Goal: Information Seeking & Learning: Compare options

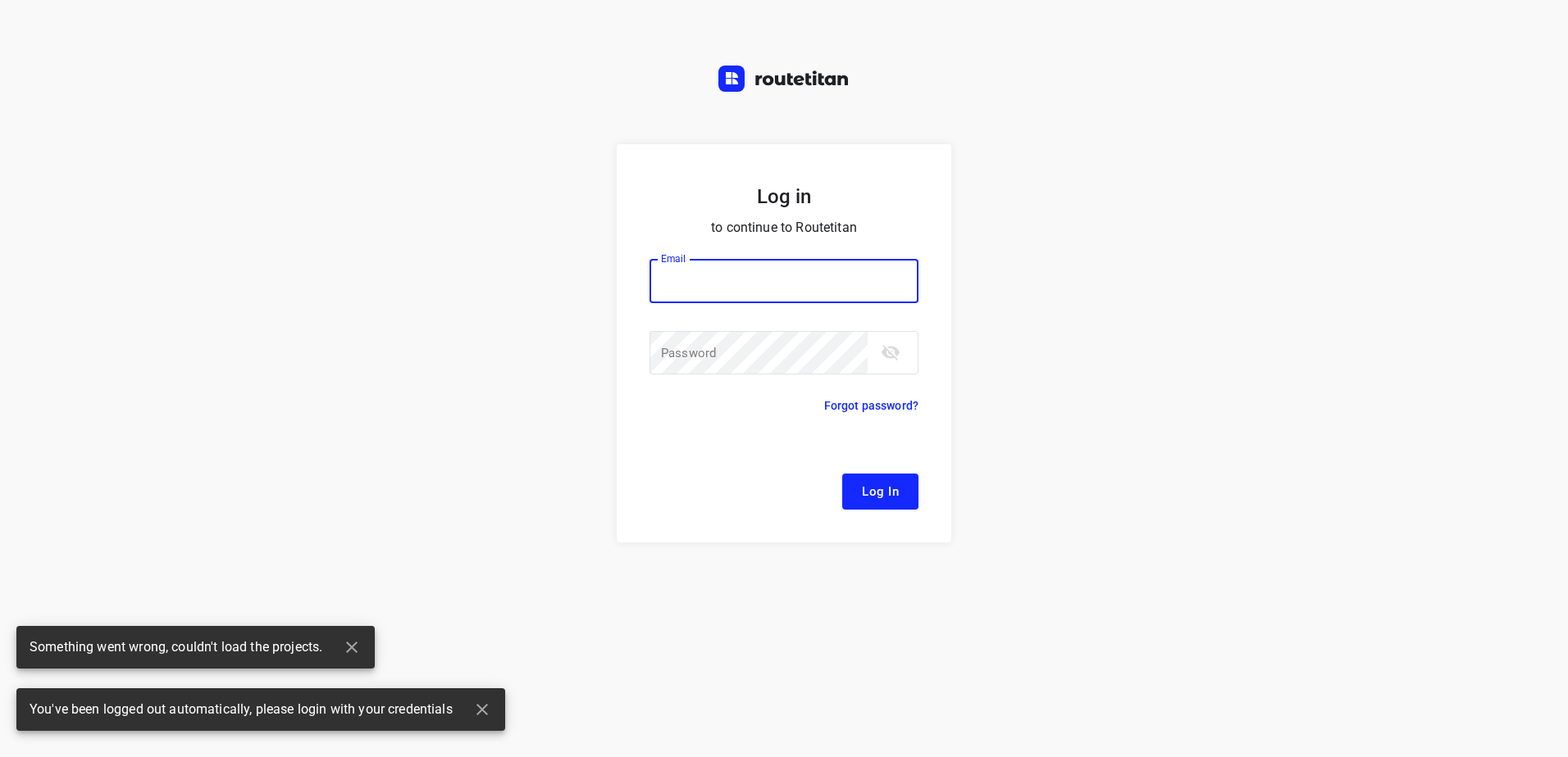
type input "[EMAIL_ADDRESS][DOMAIN_NAME]"
click at [863, 483] on span "Log In" at bounding box center [880, 491] width 37 height 21
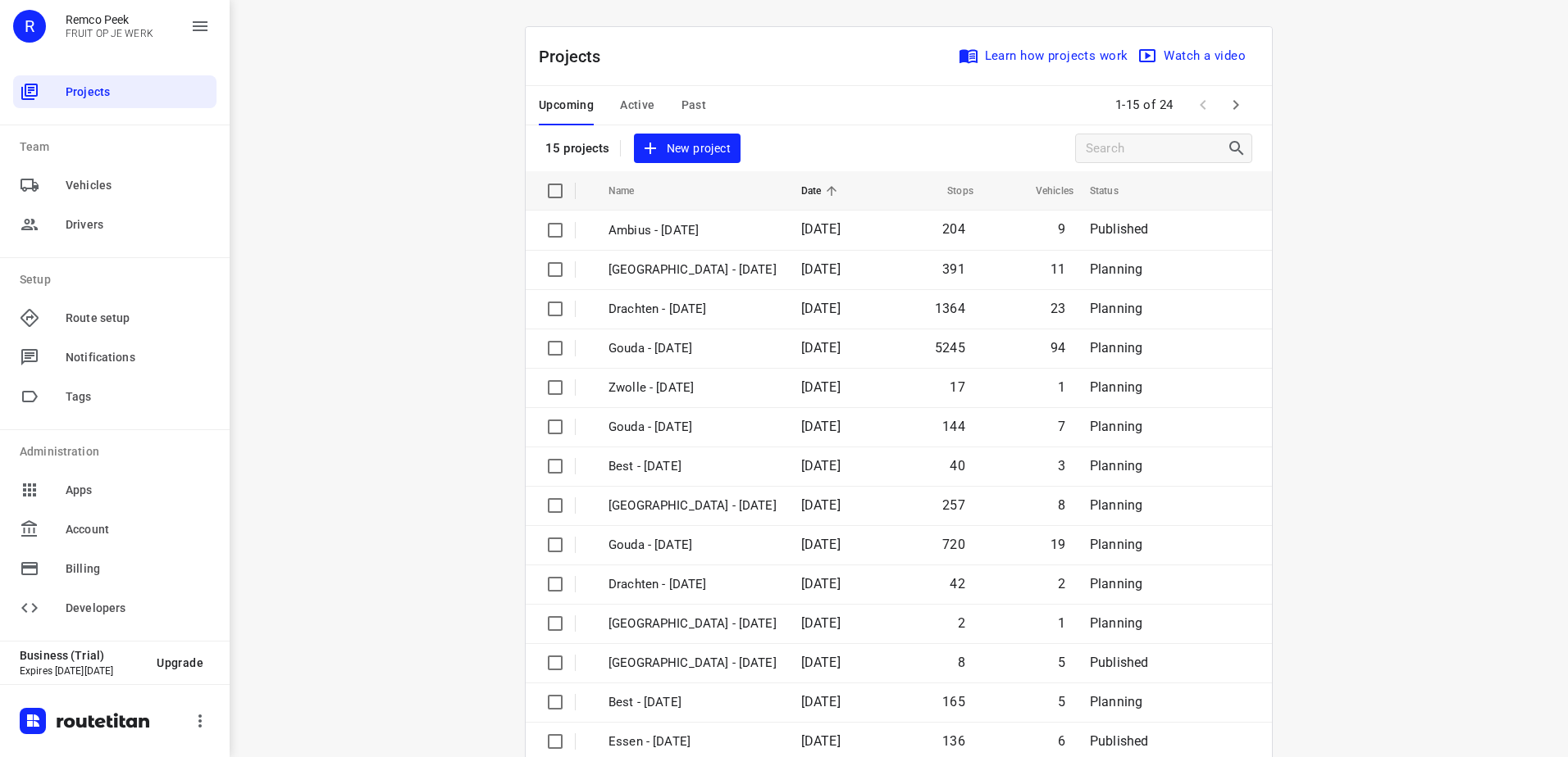
click at [1251, 104] on div "Upcoming Active Past 1-15 of 24" at bounding box center [899, 105] width 746 height 39
click at [1233, 103] on icon "button" at bounding box center [1236, 105] width 6 height 10
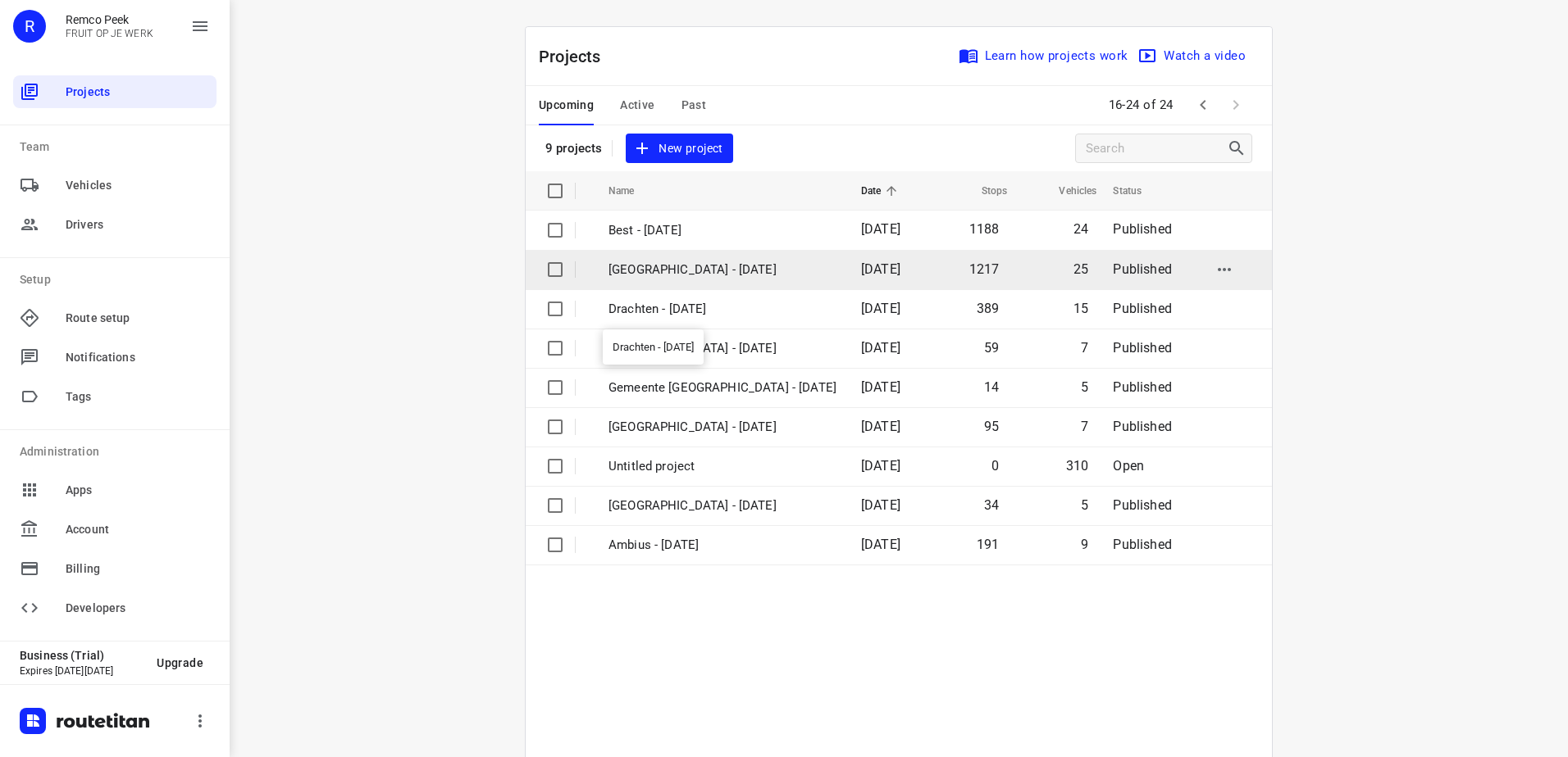
click at [661, 278] on p "[GEOGRAPHIC_DATA] - [DATE]" at bounding box center [723, 270] width 228 height 19
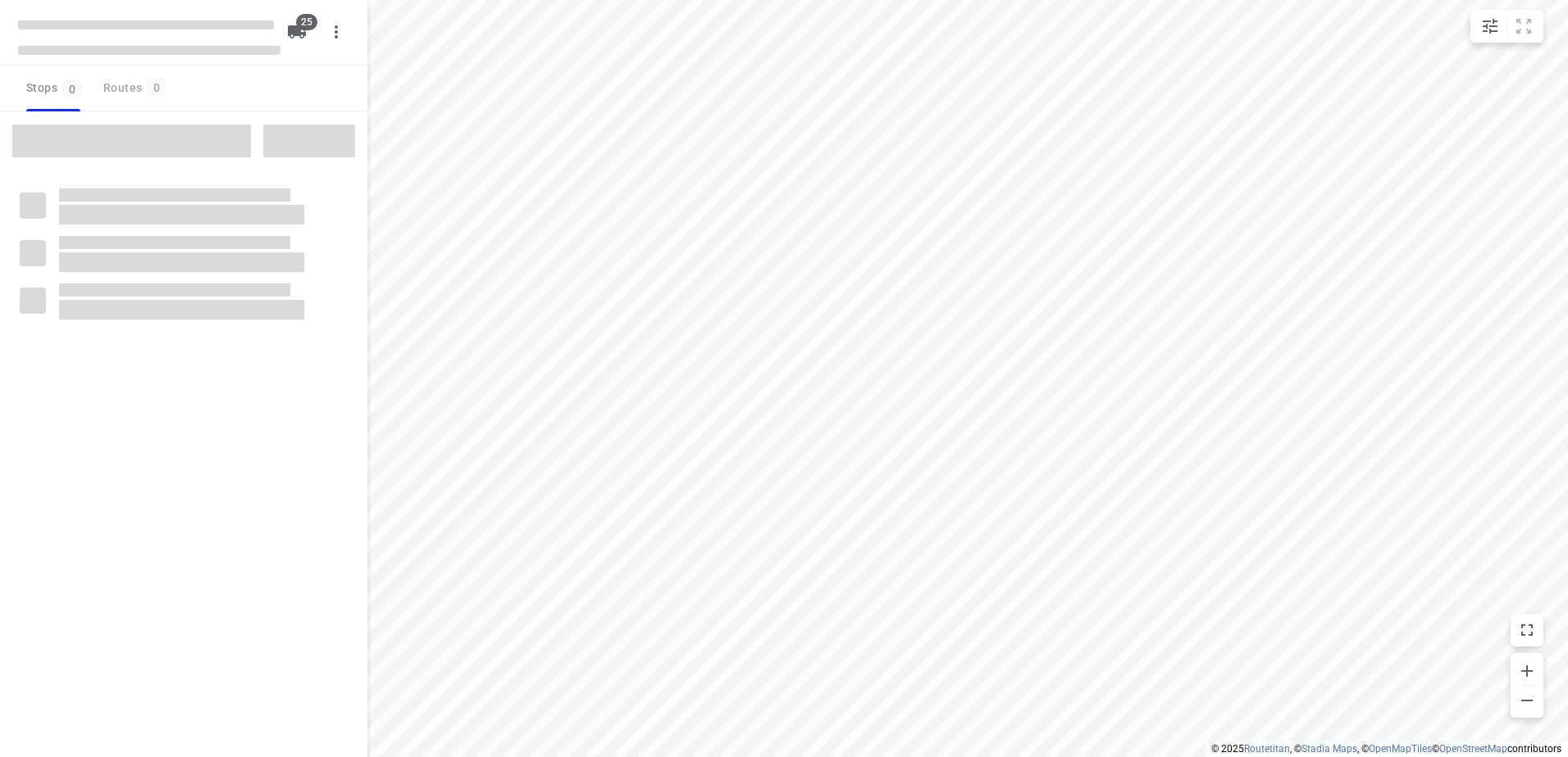
checkbox input "true"
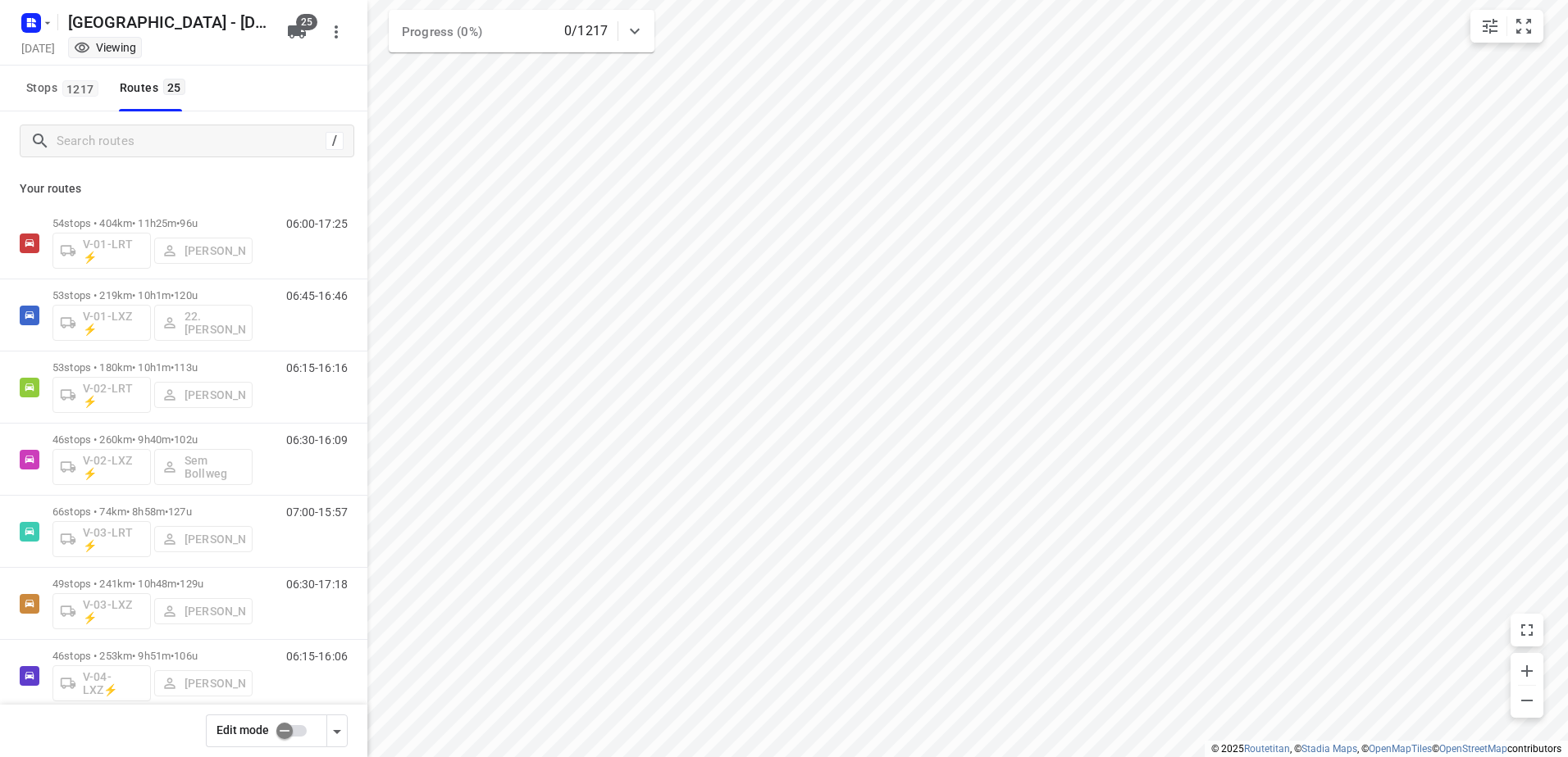
click at [292, 724] on input "checkbox" at bounding box center [284, 731] width 93 height 31
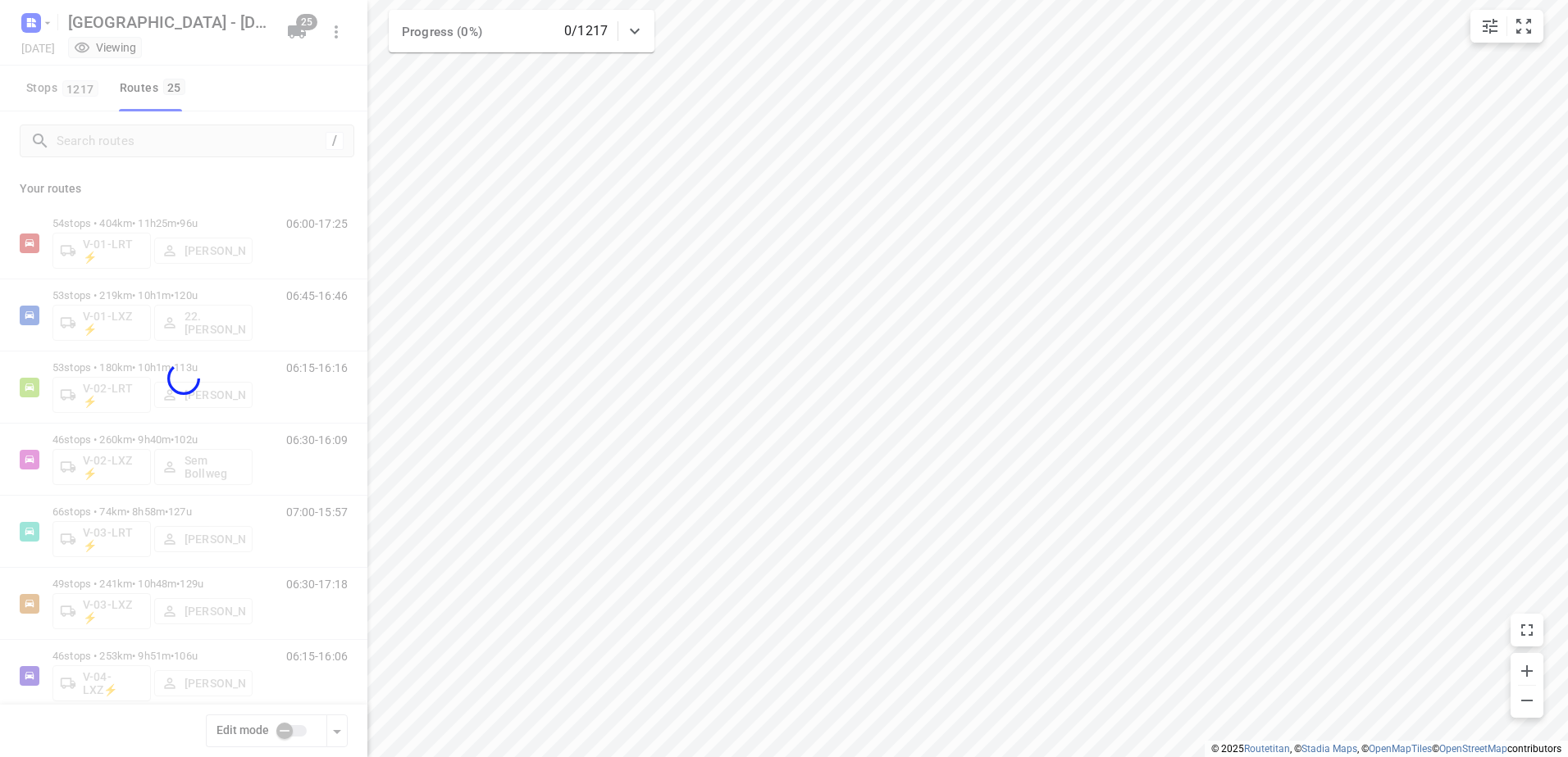
checkbox input "true"
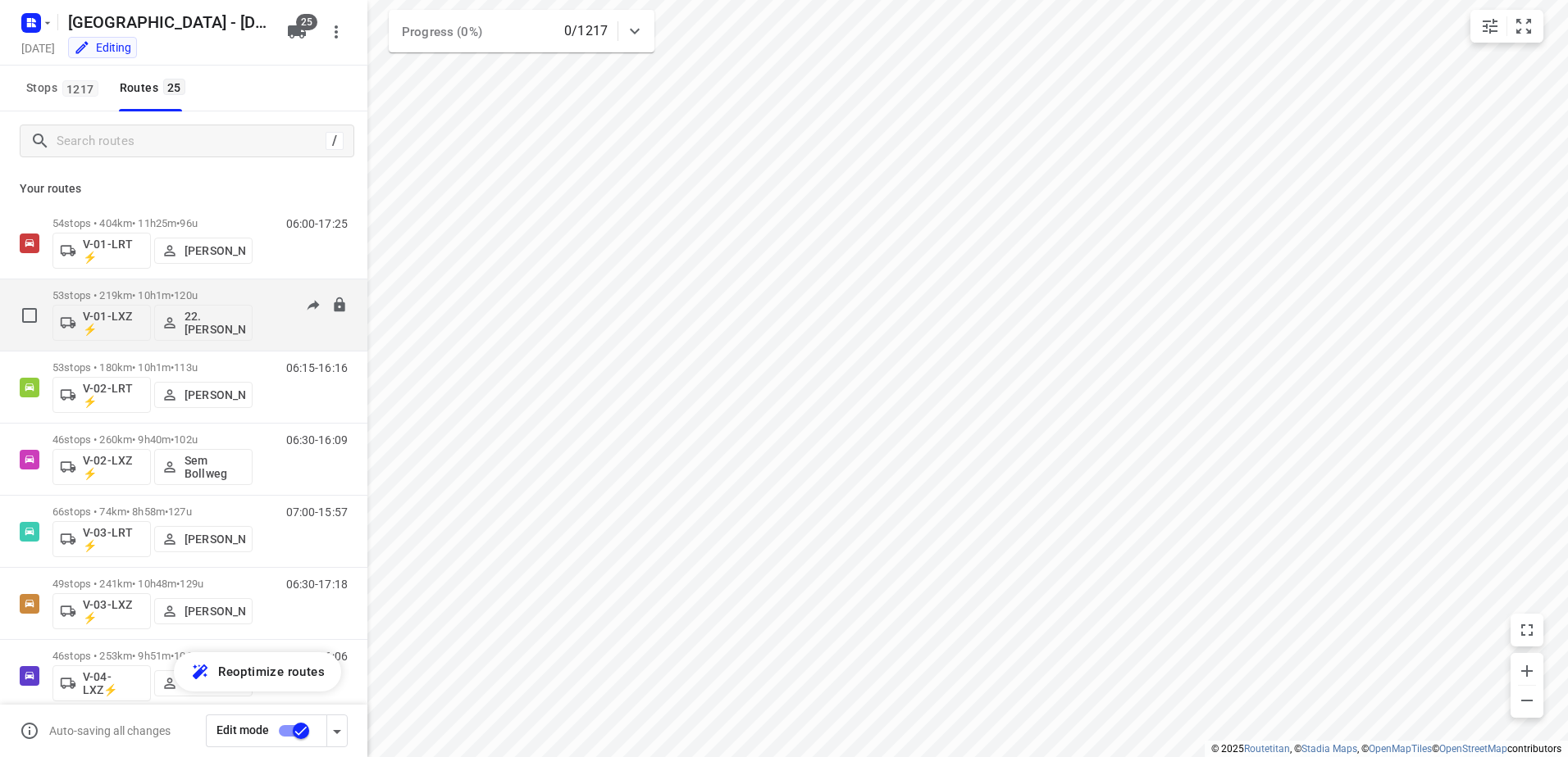
click at [187, 316] on p "22. [PERSON_NAME]" at bounding box center [215, 323] width 61 height 26
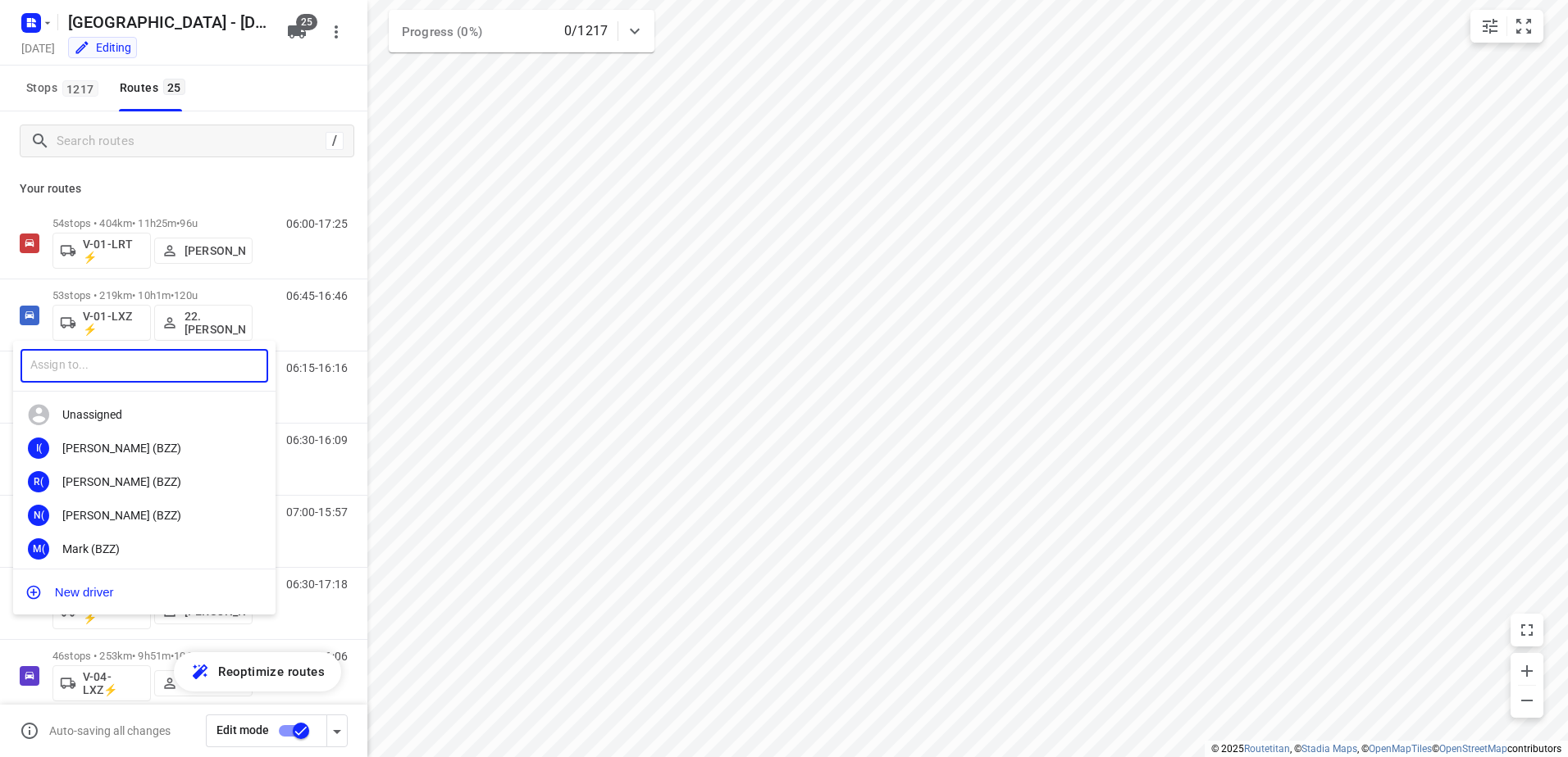
click at [181, 370] on input "text" at bounding box center [145, 366] width 248 height 34
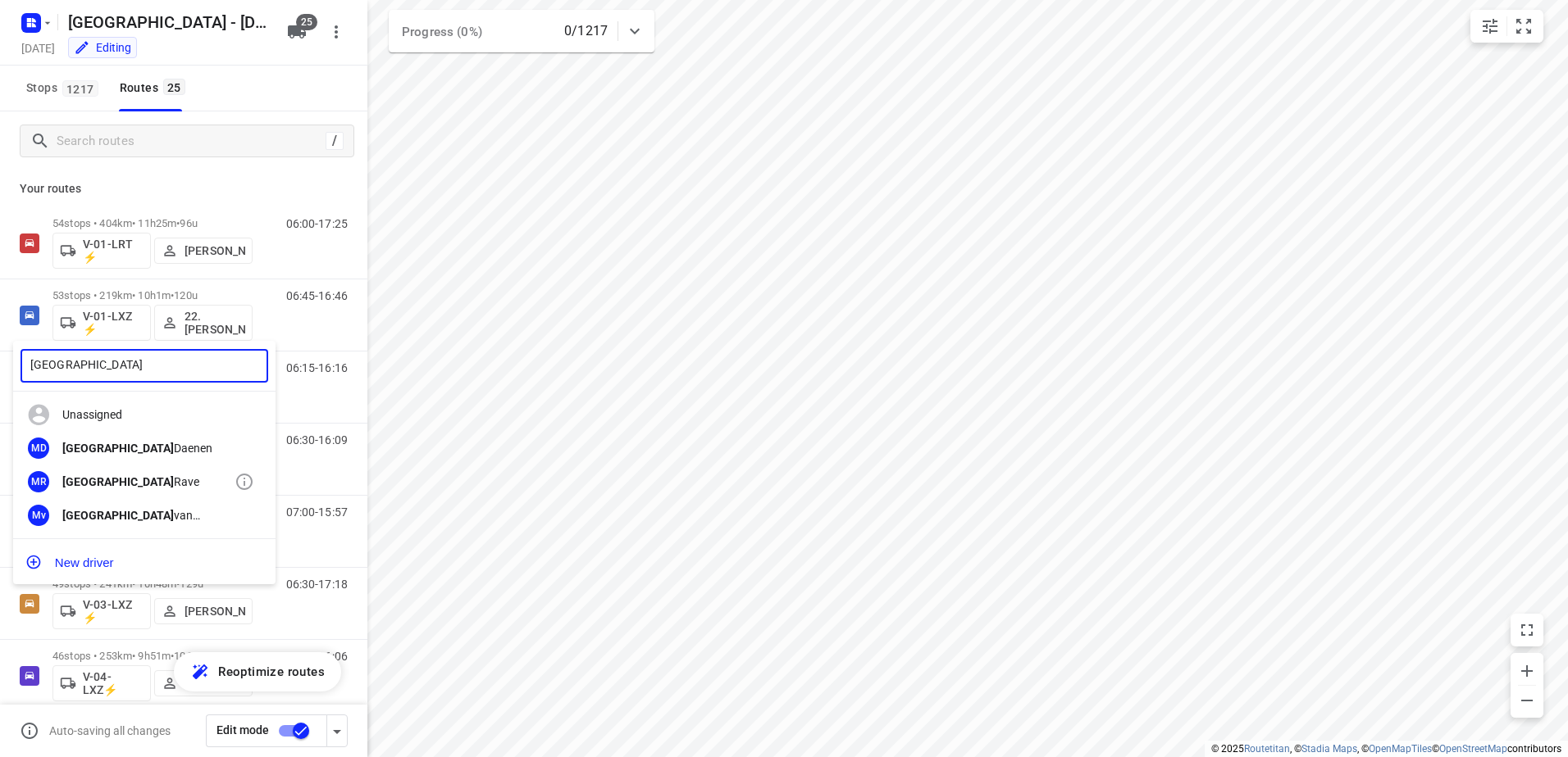
type input "Milan"
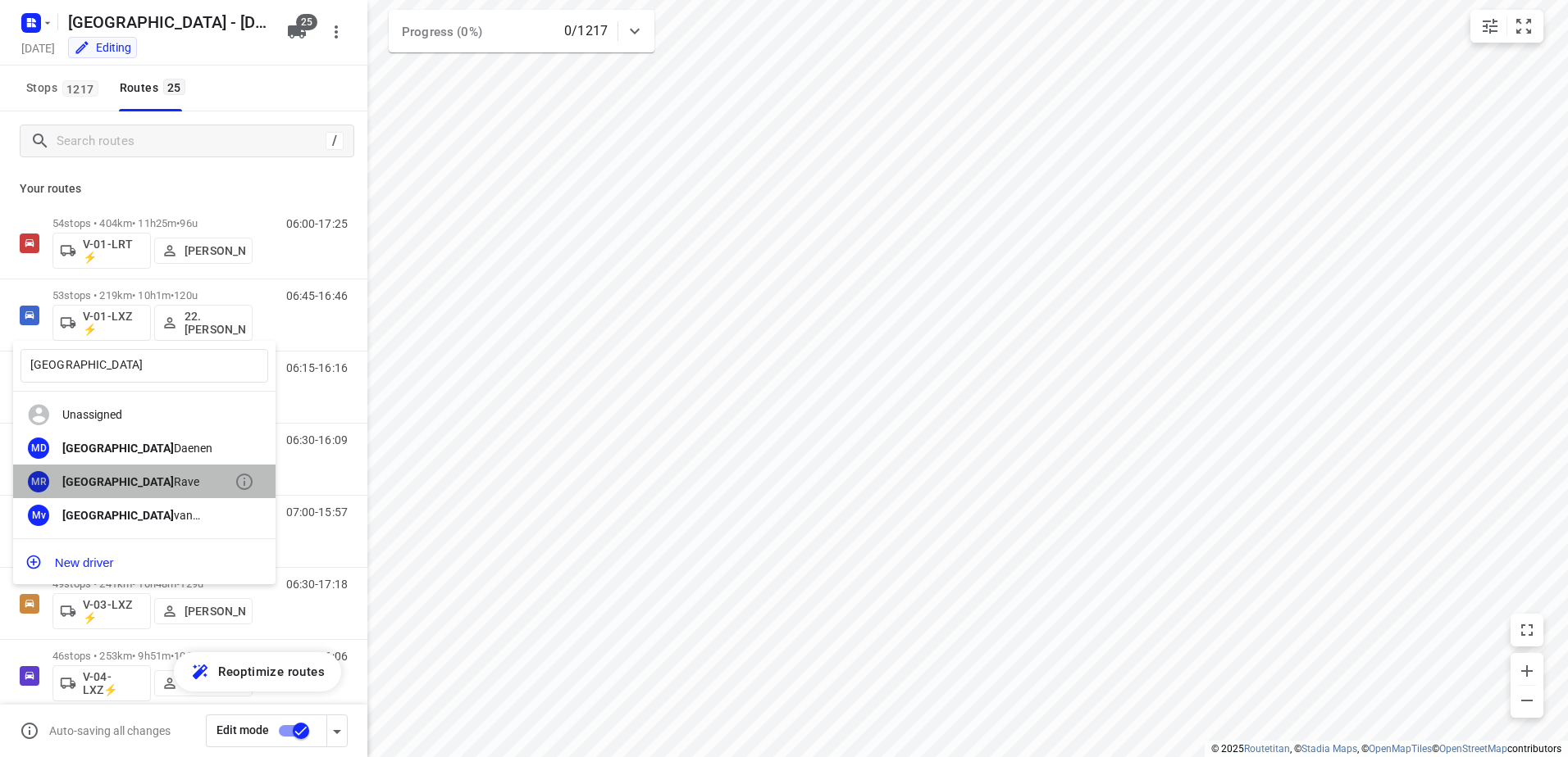
click at [120, 474] on div "MR Milan Rave" at bounding box center [144, 481] width 262 height 34
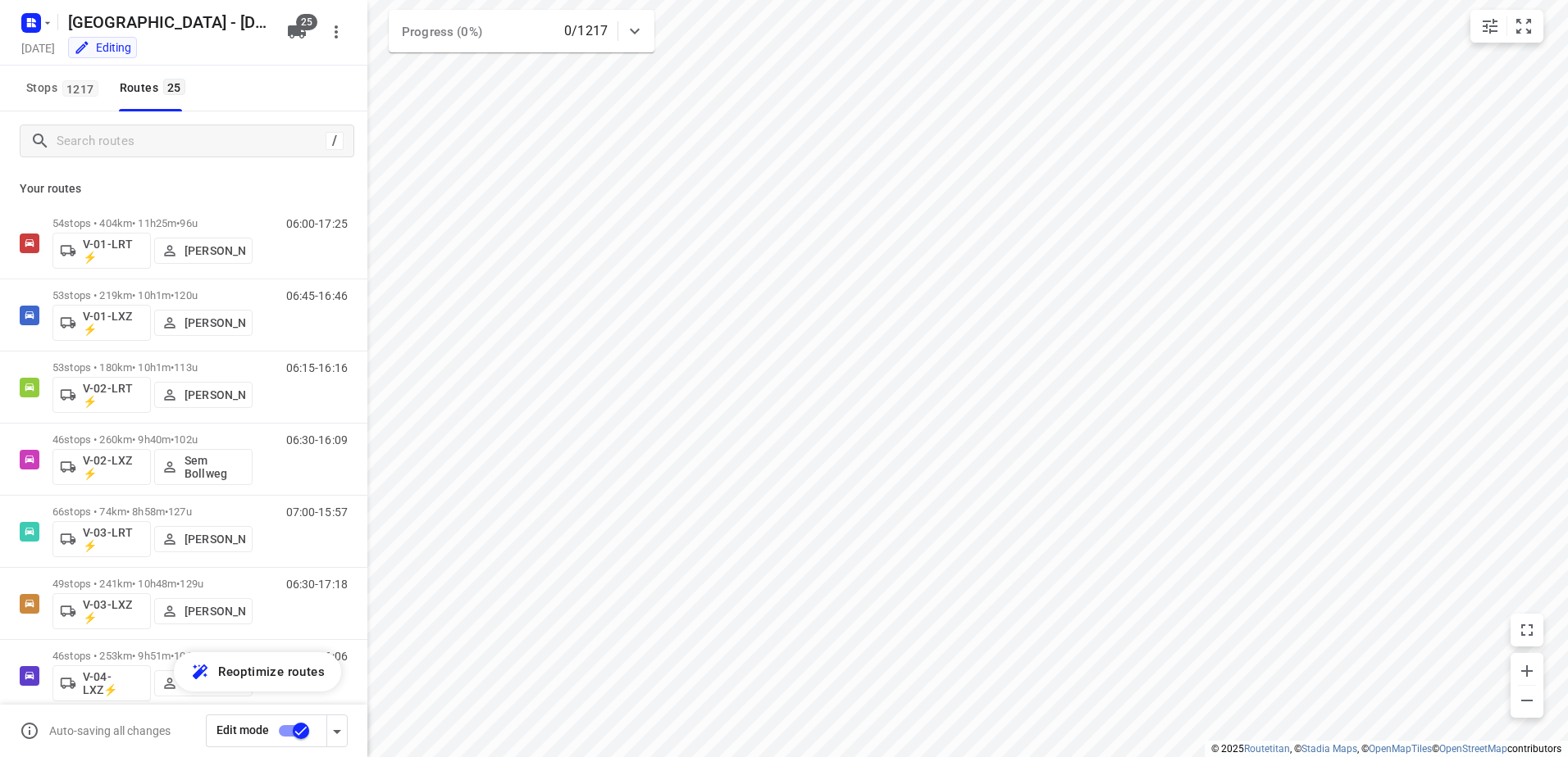
click at [186, 191] on p "Your routes" at bounding box center [184, 189] width 328 height 17
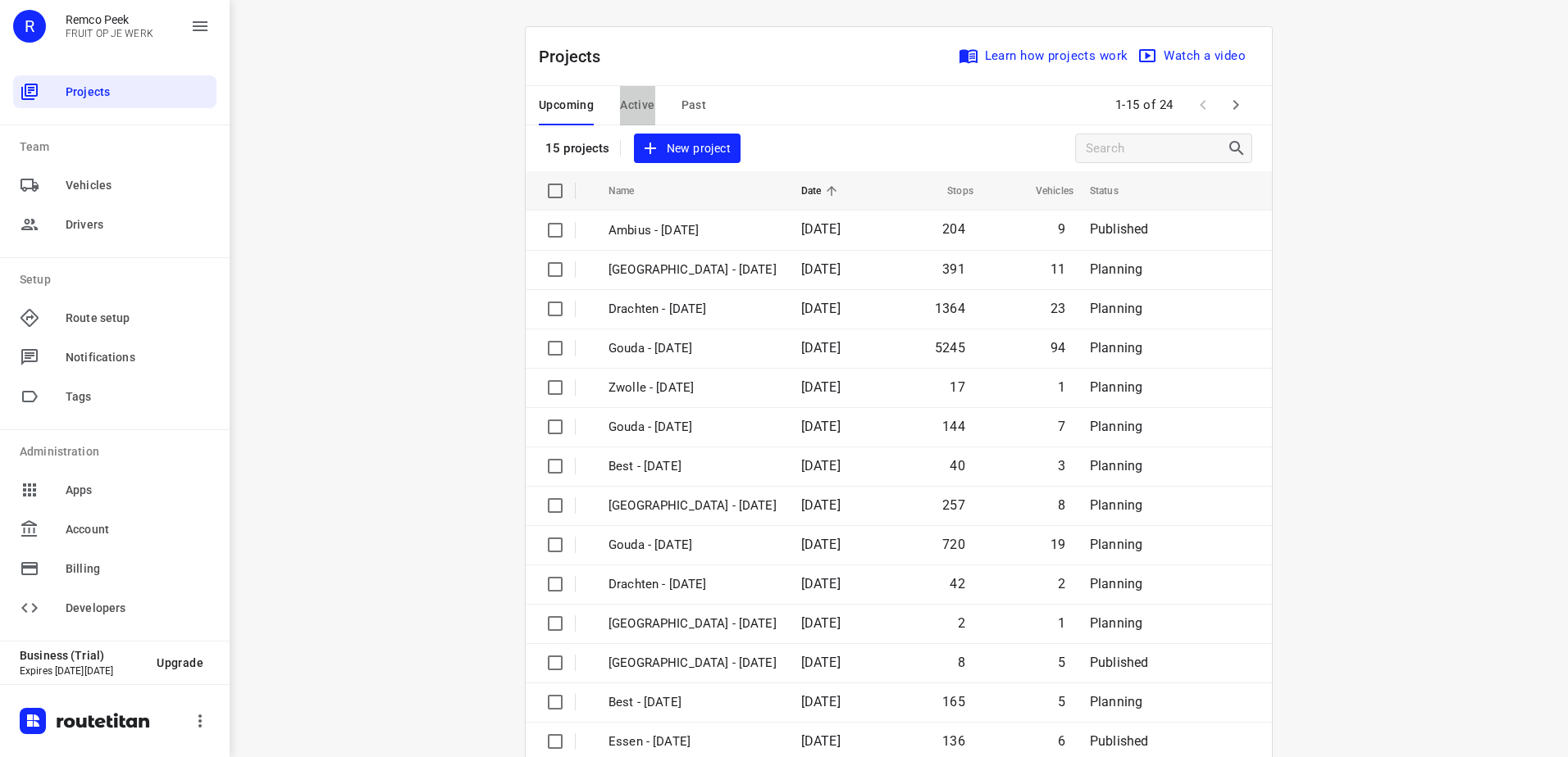
click at [631, 99] on span "Active" at bounding box center [637, 105] width 35 height 21
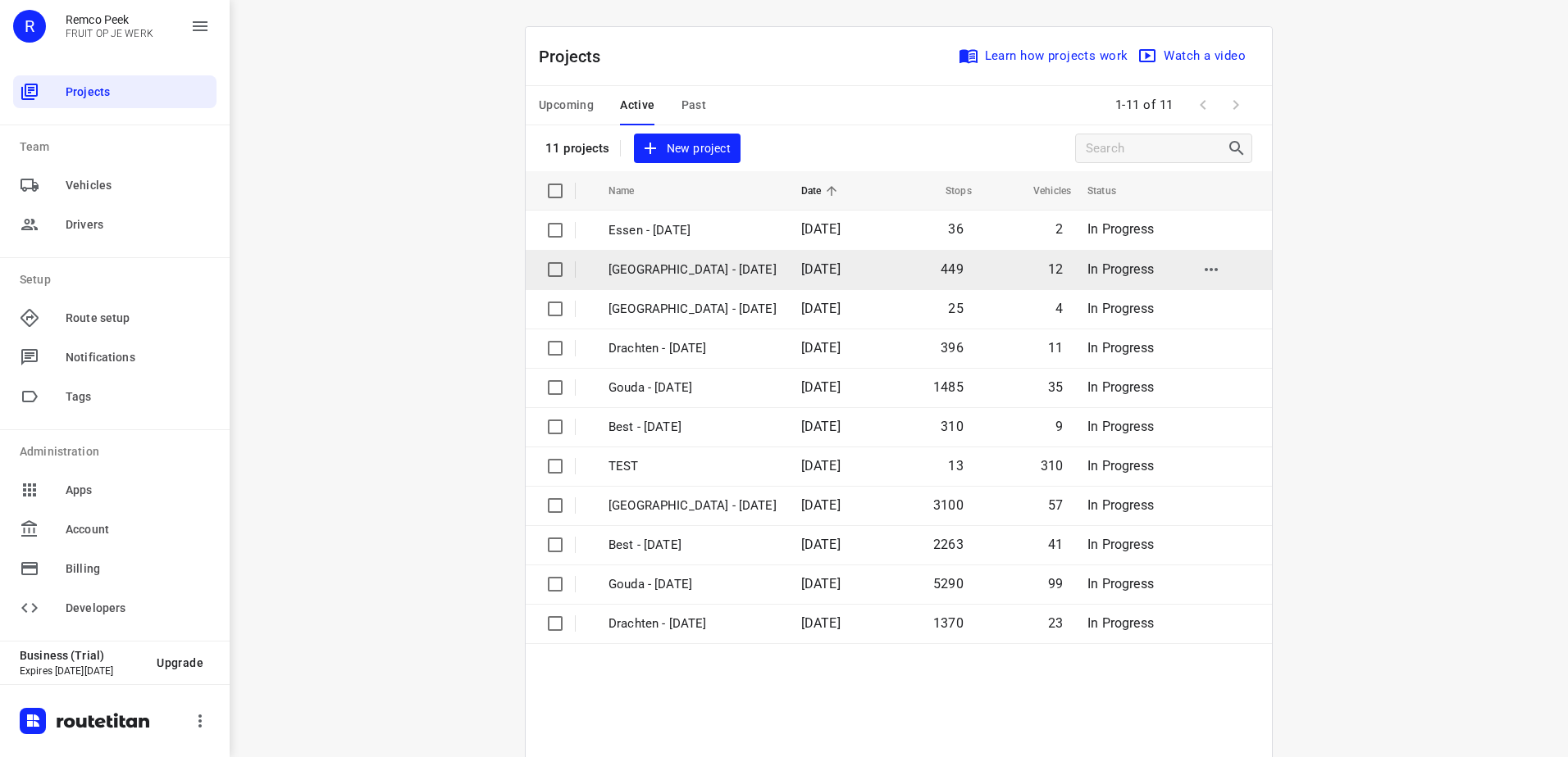
click at [700, 267] on p "[GEOGRAPHIC_DATA] - [DATE]" at bounding box center [692, 270] width 168 height 19
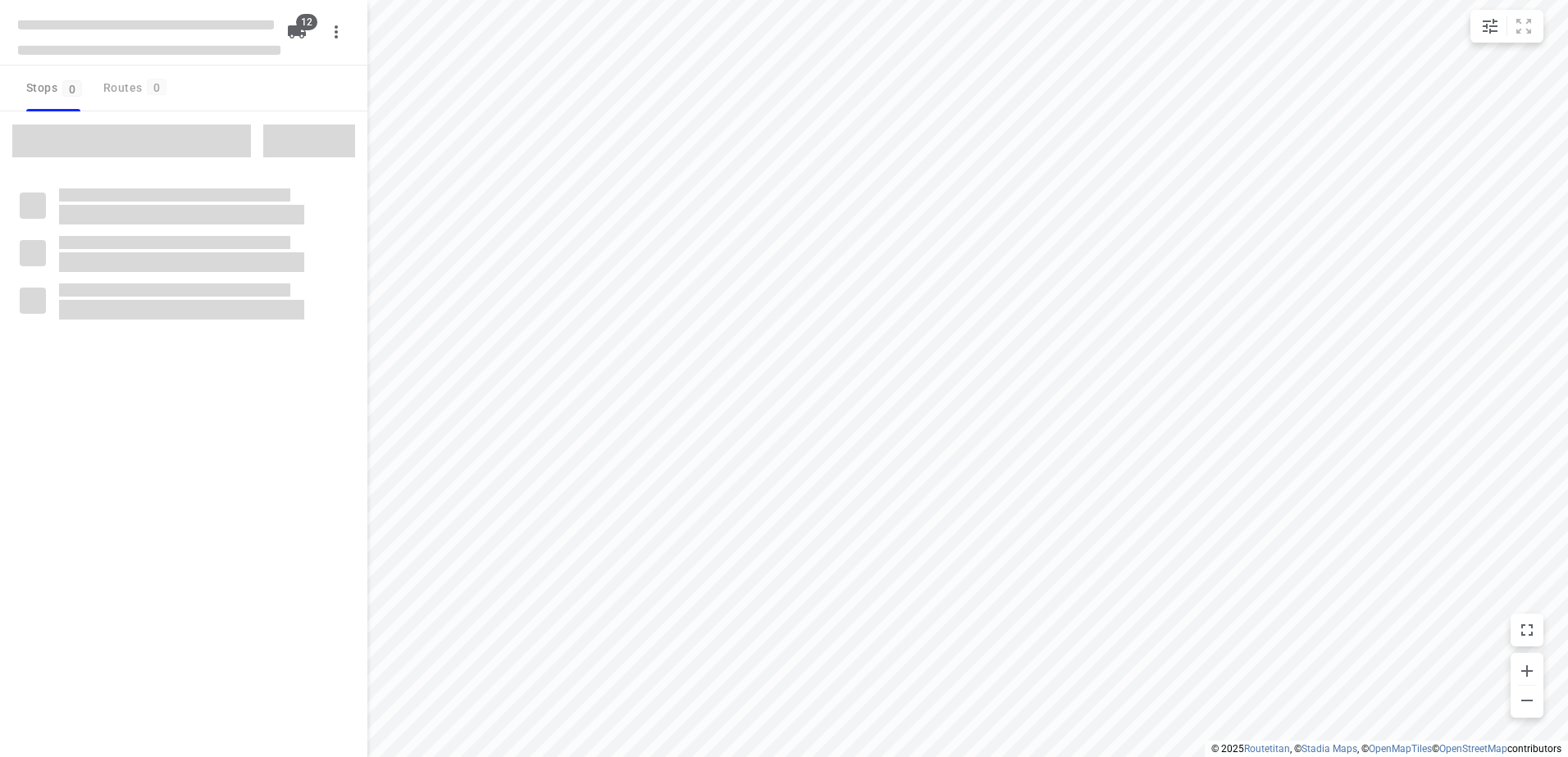
checkbox input "true"
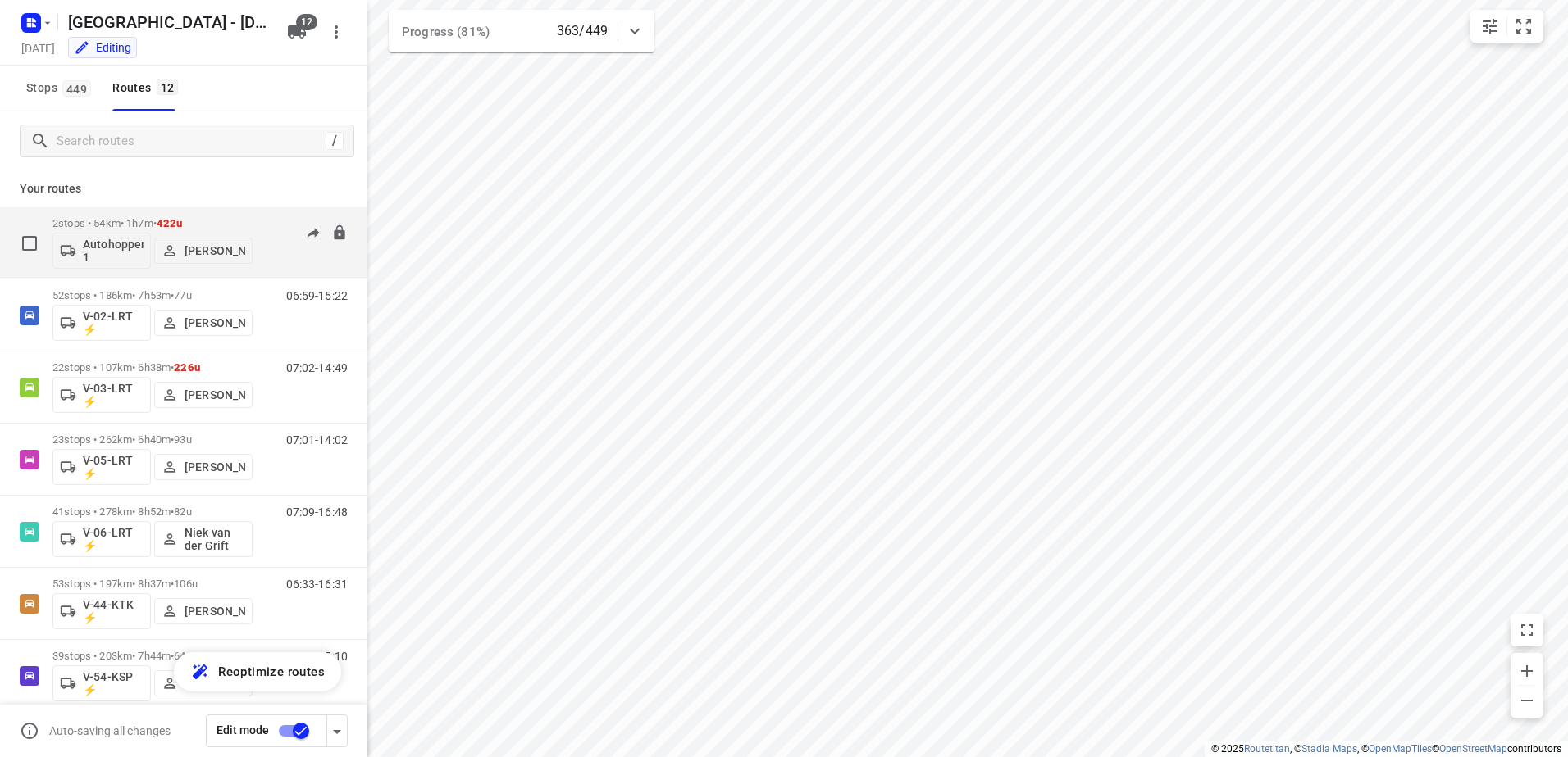
click at [134, 216] on div "2 stops • 54km • 1h7m • 422u Autohopper 1 [PERSON_NAME]" at bounding box center [153, 243] width 200 height 68
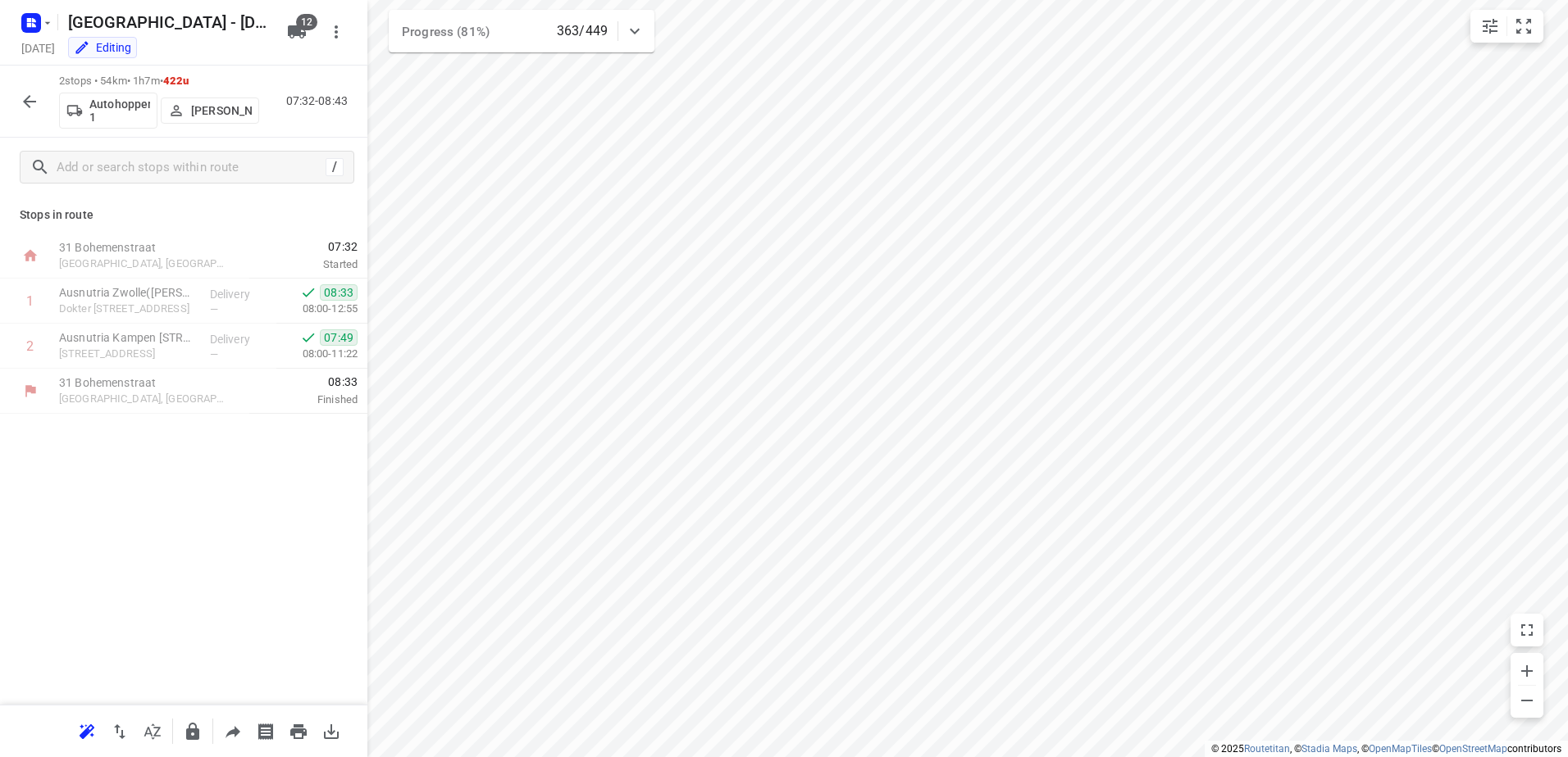
click at [29, 92] on icon "button" at bounding box center [30, 101] width 20 height 20
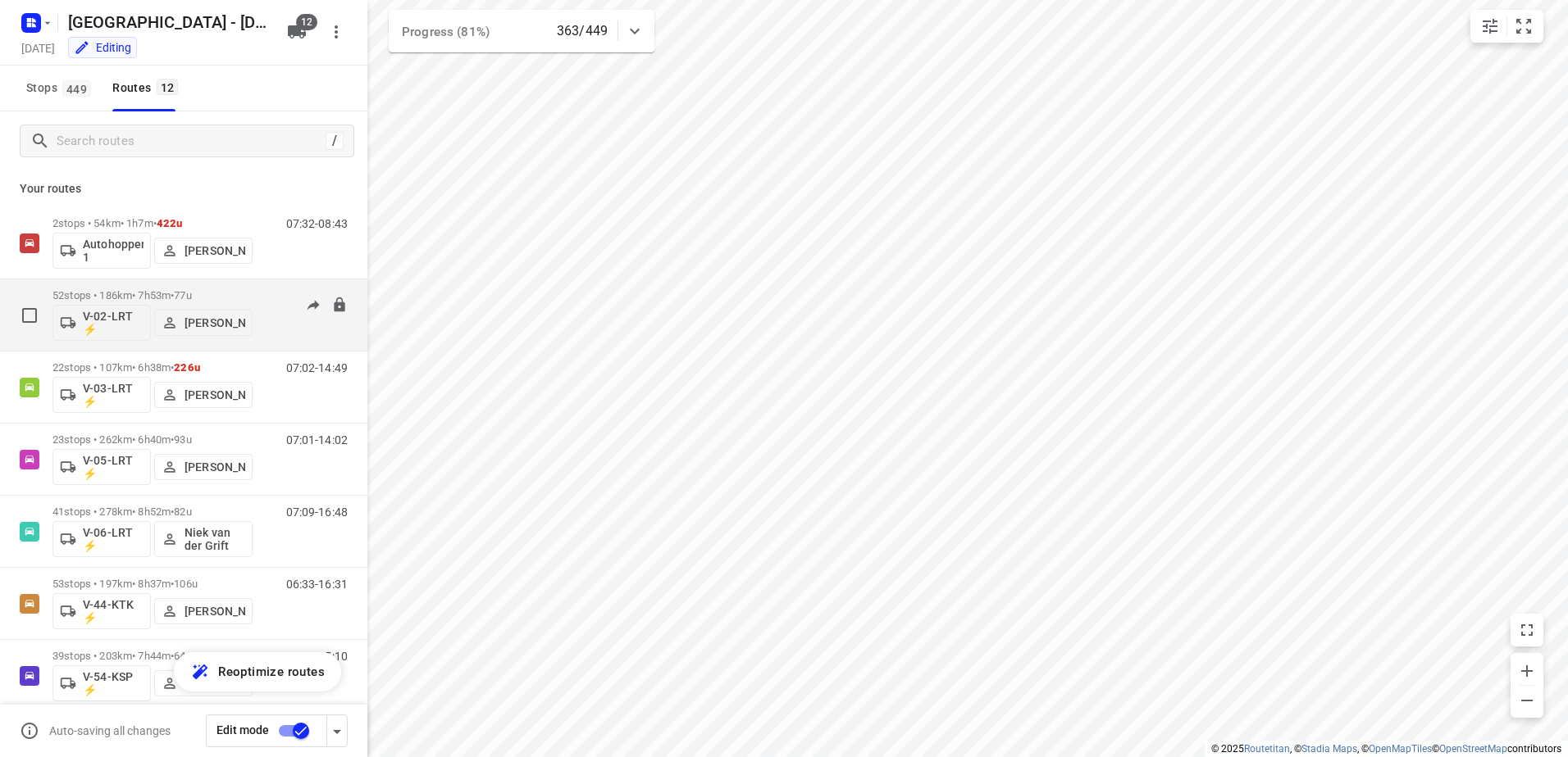
click at [136, 290] on p "52 stops • 186km • 7h53m • 77u" at bounding box center [153, 295] width 200 height 12
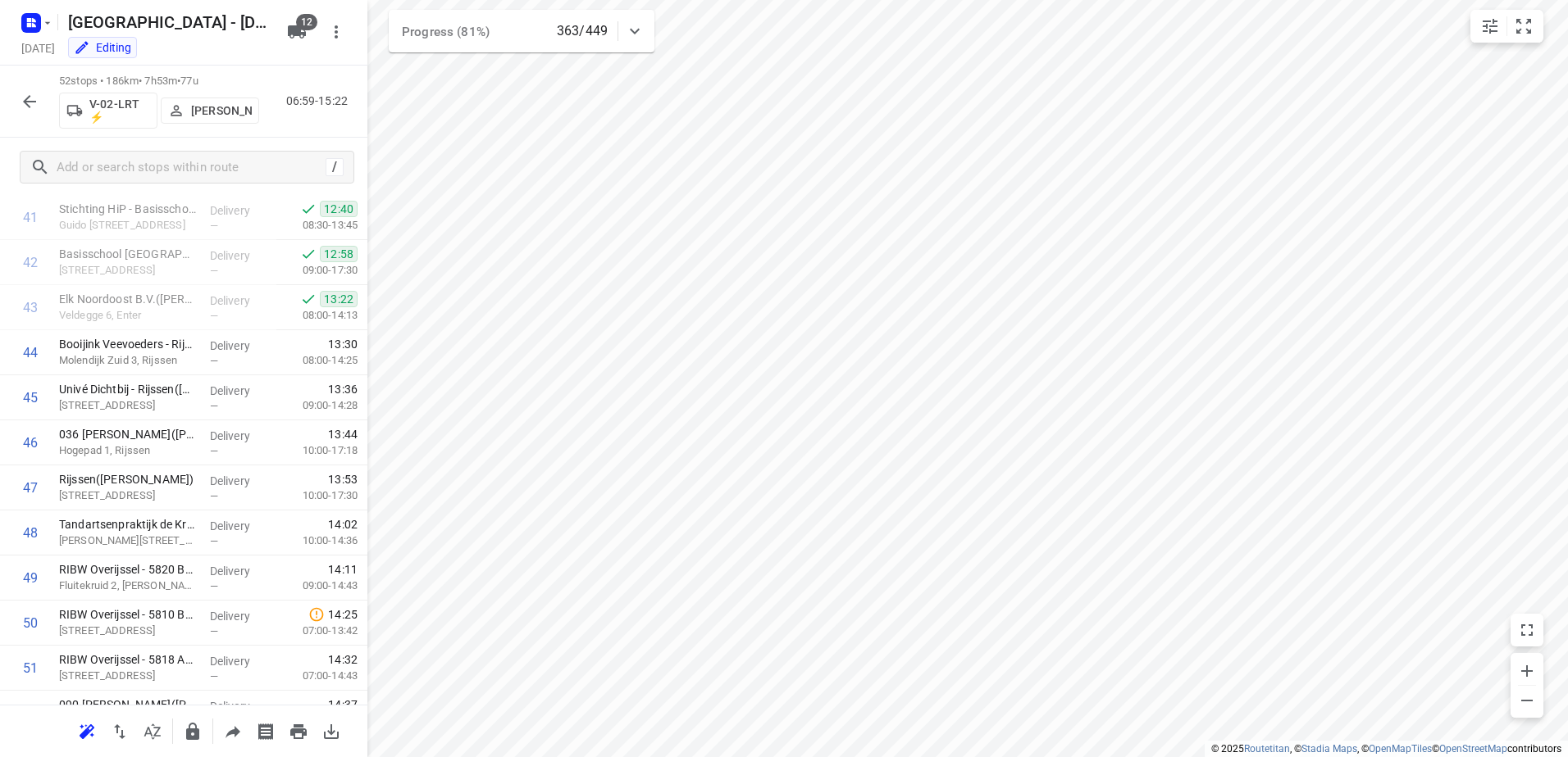
scroll to position [1963, 0]
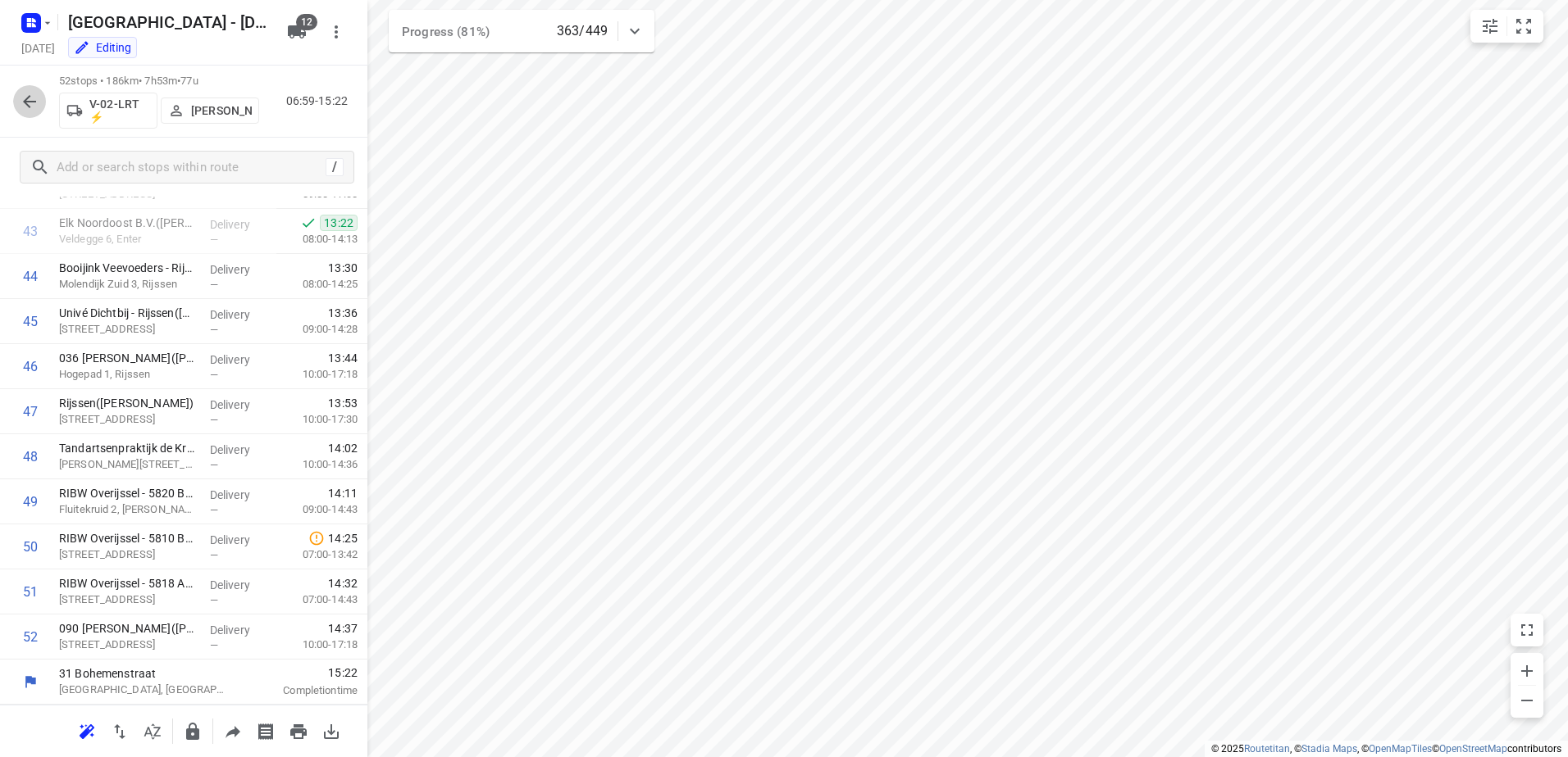
click at [27, 103] on icon "button" at bounding box center [30, 101] width 20 height 20
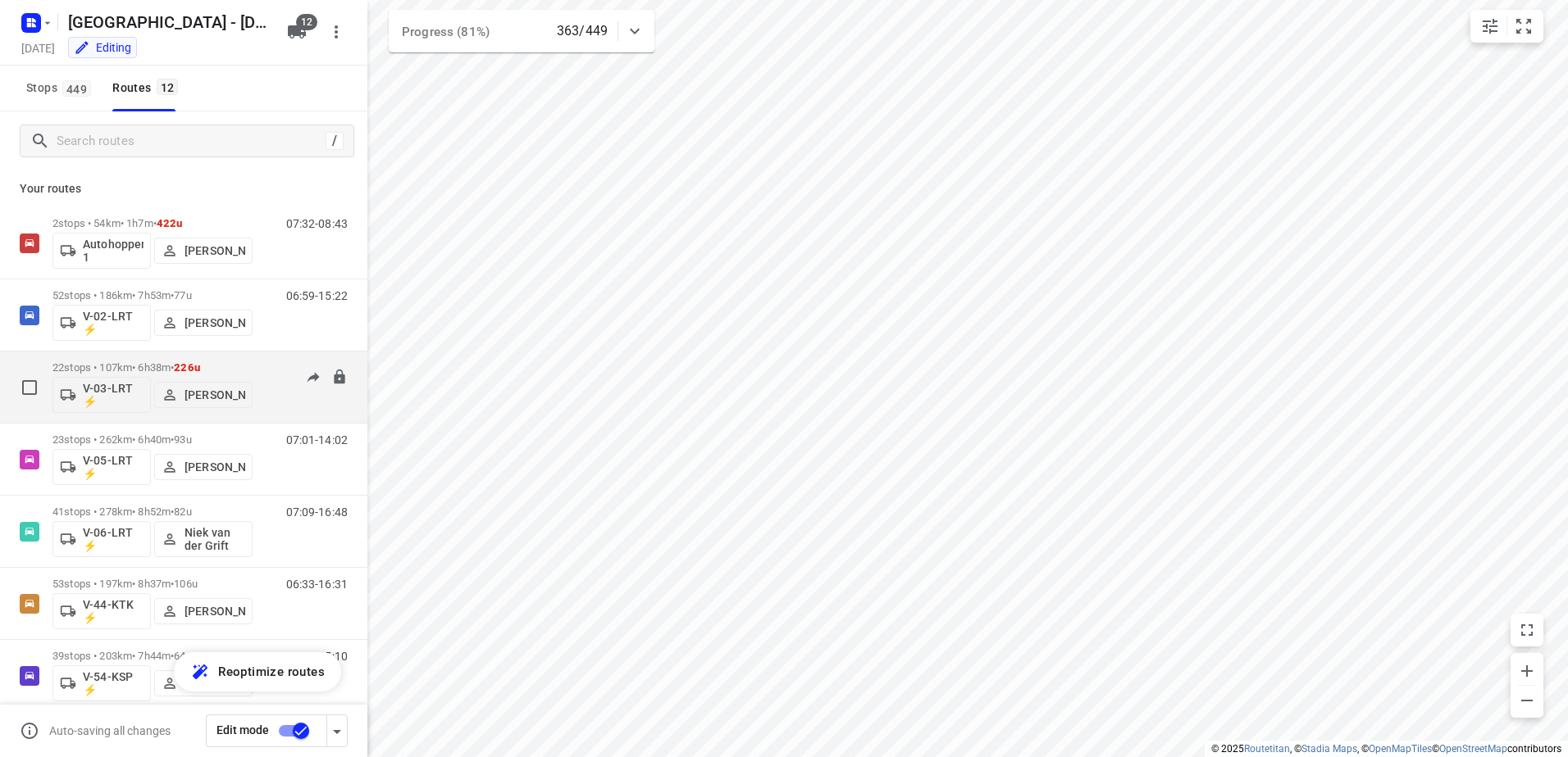
click at [141, 357] on div "22 stops • 107km • 6h38m • 226u V-03-LRT ⚡ Harco Wattimena" at bounding box center [153, 387] width 200 height 68
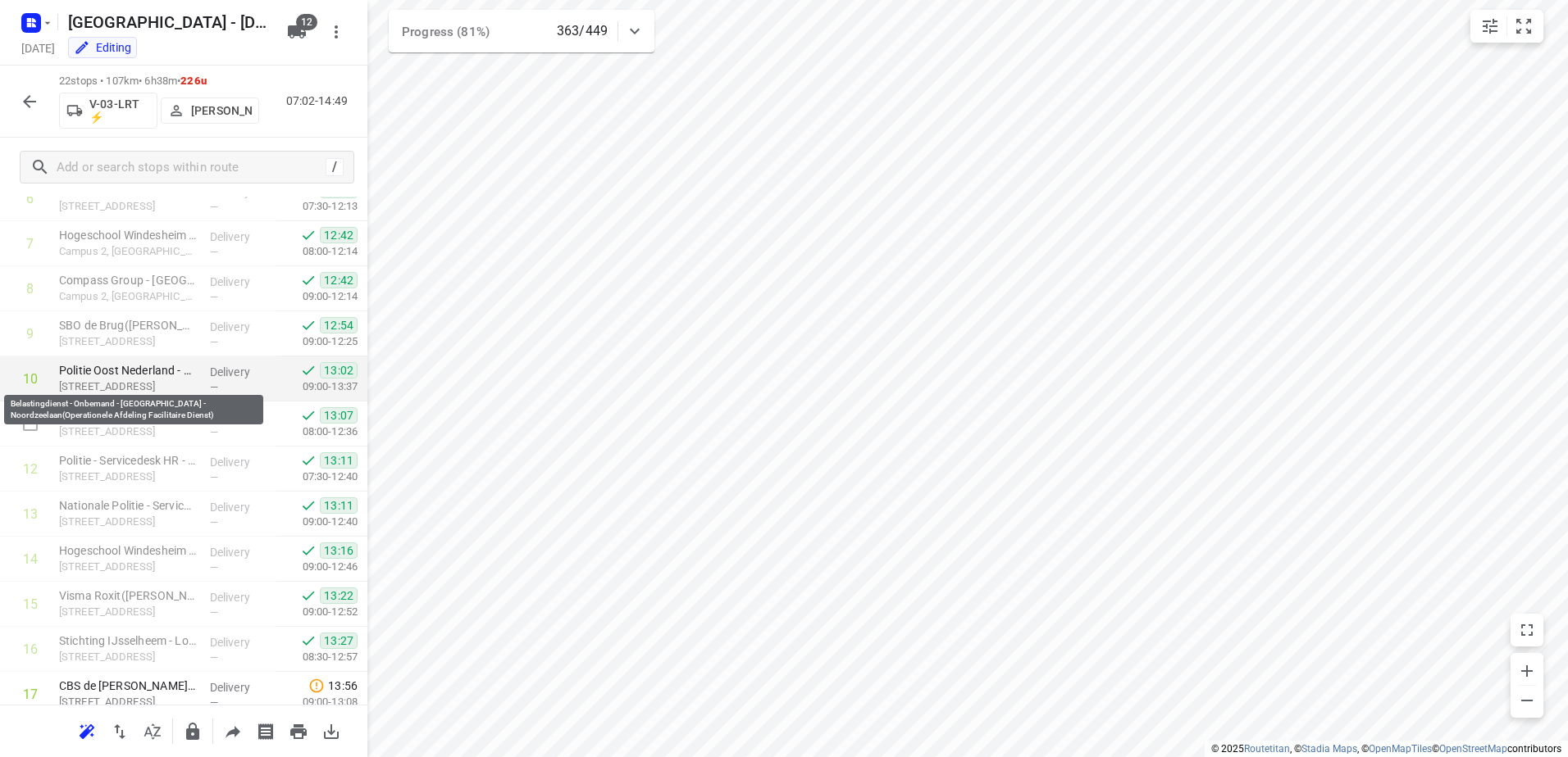
scroll to position [611, 0]
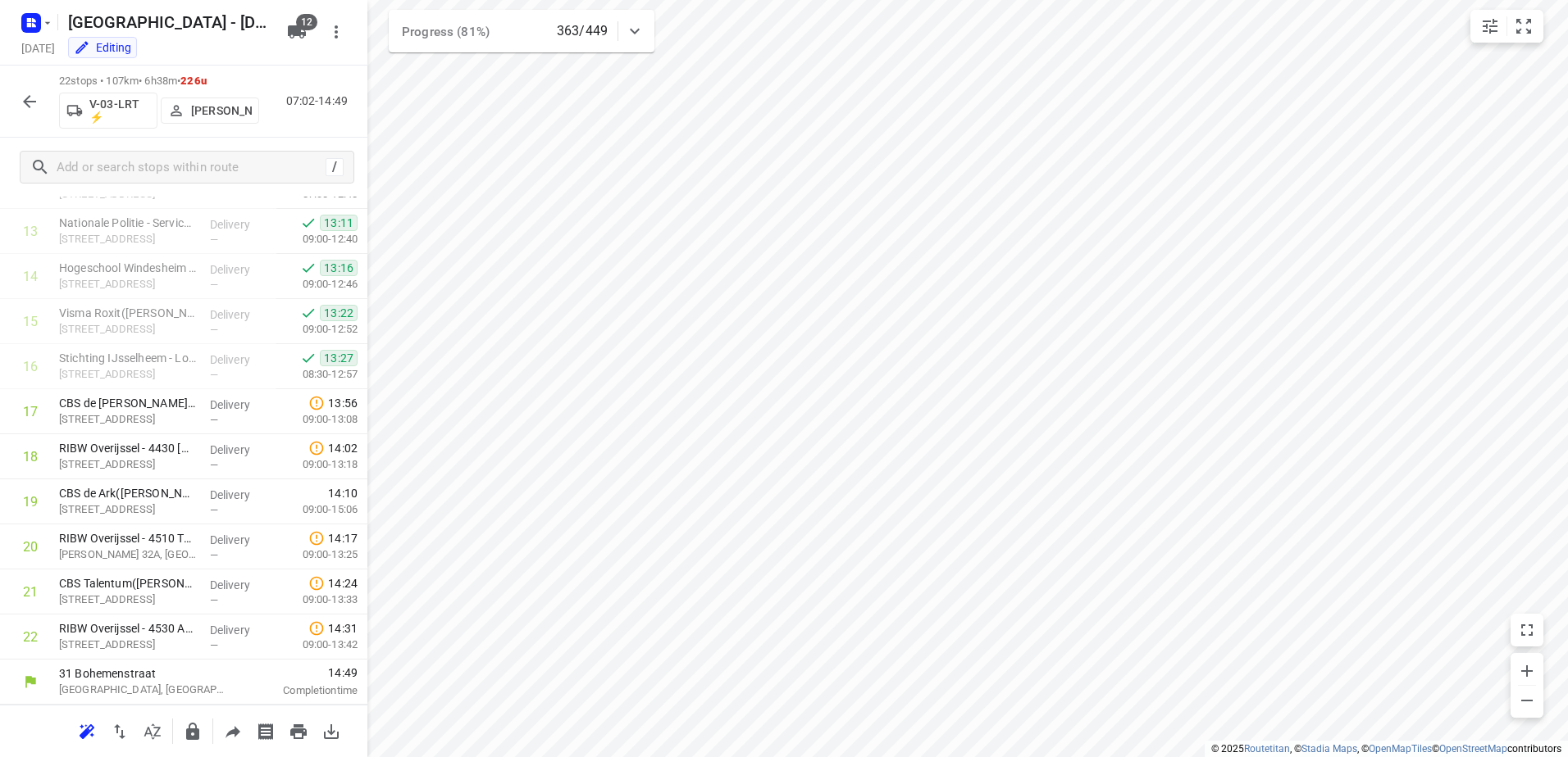
click at [34, 113] on button "button" at bounding box center [30, 102] width 33 height 33
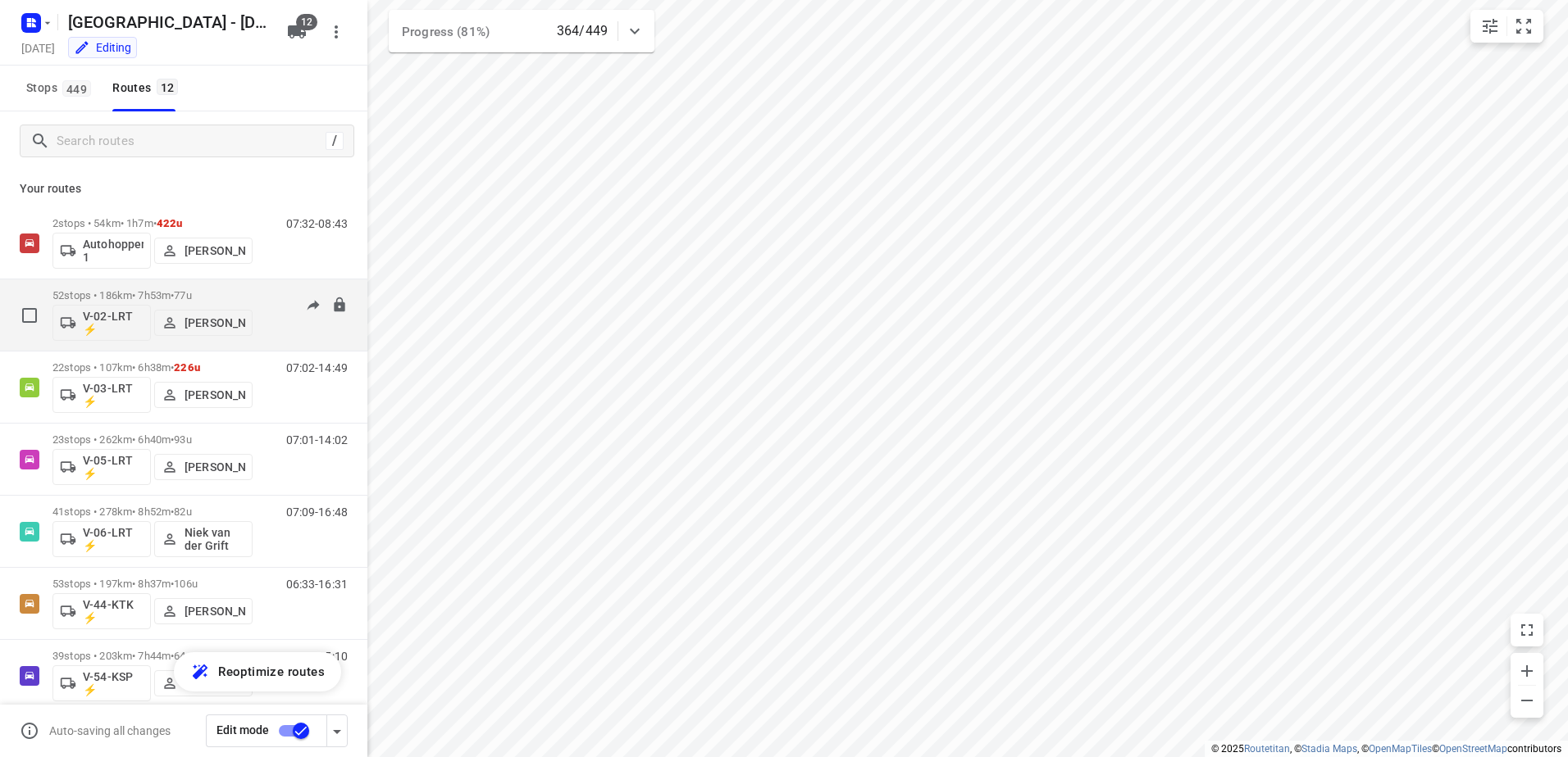
click at [270, 297] on div "06:59-15:22" at bounding box center [307, 319] width 82 height 60
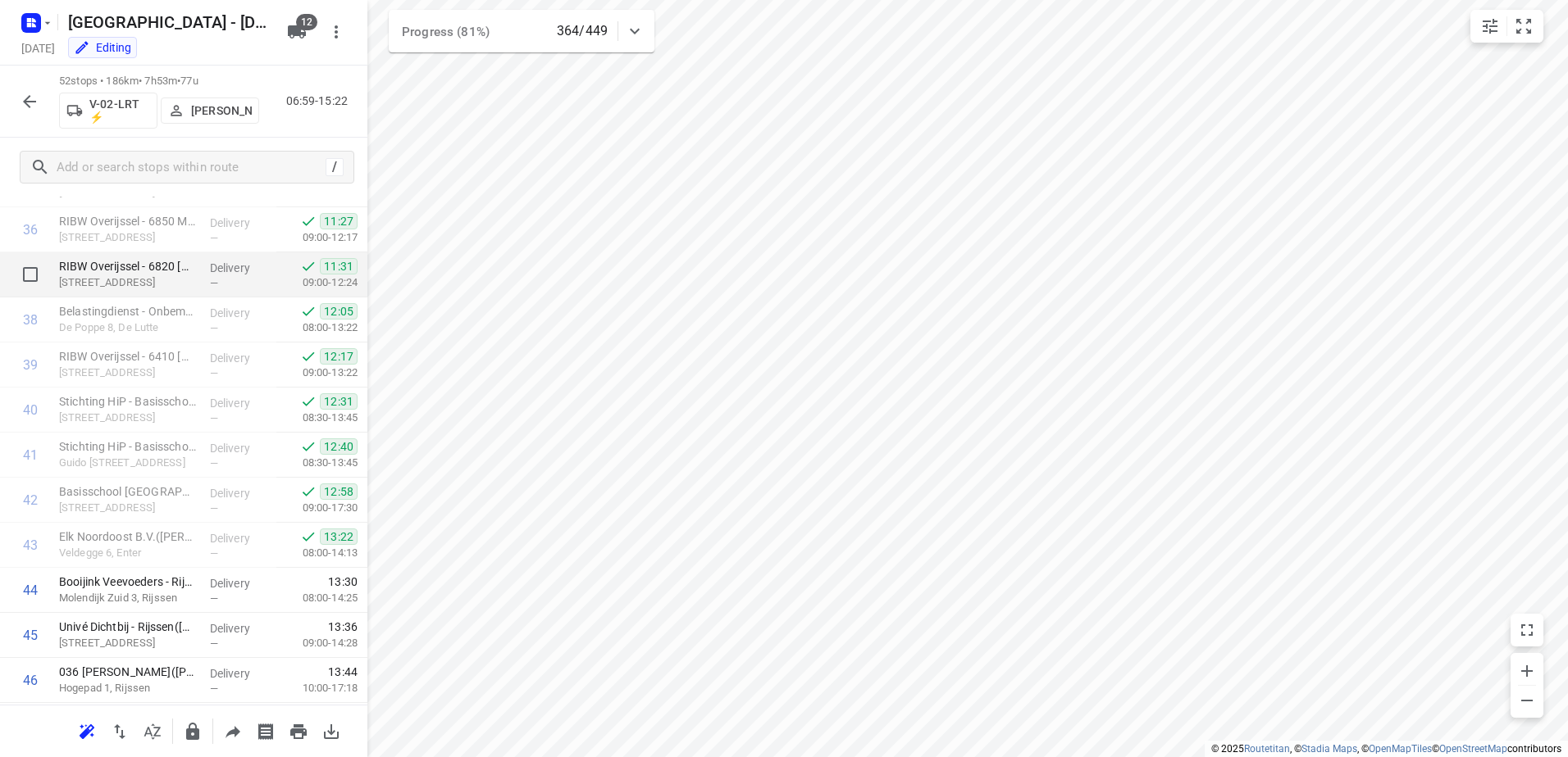
scroll to position [1963, 0]
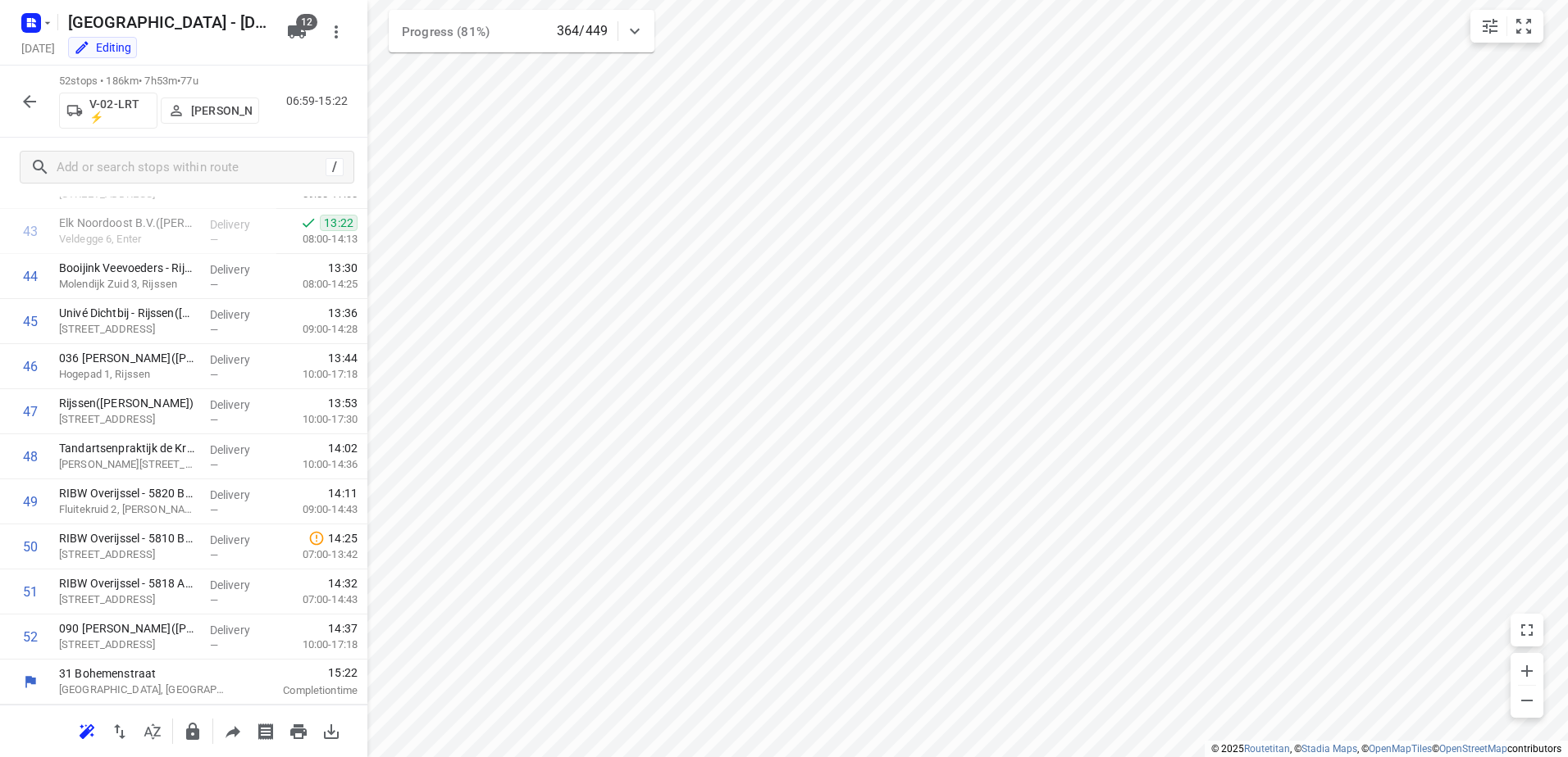
click at [37, 93] on icon "button" at bounding box center [30, 101] width 20 height 20
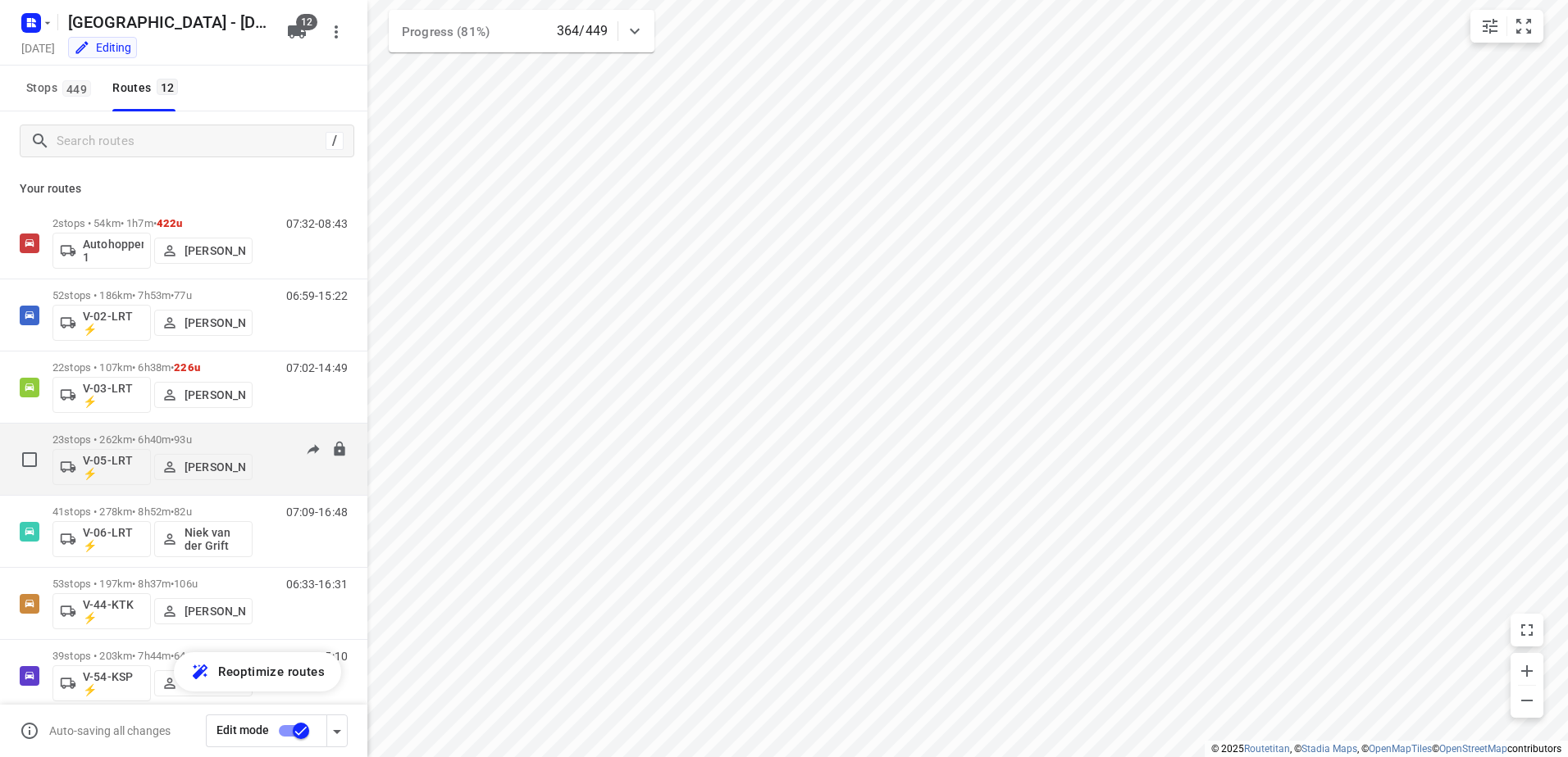
click at [137, 440] on p "23 stops • 262km • 6h40m • 93u" at bounding box center [153, 440] width 200 height 12
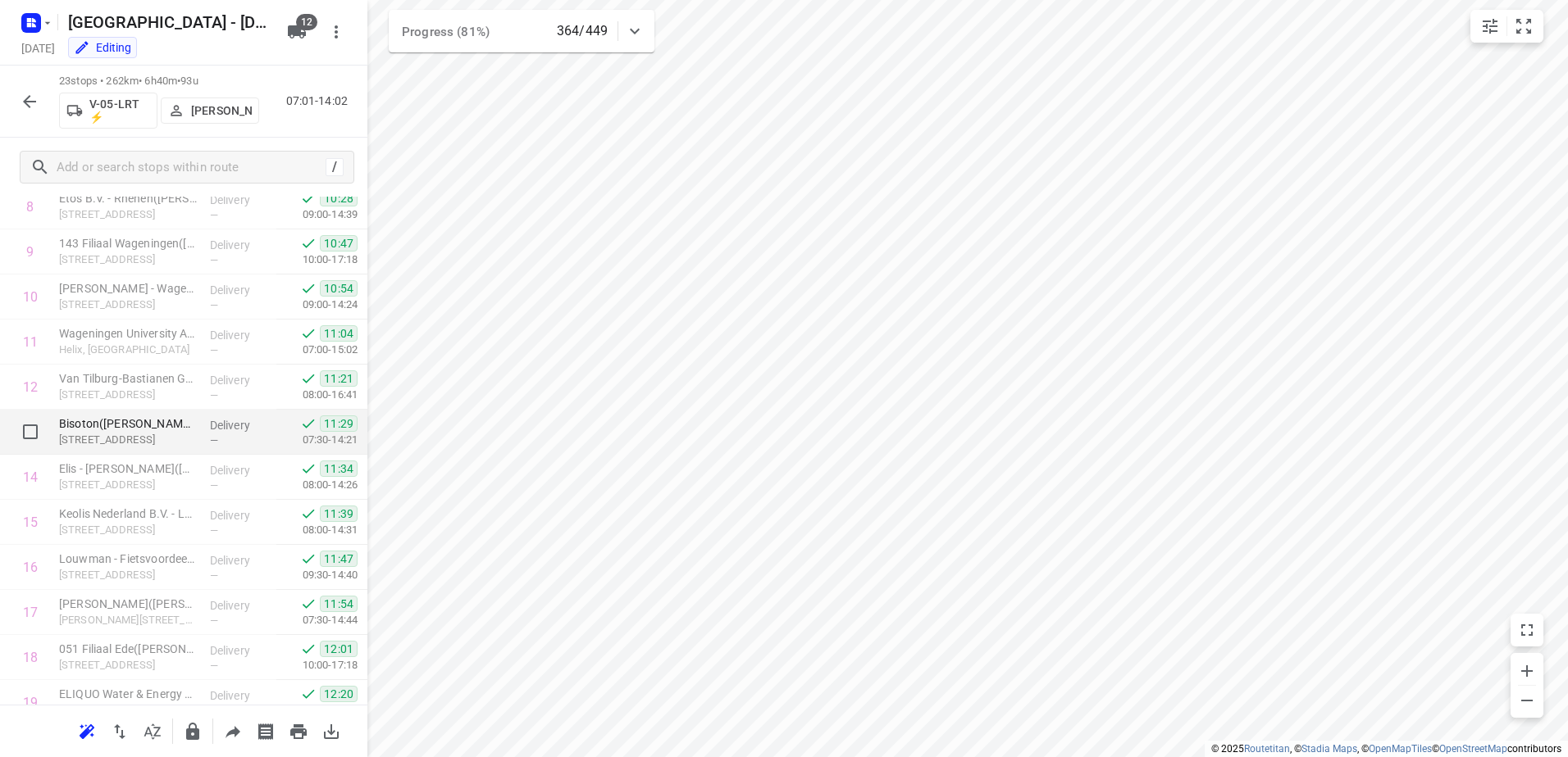
scroll to position [656, 0]
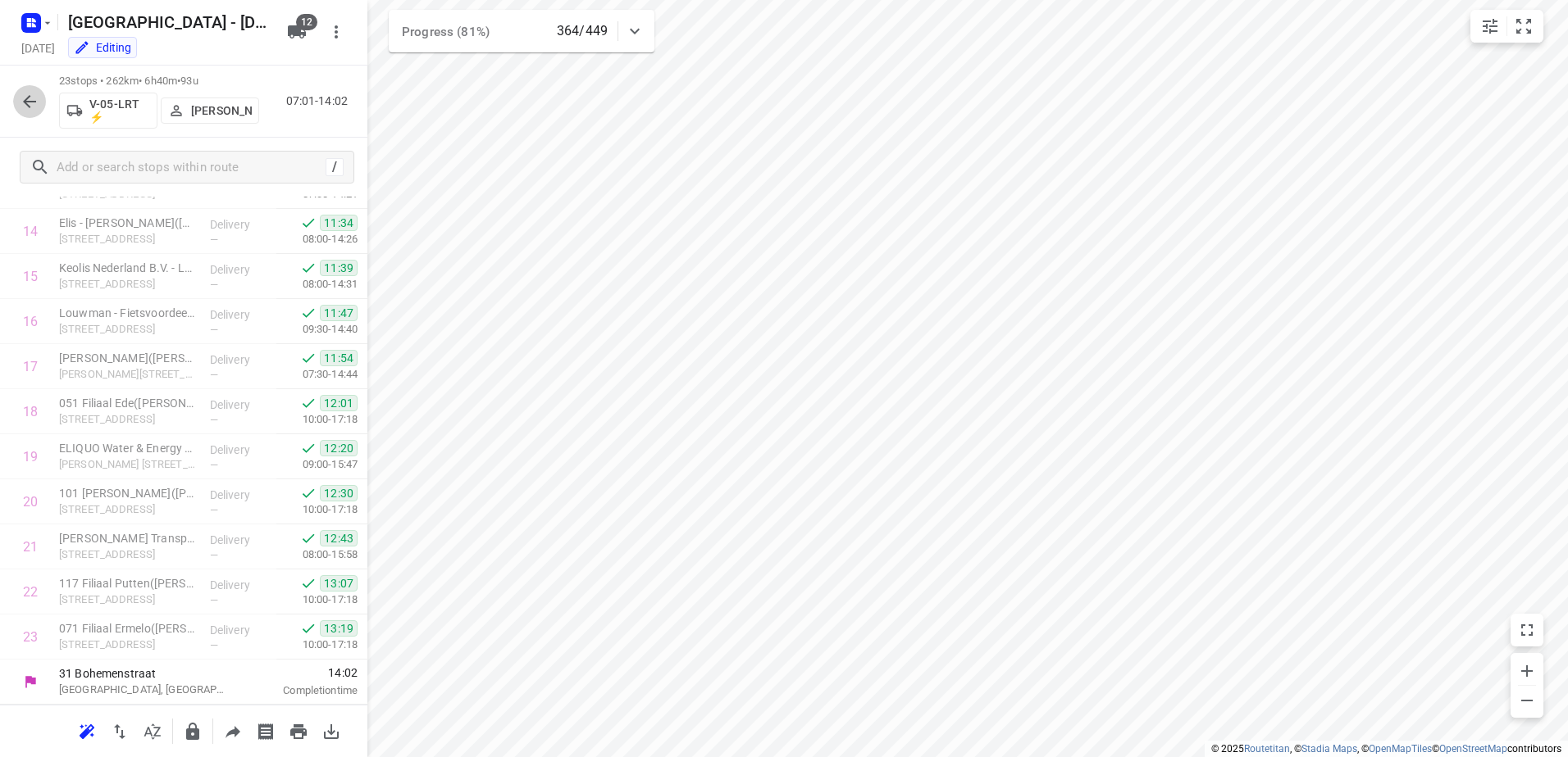
click at [25, 105] on icon "button" at bounding box center [30, 101] width 20 height 20
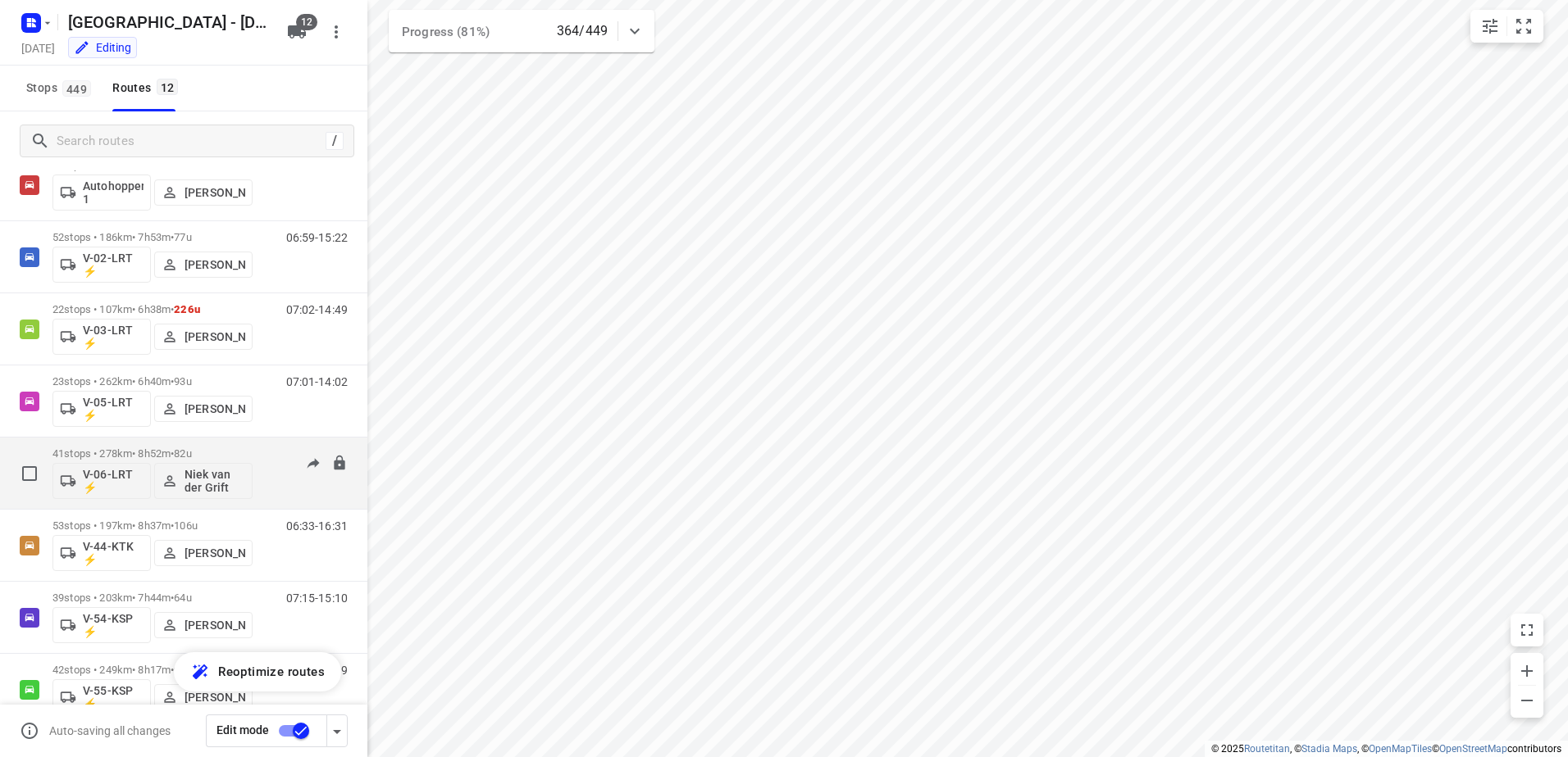
scroll to position [82, 0]
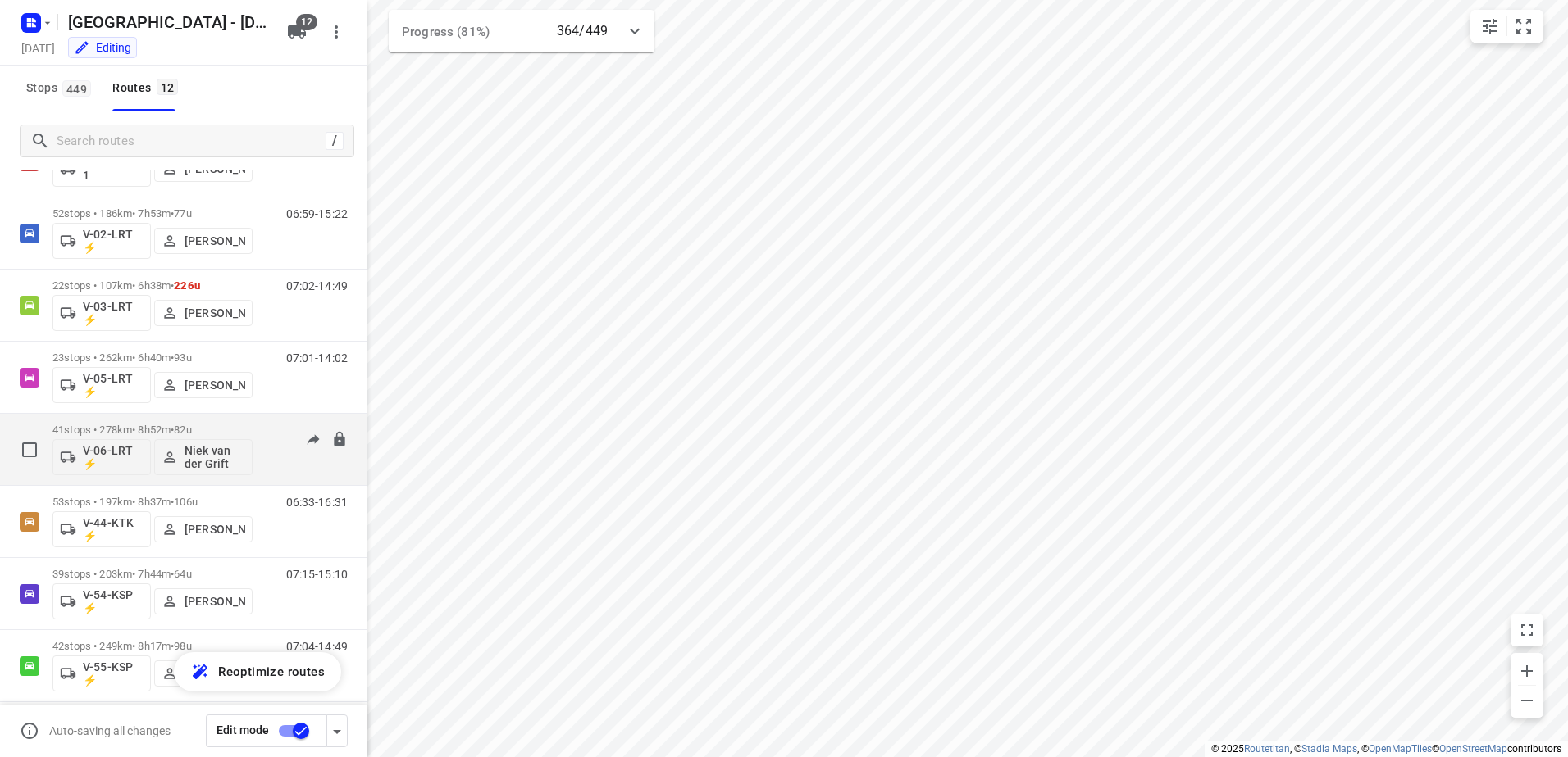
click at [266, 431] on div "07:09-16:48" at bounding box center [307, 453] width 82 height 60
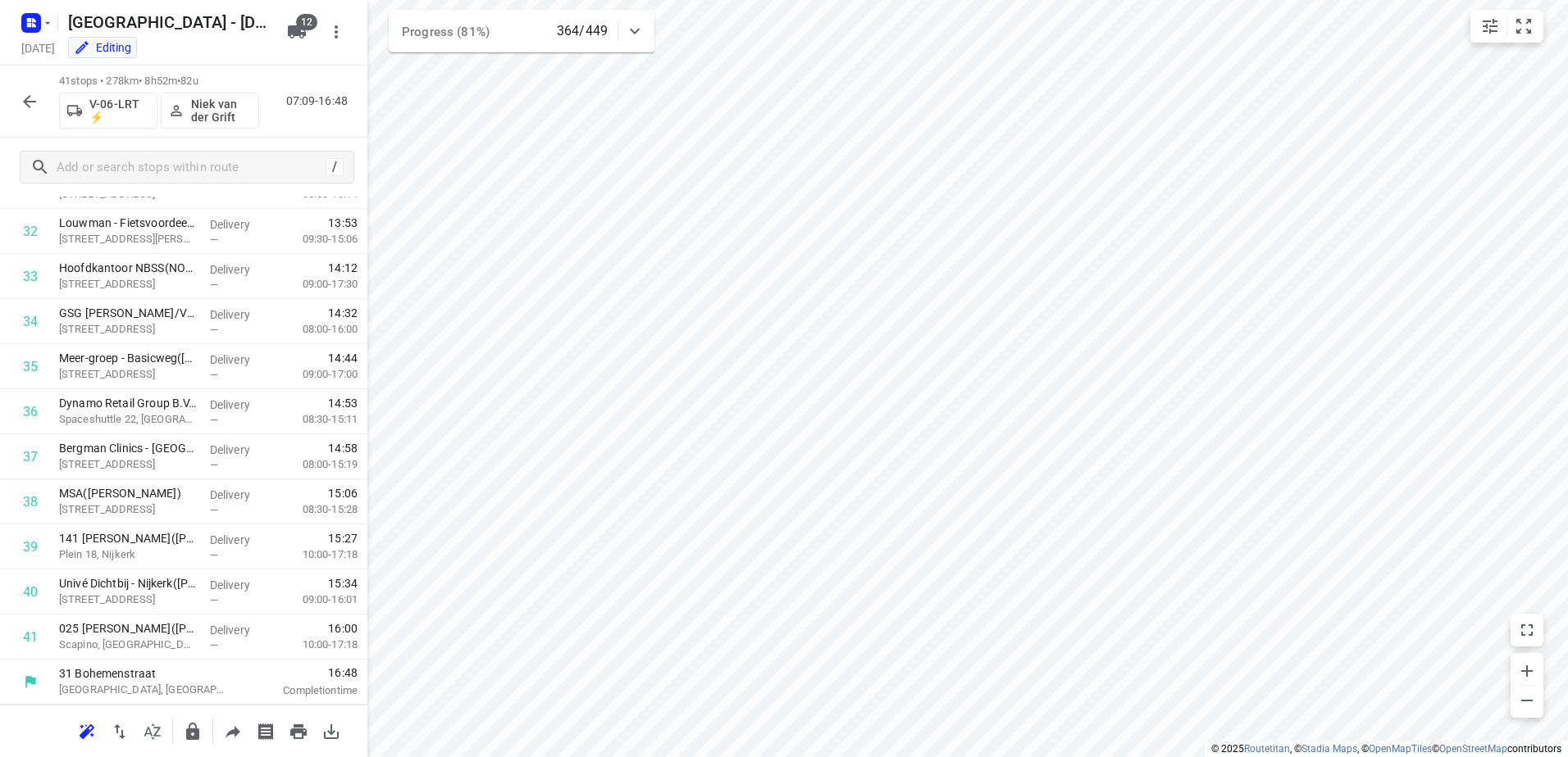
scroll to position [1057, 0]
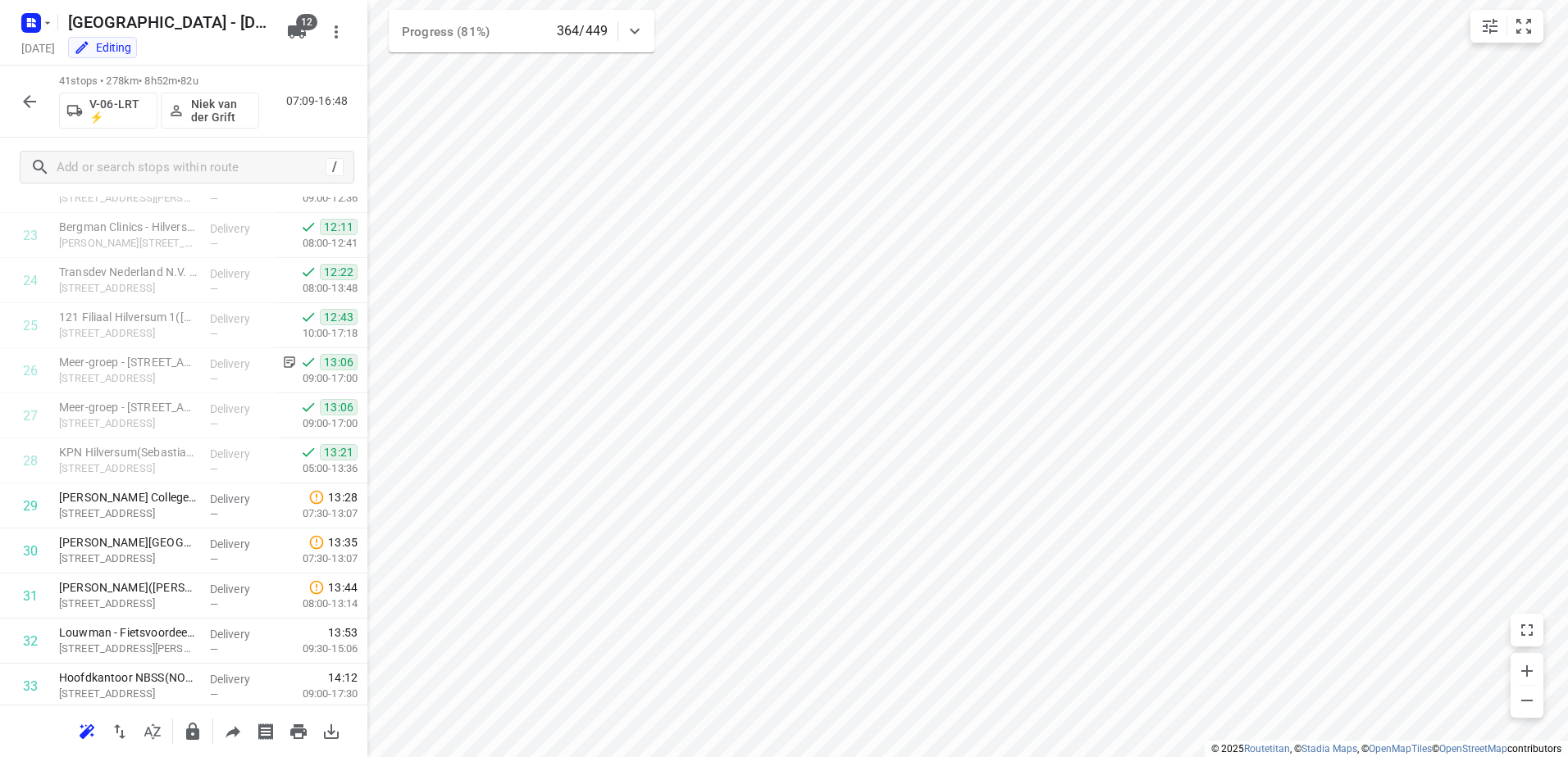
click at [37, 104] on icon "button" at bounding box center [30, 101] width 20 height 20
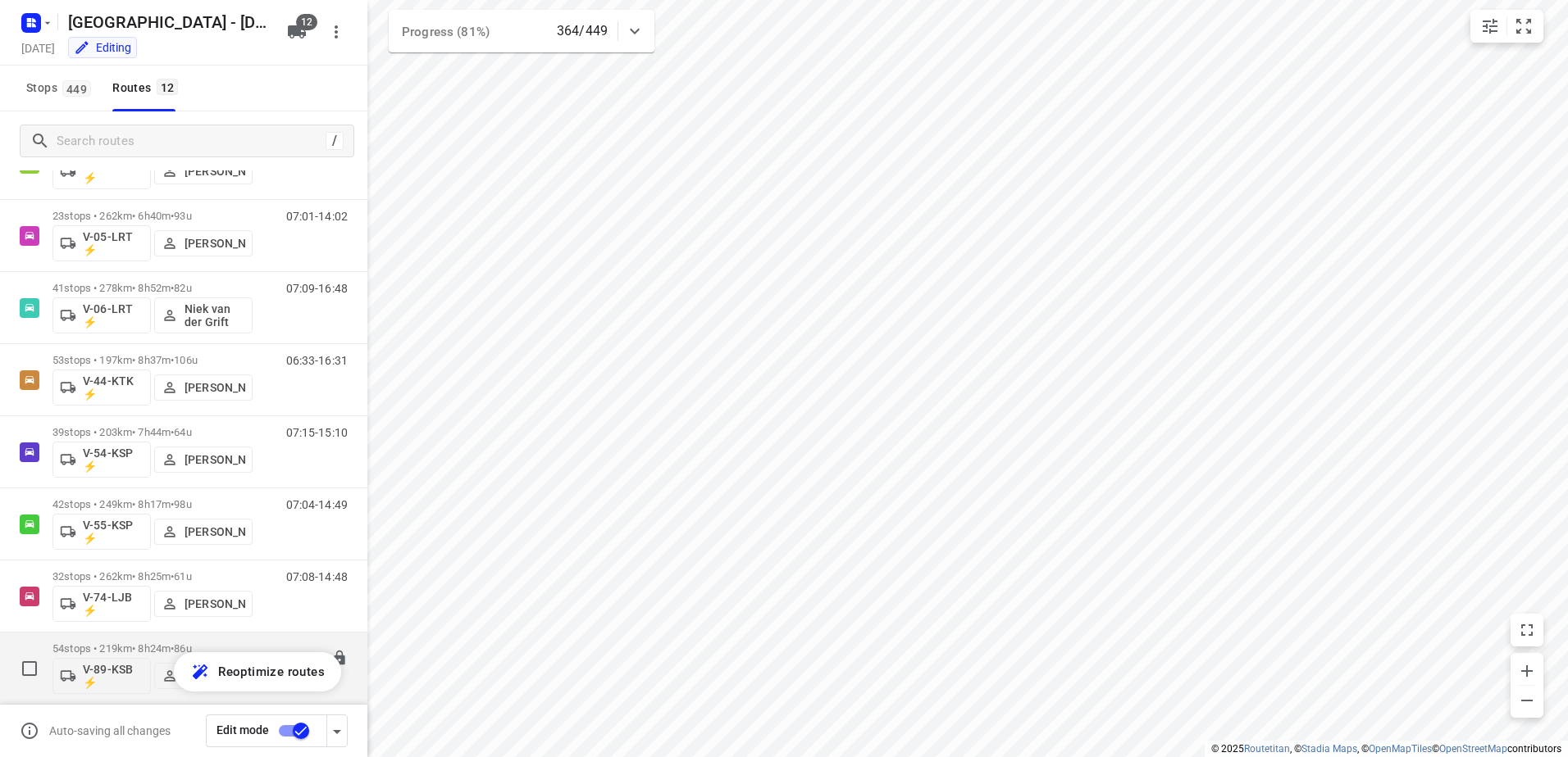
scroll to position [384, 0]
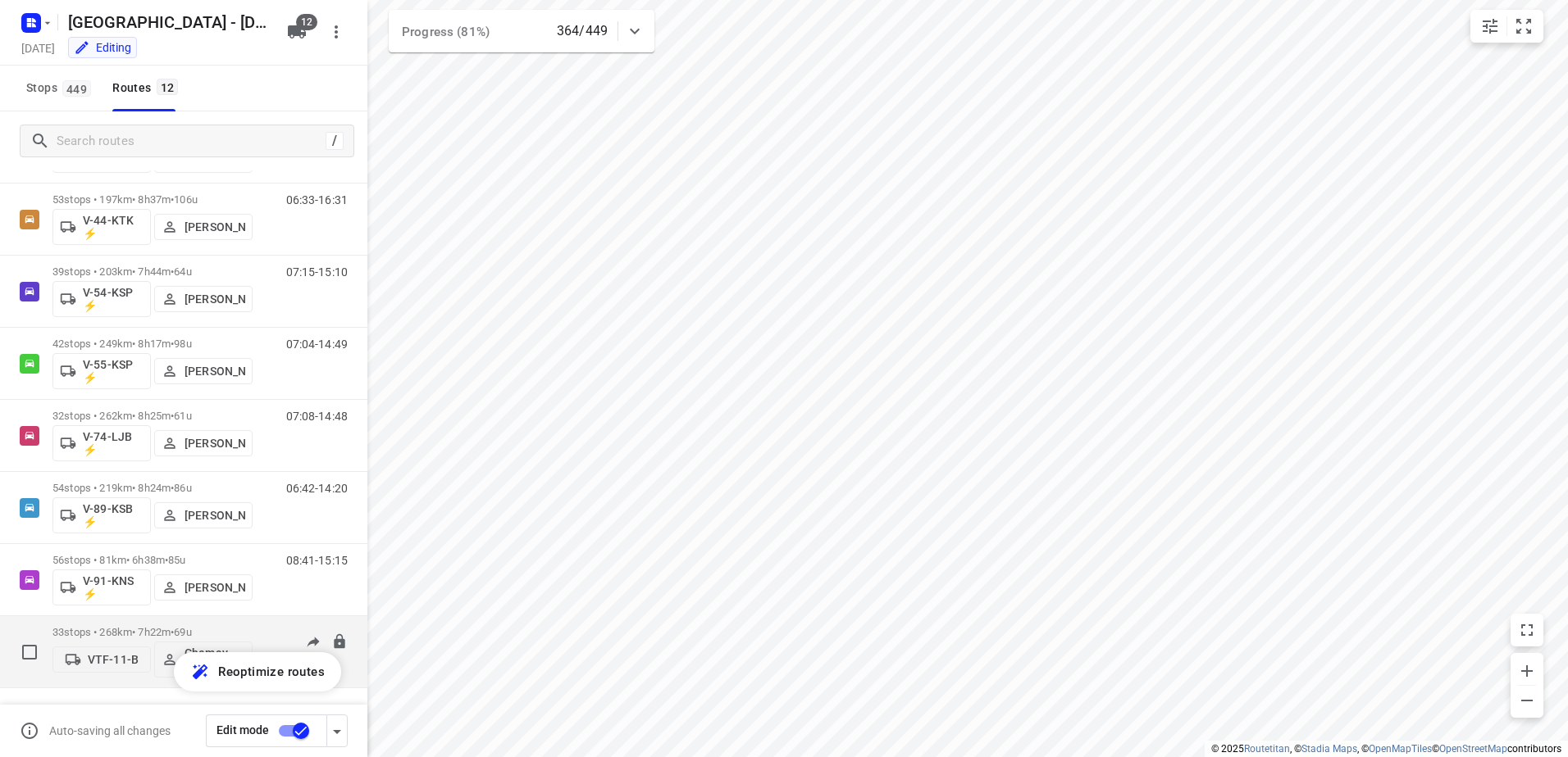
click at [152, 623] on div "33 stops • 268km • 7h22m • 69u VTF-11-B Chemay van Huet" at bounding box center [153, 652] width 200 height 68
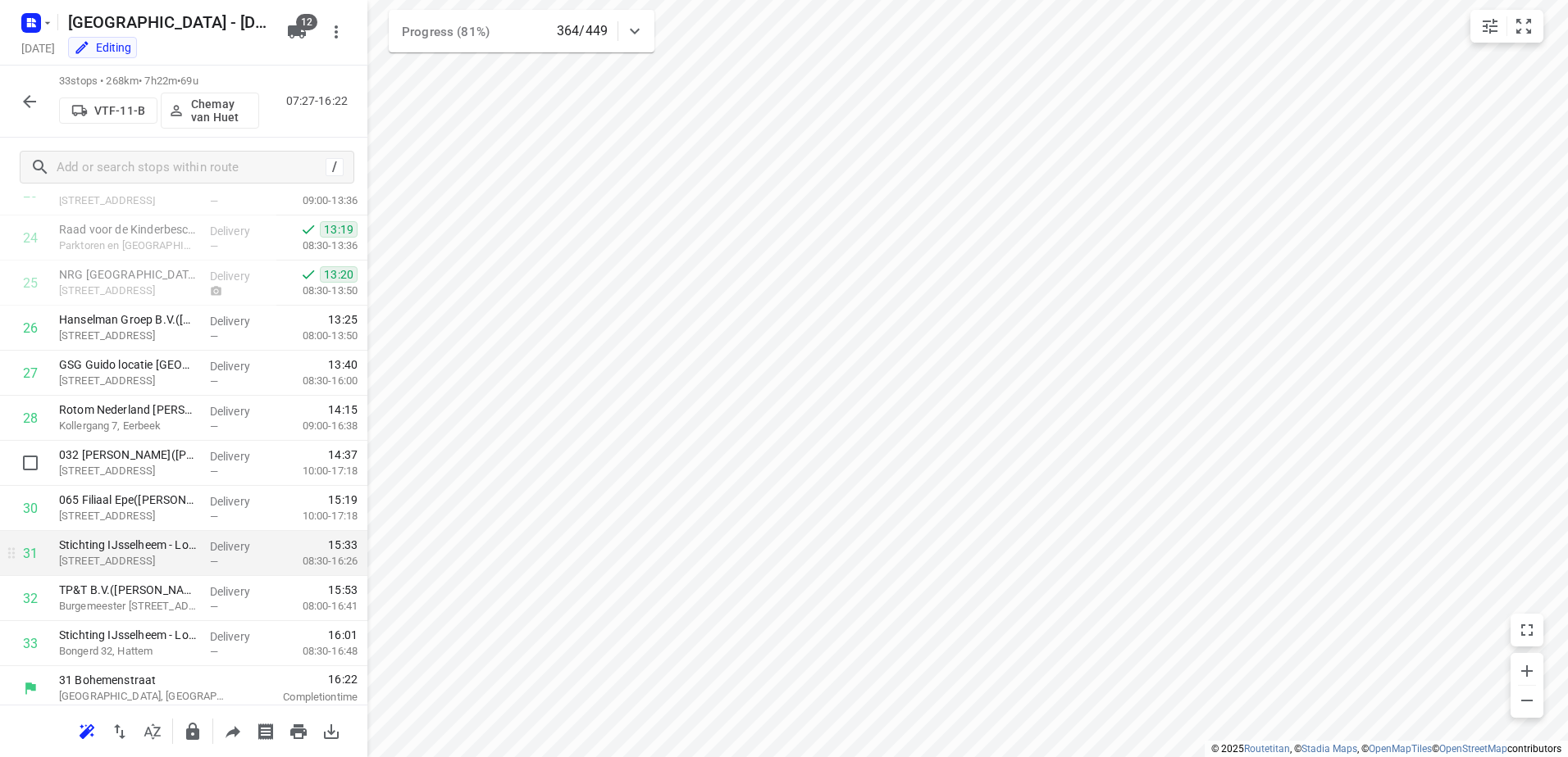
scroll to position [1106, 0]
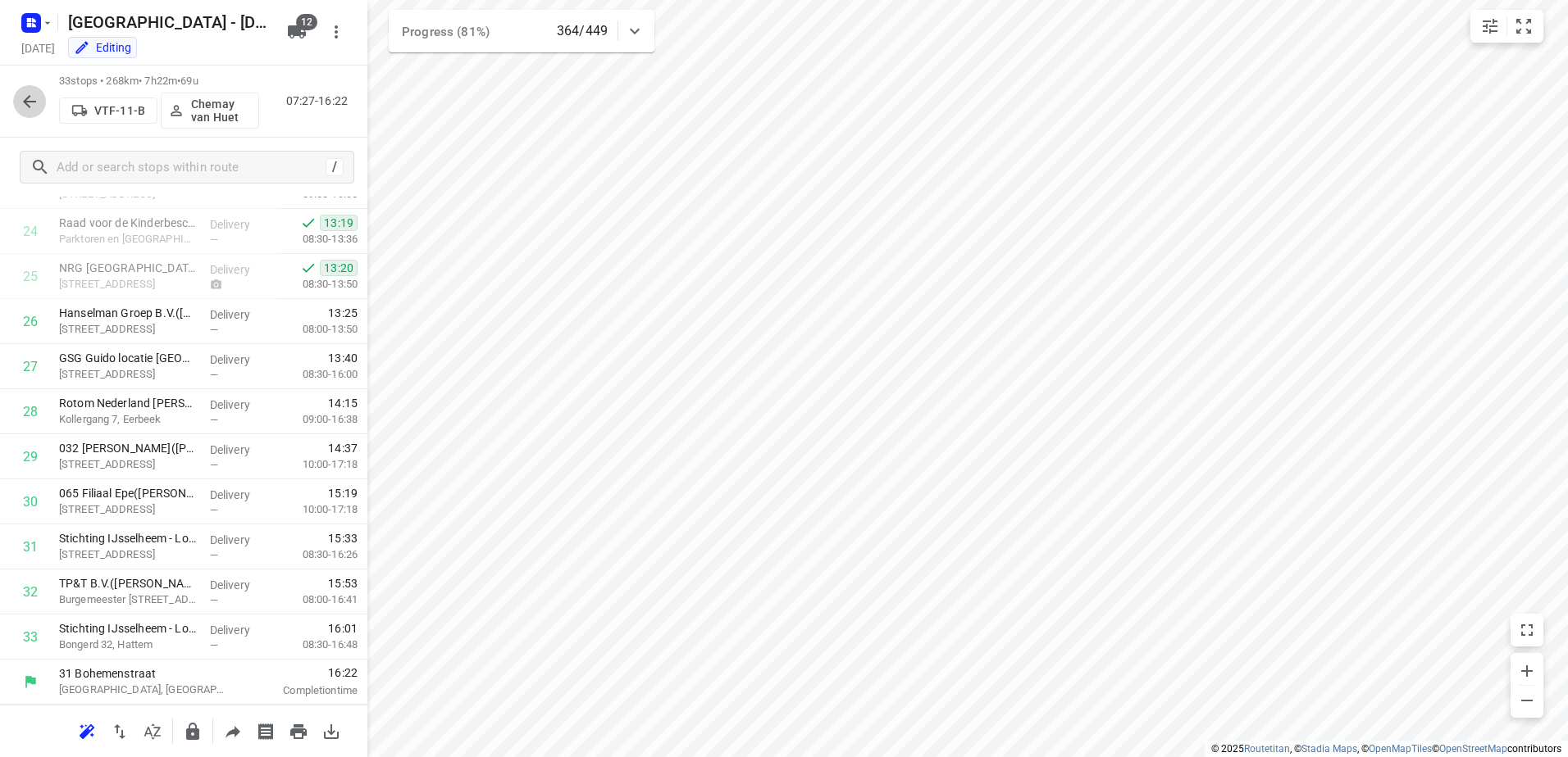
click at [37, 95] on icon "button" at bounding box center [30, 101] width 20 height 20
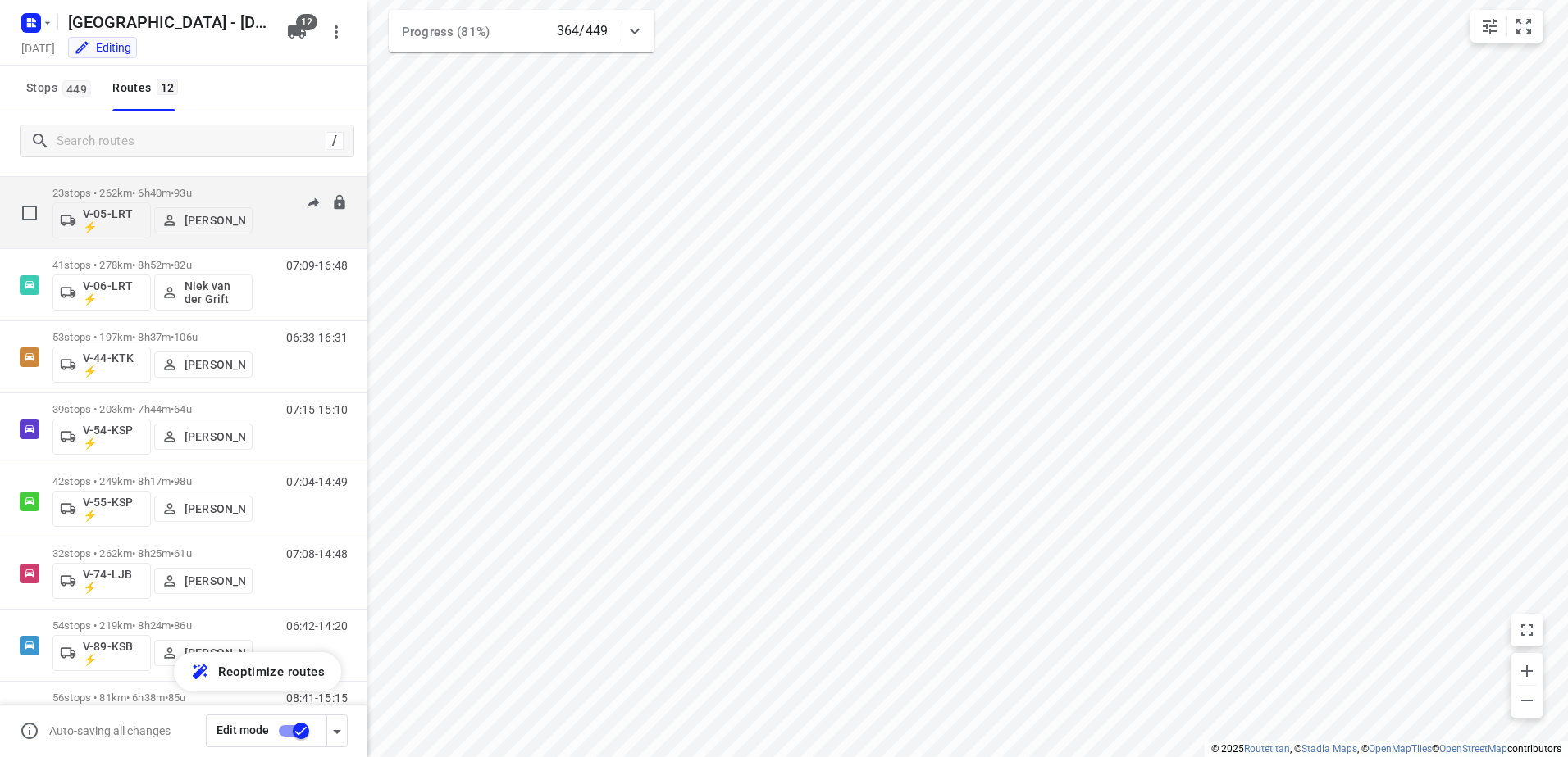
scroll to position [384, 0]
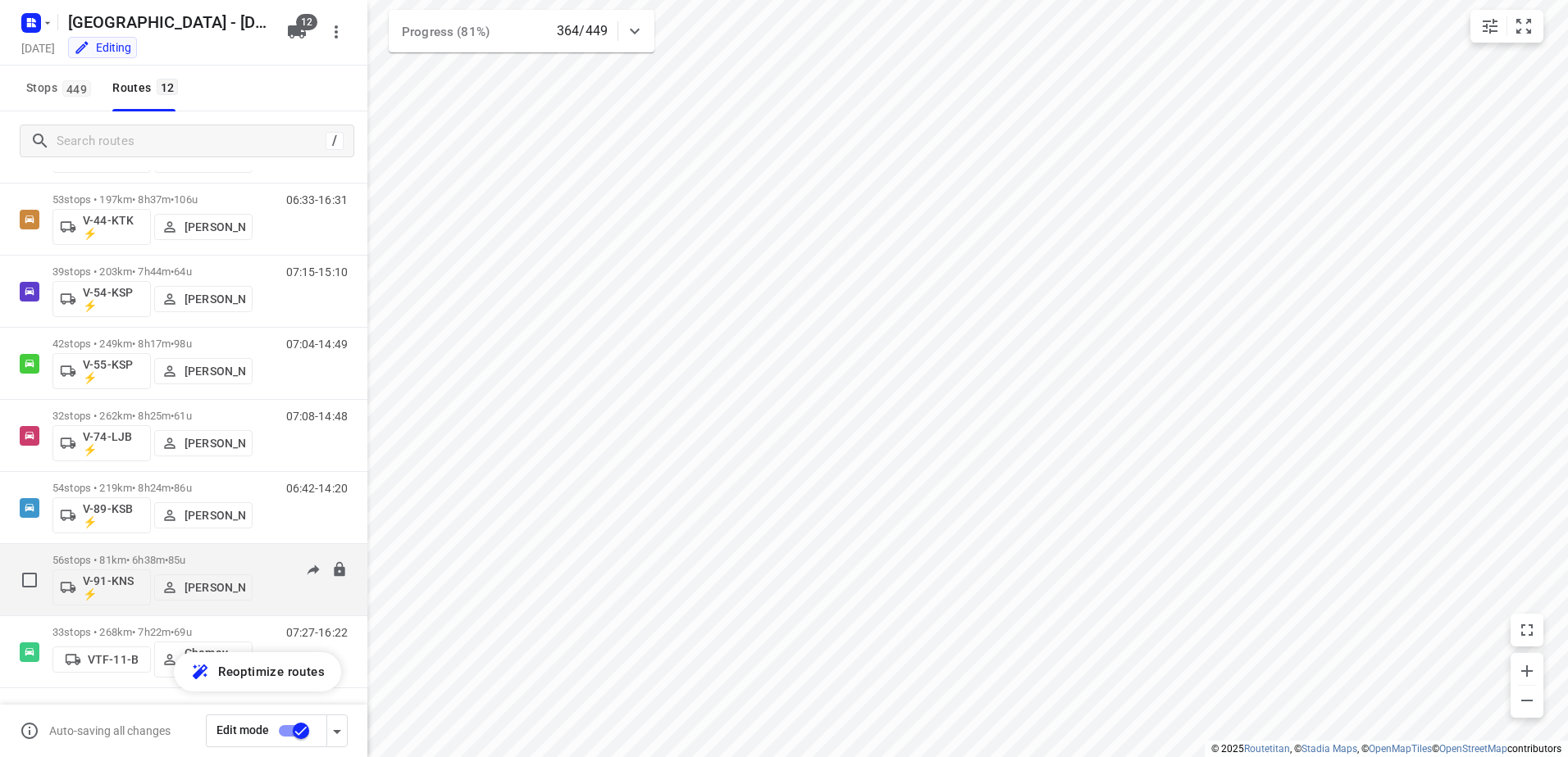
click at [149, 553] on div "56 stops • 81km • 6h38m • 85u V-91-KNS ⚡ [PERSON_NAME]" at bounding box center [153, 579] width 200 height 68
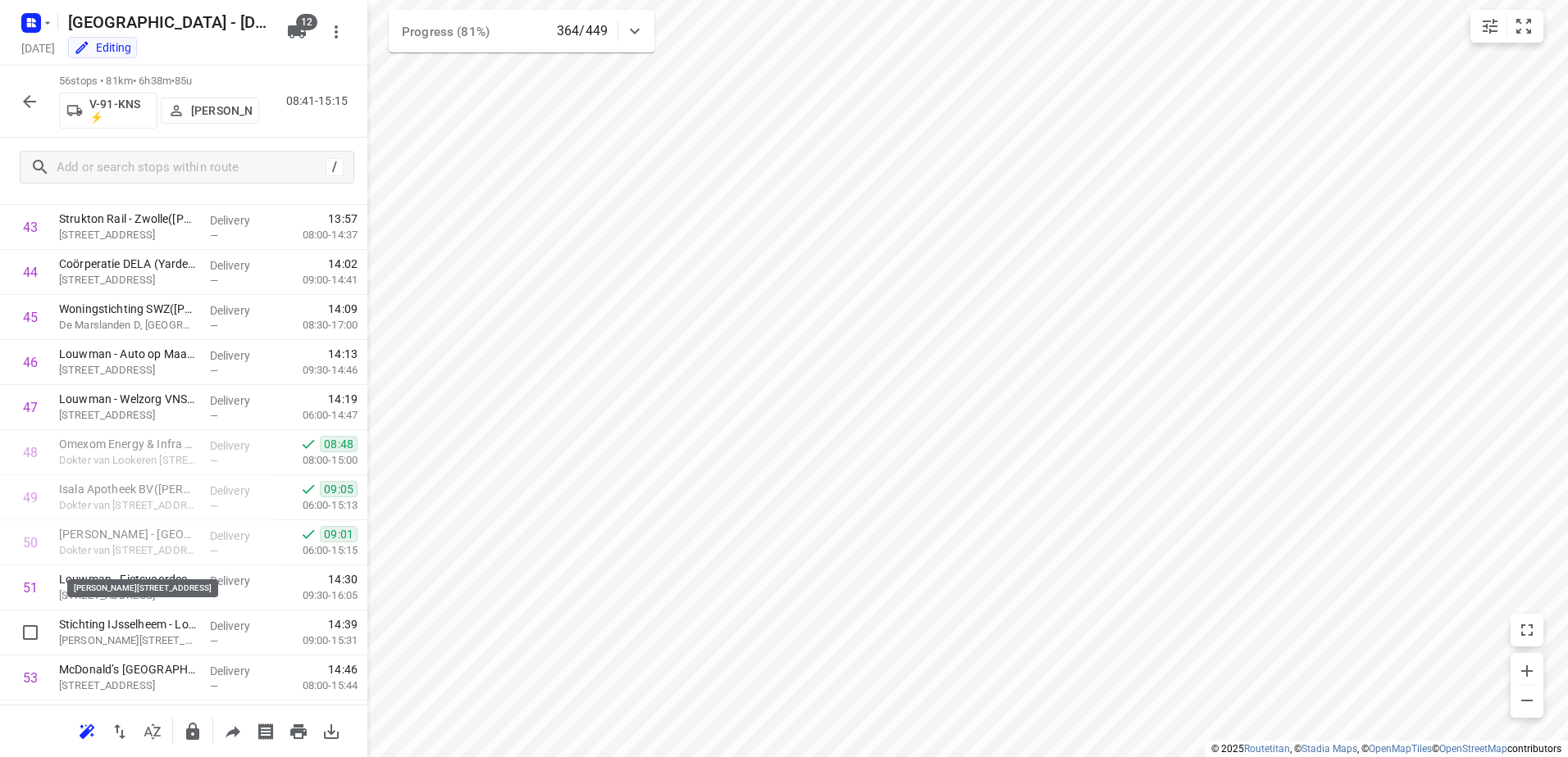
scroll to position [2131, 0]
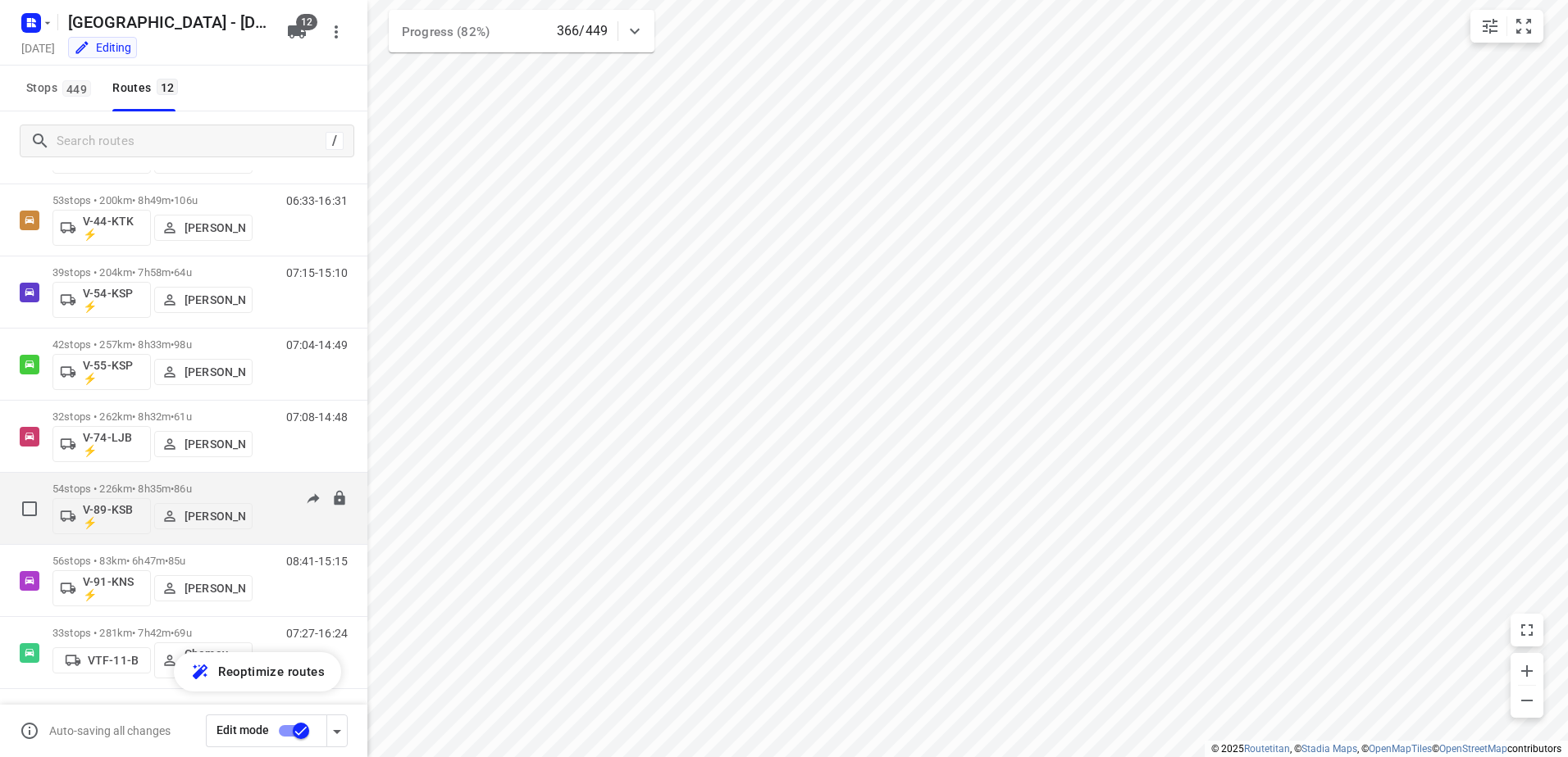
scroll to position [384, 0]
click at [147, 490] on p "54 stops • 226km • 8h35m • 86u" at bounding box center [153, 488] width 200 height 12
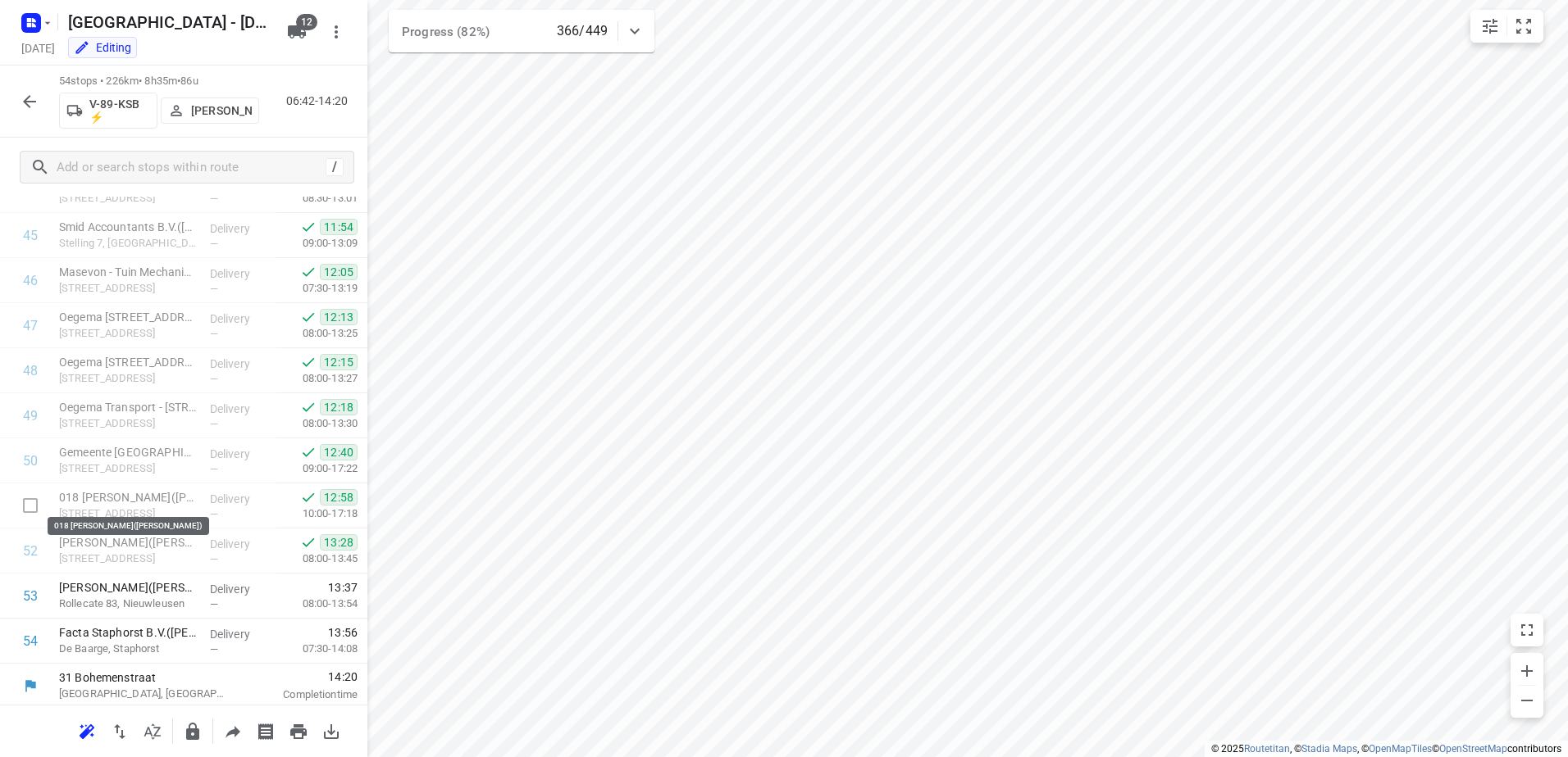
scroll to position [2052, 0]
click at [25, 95] on icon "button" at bounding box center [30, 101] width 20 height 20
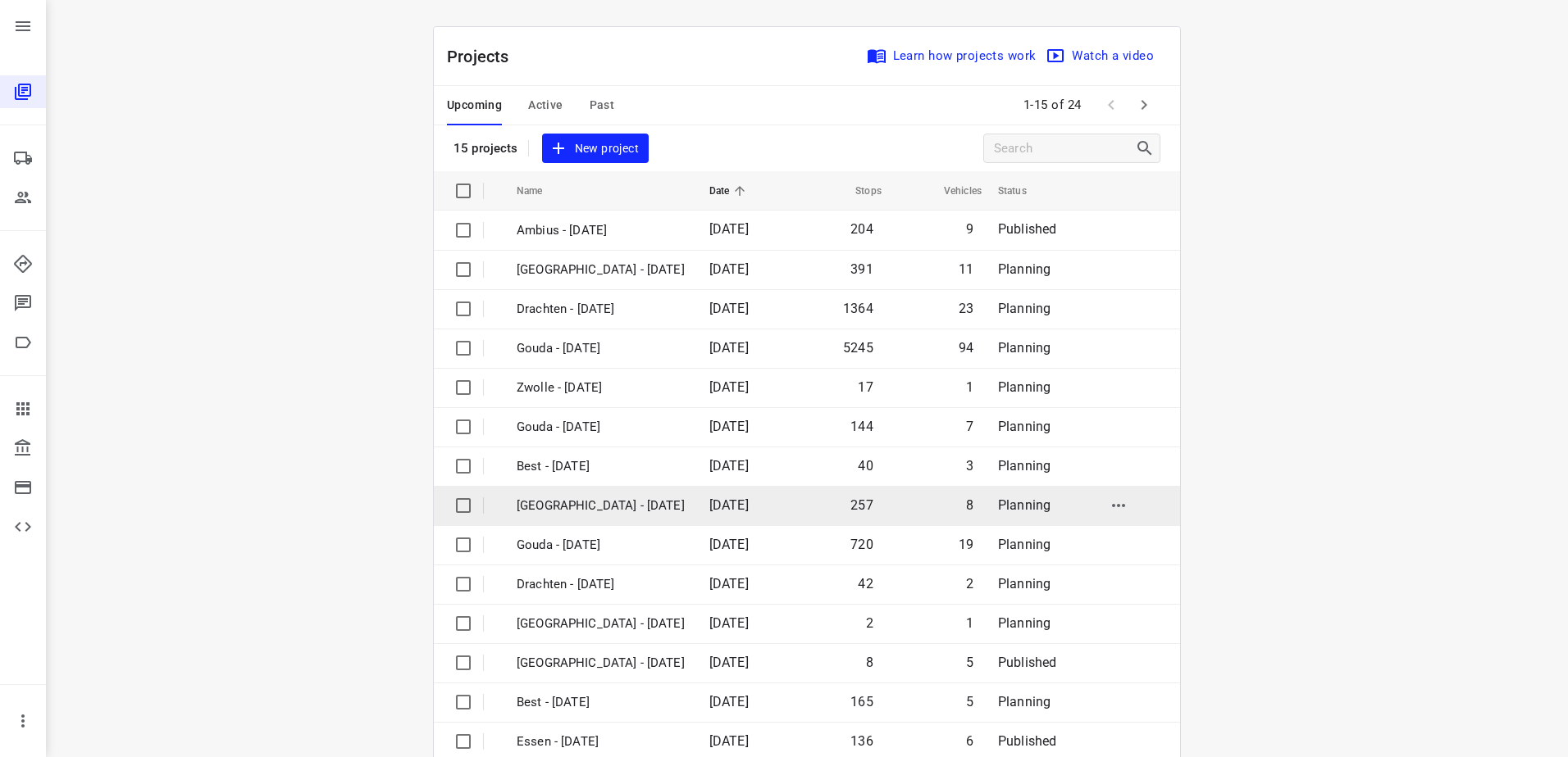
click at [614, 510] on p "[GEOGRAPHIC_DATA] - [DATE]" at bounding box center [601, 506] width 168 height 19
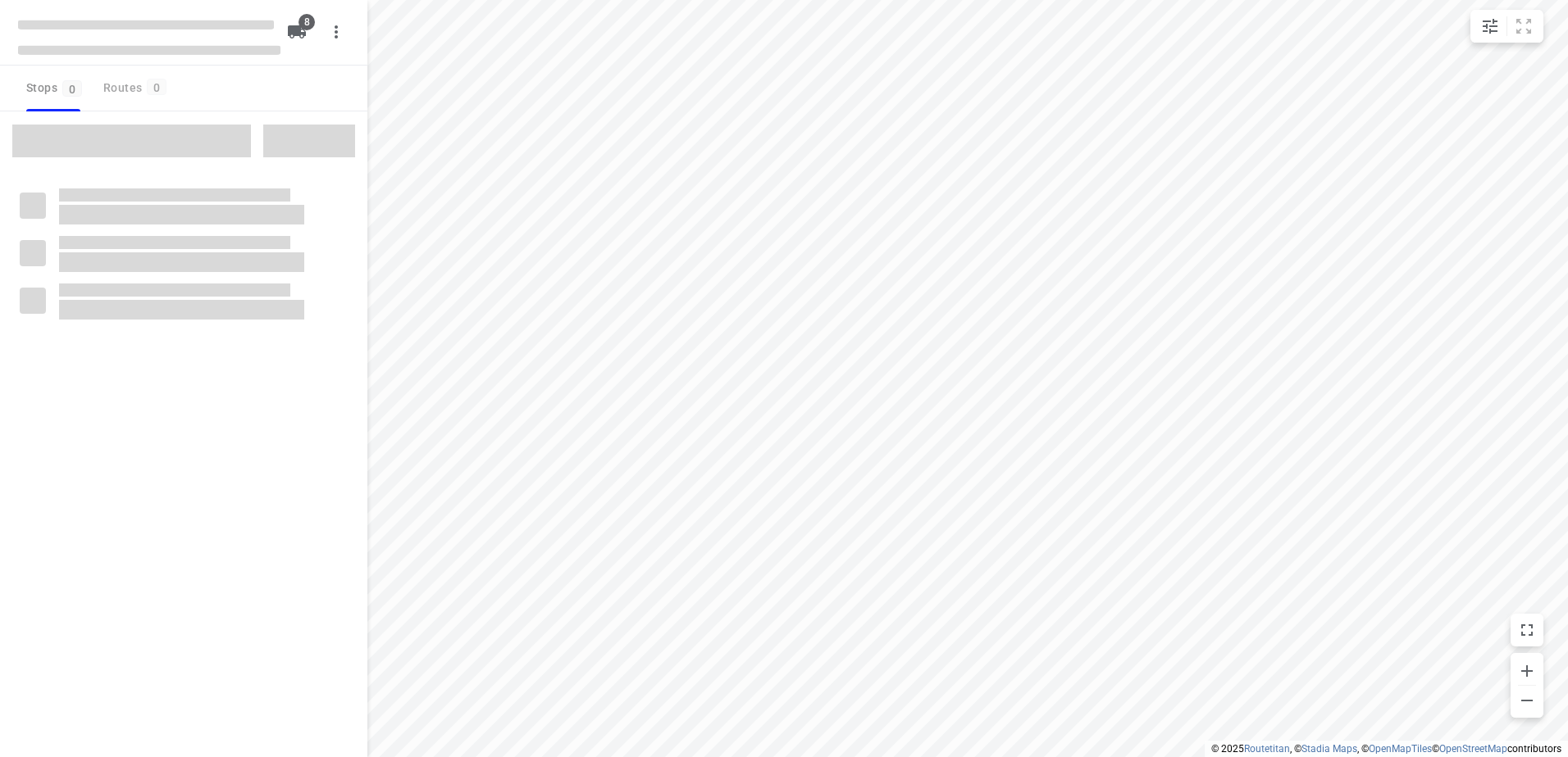
checkbox input "true"
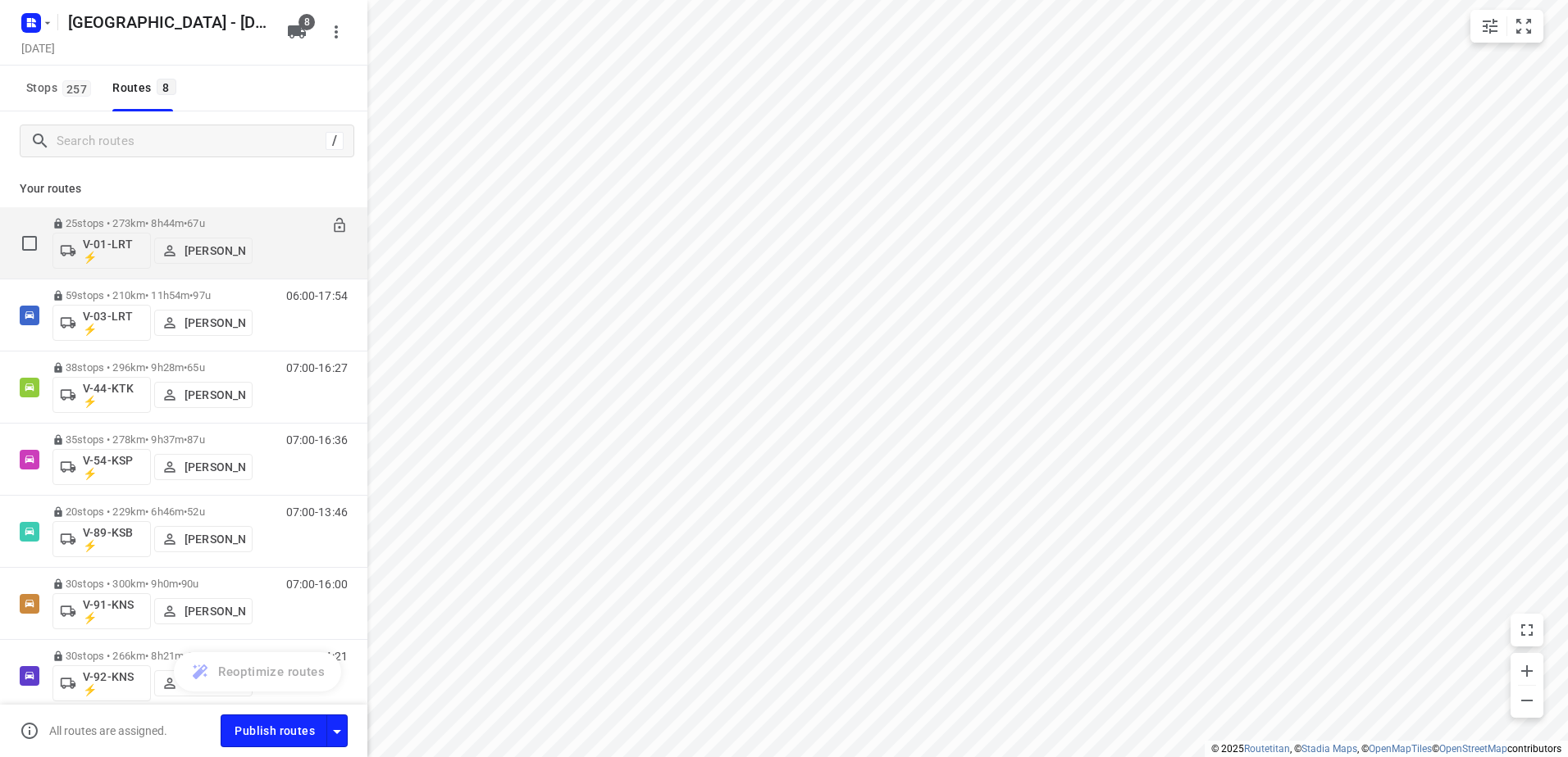
click at [187, 212] on div "25 stops • 273km • 8h44m • 67u V-01-LRT ⚡ [PERSON_NAME]" at bounding box center [153, 243] width 200 height 68
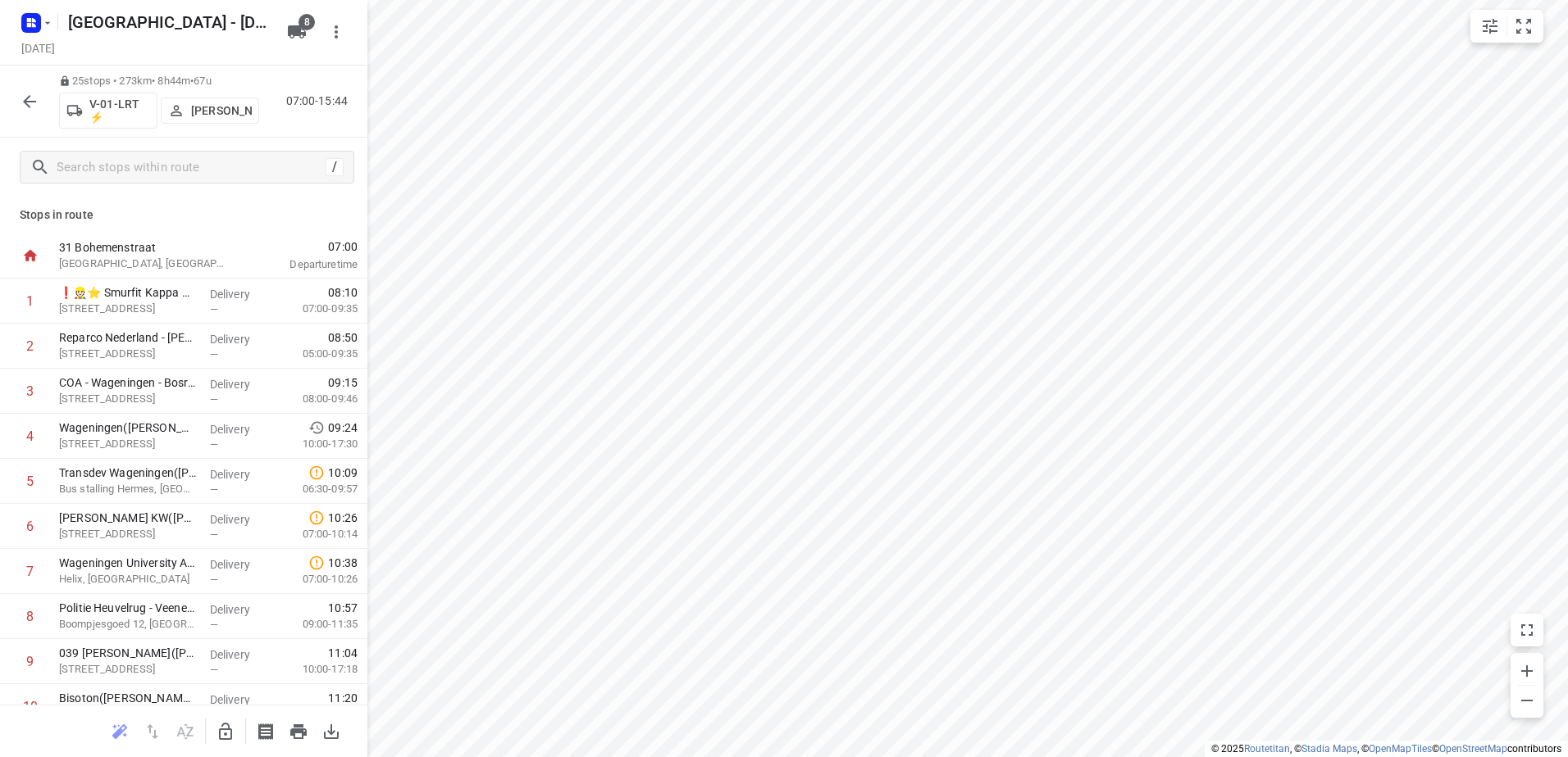
click at [24, 108] on icon "button" at bounding box center [30, 101] width 20 height 20
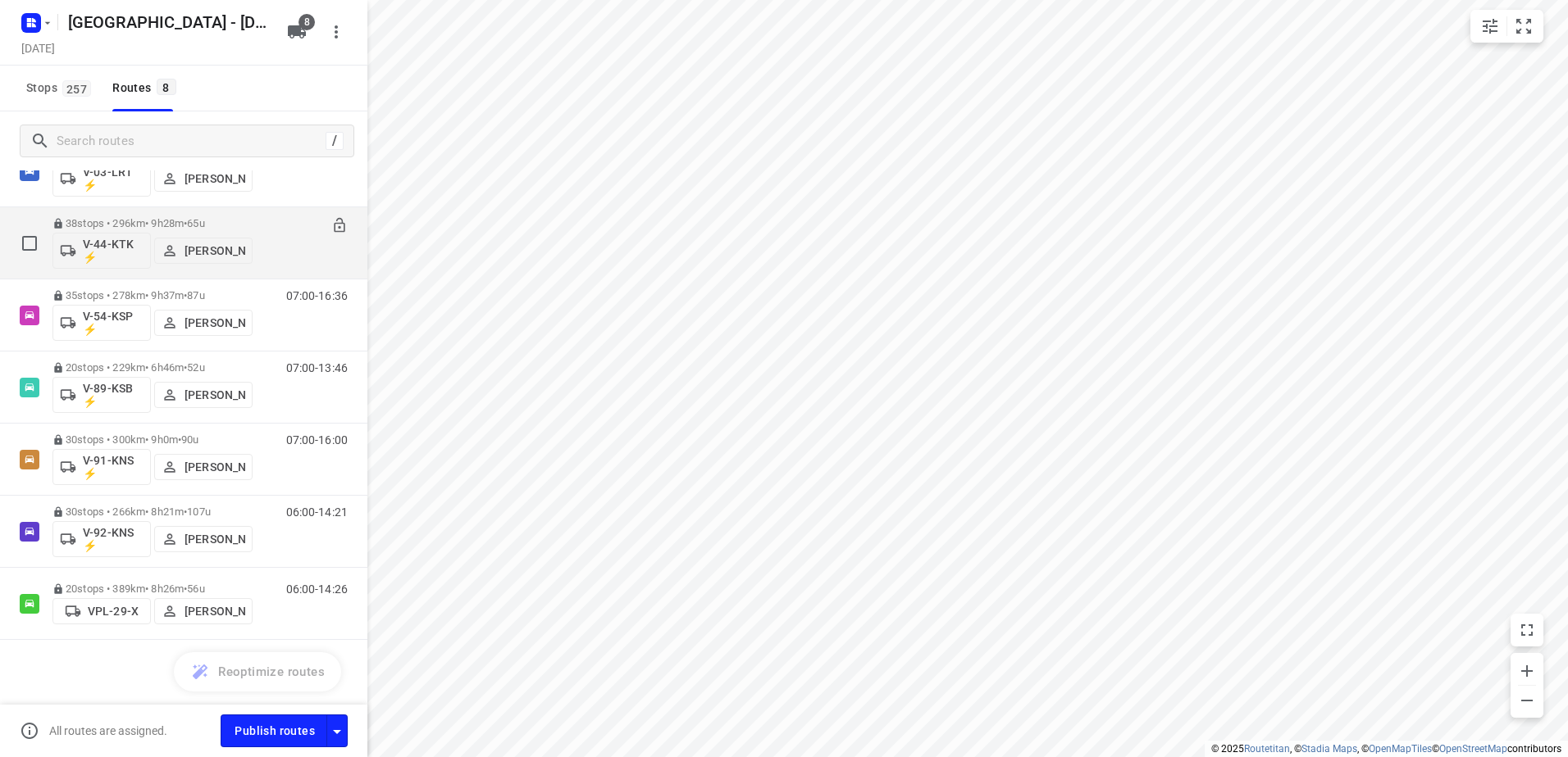
scroll to position [145, 0]
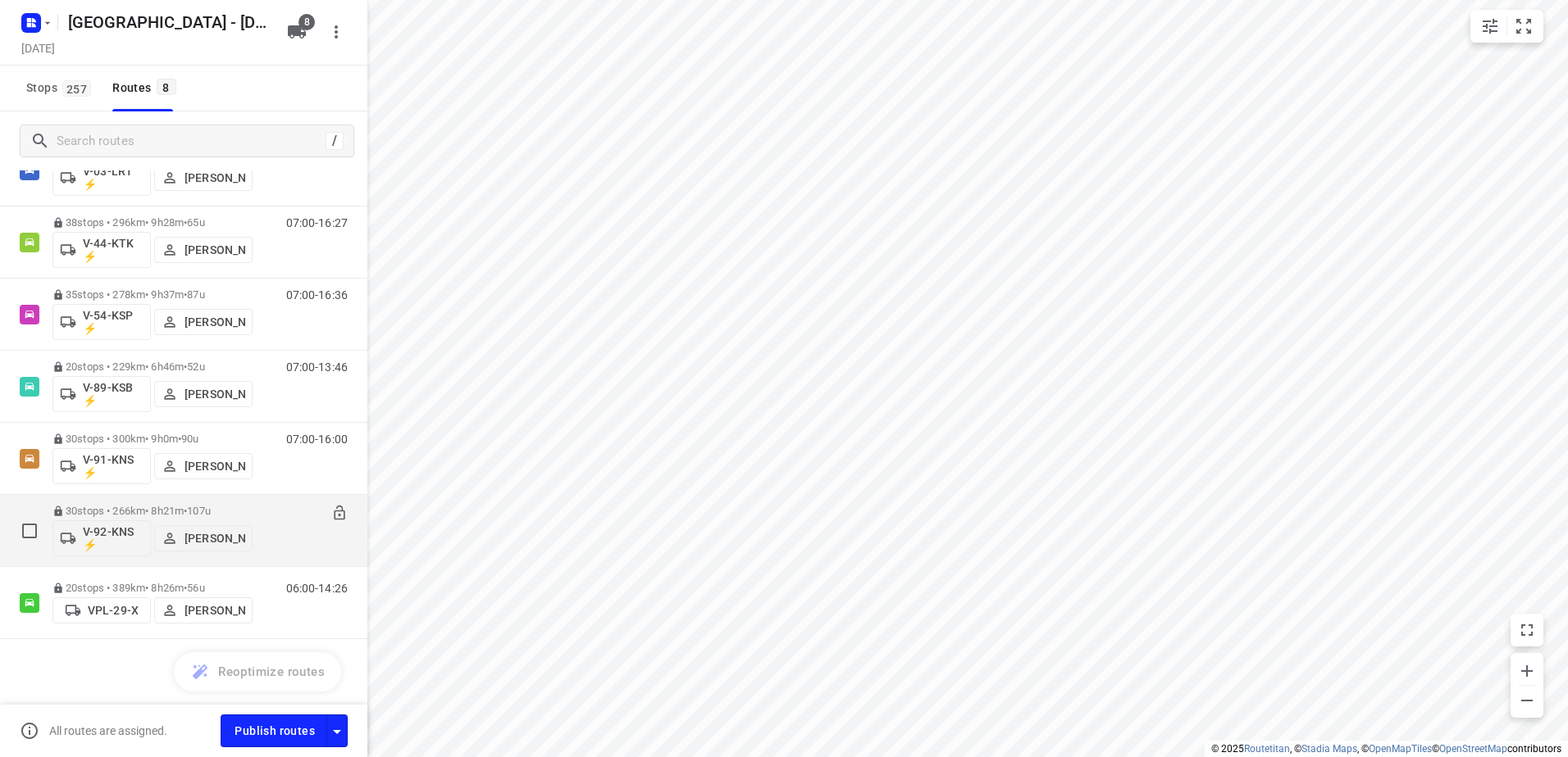
click at [136, 515] on p "30 stops • 266km • 8h21m • 107u" at bounding box center [153, 510] width 200 height 12
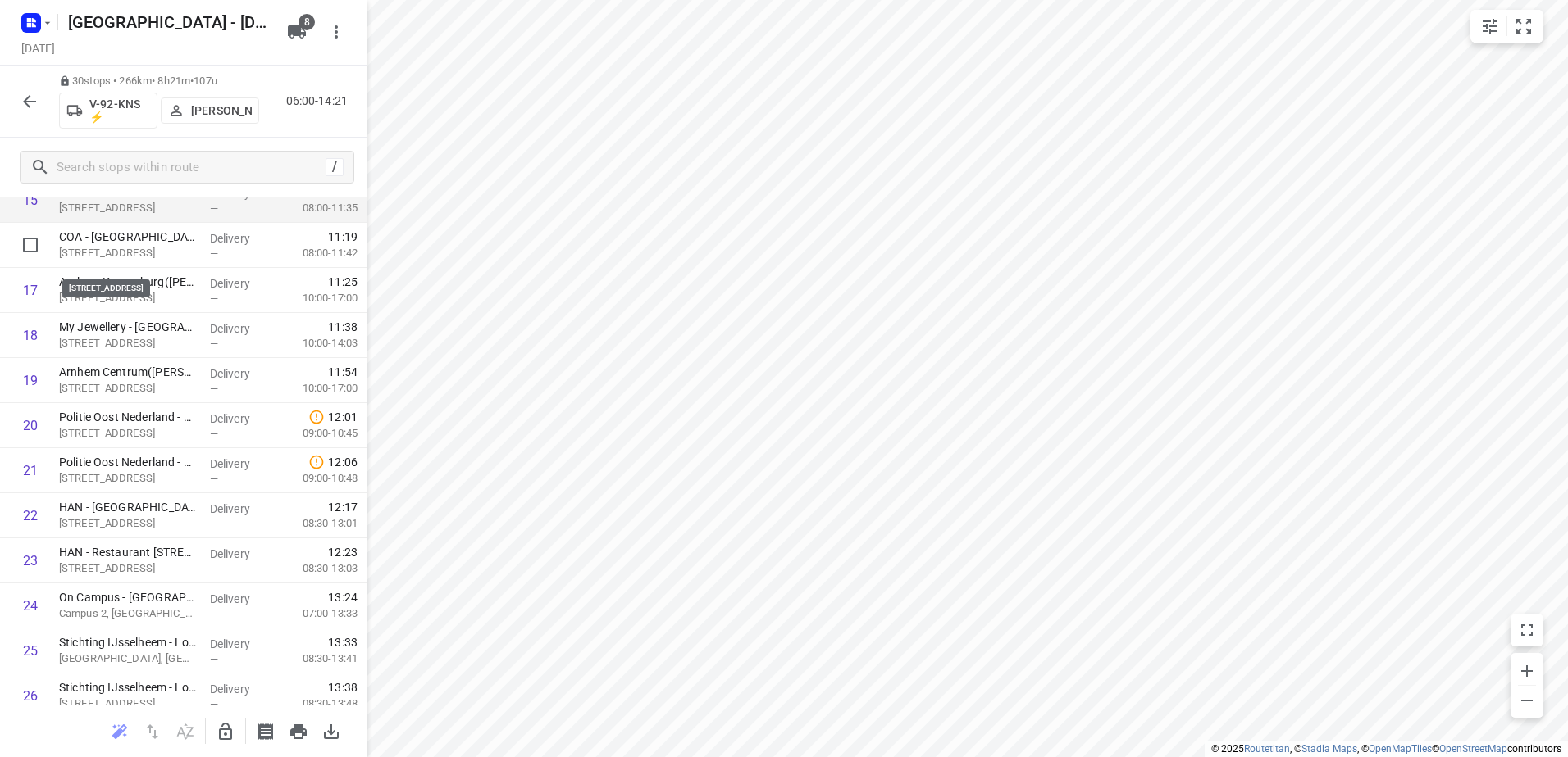
scroll to position [725, 0]
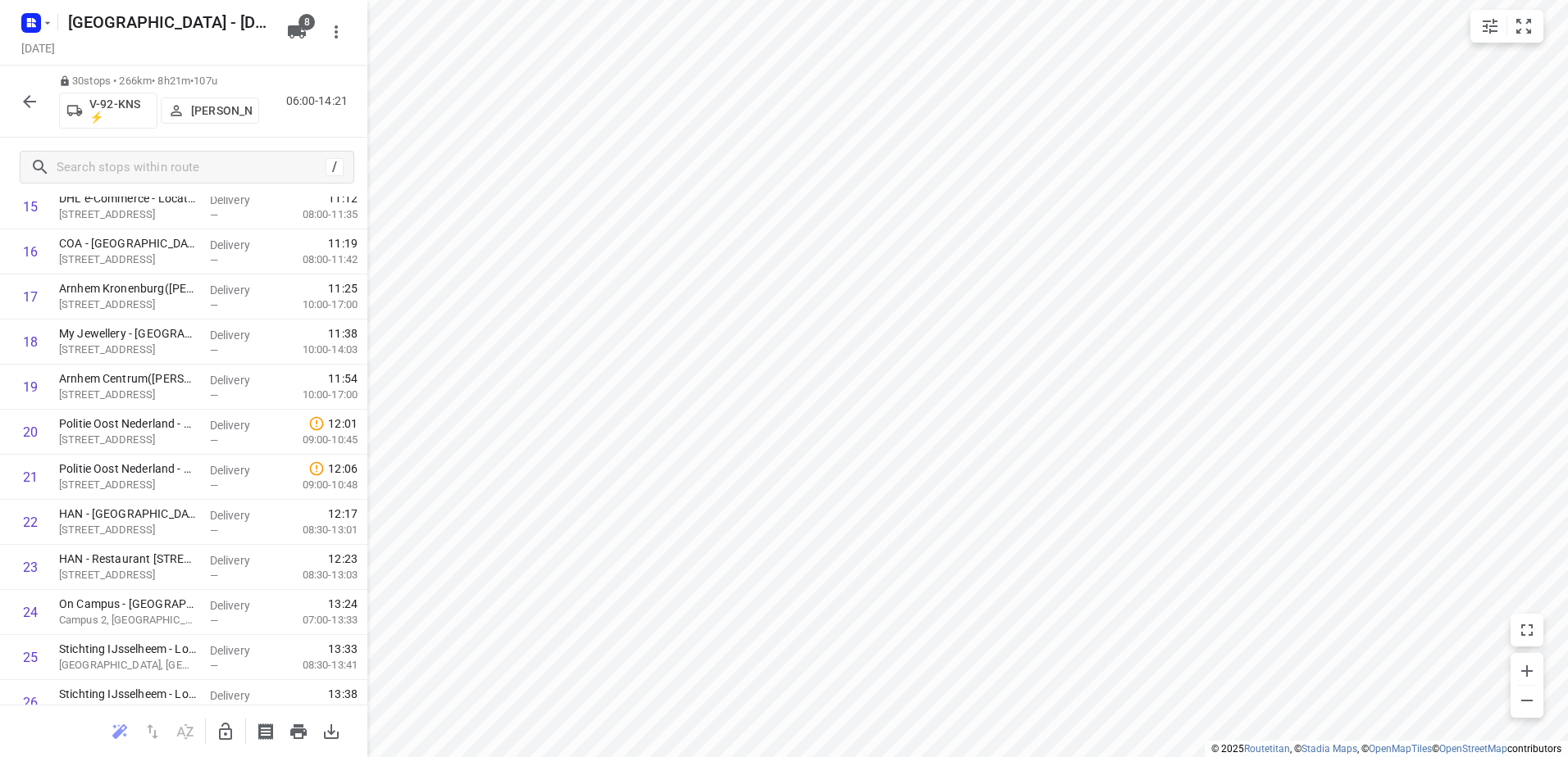
click at [44, 105] on button "button" at bounding box center [30, 102] width 33 height 33
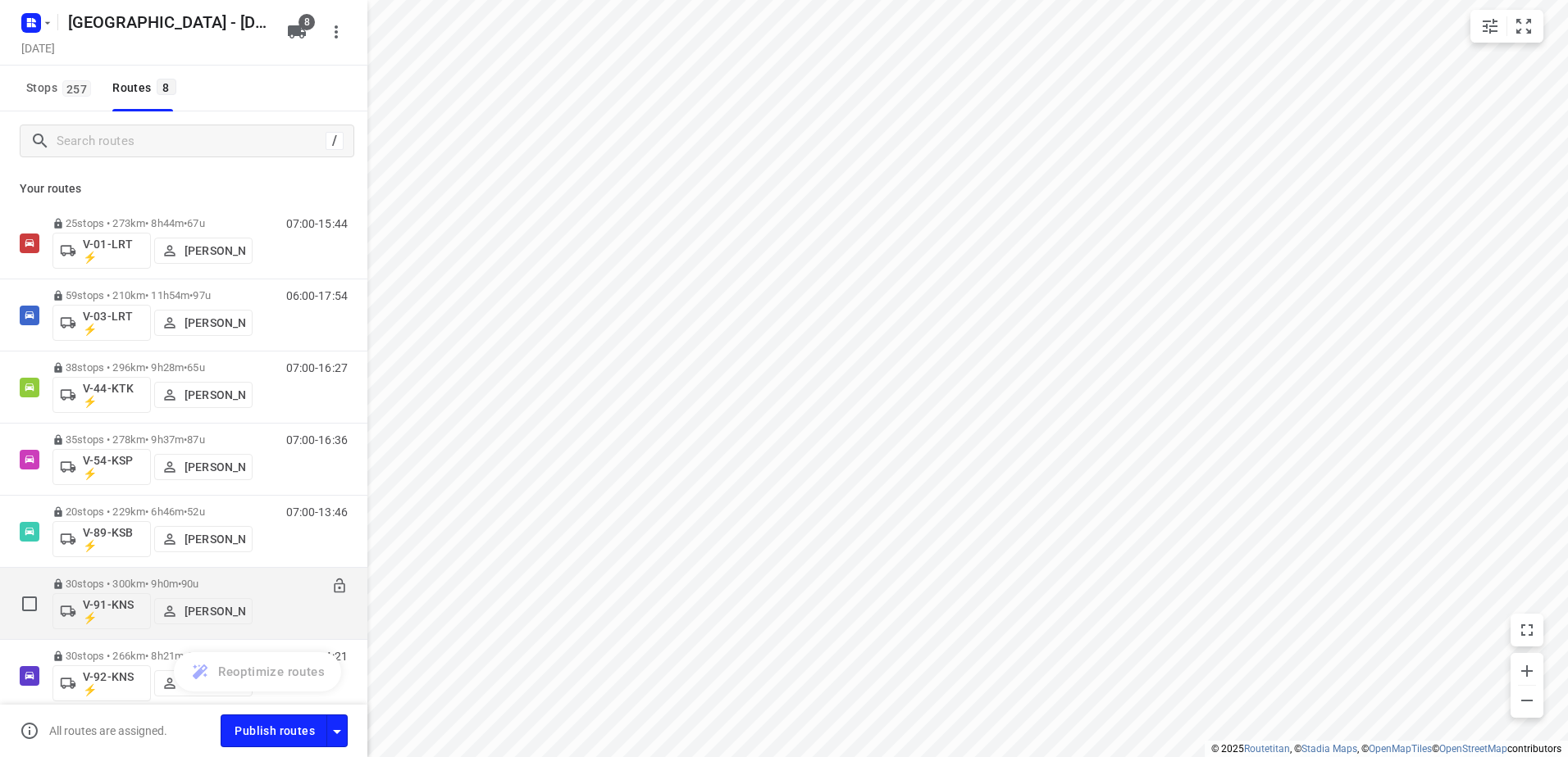
click at [199, 586] on span "90u" at bounding box center [190, 584] width 17 height 12
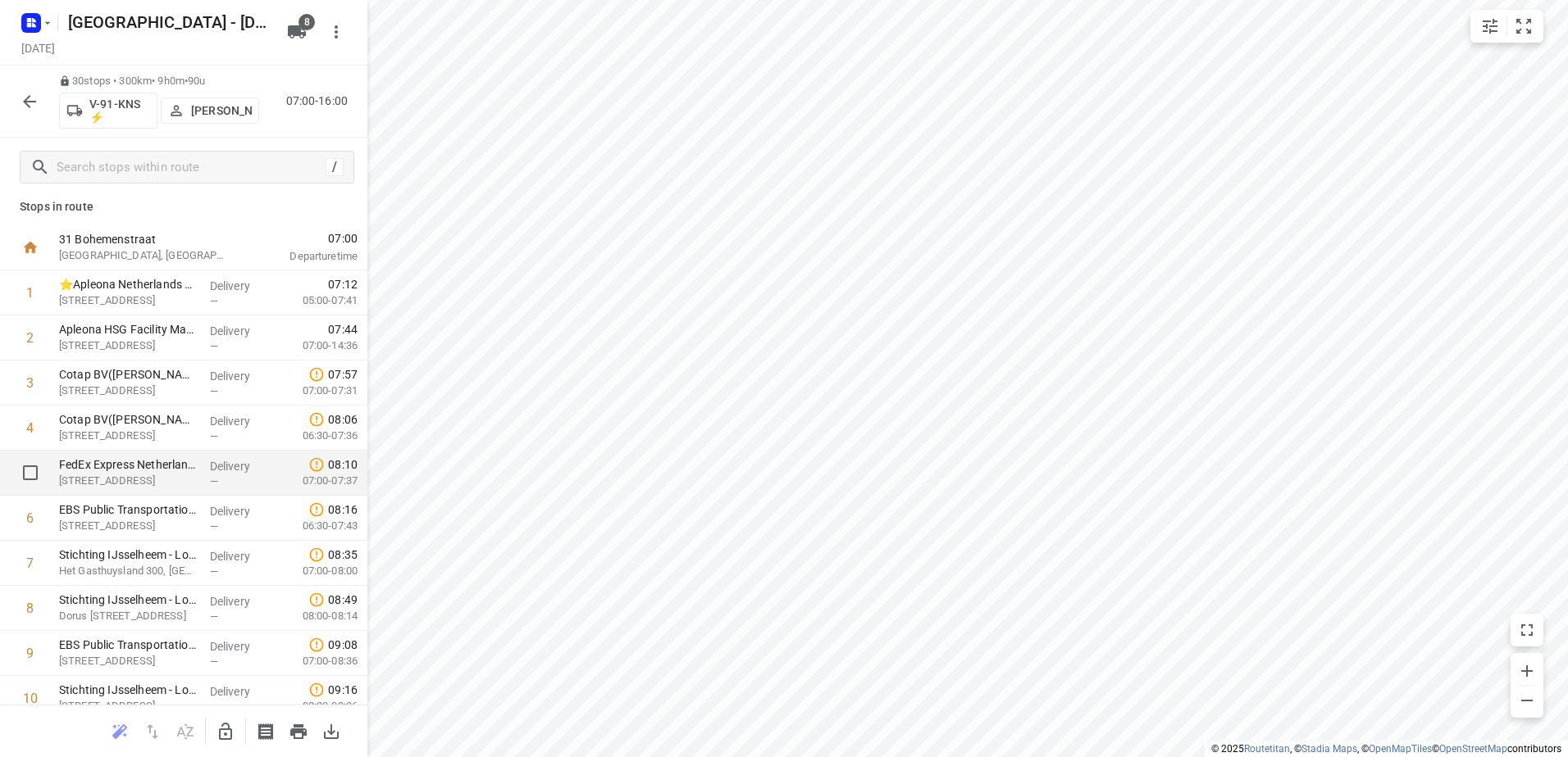
scroll to position [0, 0]
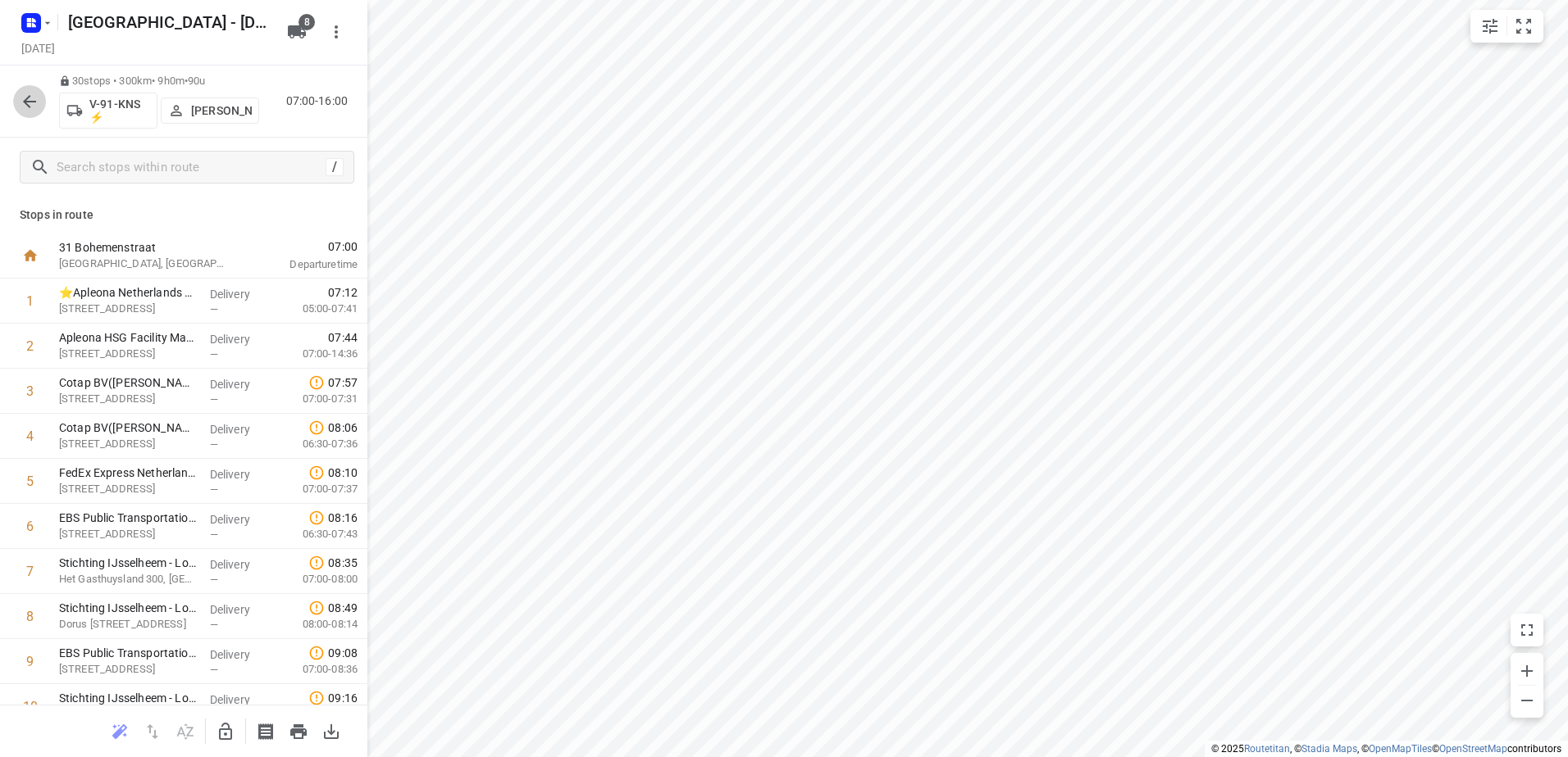
click at [35, 103] on icon "button" at bounding box center [30, 101] width 20 height 20
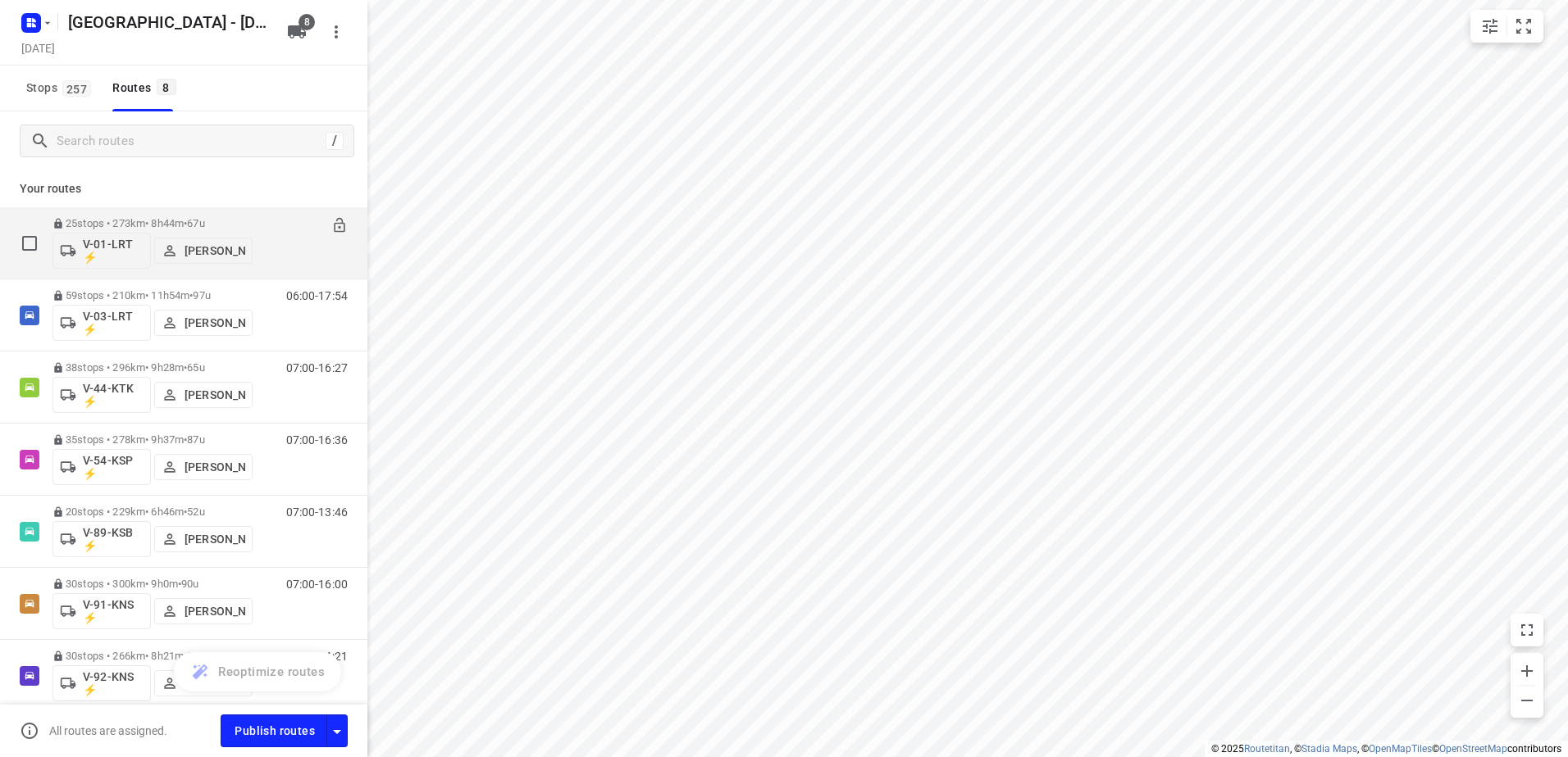
click at [187, 225] on p "25 stops • 273km • 8h44m • 67u" at bounding box center [153, 223] width 200 height 12
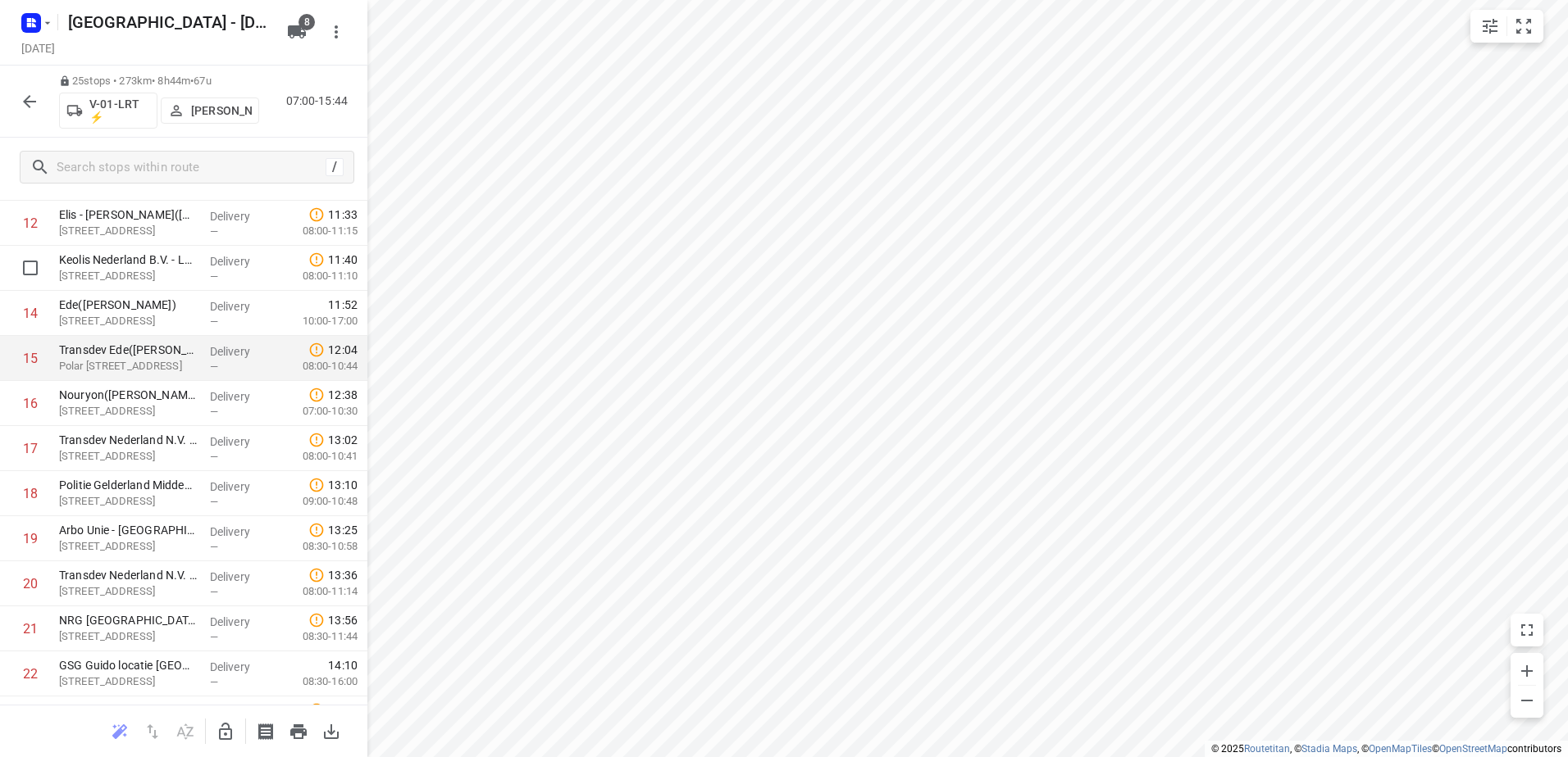
scroll to position [746, 0]
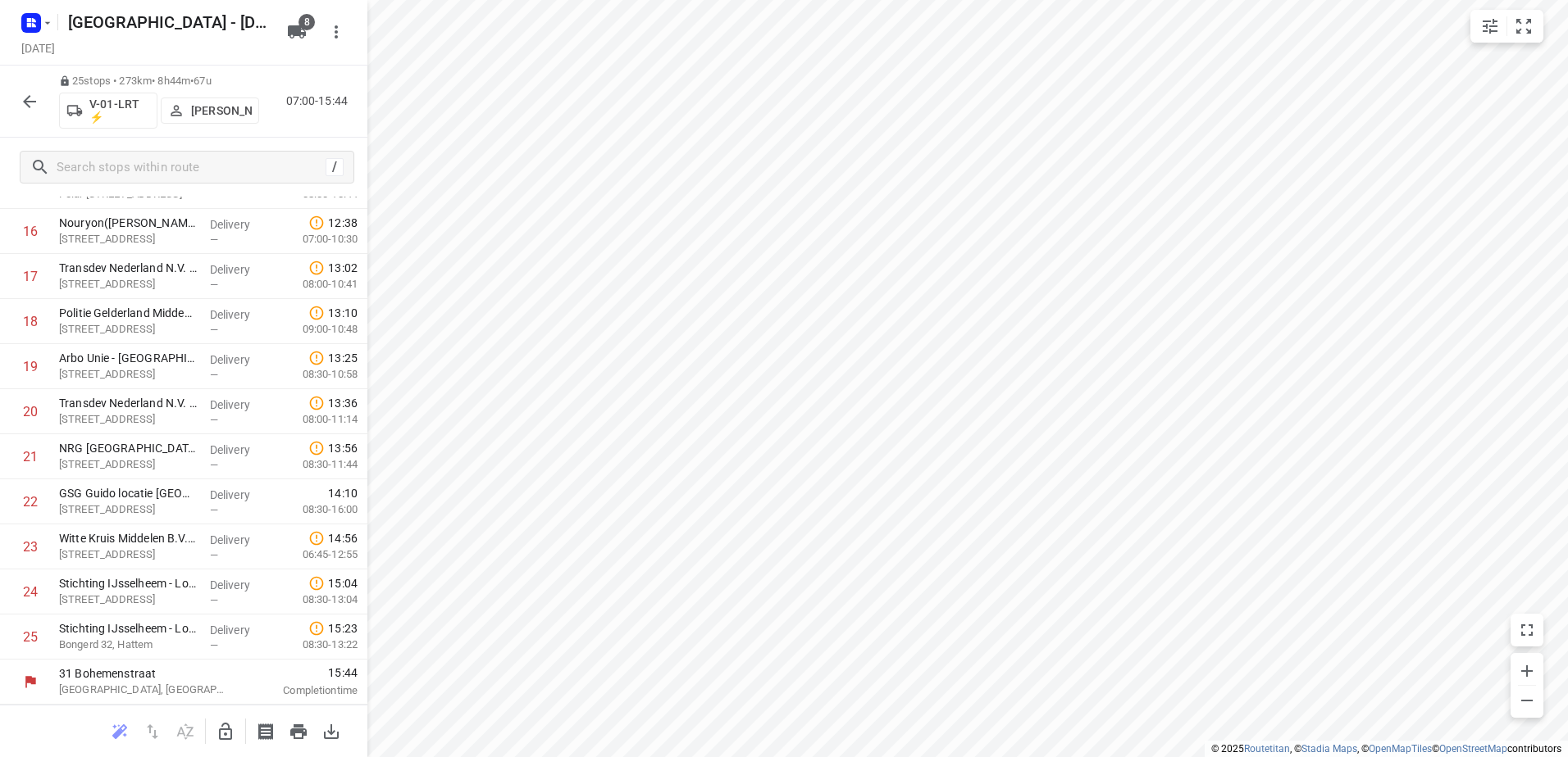
click at [27, 108] on icon "button" at bounding box center [30, 101] width 20 height 20
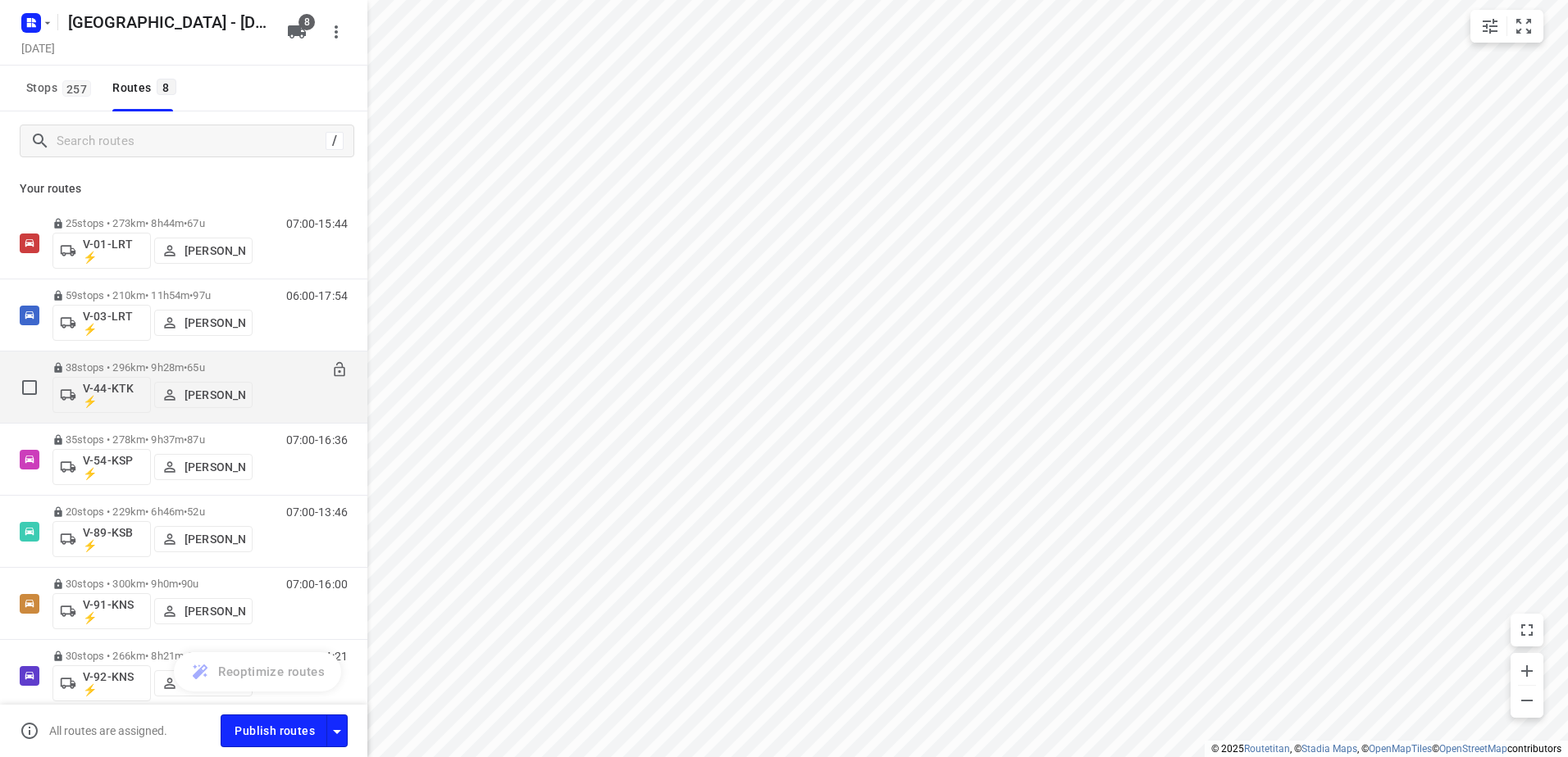
scroll to position [82, 0]
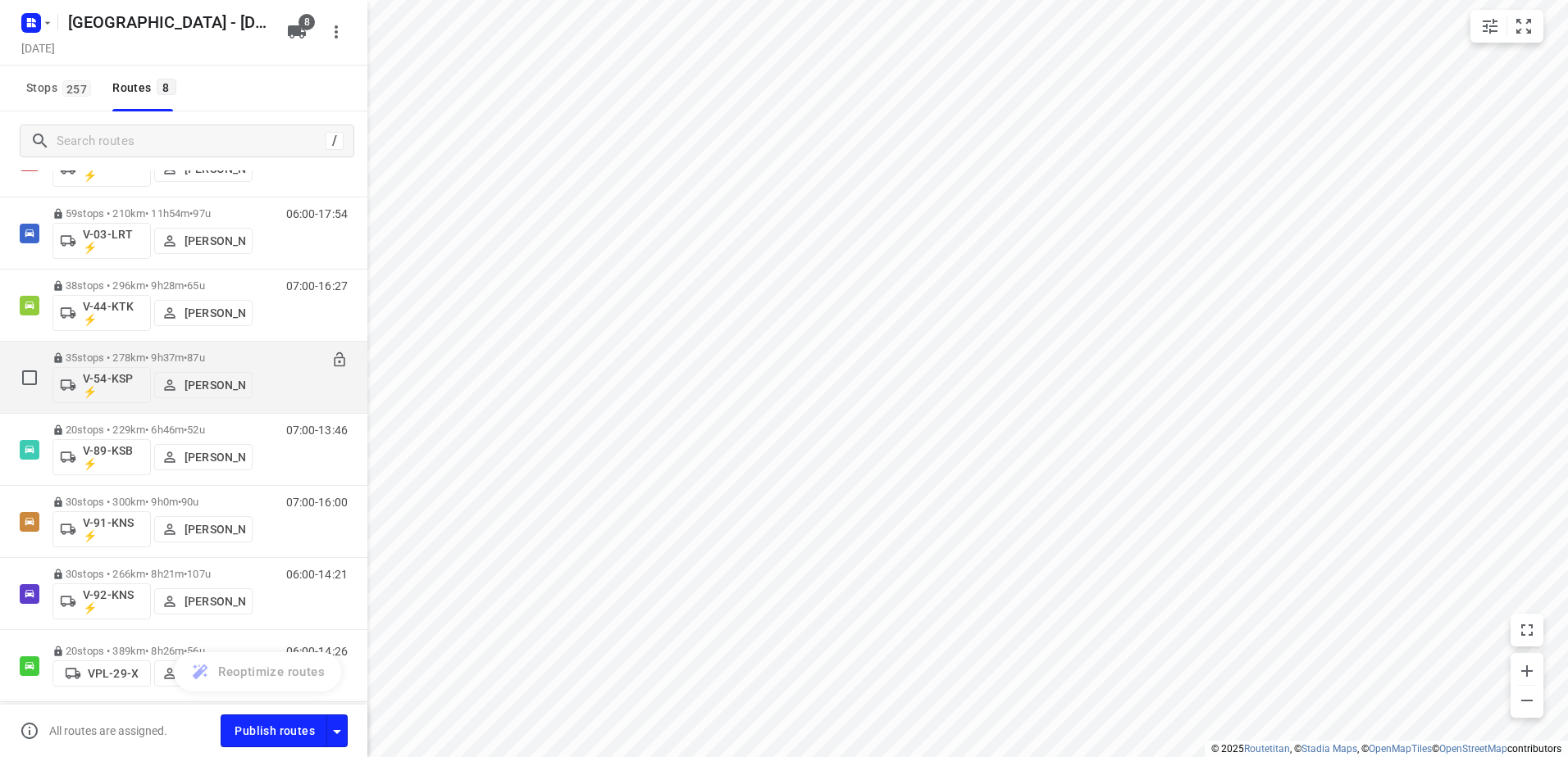
click at [164, 363] on div "35 stops • 278km • 9h37m • 87u V-54-KSP ⚡ [PERSON_NAME]" at bounding box center [153, 377] width 200 height 51
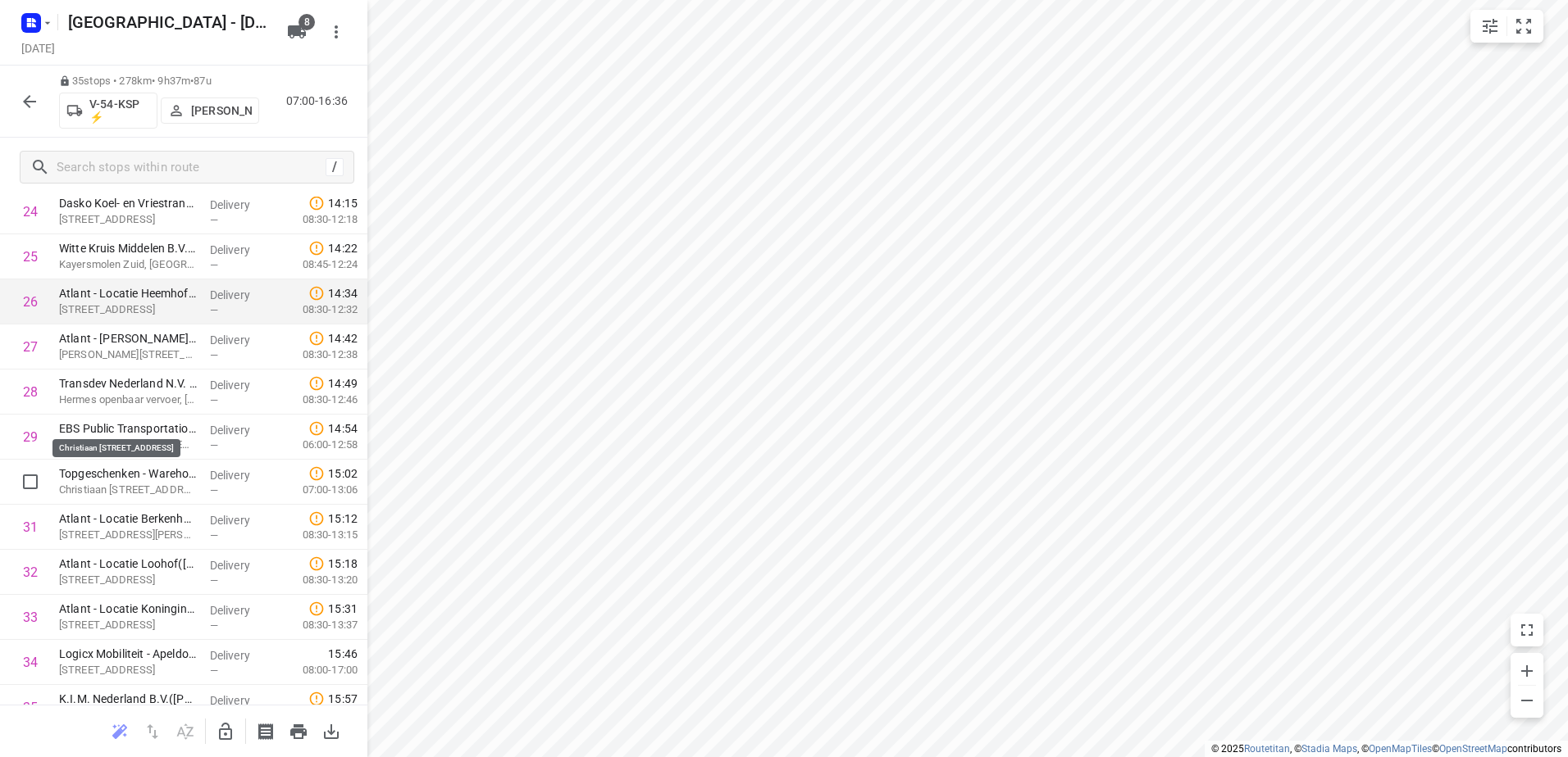
scroll to position [1196, 0]
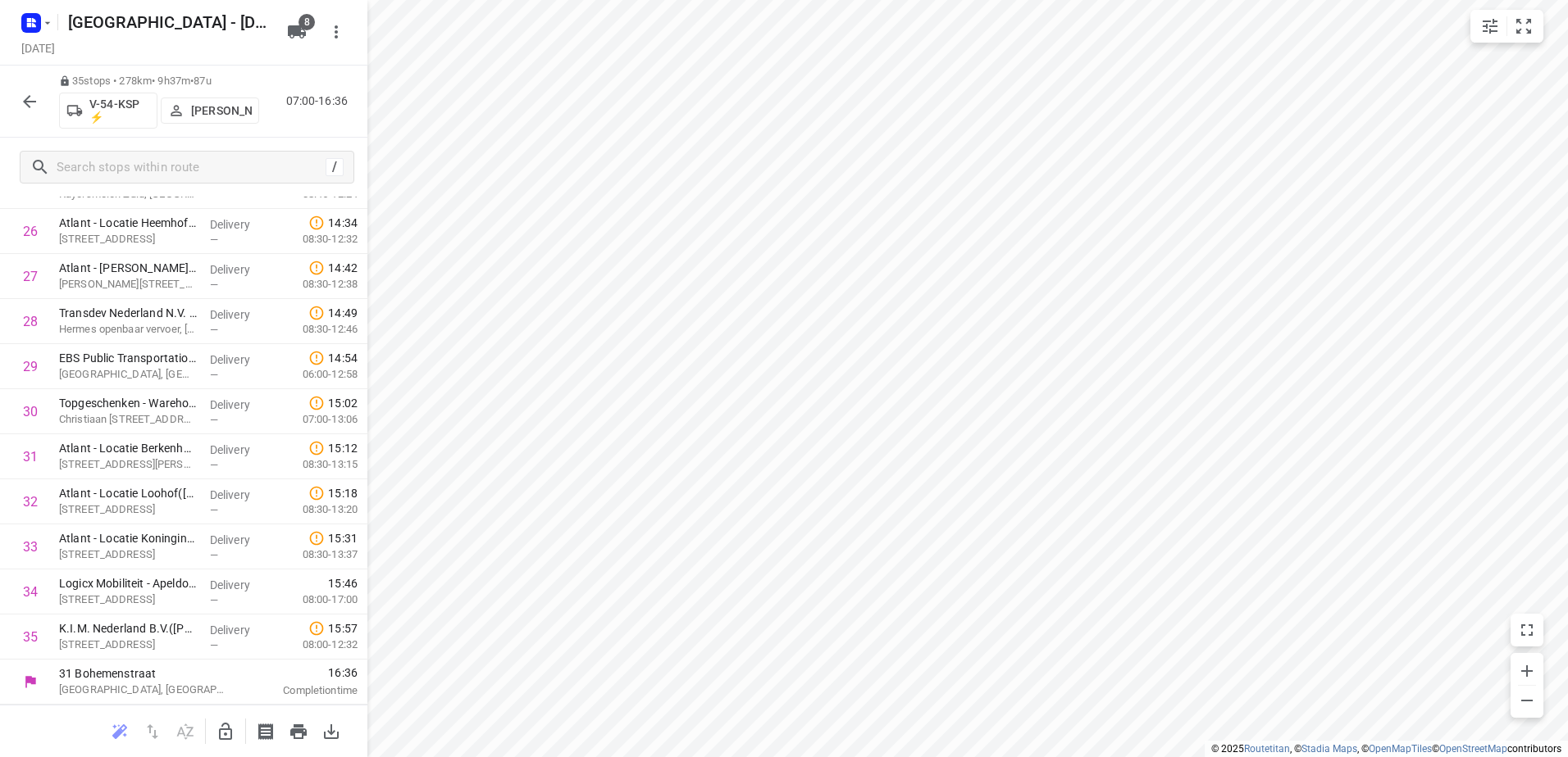
click at [21, 89] on button "button" at bounding box center [30, 102] width 33 height 33
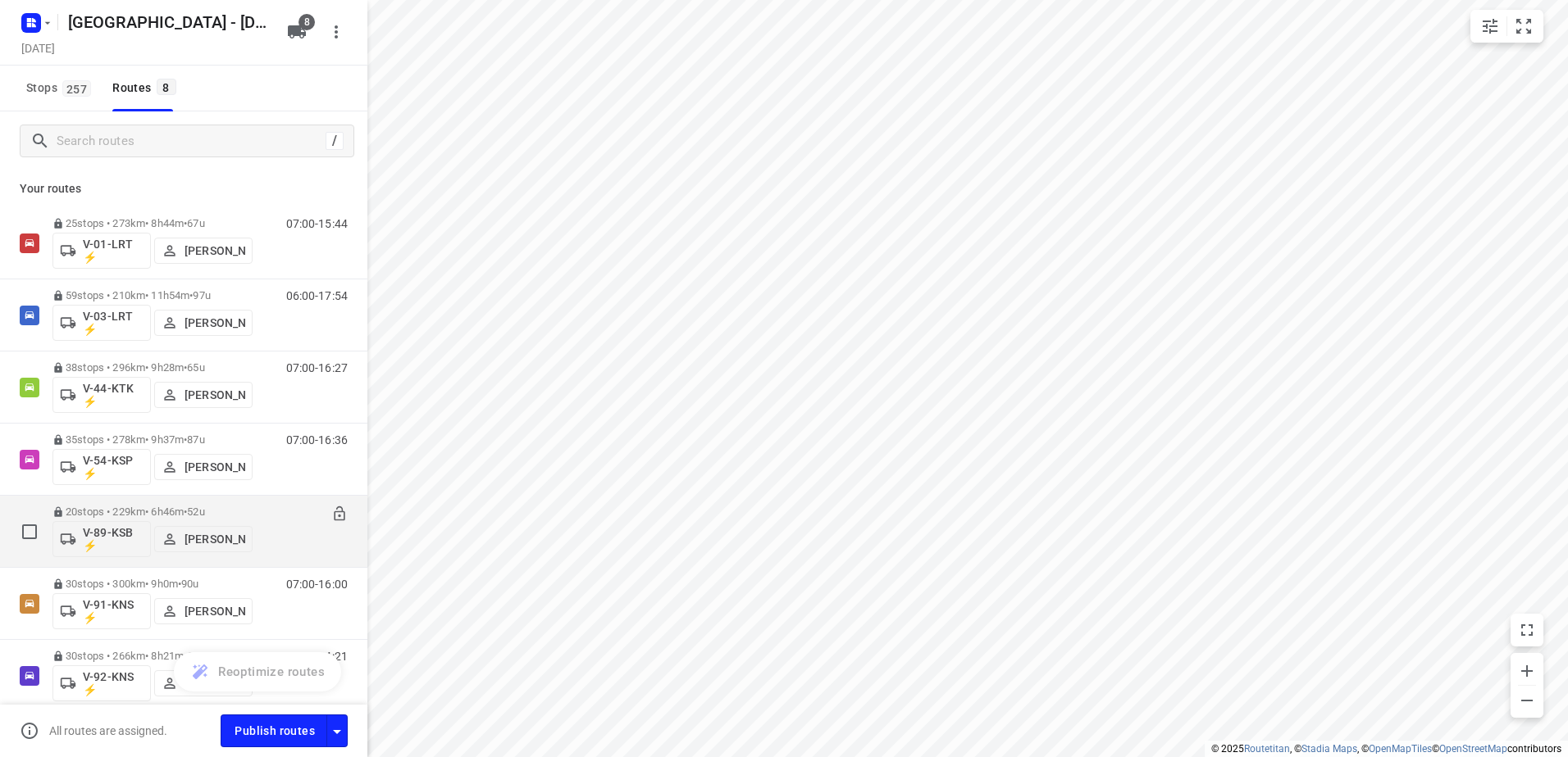
scroll to position [145, 0]
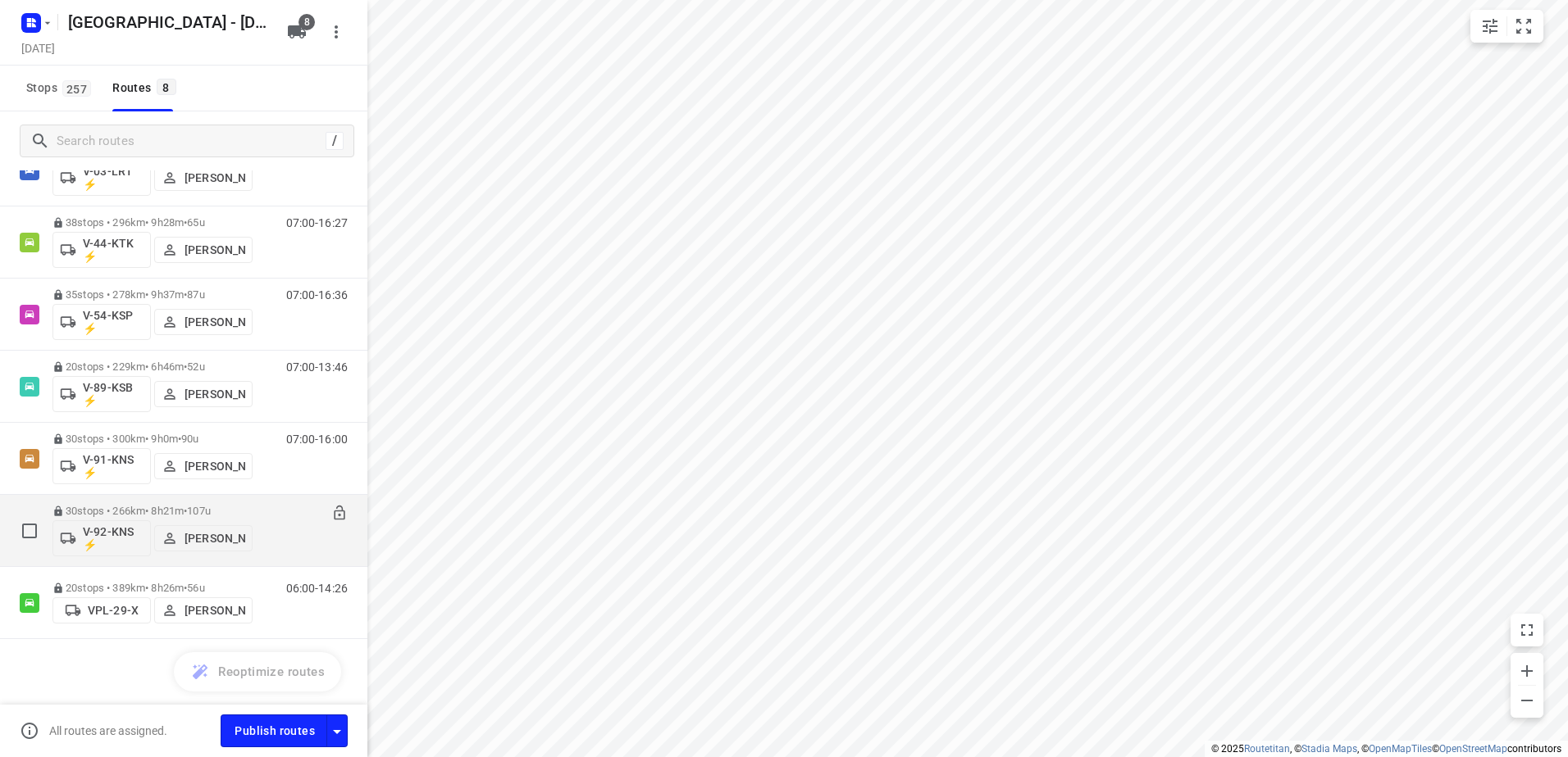
click at [145, 506] on p "30 stops • 266km • 8h21m • 107u" at bounding box center [153, 510] width 200 height 12
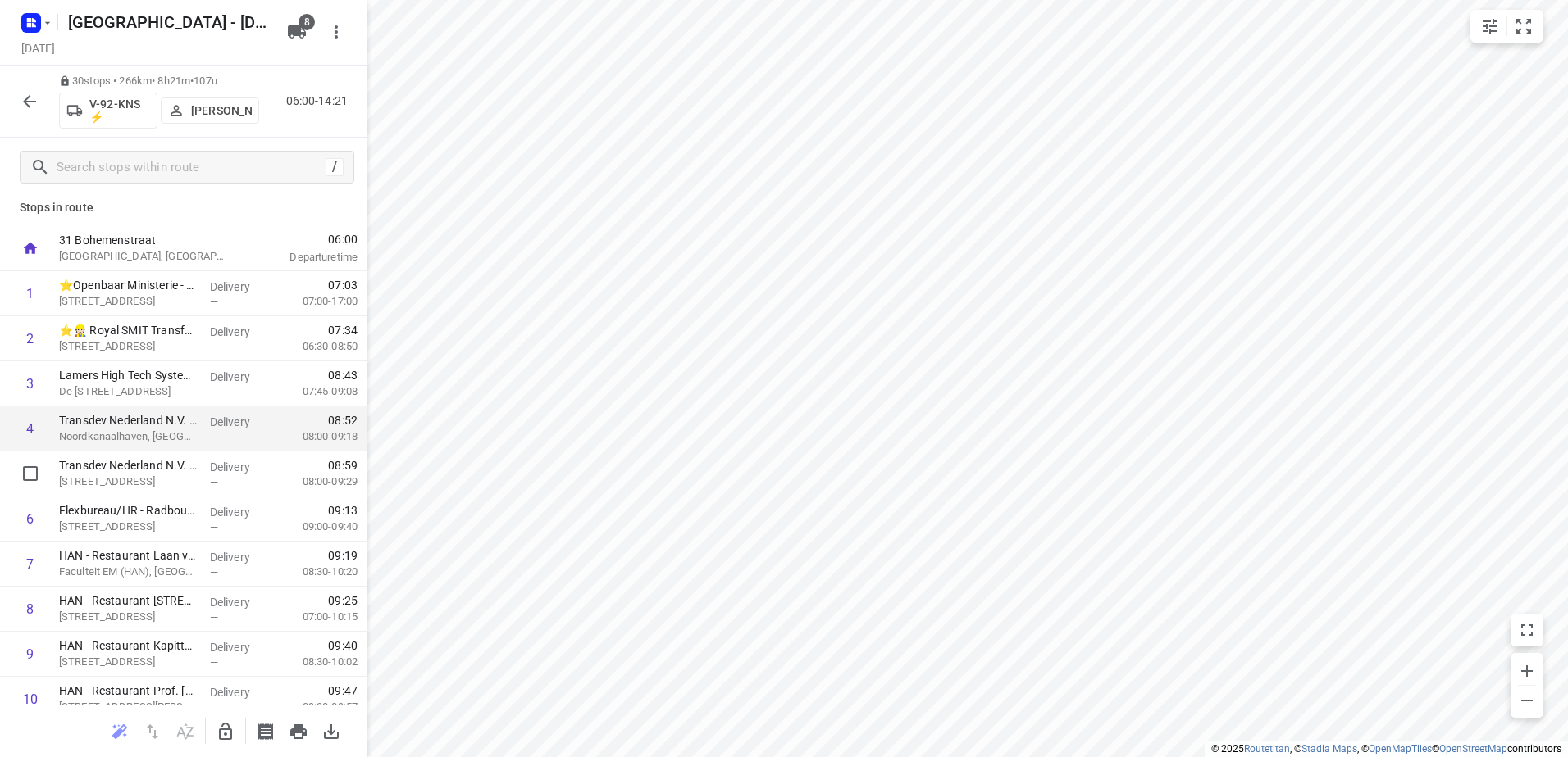
scroll to position [0, 0]
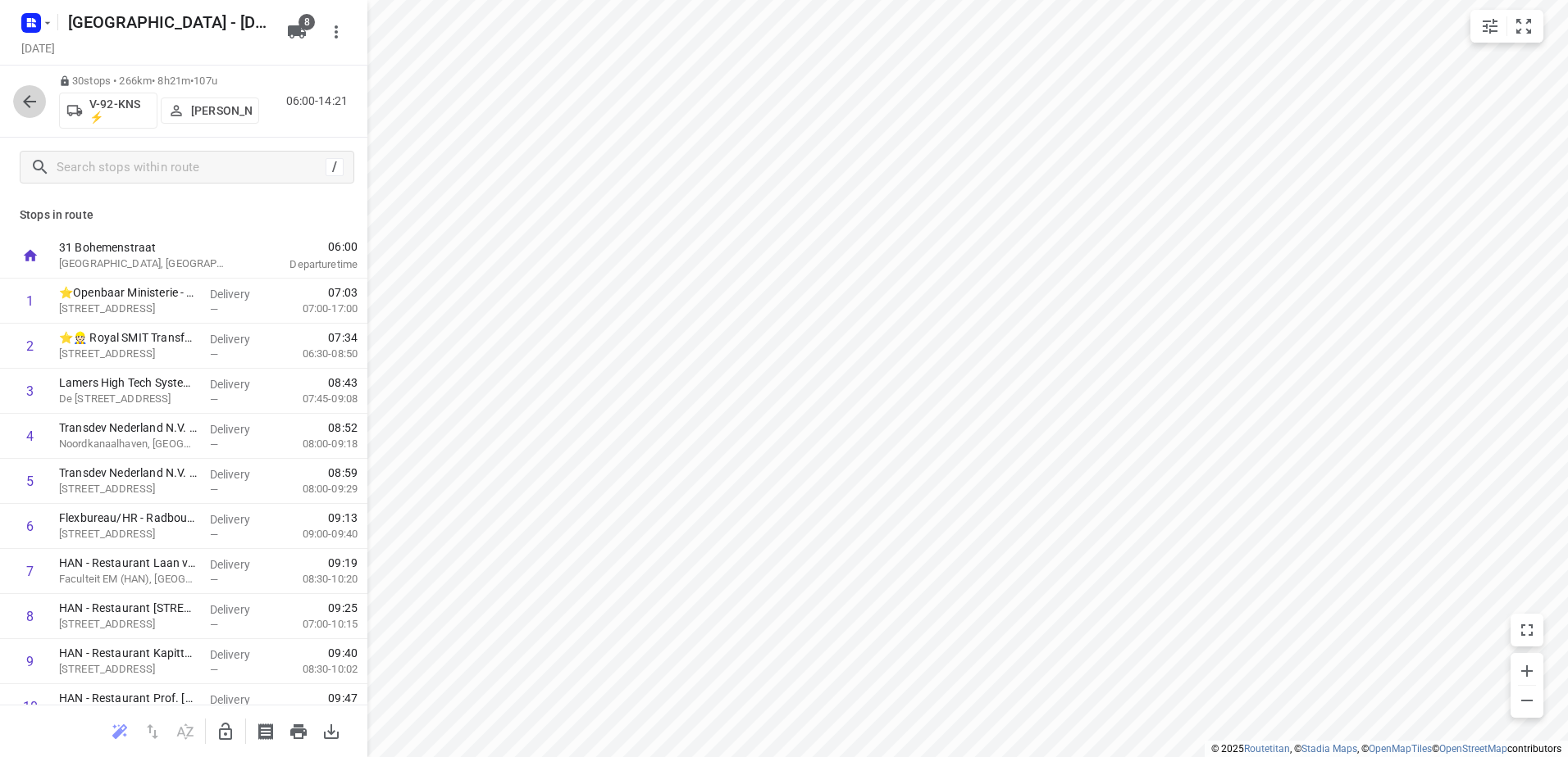
click at [34, 107] on icon "button" at bounding box center [30, 101] width 20 height 20
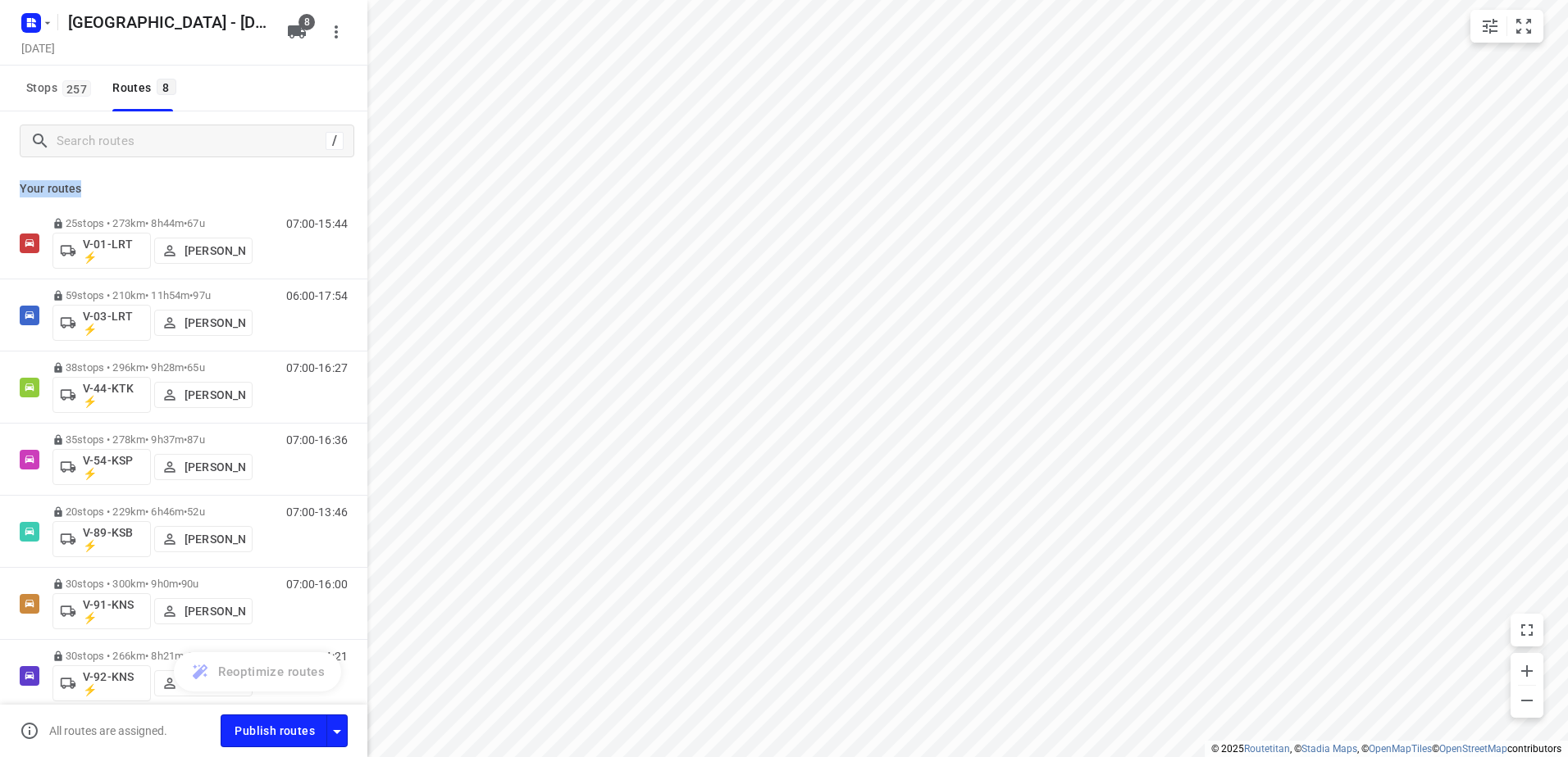
drag, startPoint x: 88, startPoint y: 186, endPoint x: 17, endPoint y: 191, distance: 71.2
click at [17, 191] on div "Your routes 25 stops • 273km • 8h44m • 67u V-01-LRT ⚡ [PERSON_NAME] 07:00-15:44…" at bounding box center [183, 463] width 367 height 584
drag, startPoint x: 17, startPoint y: 191, endPoint x: 210, endPoint y: 183, distance: 193.2
click at [210, 183] on p "Your routes" at bounding box center [184, 189] width 328 height 17
drag, startPoint x: 92, startPoint y: 195, endPoint x: 17, endPoint y: 186, distance: 75.5
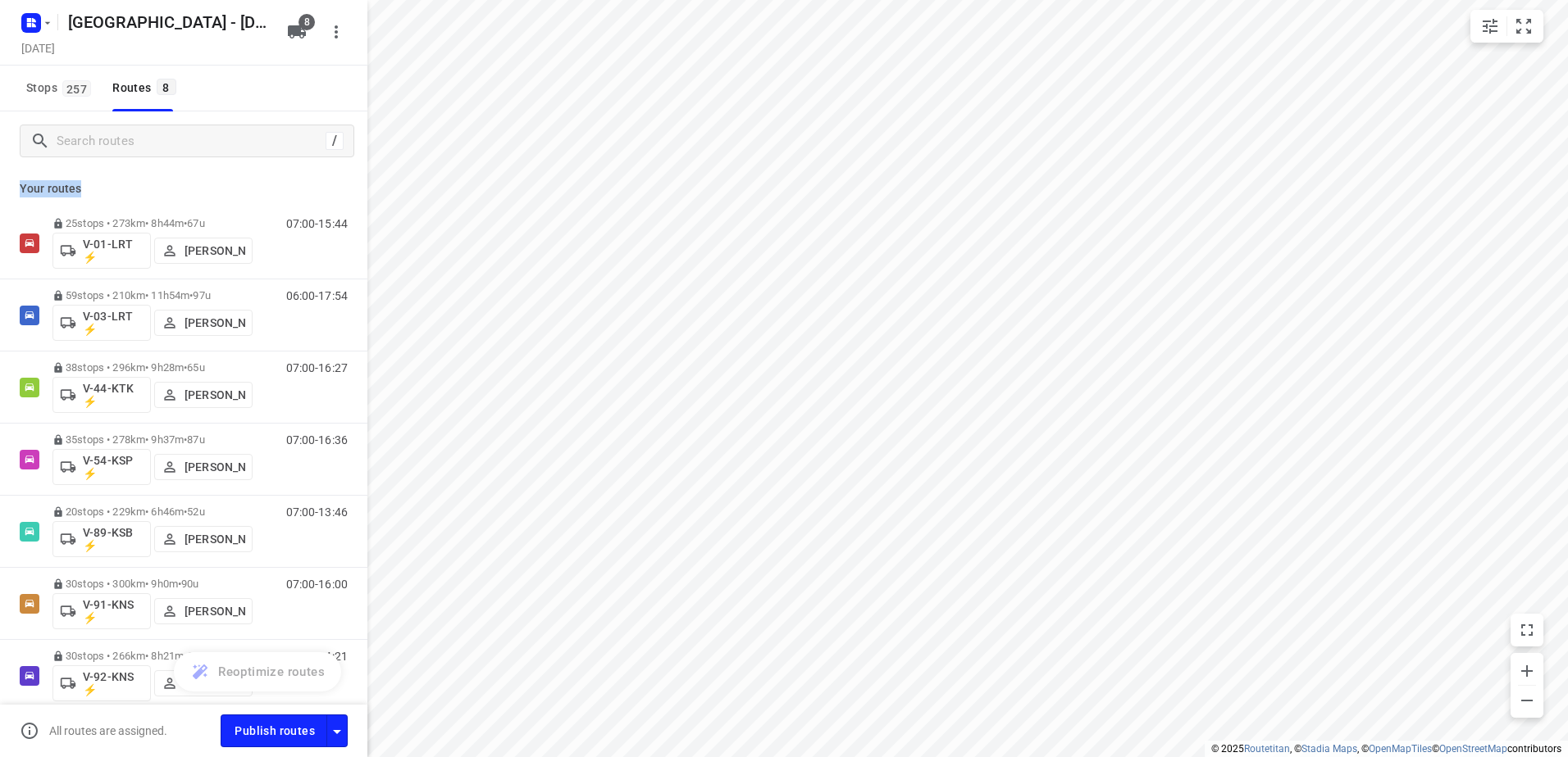
click at [17, 186] on div "Your routes 25 stops • 273km • 8h44m • 67u V-01-LRT ⚡ [PERSON_NAME] 07:00-15:44…" at bounding box center [183, 463] width 367 height 584
drag, startPoint x: 17, startPoint y: 186, endPoint x: 160, endPoint y: 183, distance: 143.0
click at [160, 183] on p "Your routes" at bounding box center [184, 189] width 328 height 17
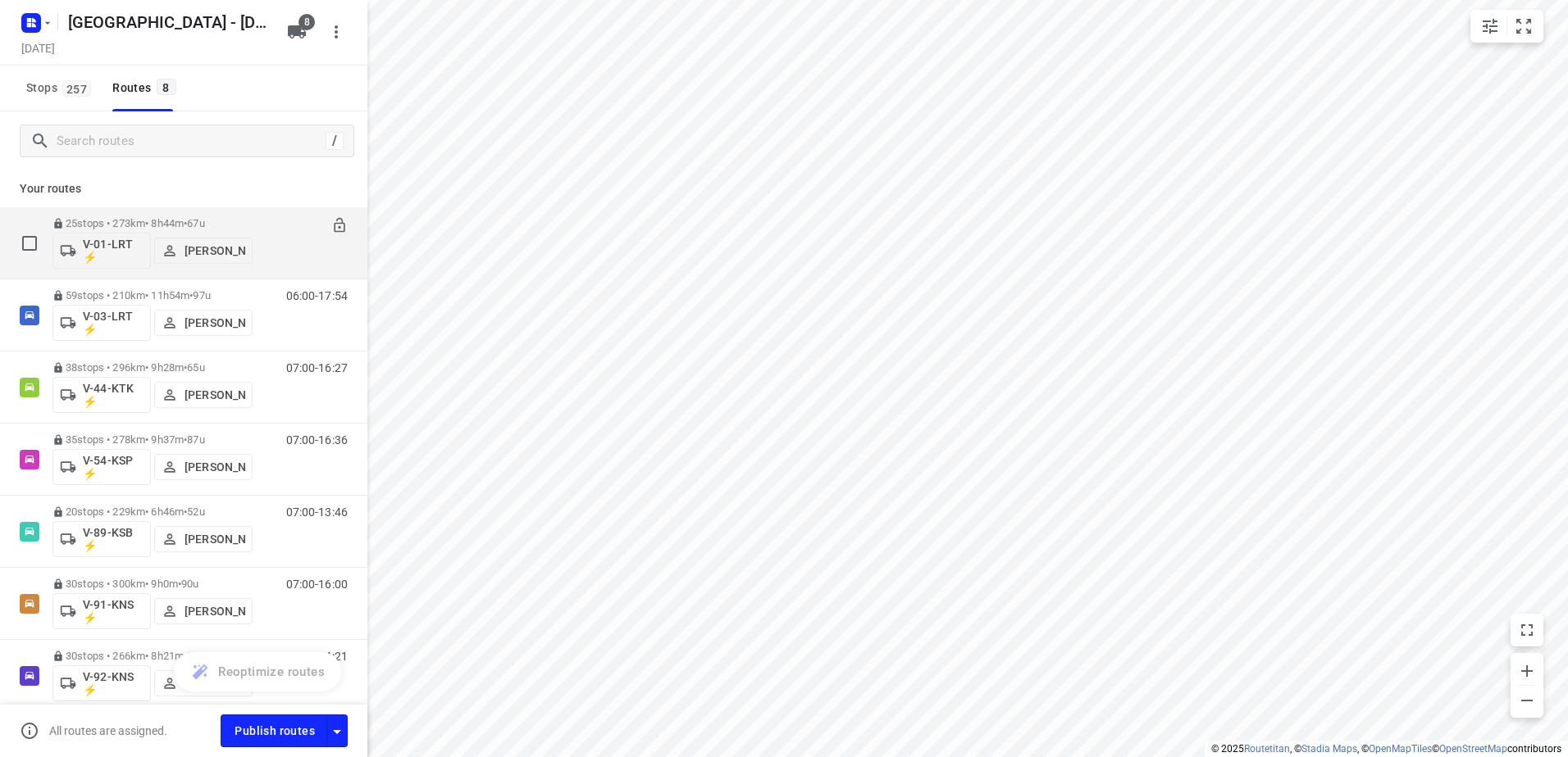
click at [195, 214] on div "25 stops • 273km • 8h44m • 67u V-01-LRT ⚡ [PERSON_NAME]" at bounding box center [153, 243] width 200 height 68
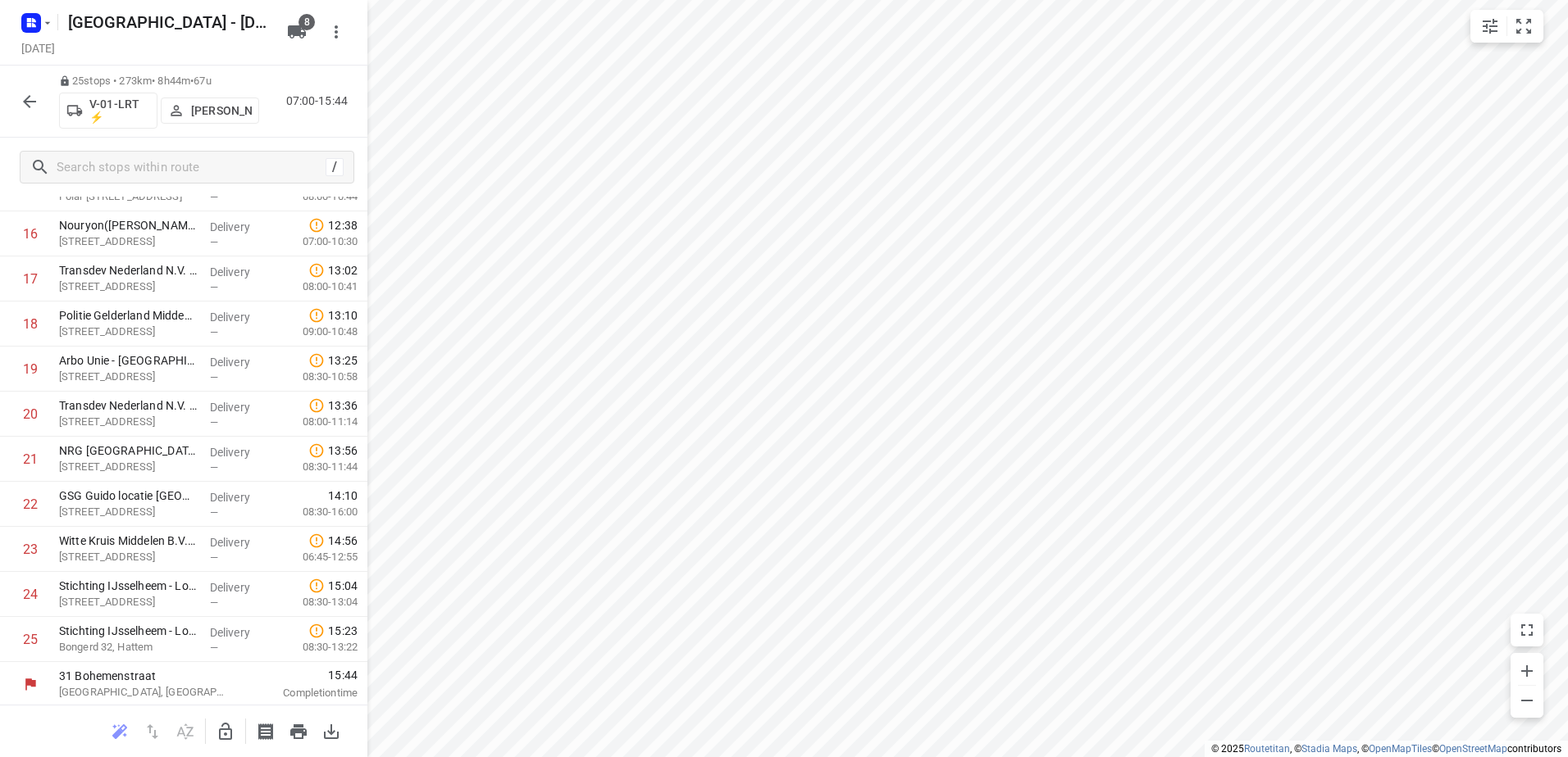
scroll to position [746, 0]
click at [35, 104] on icon "button" at bounding box center [30, 101] width 20 height 20
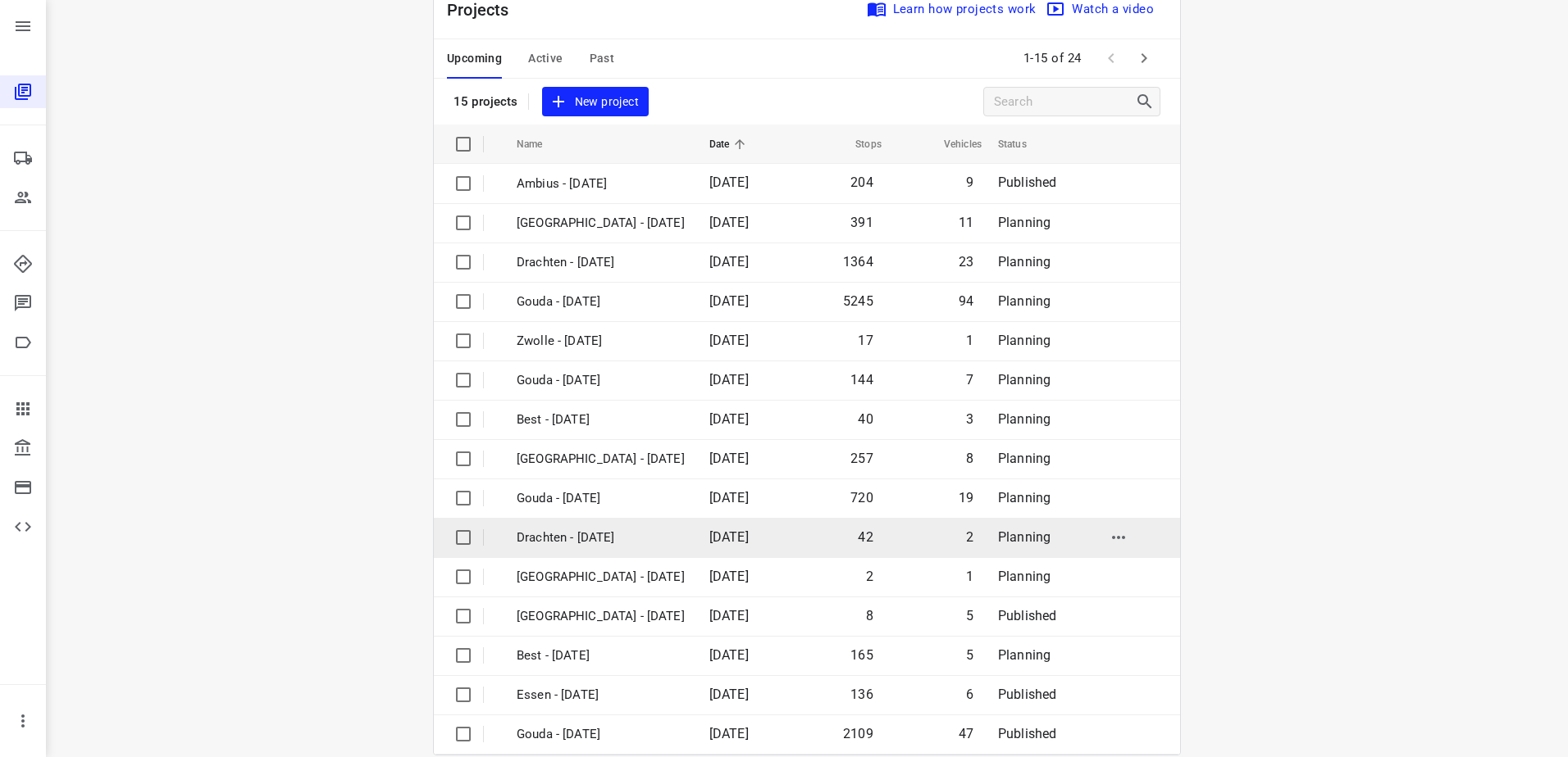
scroll to position [71, 0]
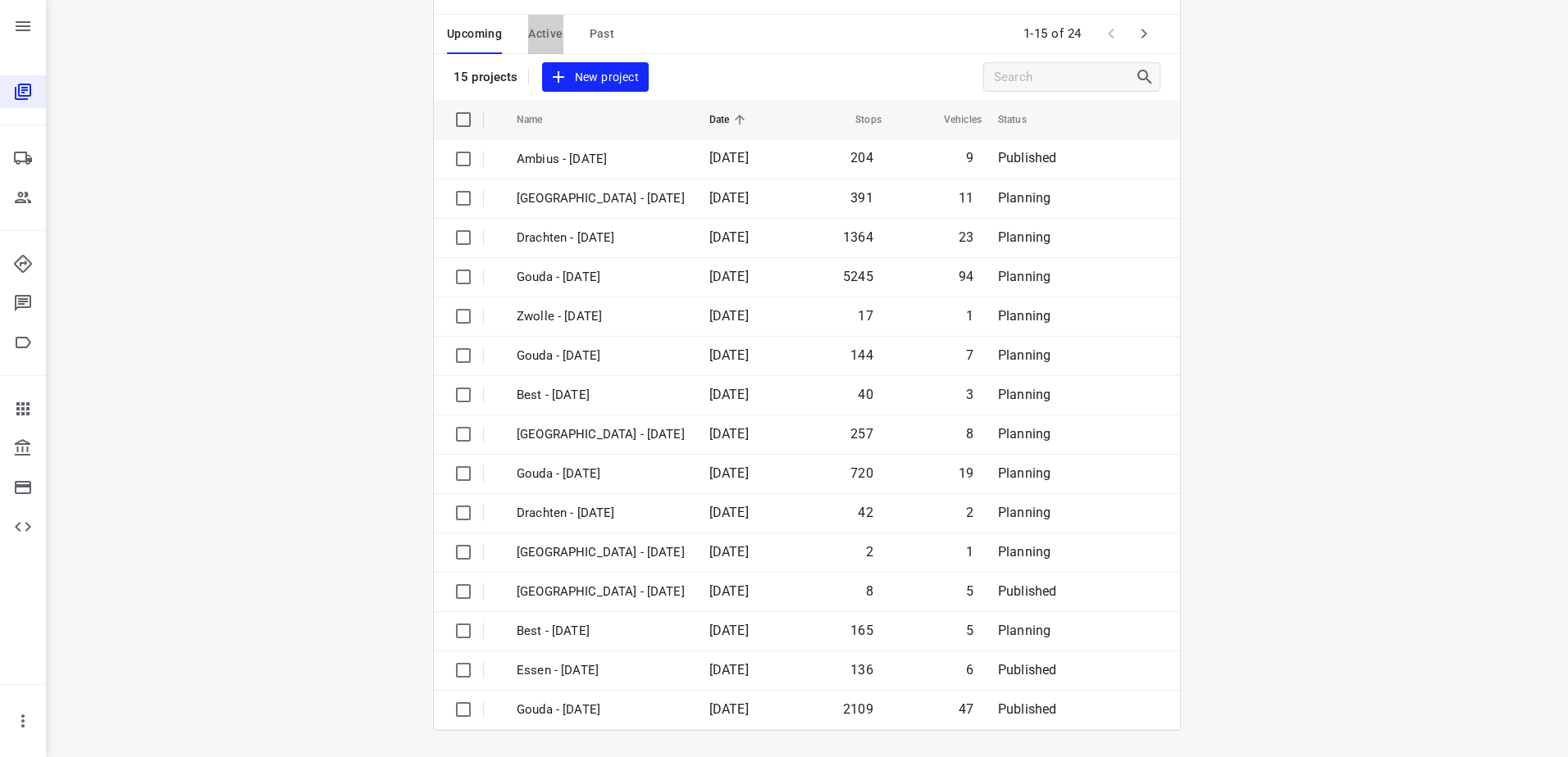
click at [547, 33] on span "Active" at bounding box center [546, 34] width 35 height 21
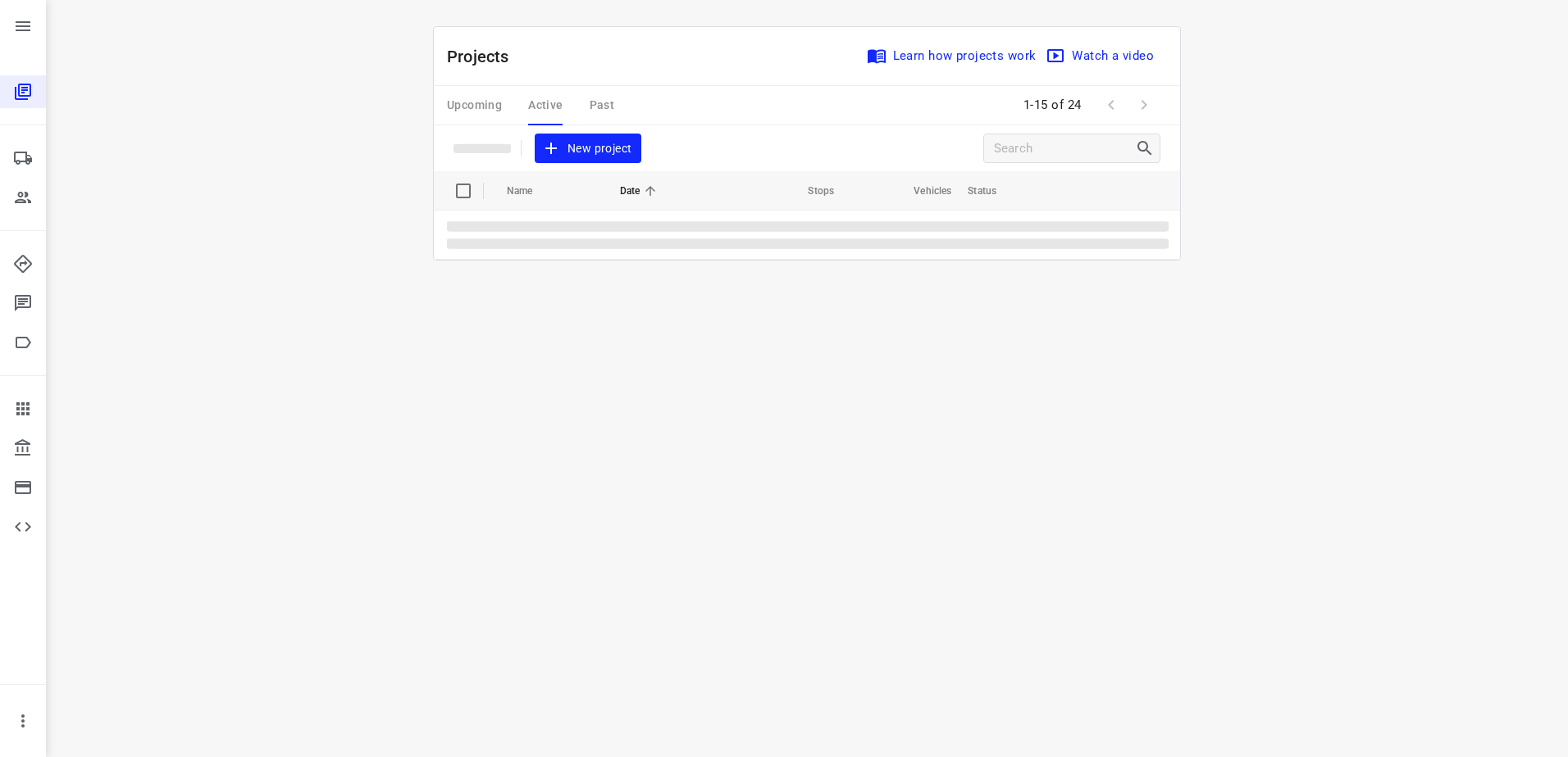
scroll to position [0, 0]
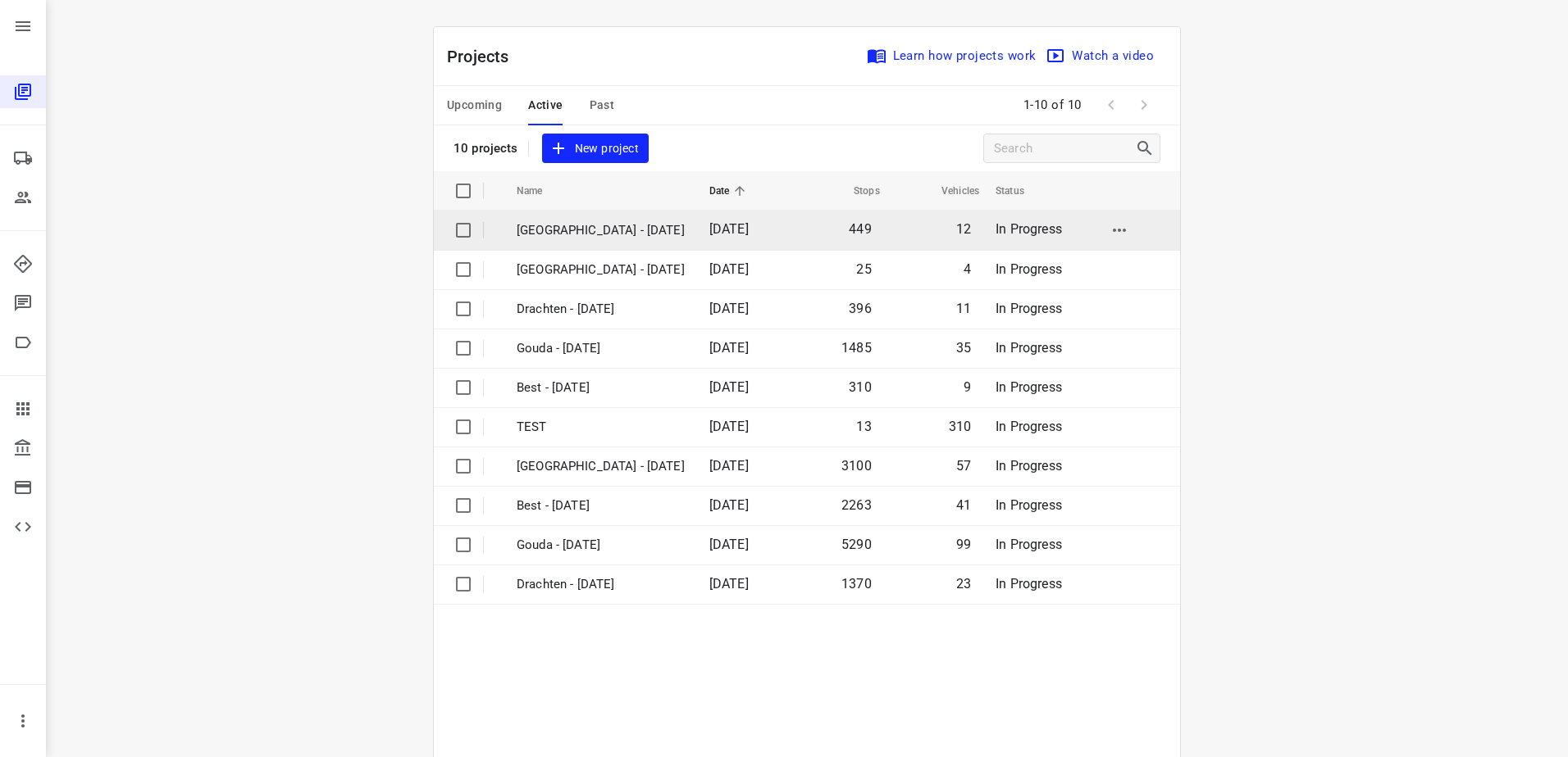
click at [555, 232] on p "[GEOGRAPHIC_DATA] - [DATE]" at bounding box center [601, 231] width 168 height 19
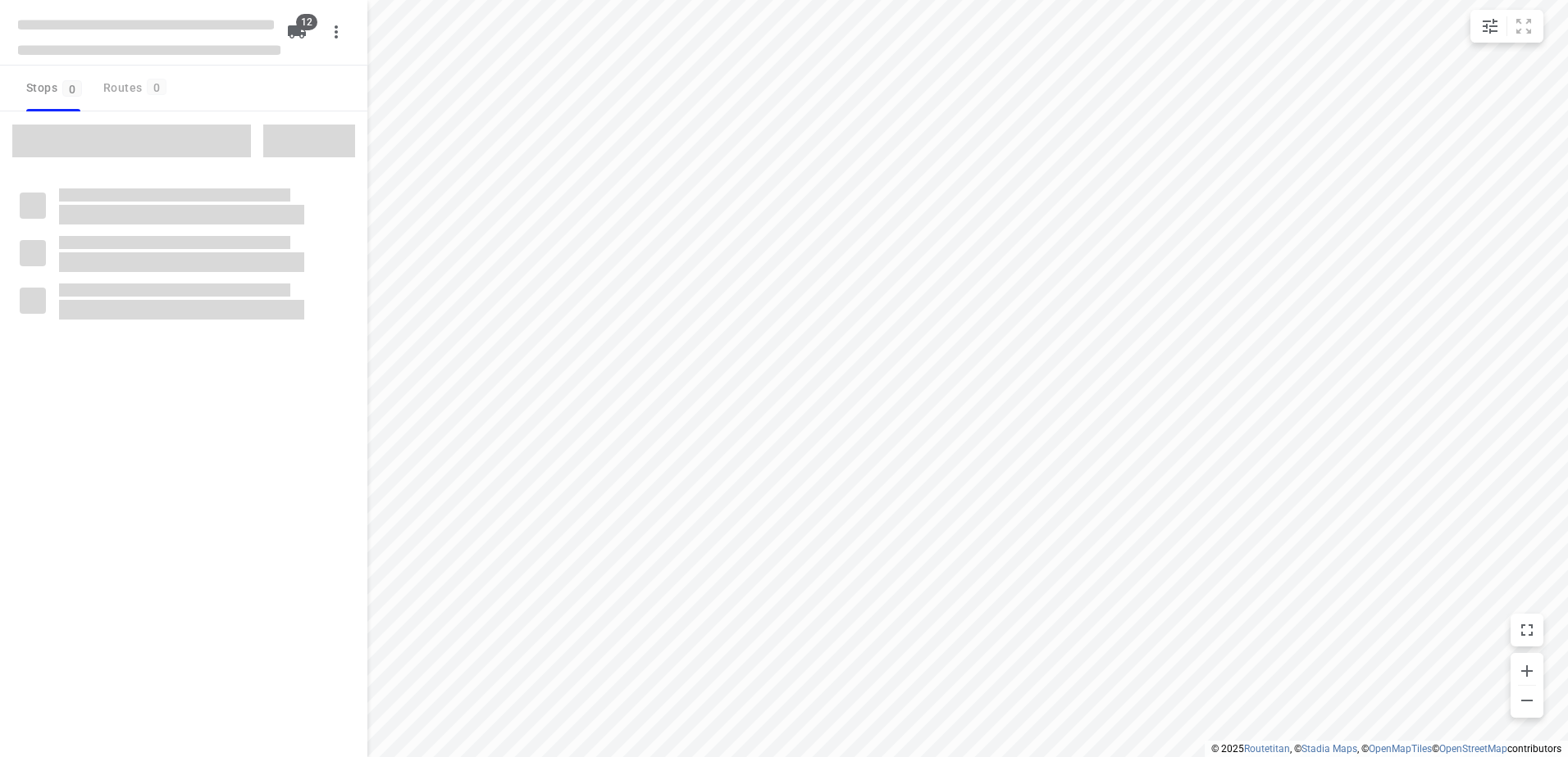
checkbox input "true"
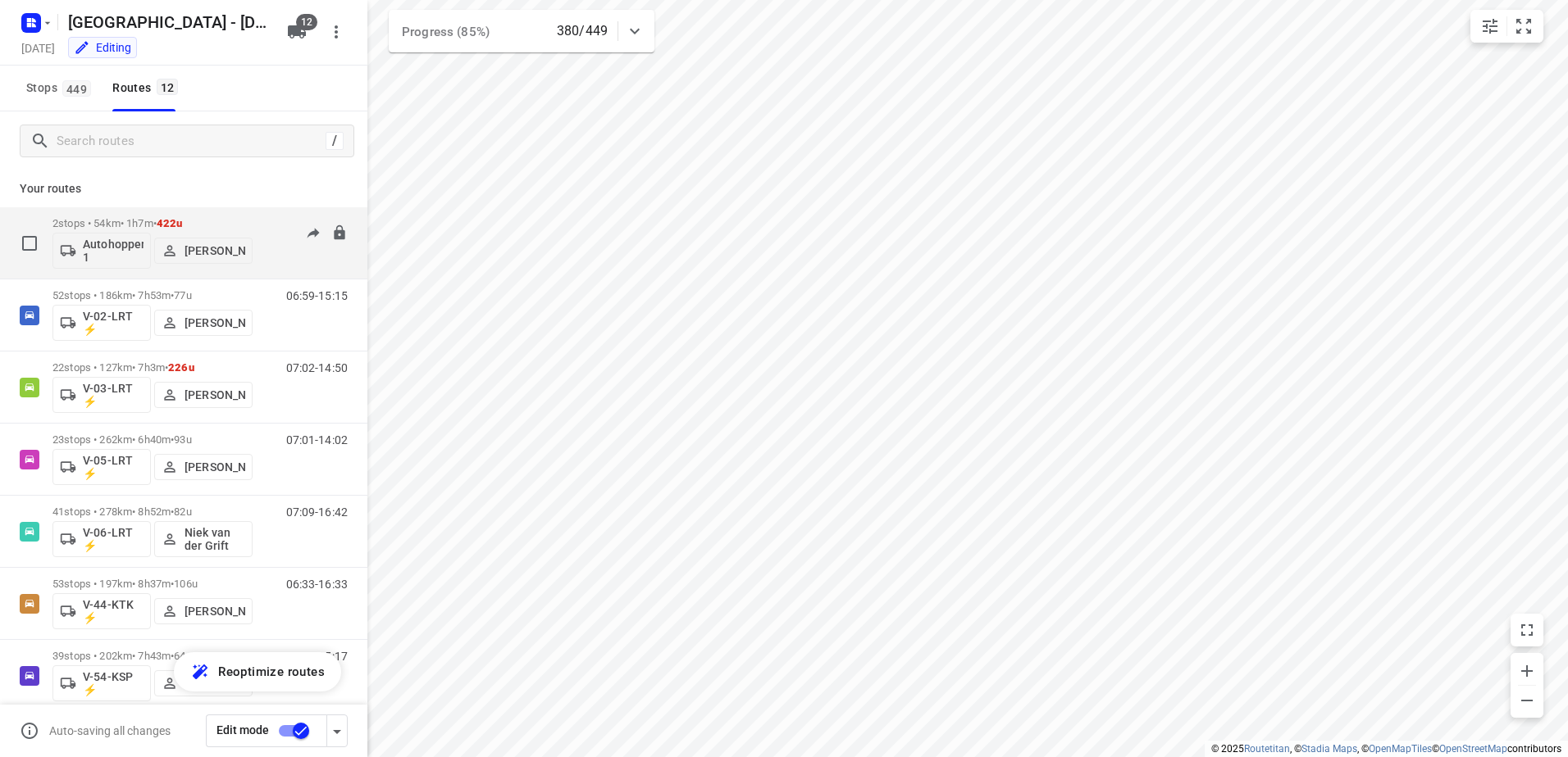
click at [241, 223] on p "2 stops • 54km • 1h7m • 422u" at bounding box center [153, 223] width 200 height 12
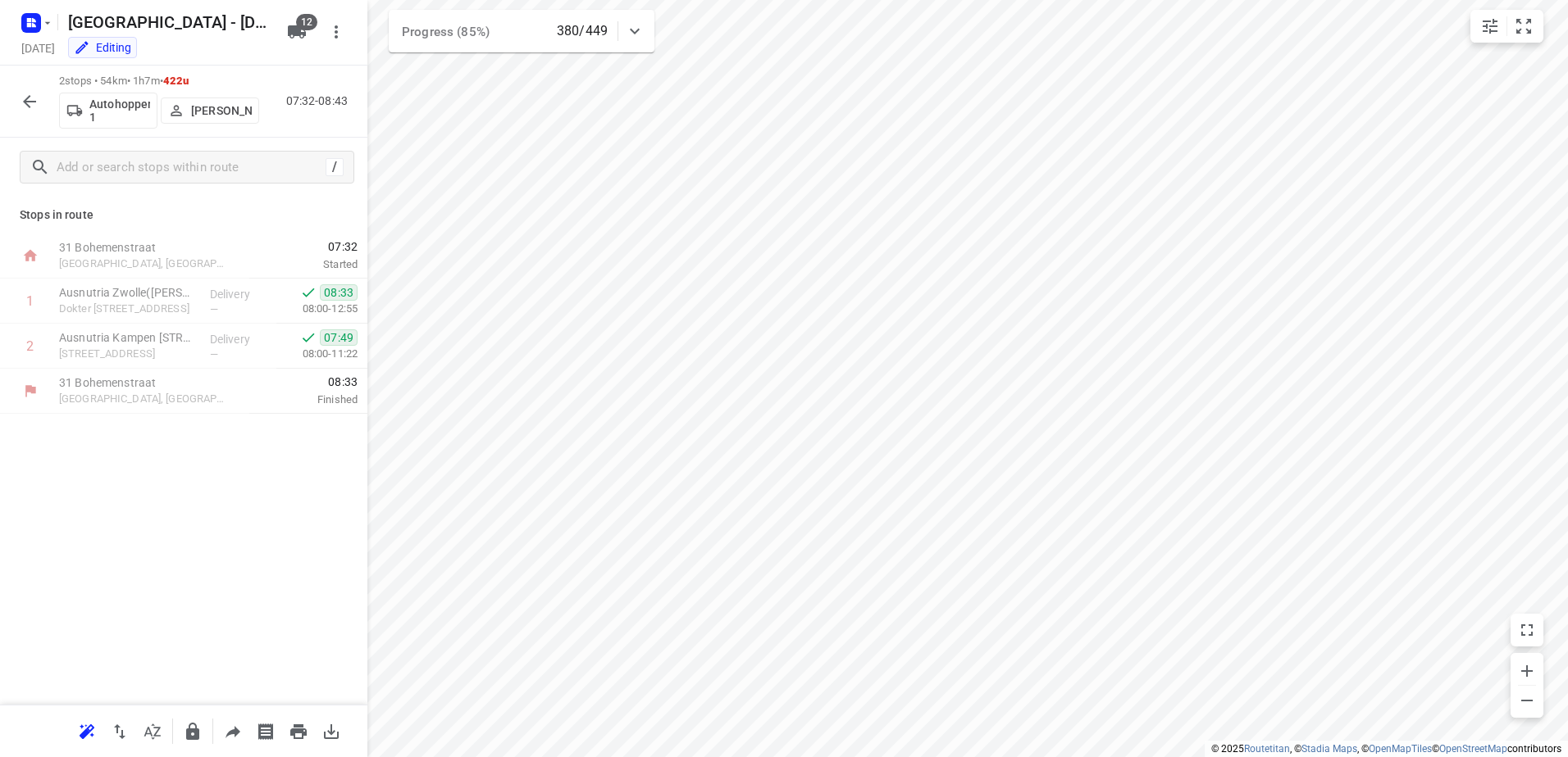
click at [31, 104] on icon "button" at bounding box center [30, 101] width 20 height 20
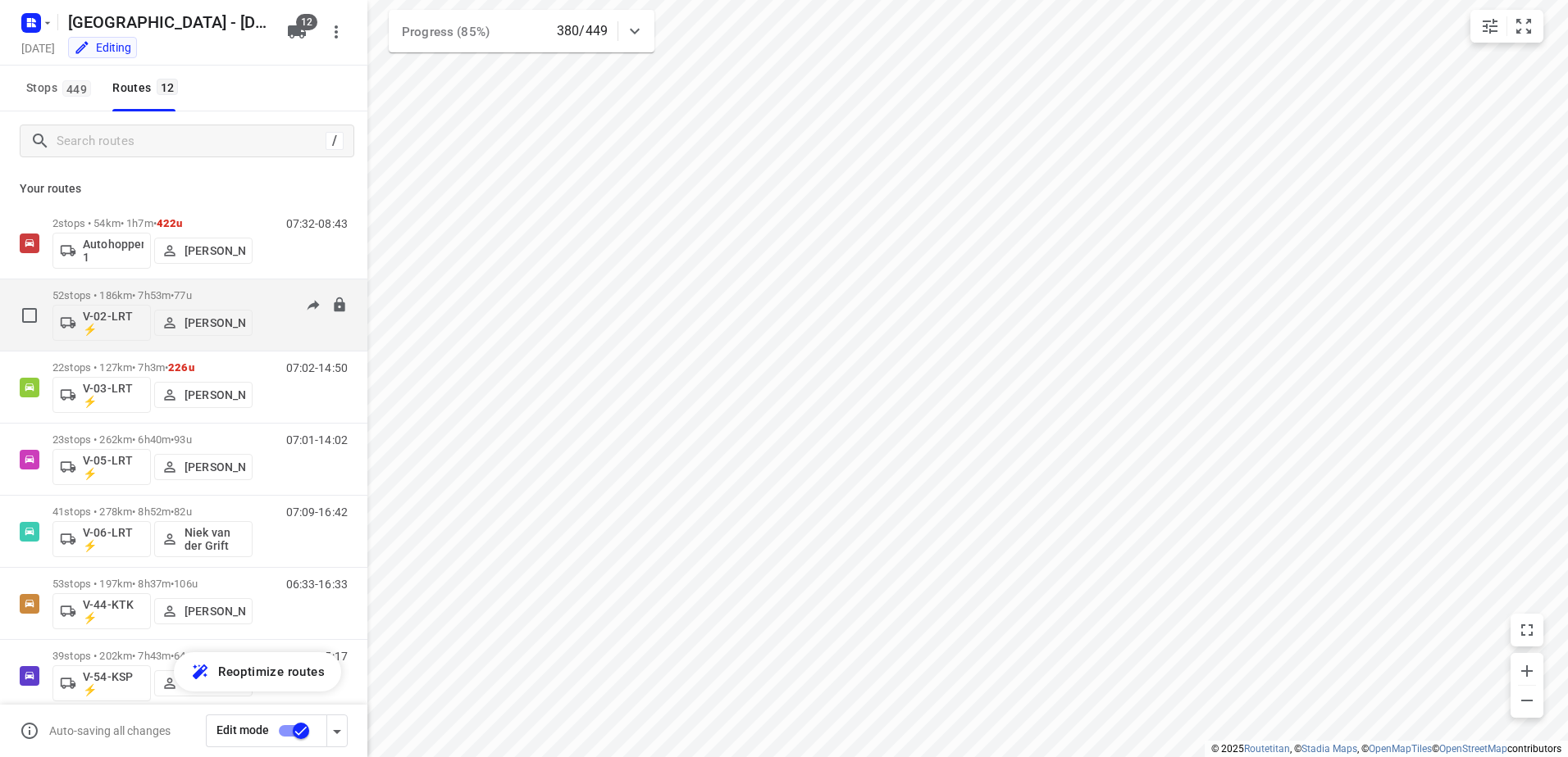
click at [139, 294] on p "52 stops • 186km • 7h53m • 77u" at bounding box center [153, 295] width 200 height 12
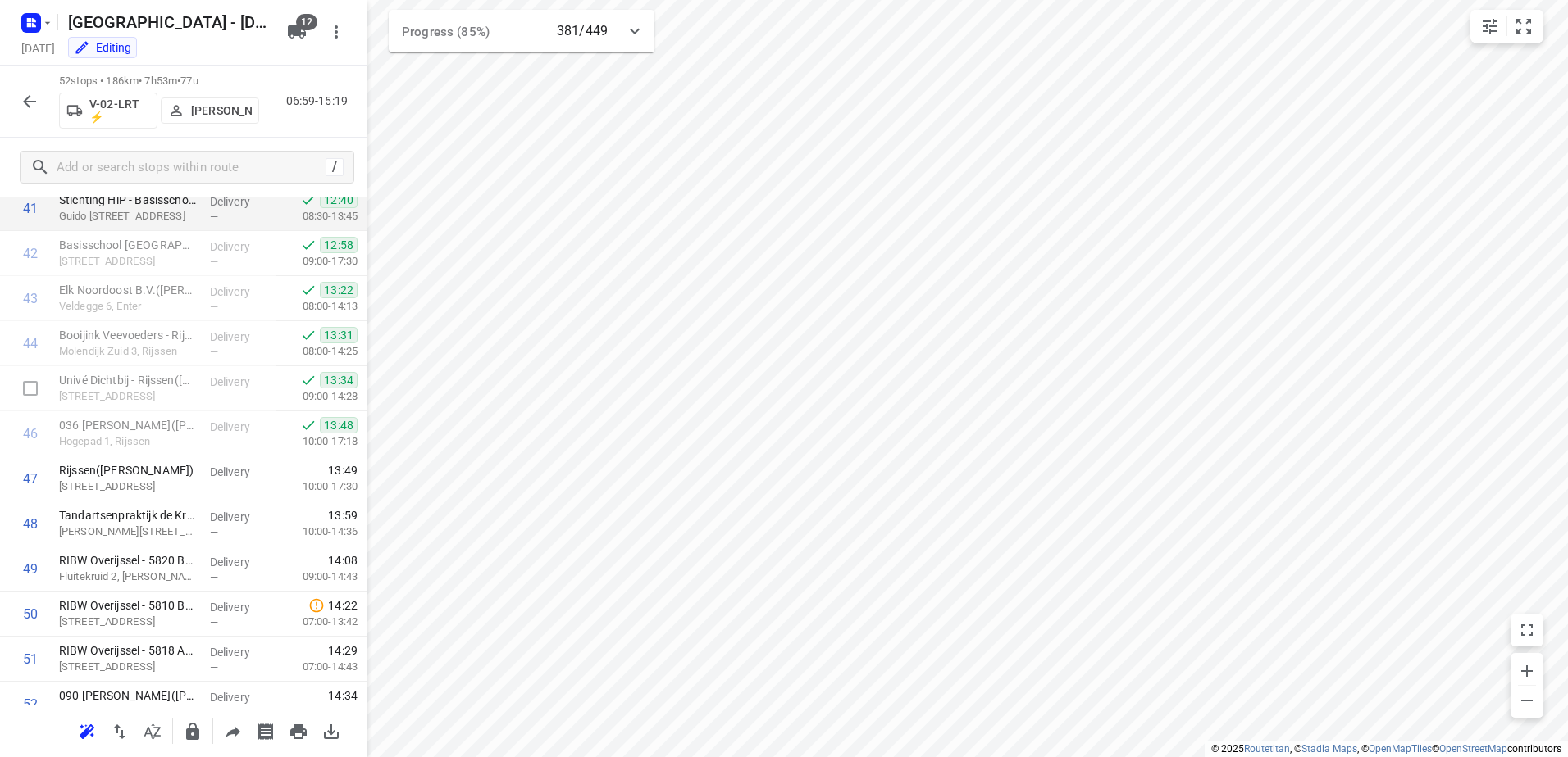
scroll to position [1963, 0]
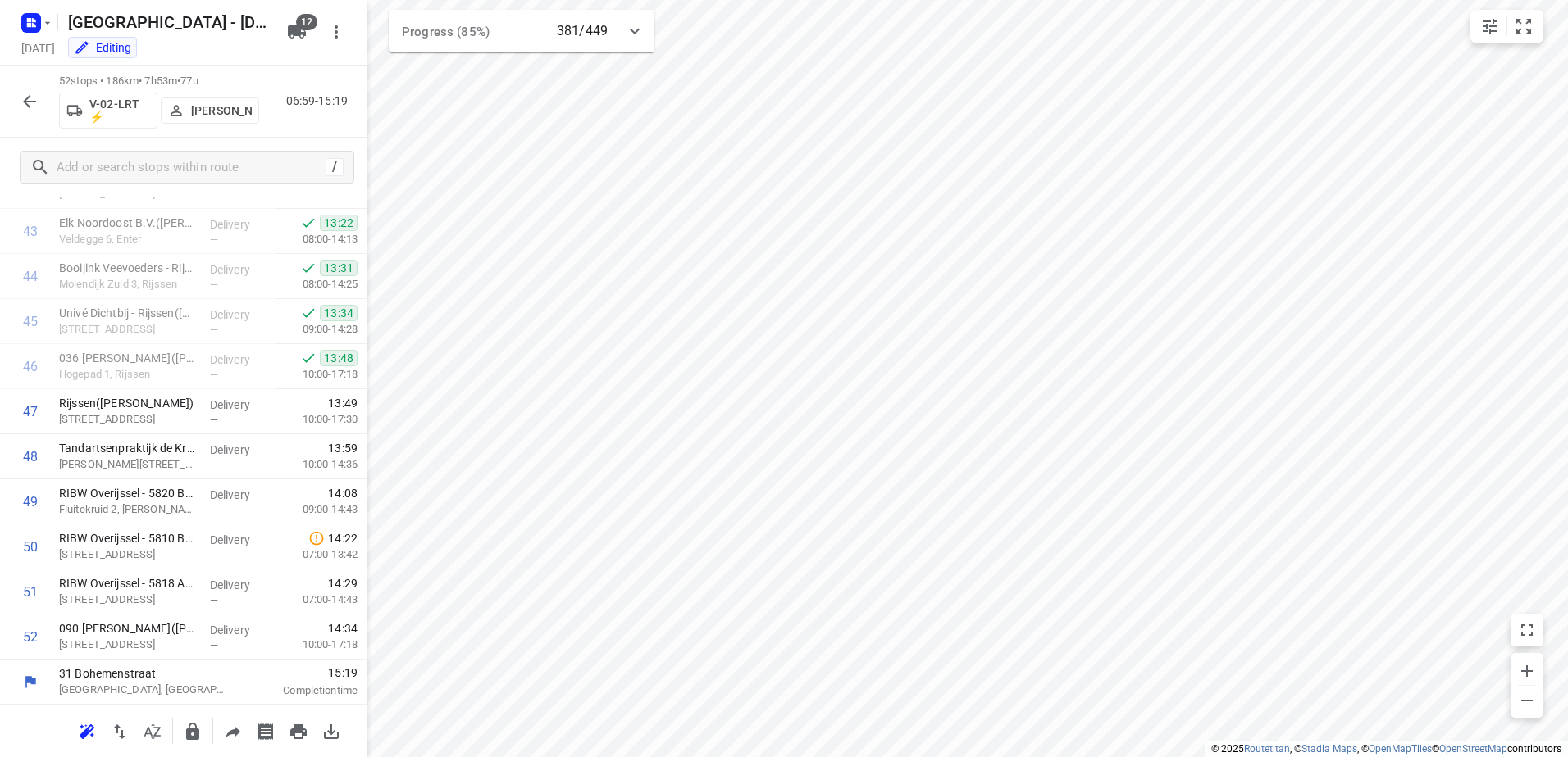
click at [31, 105] on icon "button" at bounding box center [30, 101] width 20 height 20
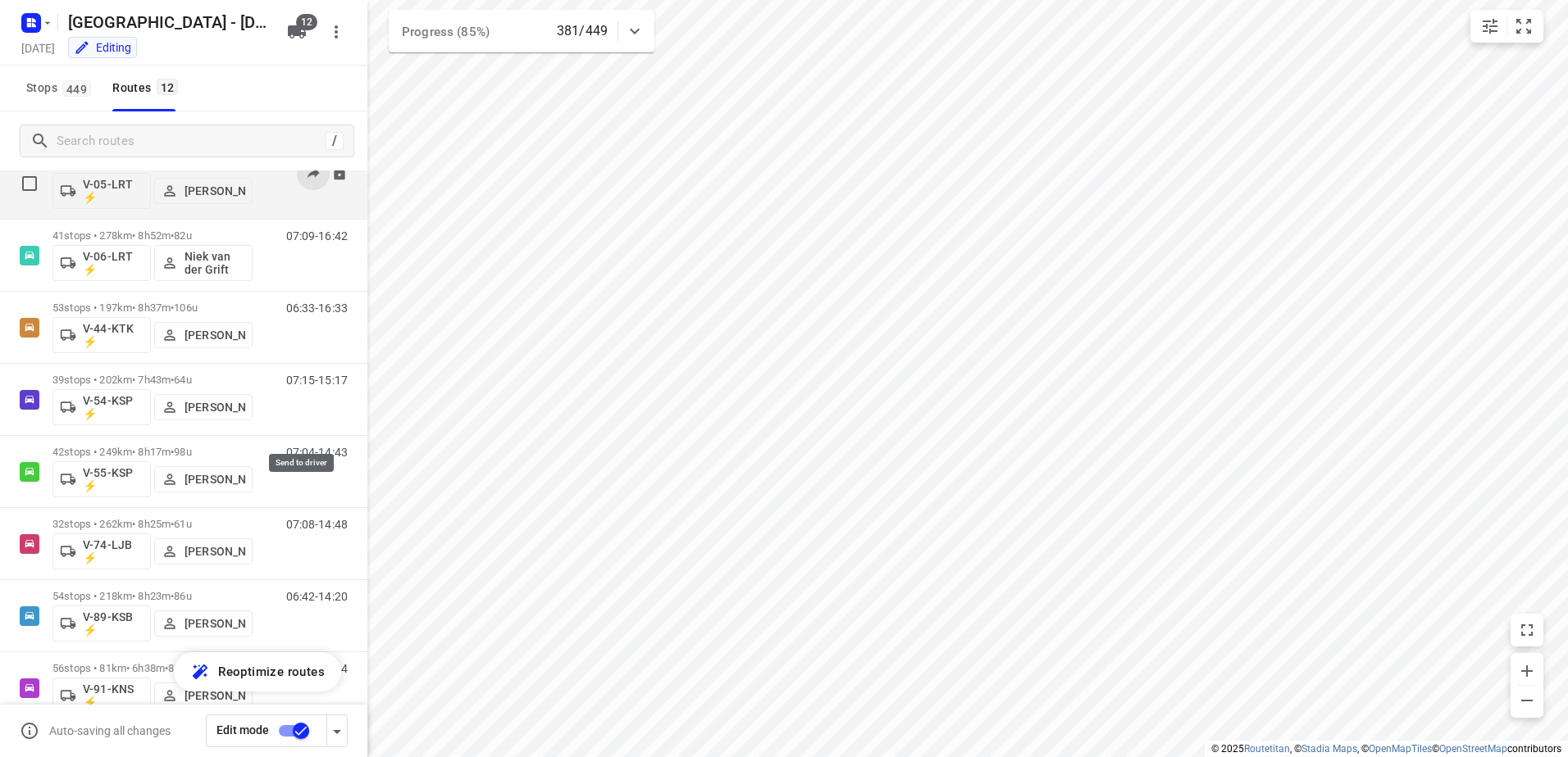
scroll to position [384, 0]
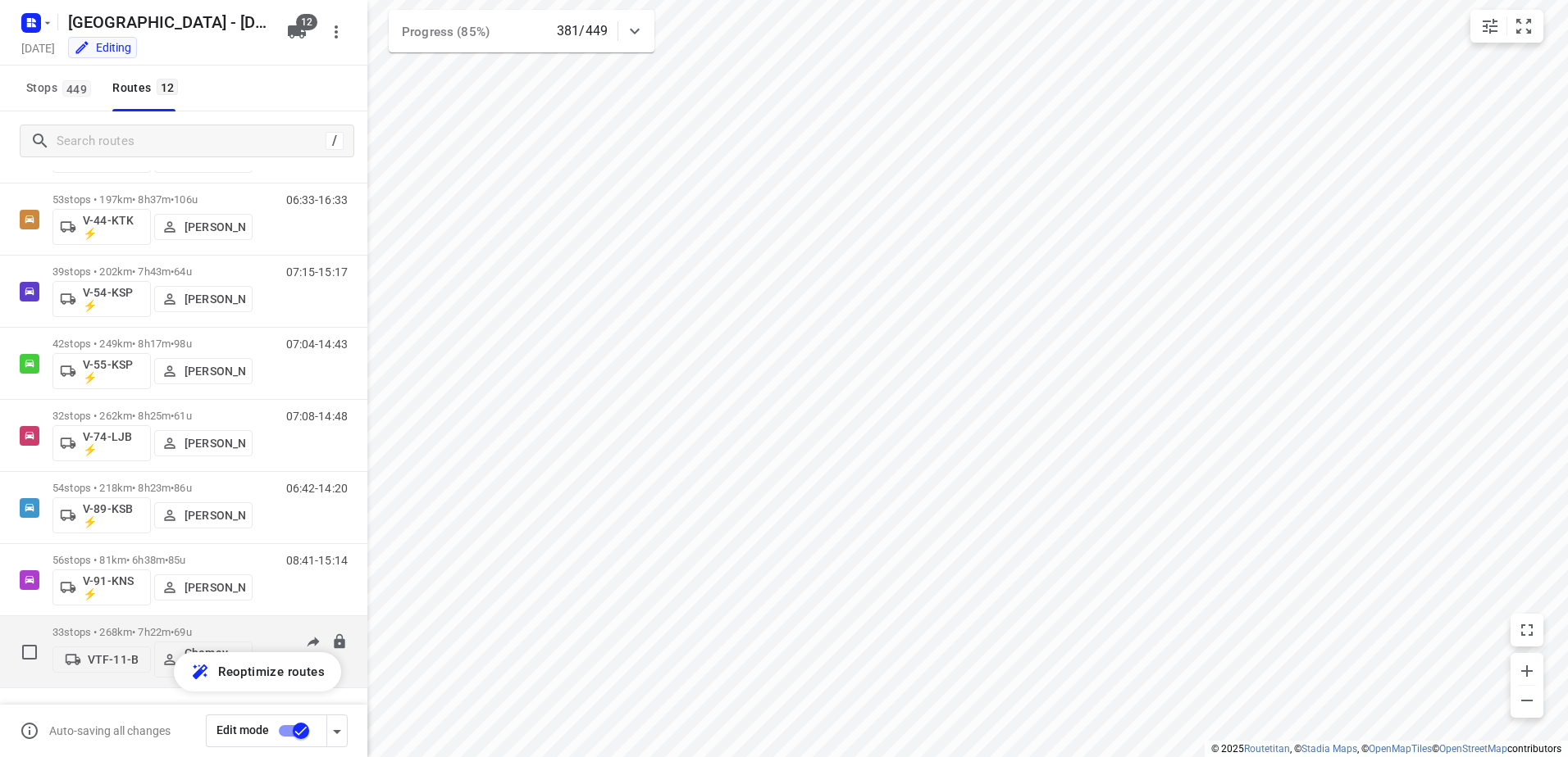
click at [148, 632] on p "33 stops • 268km • 7h22m • 69u" at bounding box center [153, 632] width 200 height 12
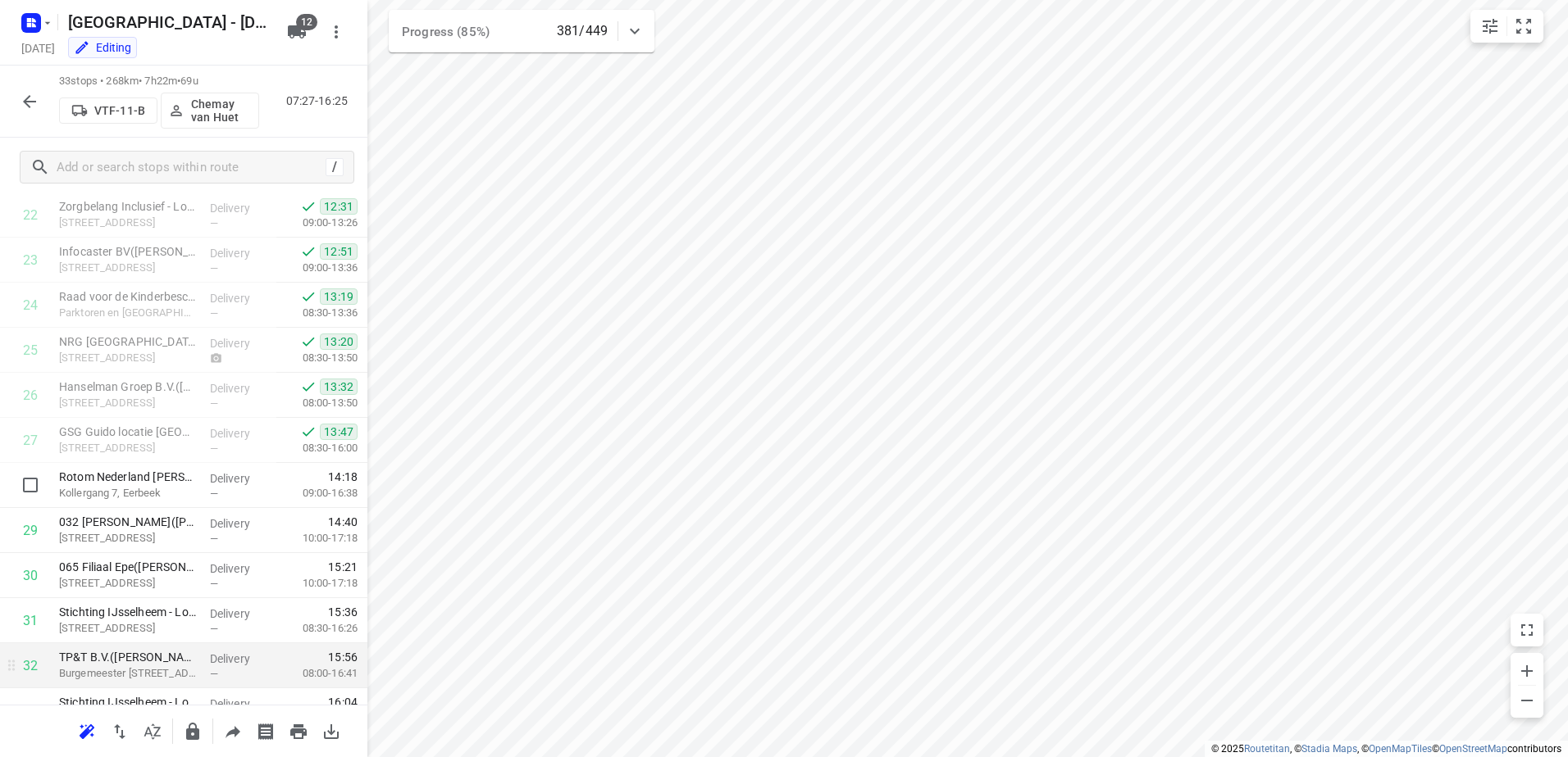
scroll to position [1106, 0]
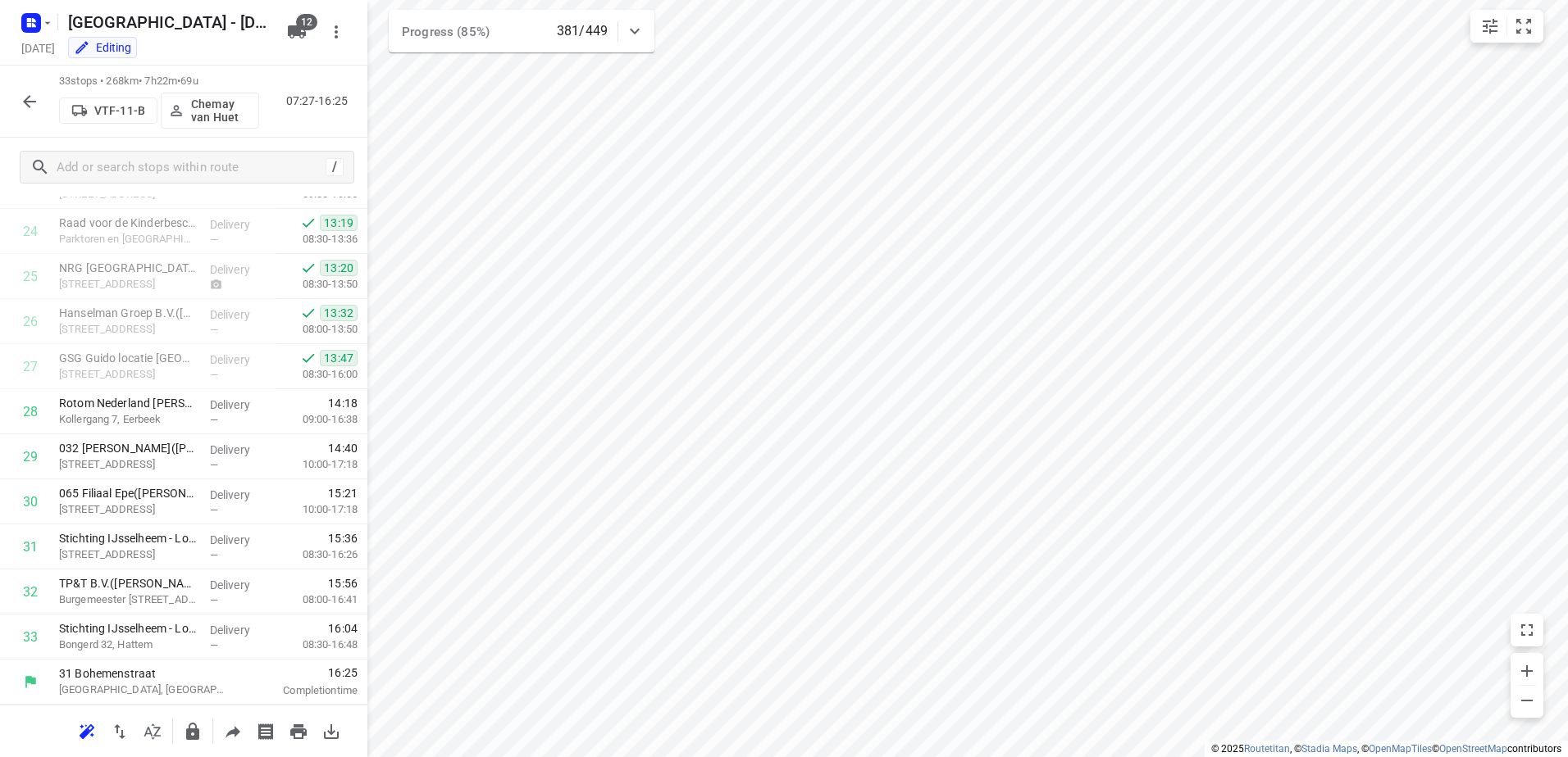
click at [30, 102] on icon "button" at bounding box center [29, 101] width 13 height 13
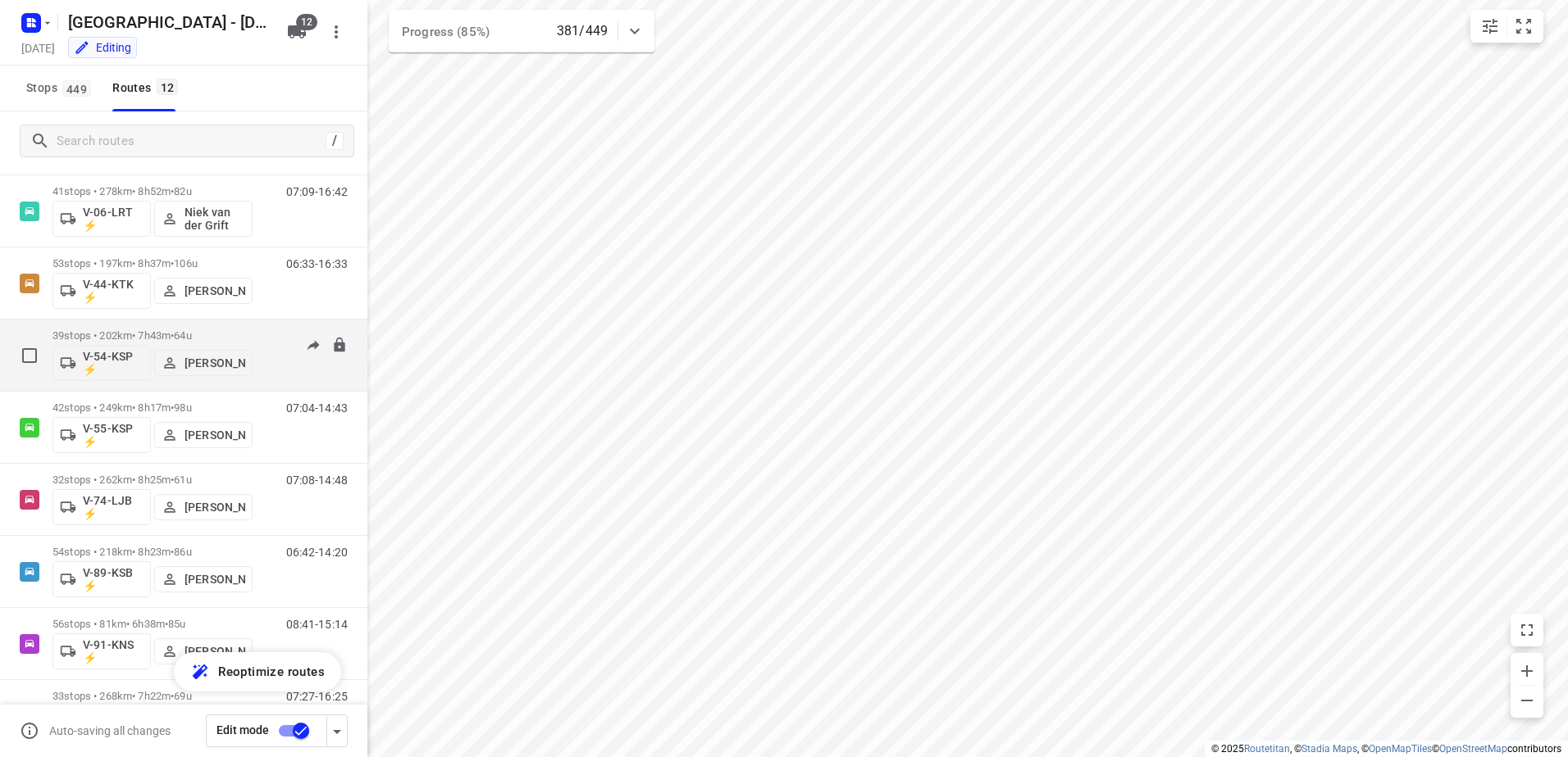
scroll to position [384, 0]
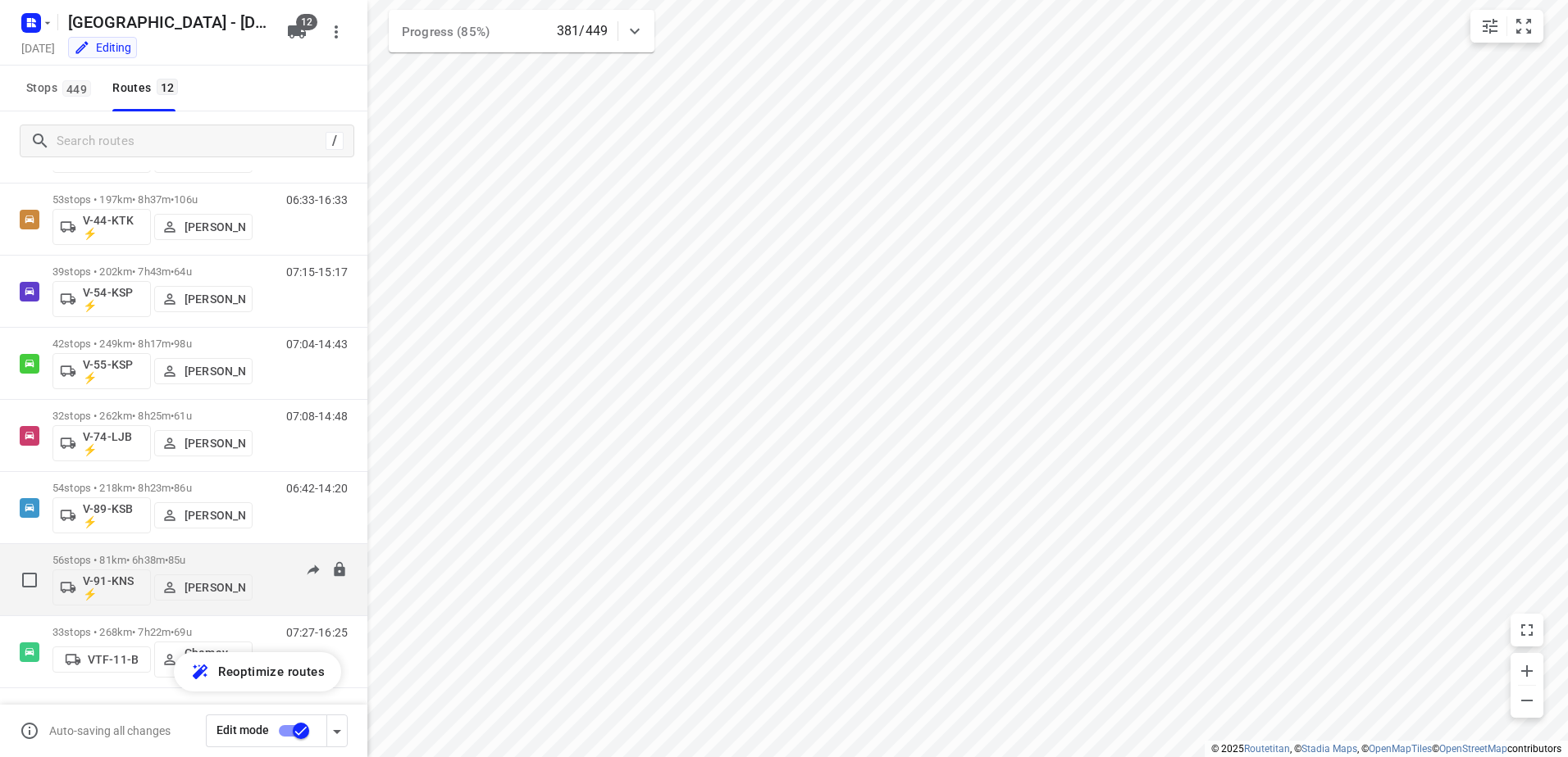
click at [156, 550] on div "56 stops • 81km • 6h38m • 85u V-91-KNS ⚡ [PERSON_NAME]" at bounding box center [153, 579] width 200 height 68
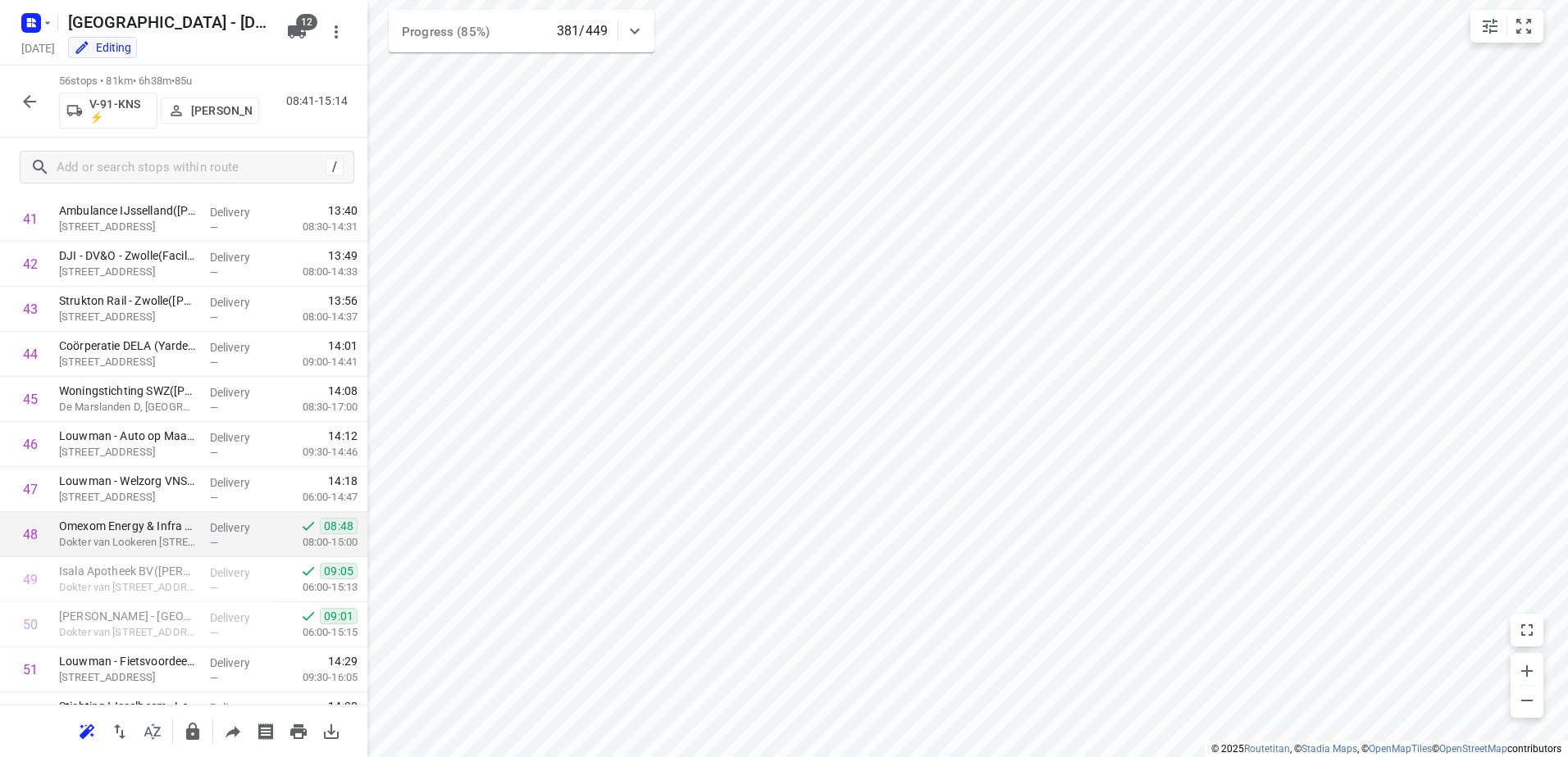
scroll to position [2143, 0]
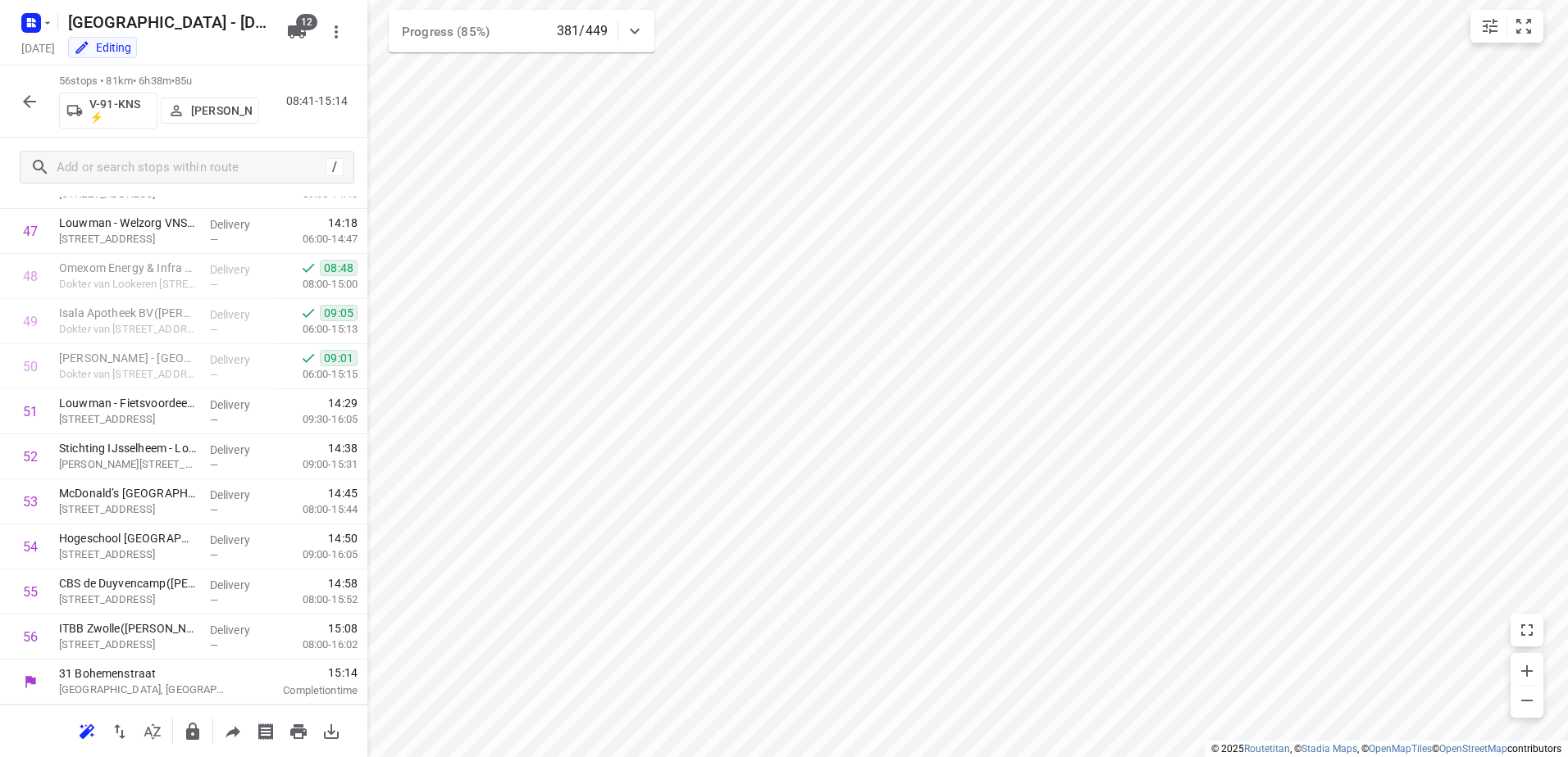
click at [17, 110] on button "button" at bounding box center [30, 102] width 33 height 33
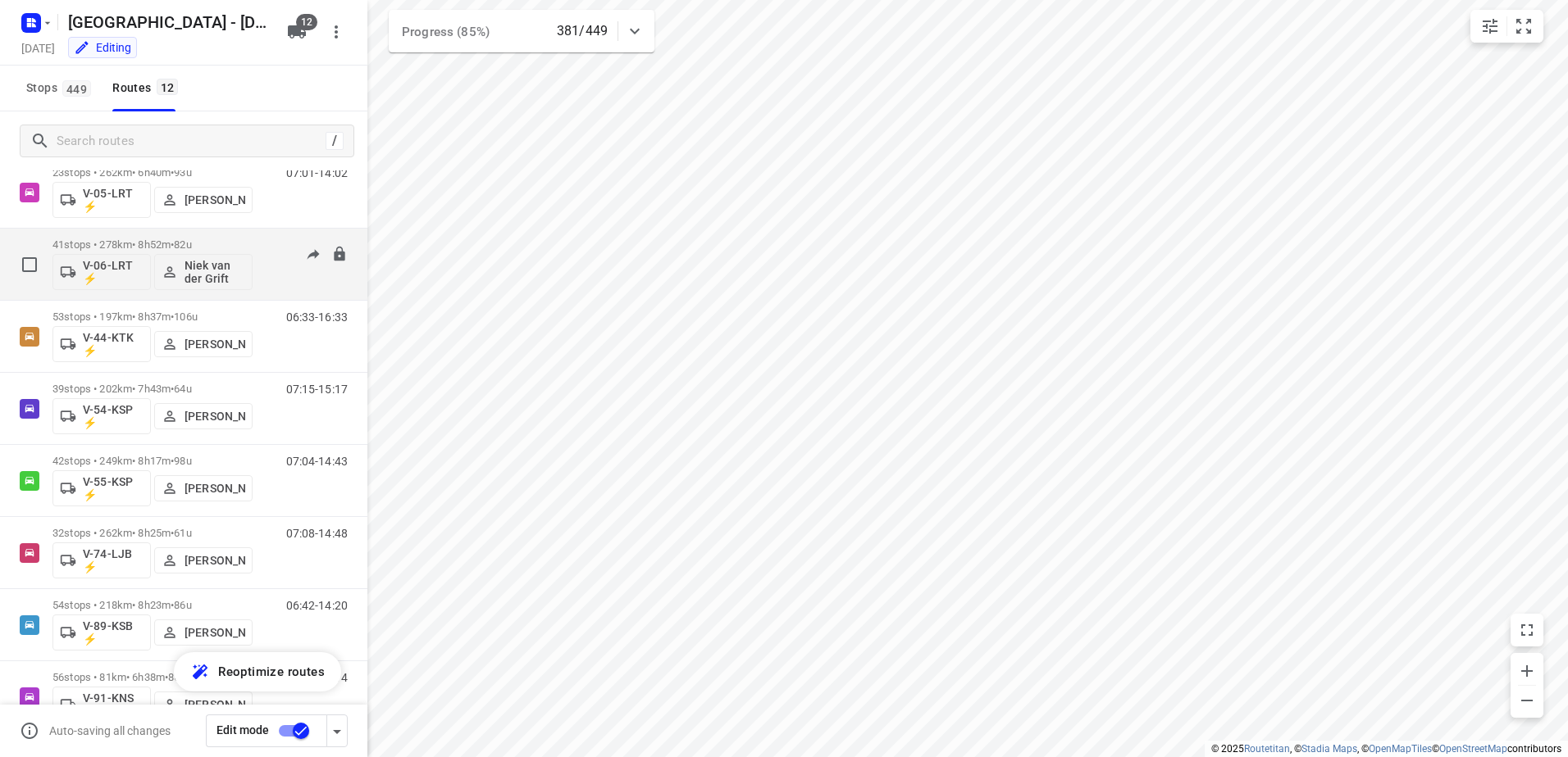
scroll to position [384, 0]
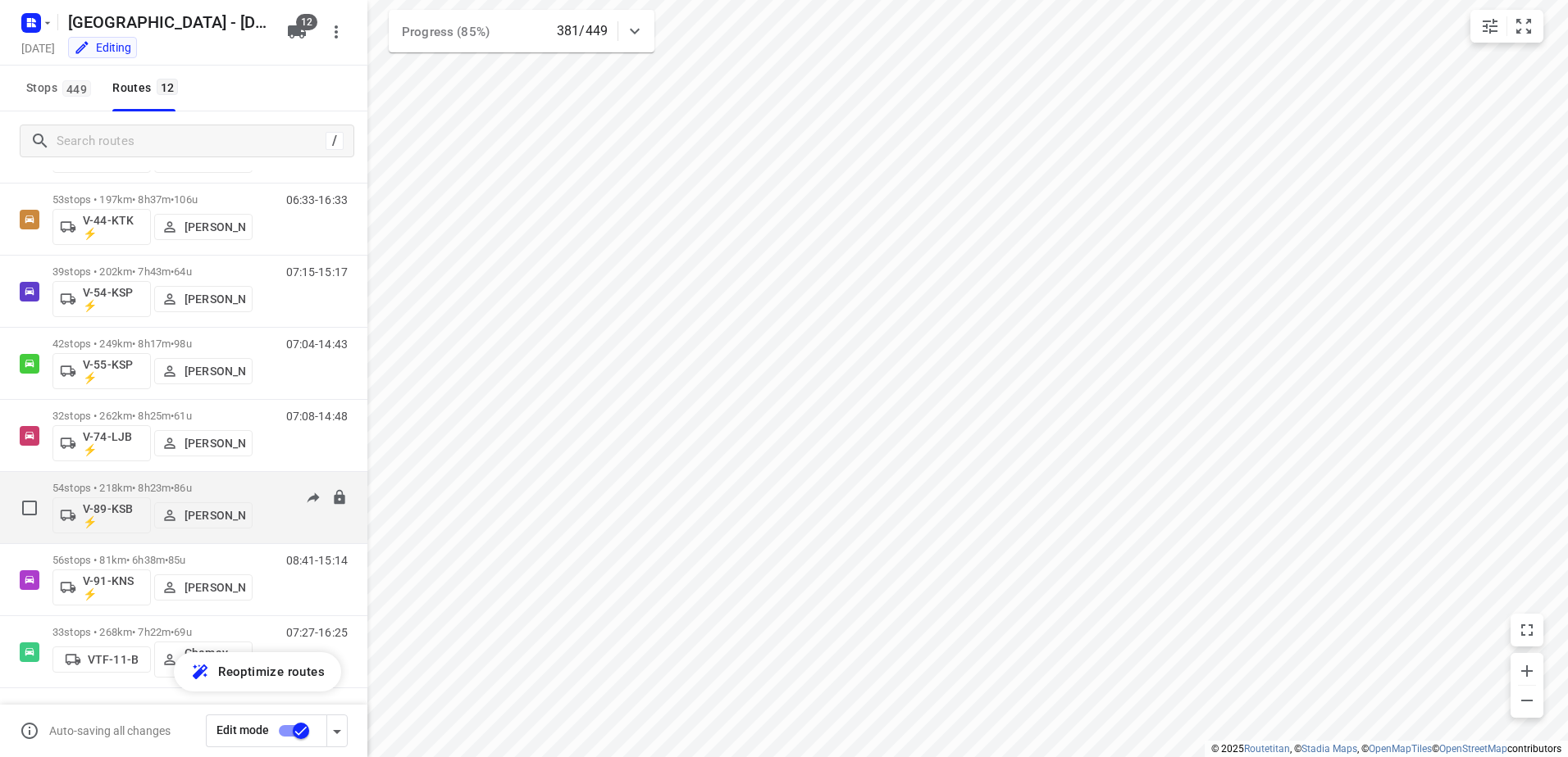
click at [144, 480] on div "54 stops • 218km • 8h23m • 86u V-89-KSB ⚡ [PERSON_NAME]" at bounding box center [153, 508] width 200 height 68
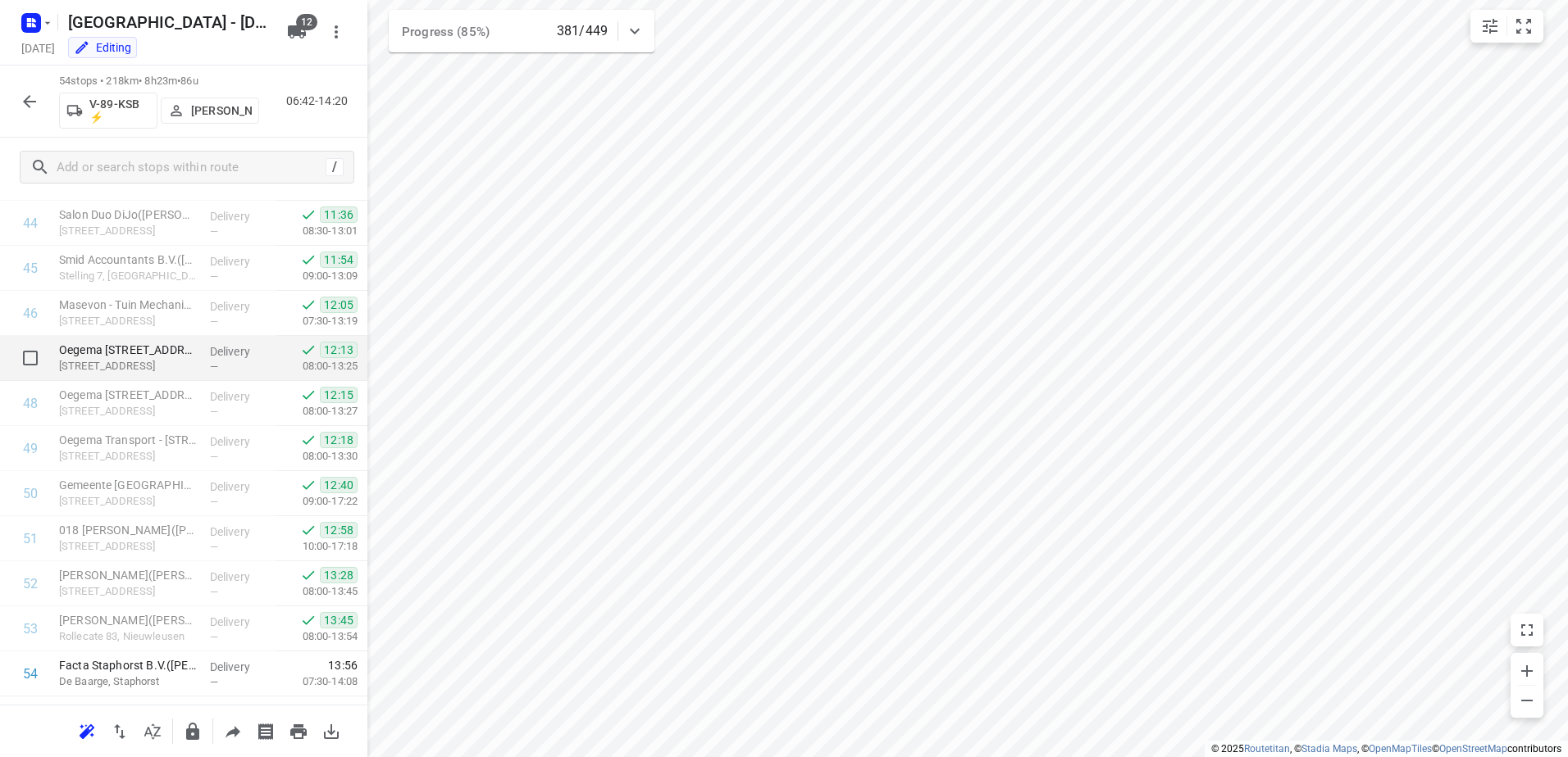
scroll to position [2052, 0]
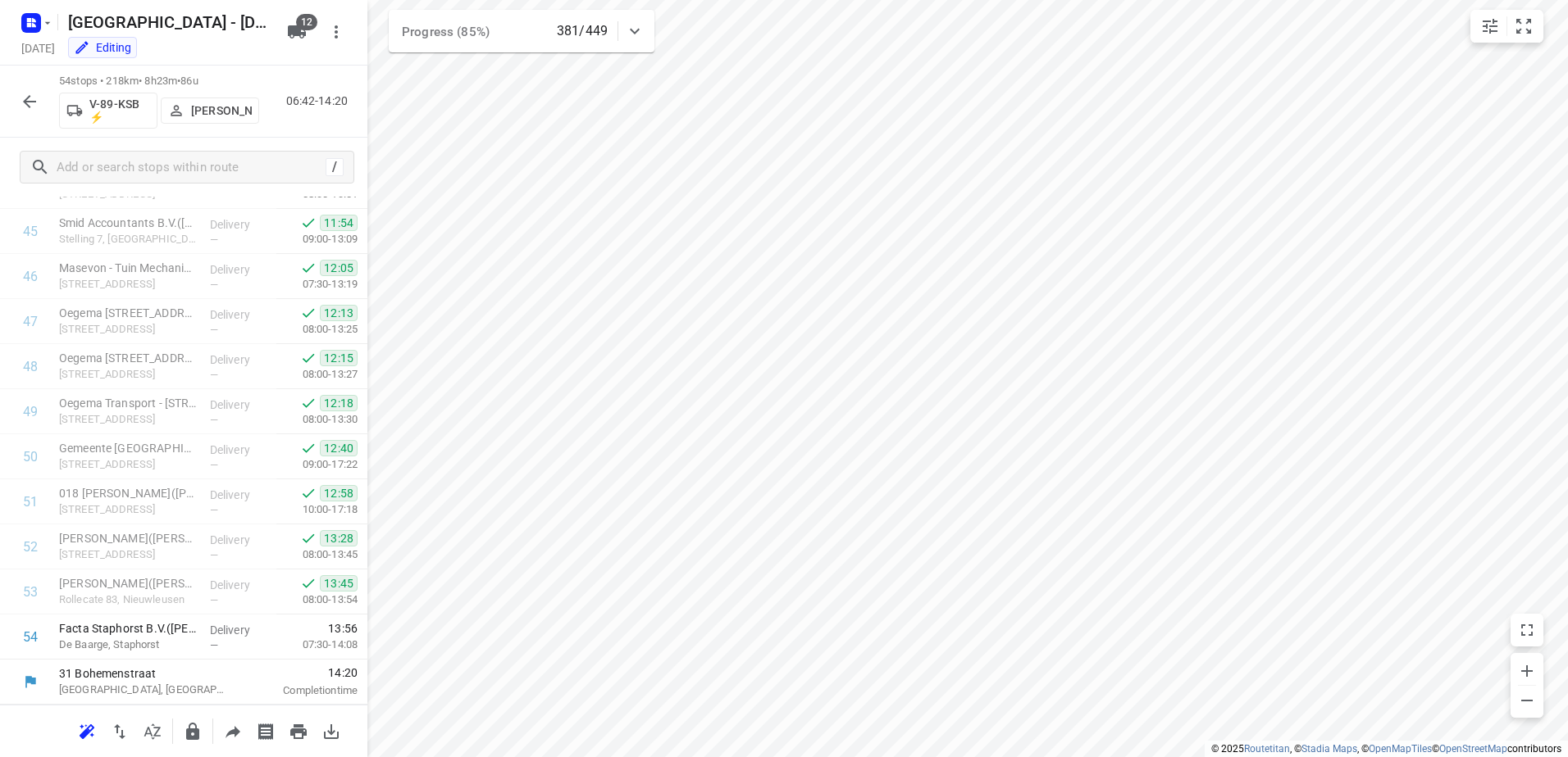
click at [27, 103] on icon "button" at bounding box center [30, 101] width 20 height 20
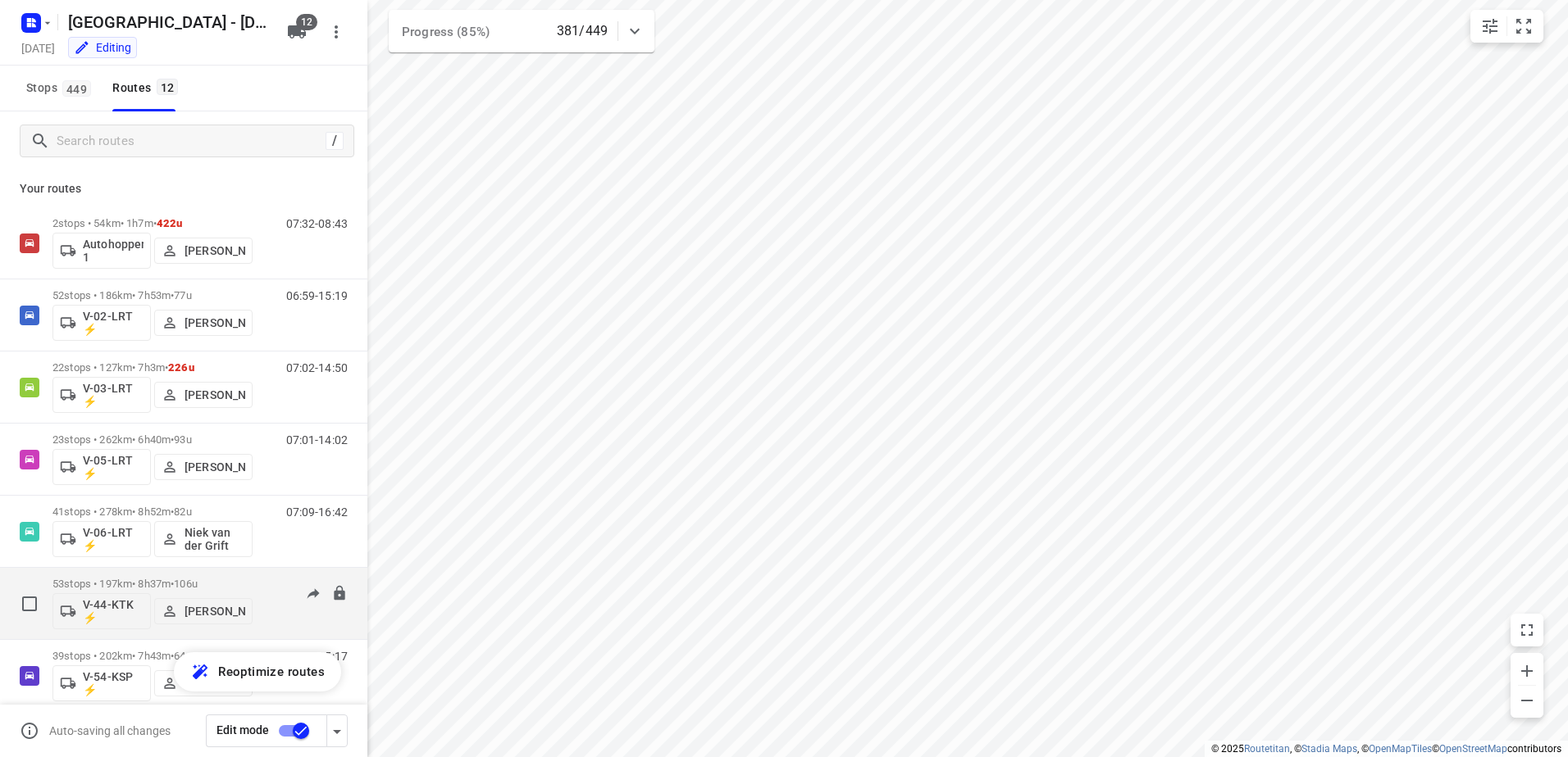
scroll to position [384, 0]
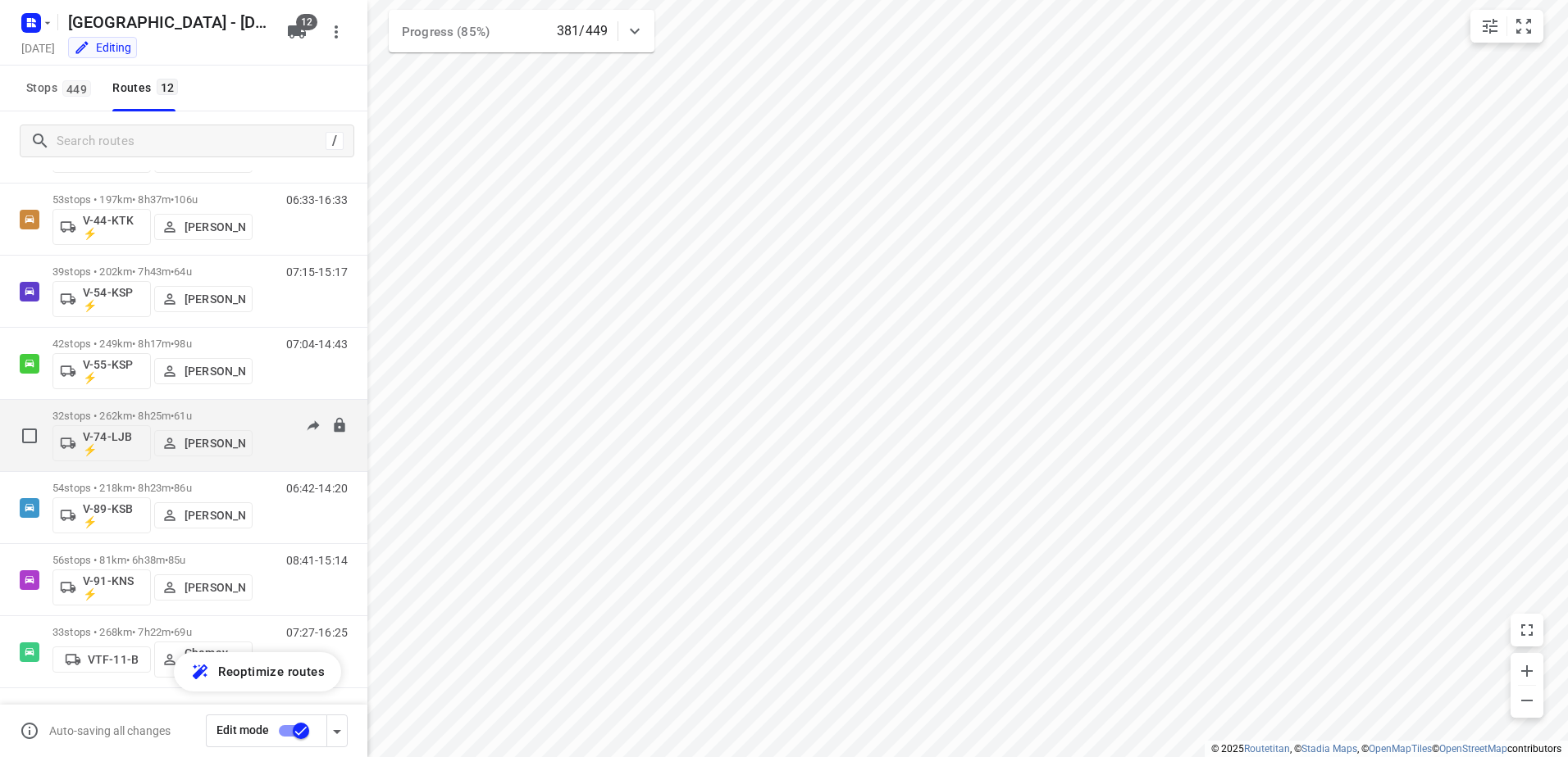
click at [147, 411] on p "32 stops • 262km • 8h25m • 61u" at bounding box center [153, 416] width 200 height 12
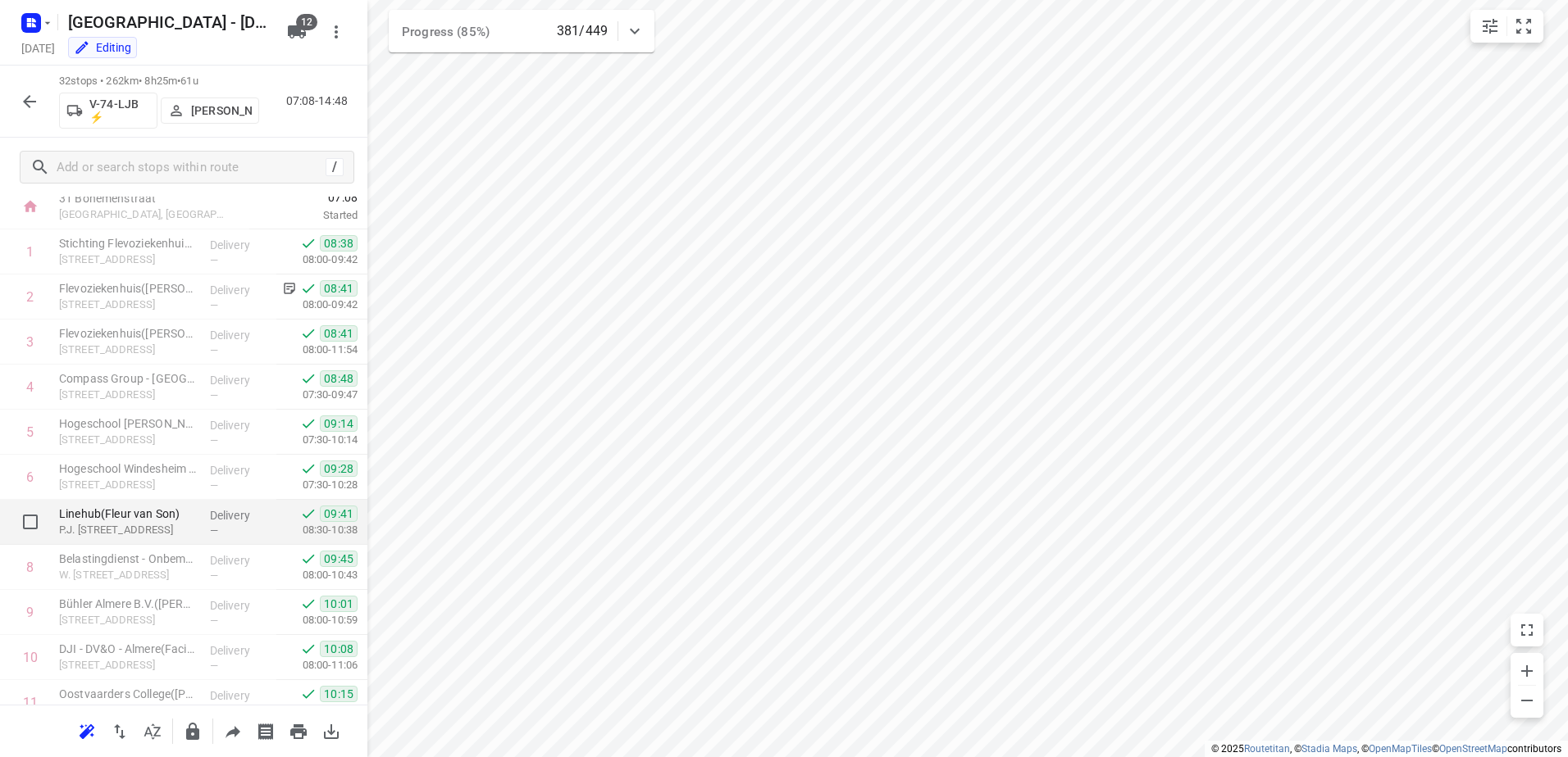
scroll to position [0, 0]
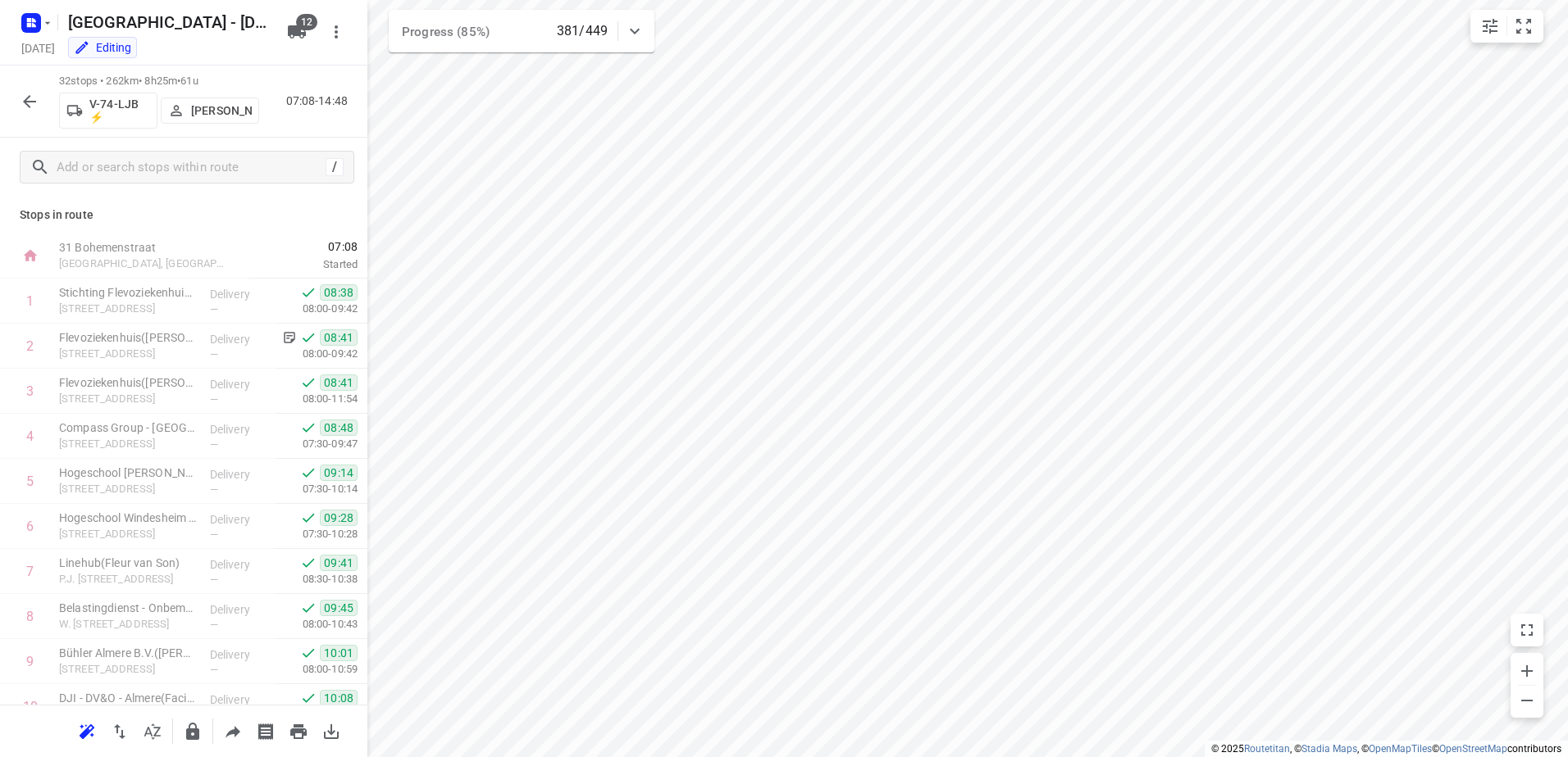
click at [41, 99] on button "button" at bounding box center [30, 102] width 33 height 33
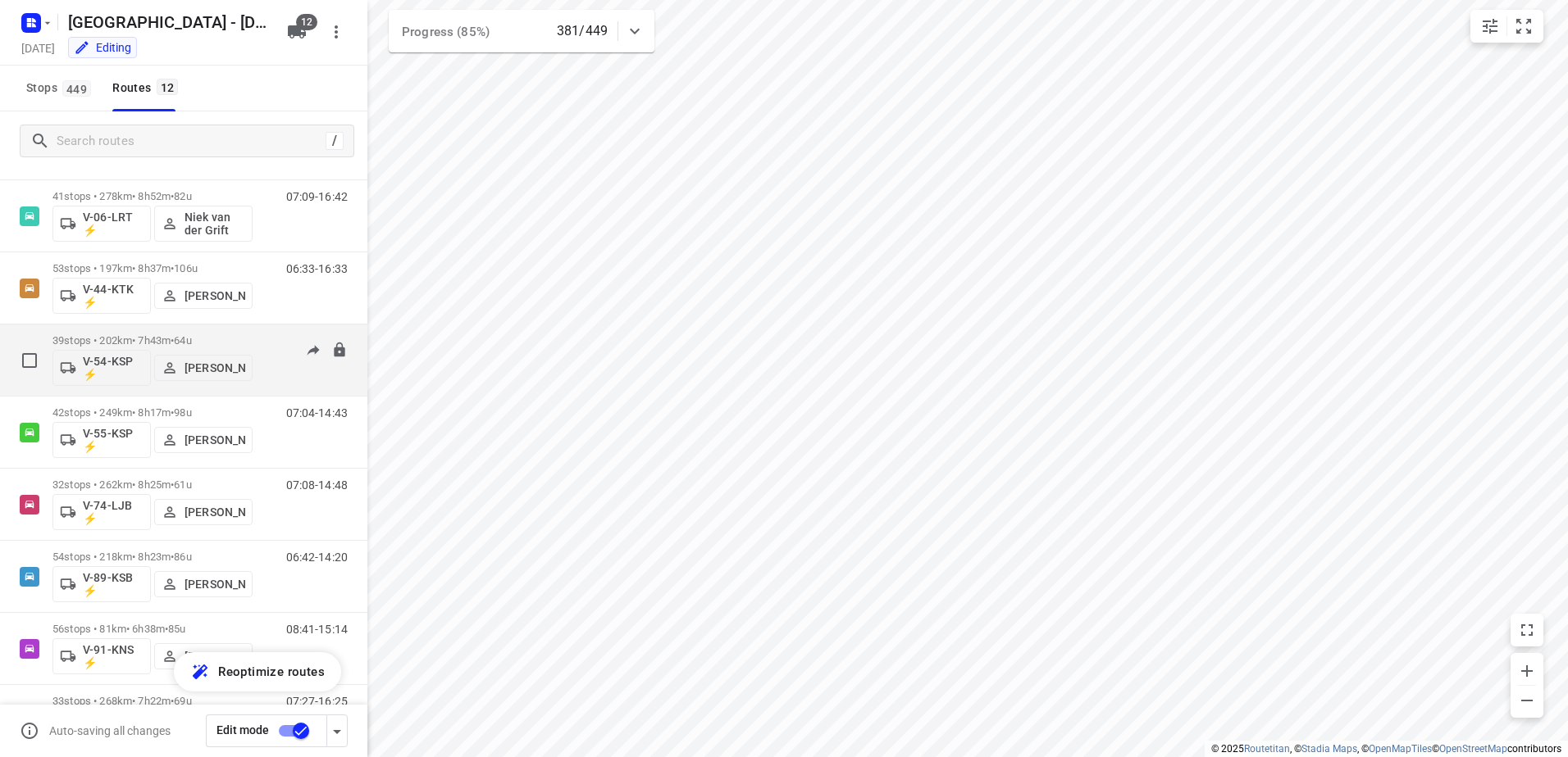
scroll to position [384, 0]
click at [155, 332] on div "42 stops • 249km • 8h17m • 98u V-55-KSP ⚡ [PERSON_NAME]" at bounding box center [153, 363] width 200 height 68
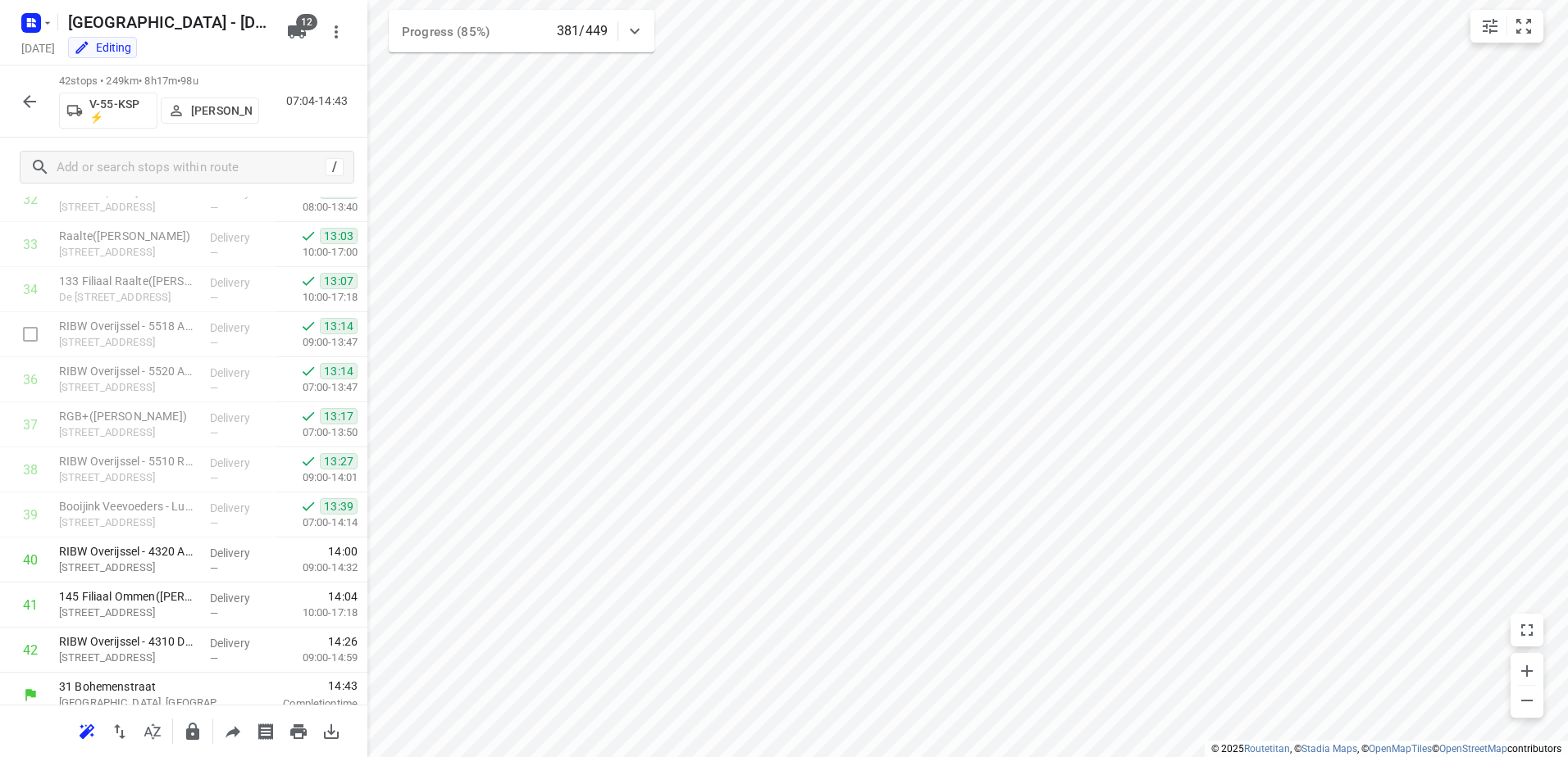
scroll to position [1512, 0]
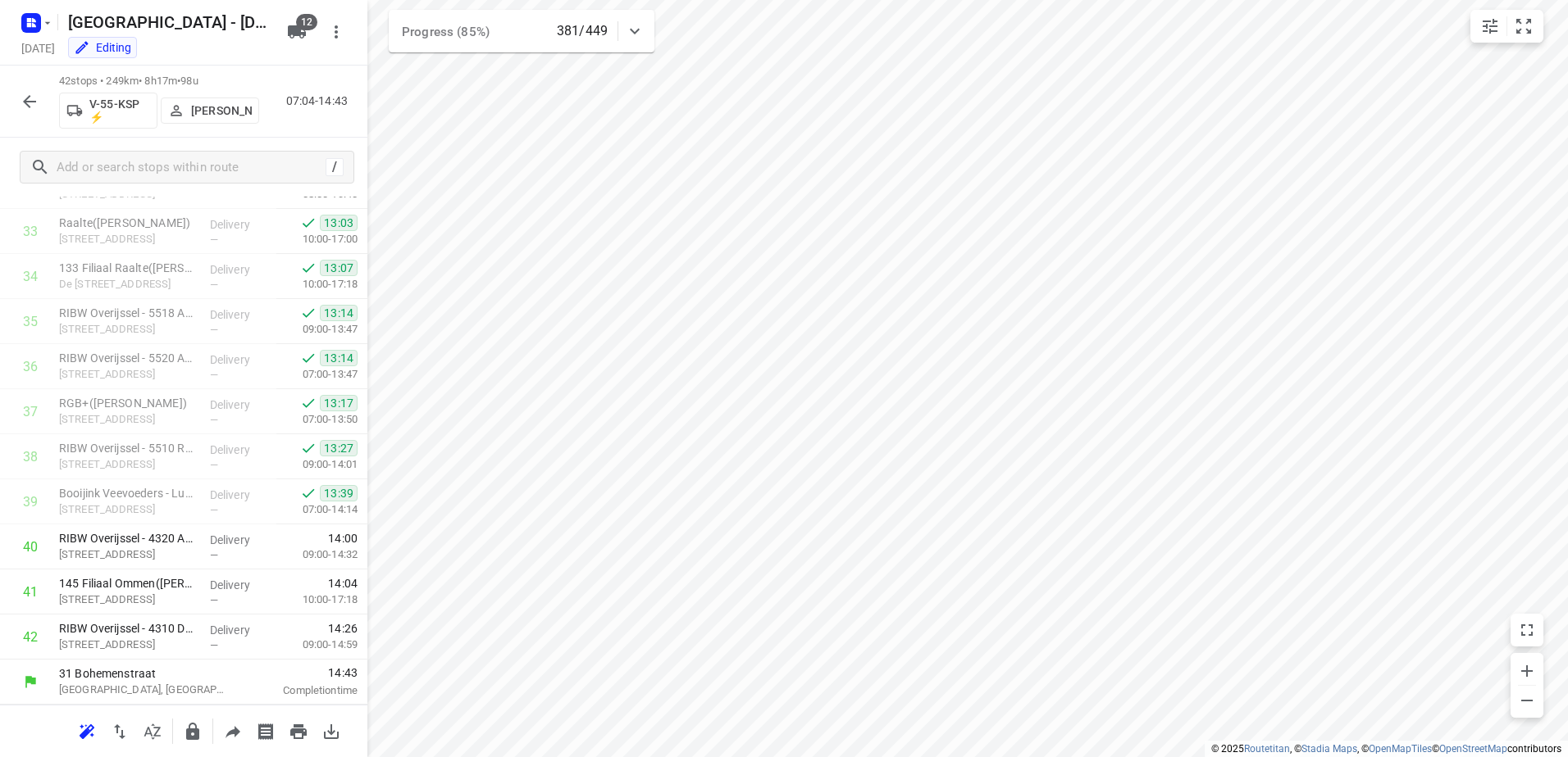
click at [24, 92] on icon "button" at bounding box center [30, 101] width 20 height 20
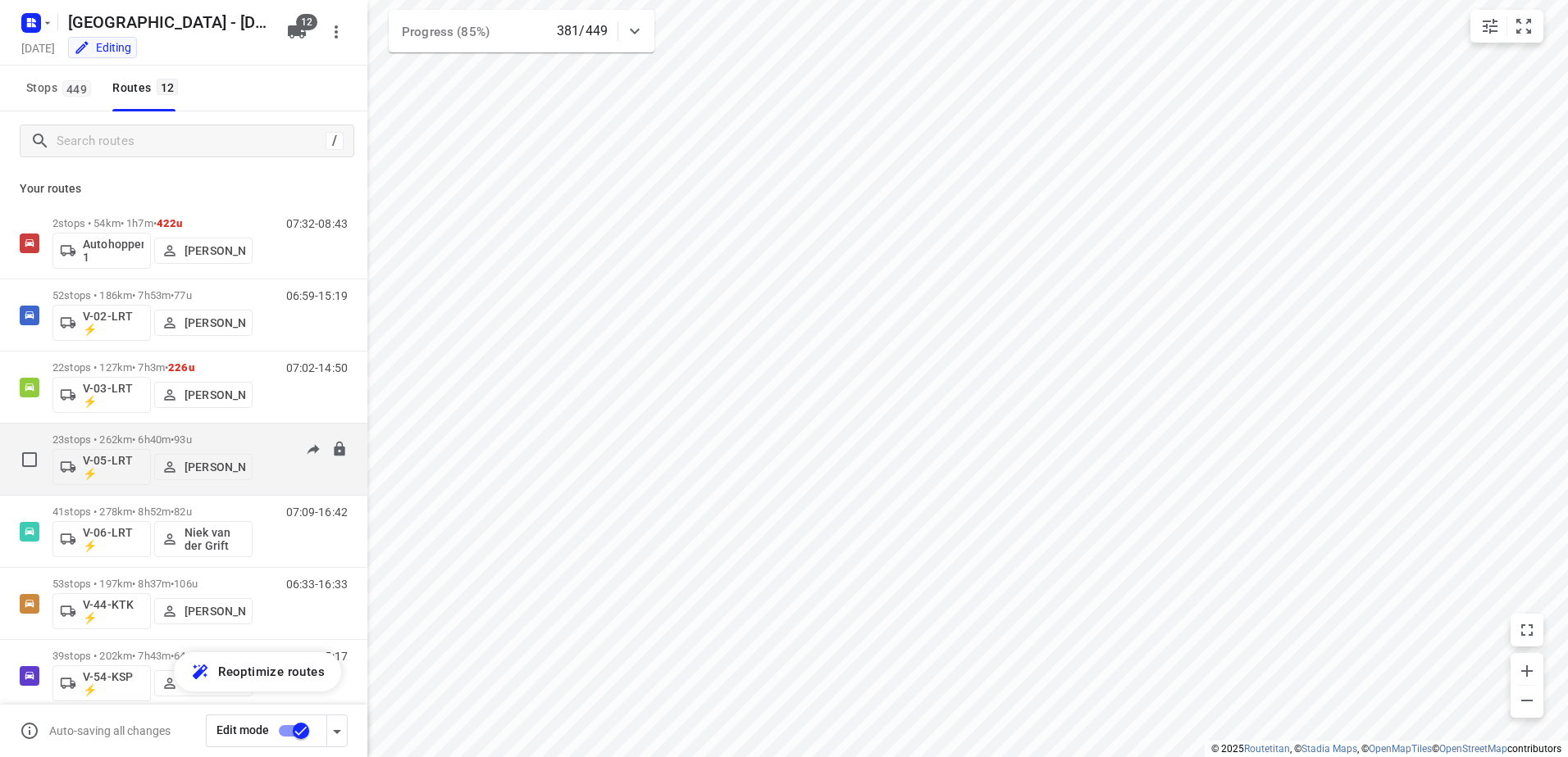
click at [144, 443] on p "23 stops • 262km • 6h40m • 93u" at bounding box center [153, 440] width 200 height 12
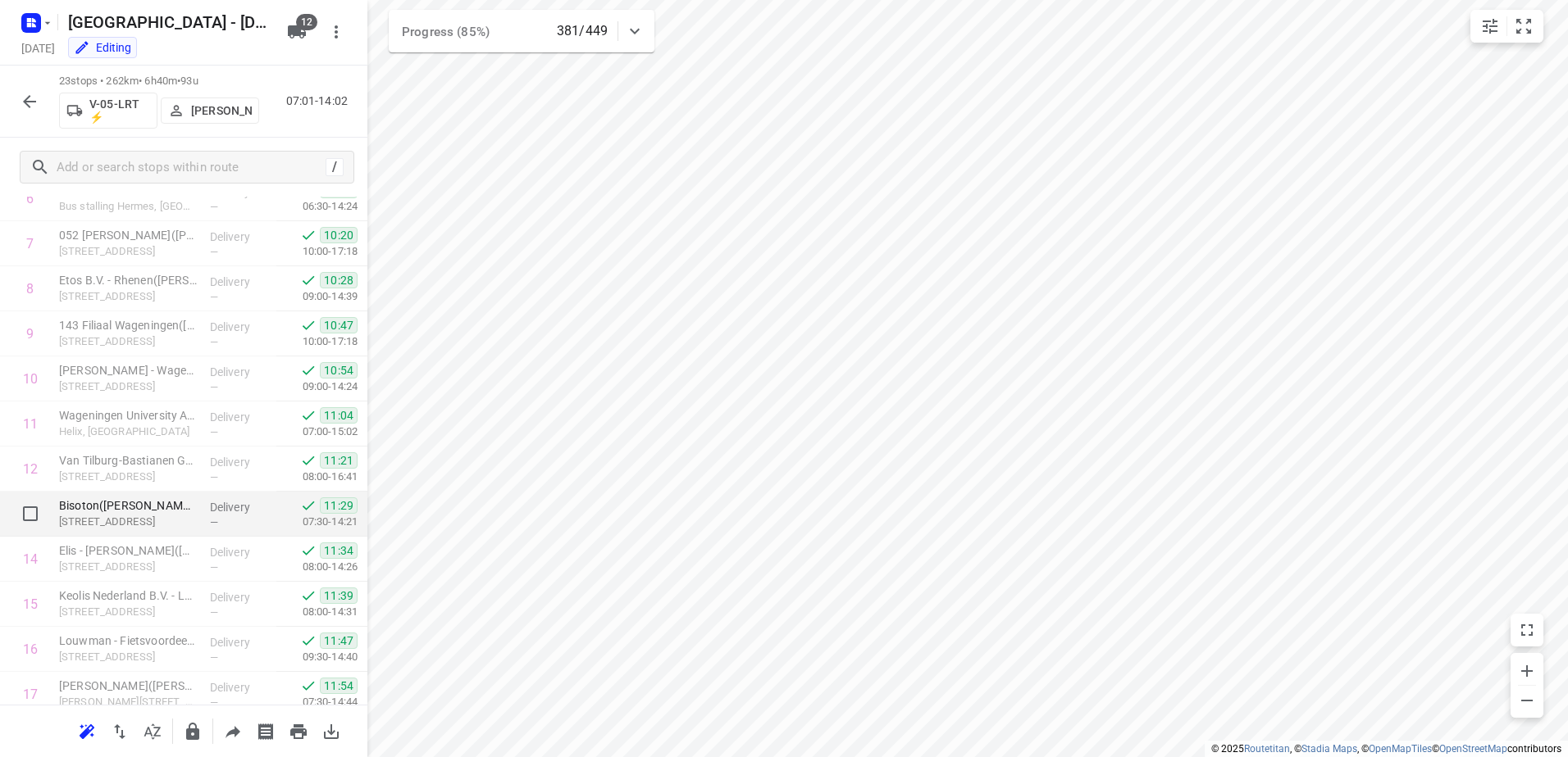
scroll to position [0, 0]
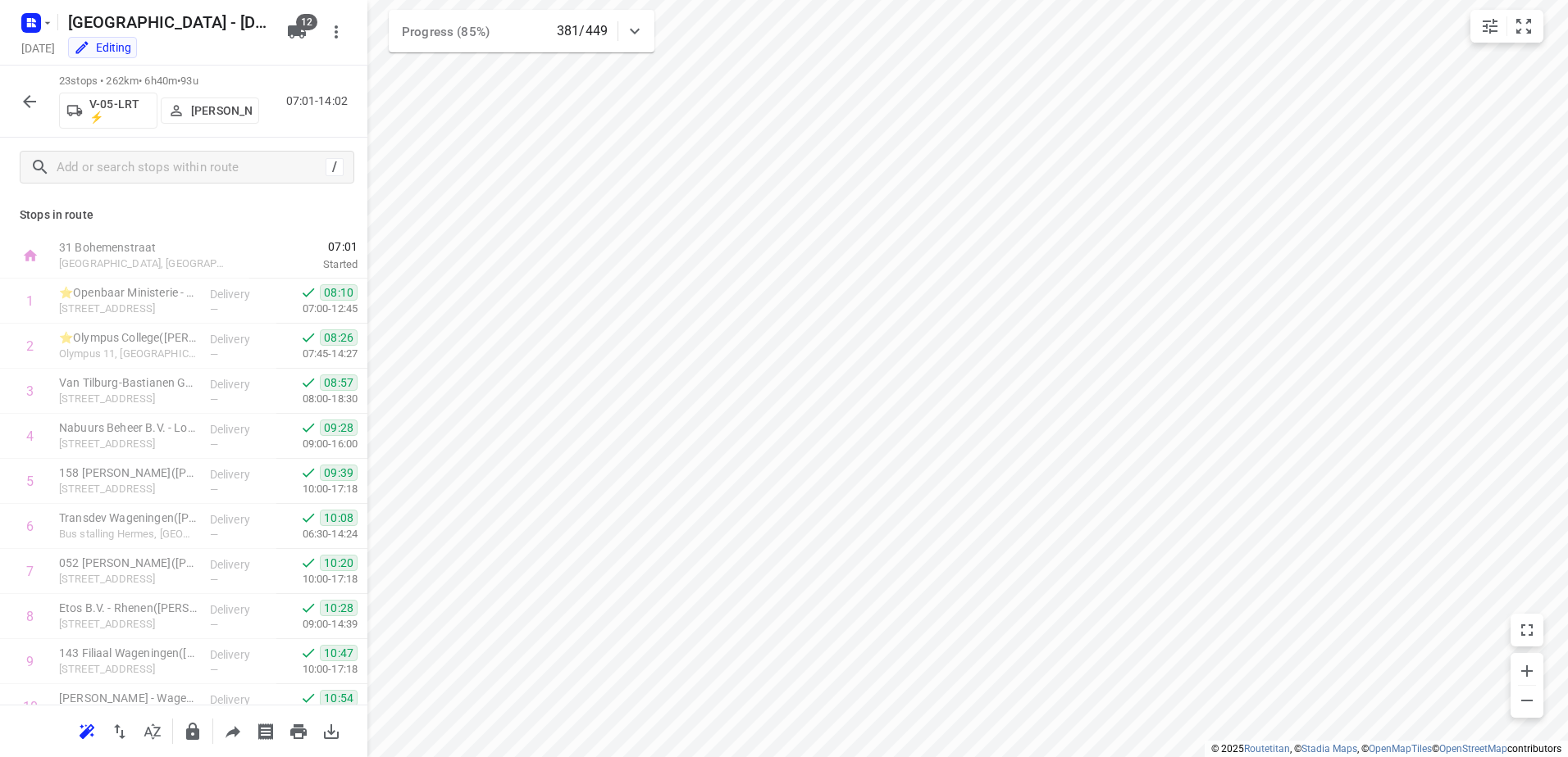
click at [34, 106] on icon "button" at bounding box center [30, 101] width 20 height 20
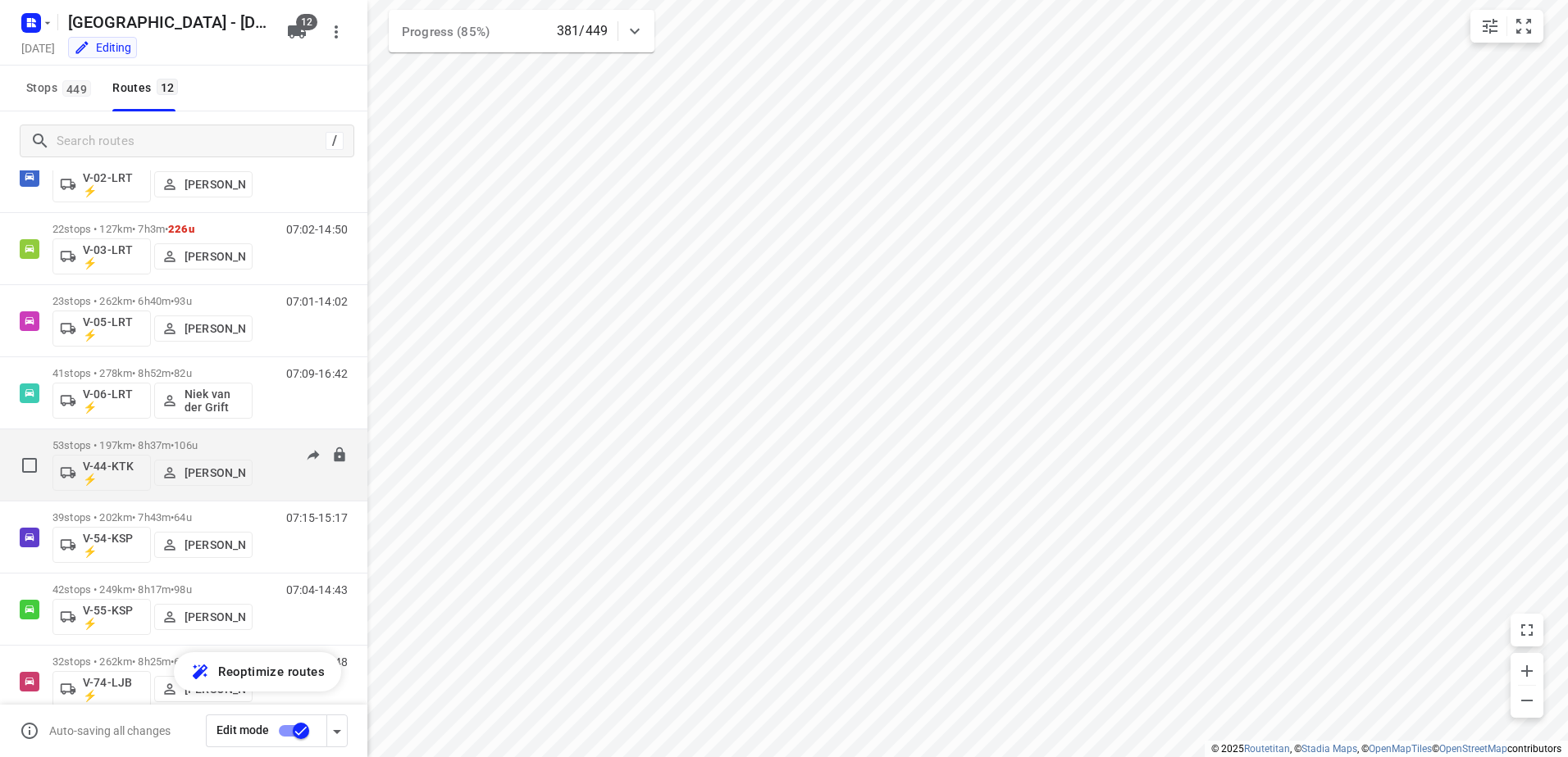
scroll to position [164, 0]
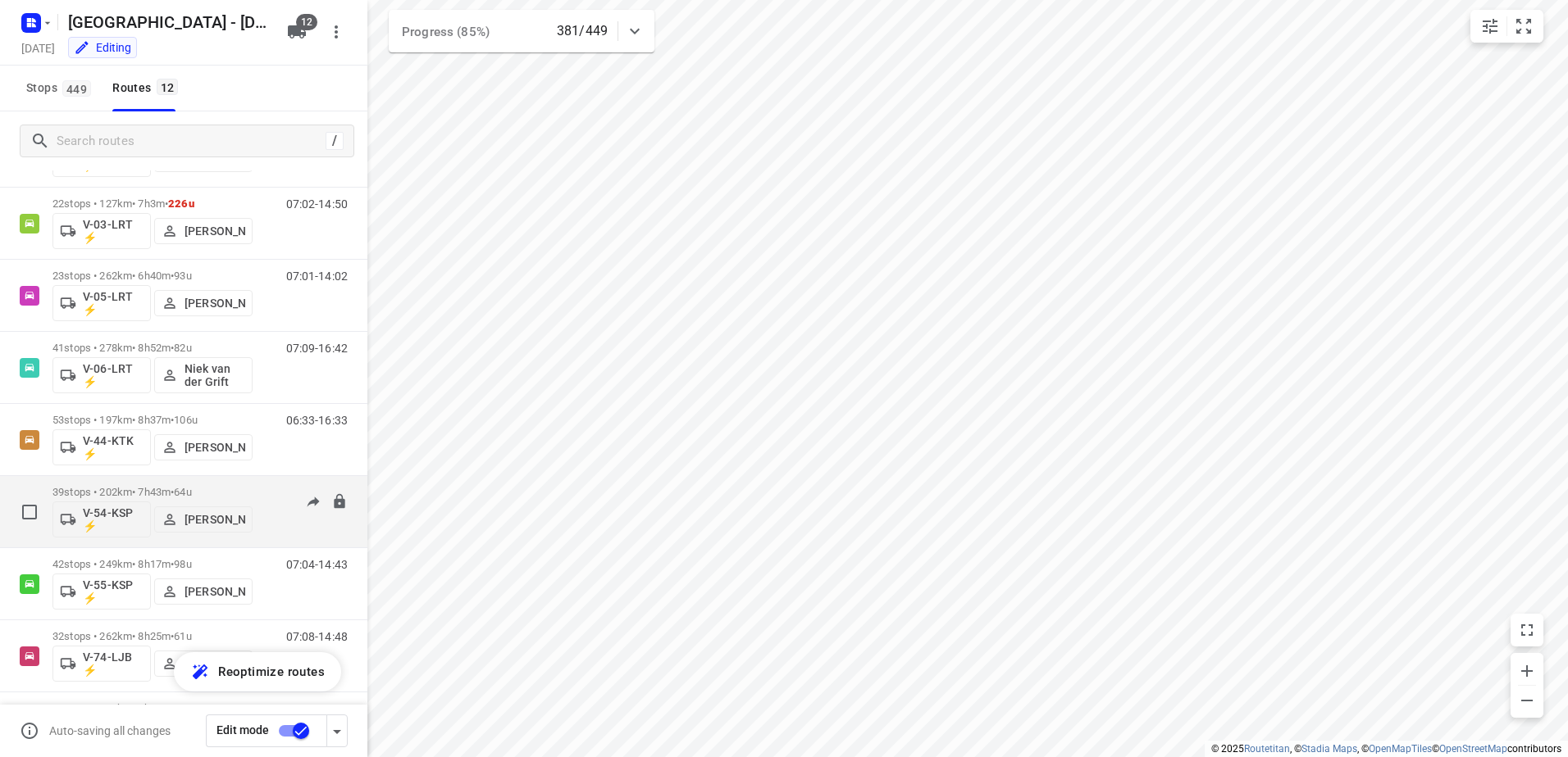
click at [144, 490] on p "39 stops • 202km • 7h43m • 64u" at bounding box center [153, 492] width 200 height 12
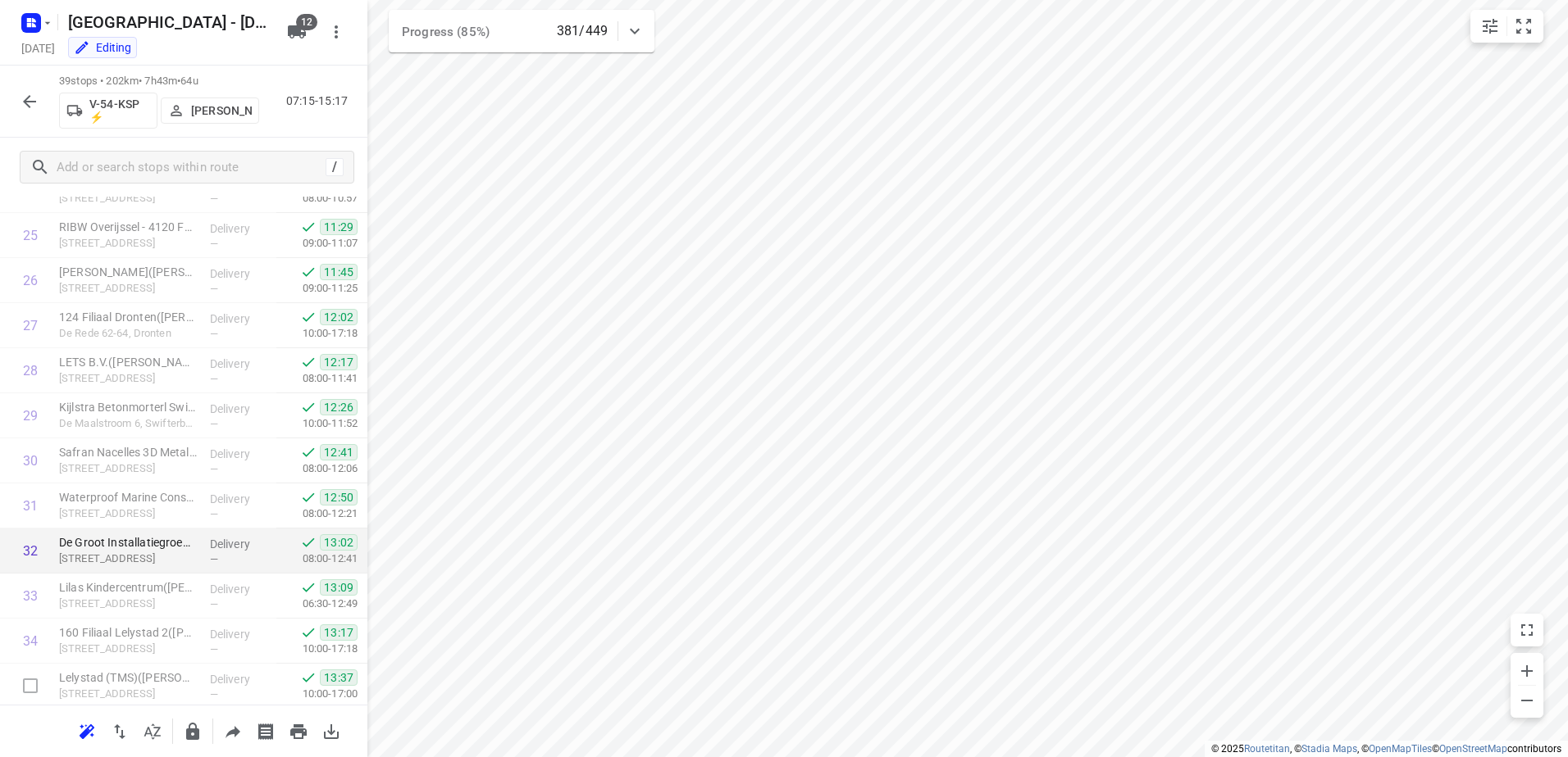
scroll to position [1376, 0]
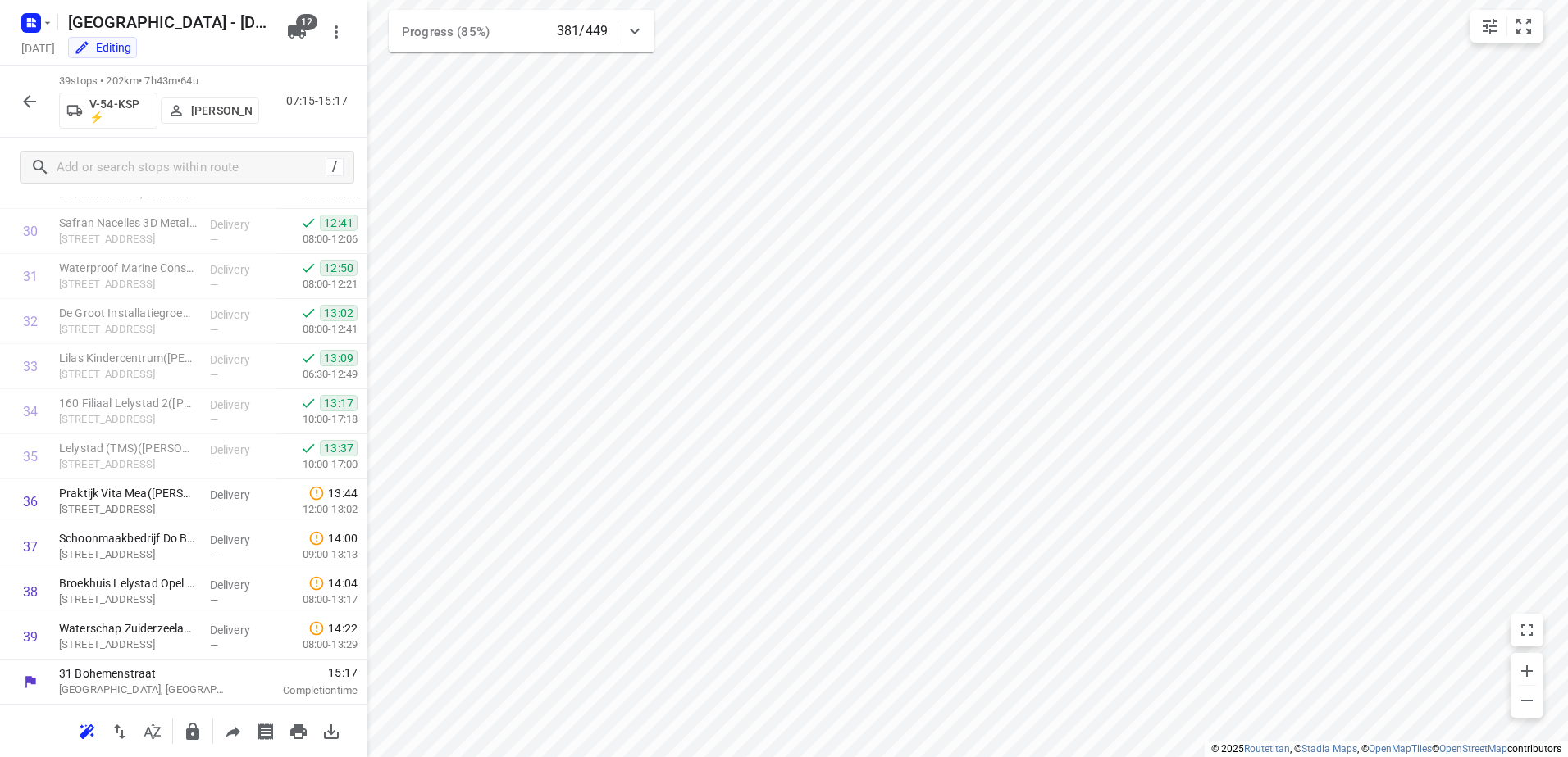
click at [34, 115] on button "button" at bounding box center [30, 102] width 33 height 33
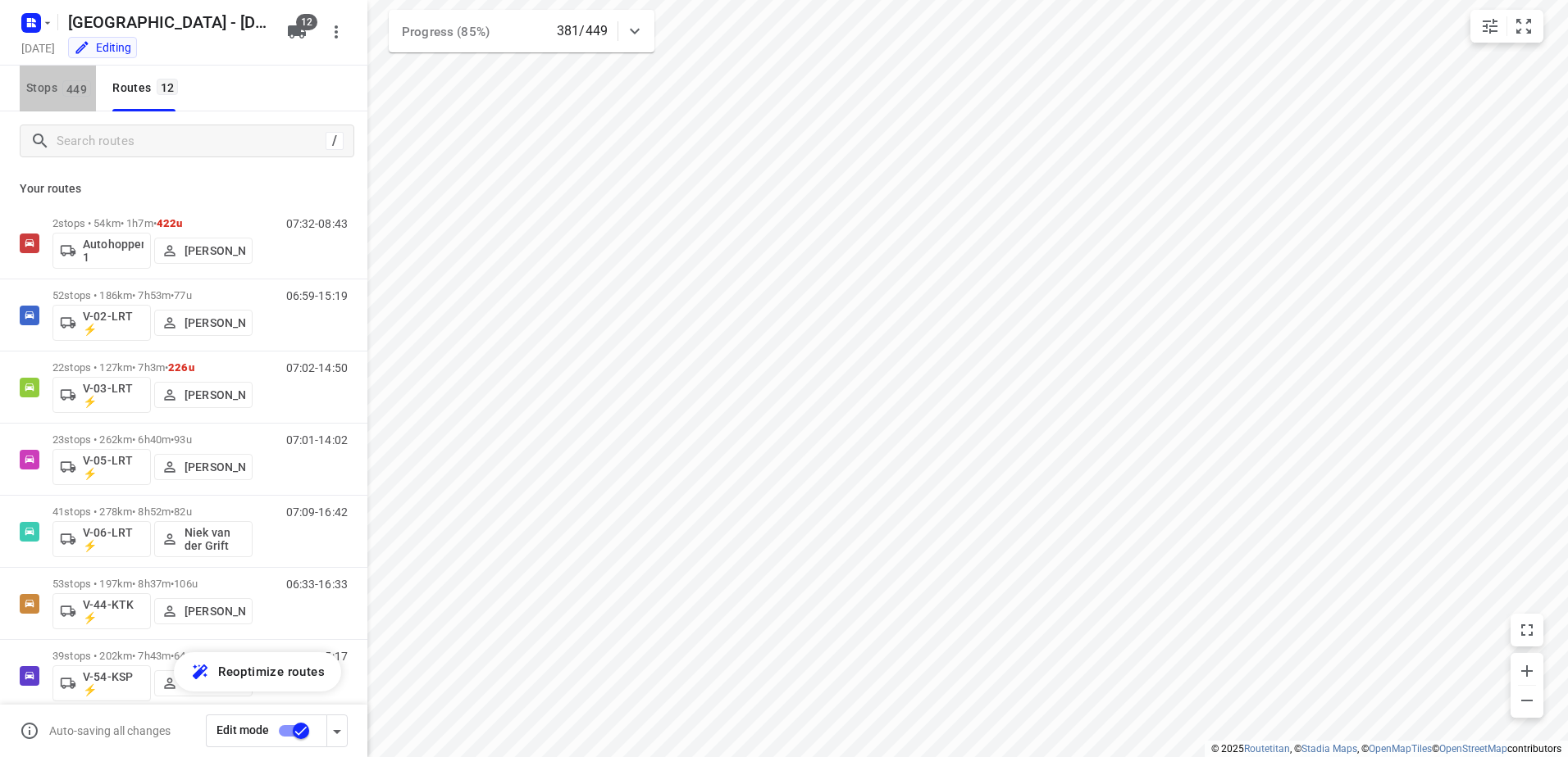
click at [35, 79] on span "Stops 449" at bounding box center [61, 88] width 70 height 21
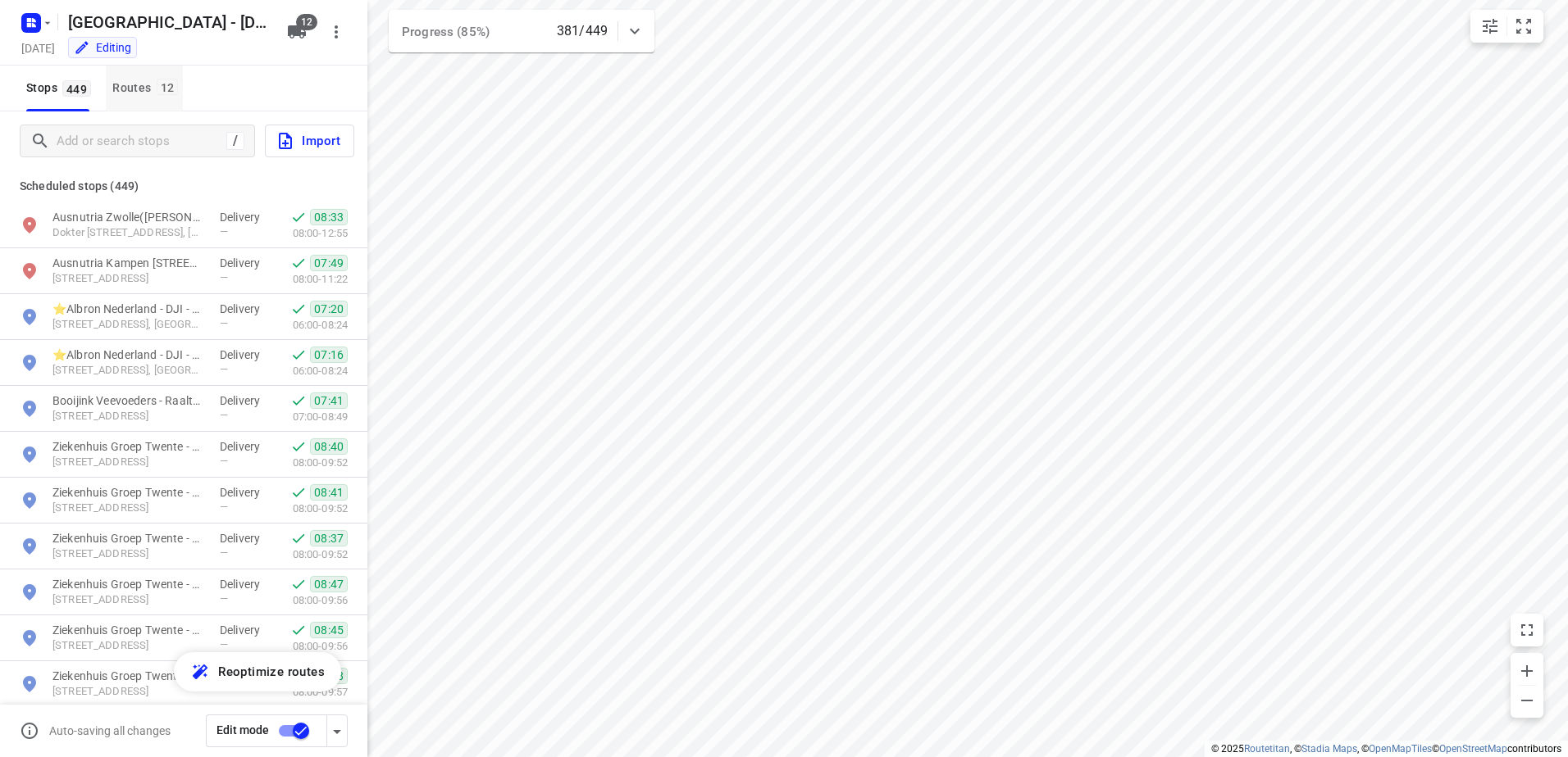
click at [132, 88] on div "Routes 12" at bounding box center [147, 88] width 71 height 21
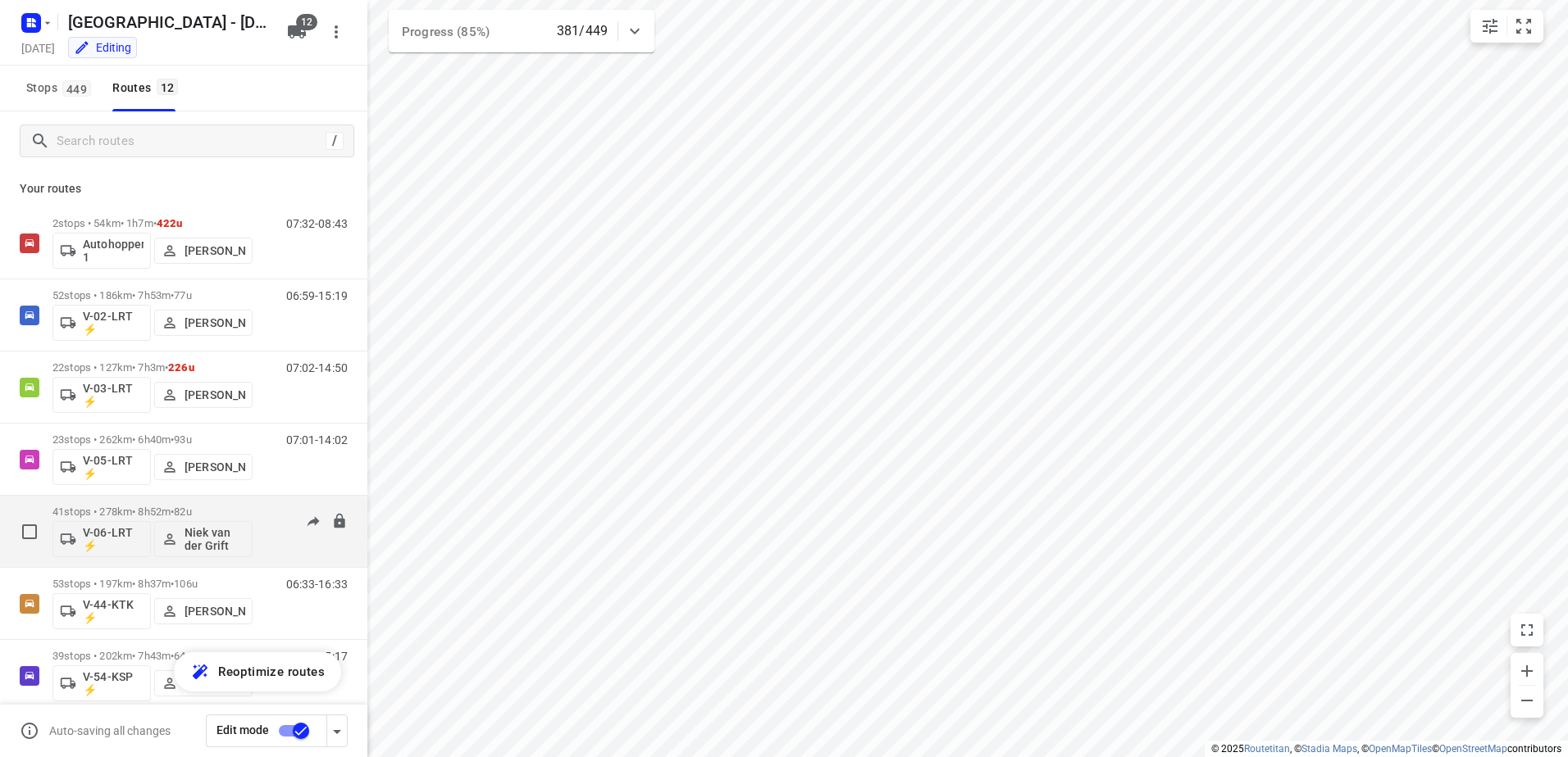
click at [139, 517] on p "41 stops • 278km • 8h52m • 82u" at bounding box center [153, 511] width 200 height 12
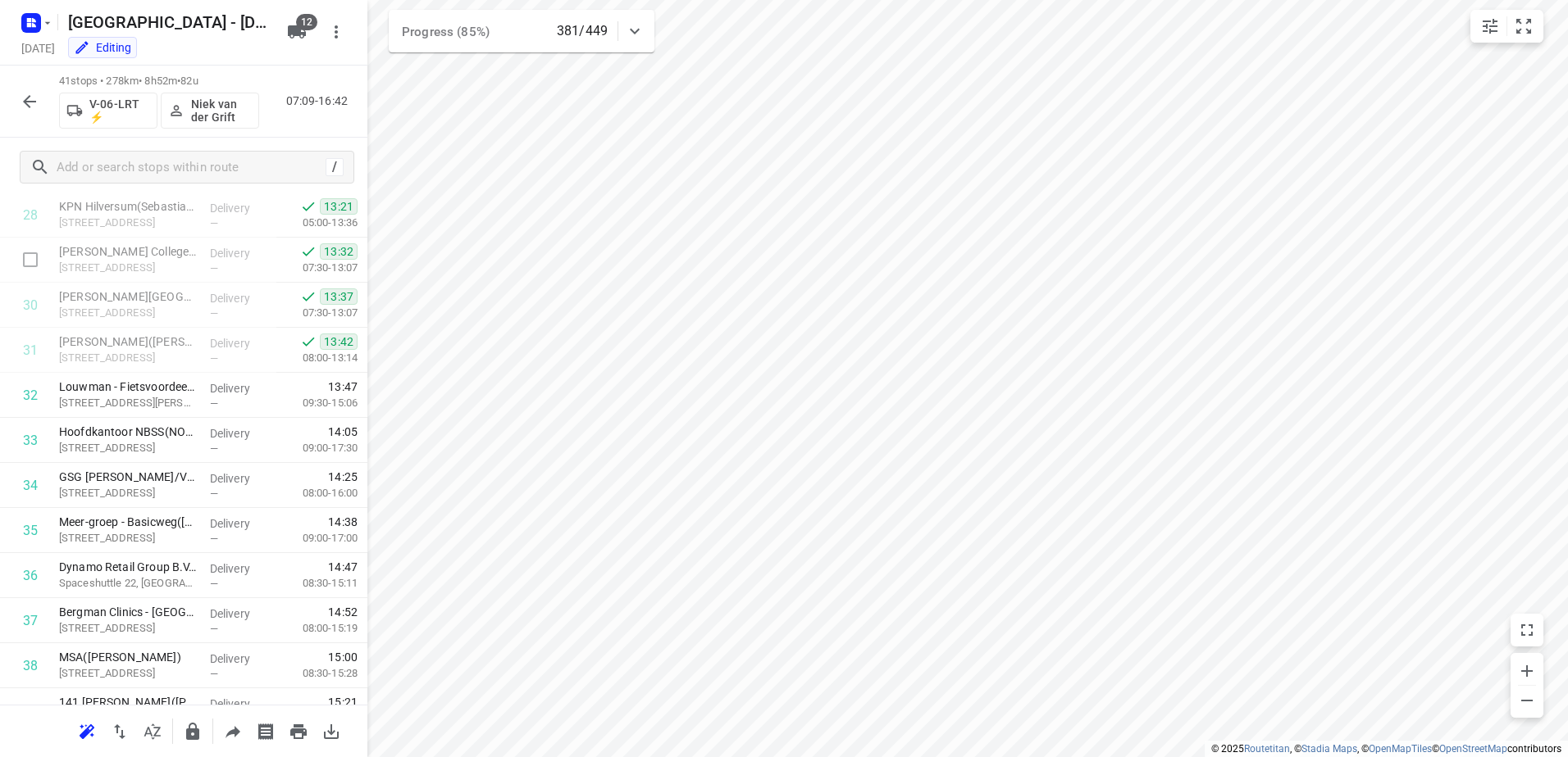
scroll to position [1467, 0]
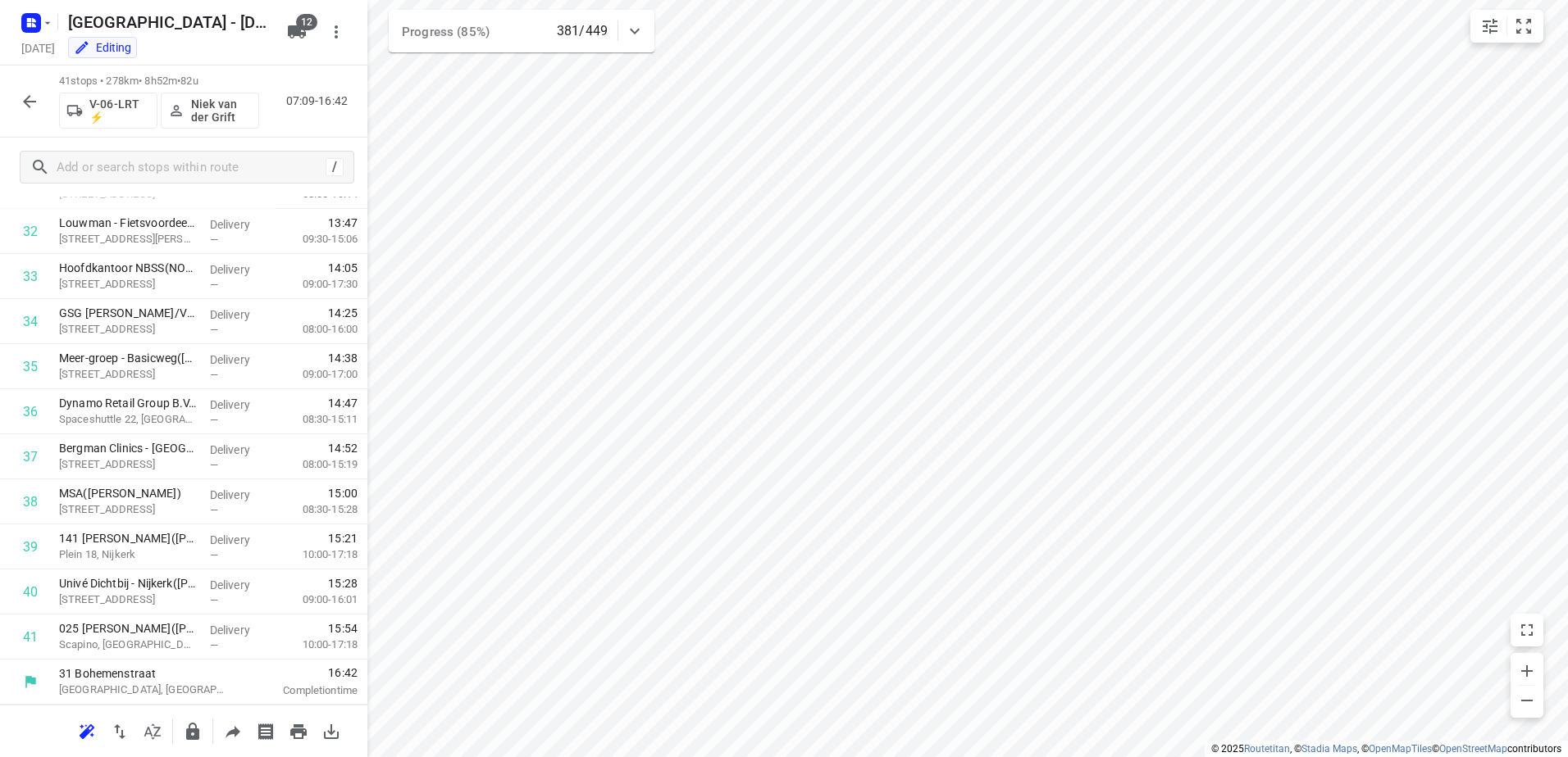
click at [22, 109] on icon "button" at bounding box center [30, 101] width 20 height 20
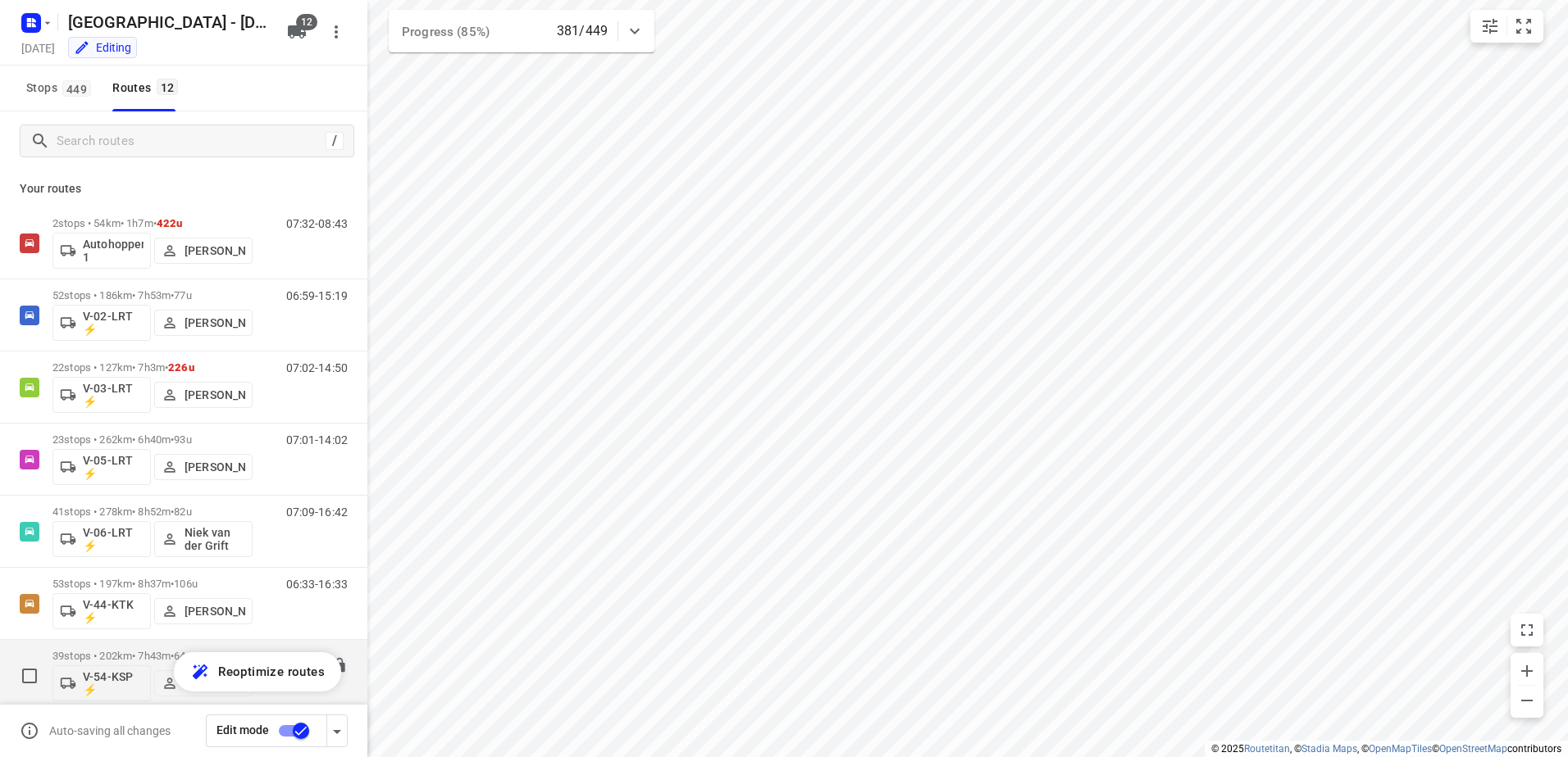
scroll to position [384, 0]
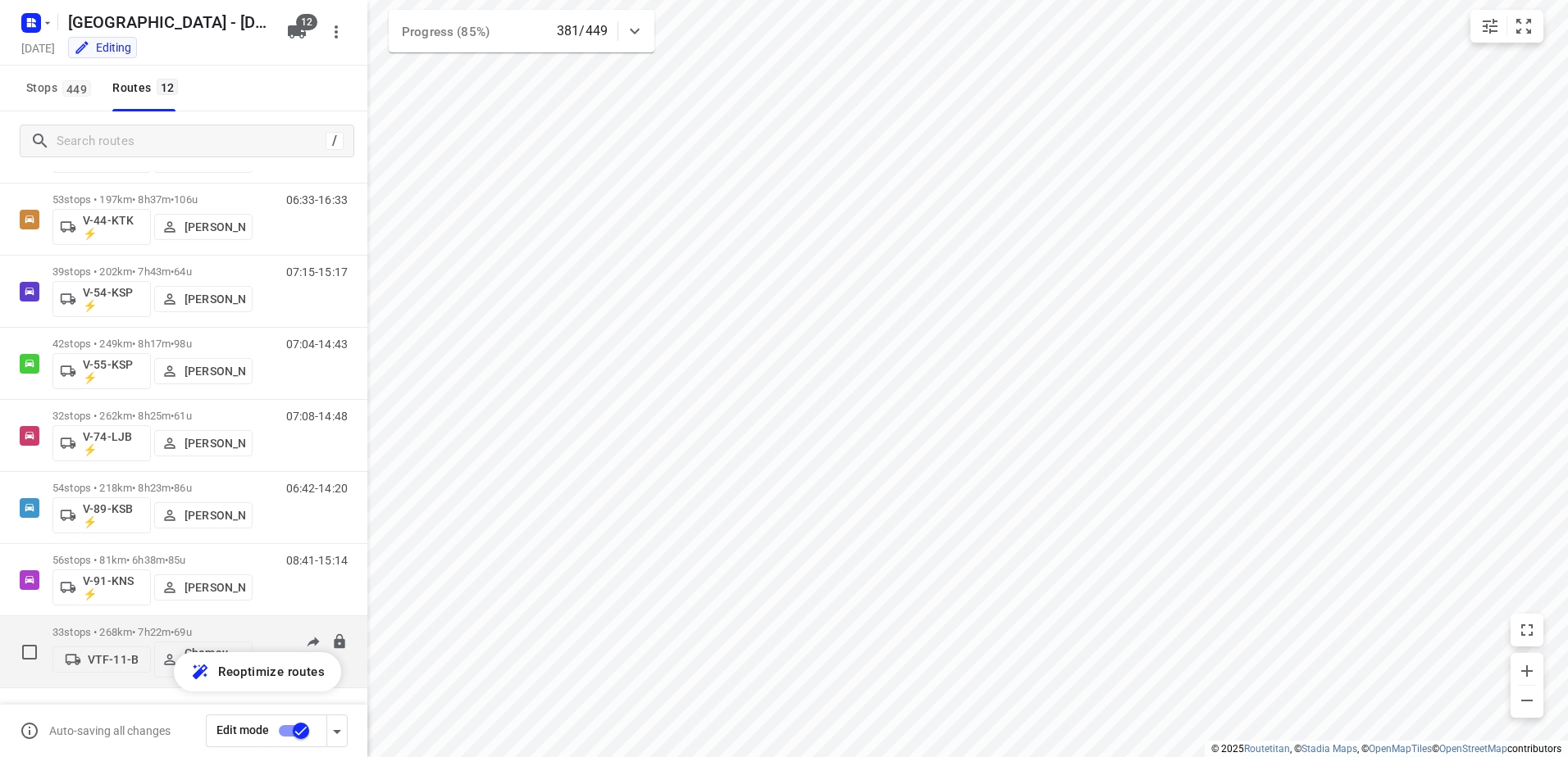
click at [148, 620] on div "33 stops • 268km • 7h22m • 69u VTF-11-B Chemay van Huet" at bounding box center [153, 652] width 200 height 68
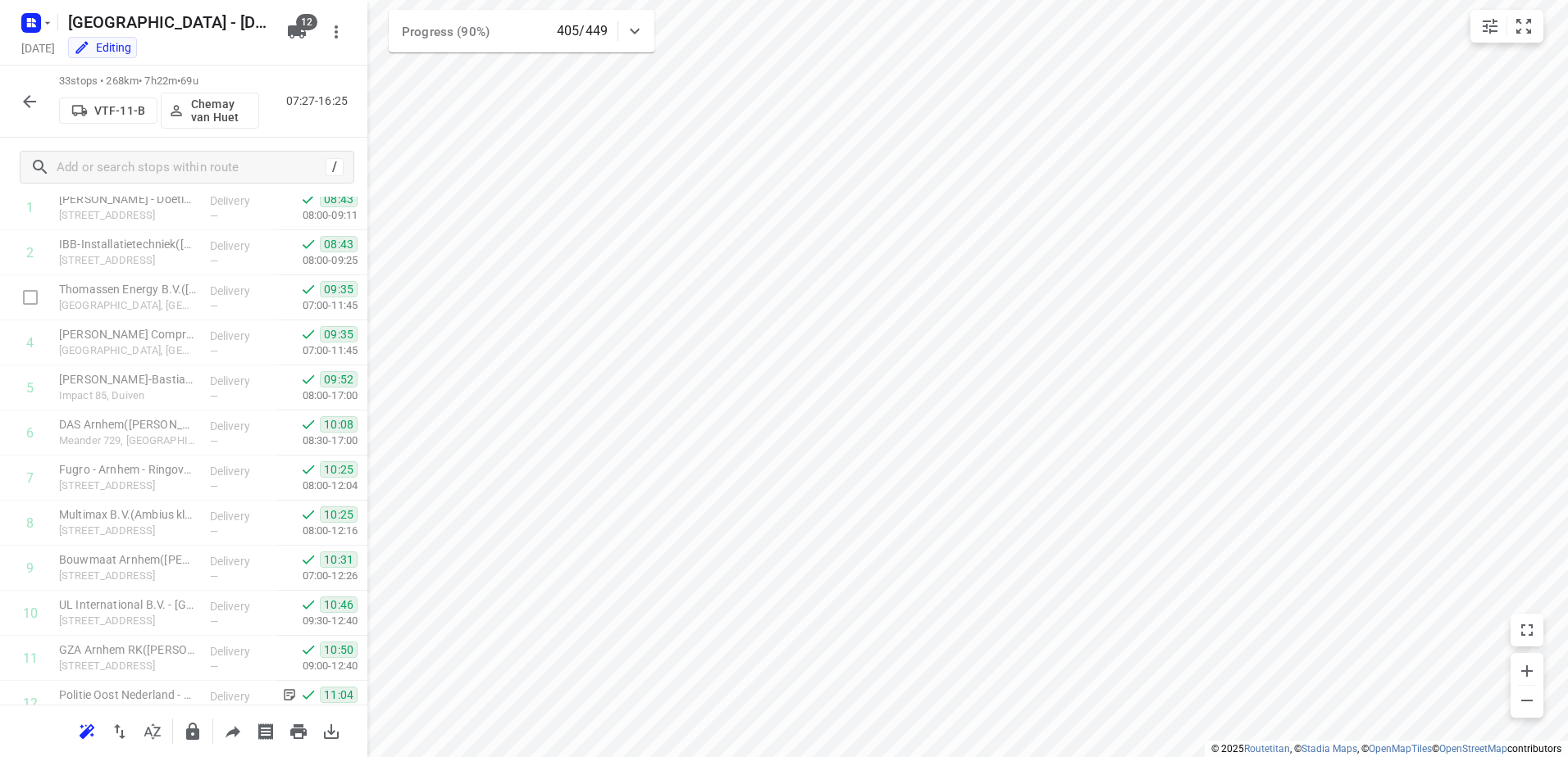
scroll to position [0, 0]
click at [29, 101] on icon "button" at bounding box center [29, 101] width 13 height 13
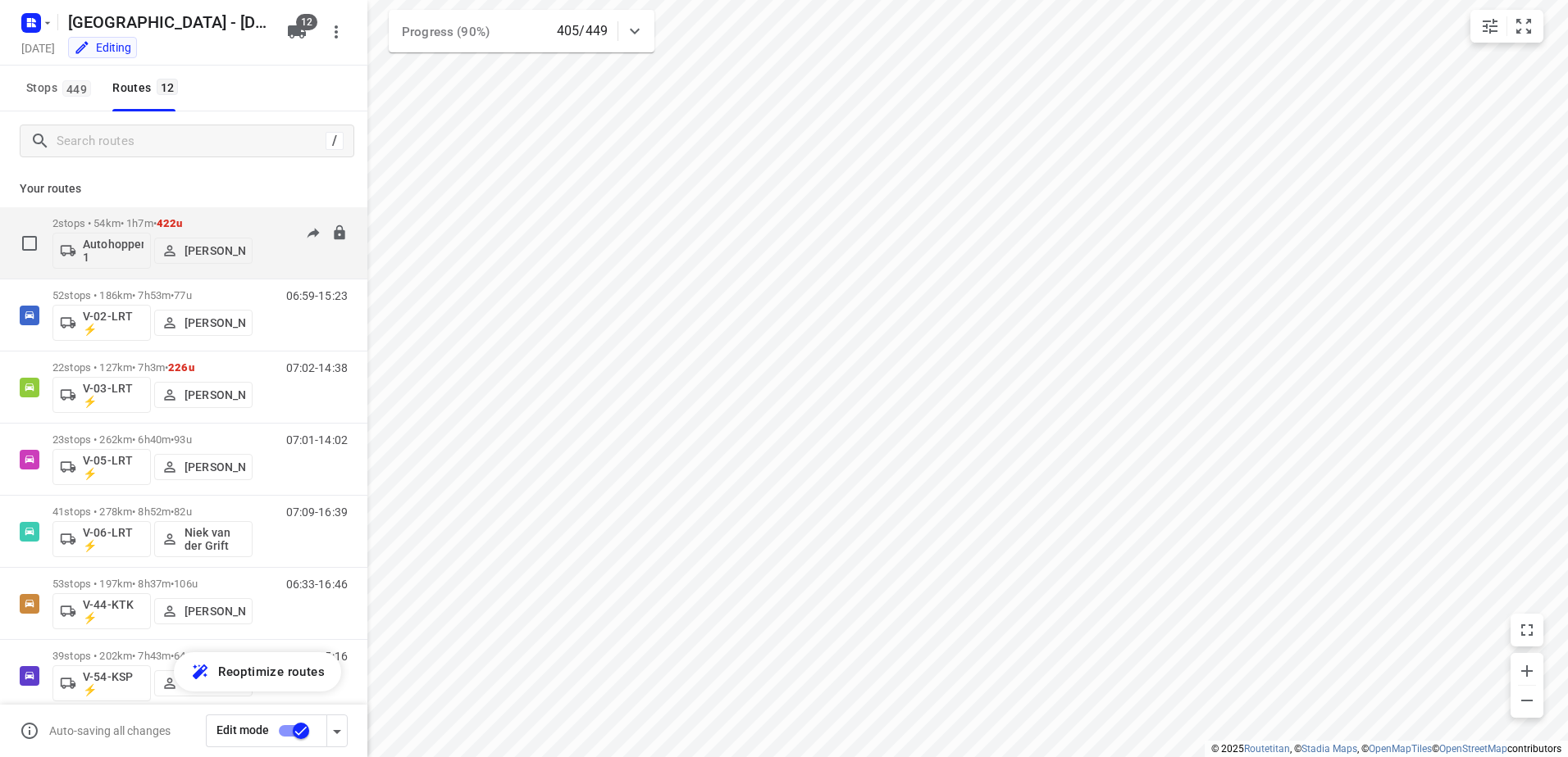
click at [139, 220] on p "2 stops • 54km • 1h7m • 422u" at bounding box center [153, 223] width 200 height 12
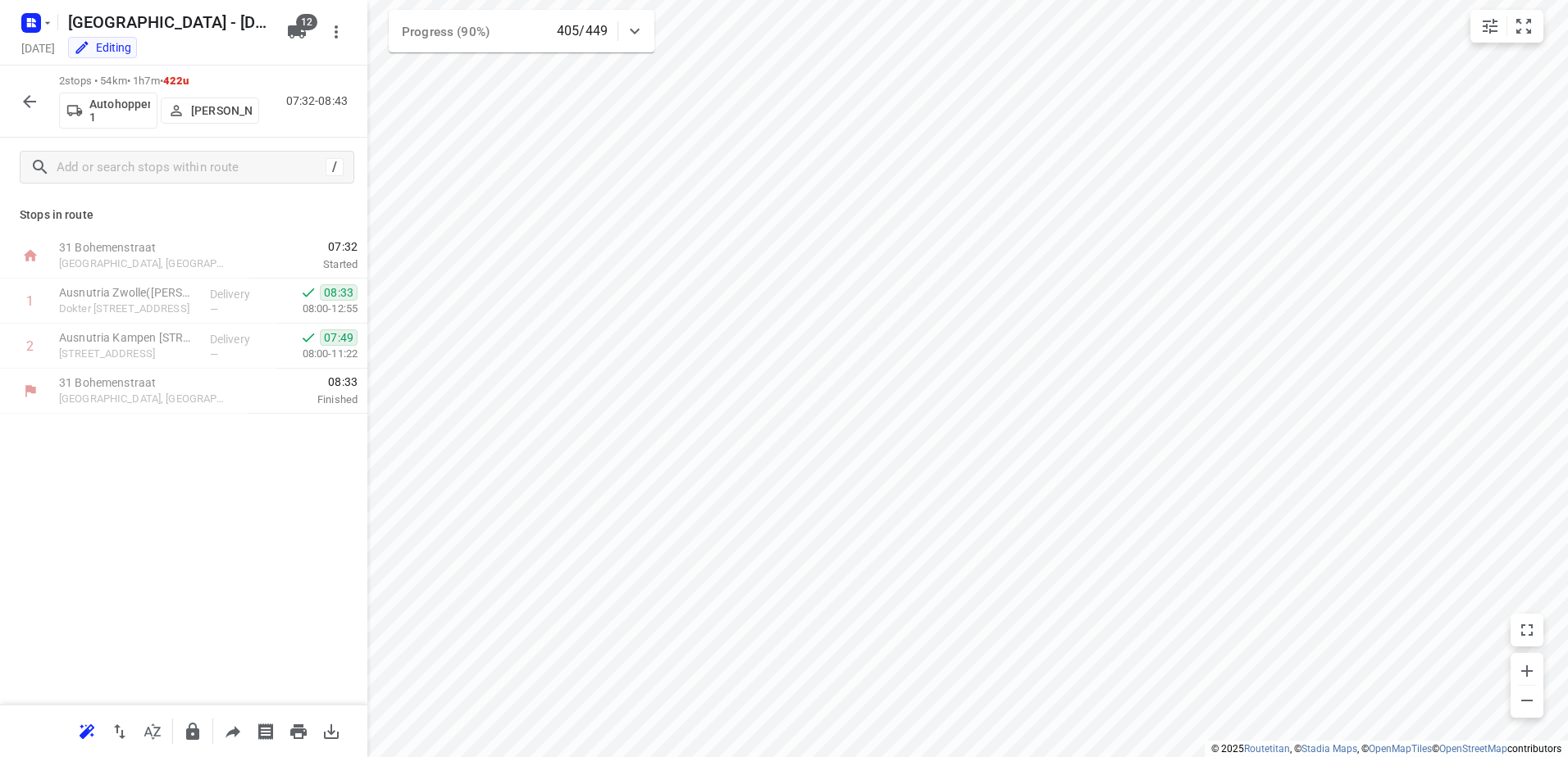
click at [28, 98] on icon "button" at bounding box center [29, 101] width 13 height 13
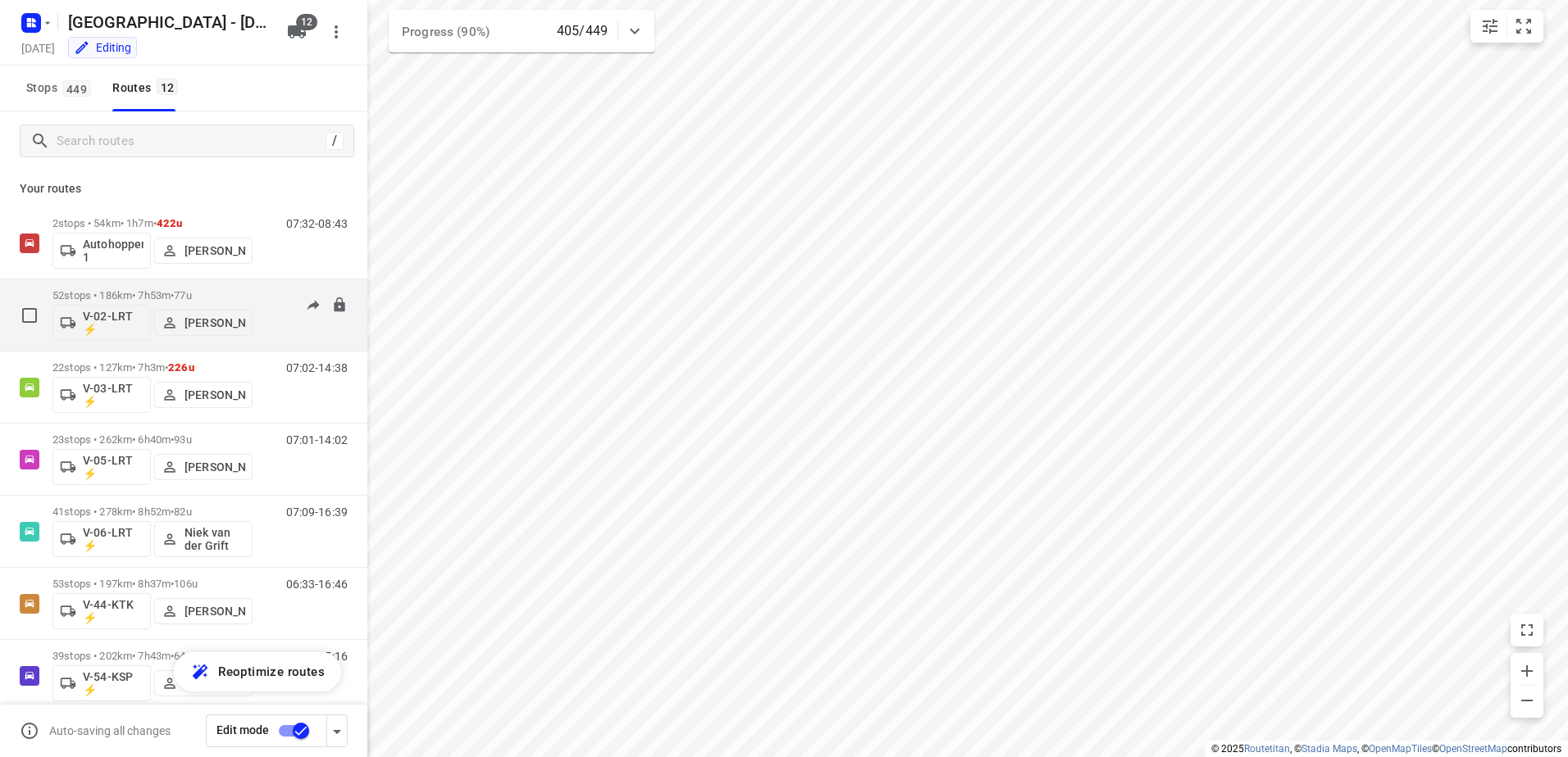
click at [193, 286] on div "52 stops • 186km • 7h53m • 77u V-02-LRT ⚡ Milan Rave" at bounding box center [153, 315] width 200 height 68
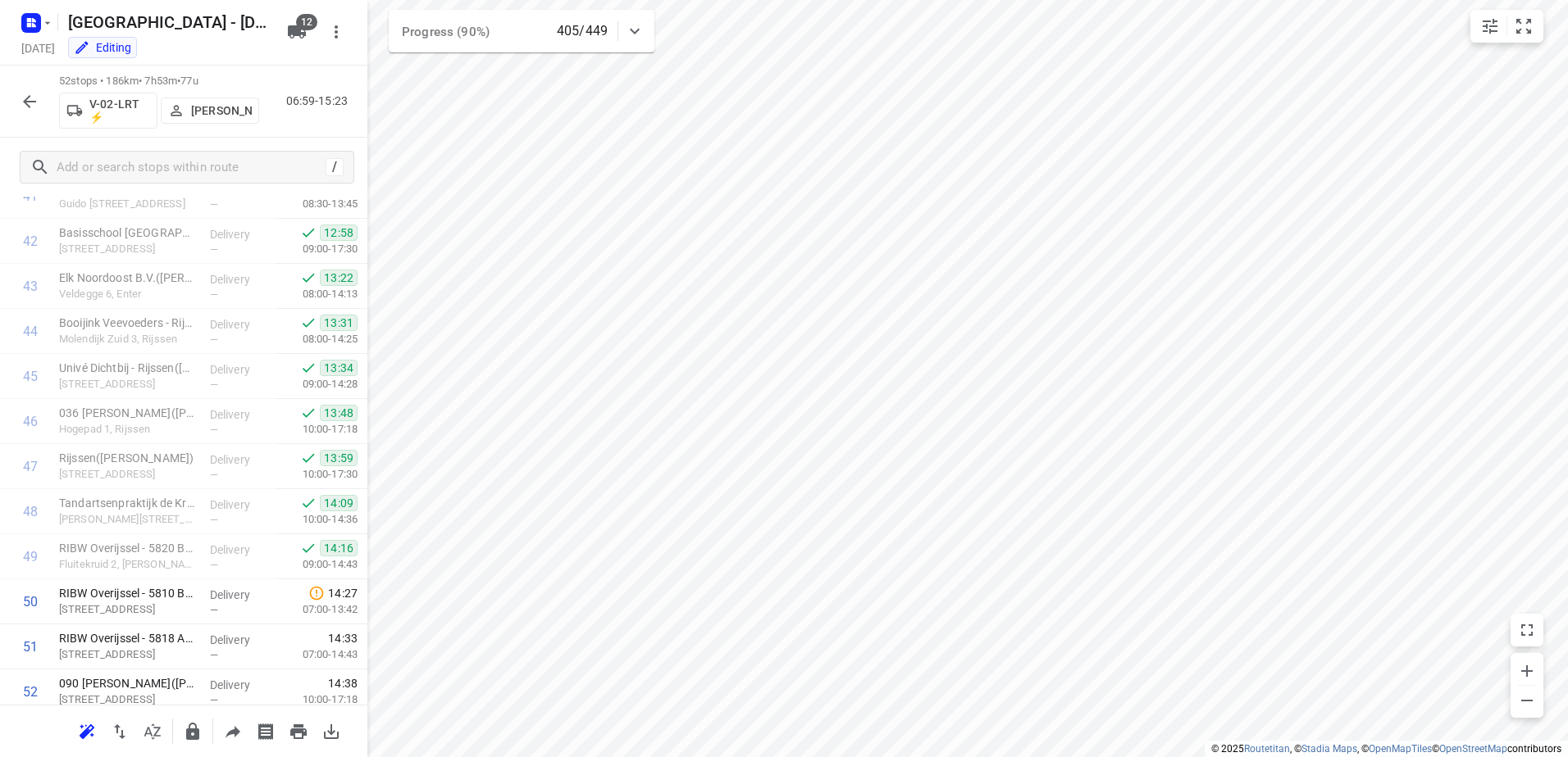
scroll to position [1963, 0]
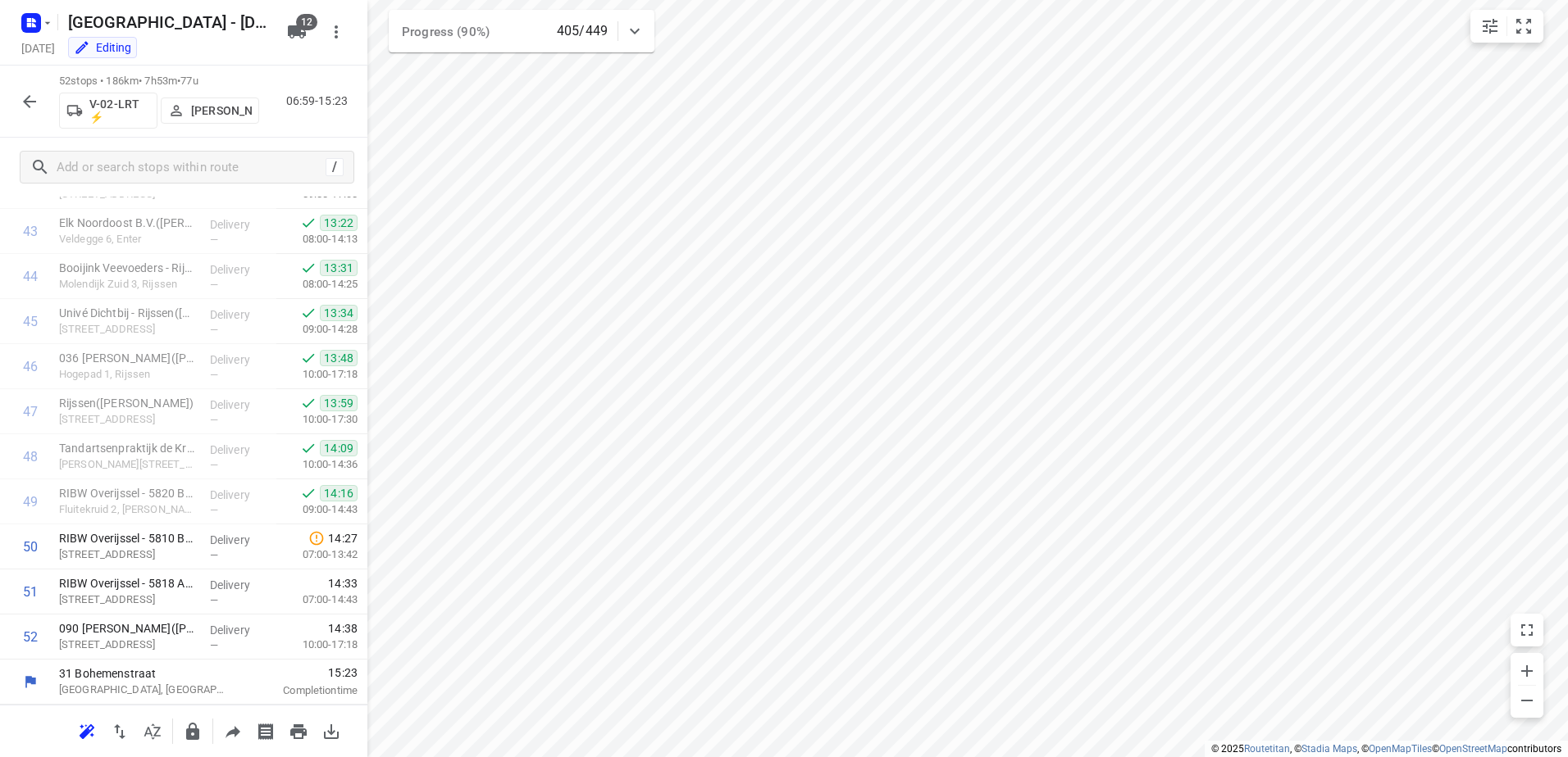
click at [45, 101] on button "button" at bounding box center [30, 102] width 33 height 33
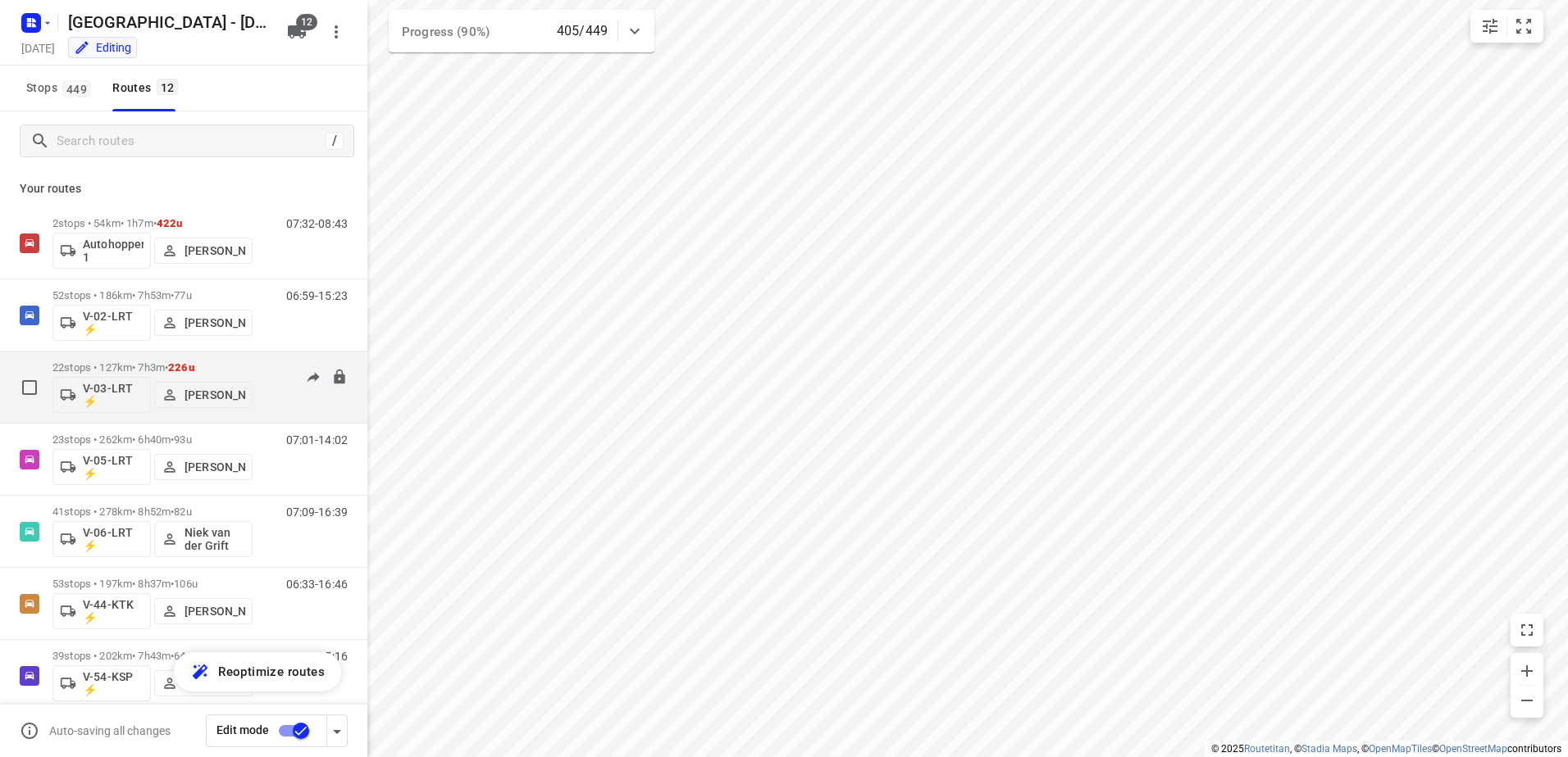
click at [266, 371] on div "07:02-14:38" at bounding box center [307, 391] width 82 height 60
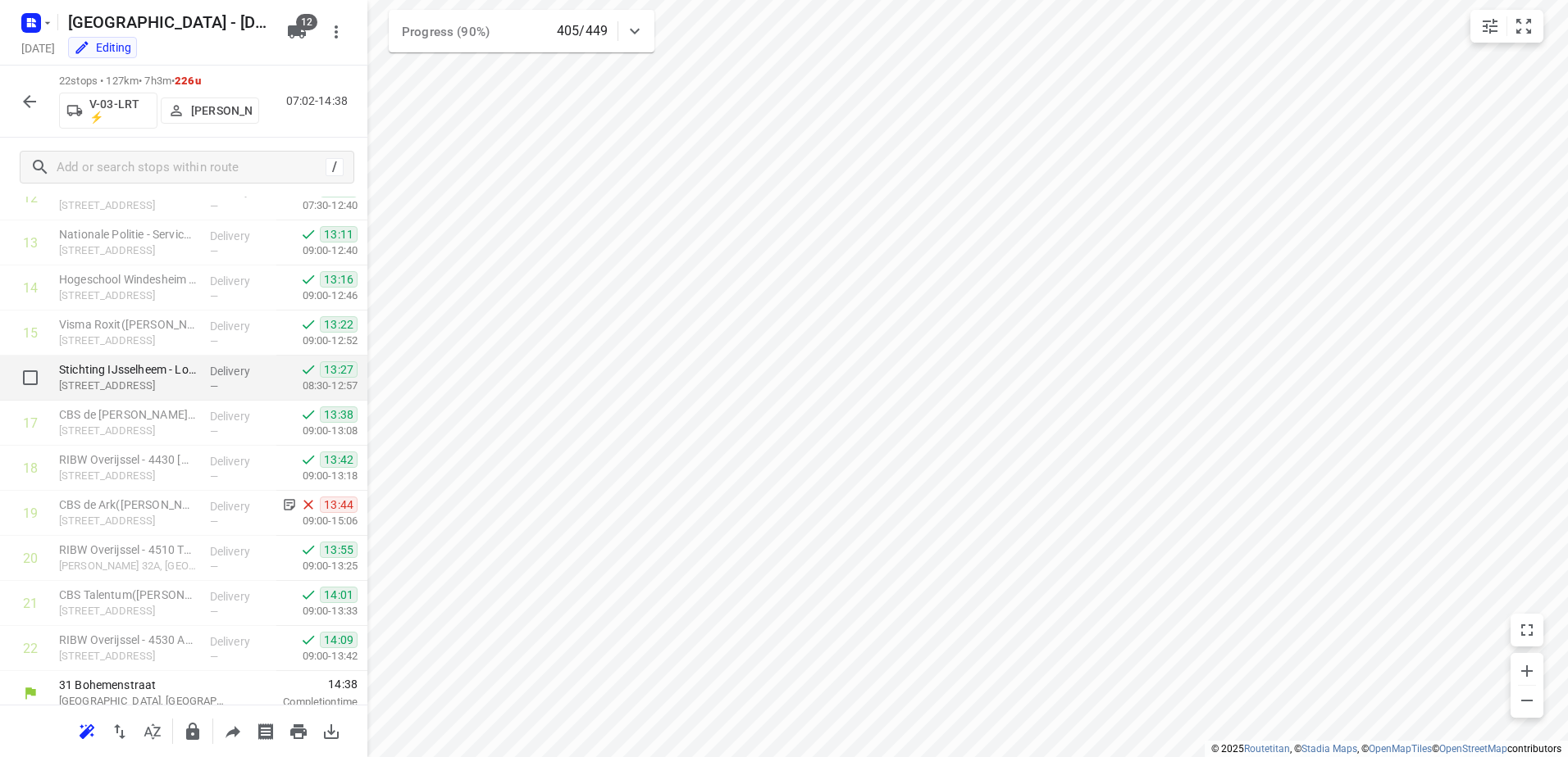
scroll to position [611, 0]
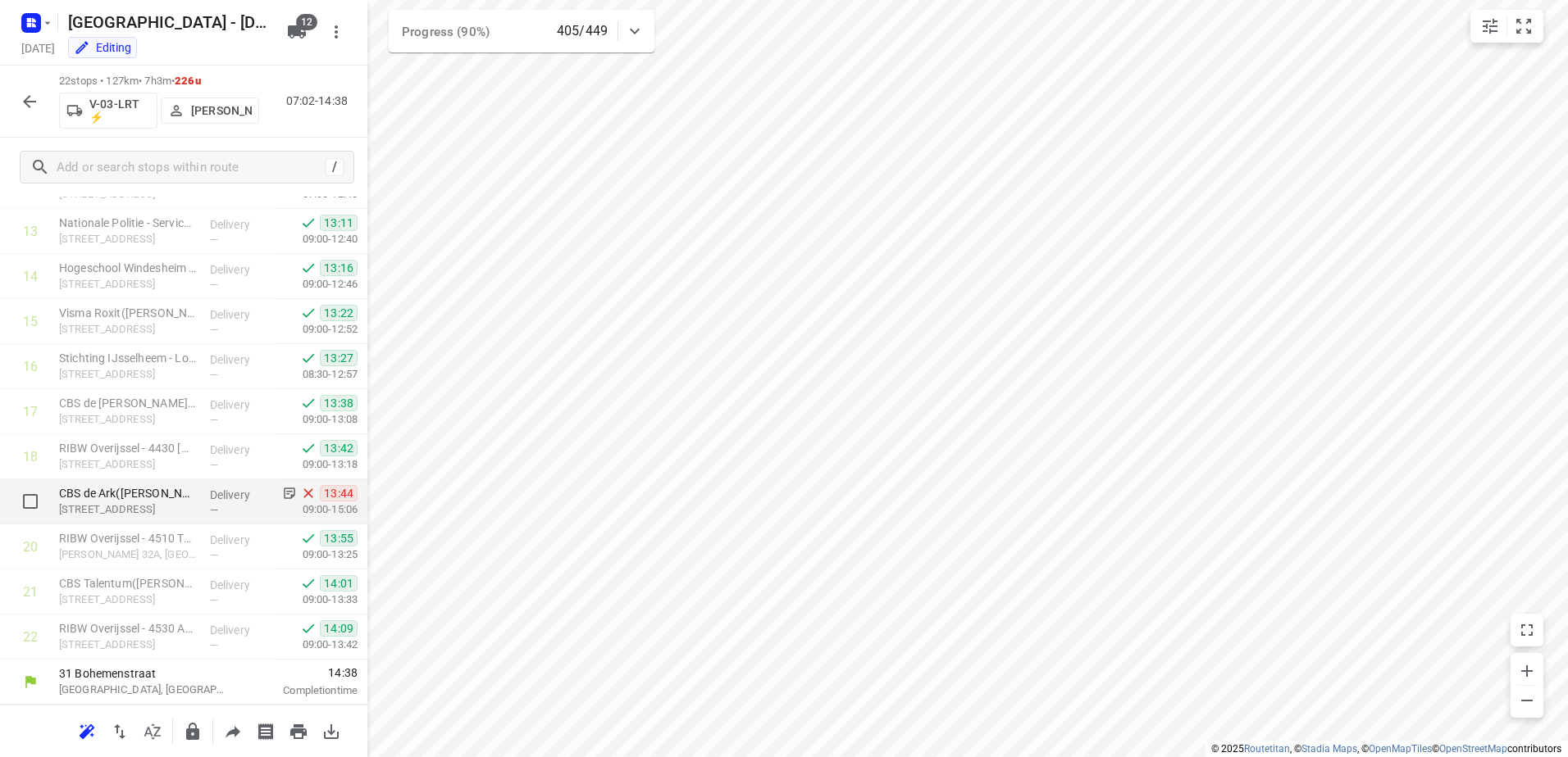
click at [240, 493] on p "Delivery" at bounding box center [241, 495] width 61 height 17
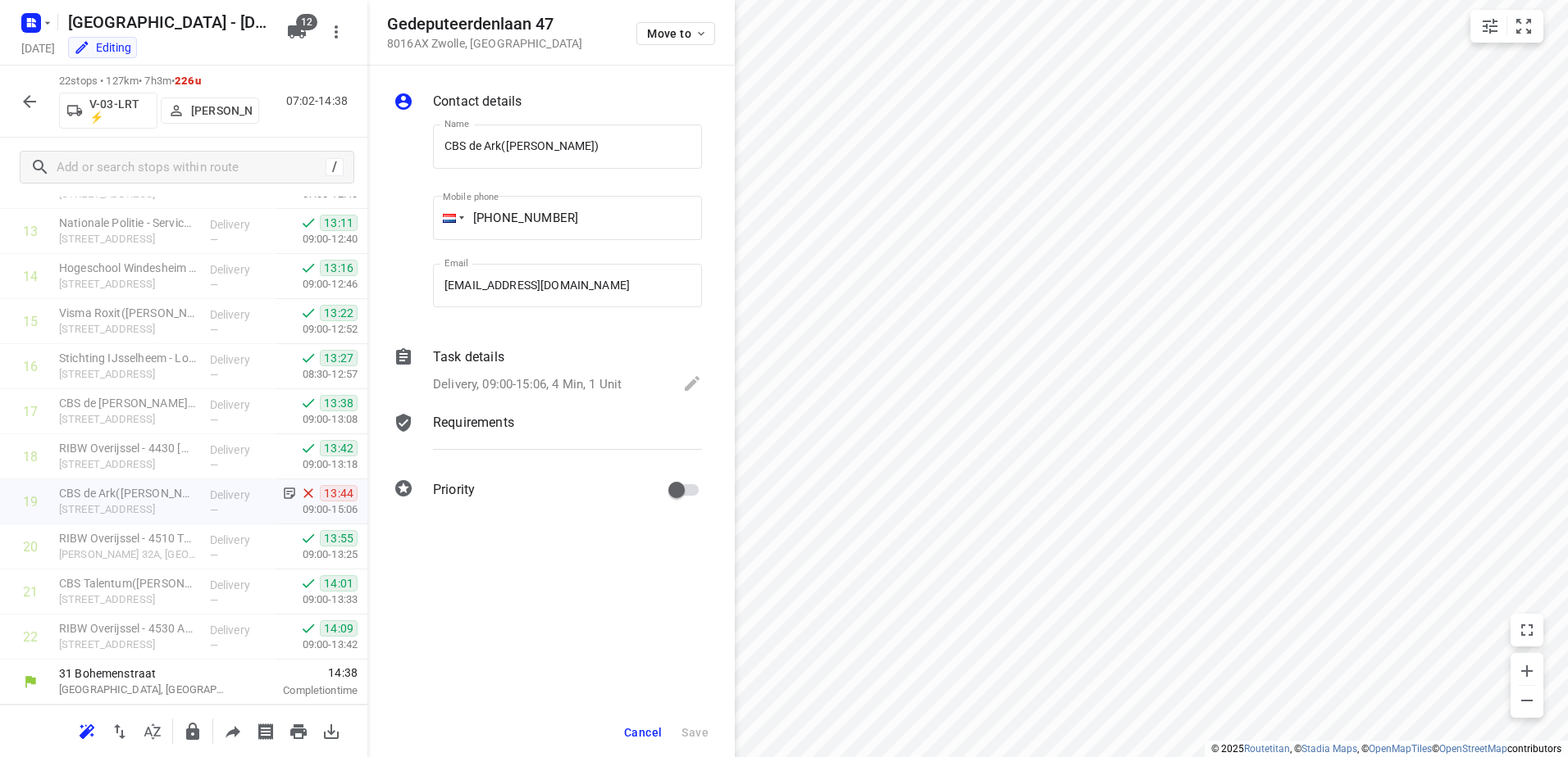
click at [455, 348] on p "Task details" at bounding box center [469, 357] width 71 height 20
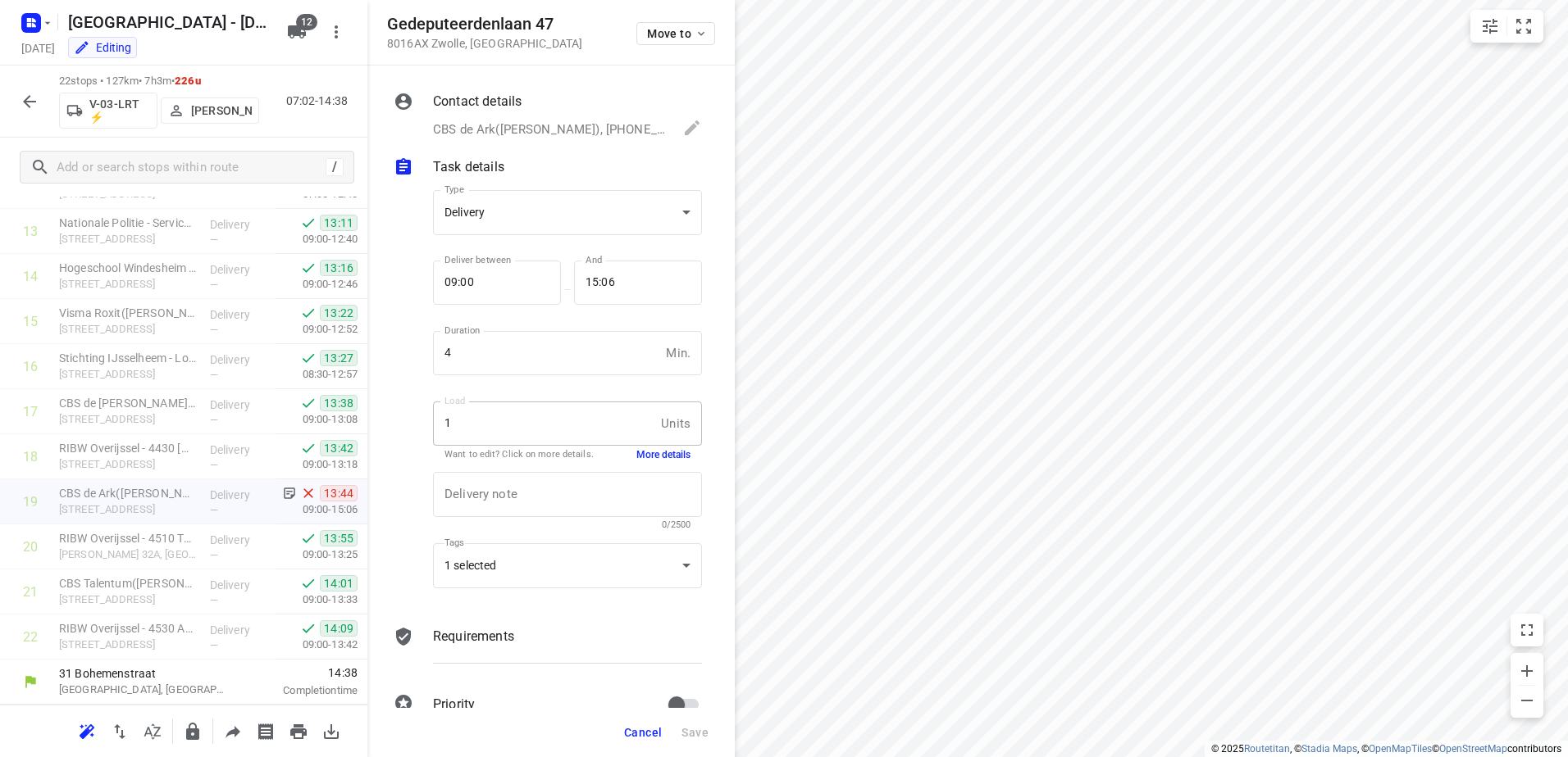
click at [650, 456] on button "More details" at bounding box center [663, 456] width 54 height 14
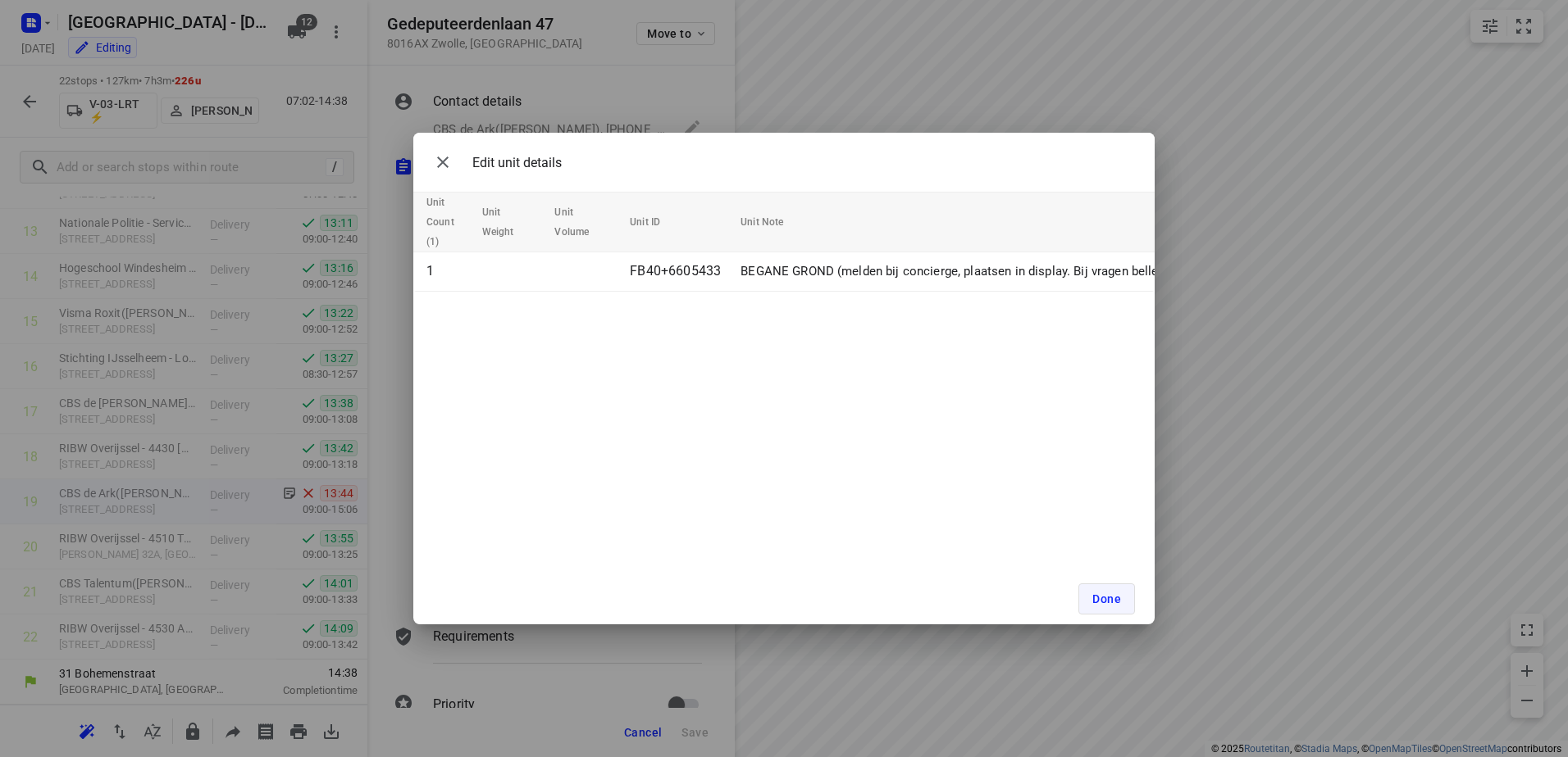
click at [1117, 604] on span "Done" at bounding box center [1106, 598] width 29 height 13
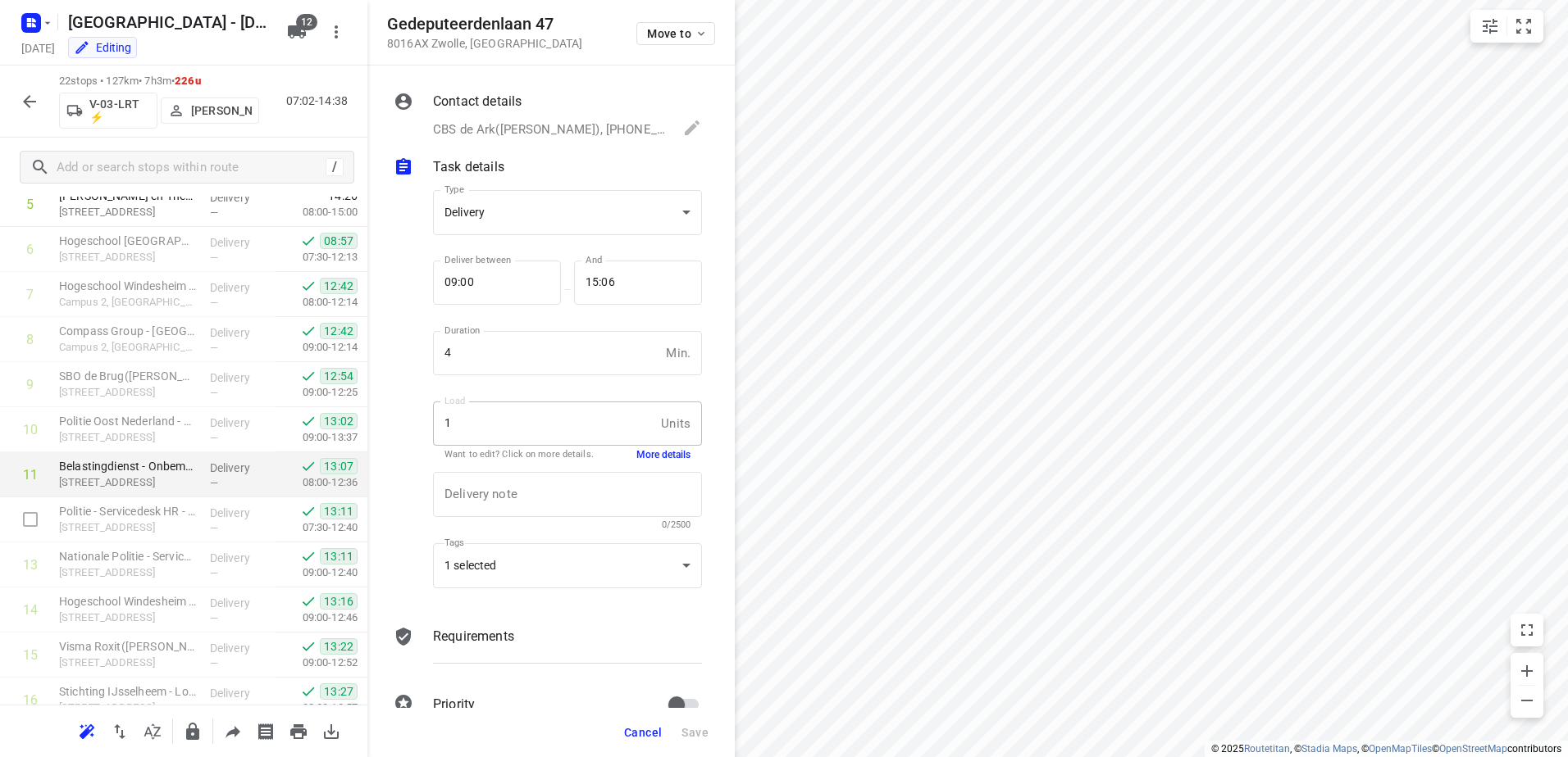
scroll to position [200, 0]
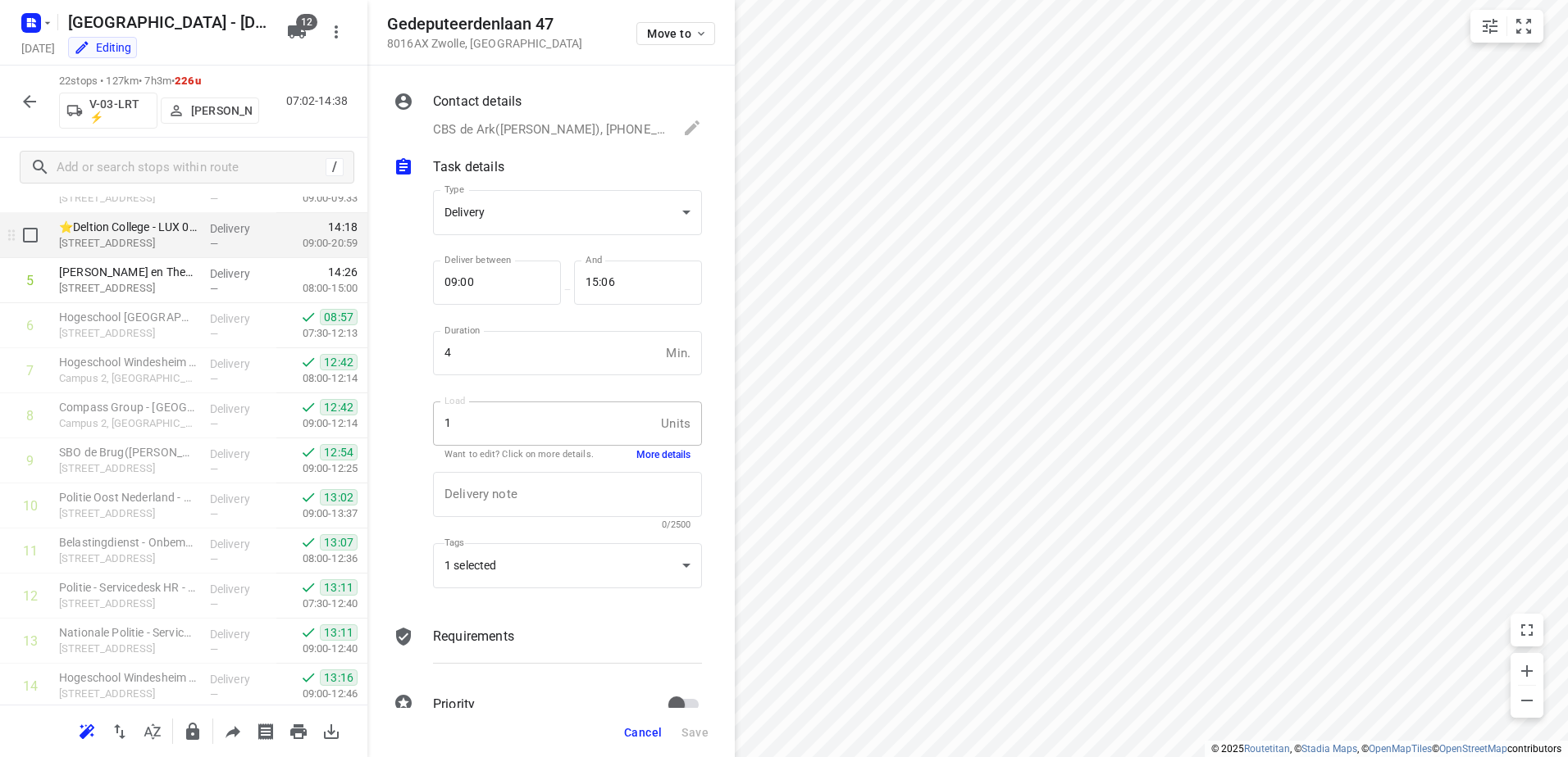
click at [210, 241] on span "—" at bounding box center [214, 244] width 8 height 12
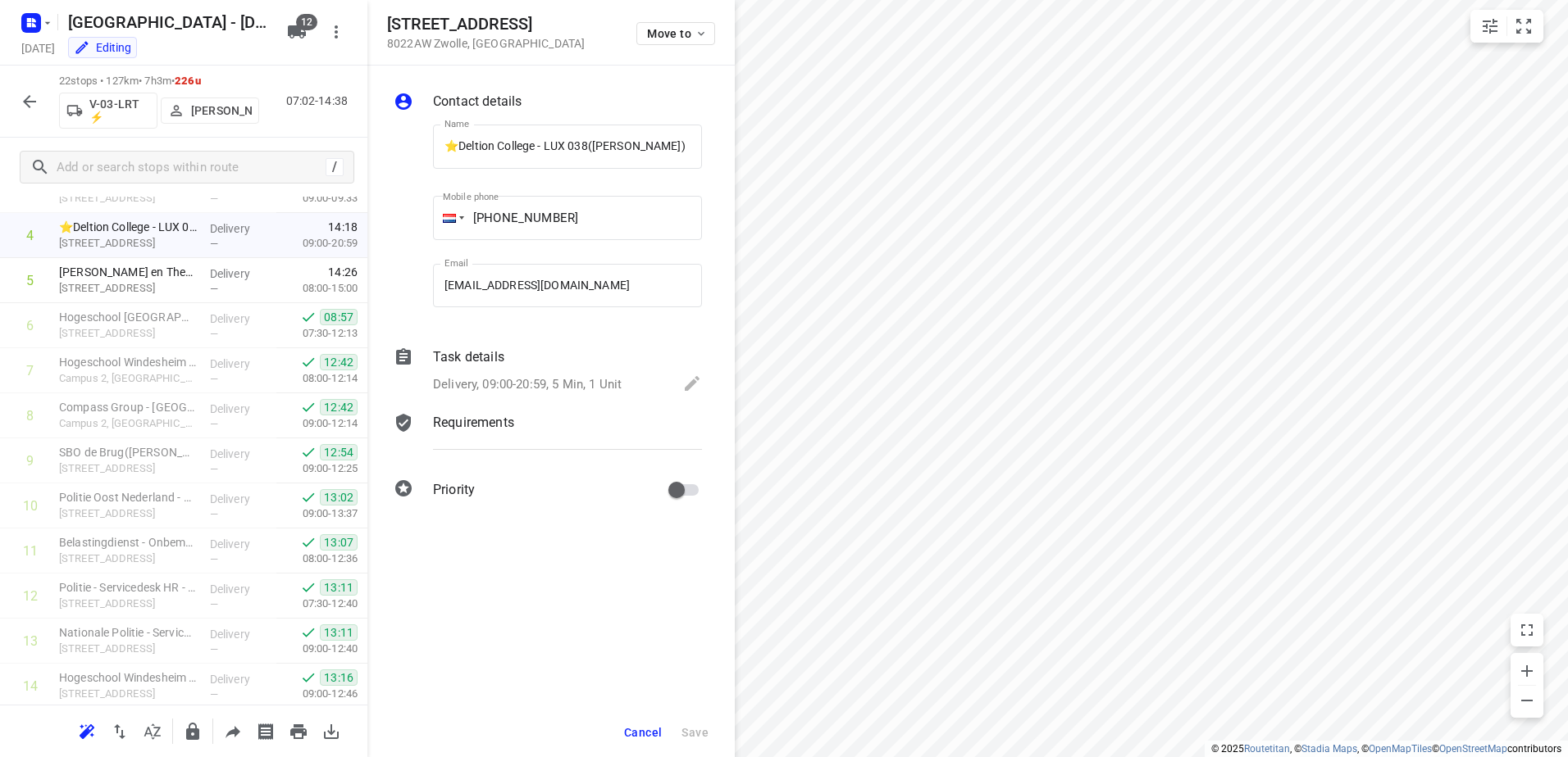
click at [470, 361] on p "Task details" at bounding box center [469, 357] width 71 height 20
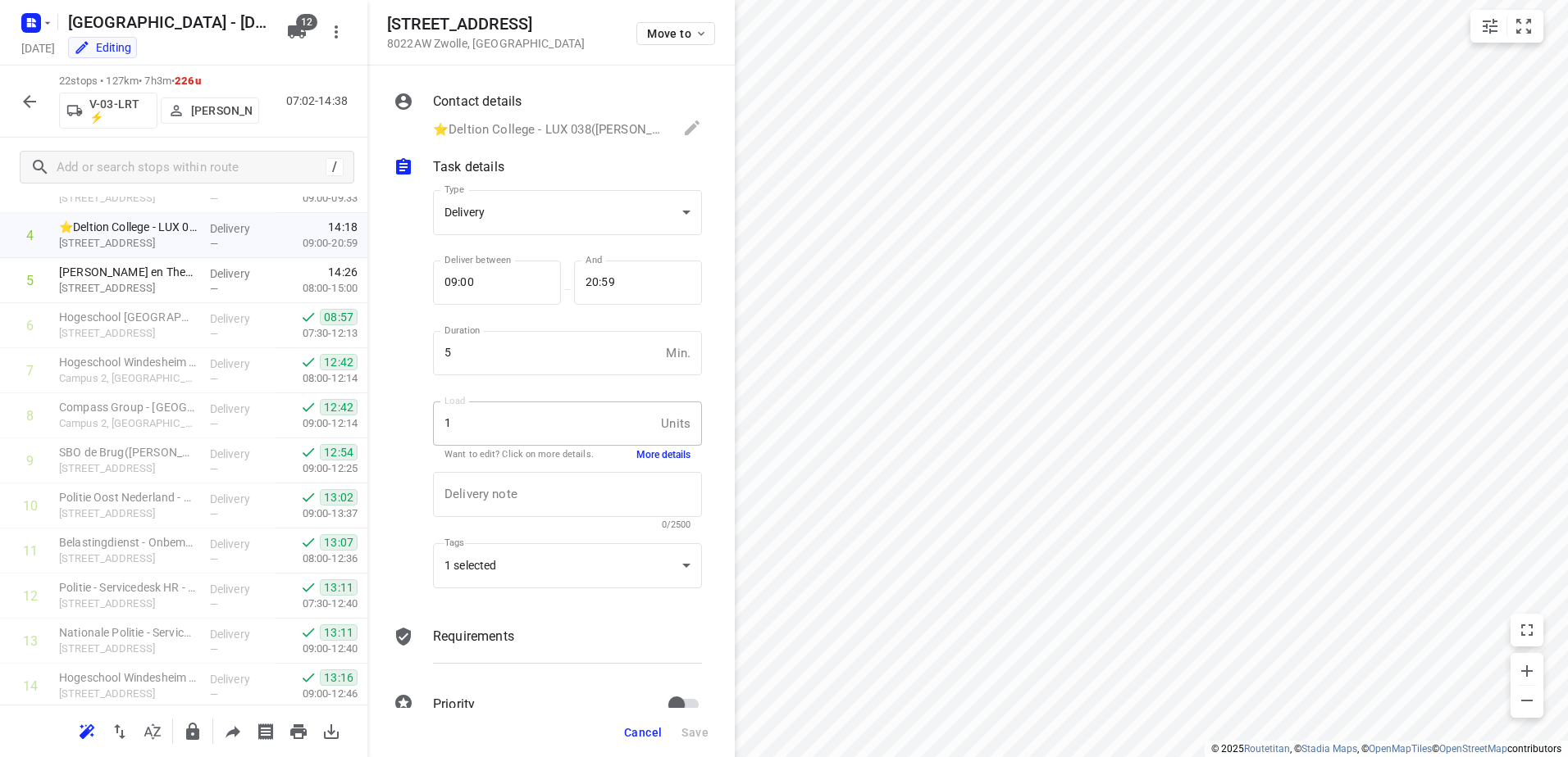
click at [654, 449] on button "More details" at bounding box center [663, 456] width 54 height 14
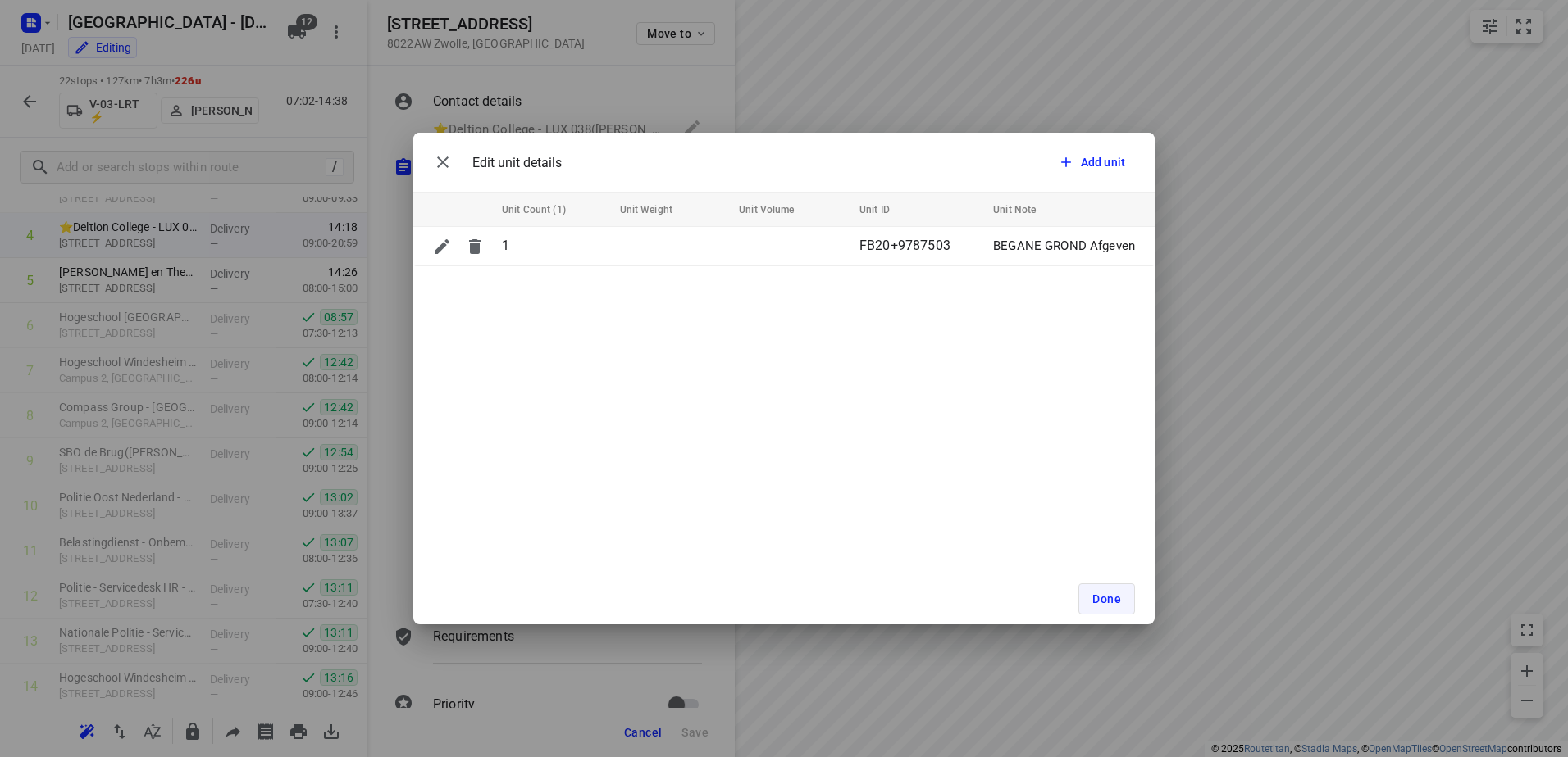
click at [1098, 598] on span "Done" at bounding box center [1106, 598] width 29 height 13
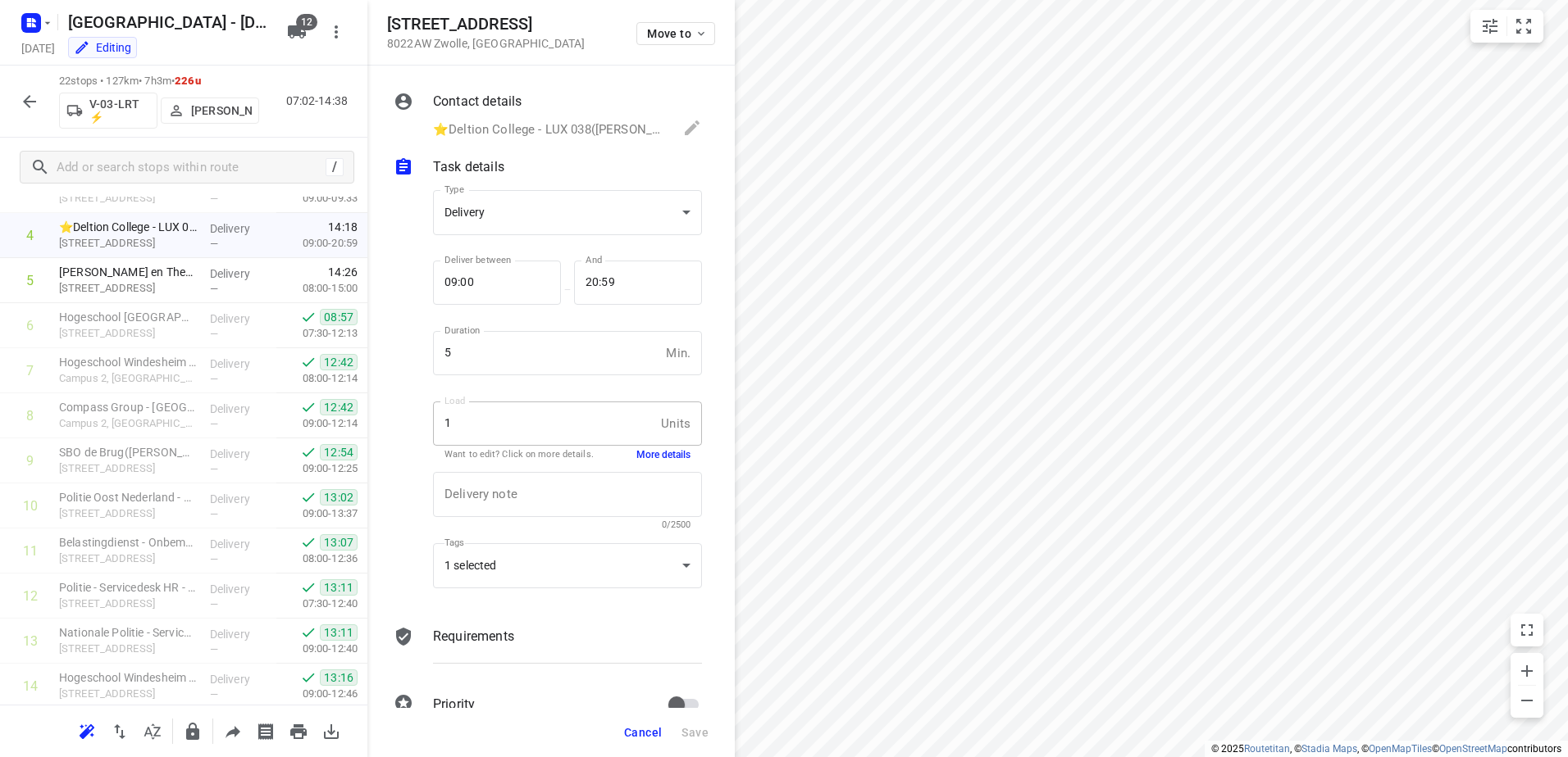
click at [30, 103] on icon "button" at bounding box center [30, 101] width 20 height 20
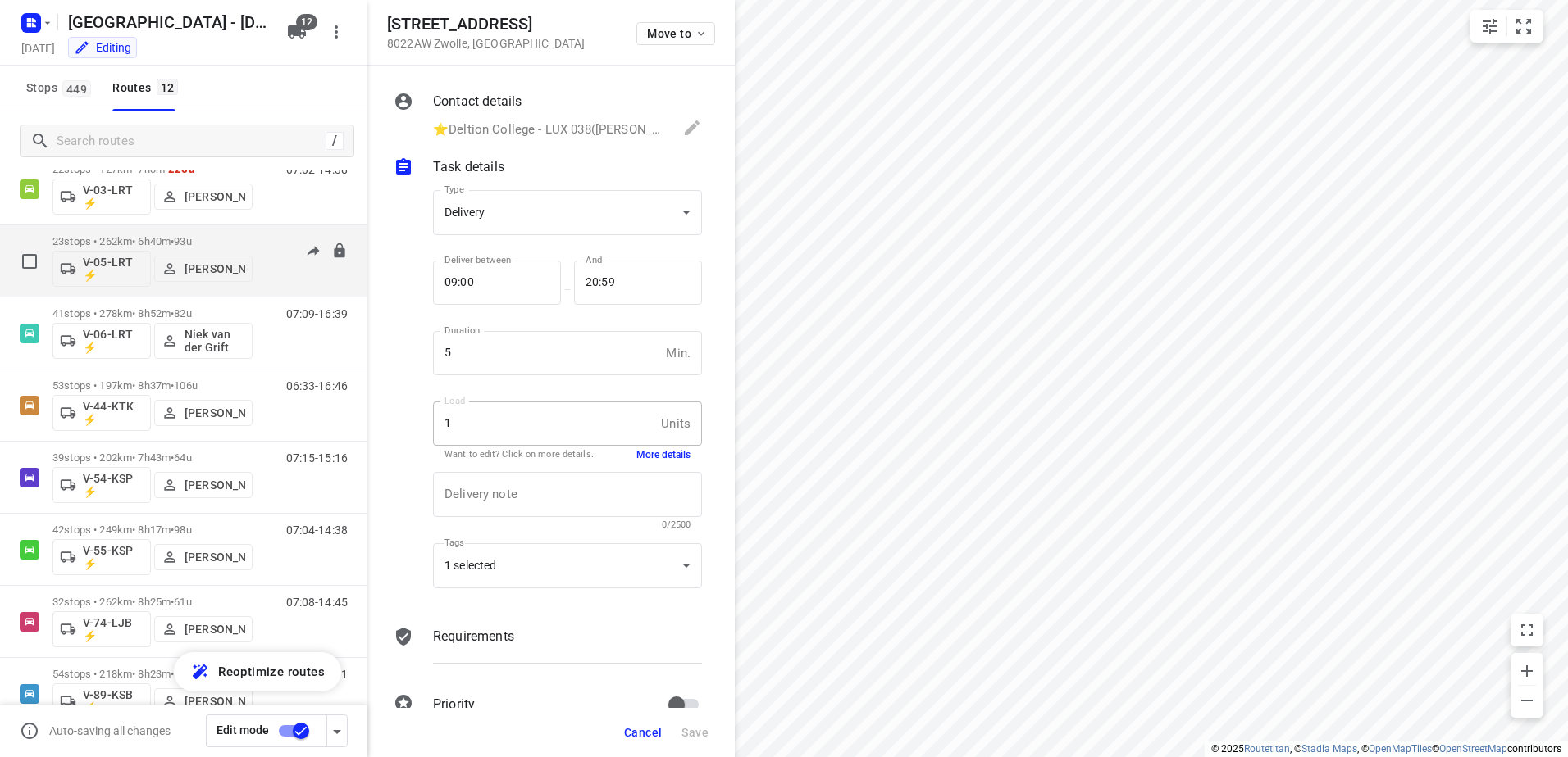
scroll to position [384, 0]
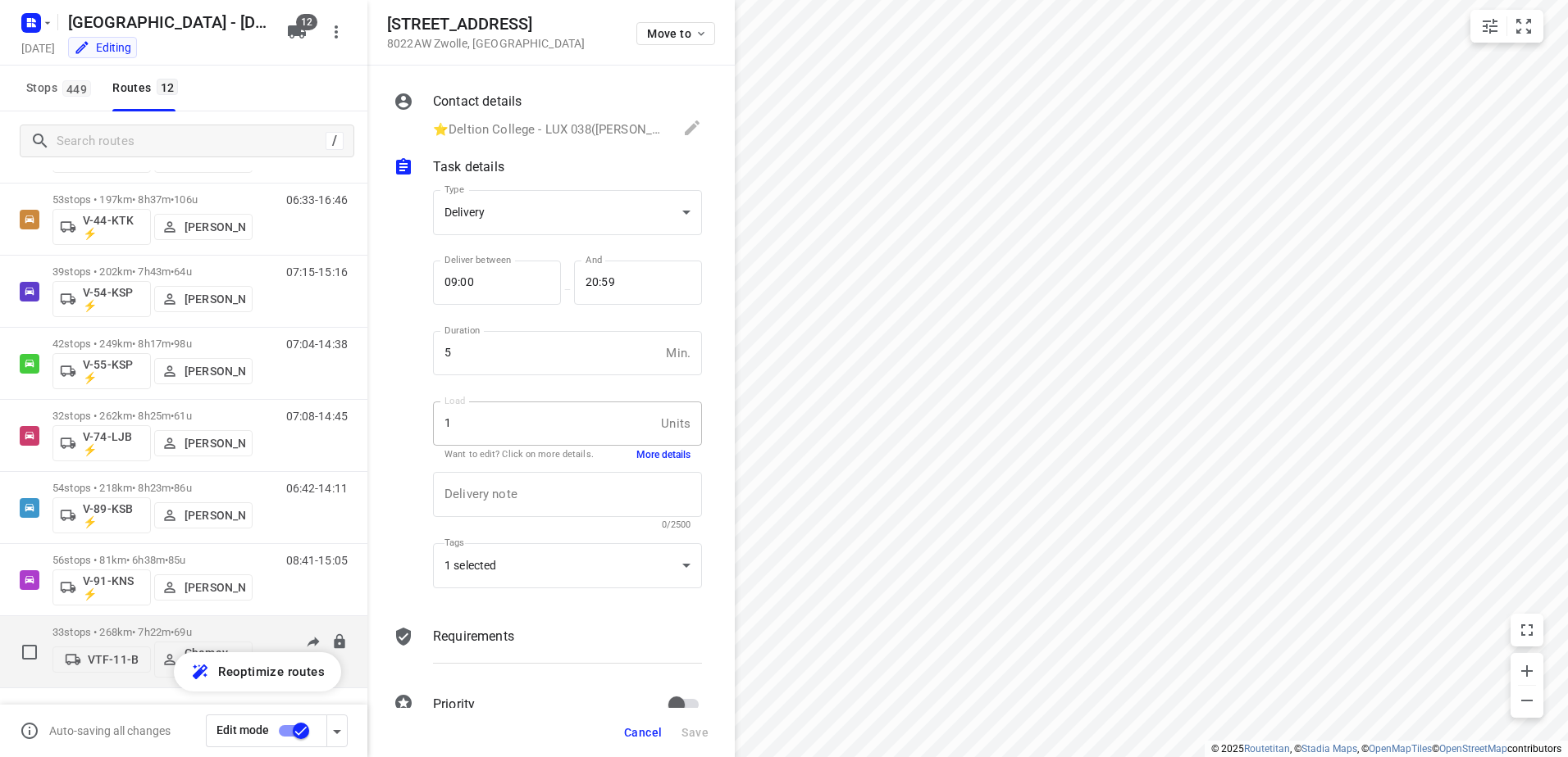
click at [145, 624] on div "33 stops • 268km • 7h22m • 69u VTF-11-B Chemay van Huet" at bounding box center [153, 652] width 200 height 68
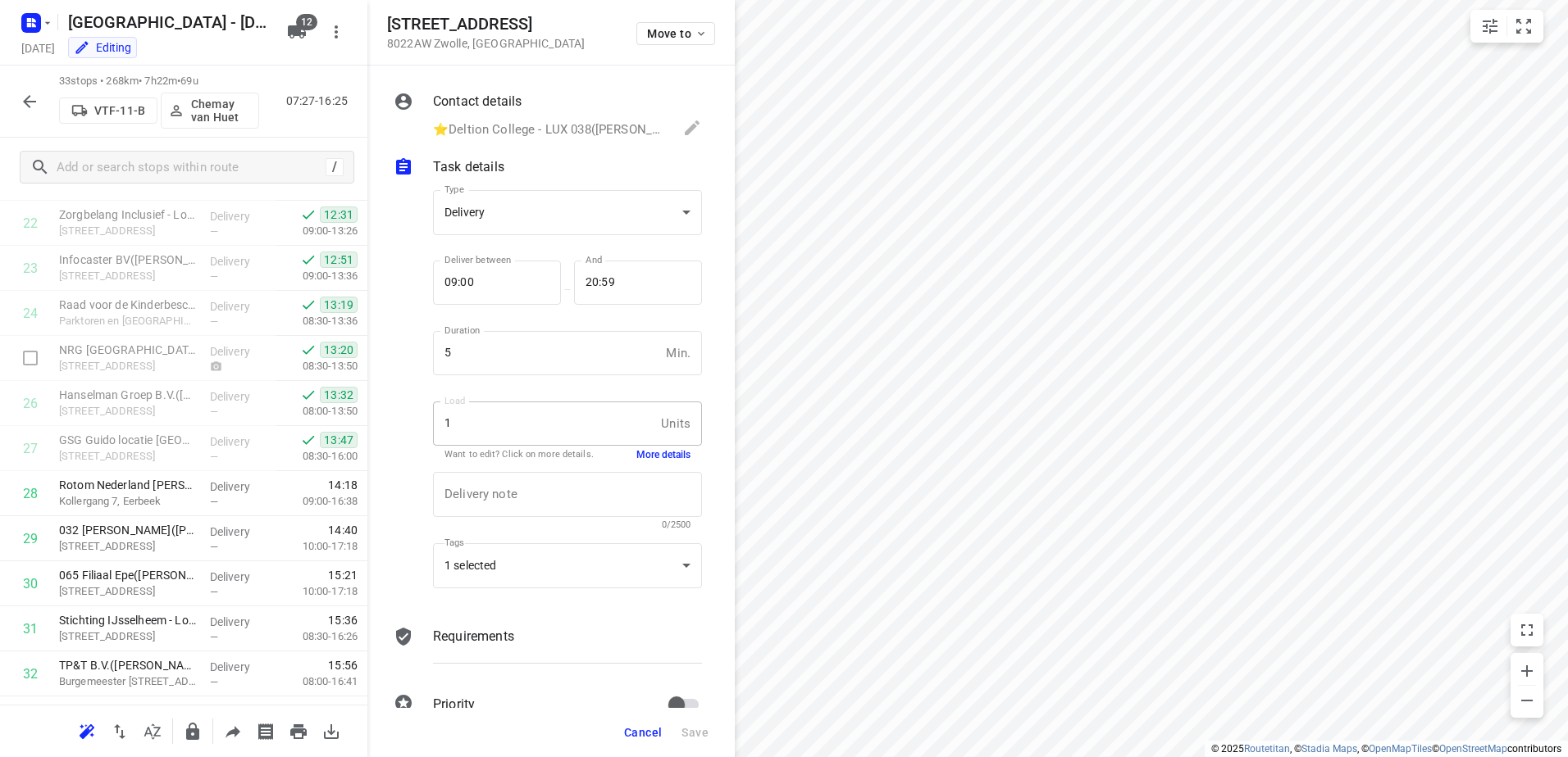
scroll to position [1106, 0]
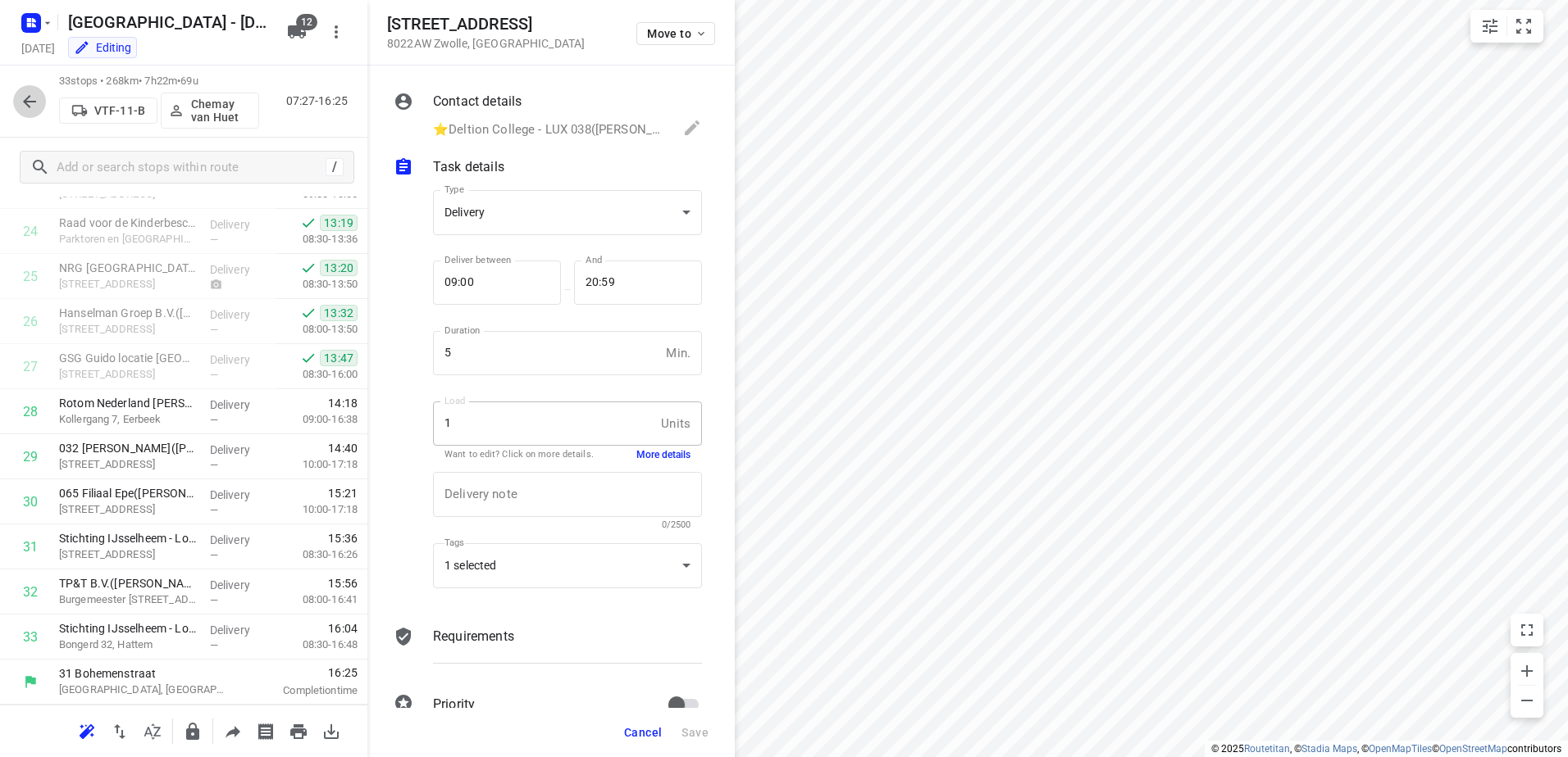
click at [16, 100] on button "button" at bounding box center [30, 102] width 33 height 33
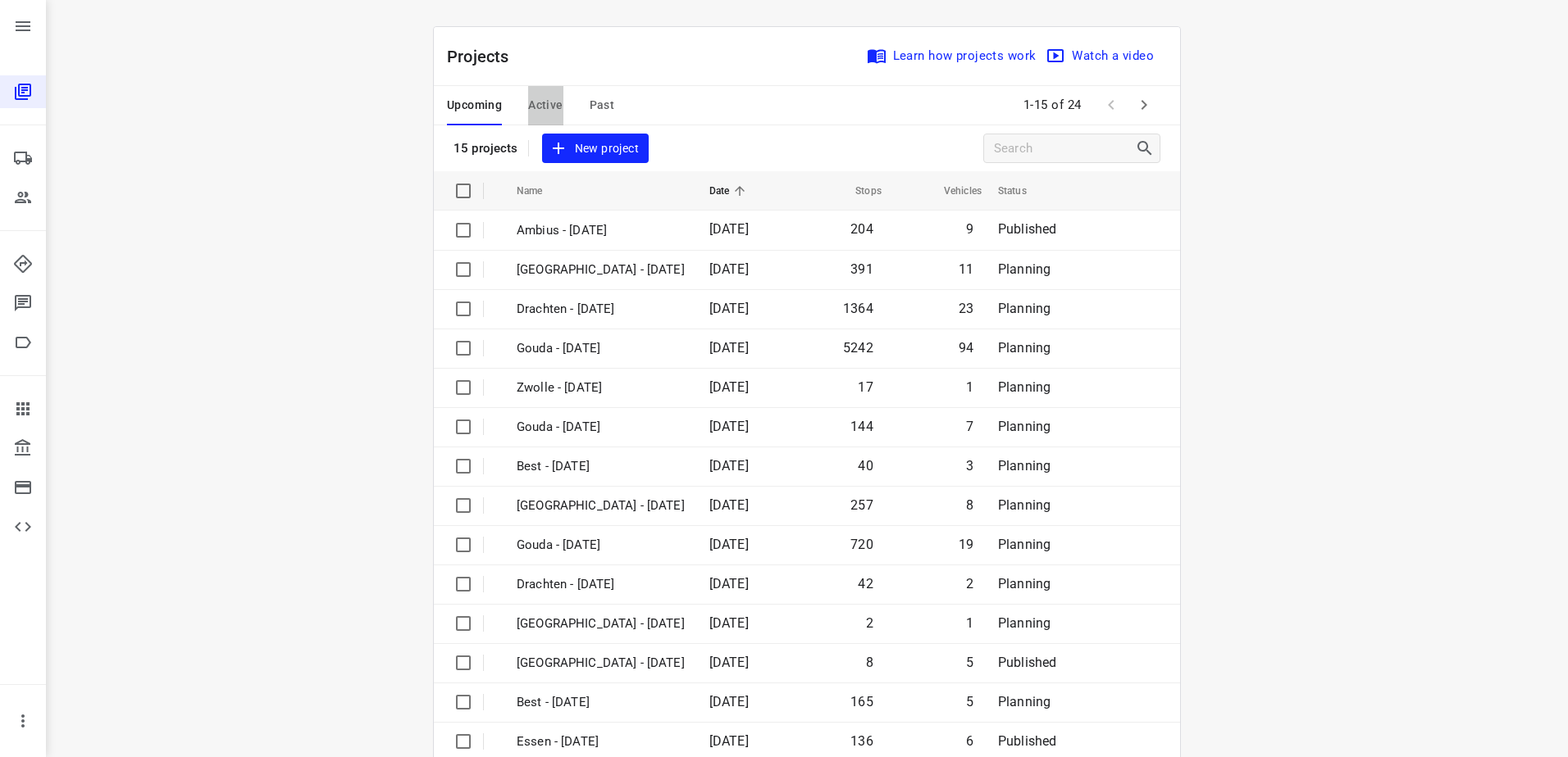
click at [545, 91] on button "Active" at bounding box center [546, 105] width 35 height 39
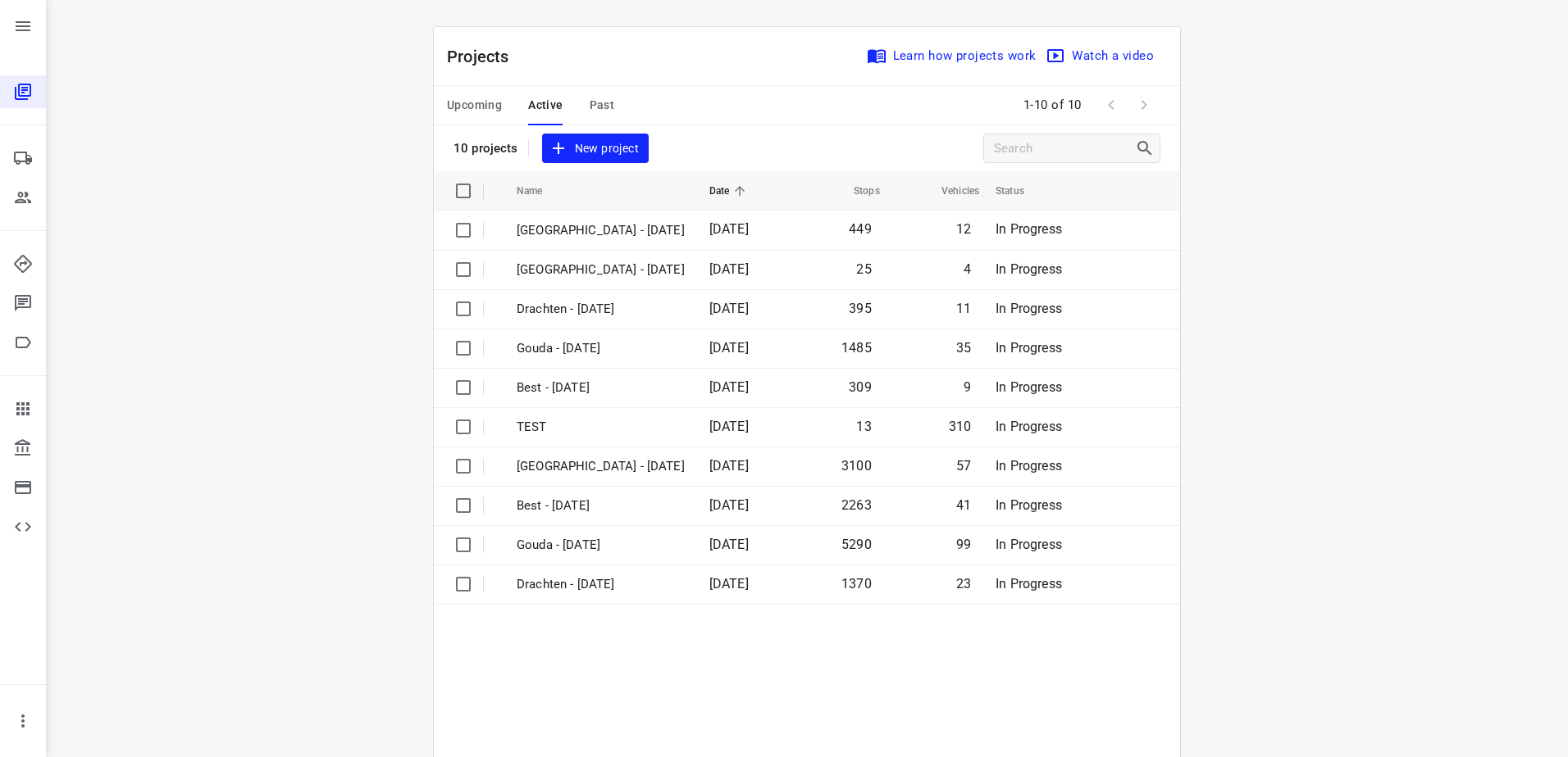
click at [464, 106] on span "Upcoming" at bounding box center [474, 105] width 55 height 21
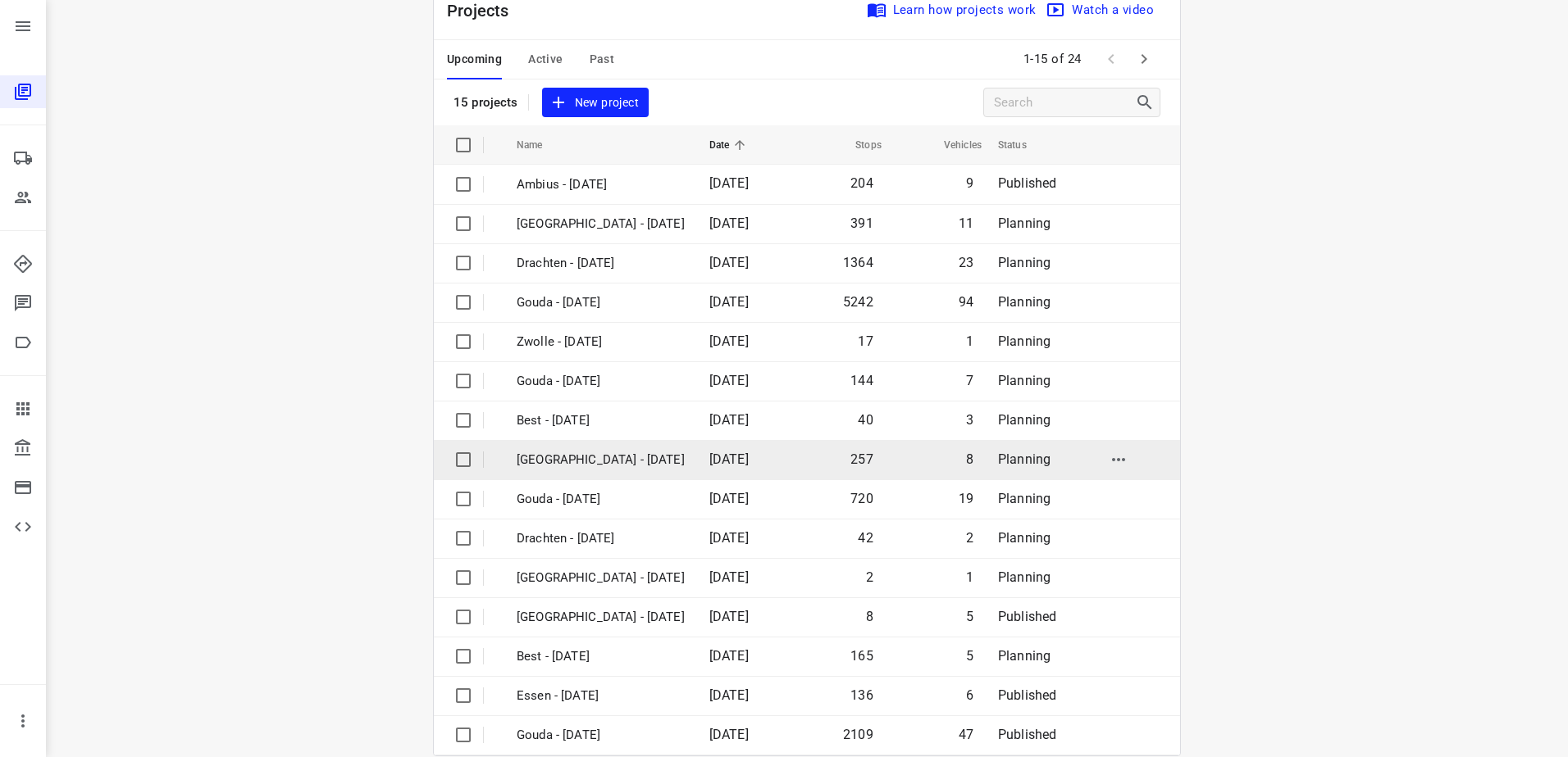
scroll to position [71, 0]
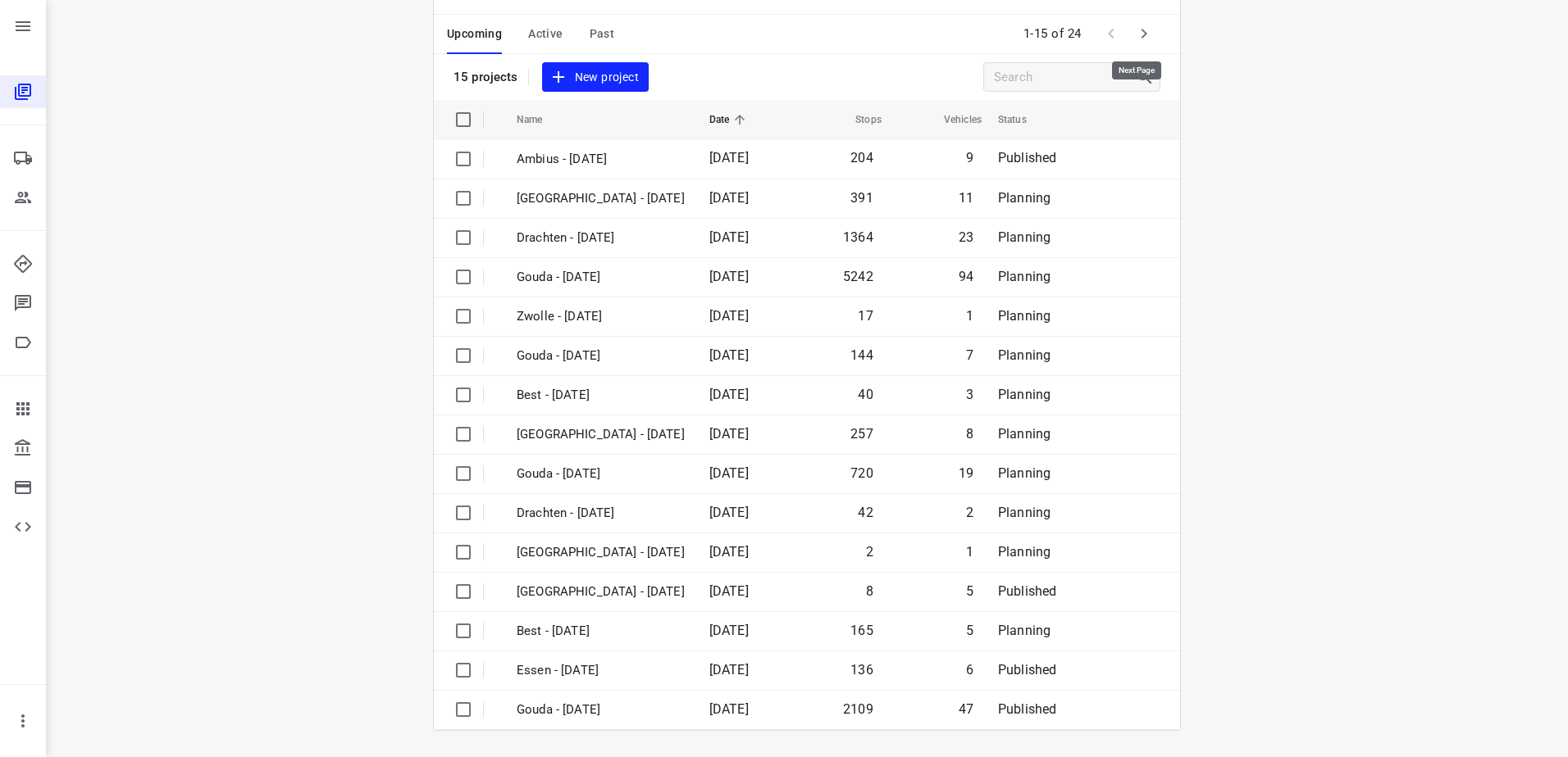
click at [1144, 30] on icon "button" at bounding box center [1144, 33] width 20 height 20
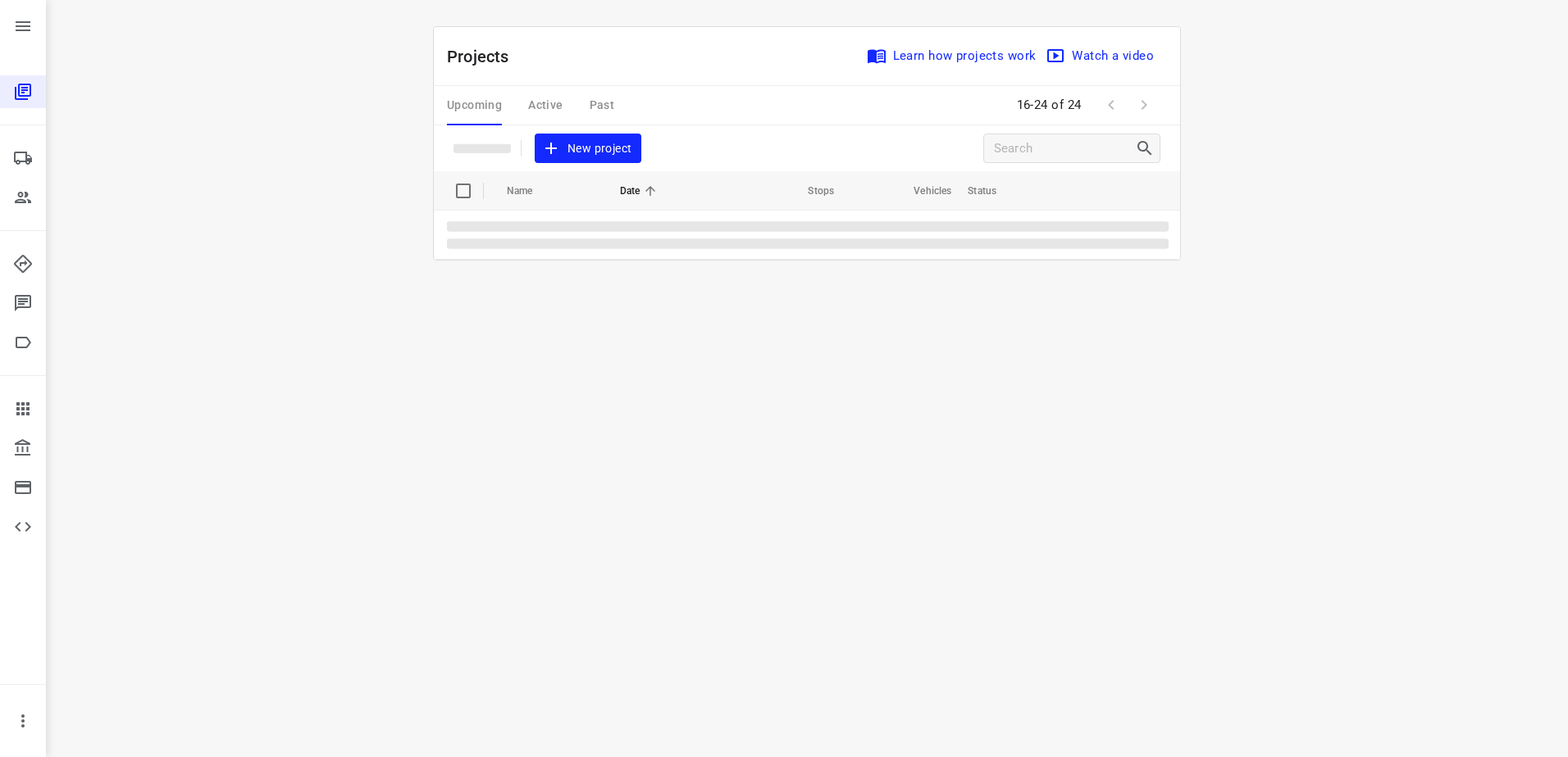
scroll to position [0, 0]
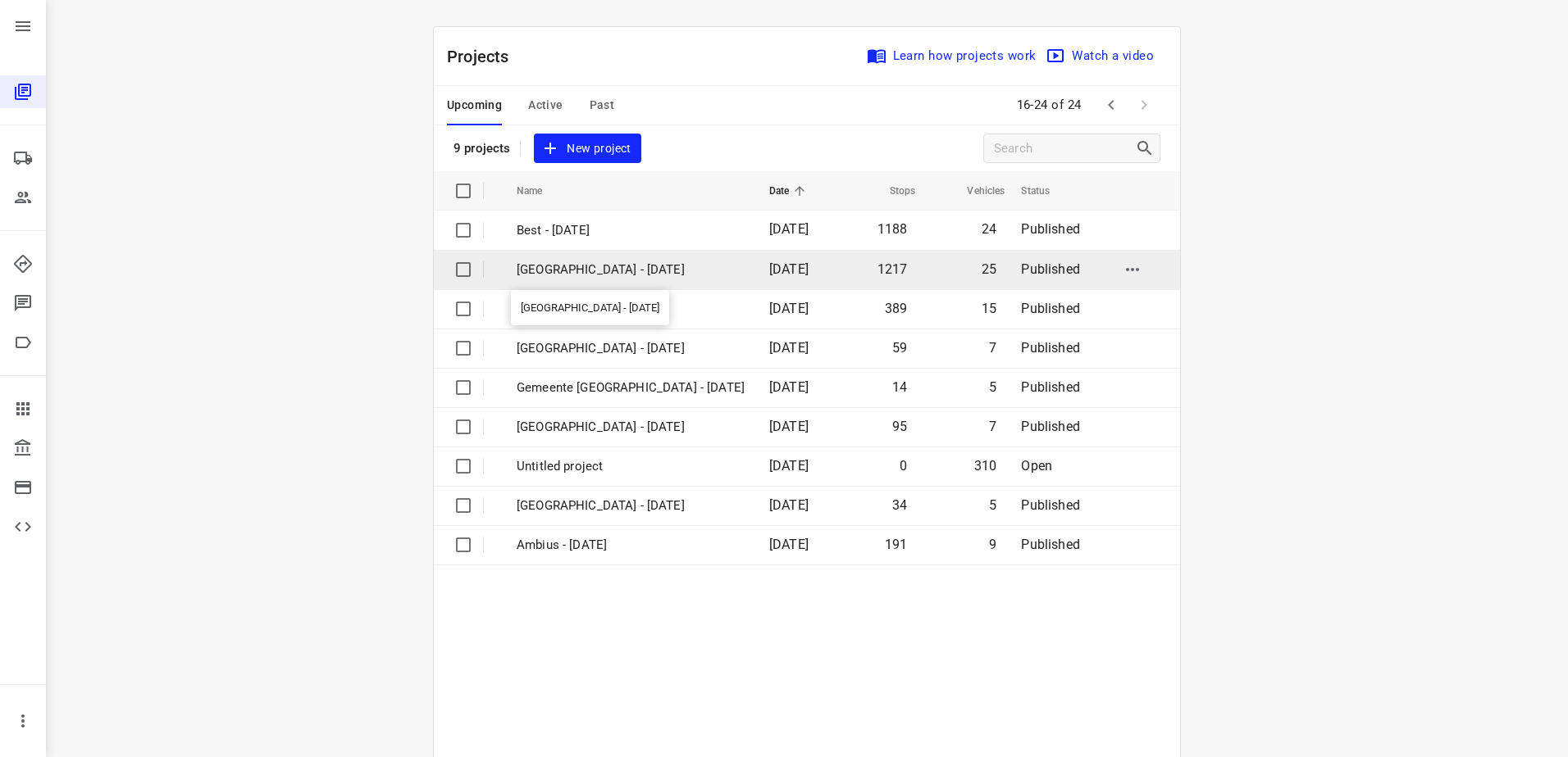
click at [603, 267] on p "[GEOGRAPHIC_DATA] - [DATE]" at bounding box center [631, 270] width 228 height 19
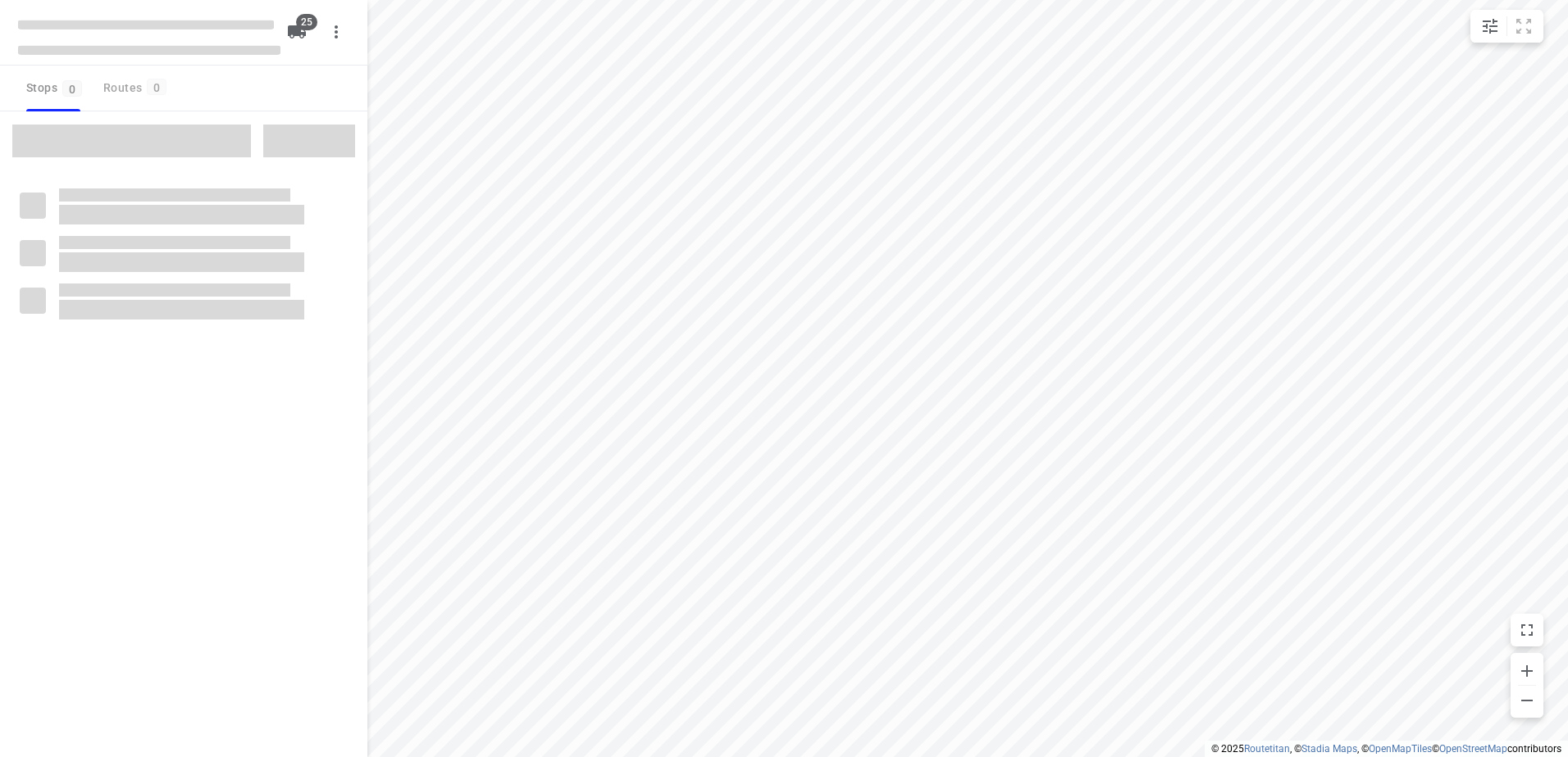
checkbox input "true"
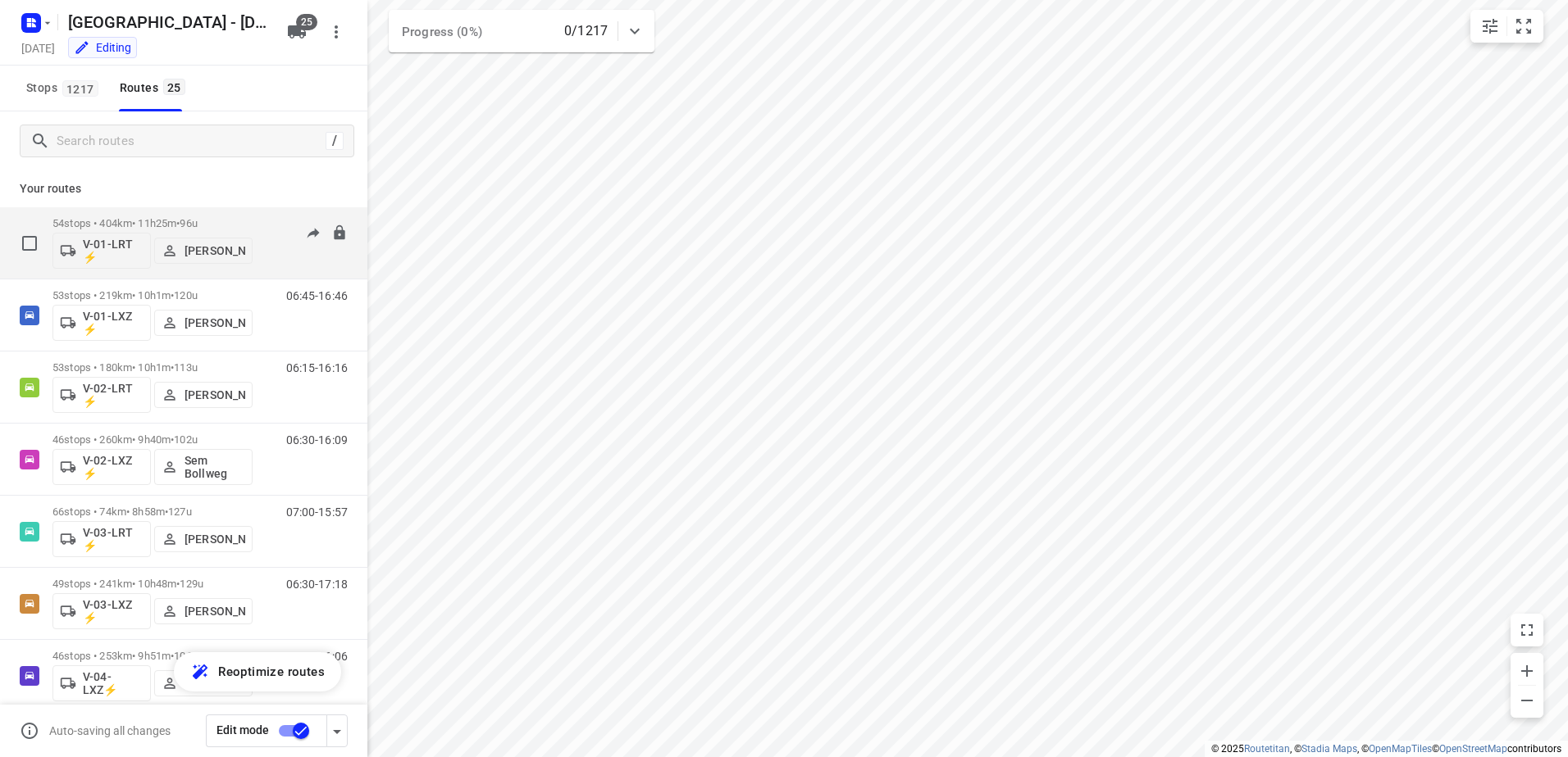
click at [197, 228] on span "96u" at bounding box center [188, 223] width 17 height 12
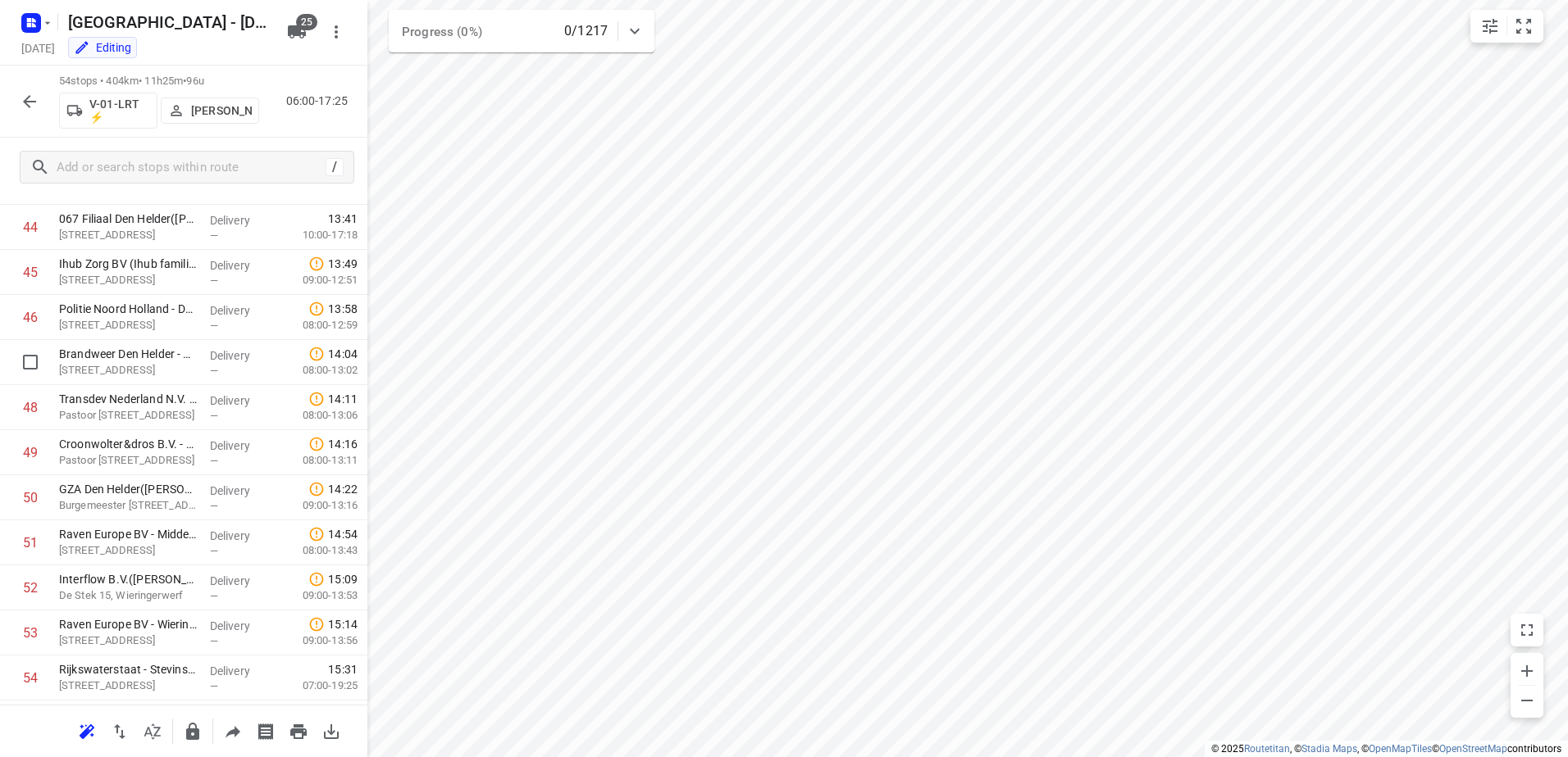
scroll to position [2052, 0]
click at [24, 102] on icon "button" at bounding box center [29, 101] width 13 height 13
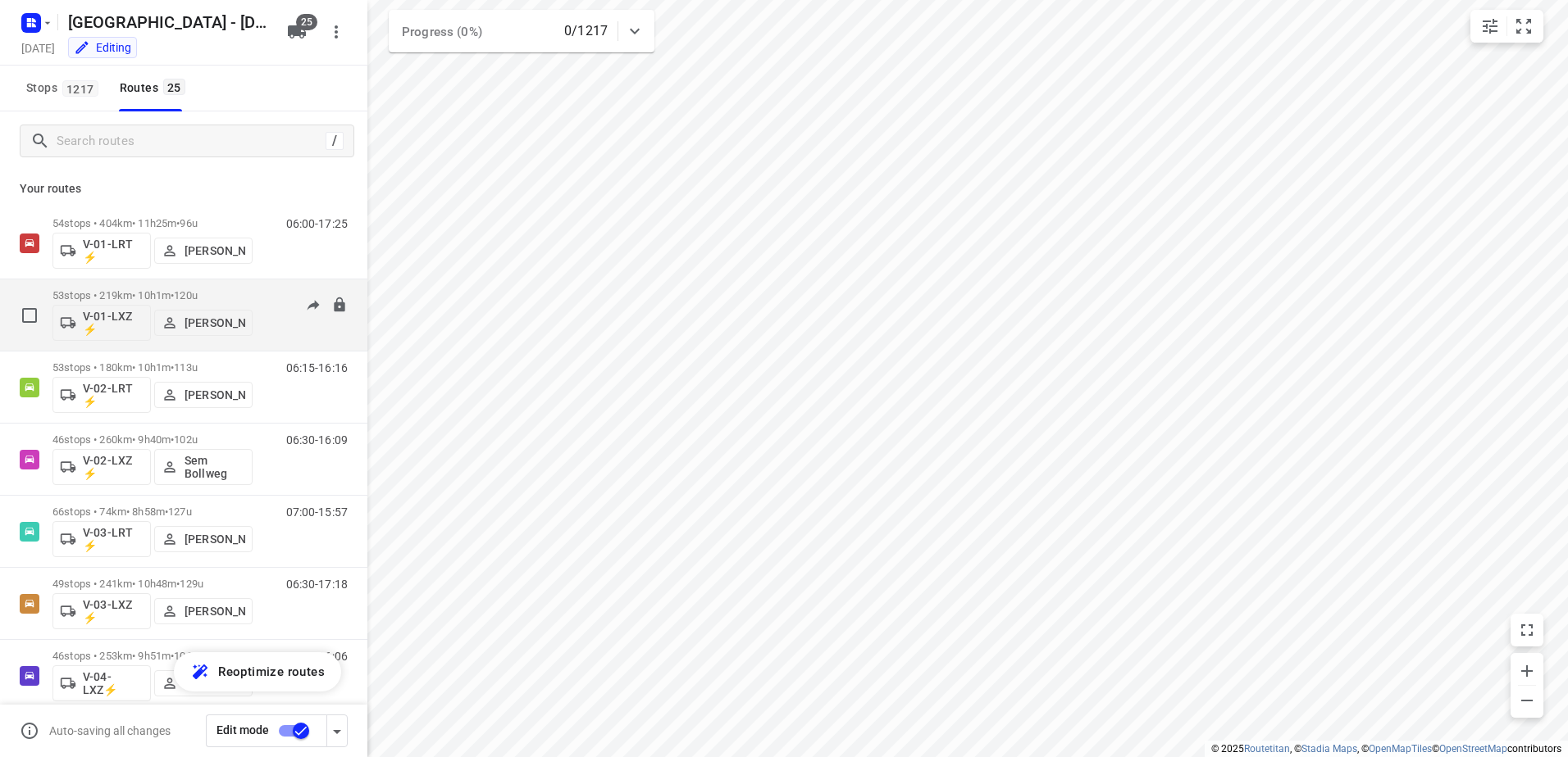
click at [148, 284] on div "53 stops • 219km • 10h1m • 120u V-01-LXZ ⚡ Milan Rave" at bounding box center [153, 315] width 200 height 68
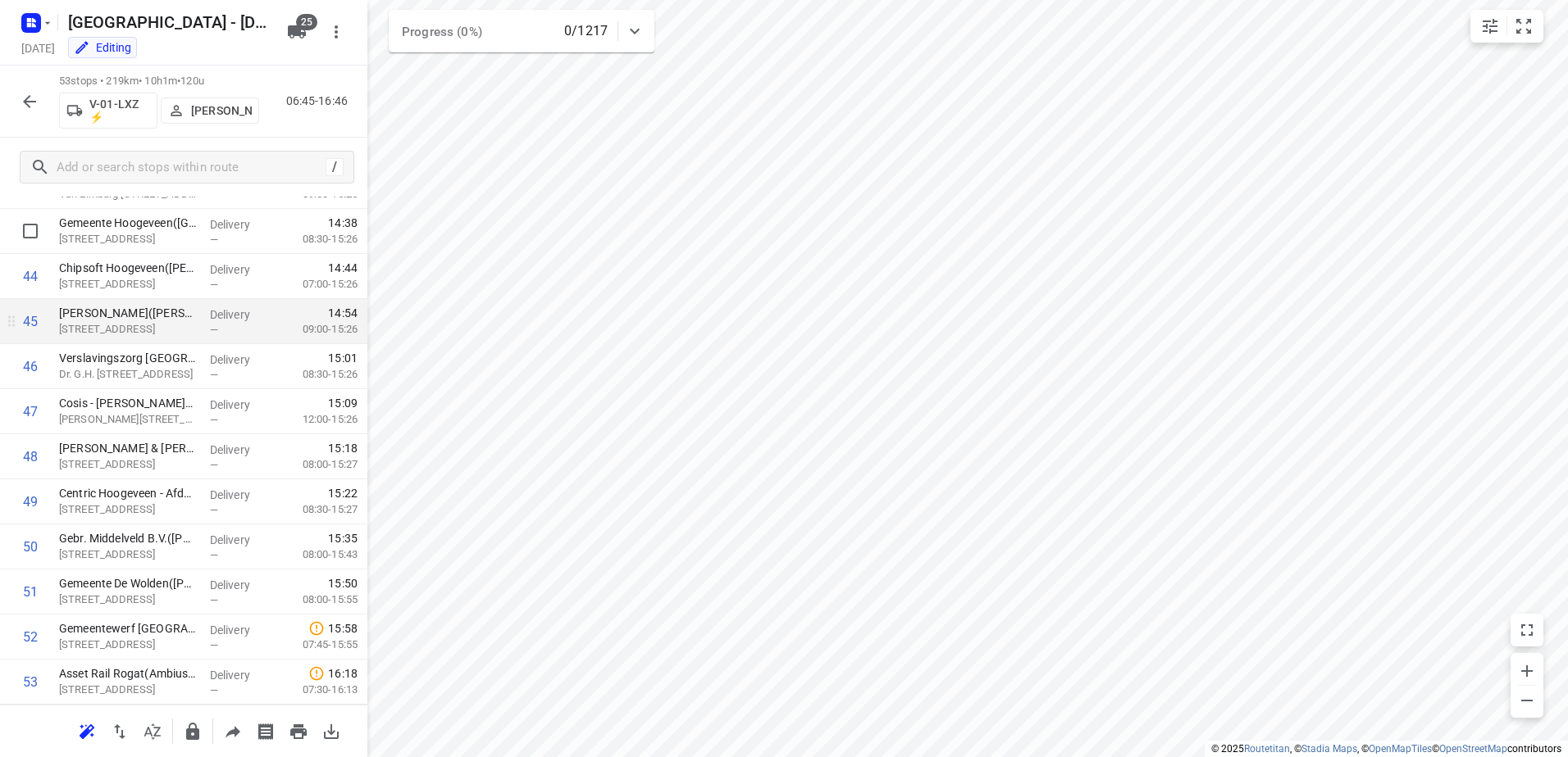
scroll to position [2008, 0]
click at [35, 97] on icon "button" at bounding box center [30, 101] width 20 height 20
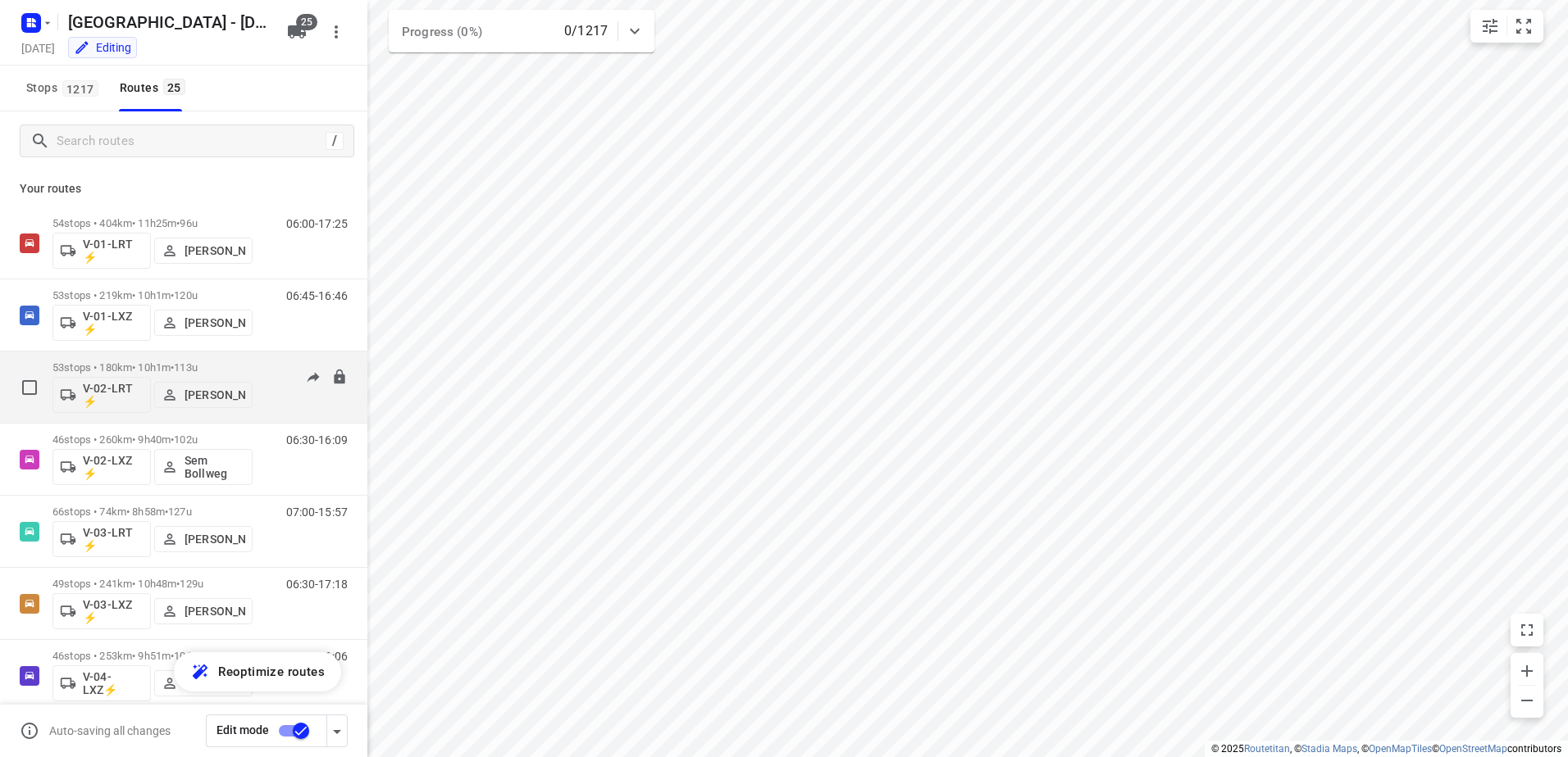
click at [148, 361] on div "53 stops • 180km • 10h1m • 113u V-02-LRT ⚡ [PERSON_NAME]" at bounding box center [153, 387] width 200 height 68
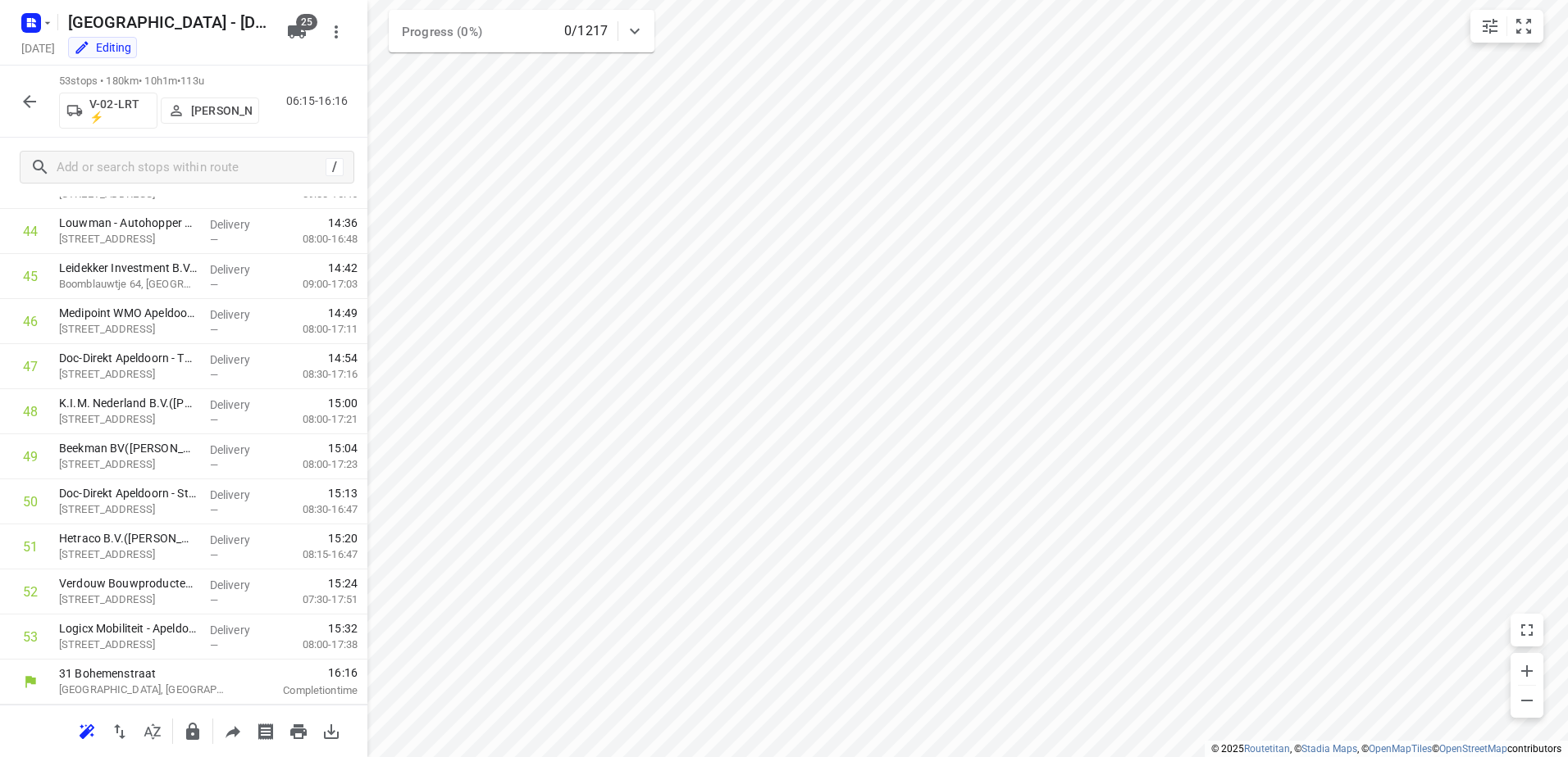
click at [19, 98] on button "button" at bounding box center [30, 102] width 33 height 33
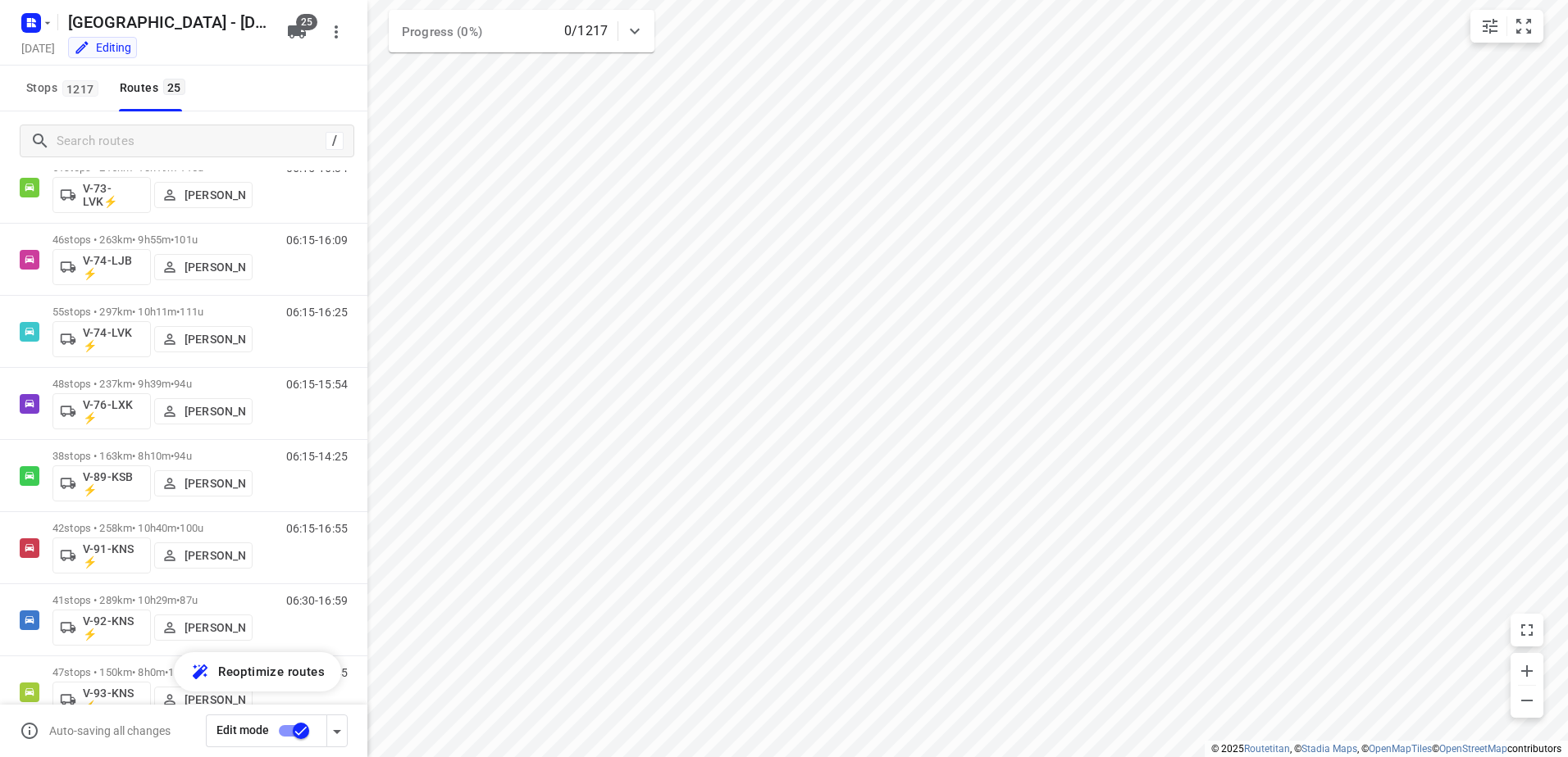
scroll to position [1321, 0]
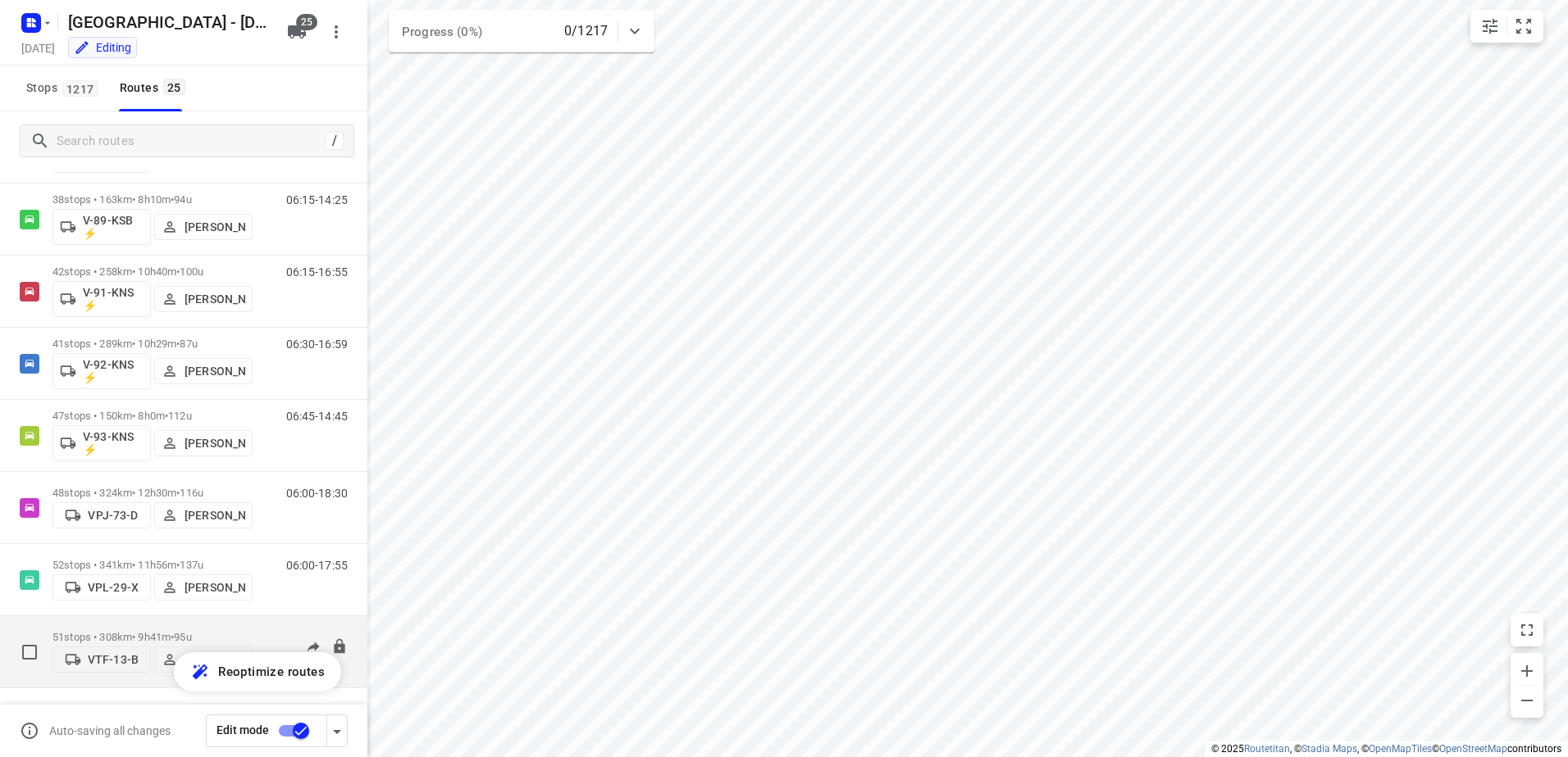
click at [149, 631] on p "51 stops • 308km • 9h41m • 95u" at bounding box center [153, 637] width 200 height 12
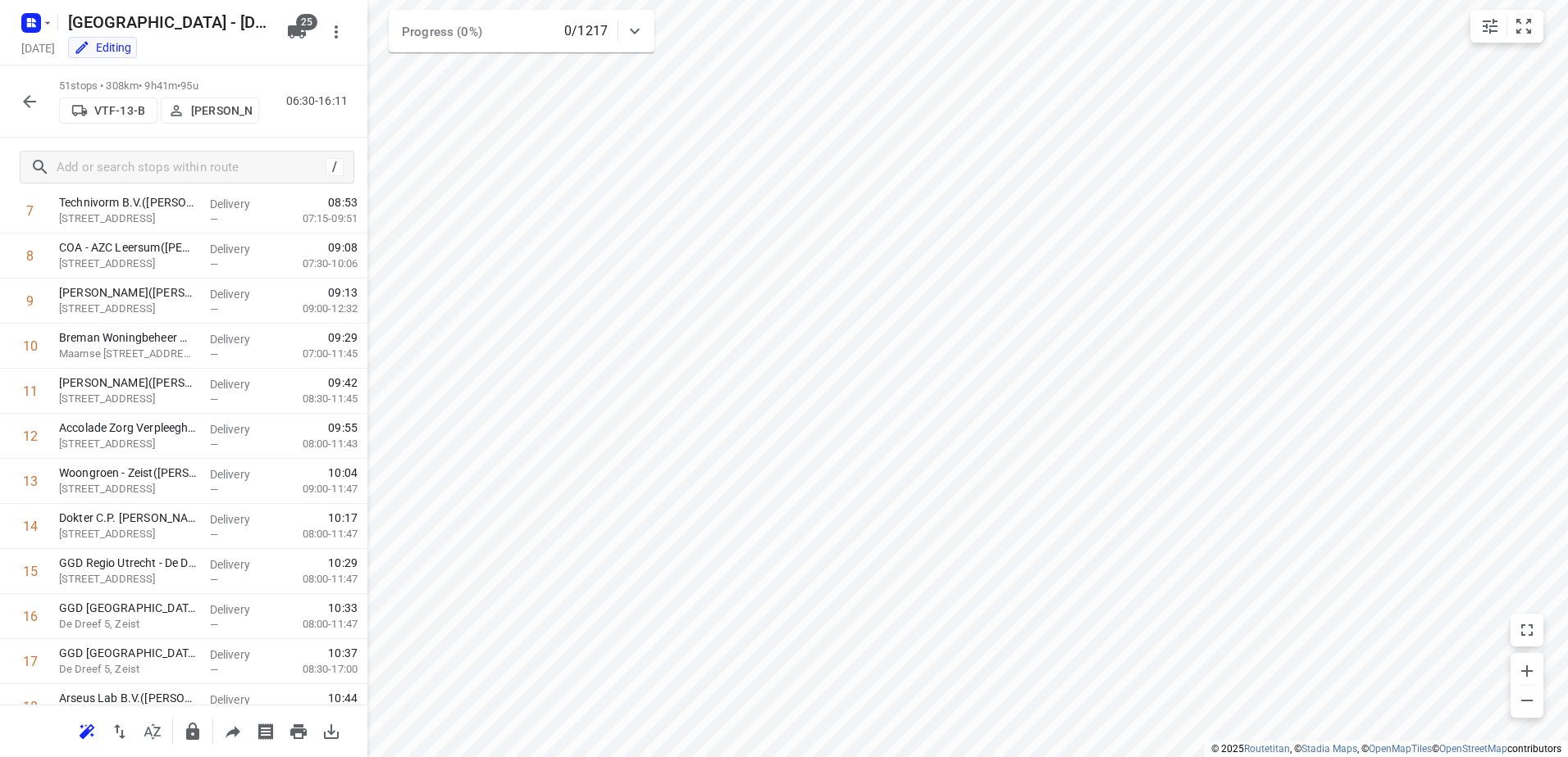
scroll to position [33, 0]
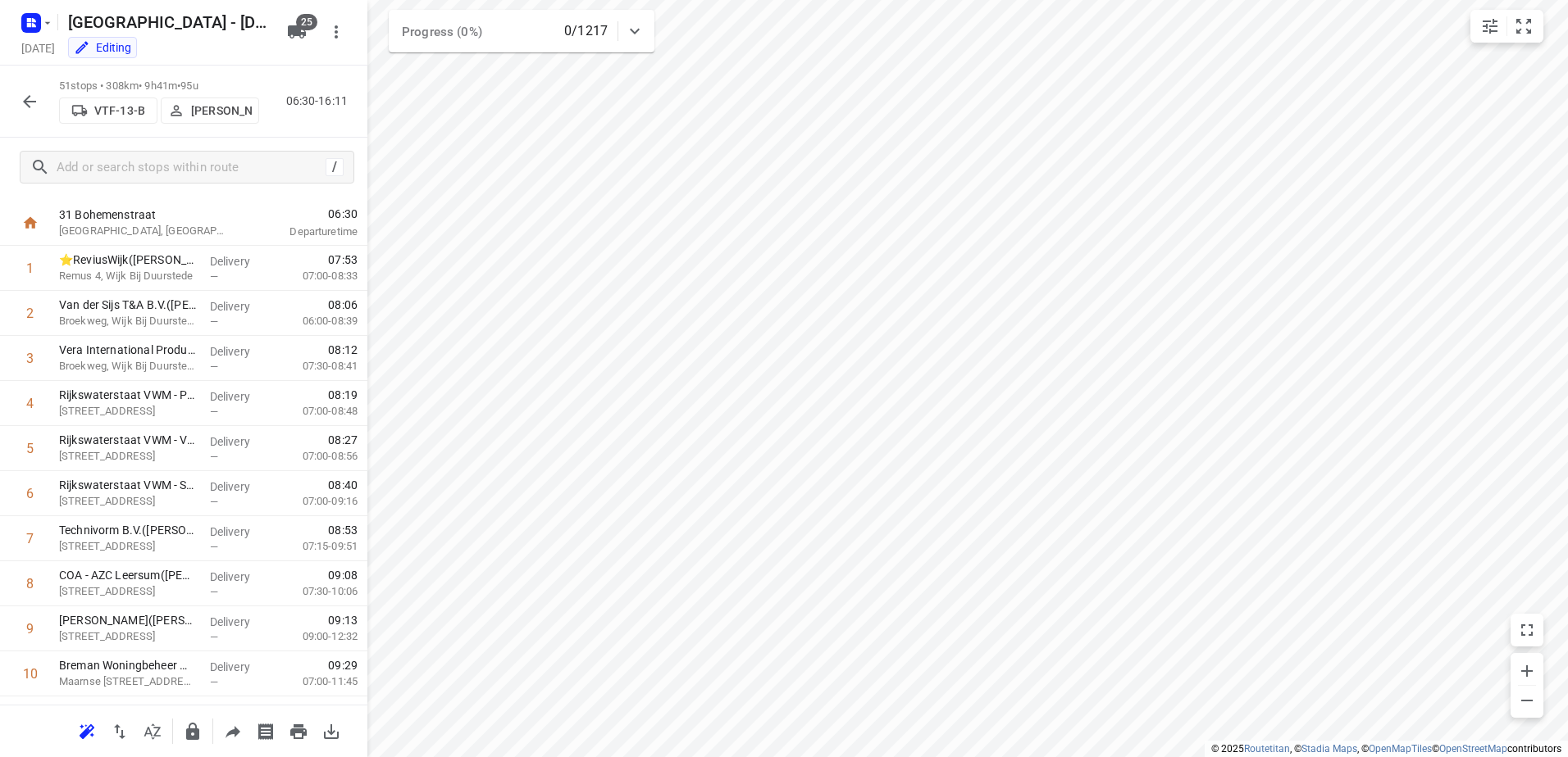
click at [23, 94] on icon "button" at bounding box center [30, 101] width 20 height 20
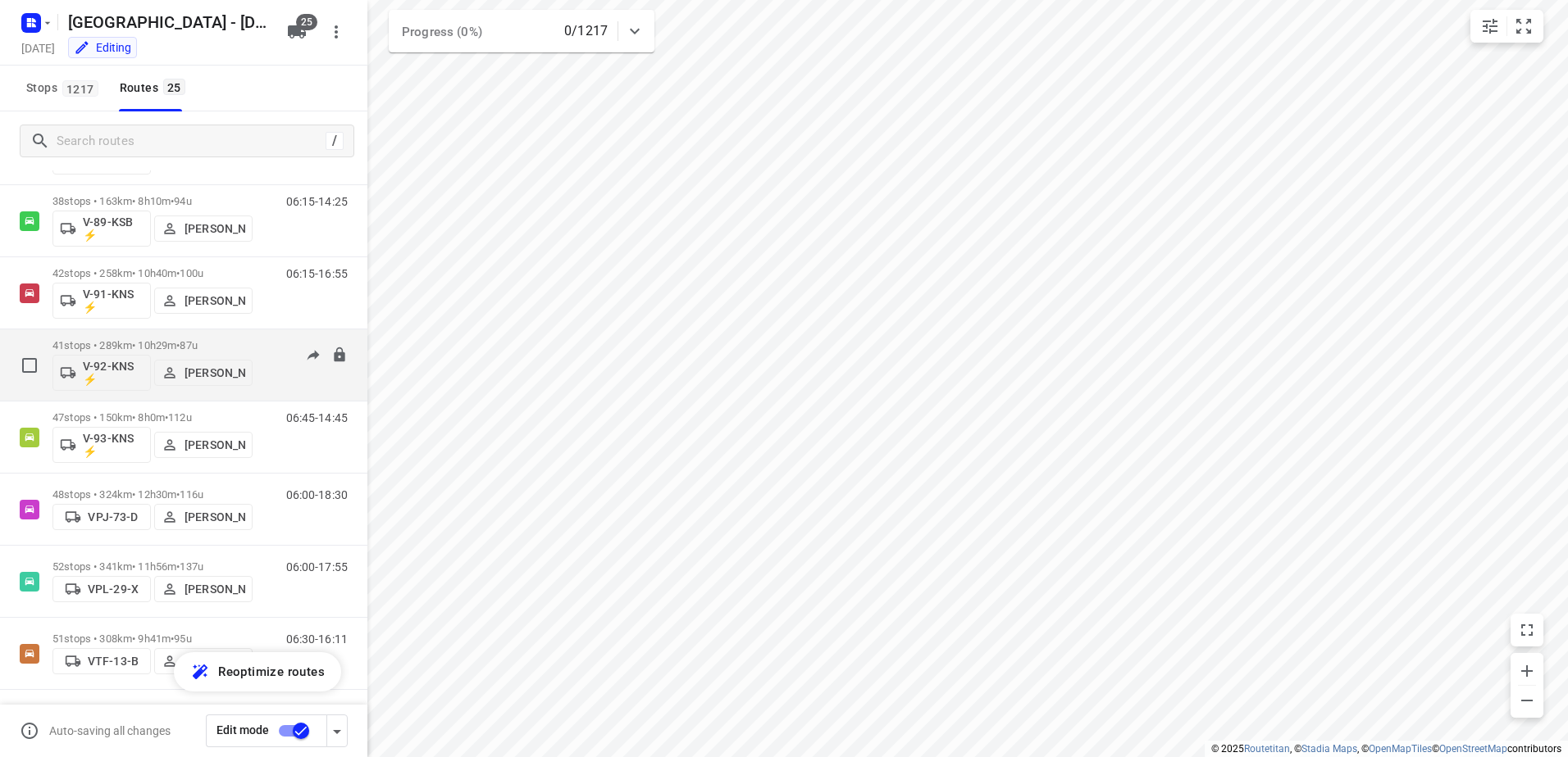
scroll to position [1321, 0]
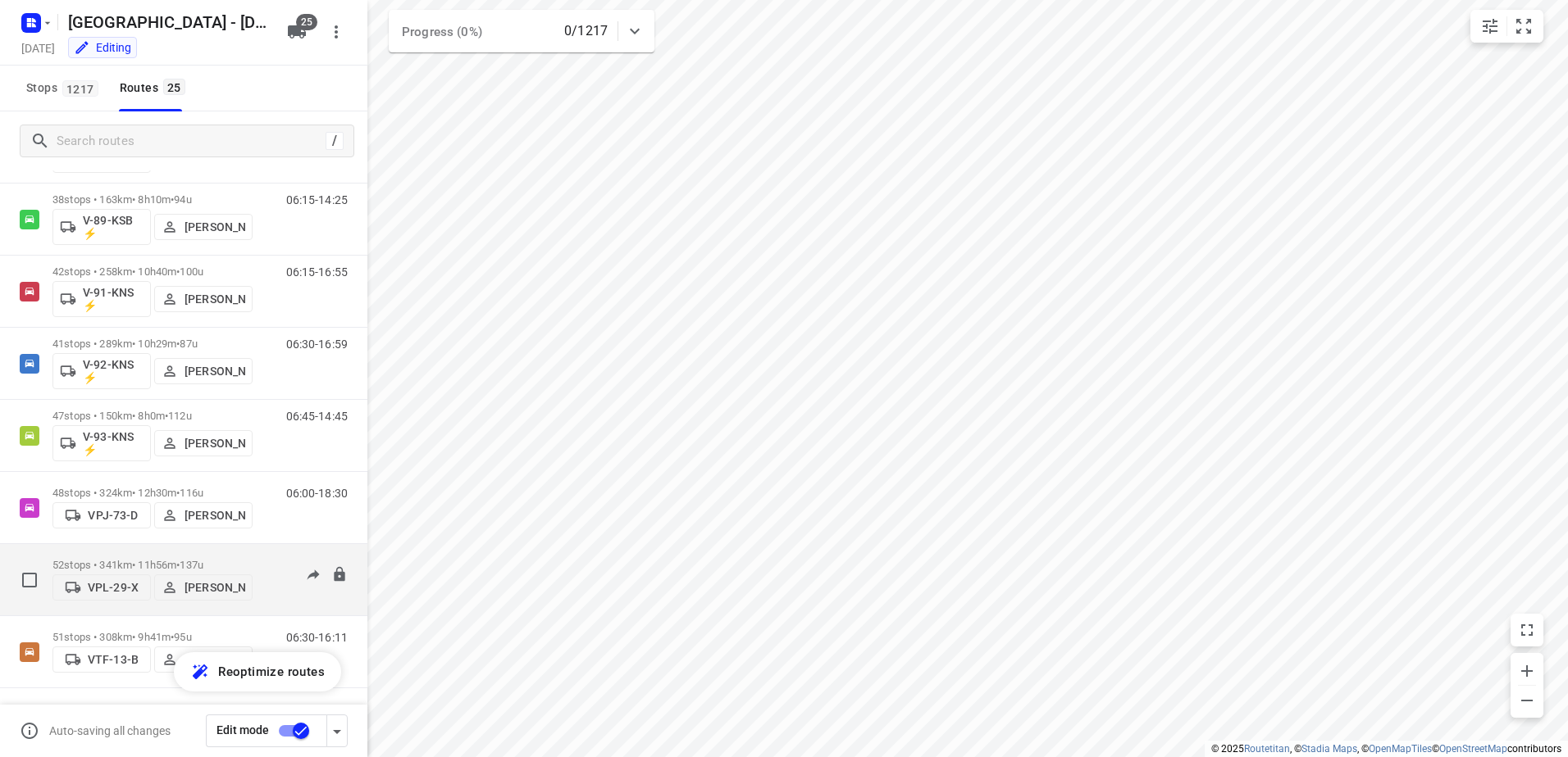
click at [148, 559] on p "52 stops • 341km • 11h56m • 137u" at bounding box center [153, 565] width 200 height 12
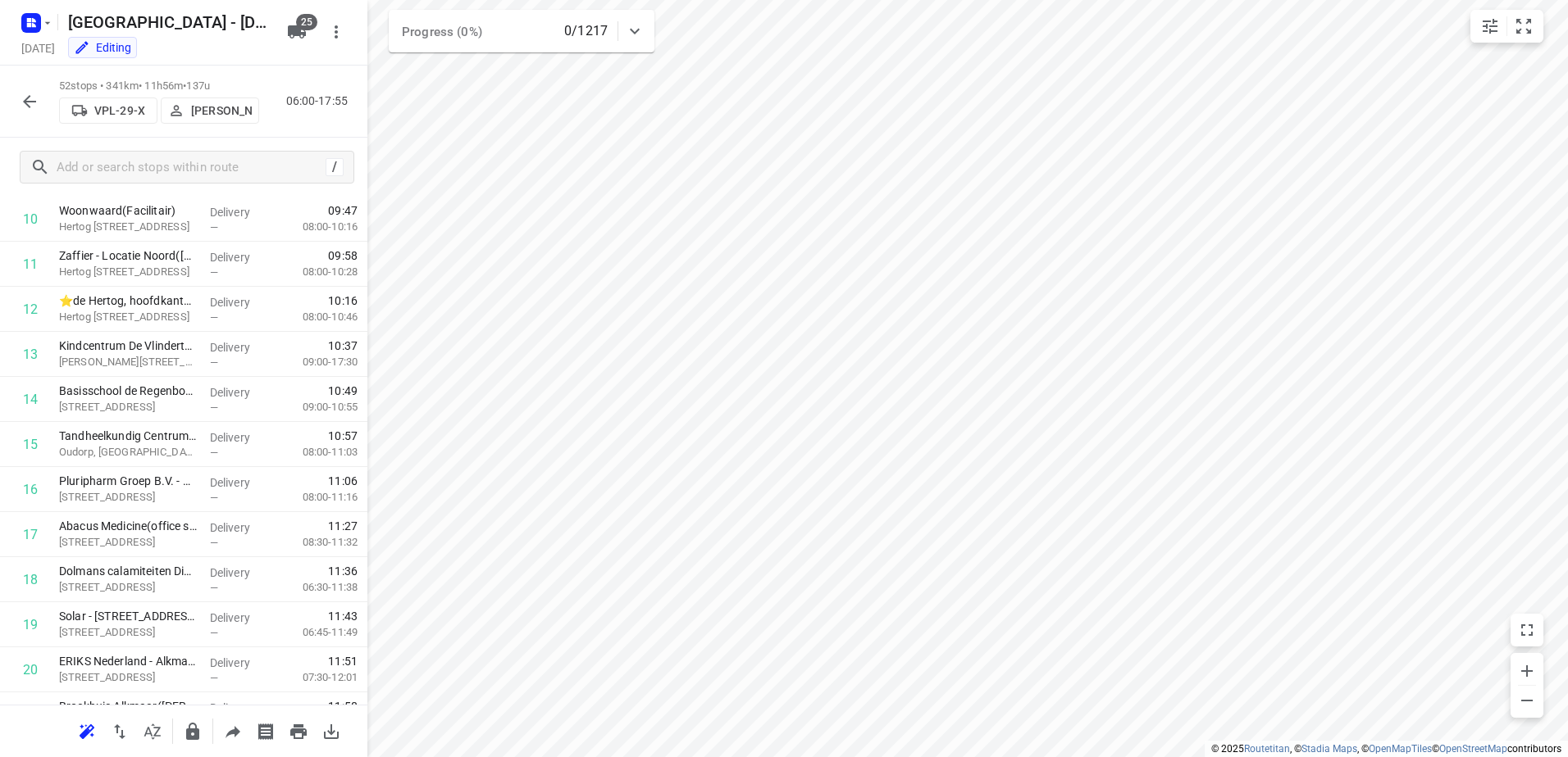
scroll to position [0, 0]
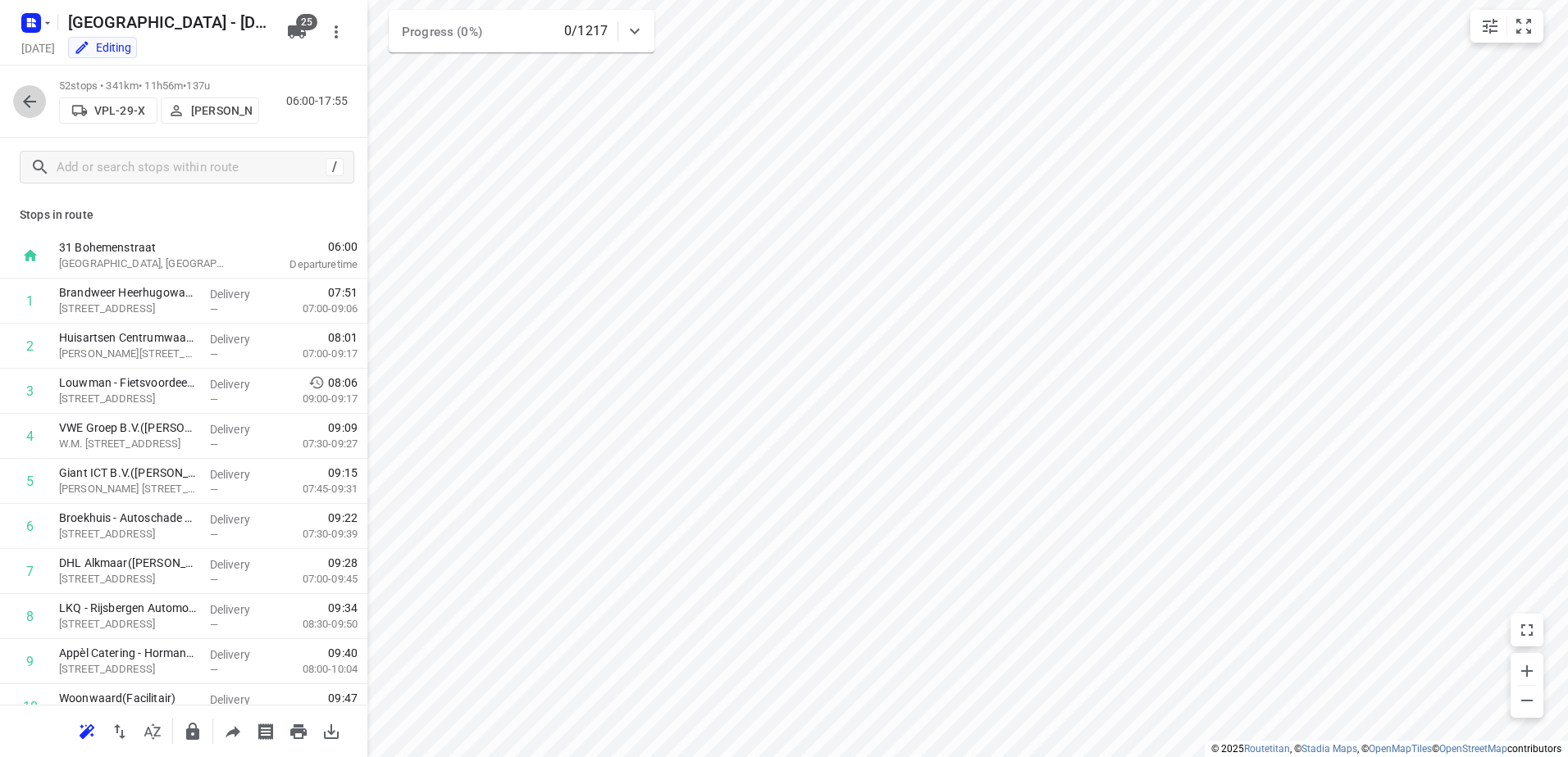
click at [17, 99] on button "button" at bounding box center [30, 102] width 33 height 33
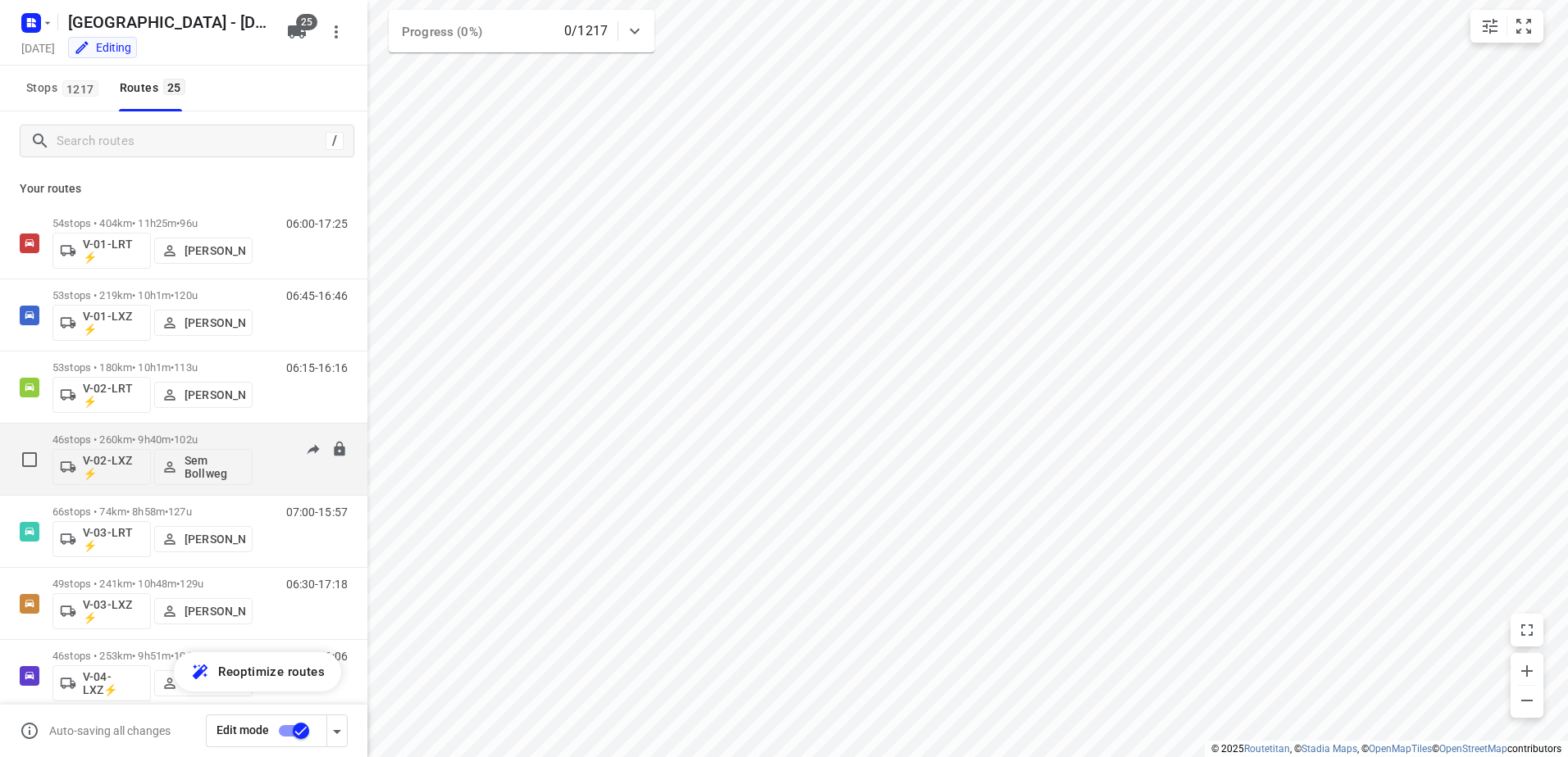
scroll to position [82, 0]
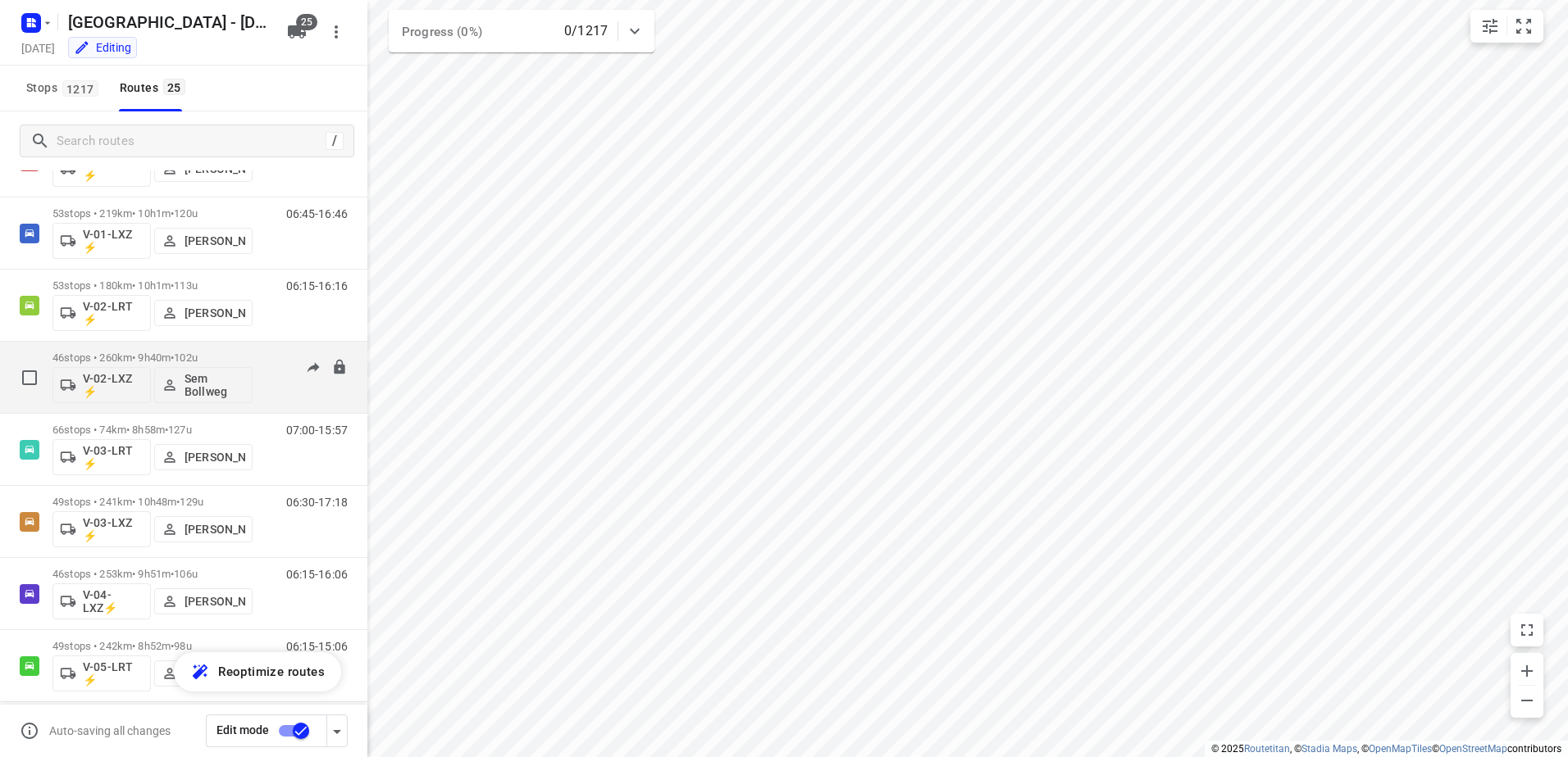
click at [251, 358] on p "46 stops • 260km • 9h40m • 102u" at bounding box center [153, 358] width 200 height 12
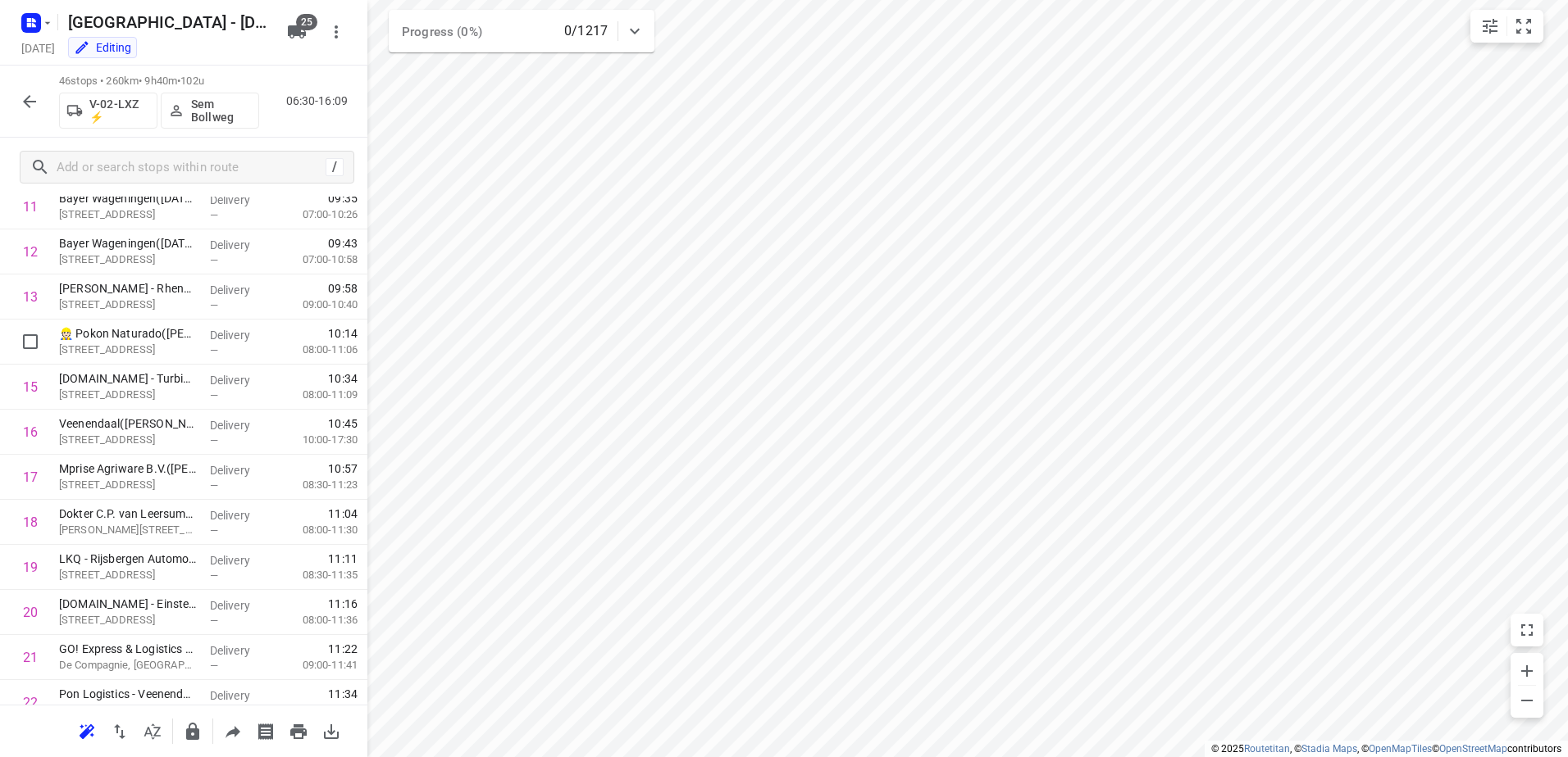
scroll to position [0, 0]
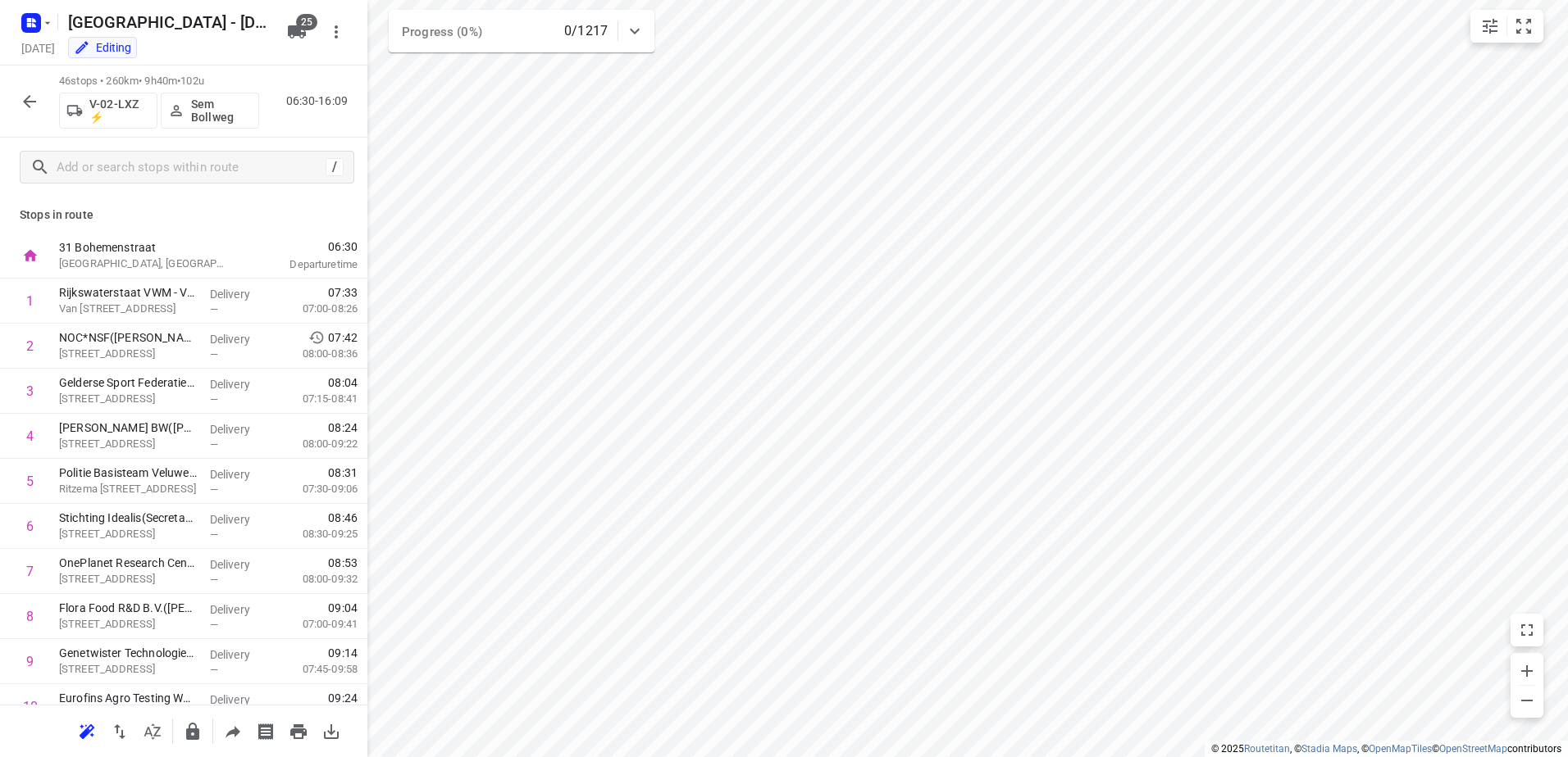
click at [30, 96] on icon "button" at bounding box center [29, 101] width 13 height 13
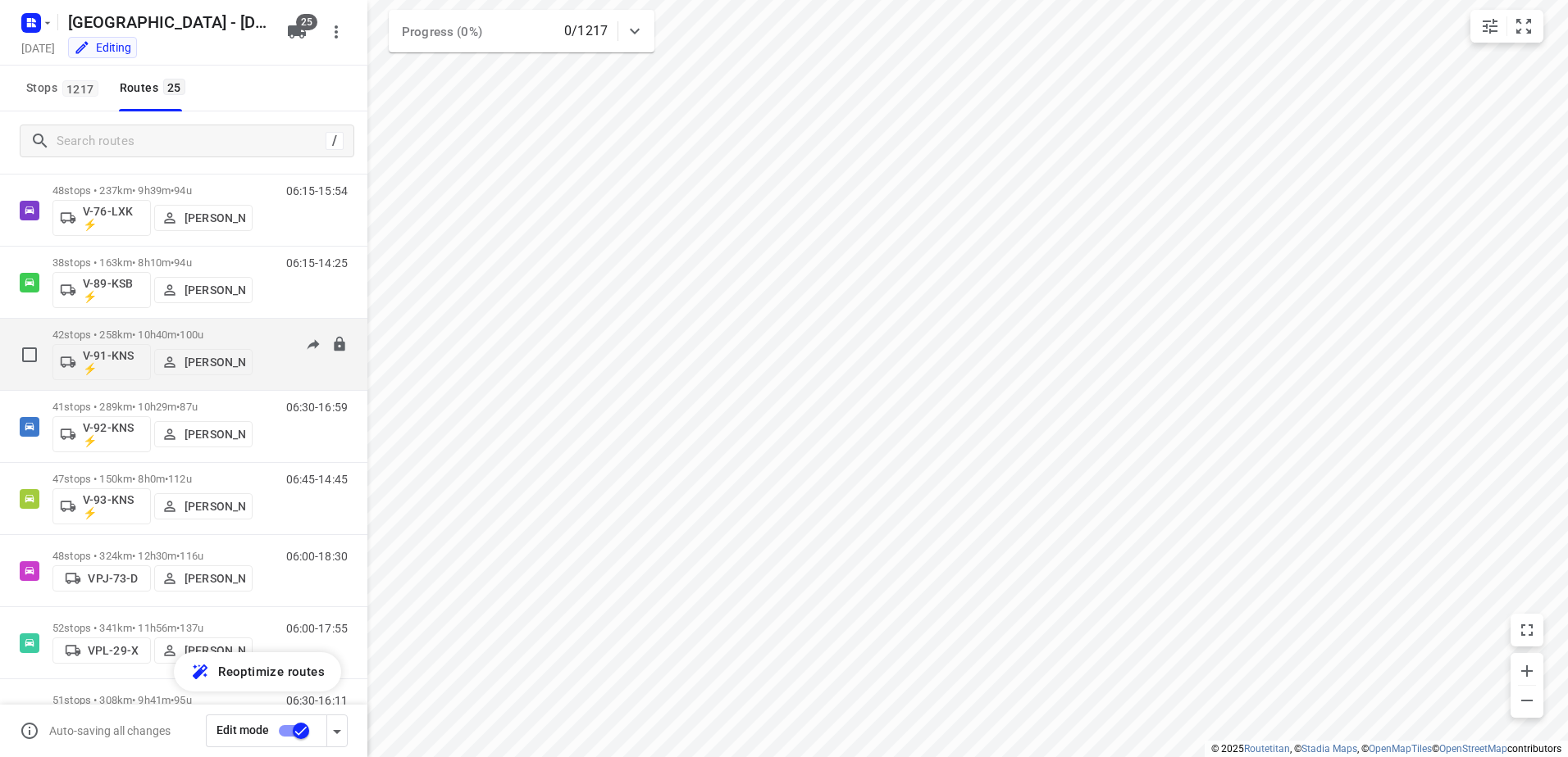
scroll to position [1321, 0]
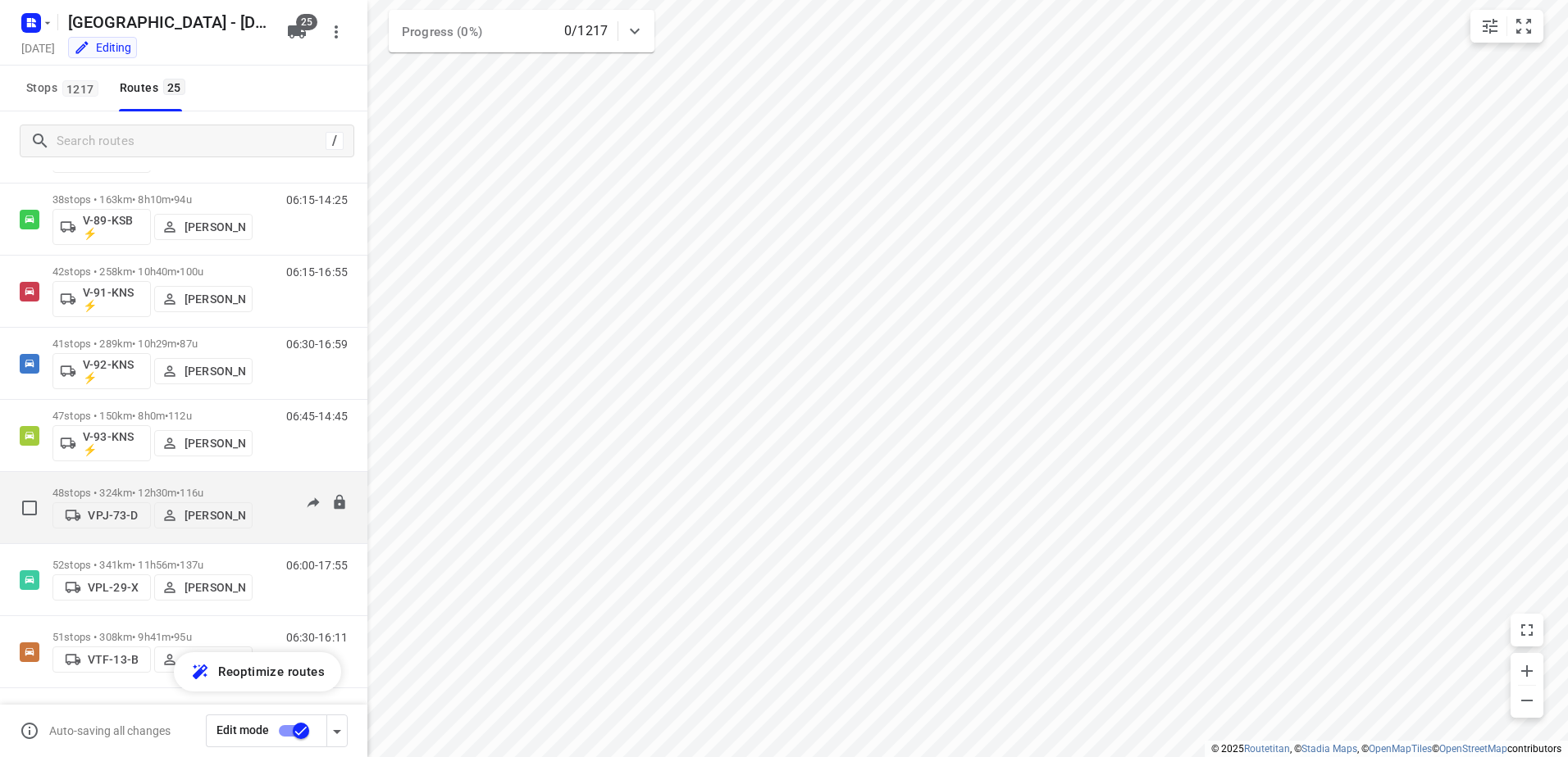
click at [139, 488] on p "48 stops • 324km • 12h30m • 116u" at bounding box center [153, 493] width 200 height 12
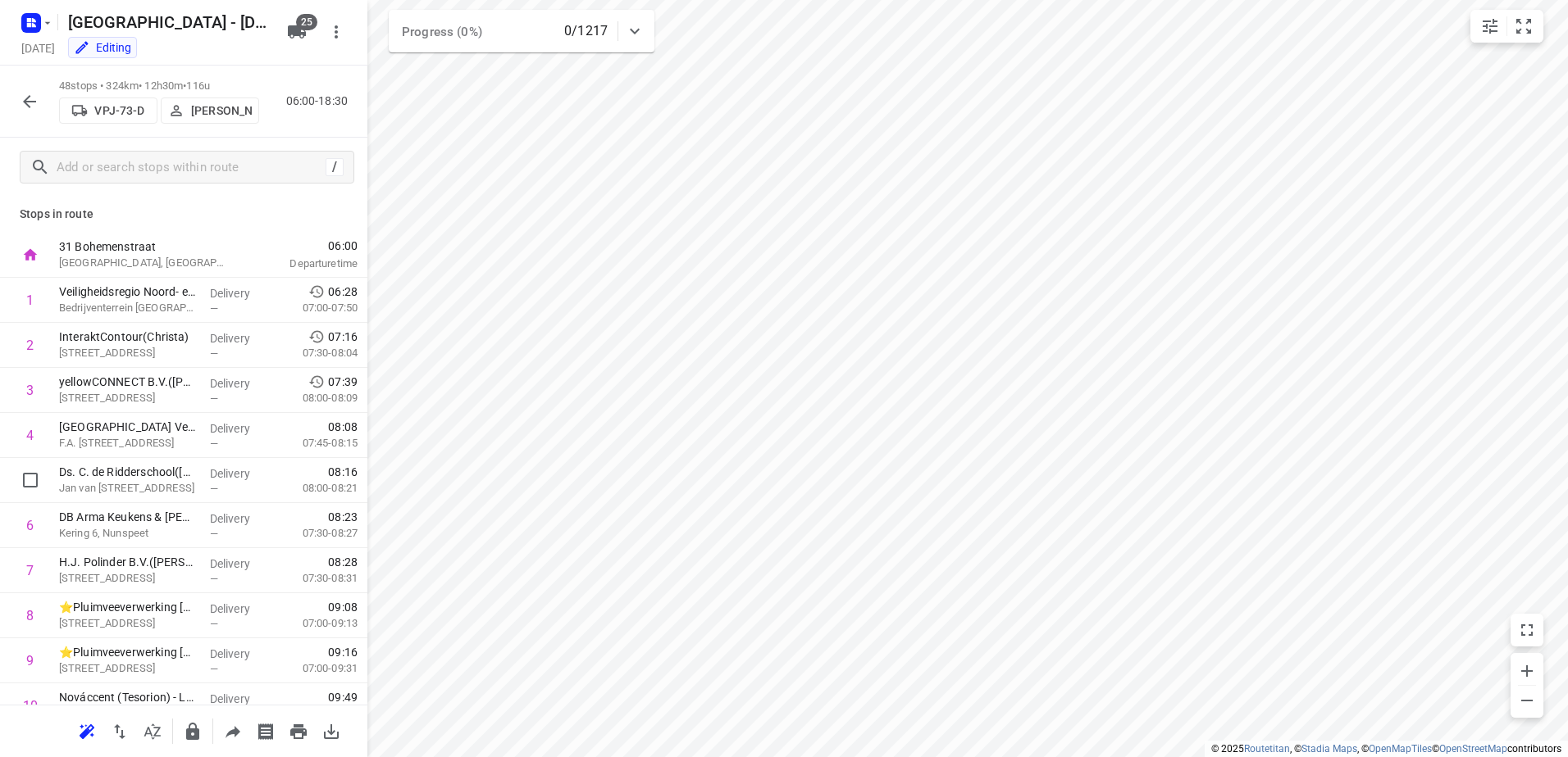
scroll to position [0, 0]
click at [30, 97] on icon "button" at bounding box center [29, 101] width 13 height 13
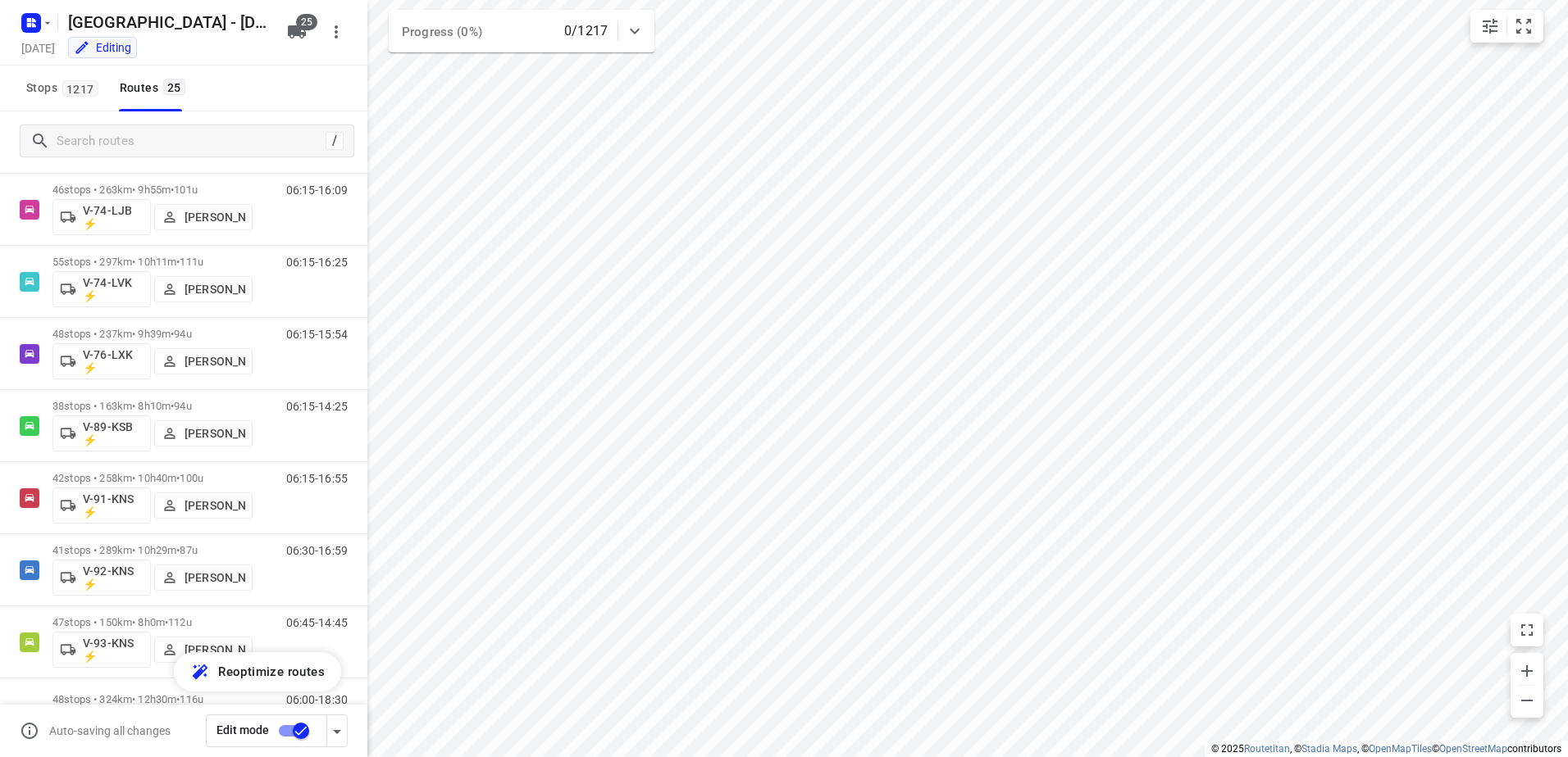
scroll to position [1321, 0]
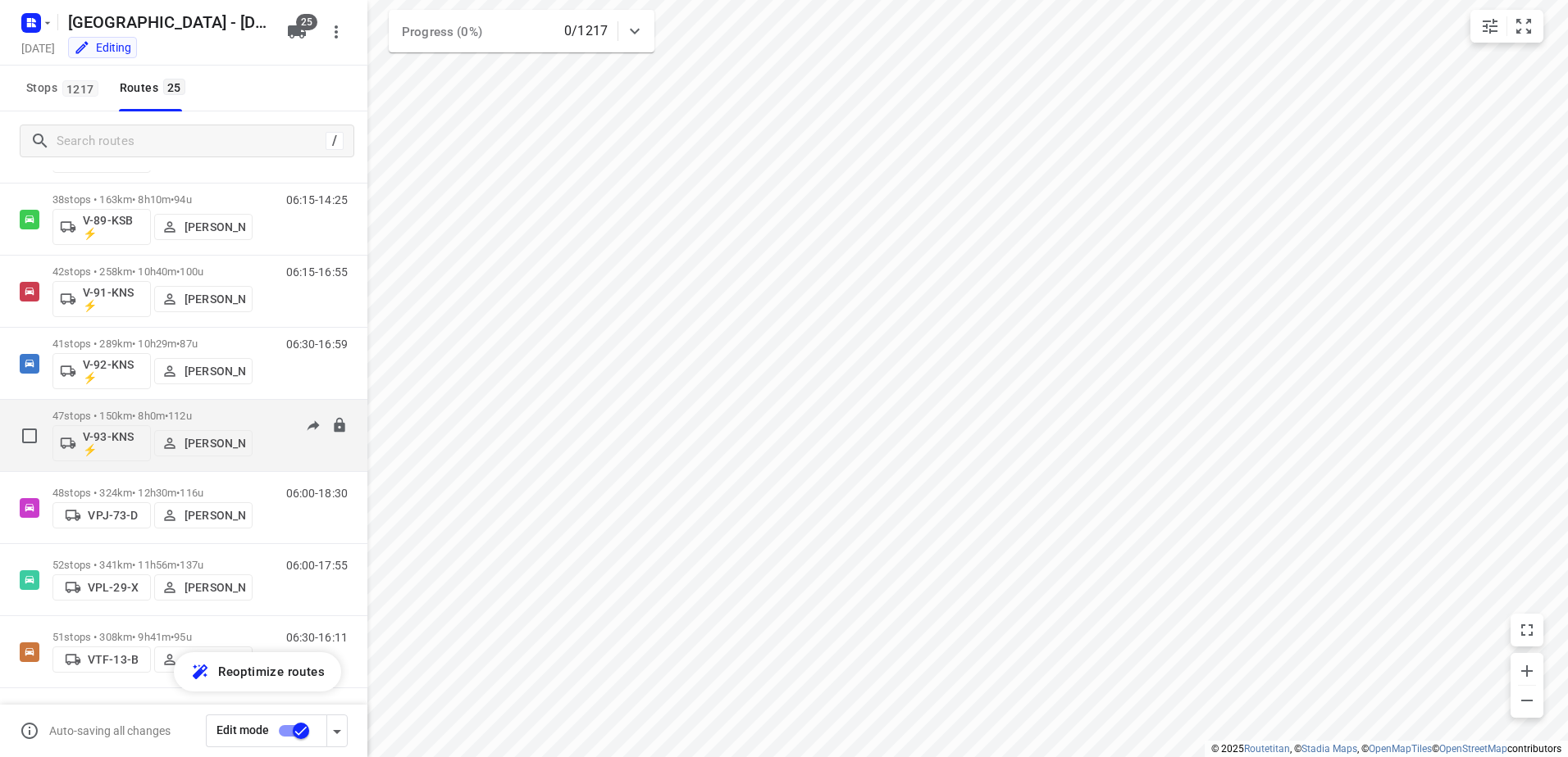
click at [148, 405] on div "47 stops • 150km • 8h0m • 112u V-93-KNS ⚡ [PERSON_NAME]" at bounding box center [153, 436] width 200 height 68
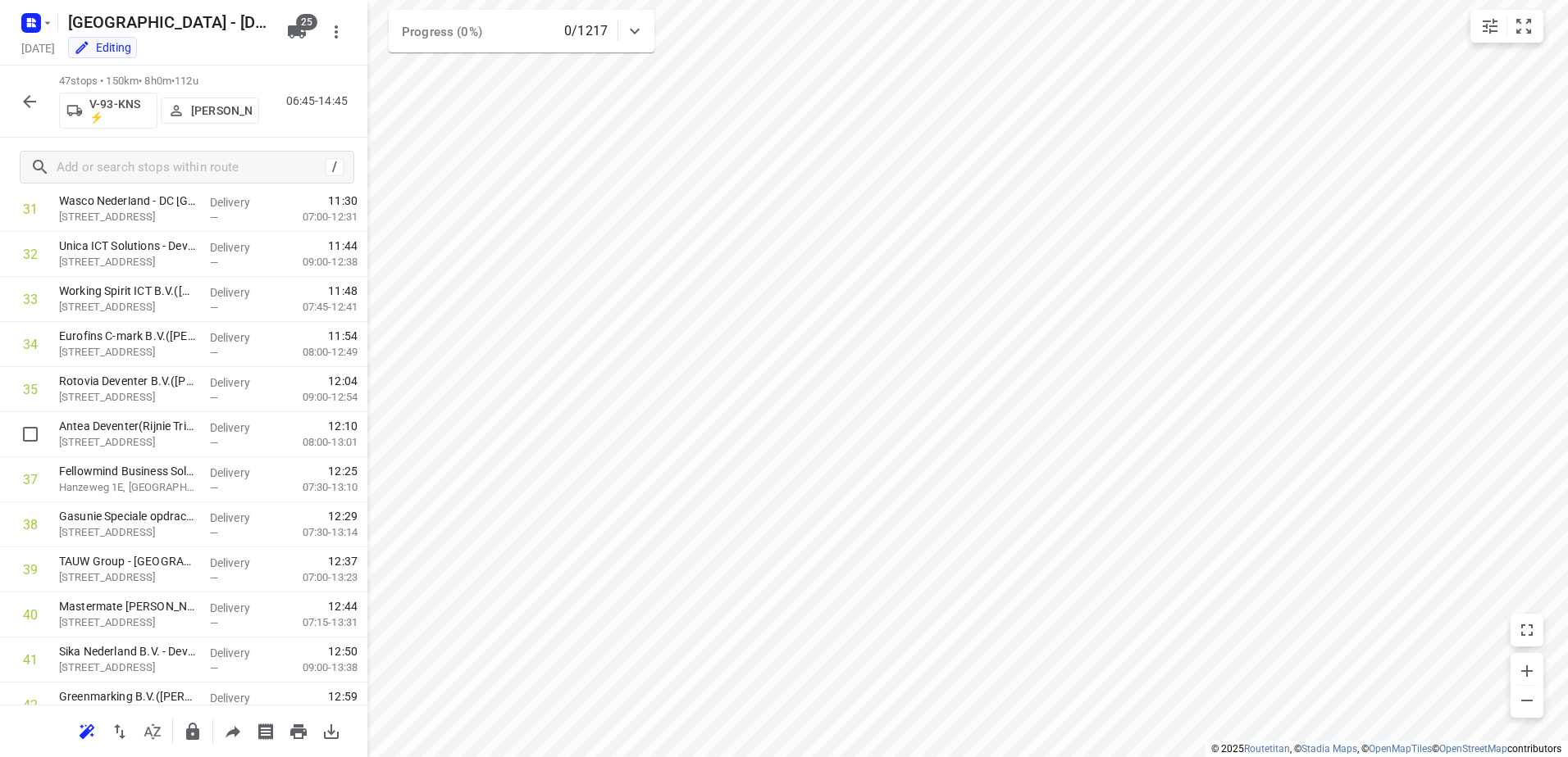
scroll to position [1409, 0]
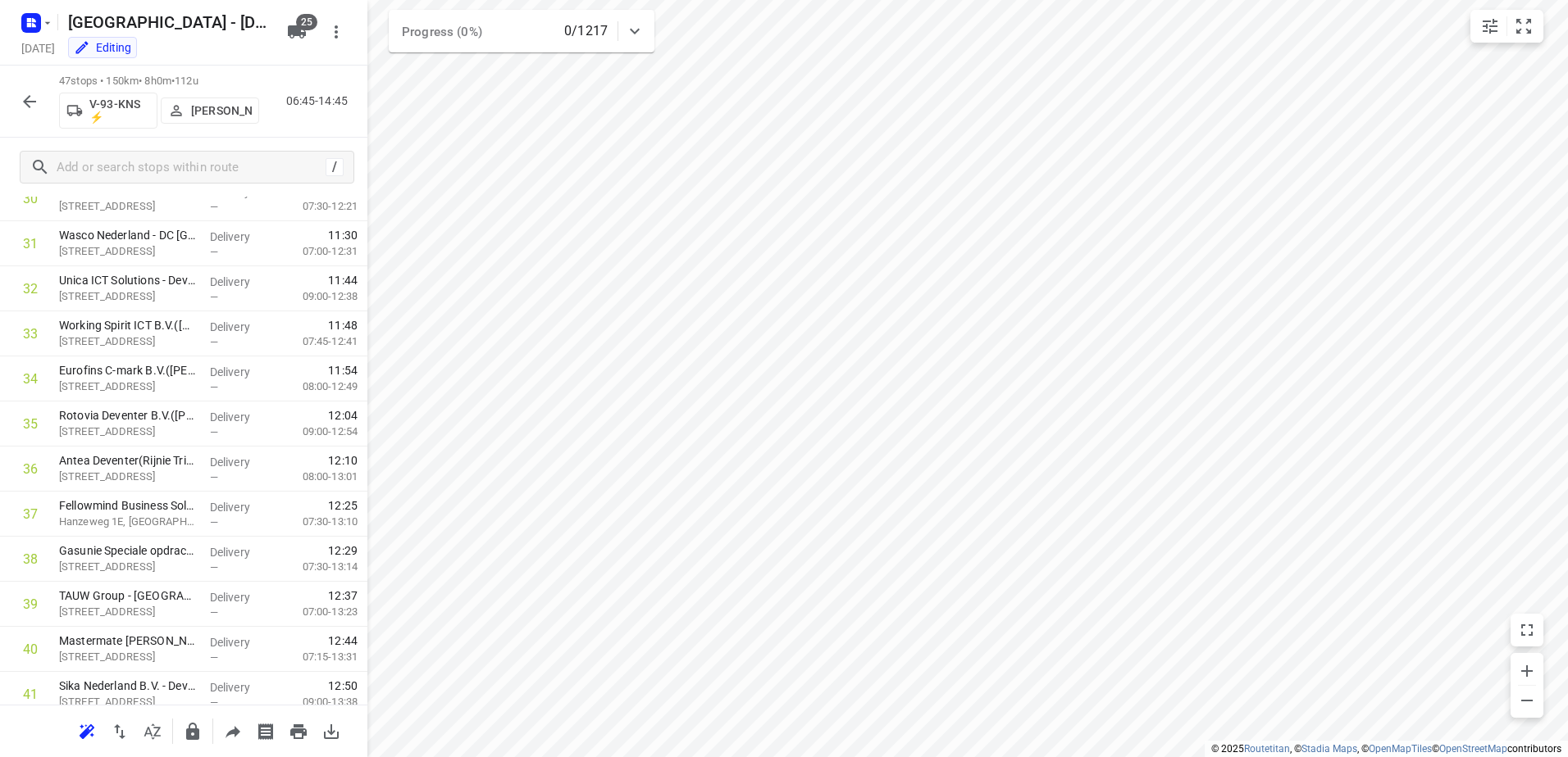
click at [44, 104] on button "button" at bounding box center [30, 102] width 33 height 33
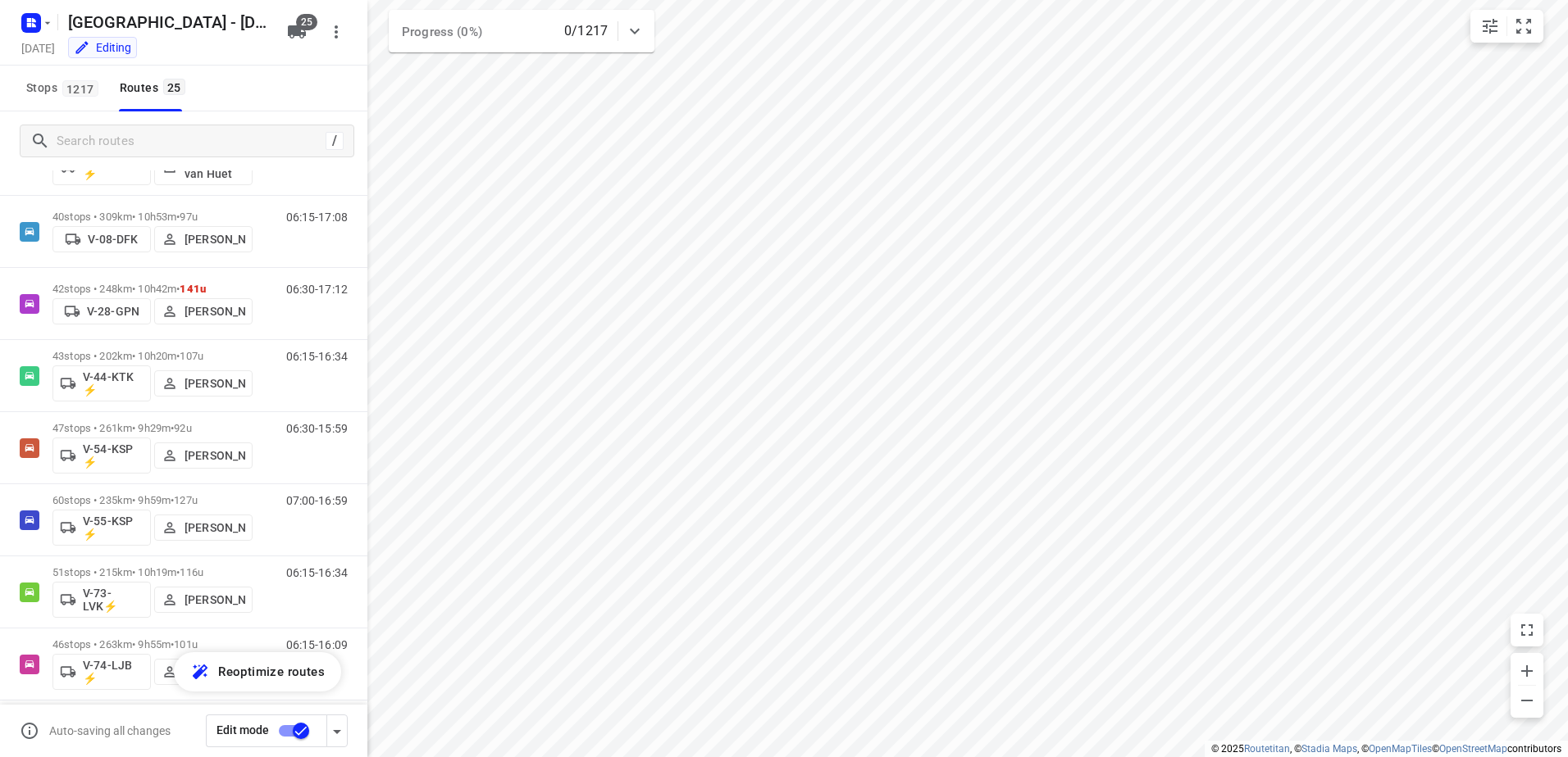
scroll to position [983, 0]
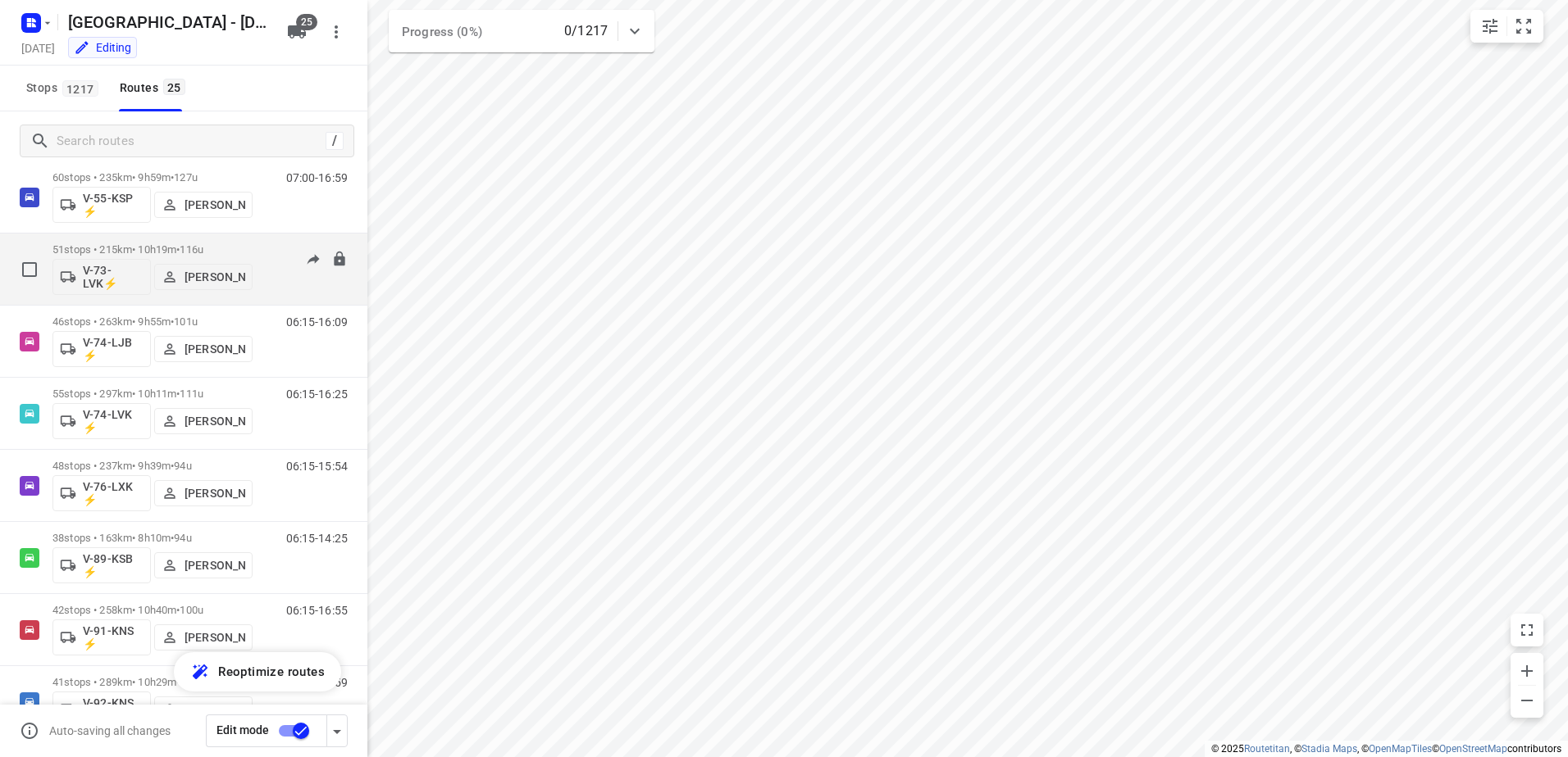
click at [145, 246] on p "51 stops • 215km • 10h19m • 116u" at bounding box center [153, 249] width 200 height 12
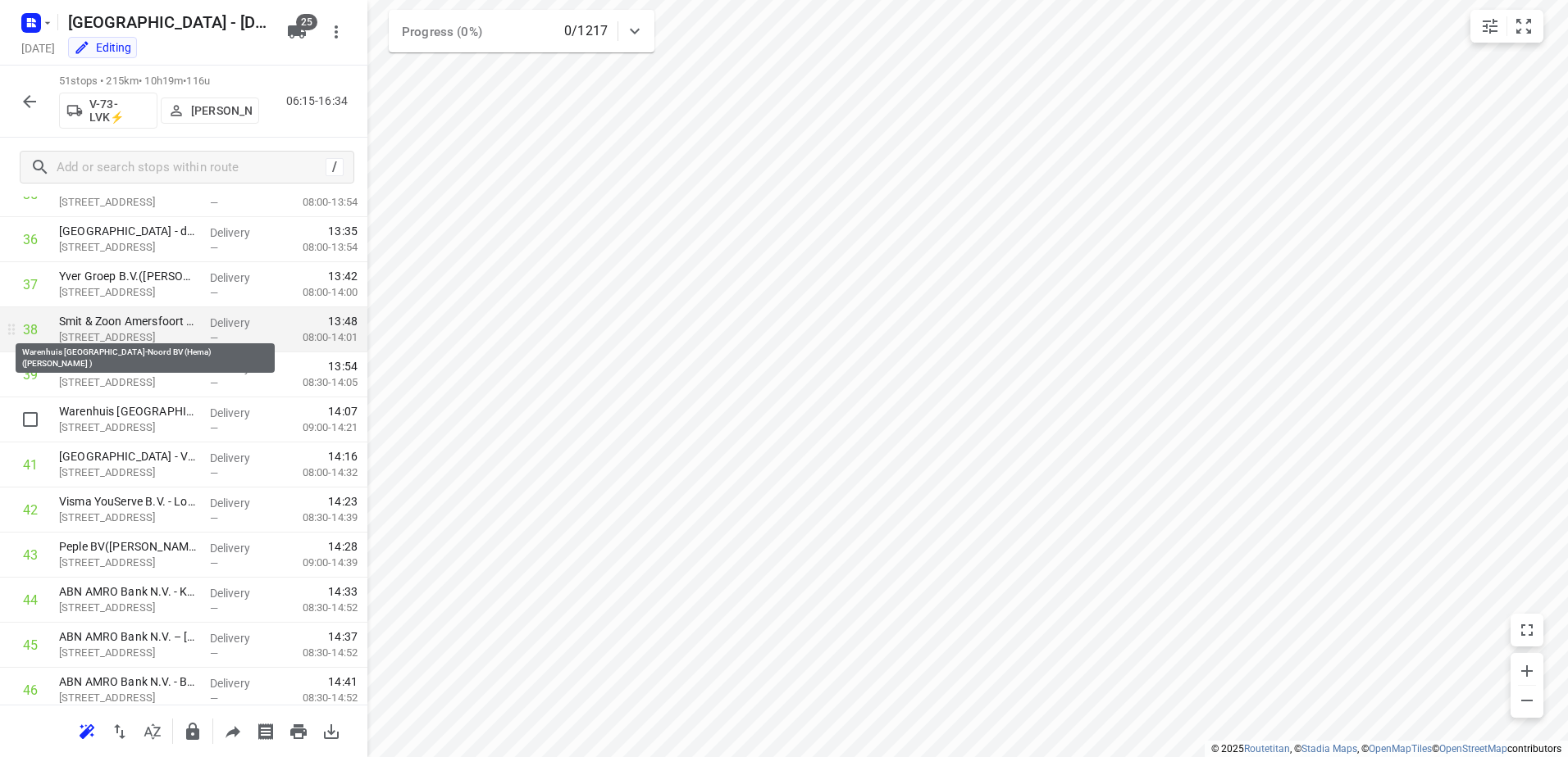
scroll to position [1917, 0]
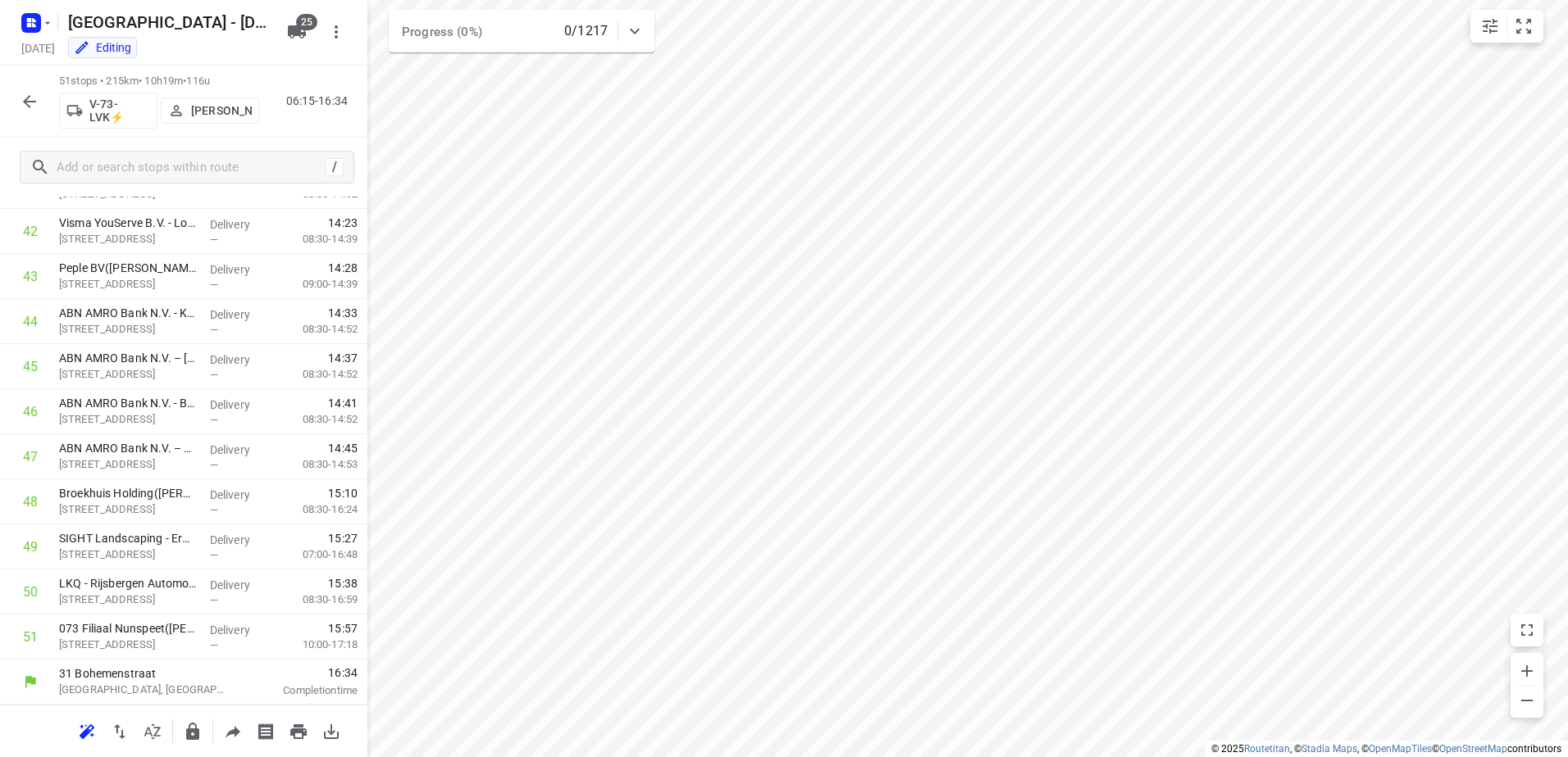
click at [30, 96] on icon "button" at bounding box center [29, 101] width 13 height 13
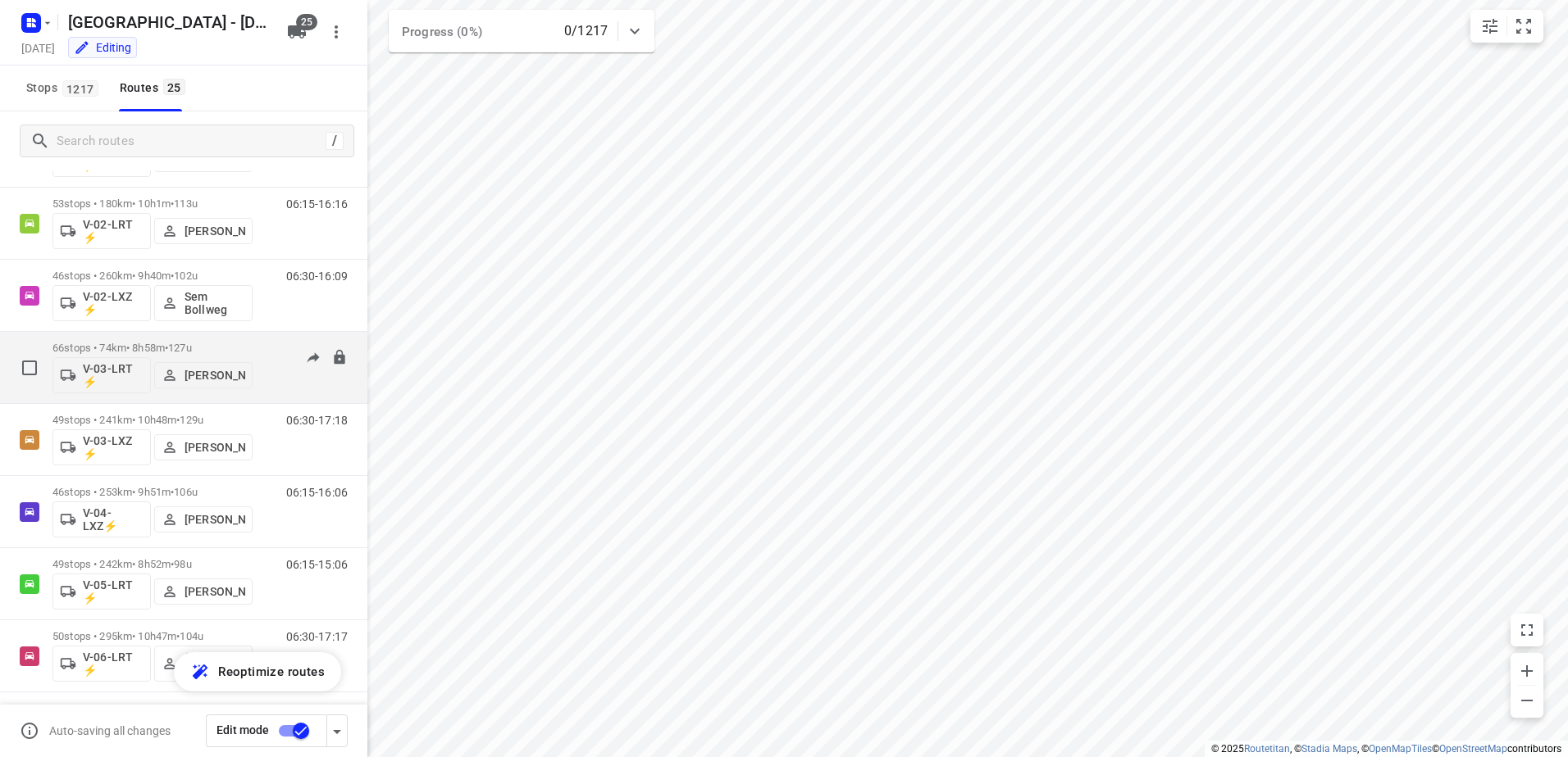
scroll to position [246, 0]
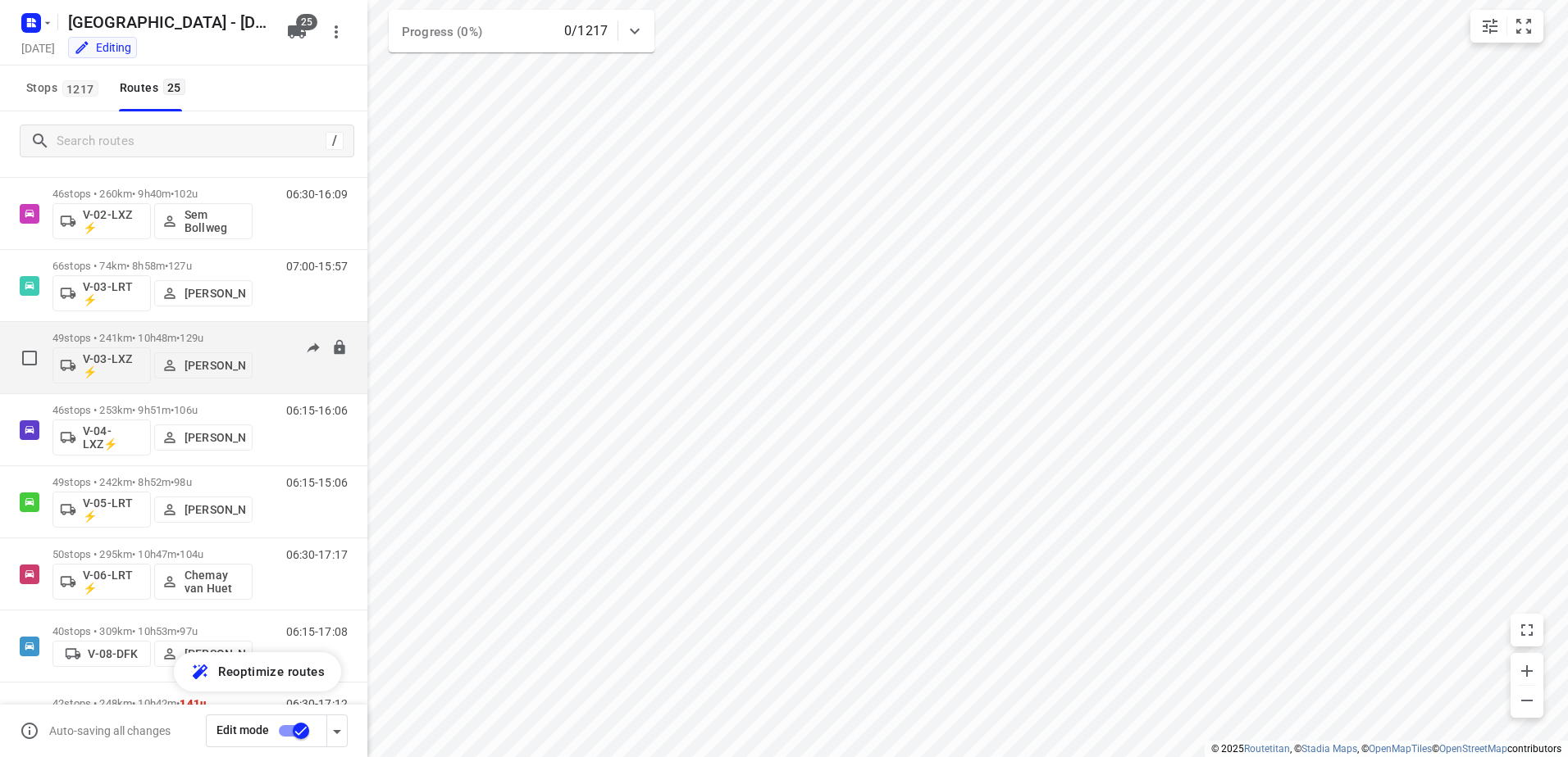
click at [147, 332] on p "49 stops • 241km • 10h48m • 129u" at bounding box center [153, 338] width 200 height 12
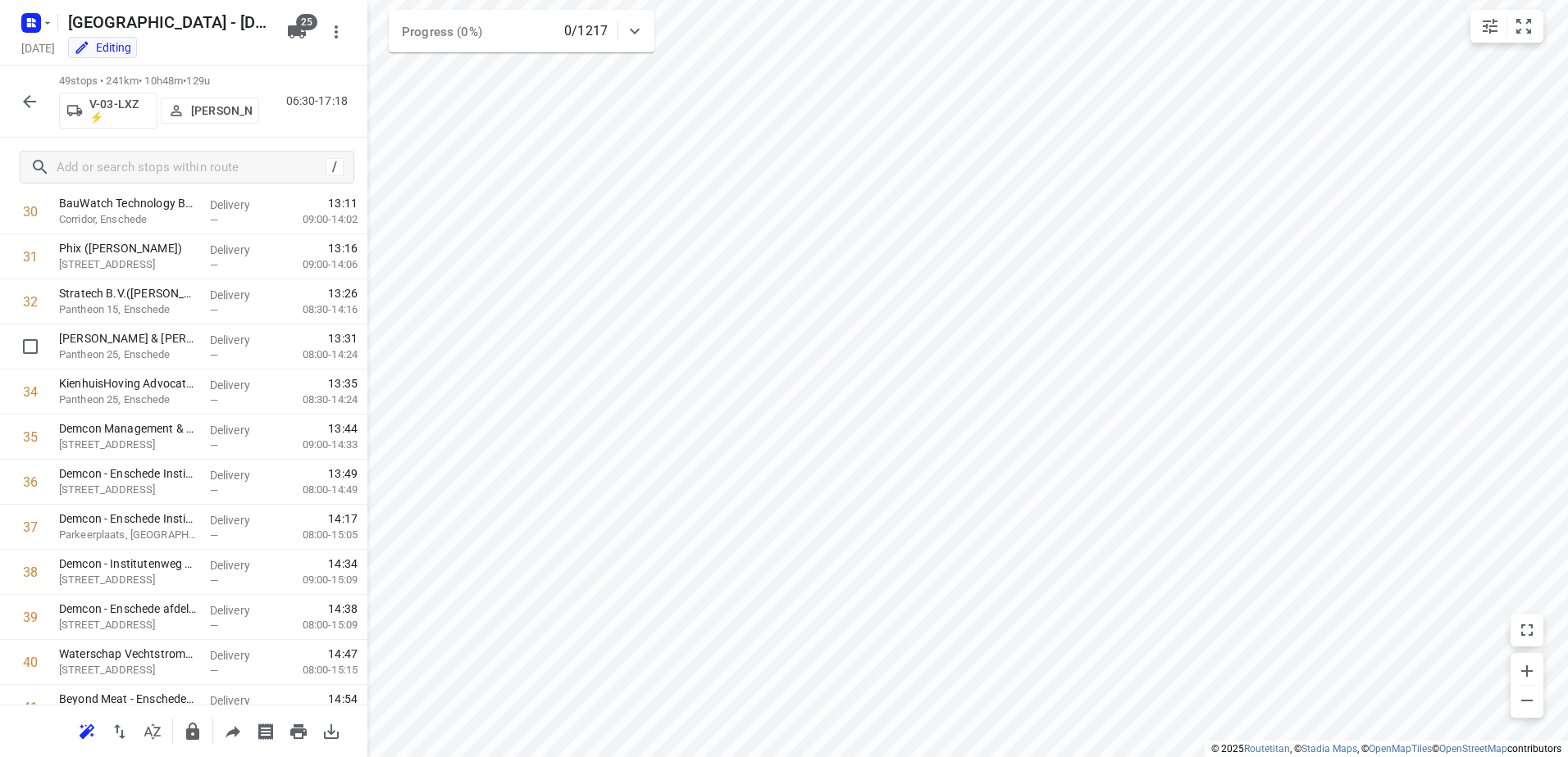
scroll to position [1828, 0]
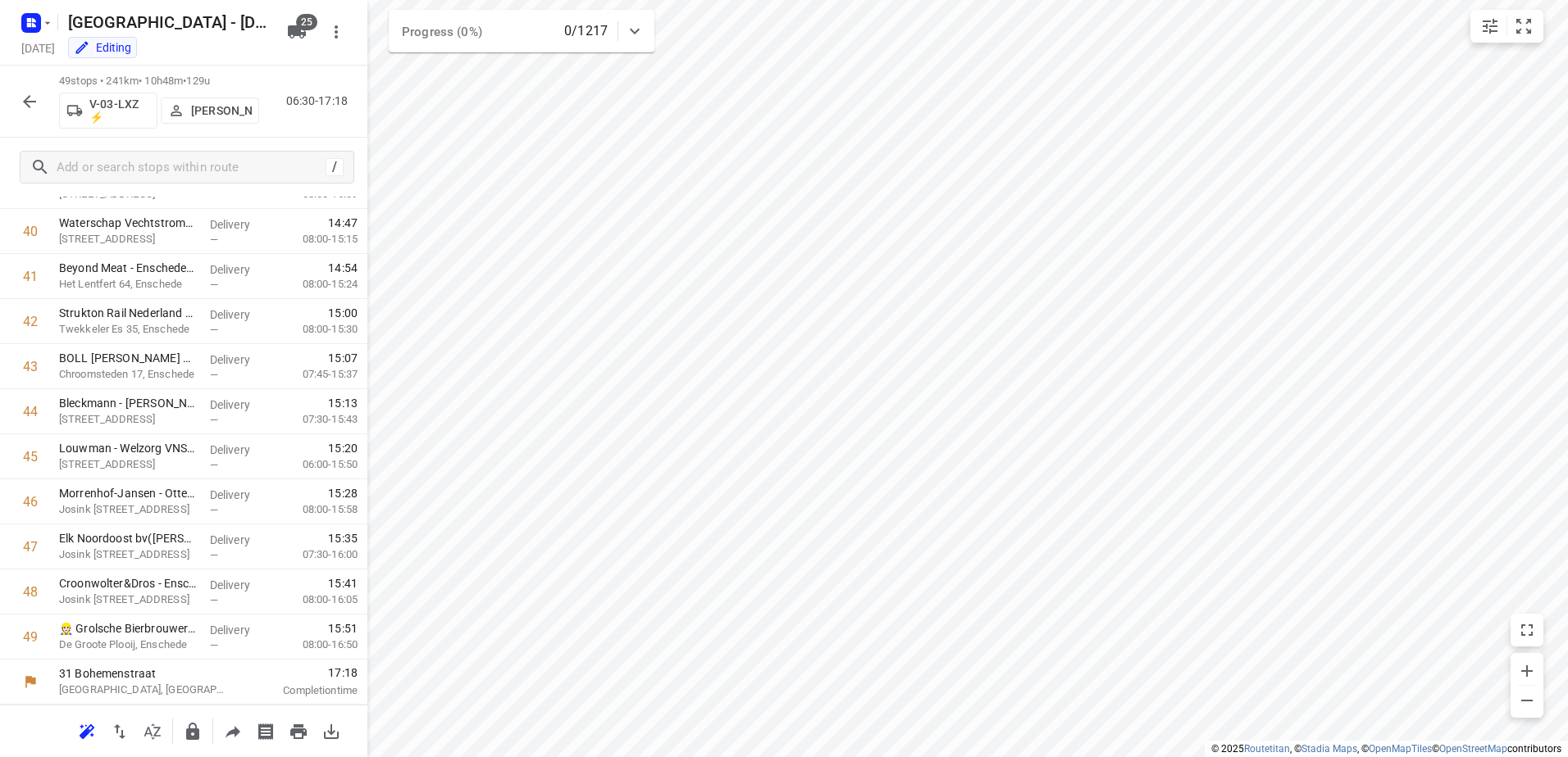
click at [33, 105] on icon "button" at bounding box center [30, 101] width 20 height 20
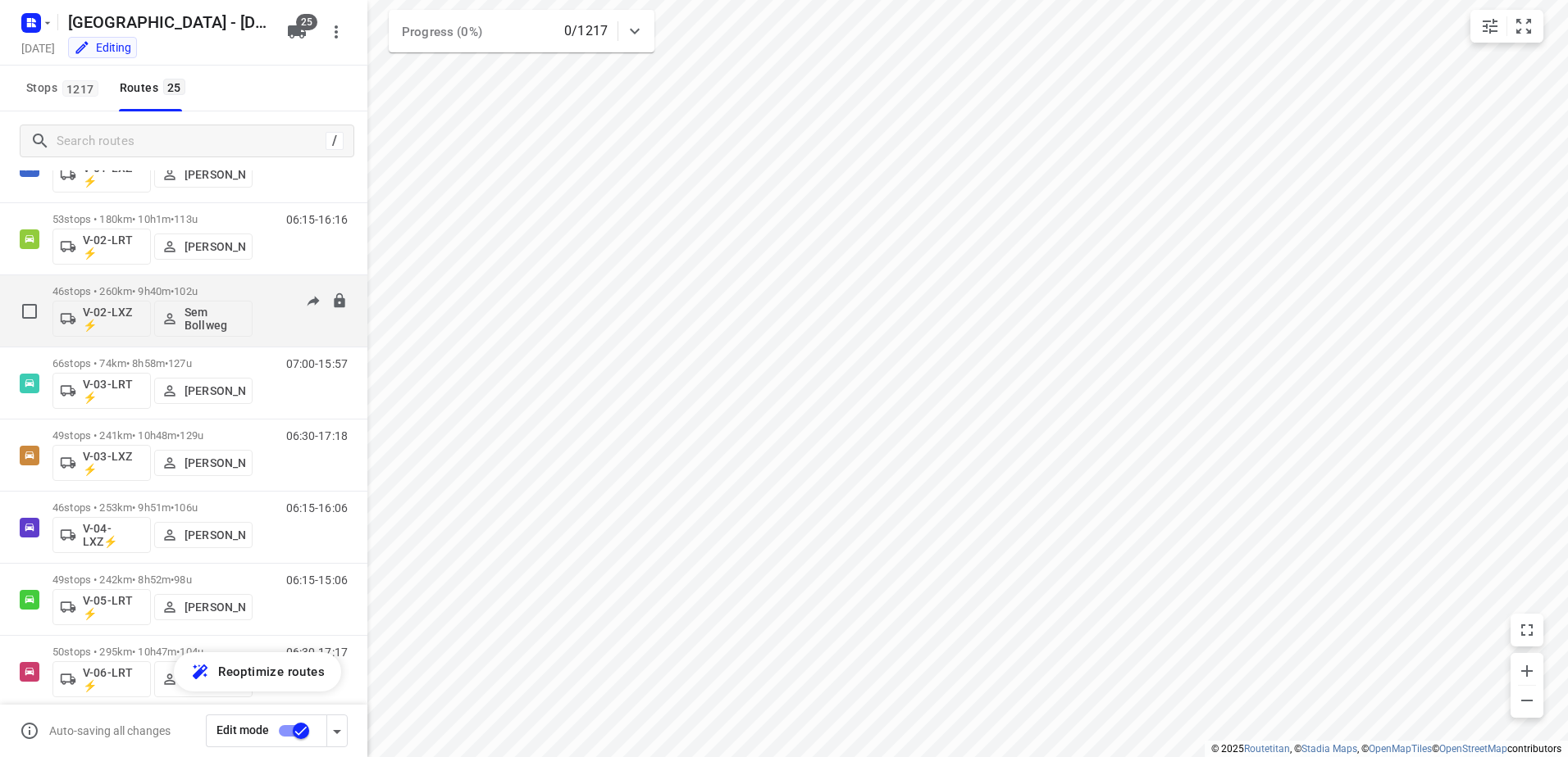
scroll to position [164, 0]
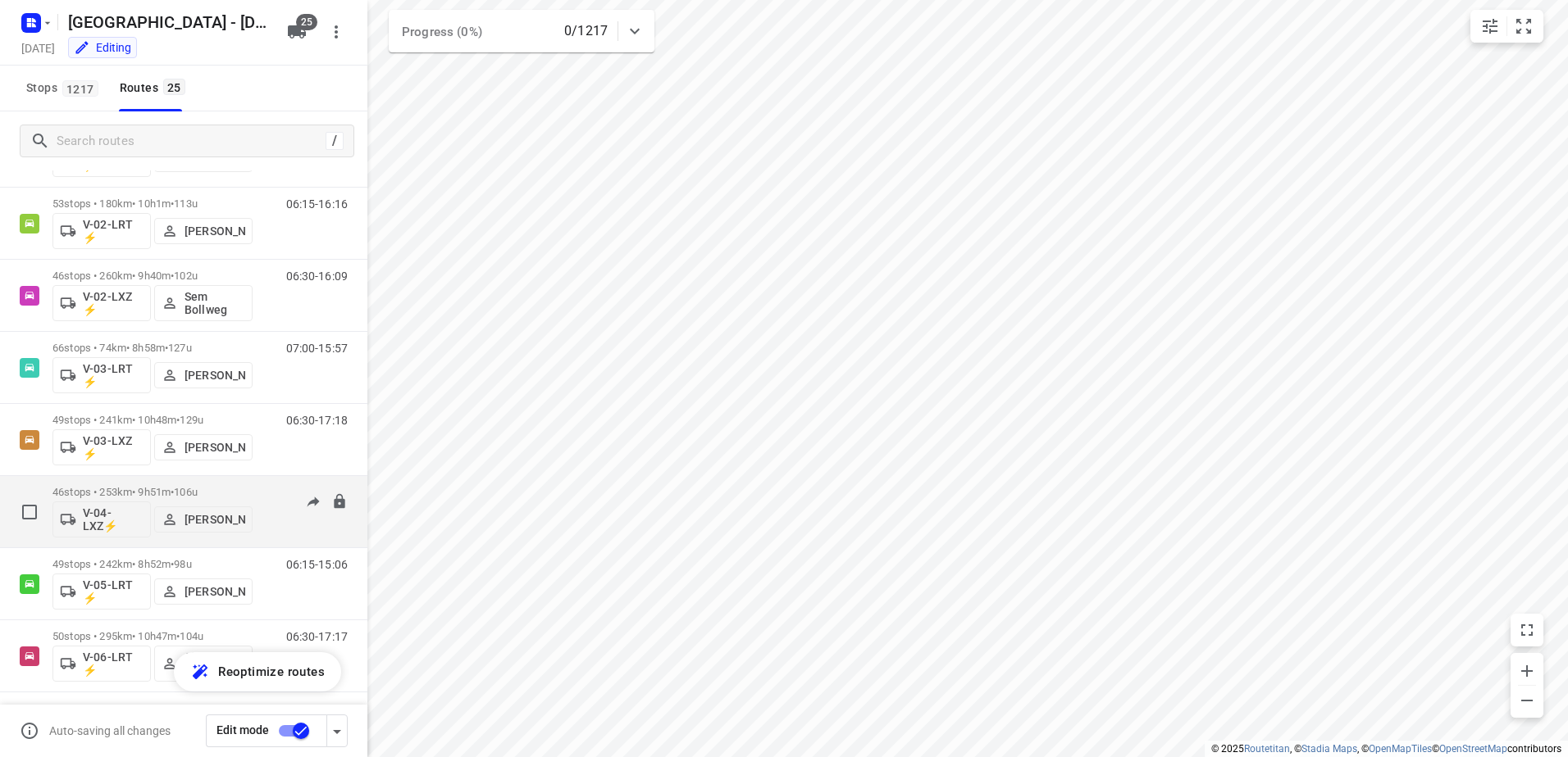
click at [132, 482] on div "46 stops • 253km • 9h51m • 106u V-04-LXZ⚡ [PERSON_NAME]" at bounding box center [153, 511] width 200 height 68
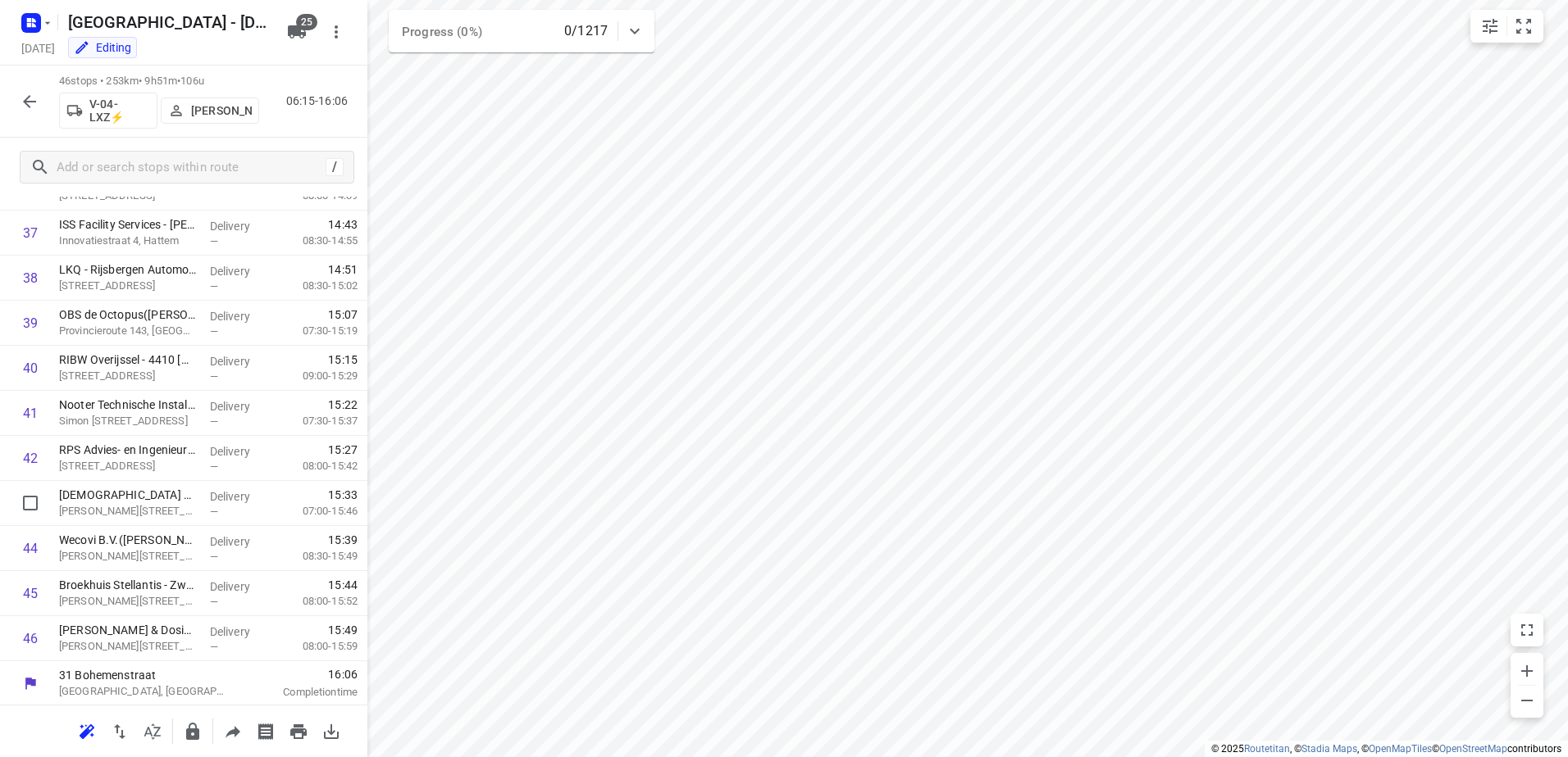
scroll to position [1692, 0]
click at [24, 99] on icon "button" at bounding box center [30, 101] width 20 height 20
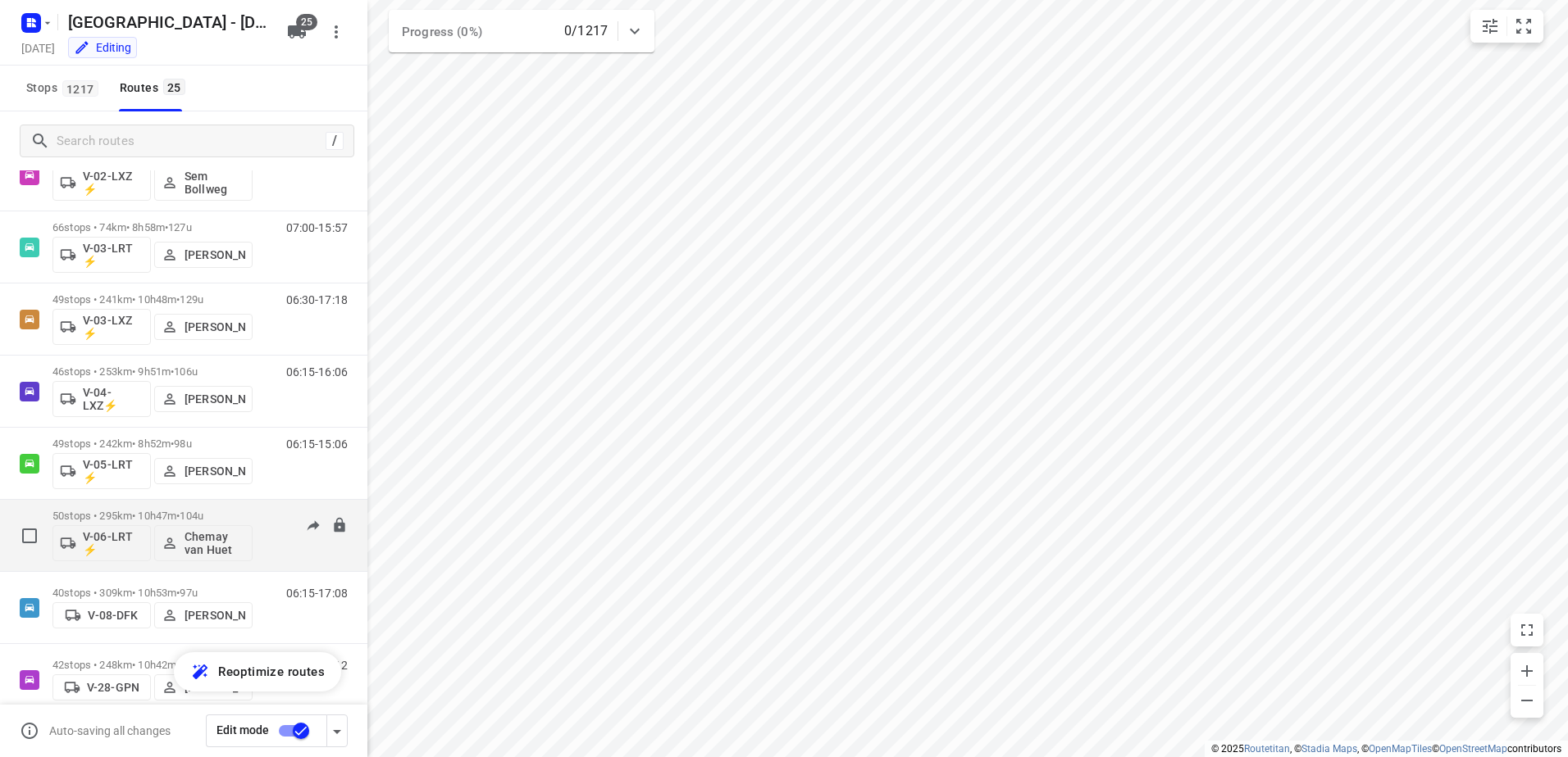
scroll to position [328, 0]
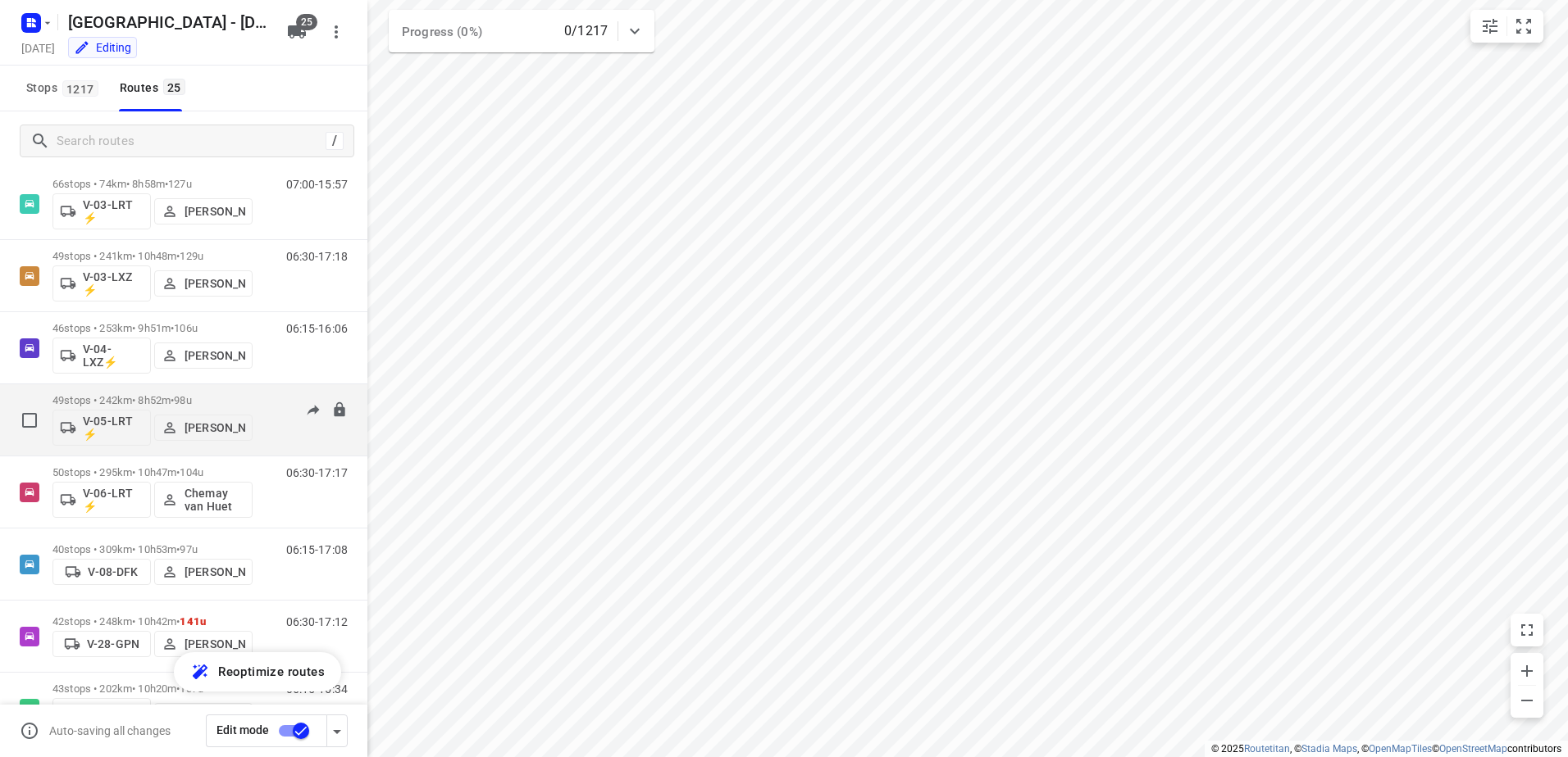
click at [127, 400] on p "49 stops • 242km • 8h52m • 98u" at bounding box center [153, 400] width 200 height 12
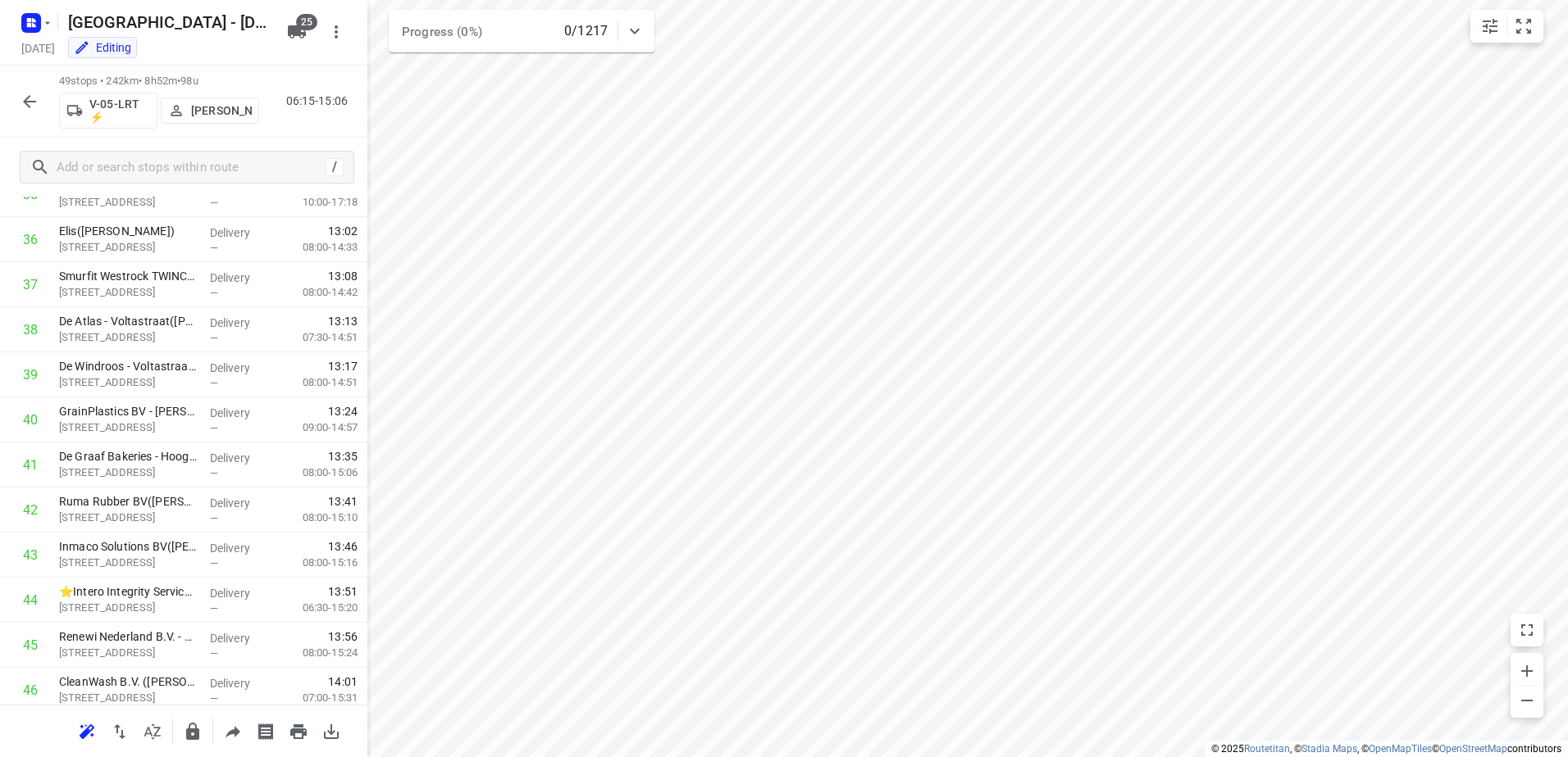
scroll to position [1828, 0]
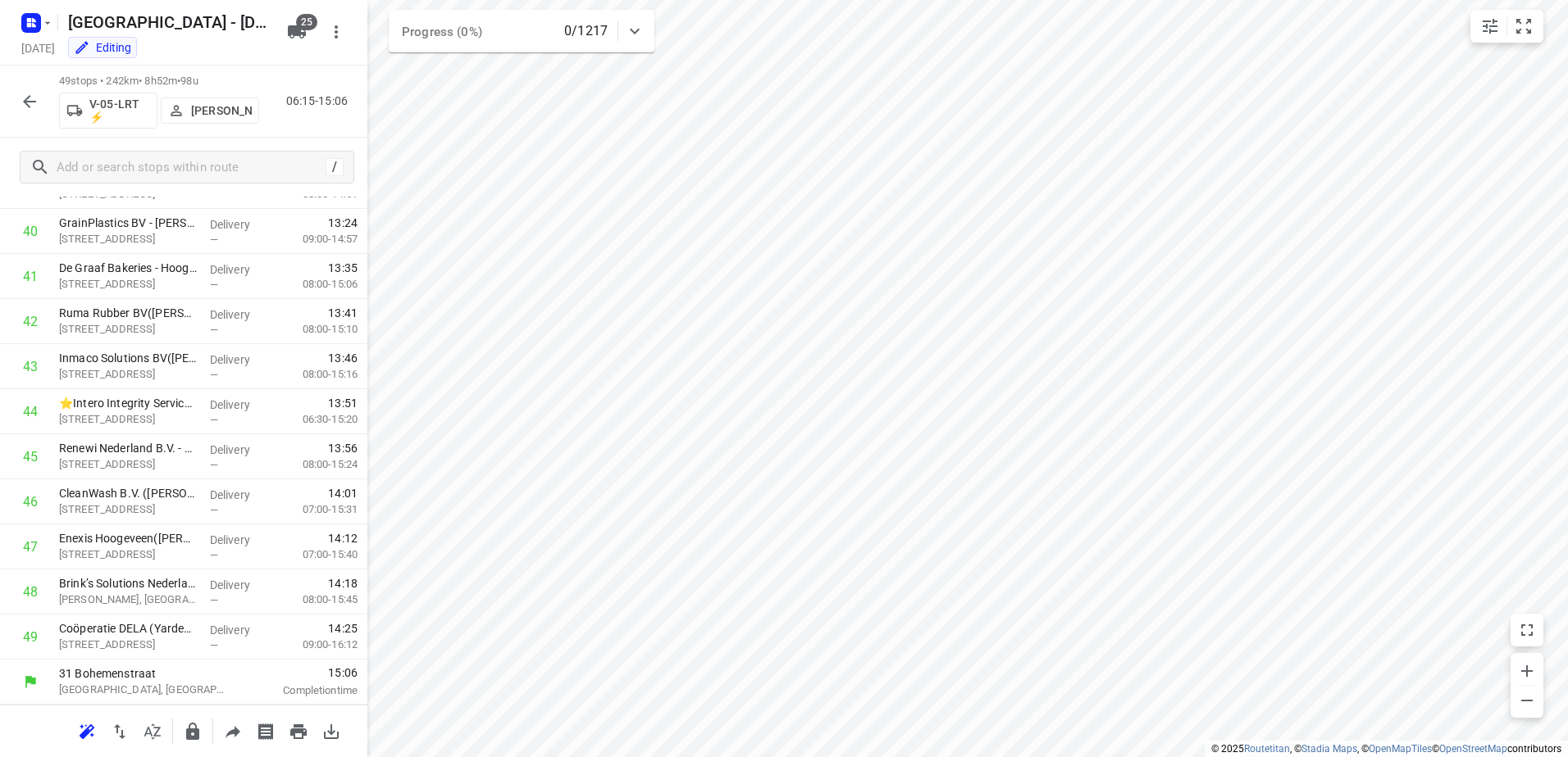
click at [21, 94] on icon "button" at bounding box center [30, 101] width 20 height 20
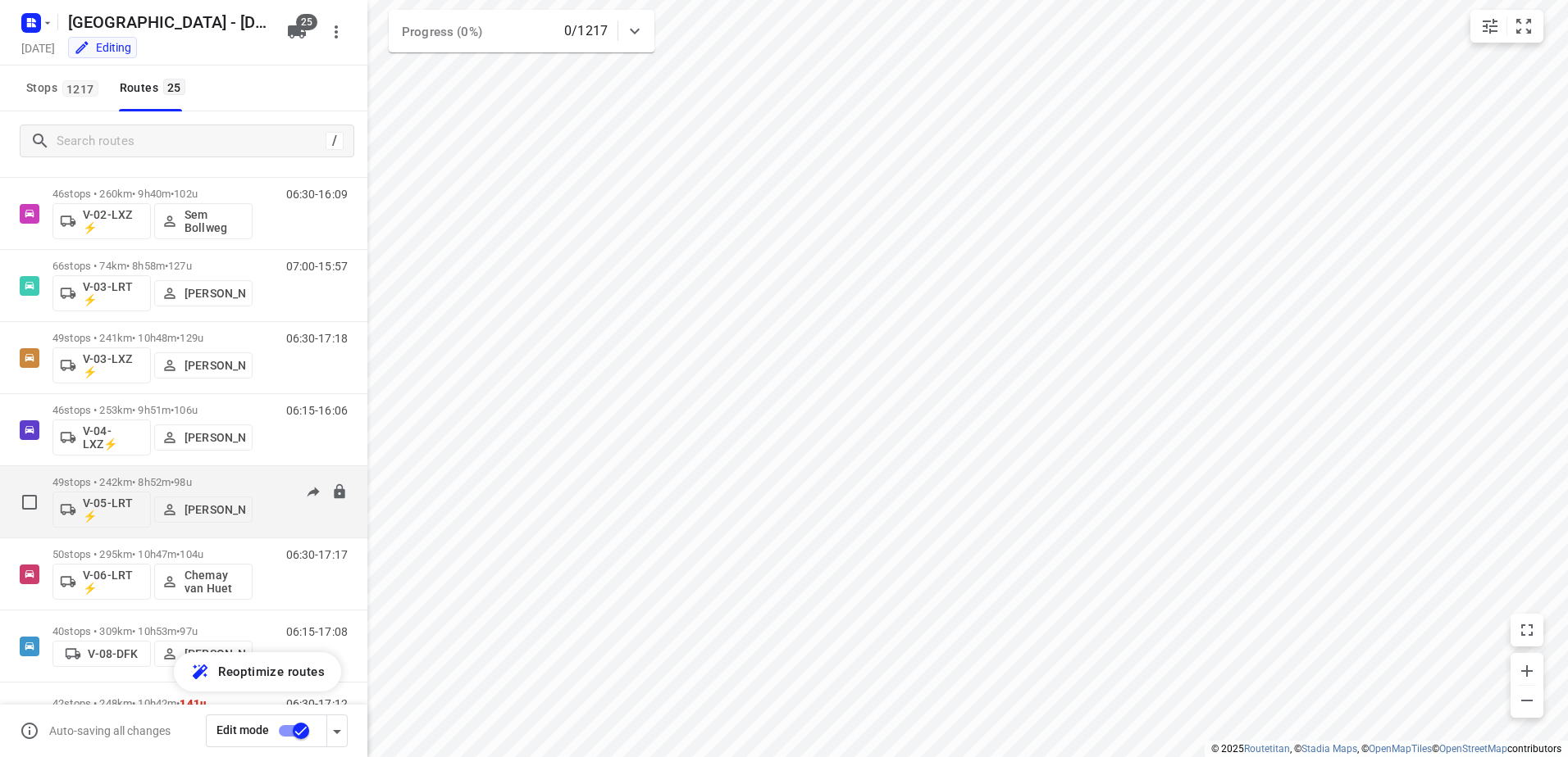
scroll to position [328, 0]
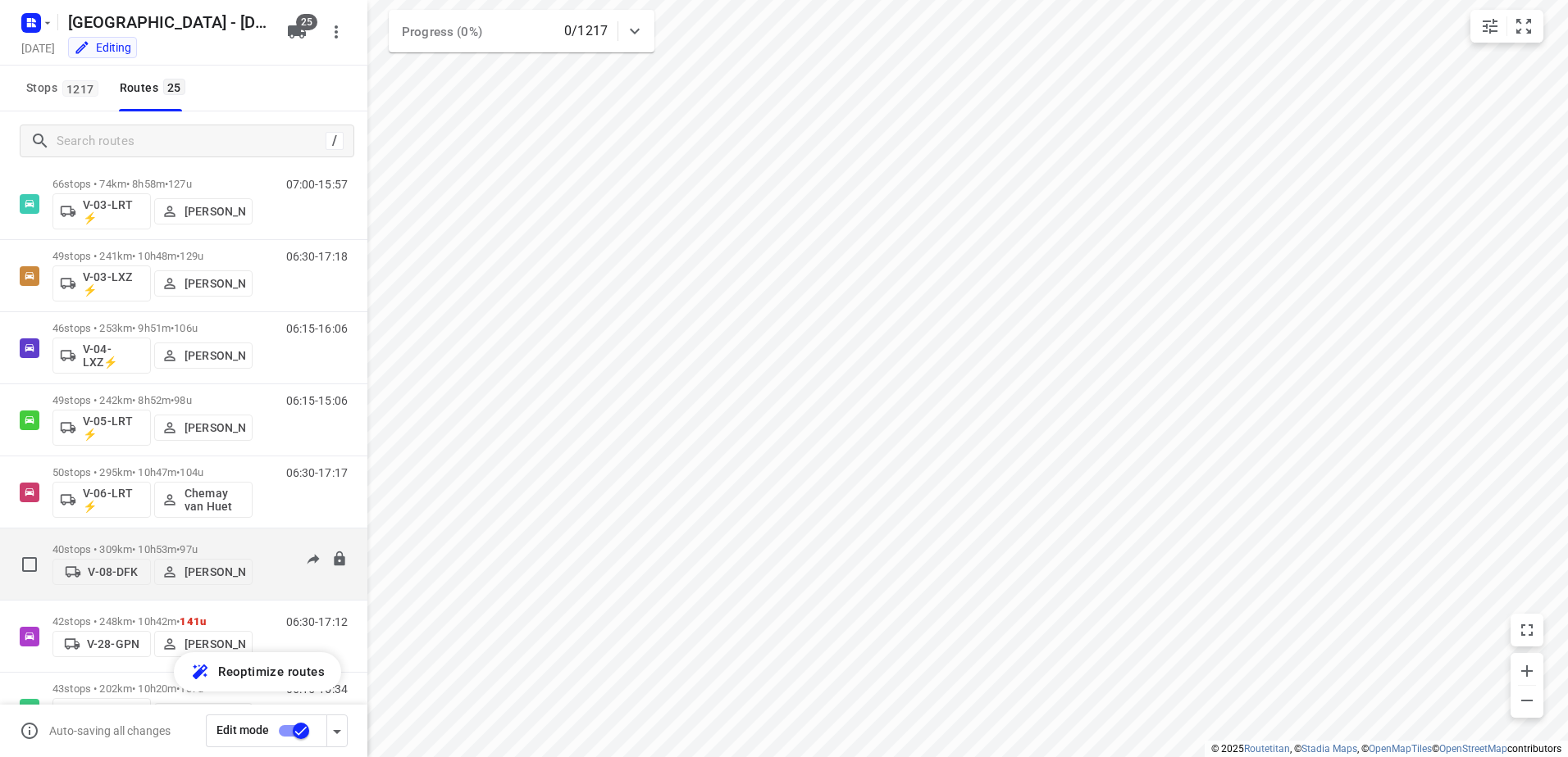
click at [197, 544] on span "97u" at bounding box center [188, 550] width 17 height 12
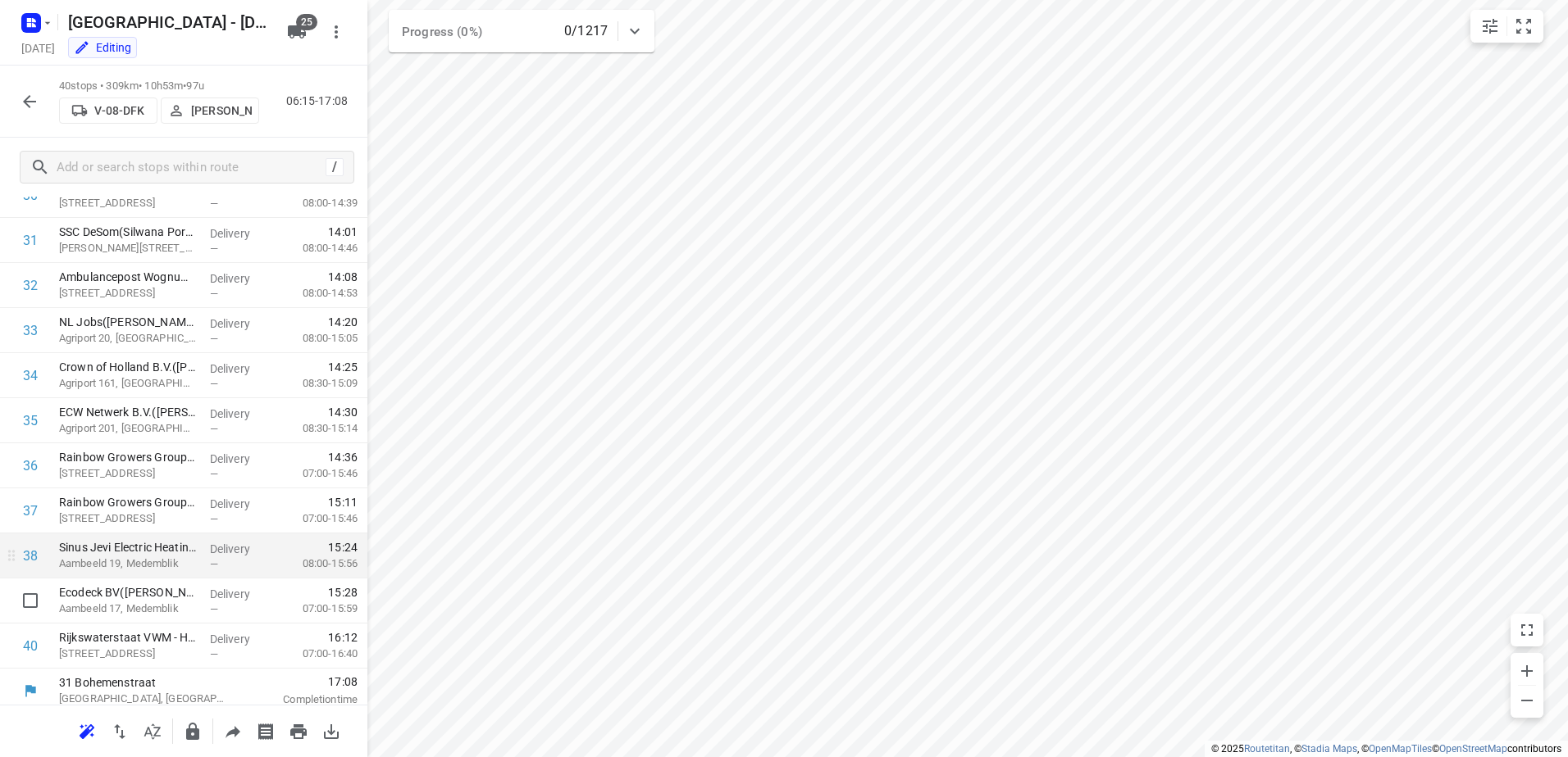
scroll to position [1422, 0]
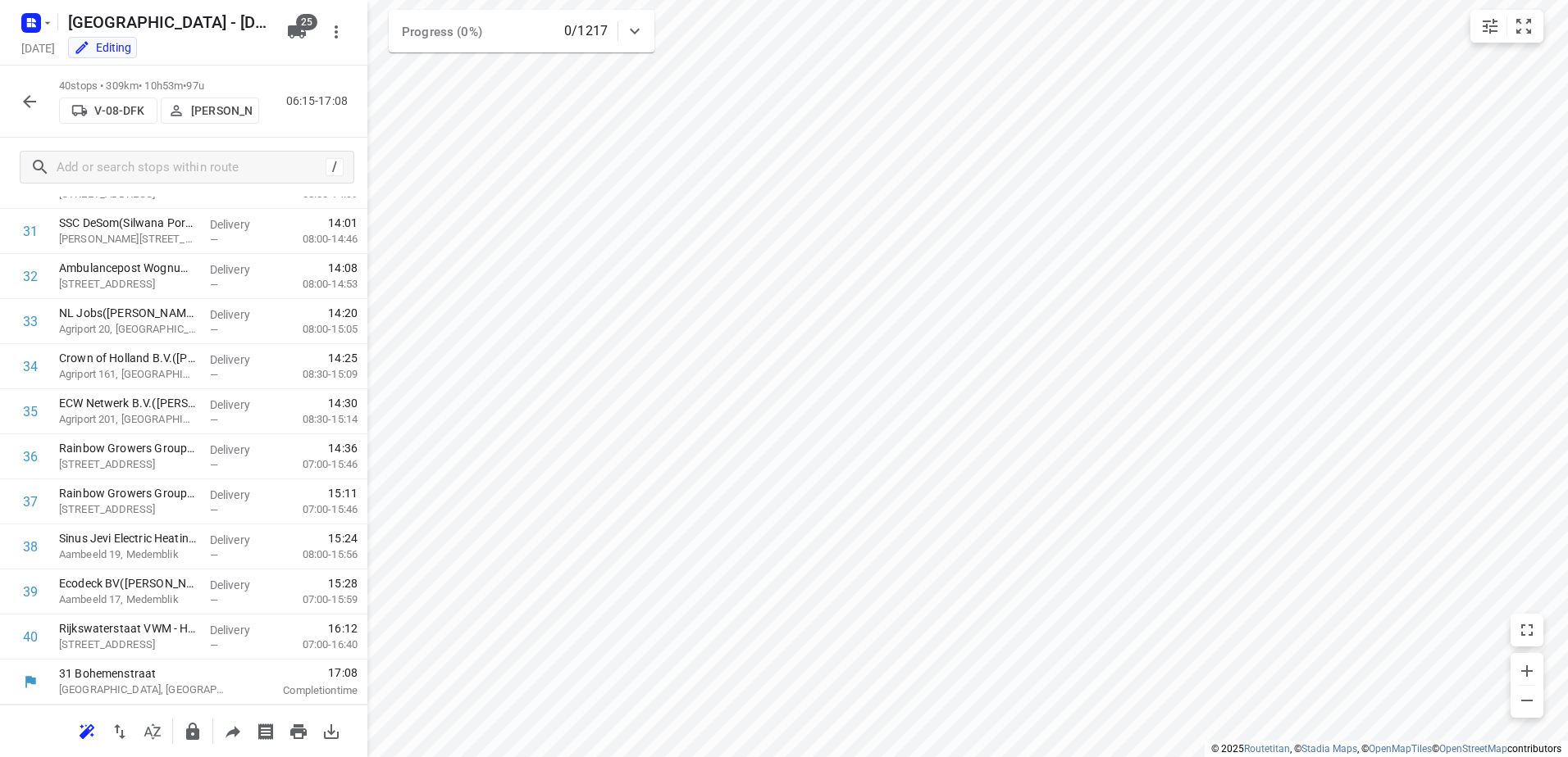
click at [21, 98] on icon "button" at bounding box center [30, 101] width 20 height 20
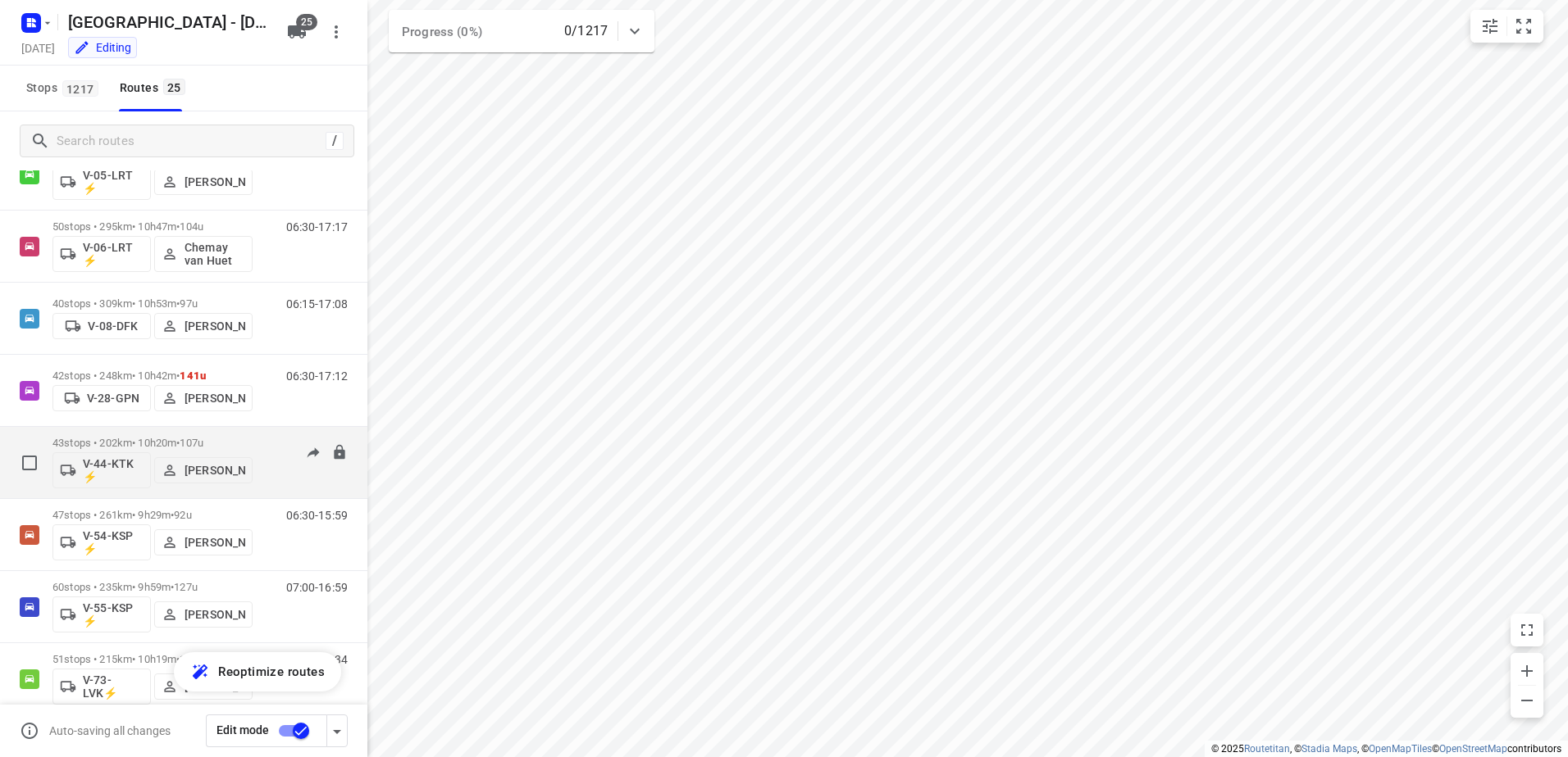
scroll to position [656, 0]
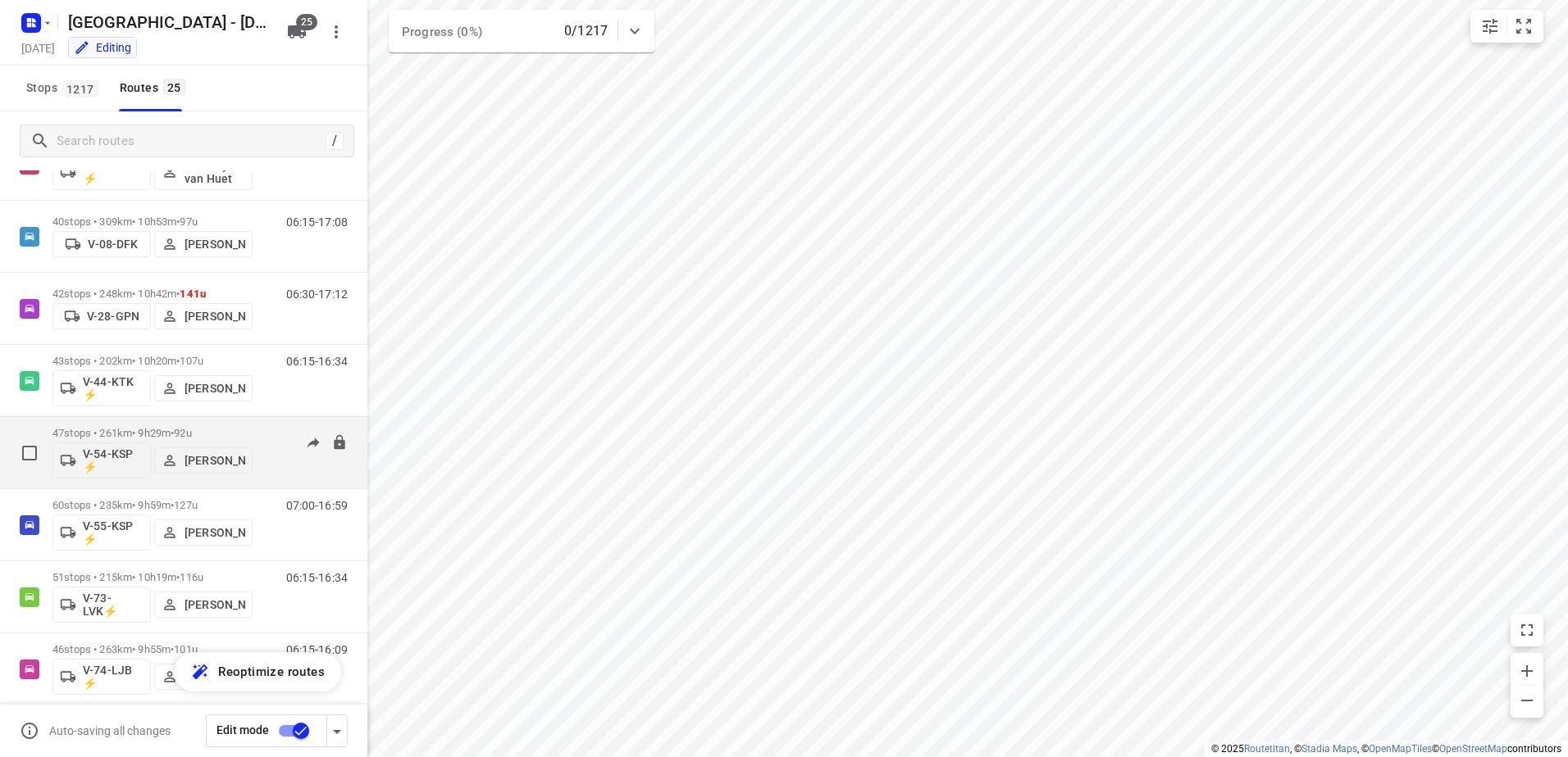
click at [138, 431] on p "47 stops • 261km • 9h29m • 92u" at bounding box center [153, 433] width 200 height 12
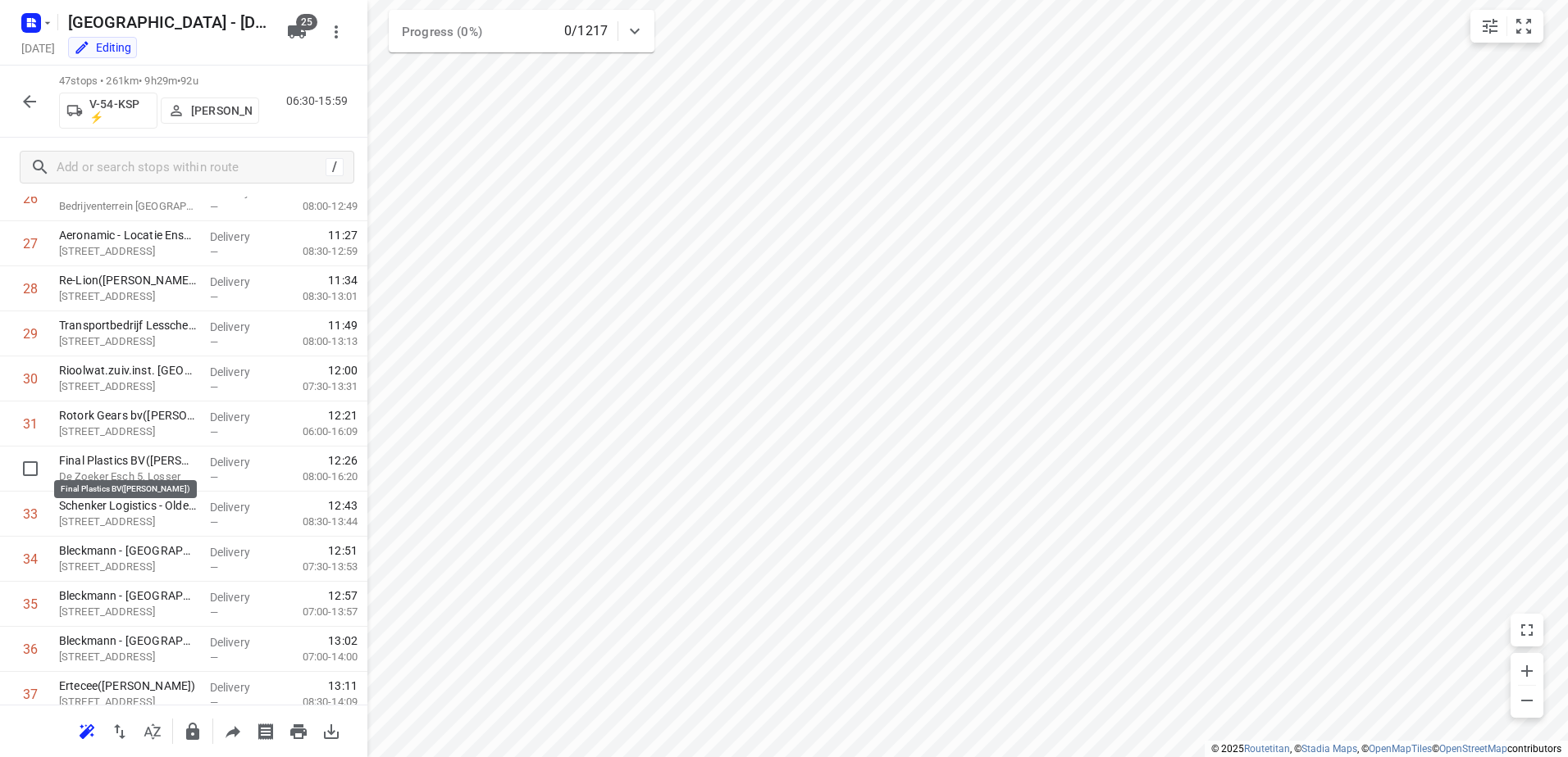
scroll to position [1737, 0]
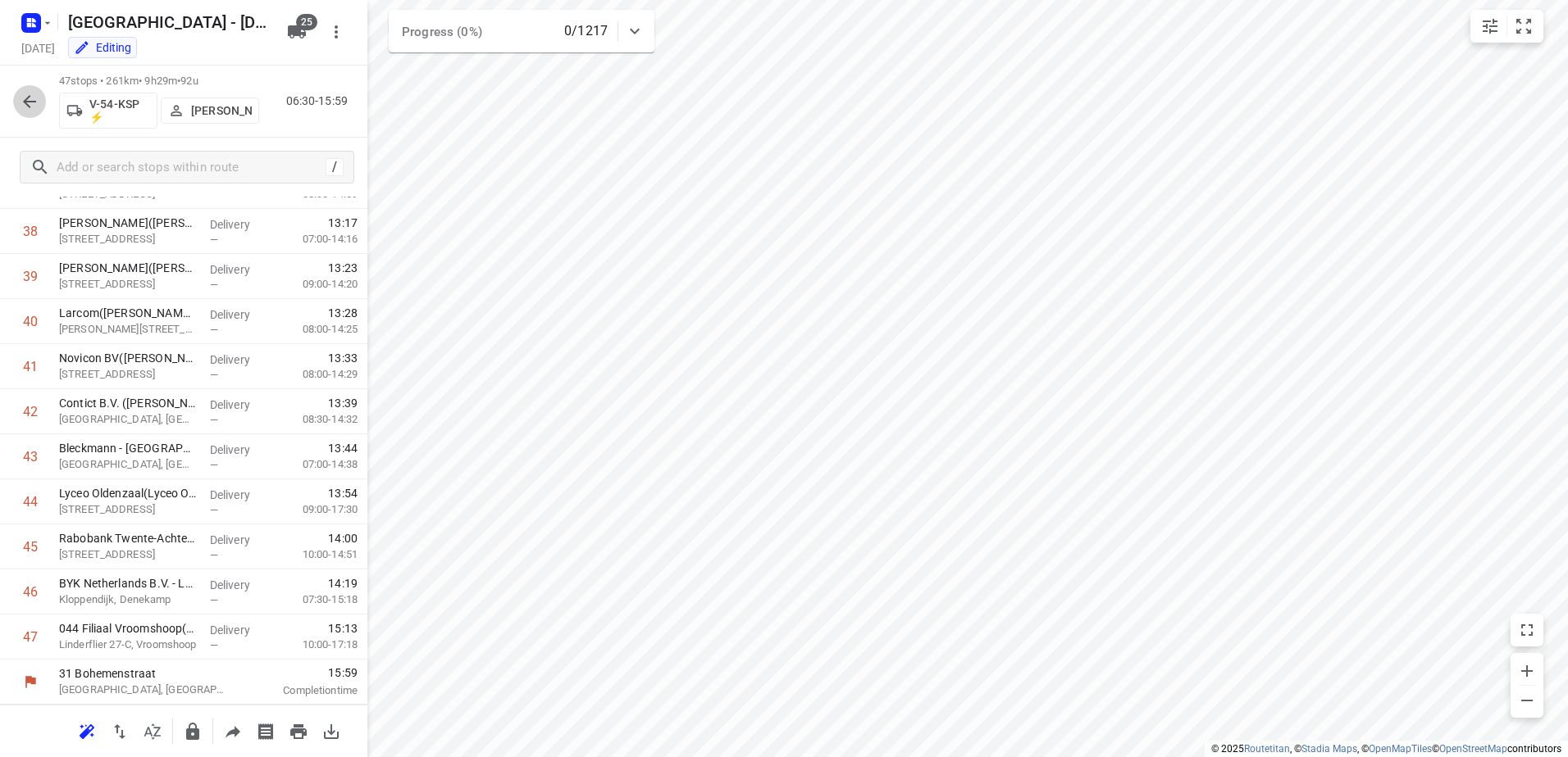
click at [33, 98] on icon "button" at bounding box center [30, 101] width 20 height 20
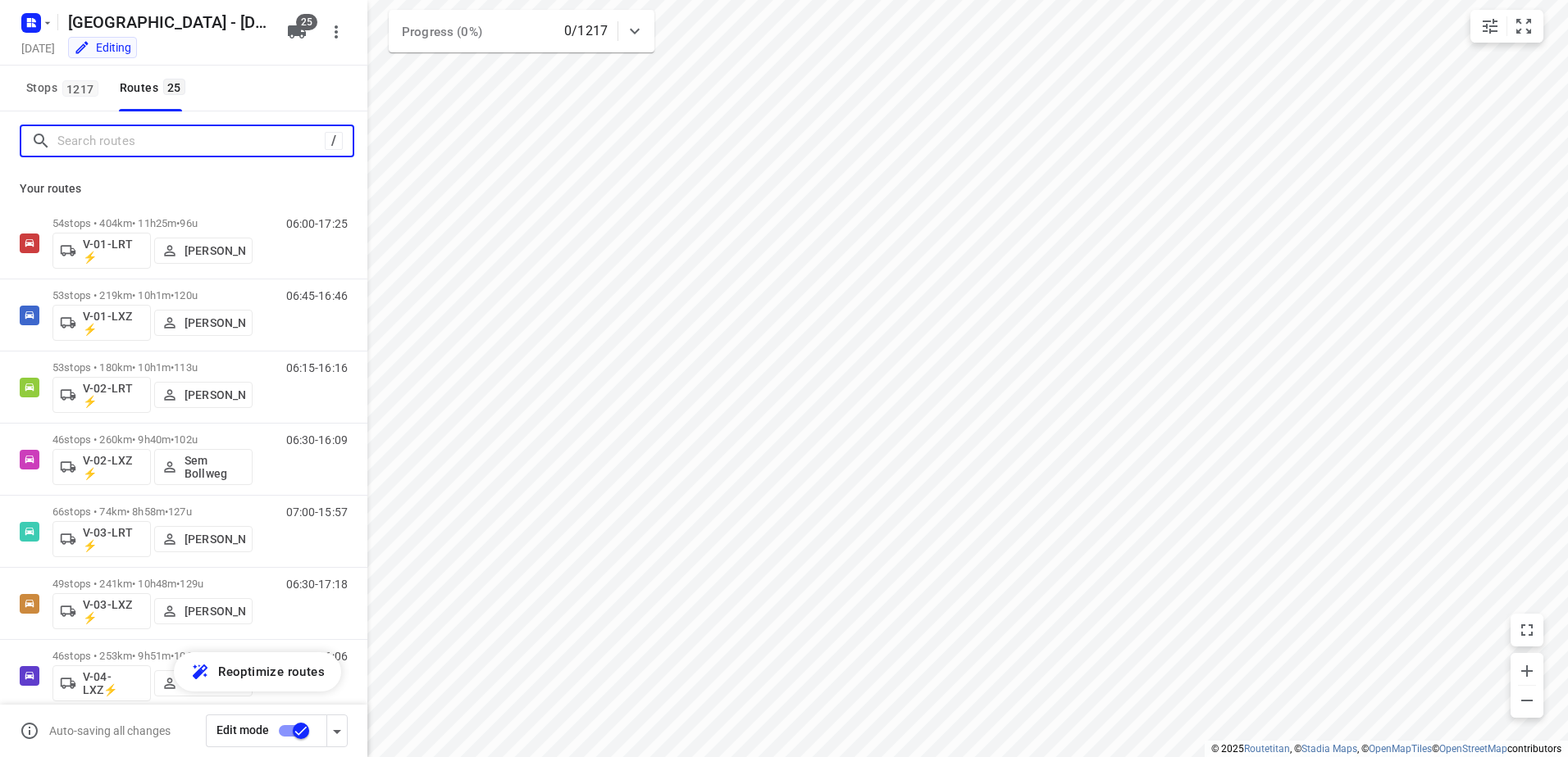
click at [131, 143] on input "Search routes" at bounding box center [191, 141] width 268 height 25
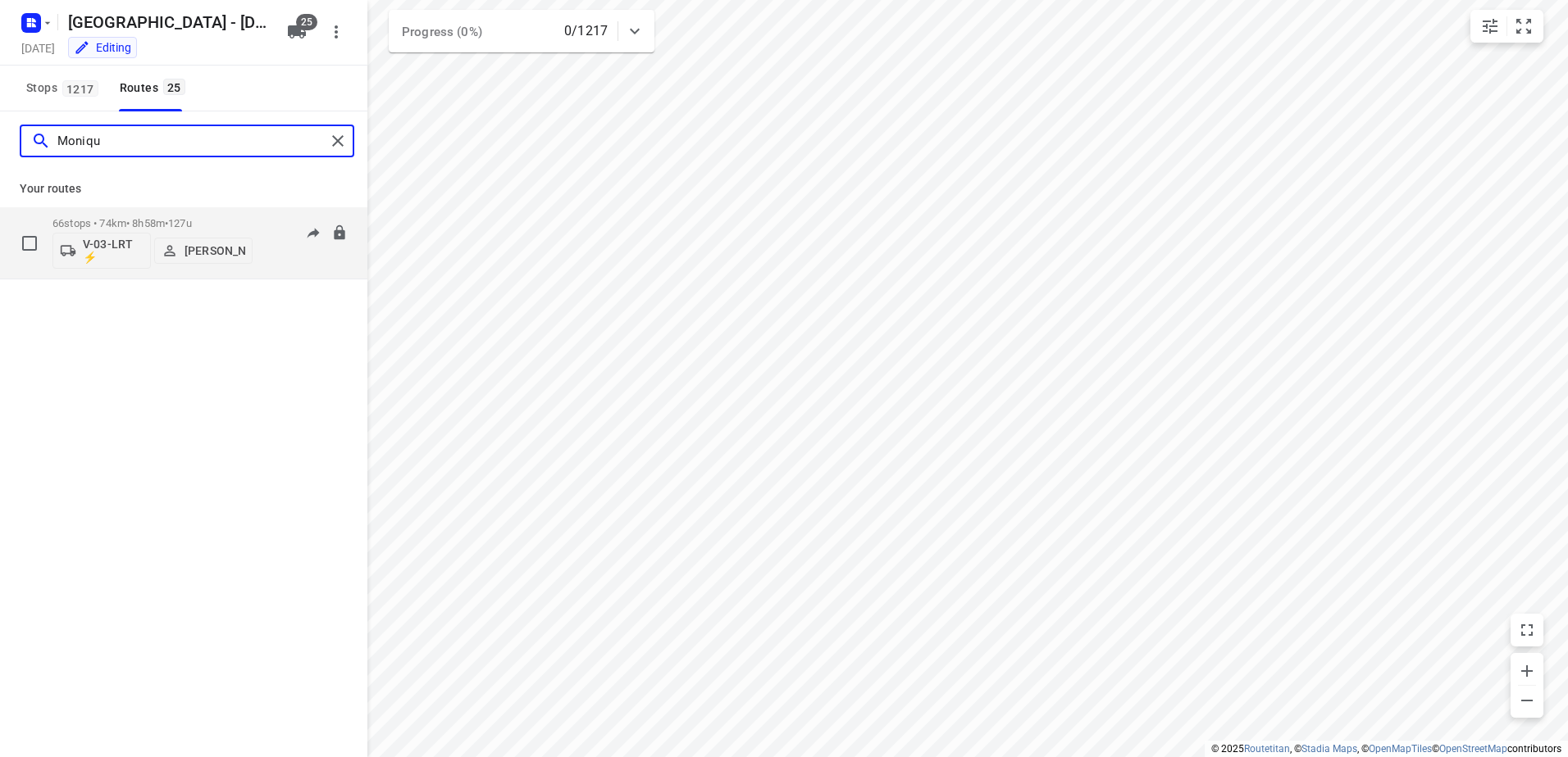
type input "Moniqu"
click at [112, 220] on p "66 stops • 74km • 8h58m • 127u" at bounding box center [153, 223] width 200 height 12
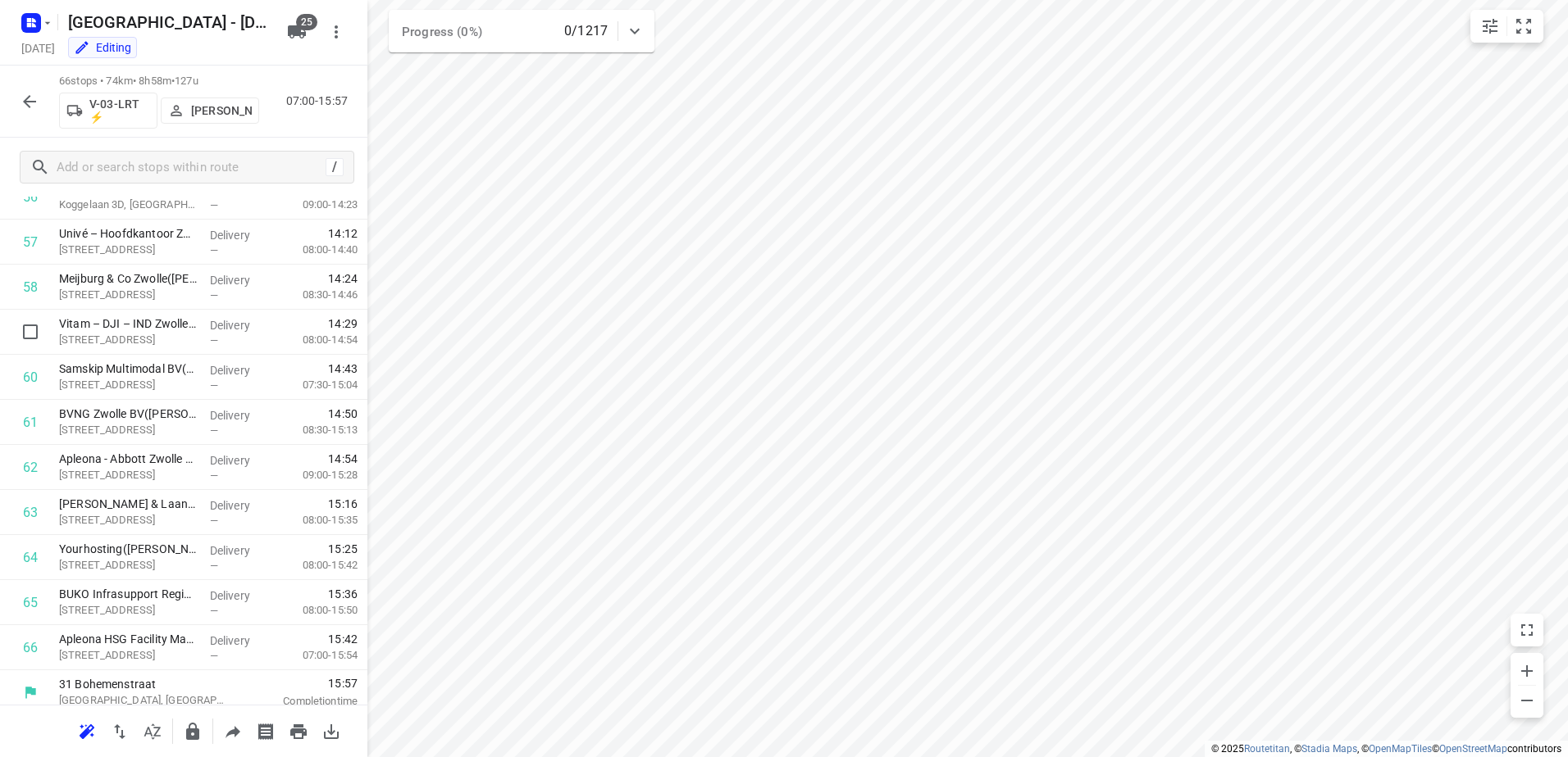
scroll to position [2593, 0]
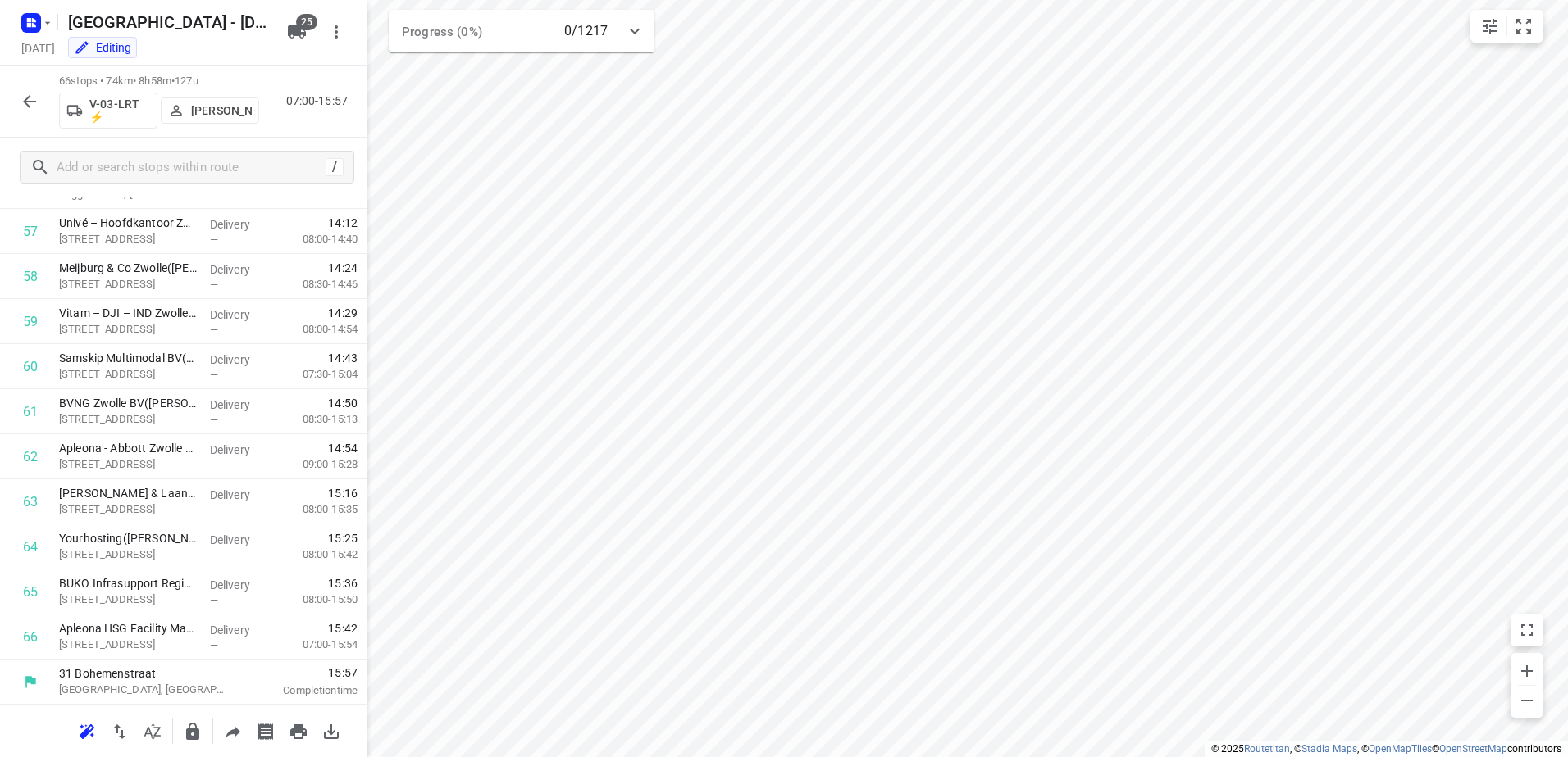
click at [36, 101] on icon "button" at bounding box center [29, 101] width 13 height 13
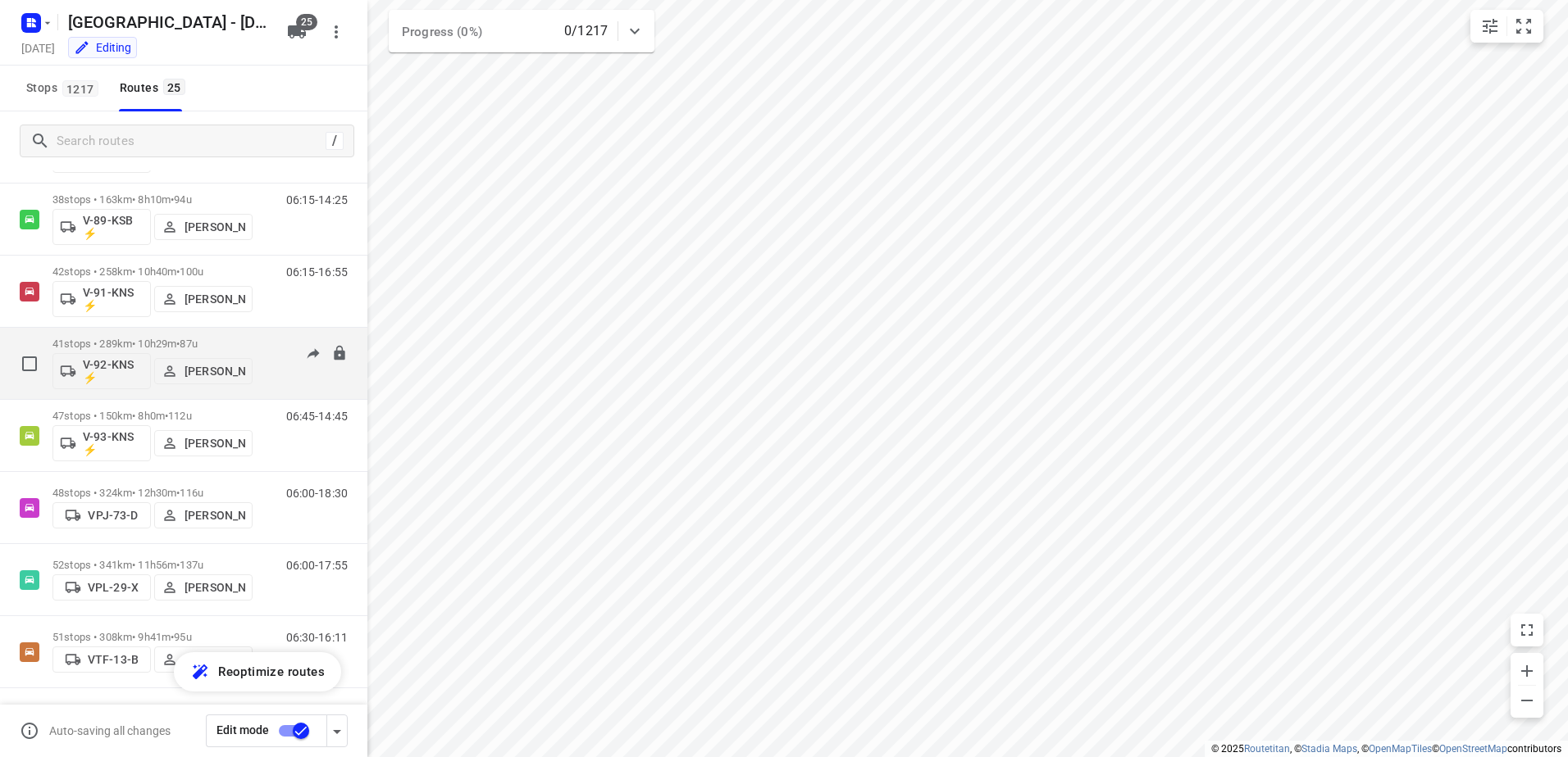
scroll to position [1240, 0]
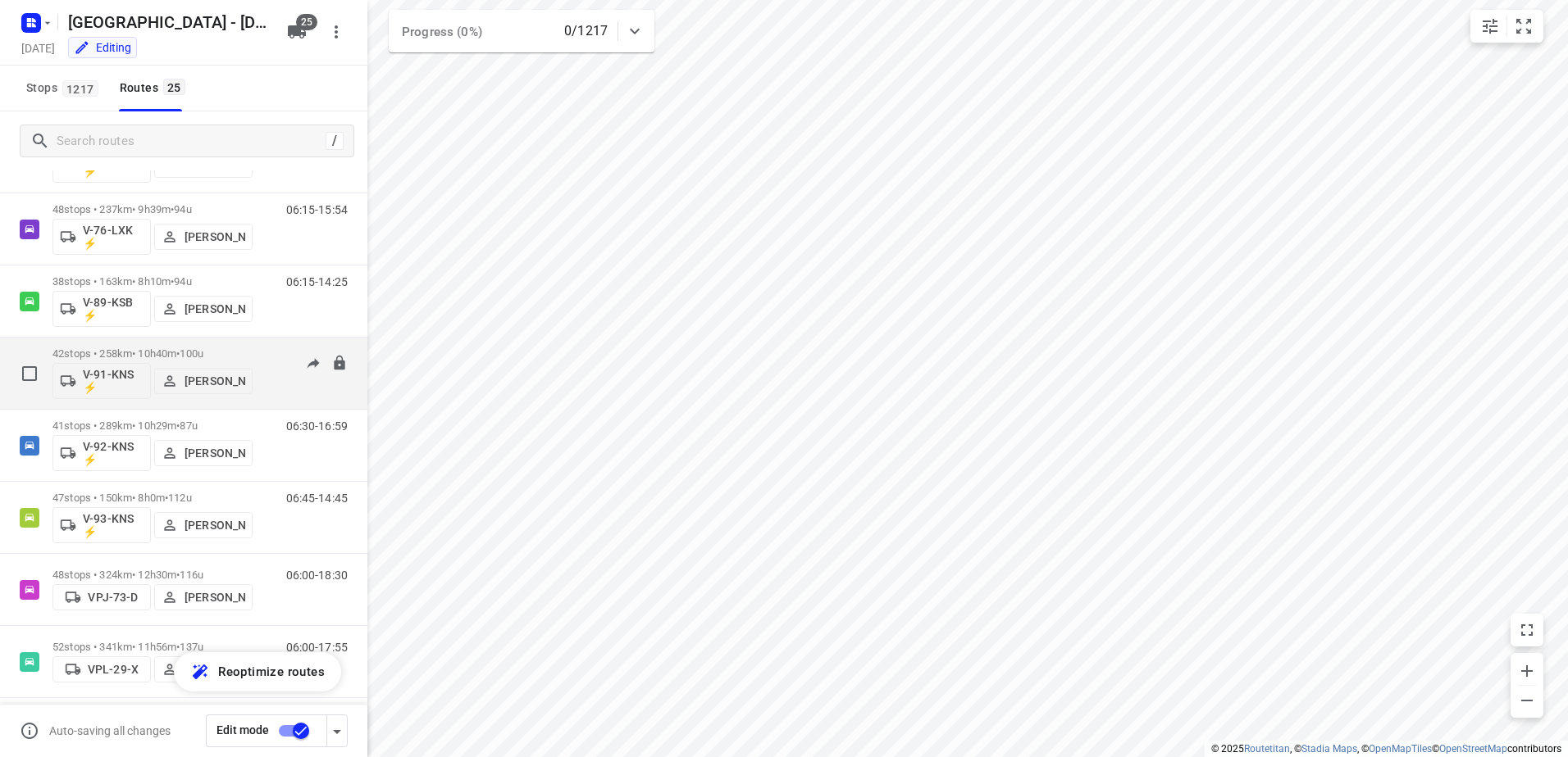
click at [104, 352] on p "42 stops • 258km • 10h40m • 100u" at bounding box center [153, 354] width 200 height 12
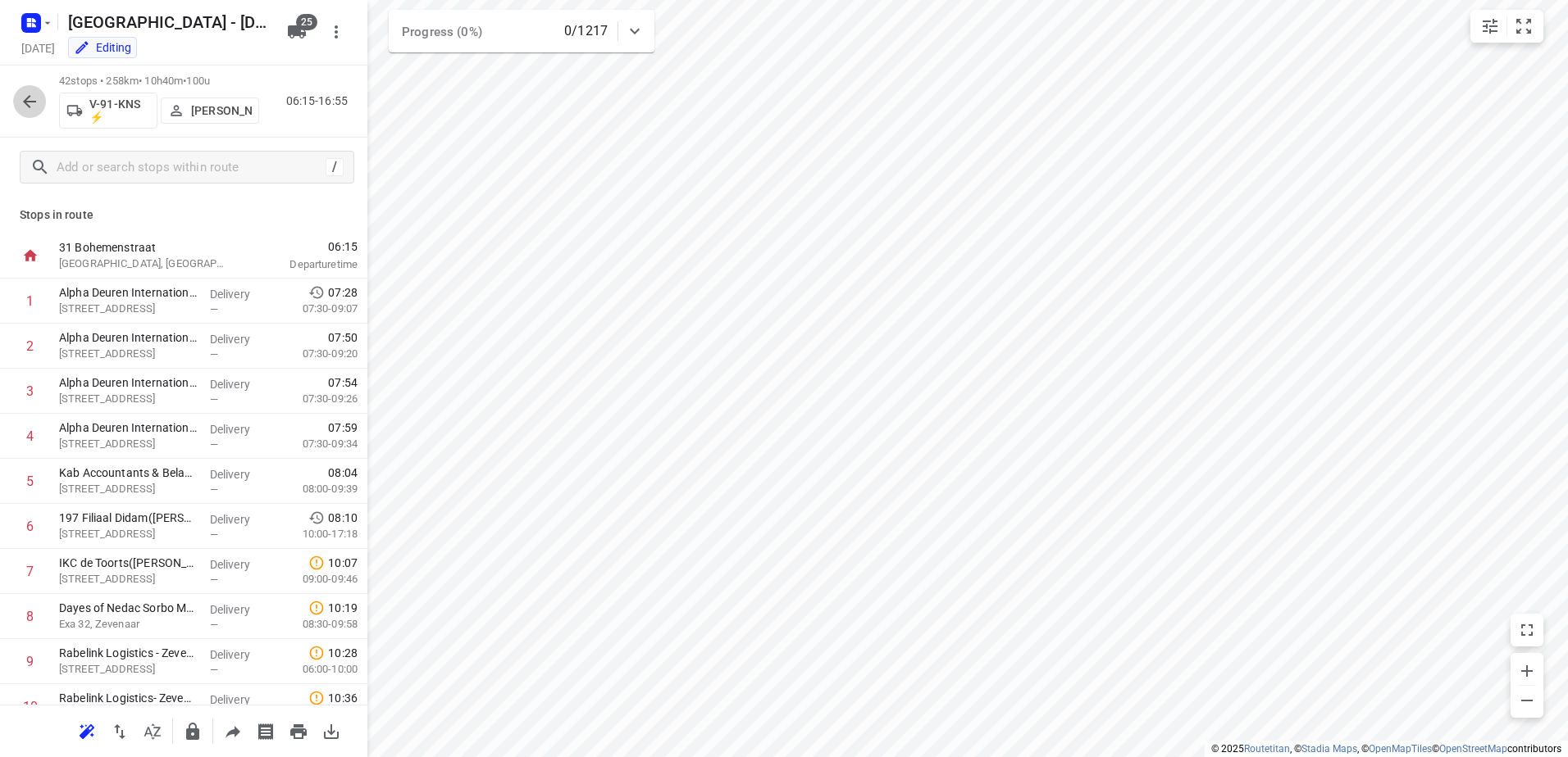
click at [28, 92] on icon "button" at bounding box center [30, 101] width 20 height 20
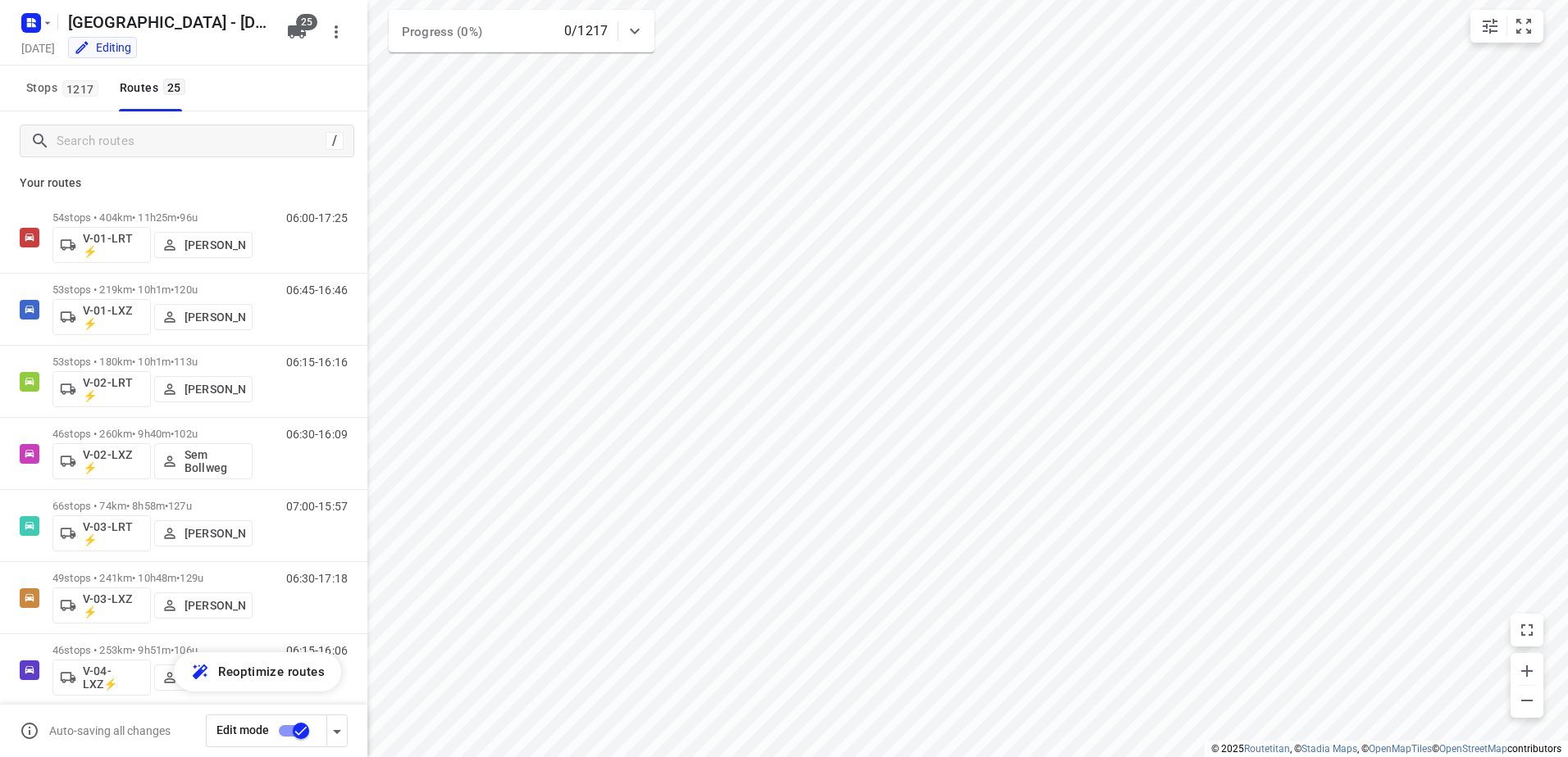
scroll to position [0, 0]
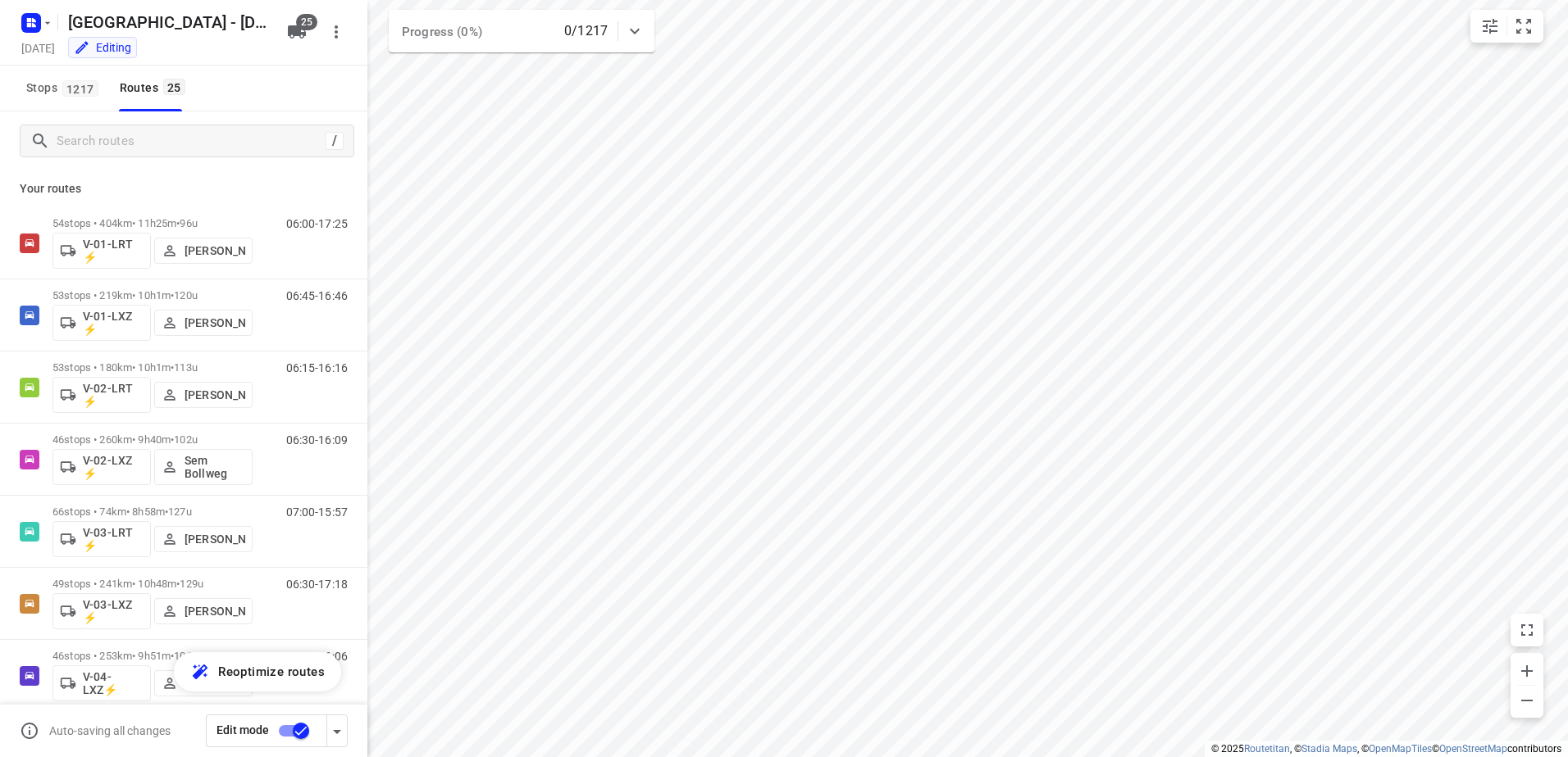
click at [629, 24] on icon at bounding box center [635, 30] width 20 height 20
click at [631, 24] on div at bounding box center [635, 37] width 33 height 33
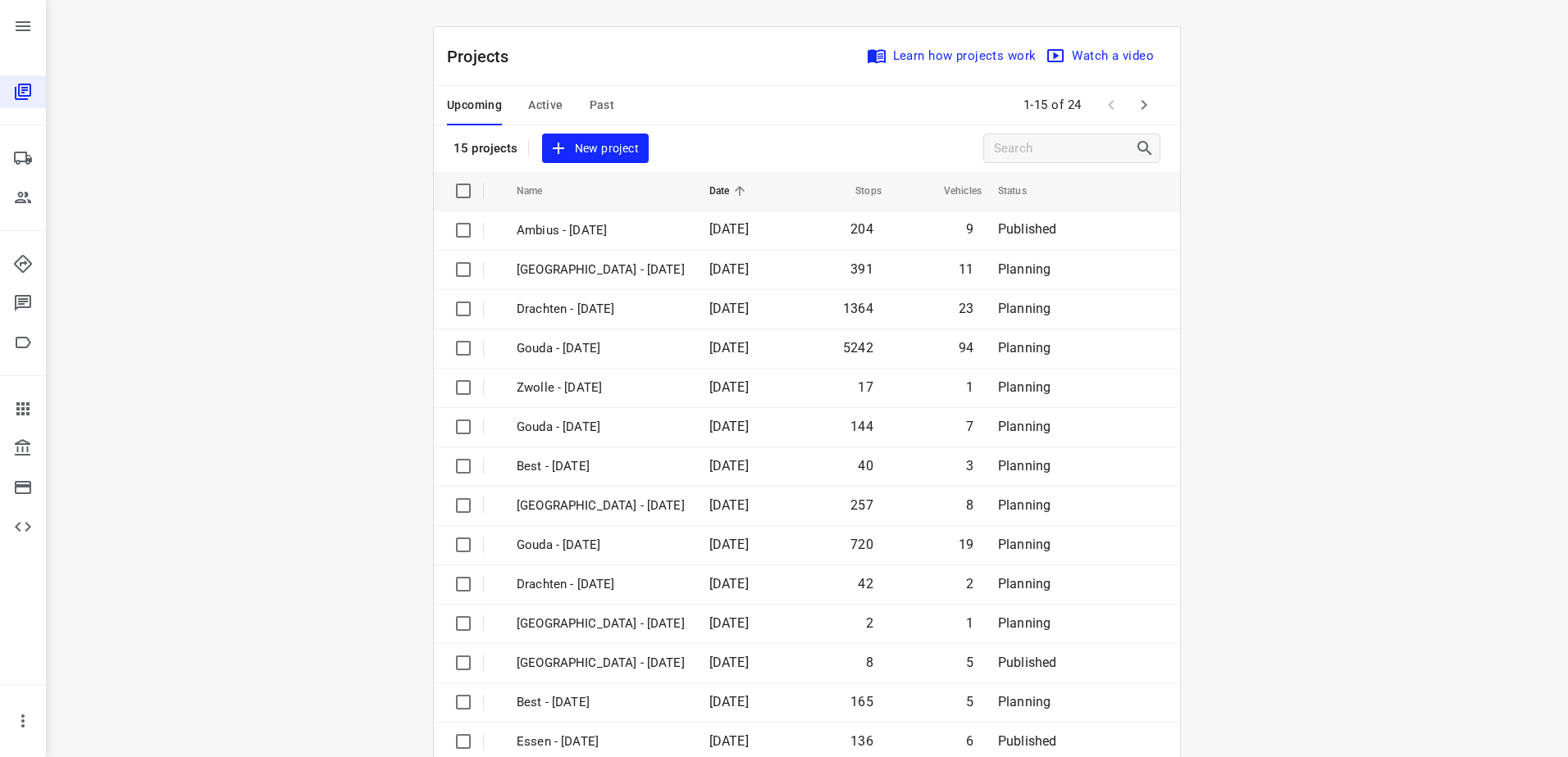
click at [540, 102] on span "Active" at bounding box center [546, 105] width 35 height 21
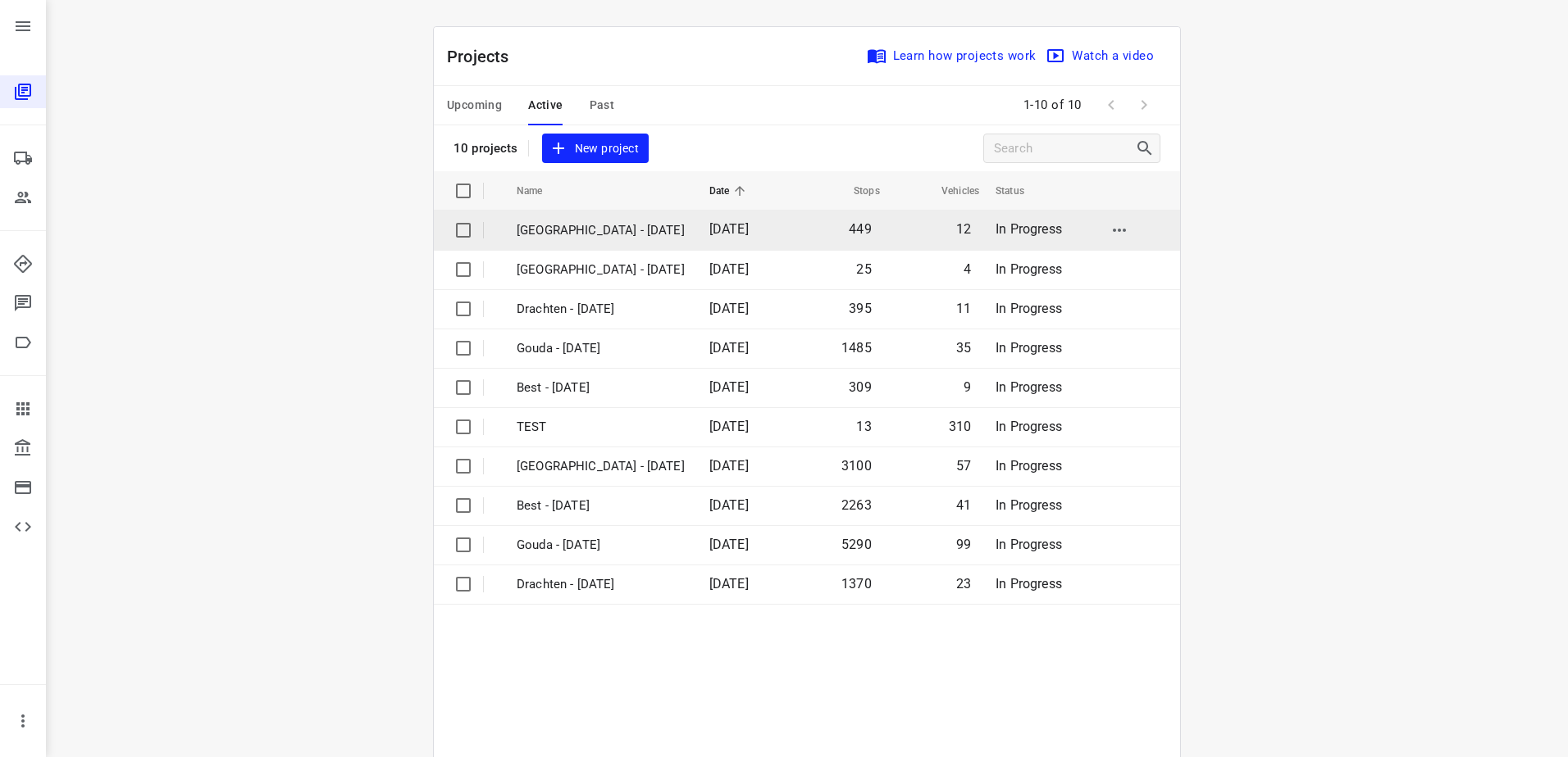
click at [586, 232] on p "[GEOGRAPHIC_DATA] - [DATE]" at bounding box center [601, 231] width 168 height 19
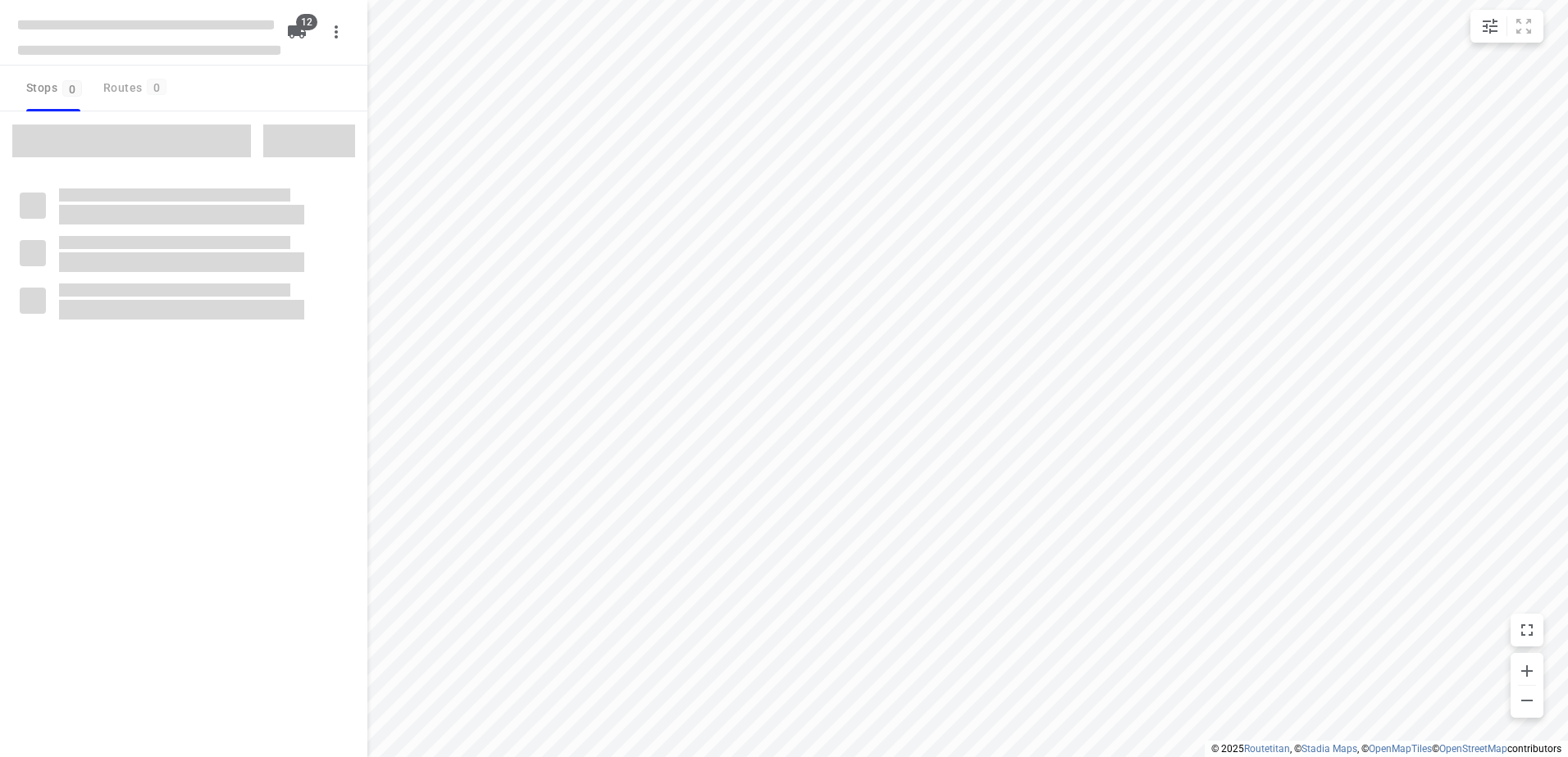
checkbox input "true"
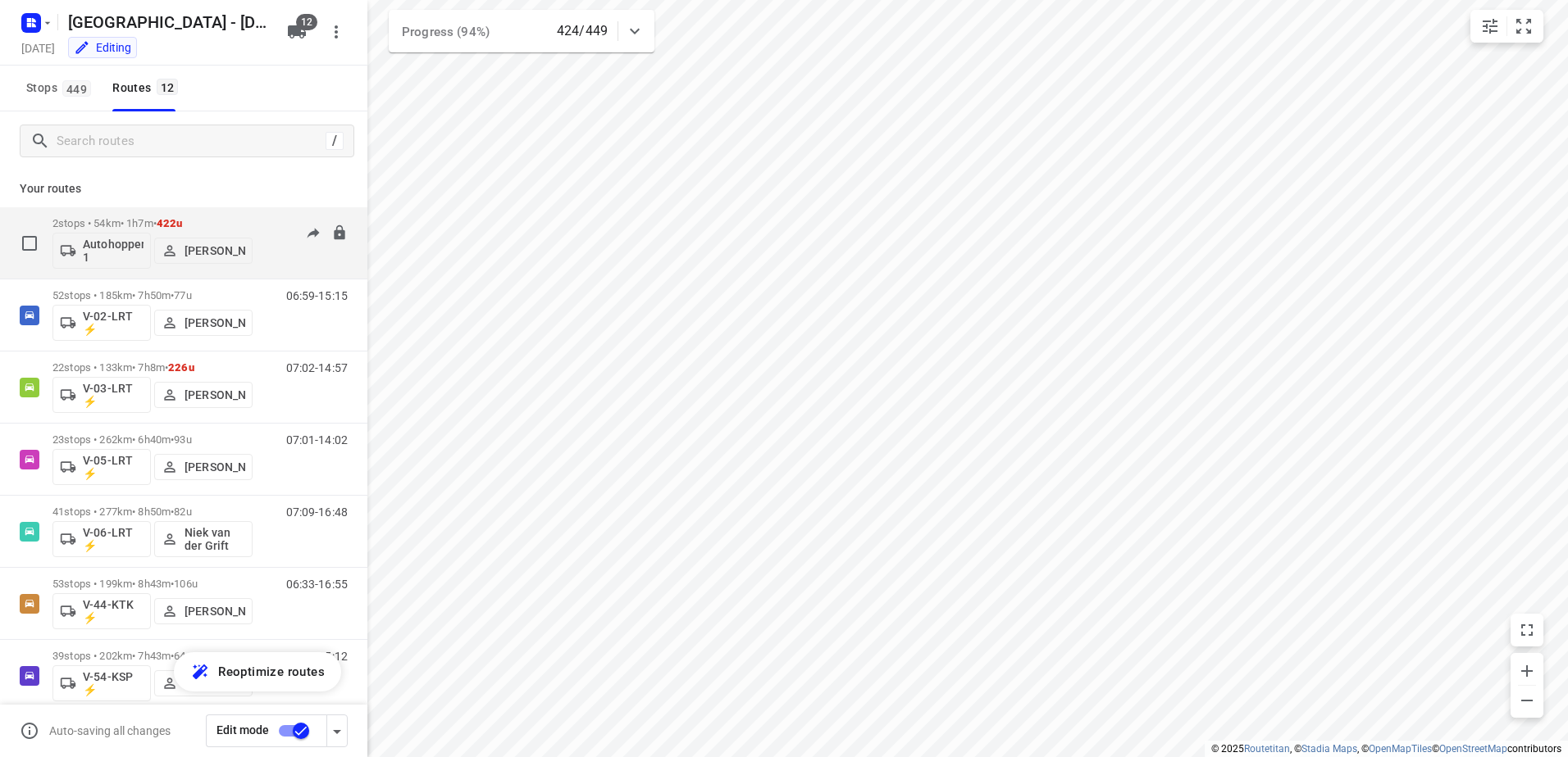
click at [119, 212] on div "2 stops • 54km • 1h7m • 422u Autohopper 1 [PERSON_NAME]" at bounding box center [153, 243] width 200 height 68
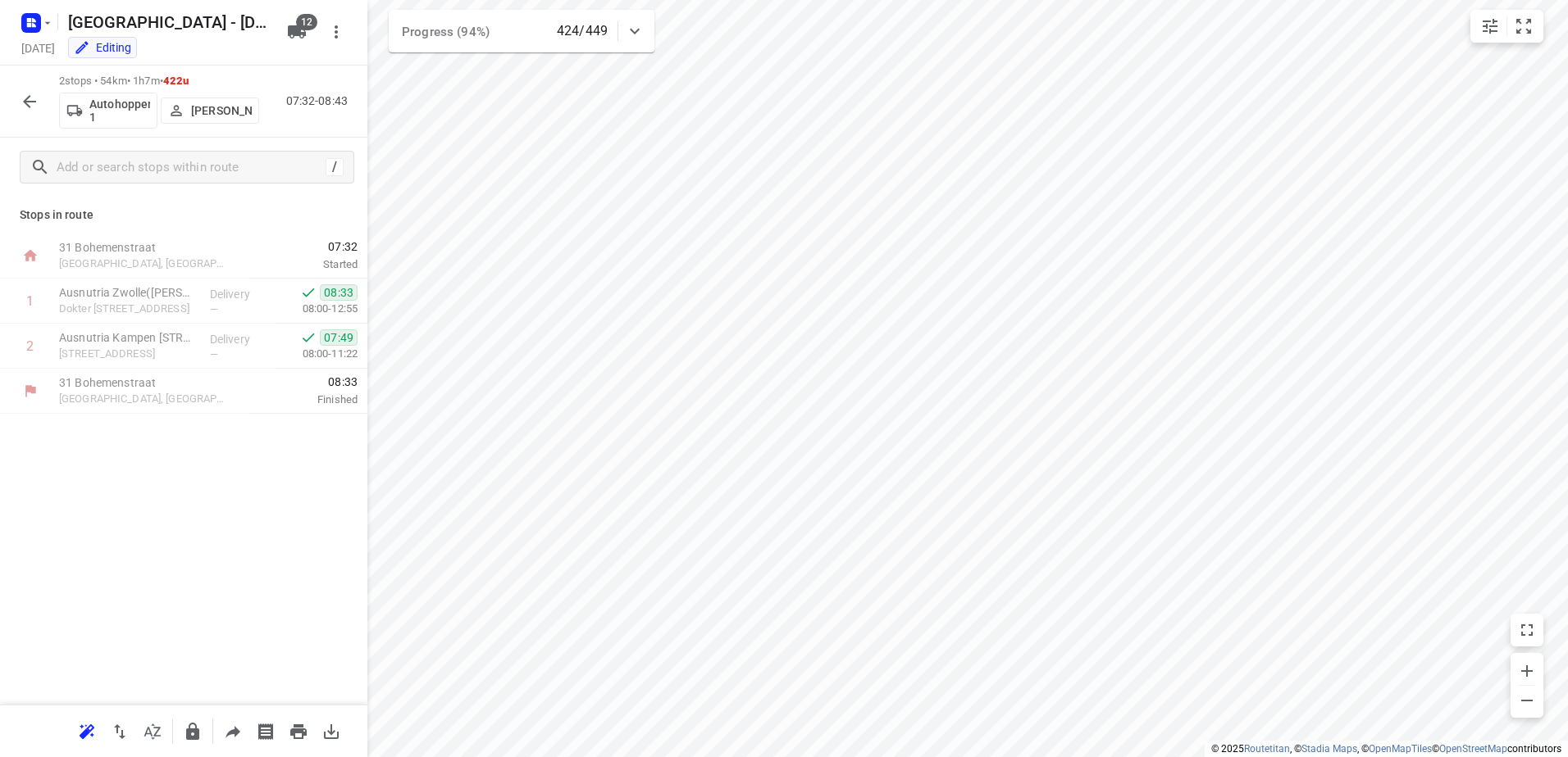
click at [21, 90] on button "button" at bounding box center [30, 102] width 33 height 33
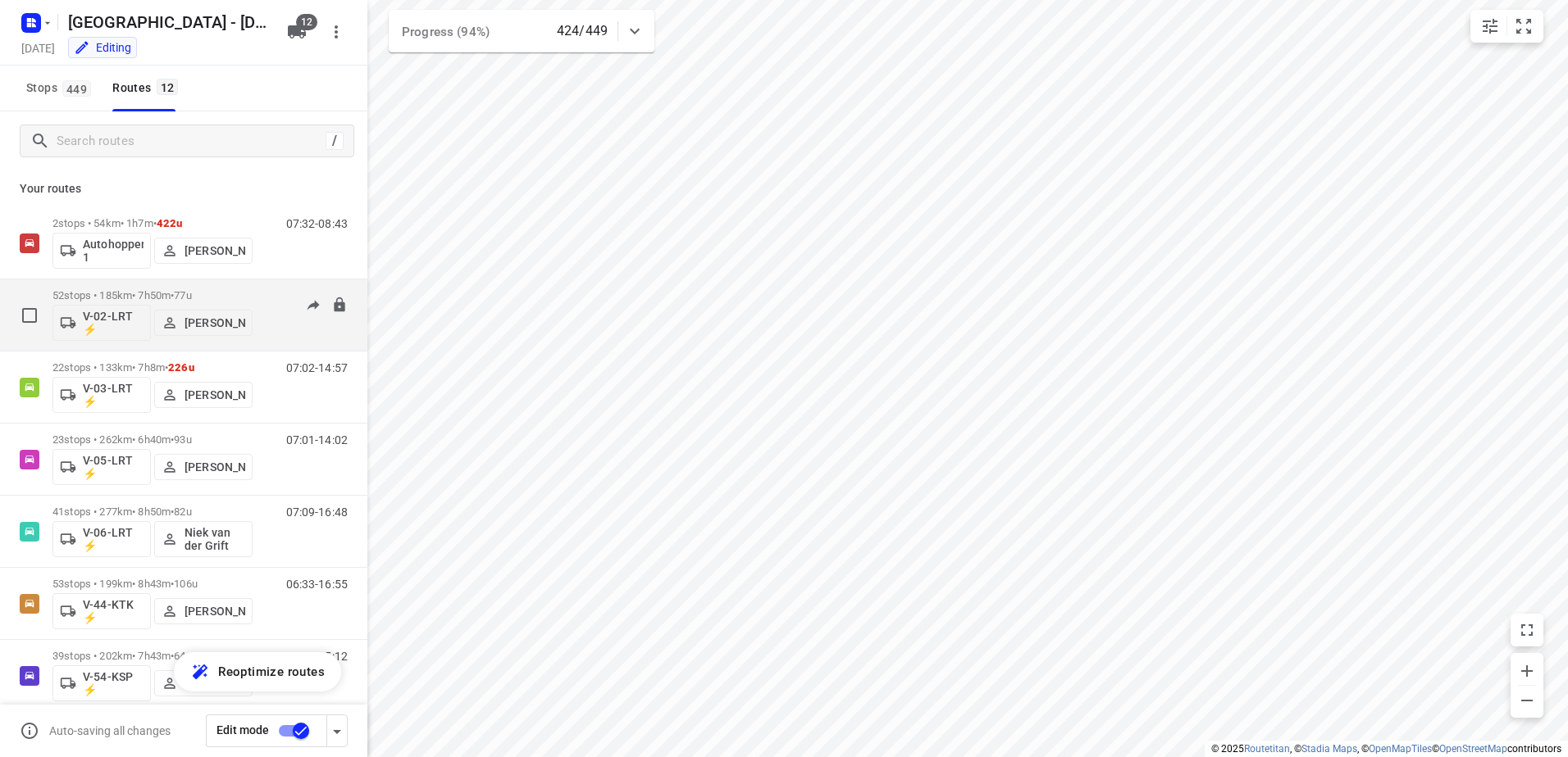
click at [146, 297] on p "52 stops • 185km • 7h50m • 77u" at bounding box center [153, 295] width 200 height 12
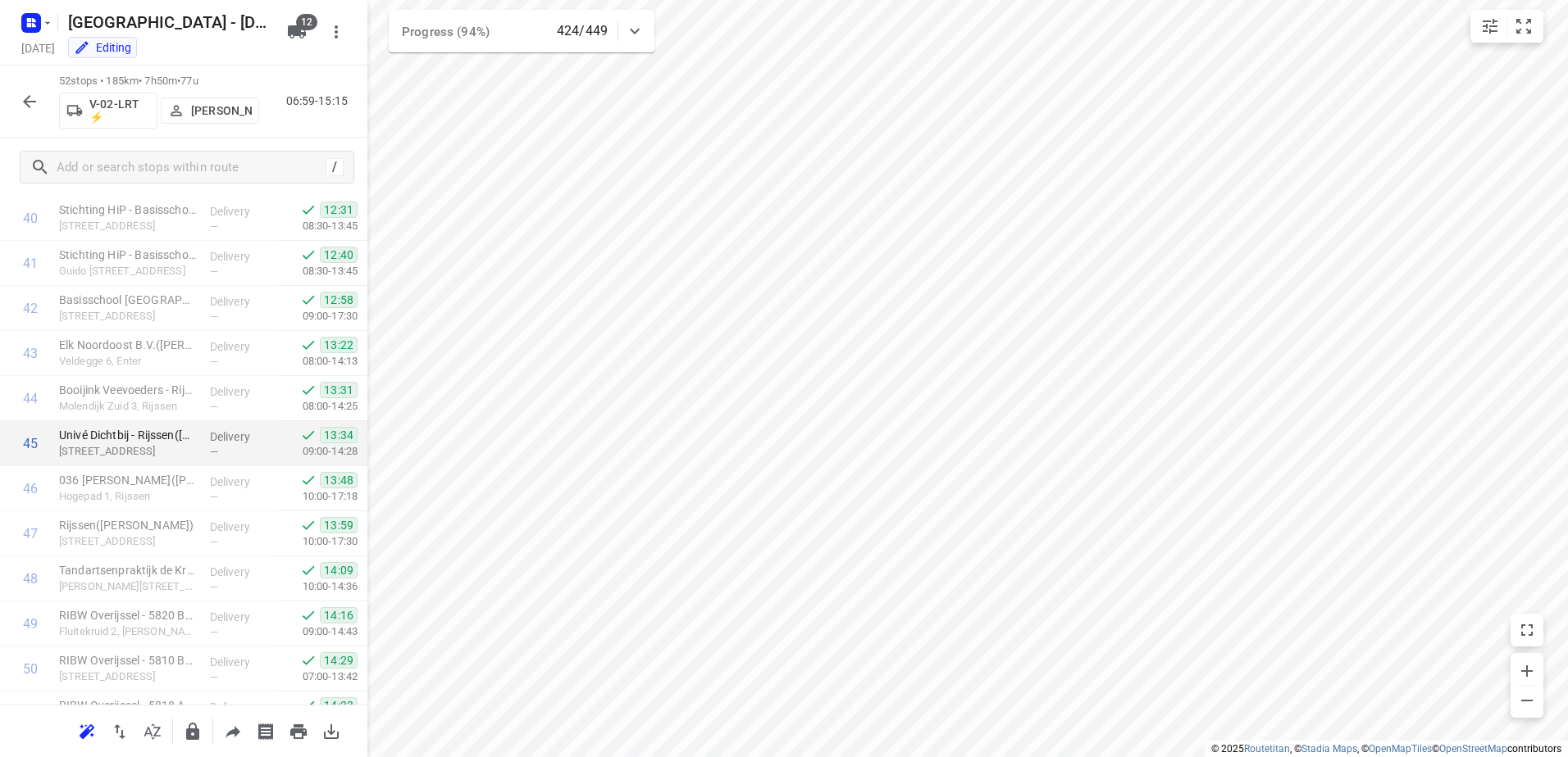
scroll to position [1963, 0]
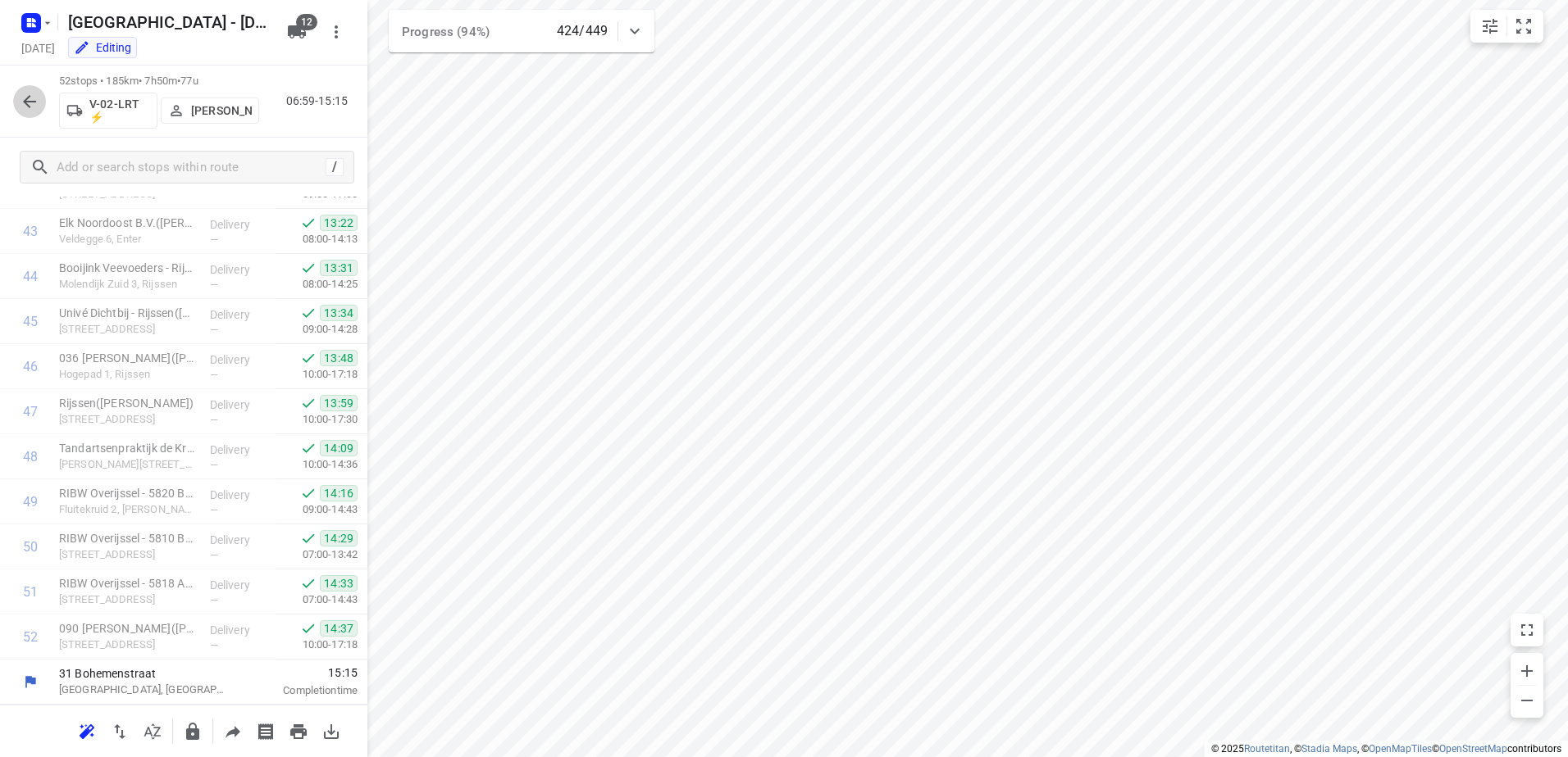
click at [33, 97] on icon "button" at bounding box center [30, 101] width 20 height 20
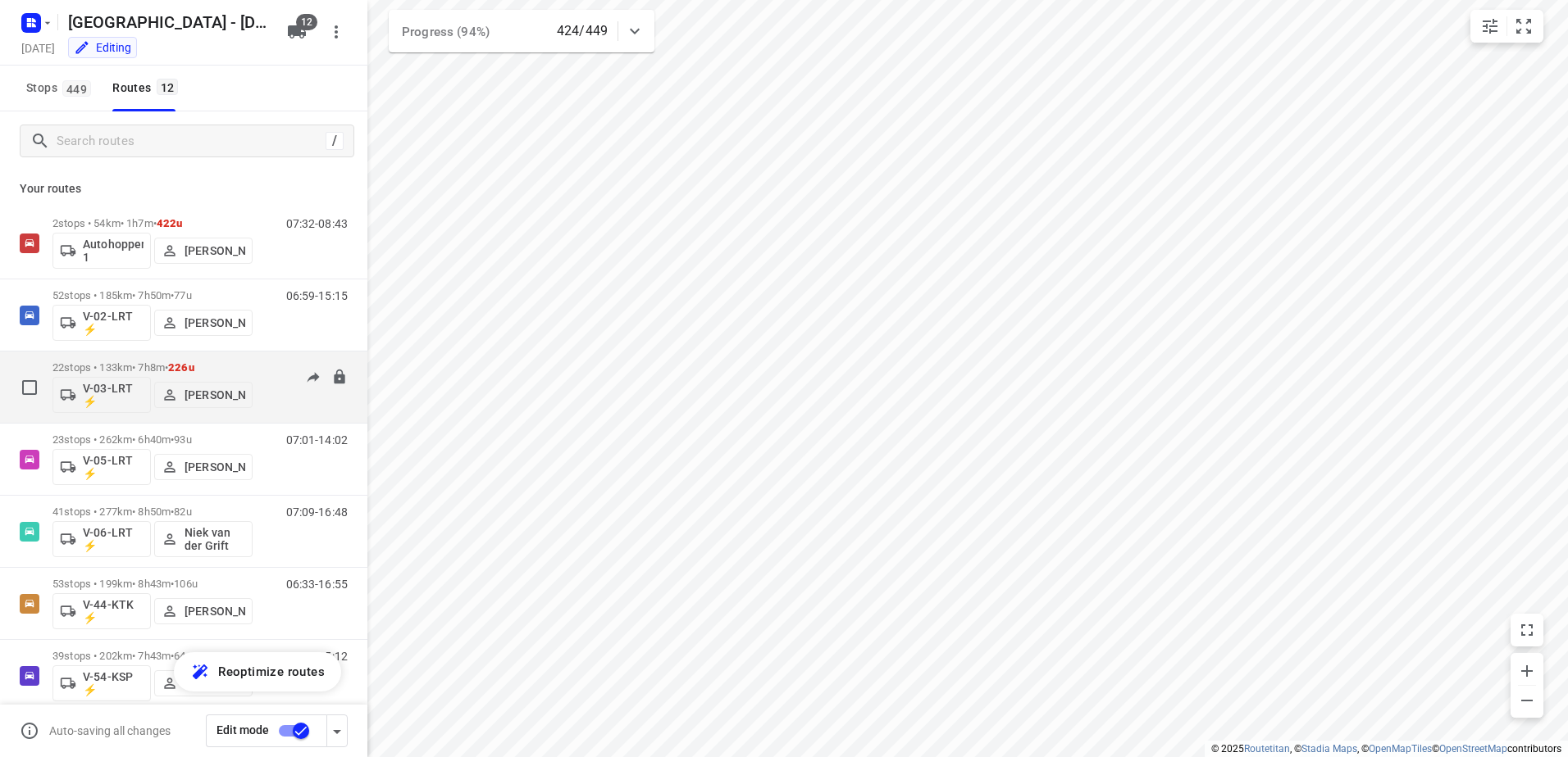
click at [143, 359] on div "22 stops • 133km • 7h8m • 226u V-03-LRT ⚡ [PERSON_NAME]" at bounding box center [153, 387] width 200 height 68
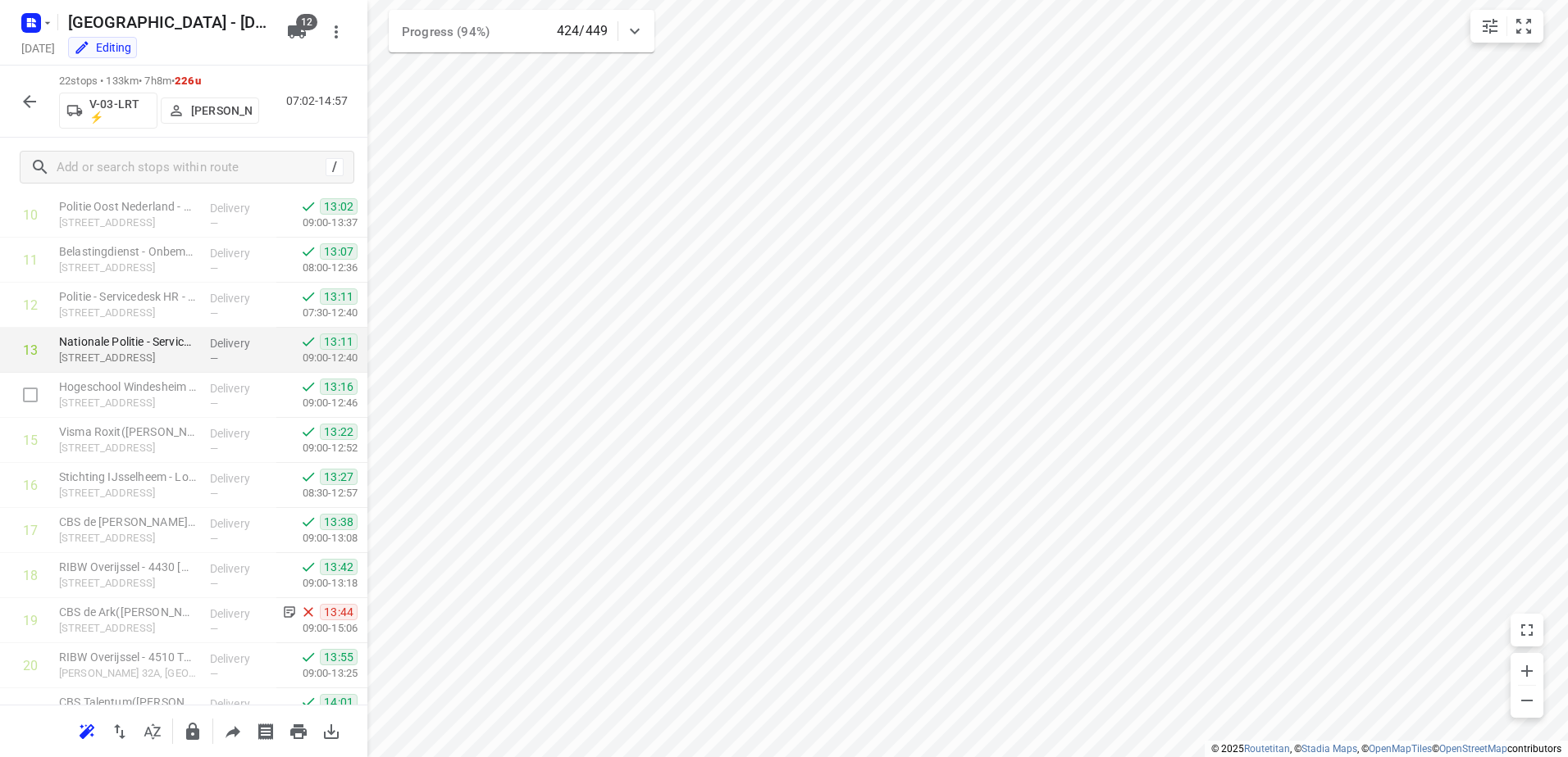
scroll to position [611, 0]
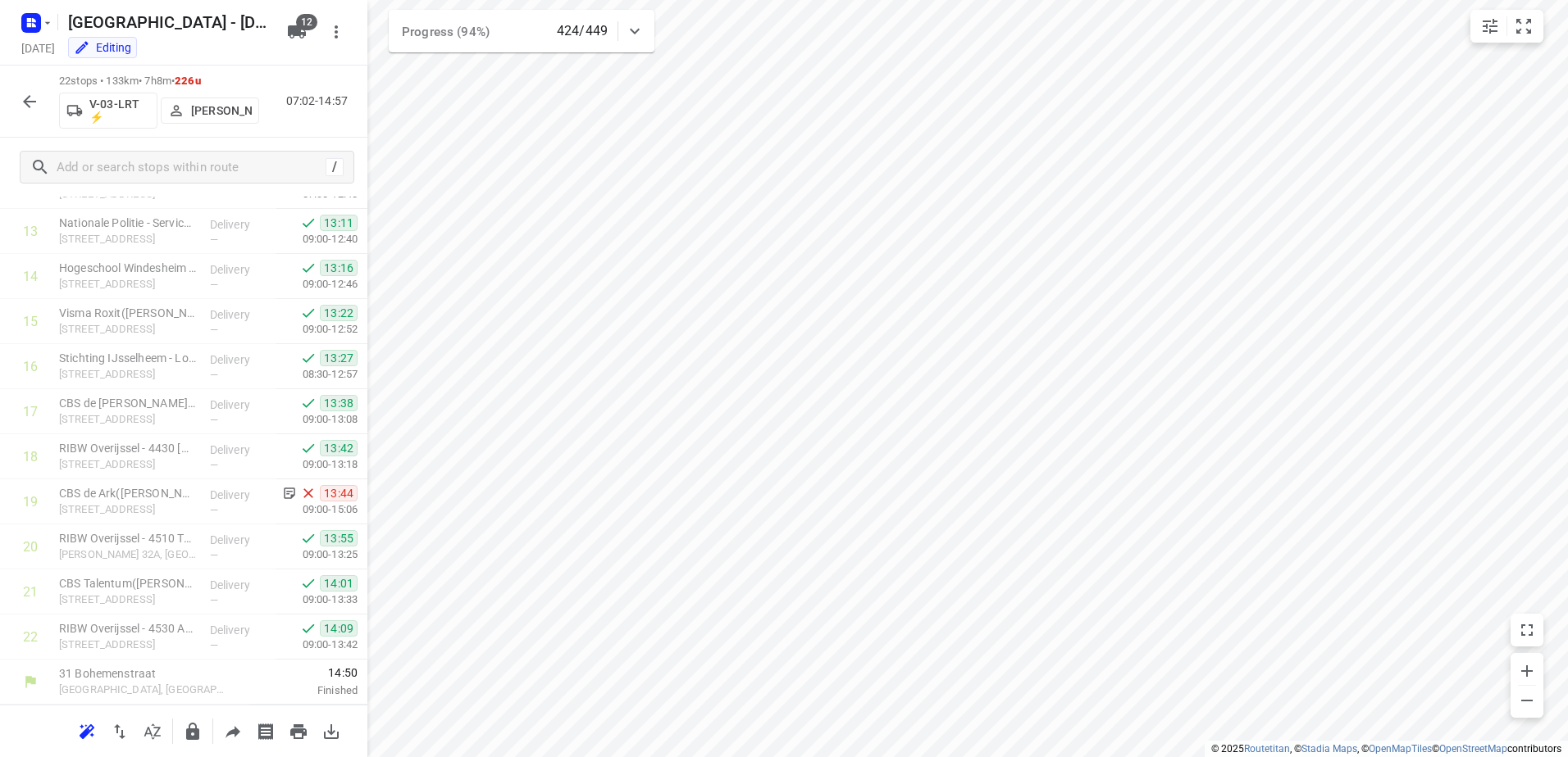
click at [18, 97] on button "button" at bounding box center [30, 102] width 33 height 33
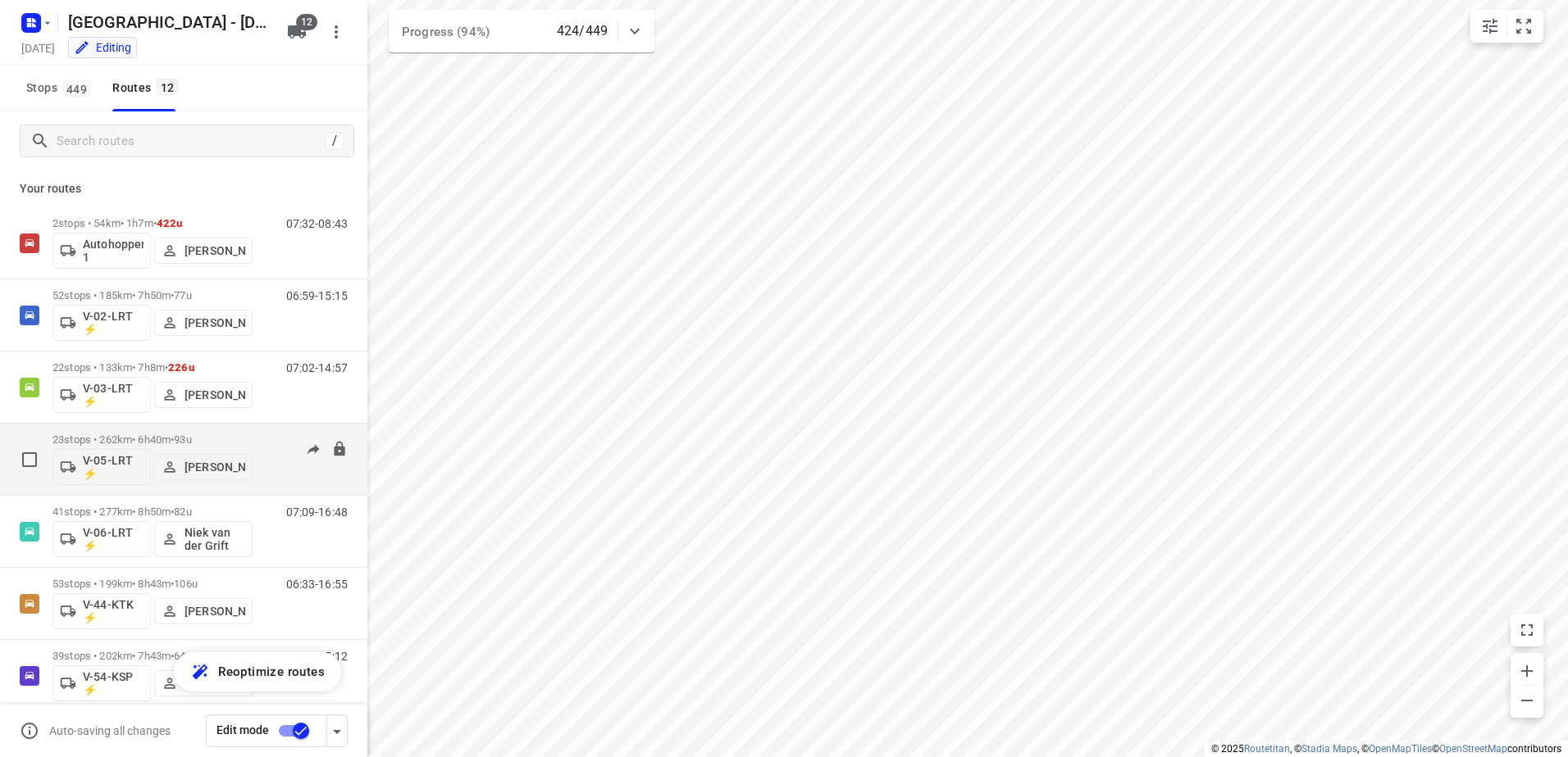
click at [148, 440] on p "23 stops • 262km • 6h40m • 93u" at bounding box center [153, 440] width 200 height 12
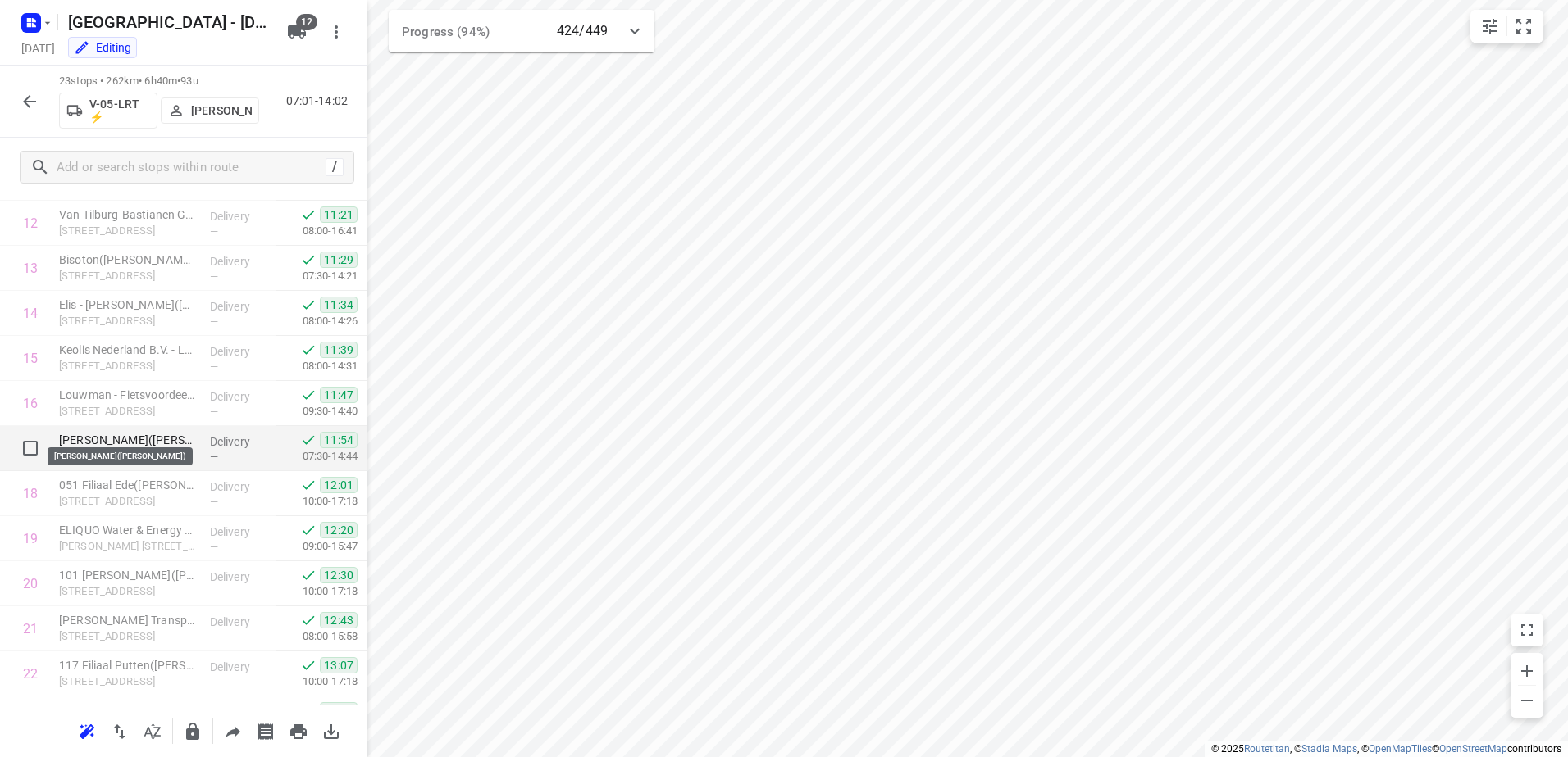
scroll to position [656, 0]
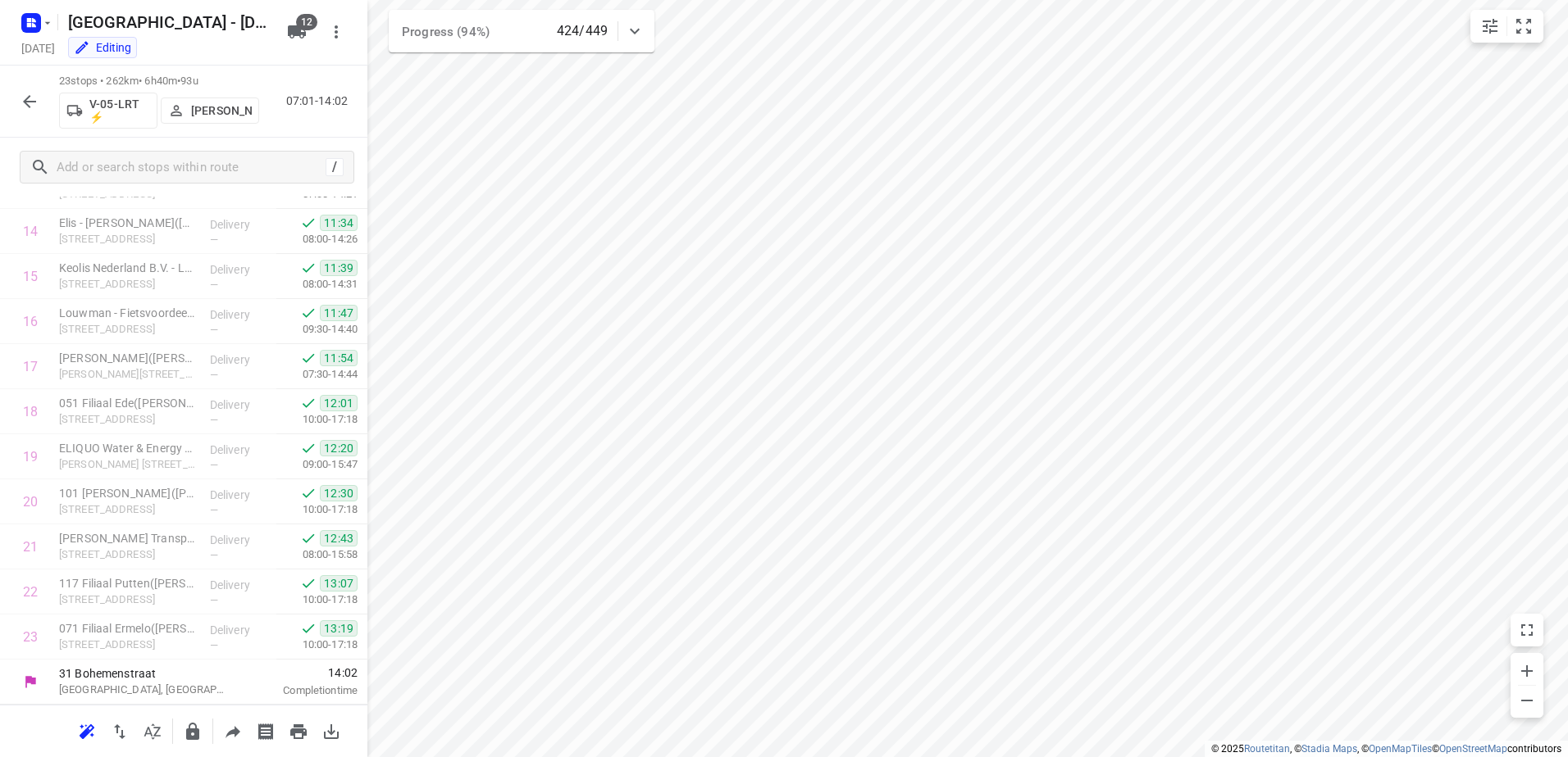
click at [26, 99] on icon "button" at bounding box center [29, 101] width 13 height 13
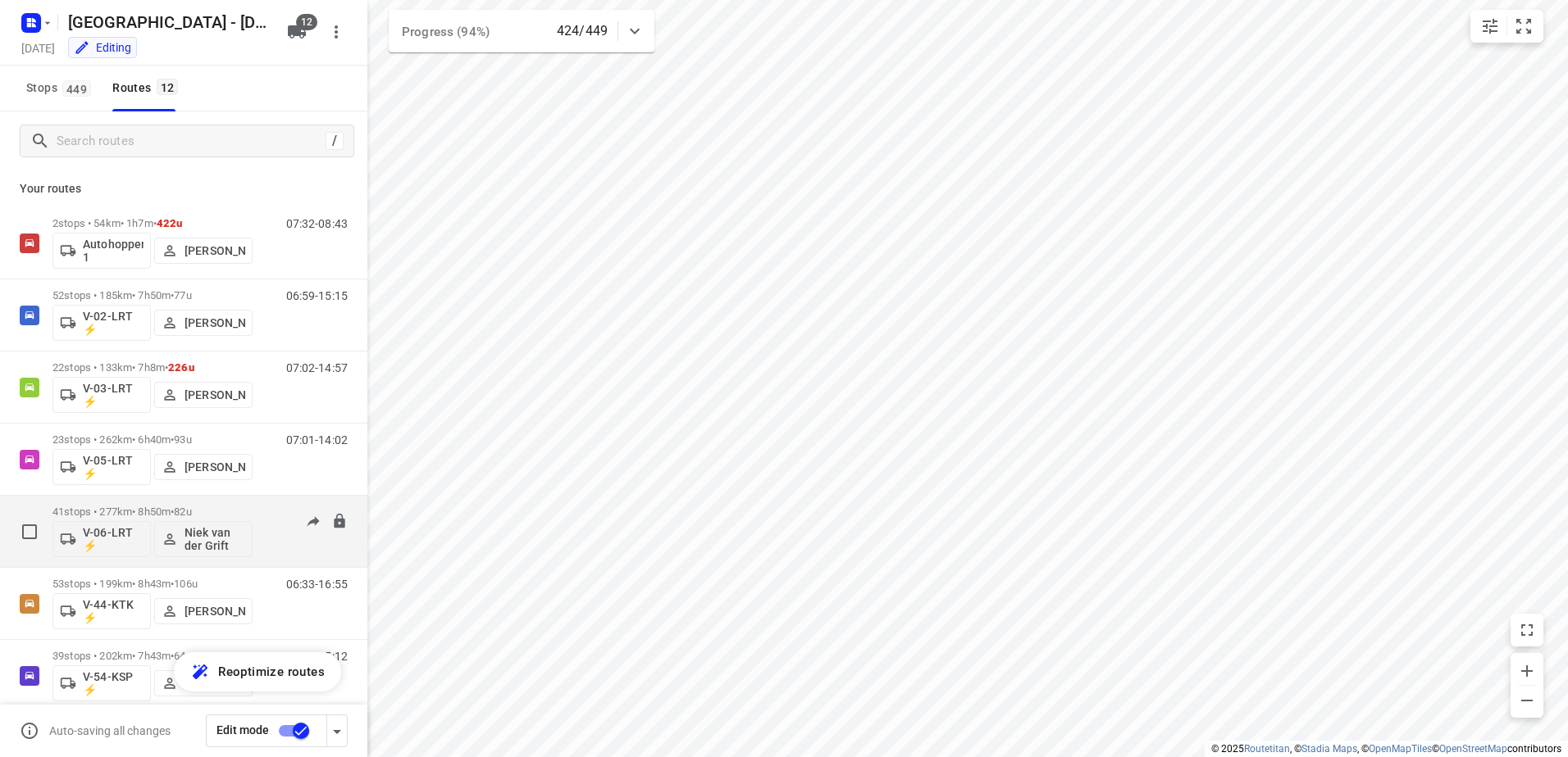
click at [146, 497] on div "41 stops • 277km • 8h50m • 82u V-06-LRT ⚡ [PERSON_NAME]" at bounding box center [153, 531] width 200 height 68
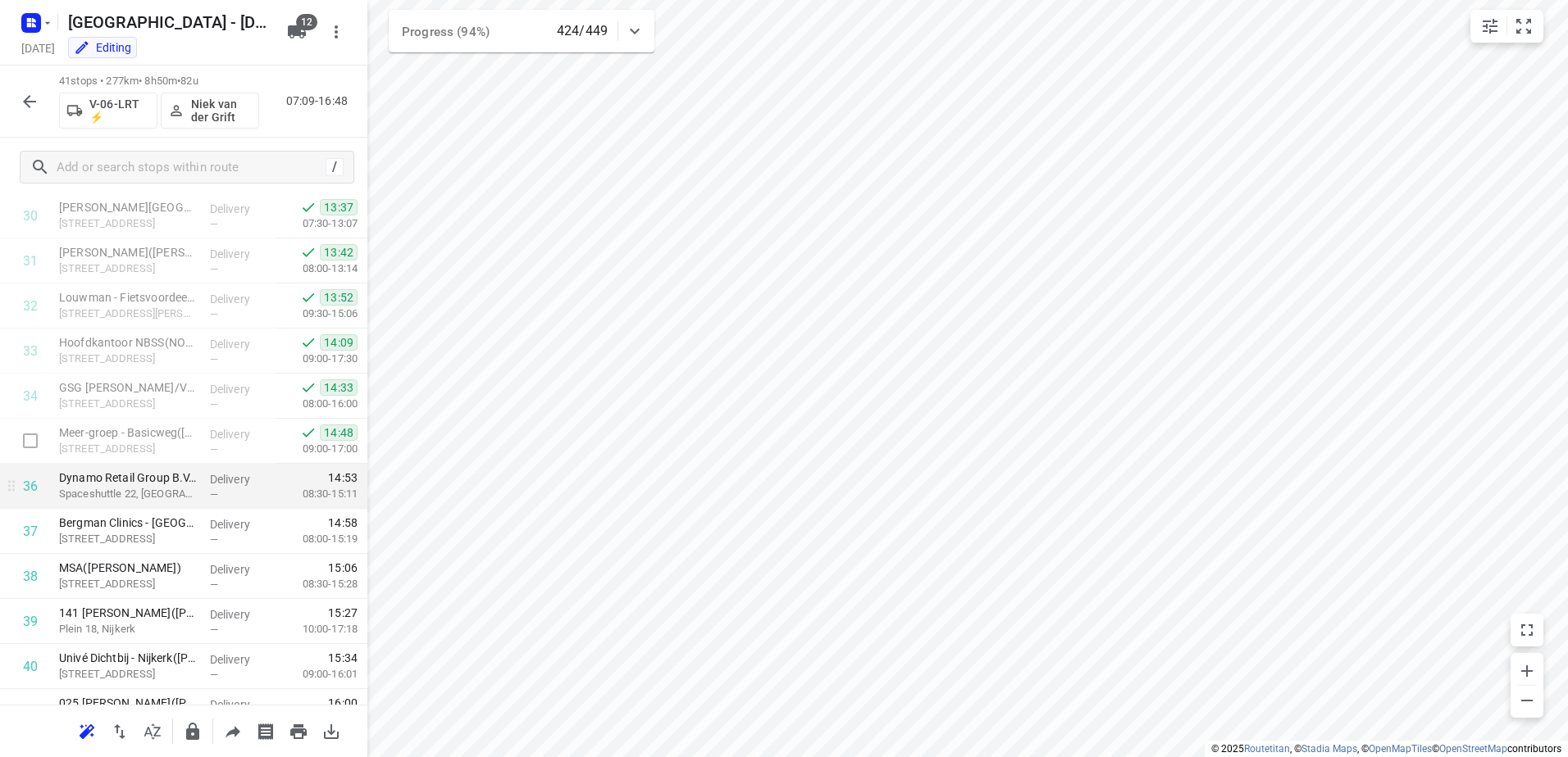
scroll to position [1467, 0]
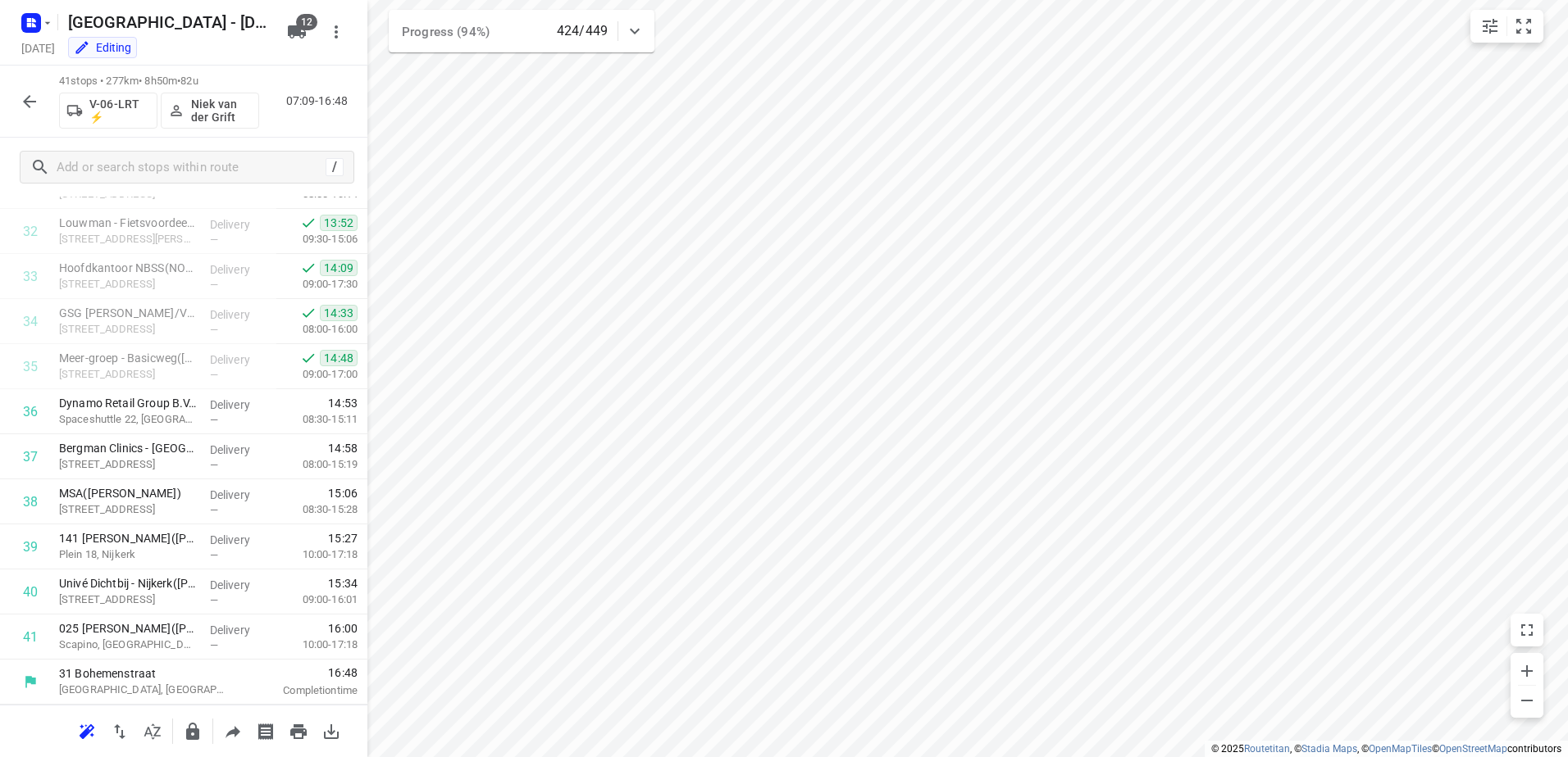
click at [21, 93] on icon "button" at bounding box center [30, 101] width 20 height 20
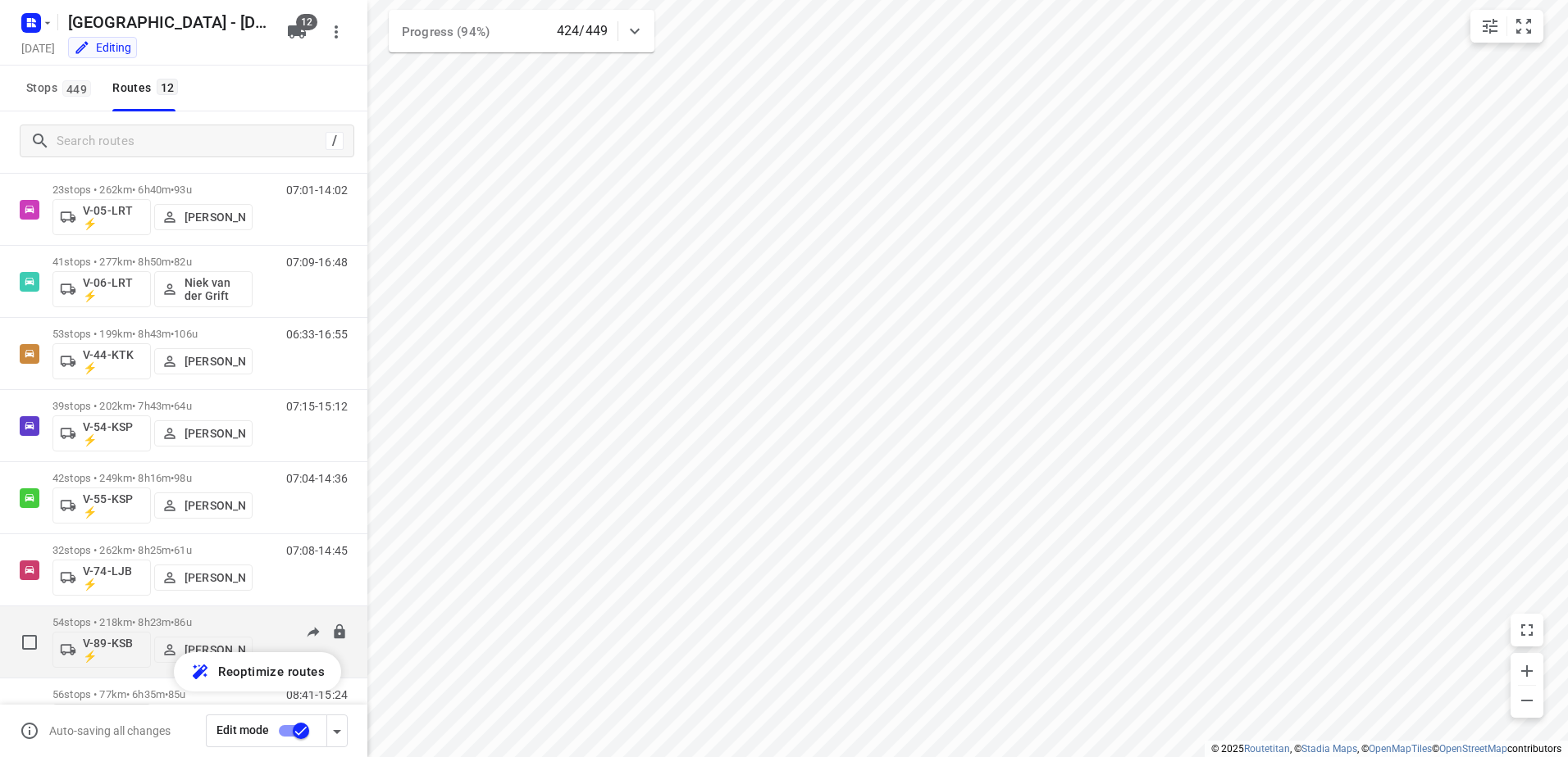
scroll to position [384, 0]
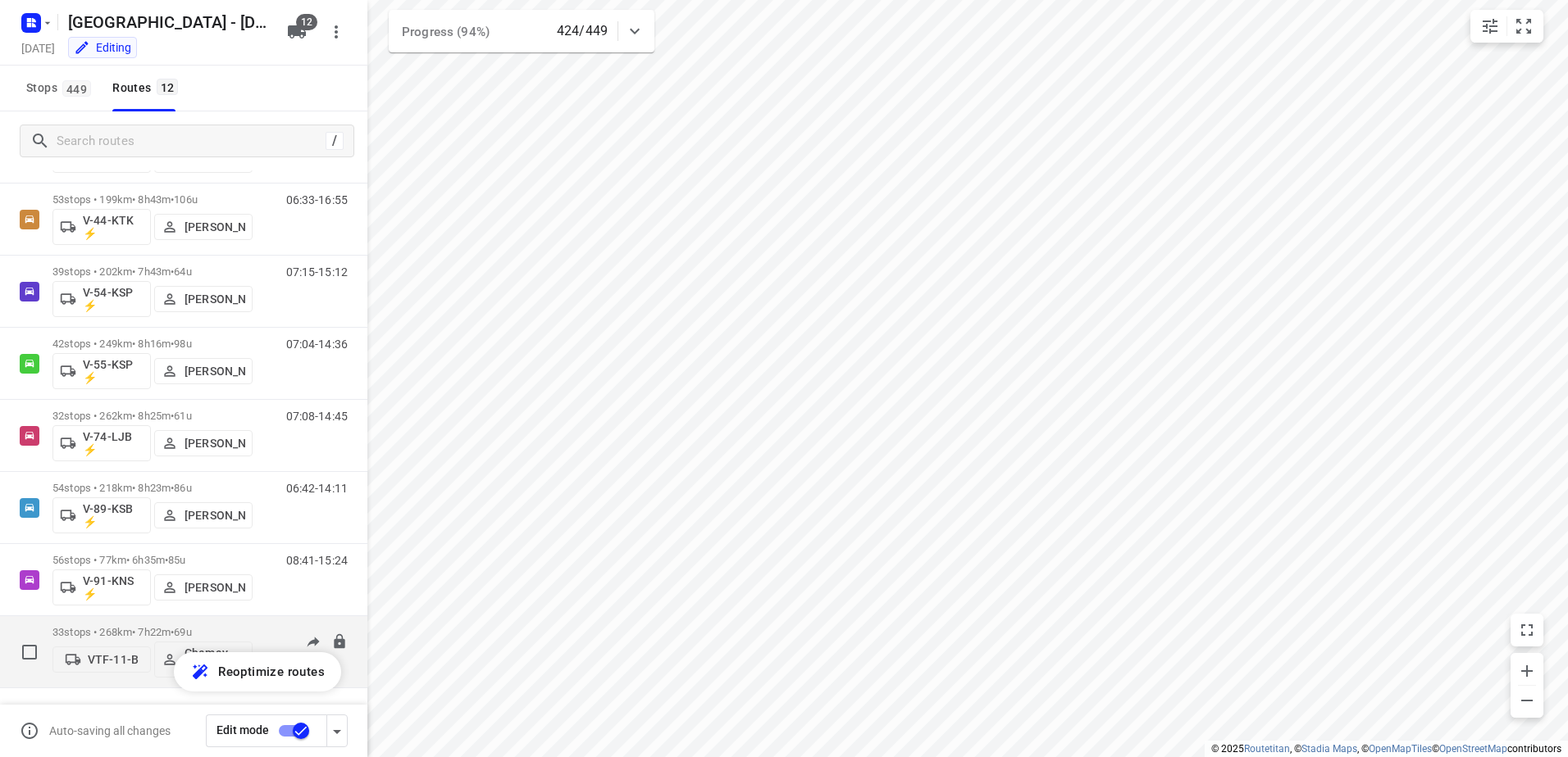
click at [178, 625] on div "33 stops • 268km • 7h22m • 69u VTF-11-B Chemay van Huet" at bounding box center [153, 652] width 200 height 68
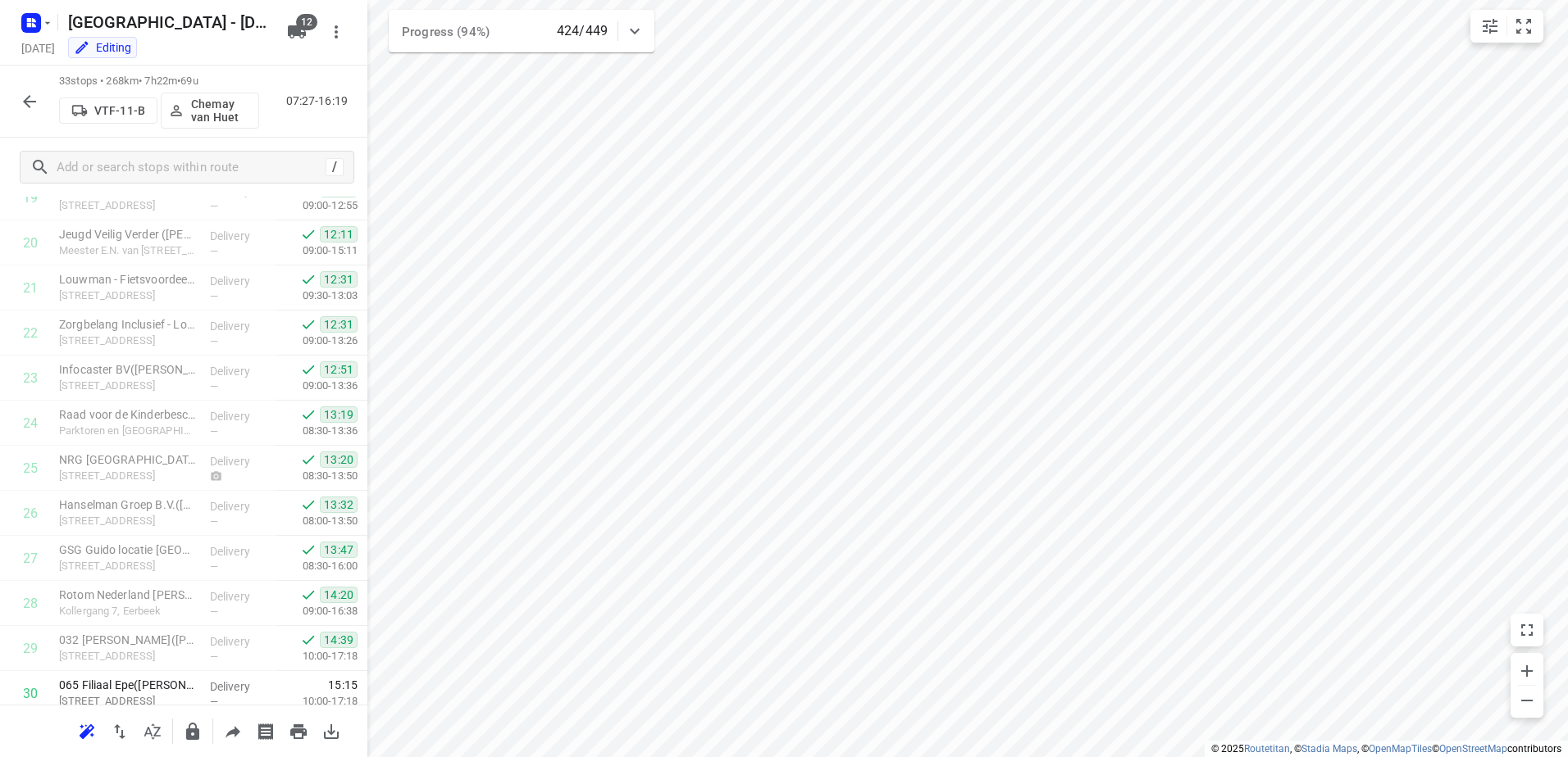
scroll to position [1106, 0]
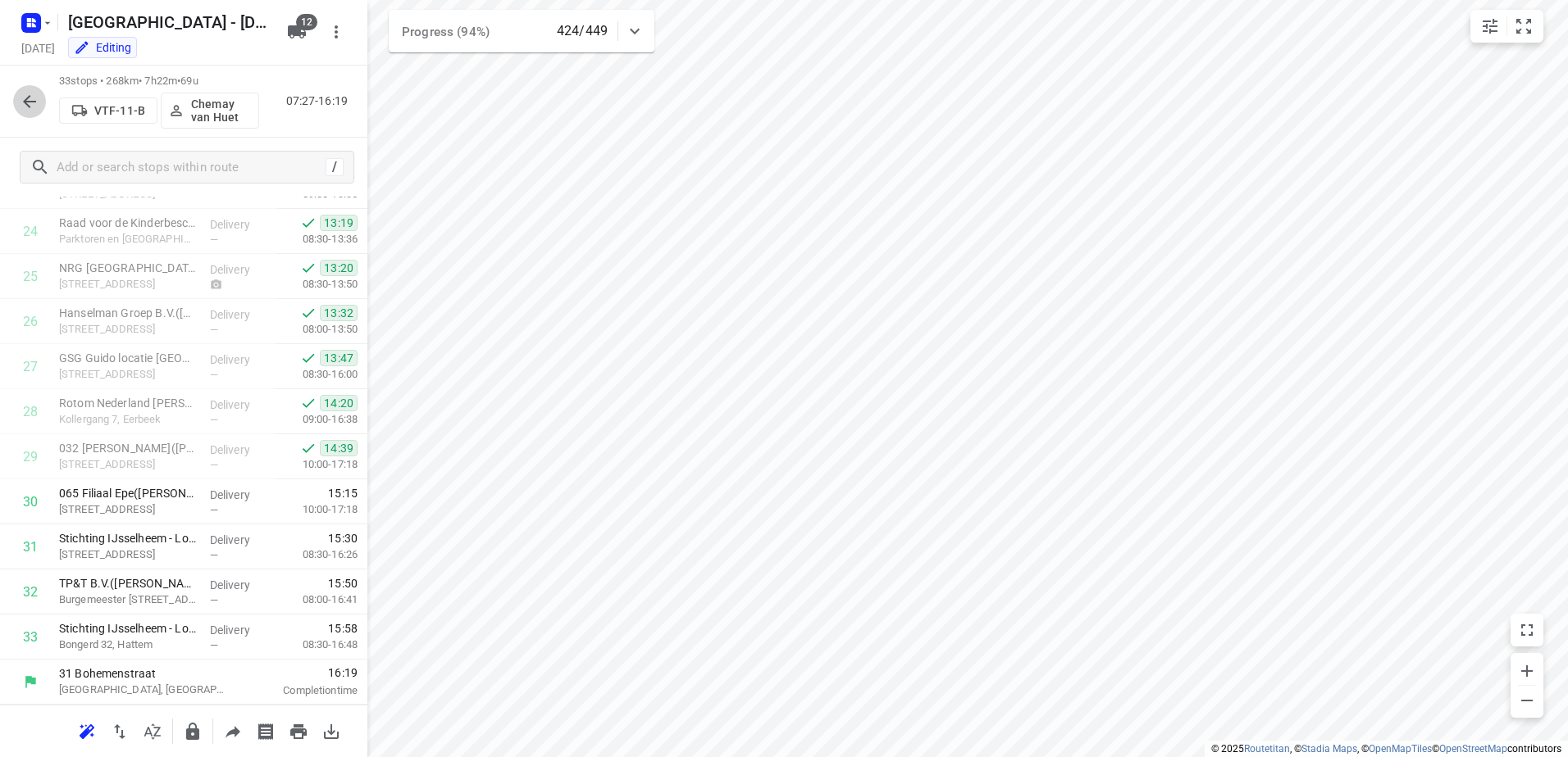
click at [35, 98] on icon "button" at bounding box center [30, 101] width 20 height 20
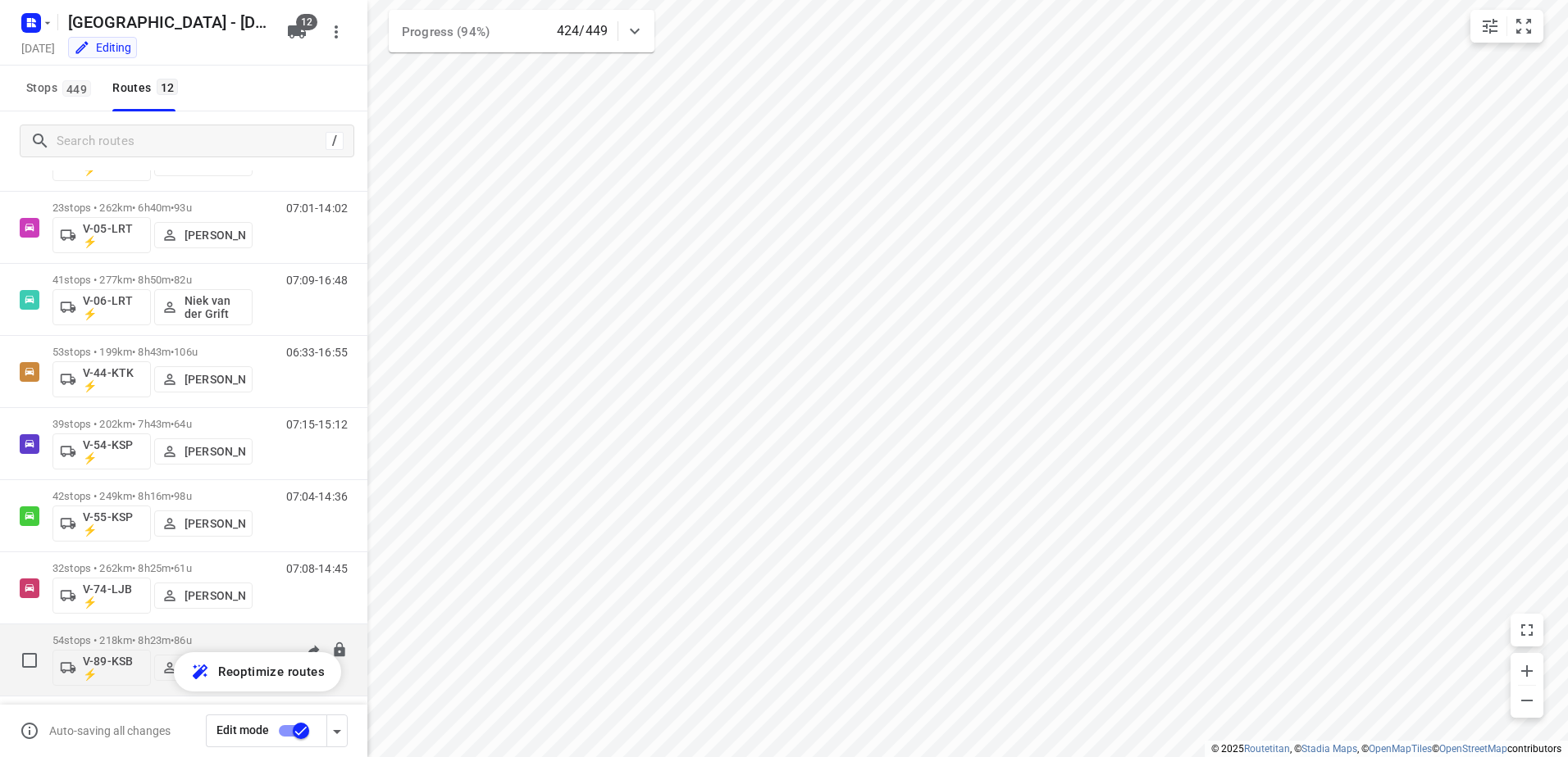
scroll to position [384, 0]
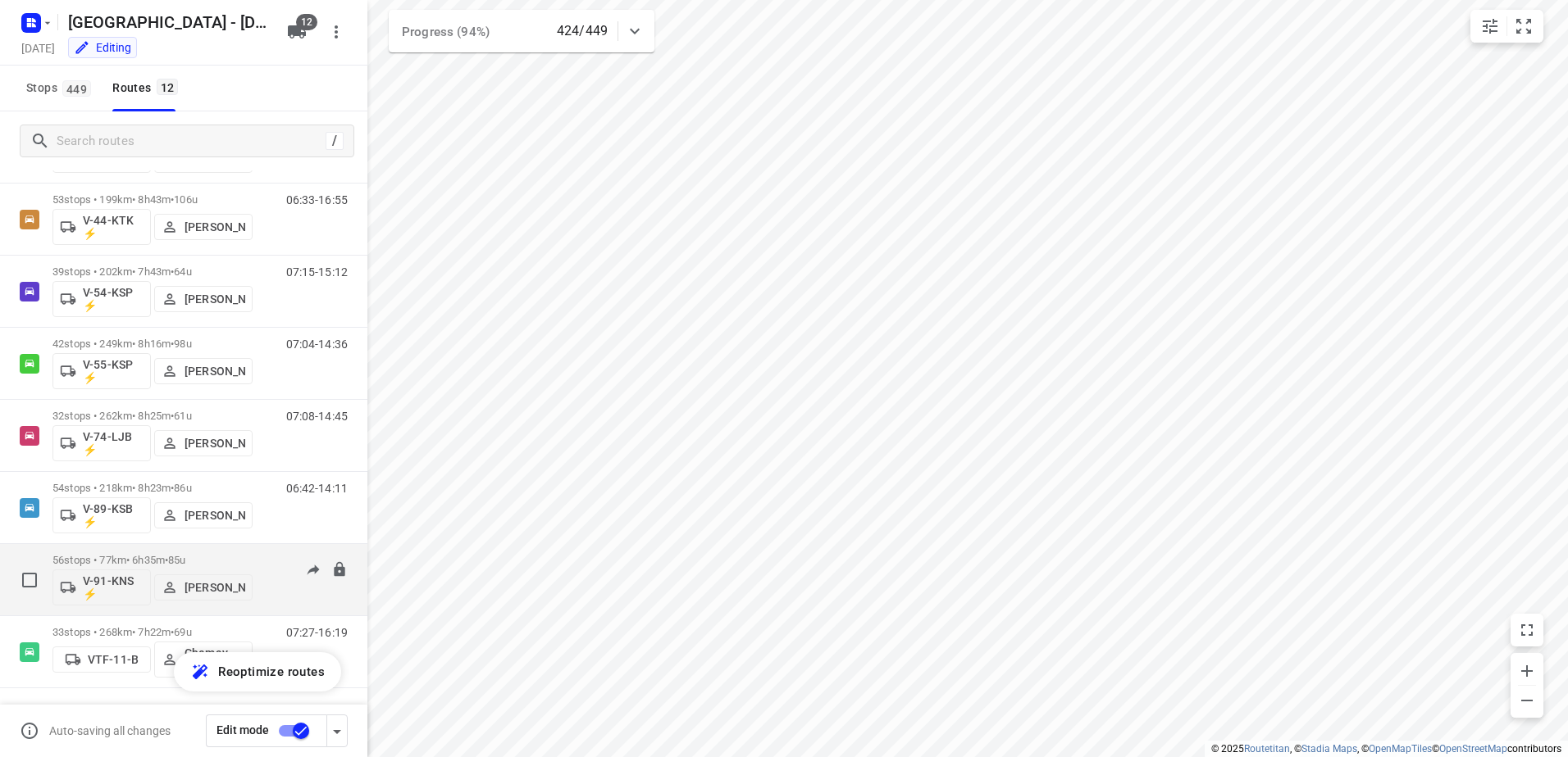
click at [144, 555] on p "56 stops • 77km • 6h35m • 85u" at bounding box center [153, 560] width 200 height 12
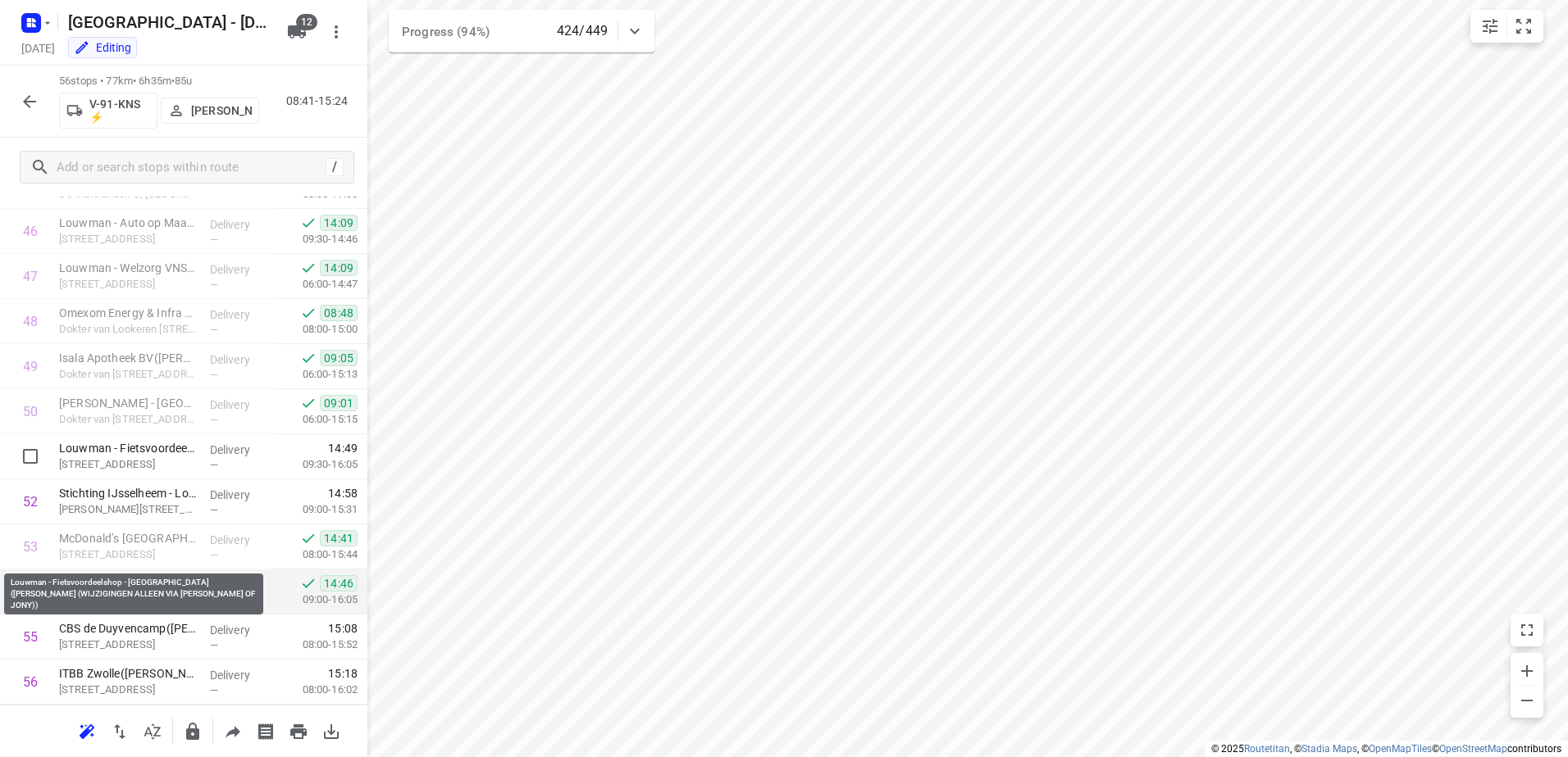
scroll to position [2143, 0]
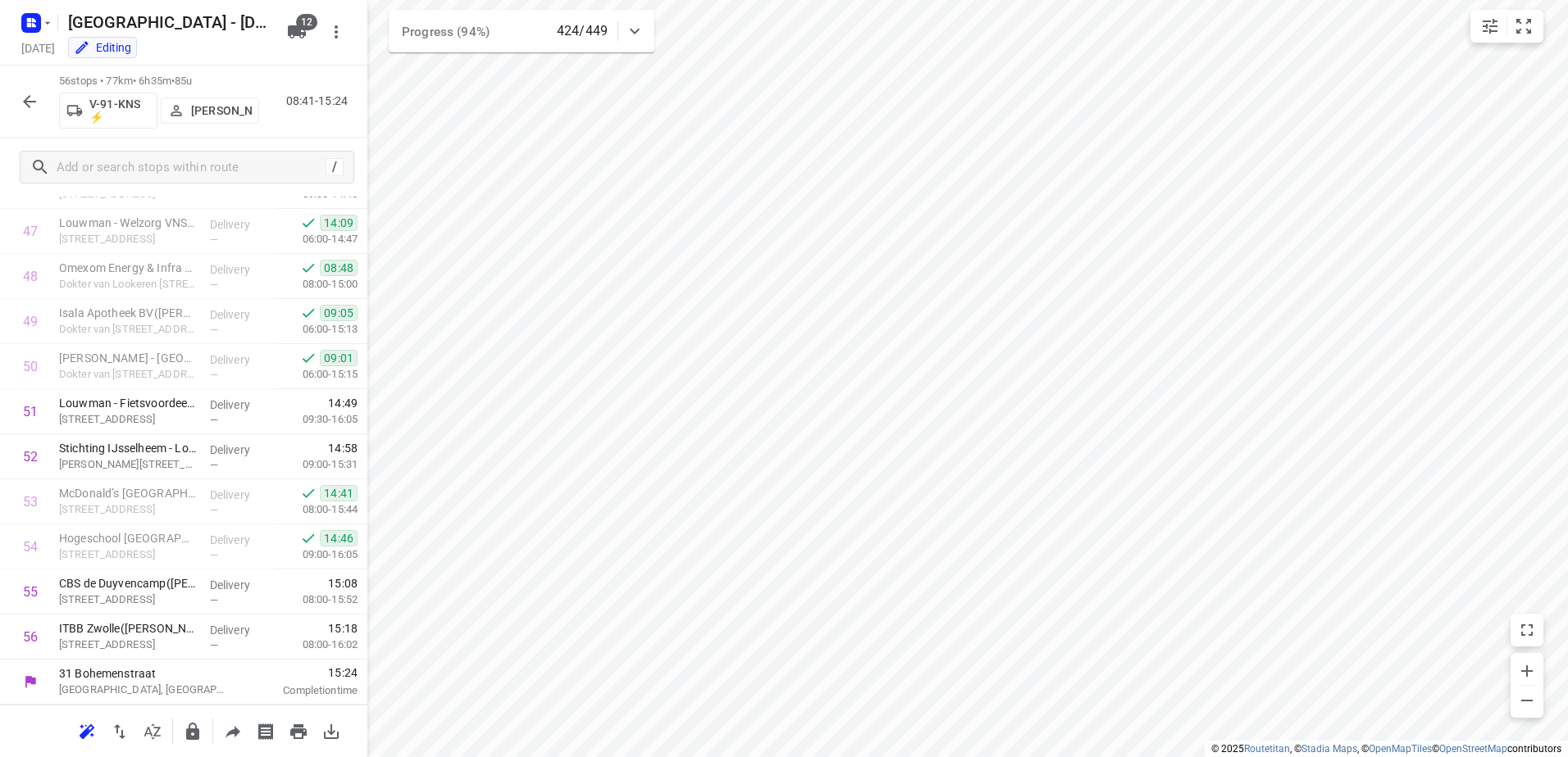
click at [31, 95] on icon "button" at bounding box center [30, 101] width 20 height 20
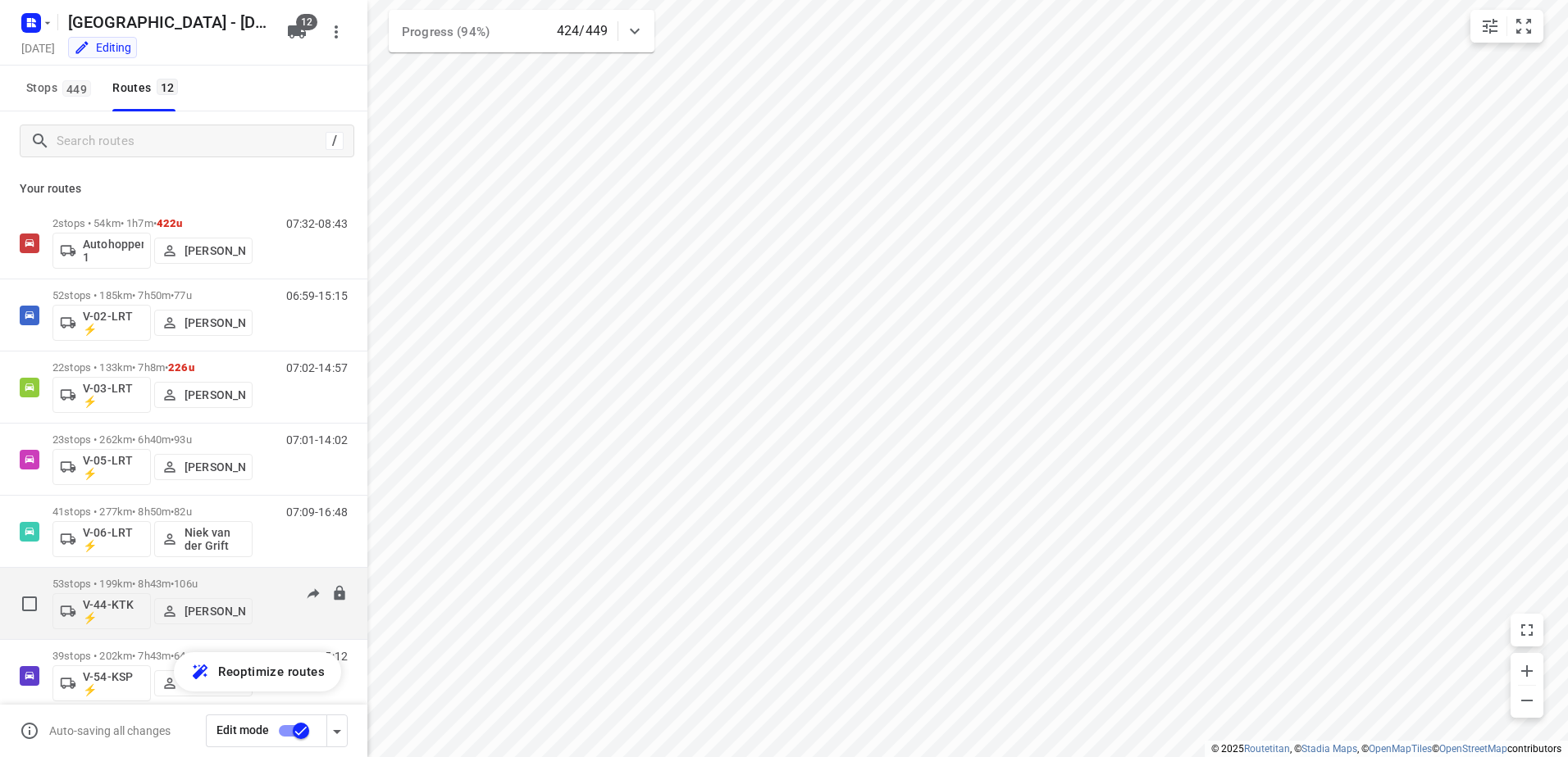
scroll to position [384, 0]
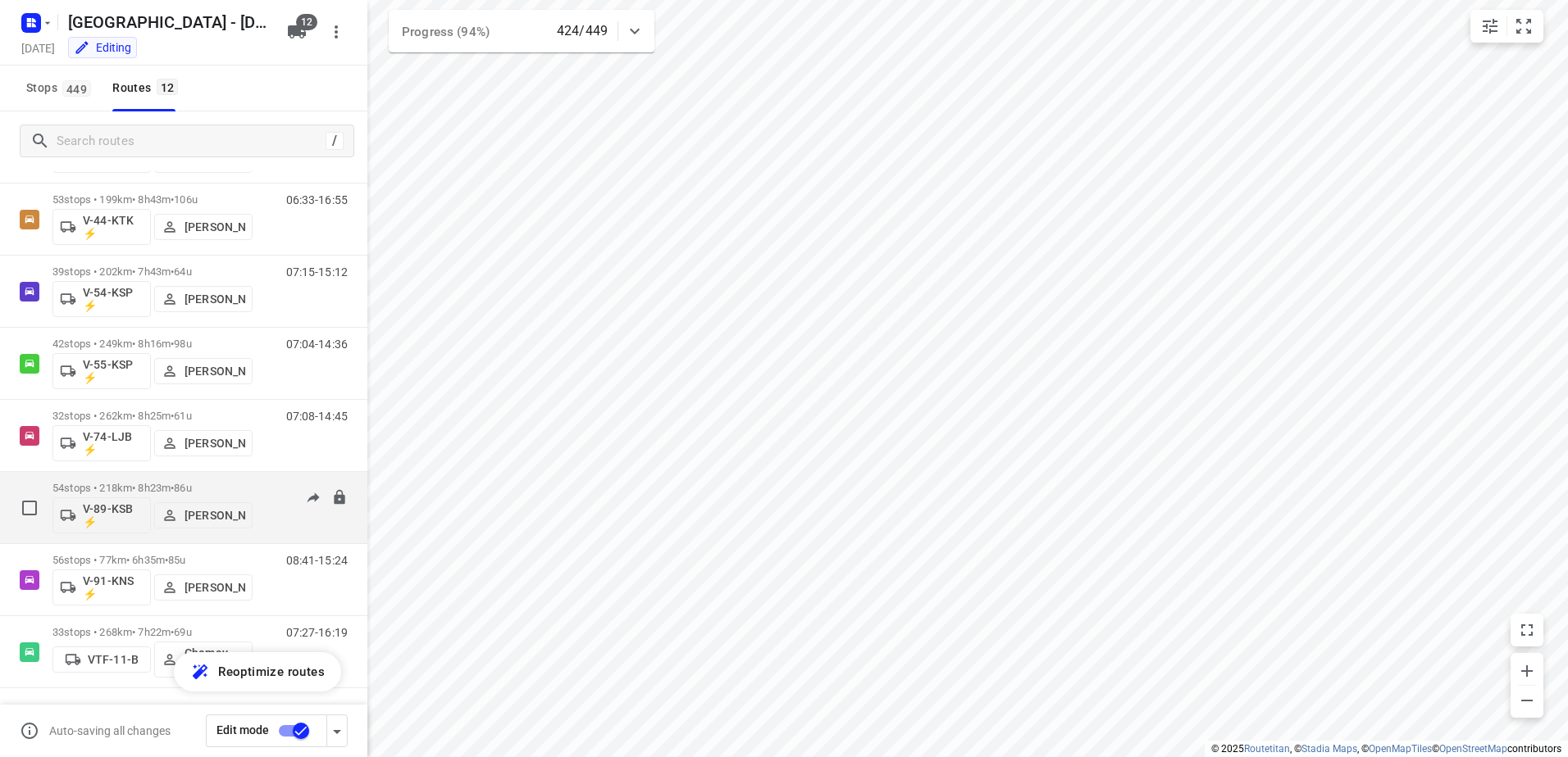
click at [153, 484] on p "54 stops • 218km • 8h23m • 86u" at bounding box center [153, 488] width 200 height 12
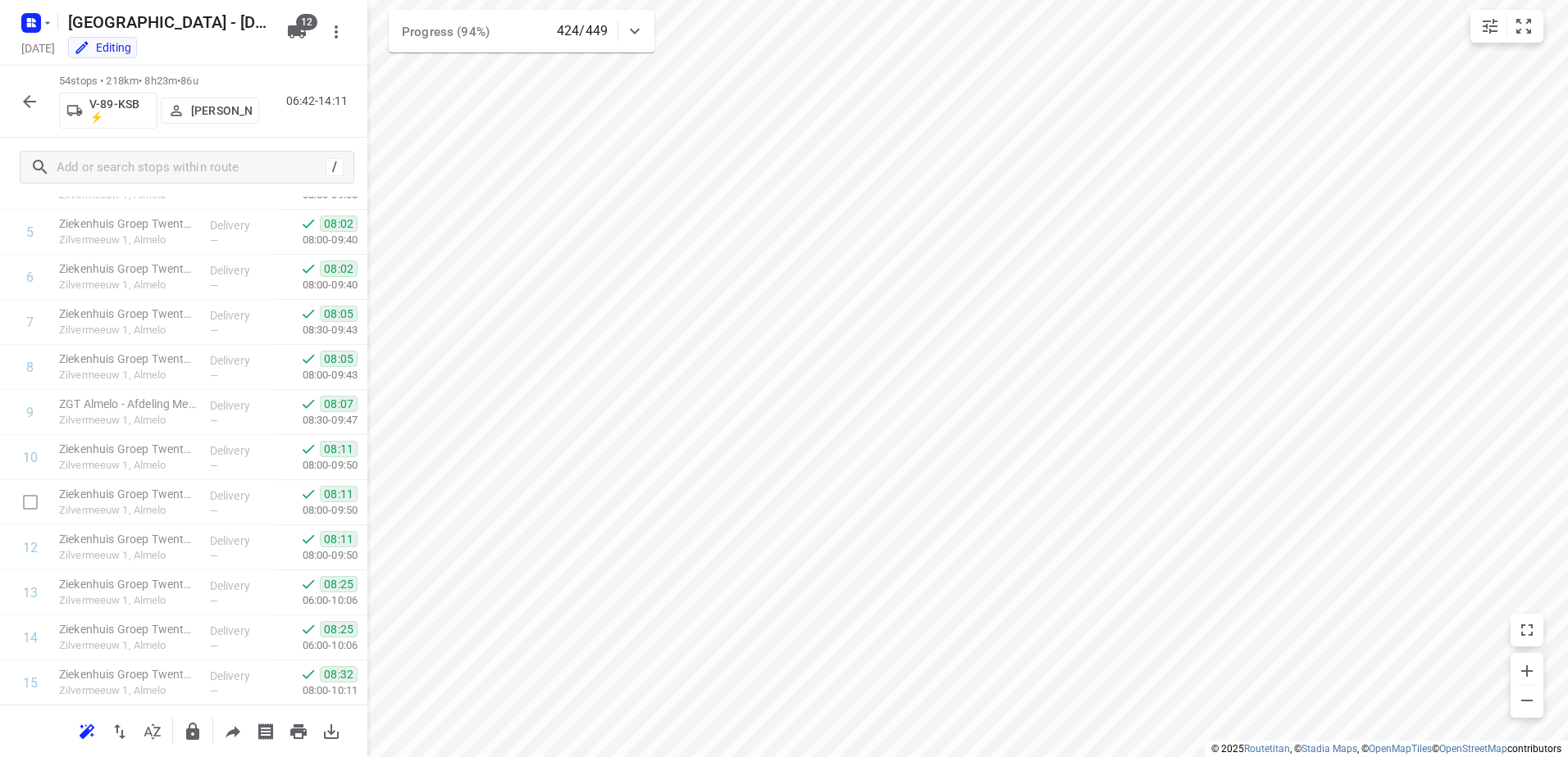
scroll to position [0, 0]
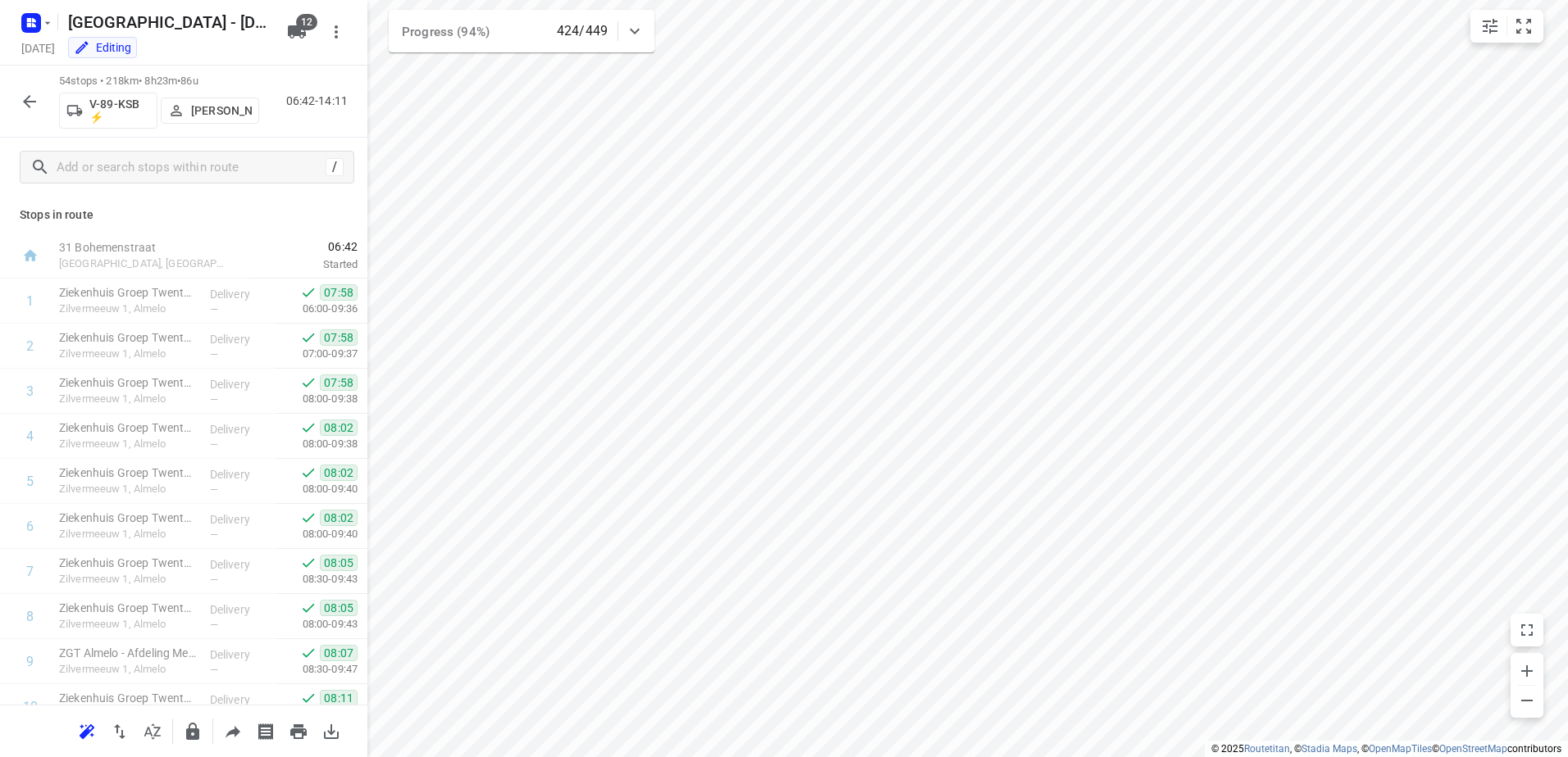
click at [35, 104] on icon "button" at bounding box center [30, 101] width 20 height 20
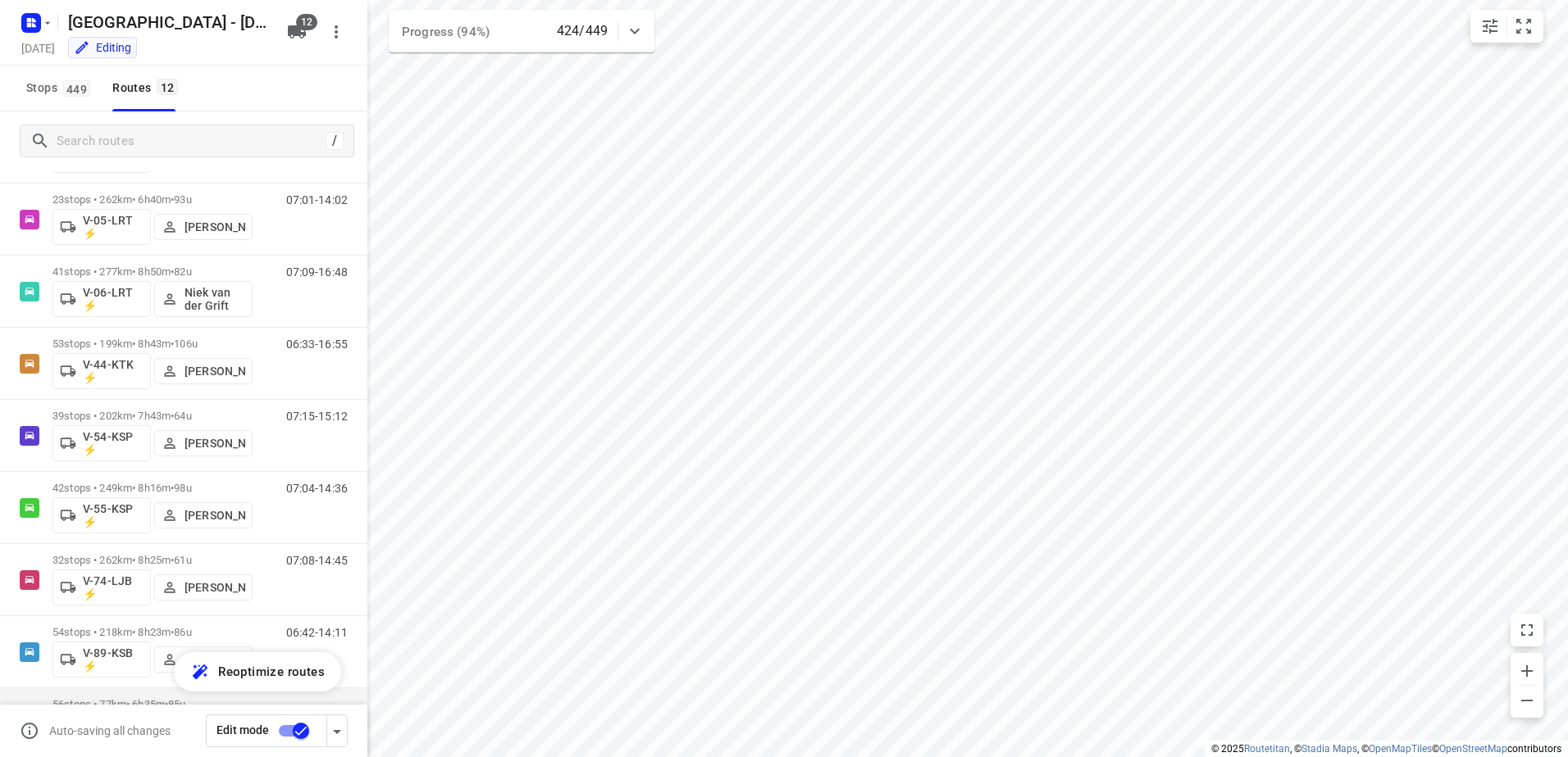
scroll to position [384, 0]
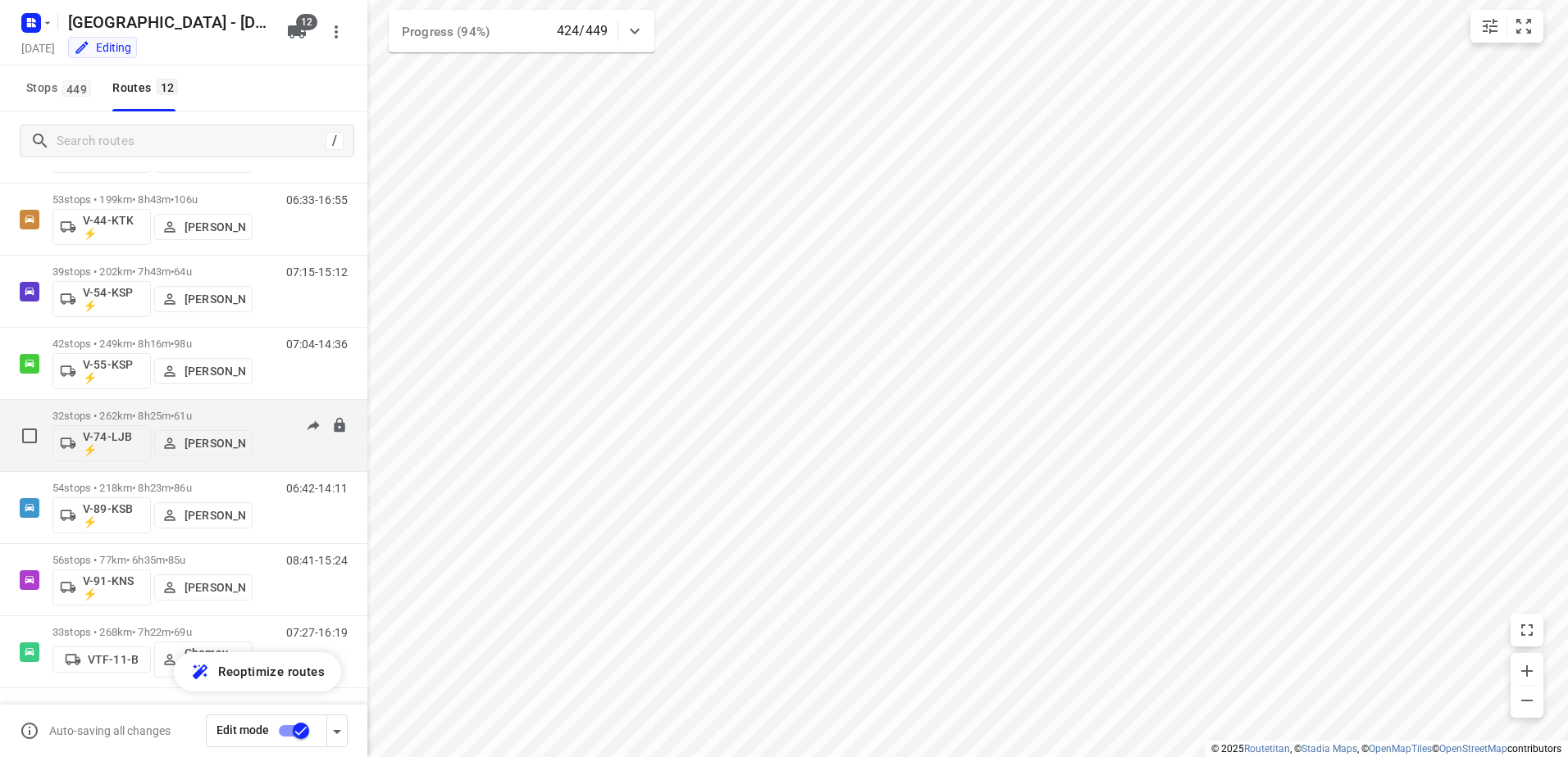
click at [151, 402] on div "32 stops • 262km • 8h25m • 61u V-74-LJB ⚡ [PERSON_NAME]" at bounding box center [153, 436] width 200 height 68
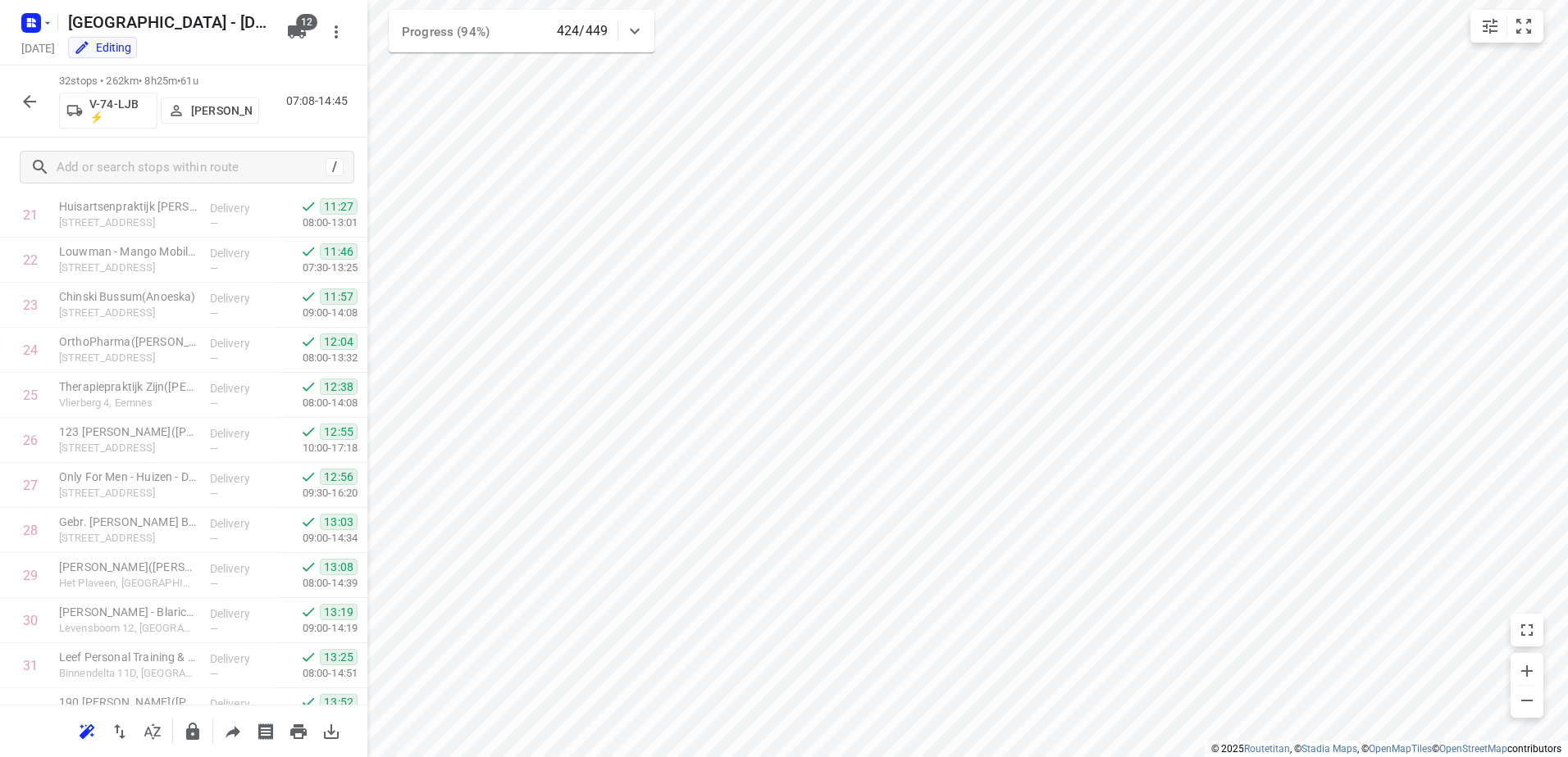
scroll to position [1061, 0]
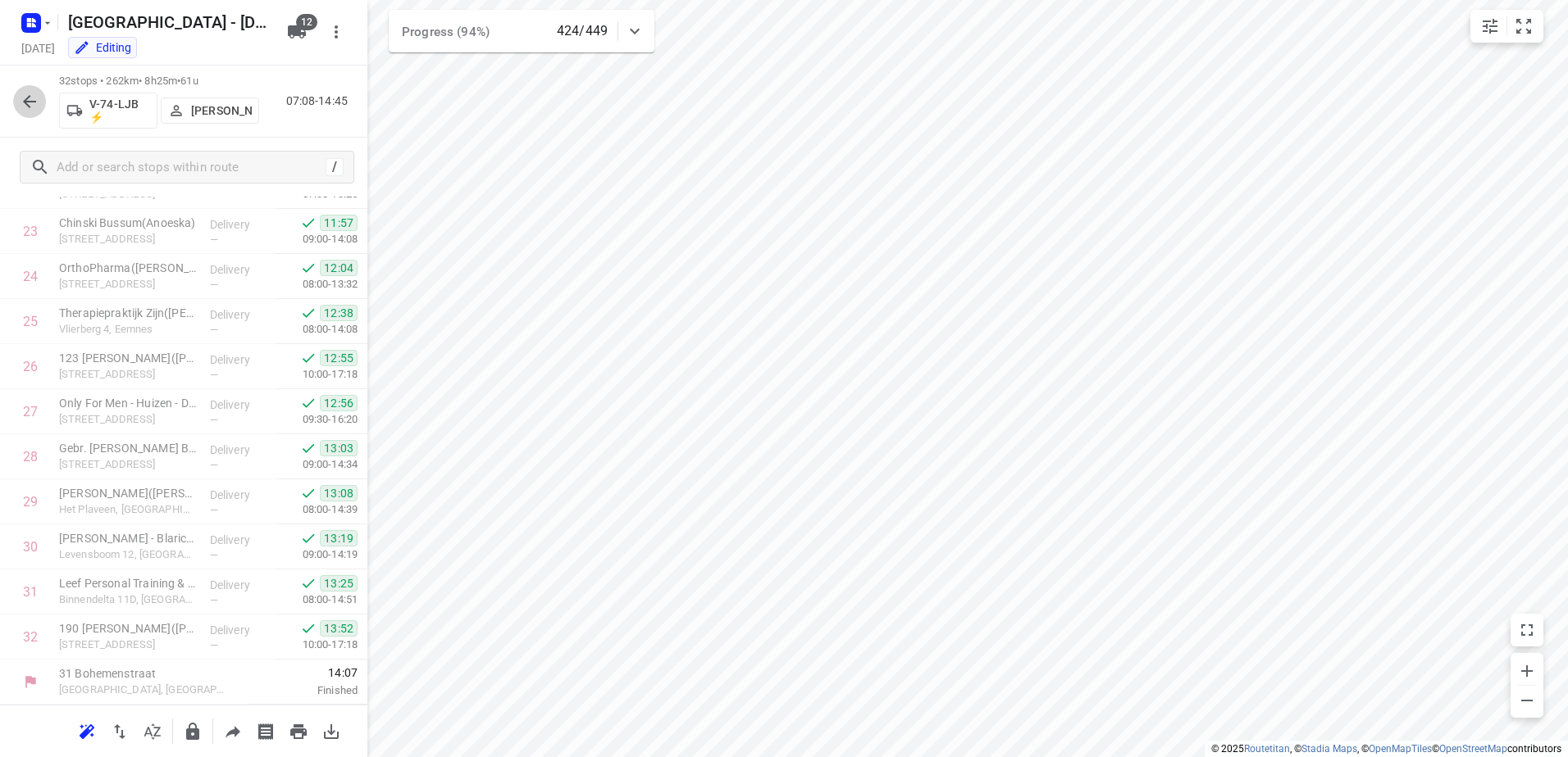
click at [24, 94] on icon "button" at bounding box center [30, 101] width 20 height 20
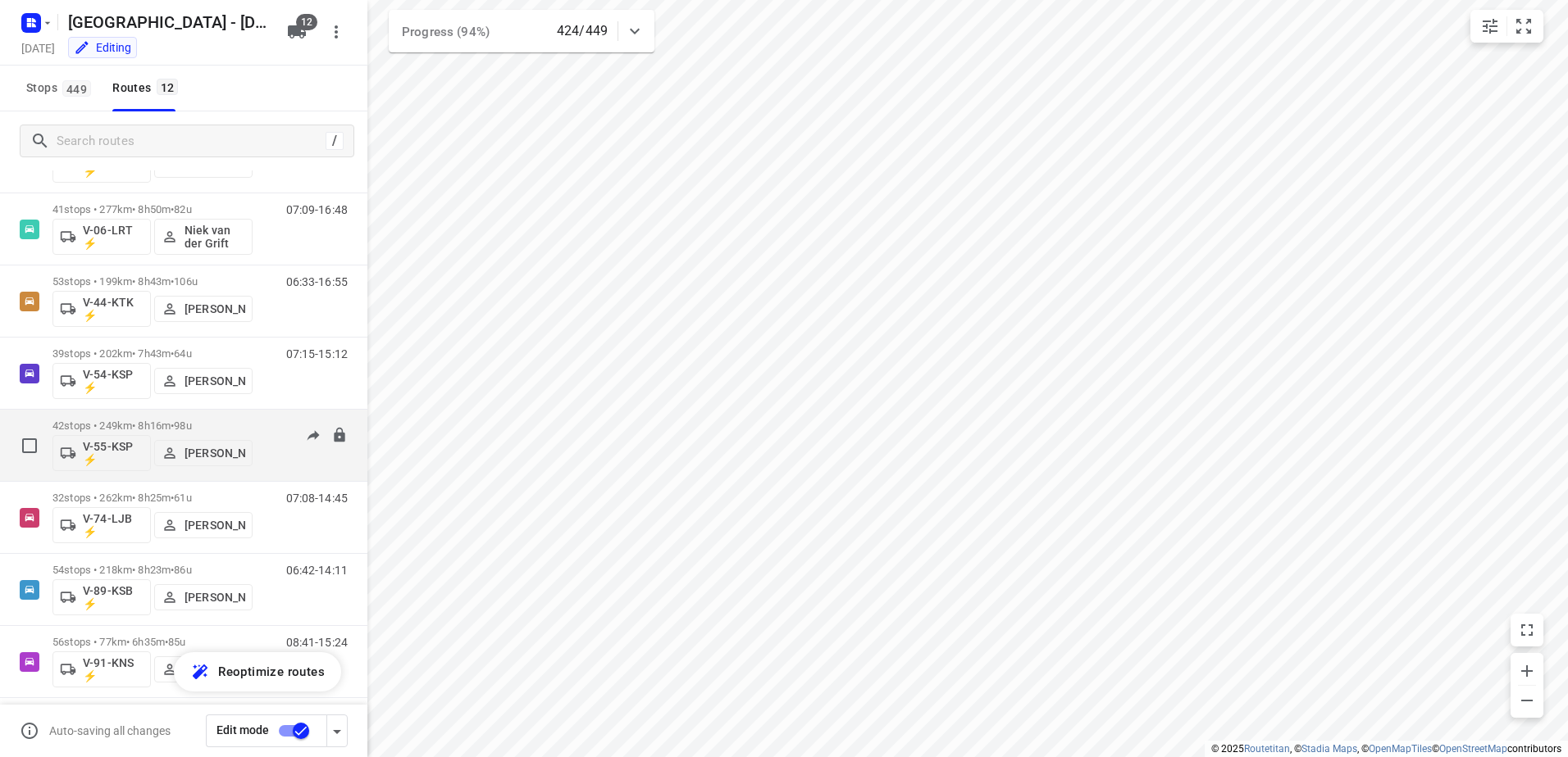
scroll to position [220, 0]
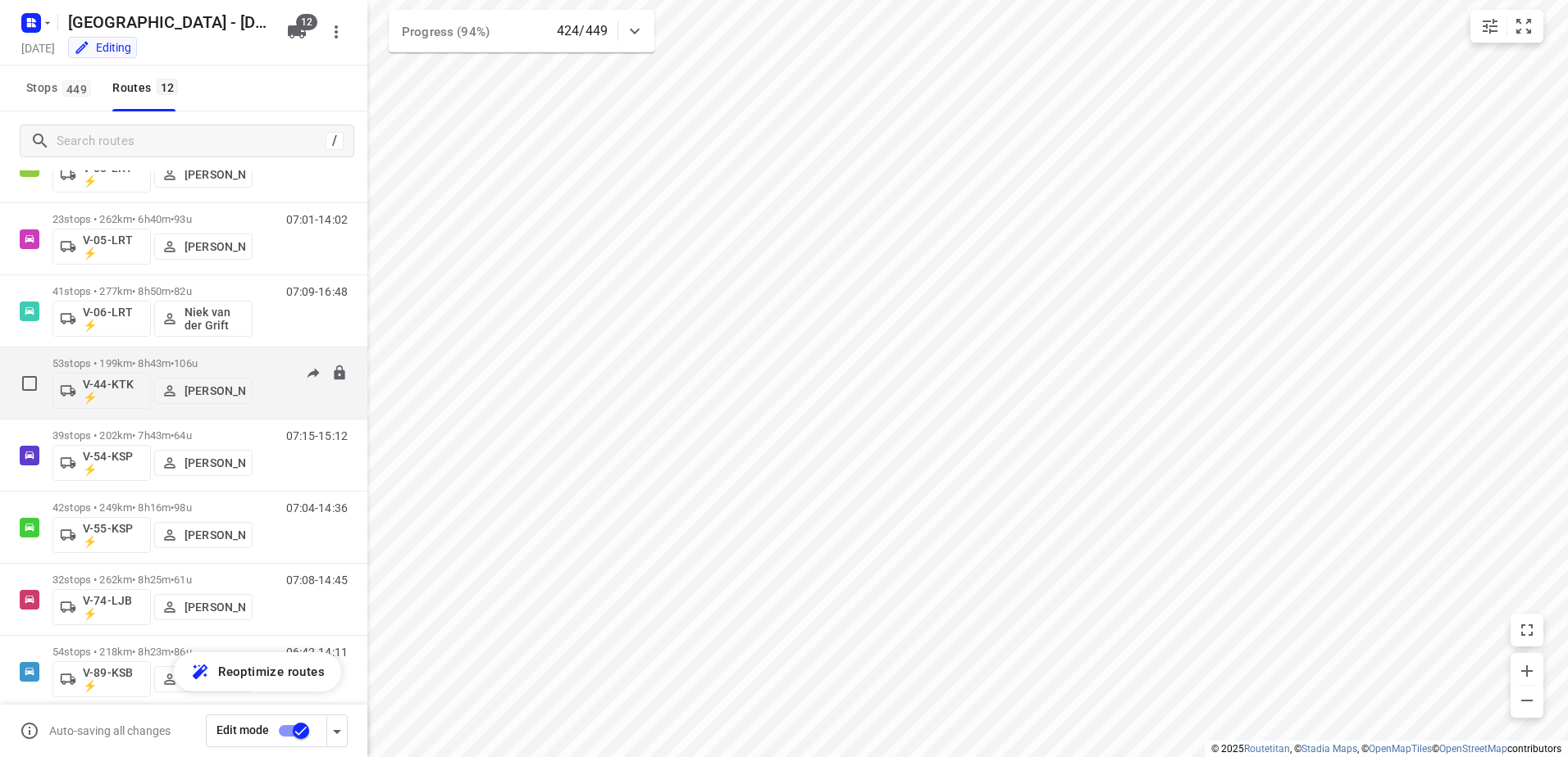
click at [160, 365] on p "53 stops • 199km • 8h43m • 106u" at bounding box center [153, 363] width 200 height 12
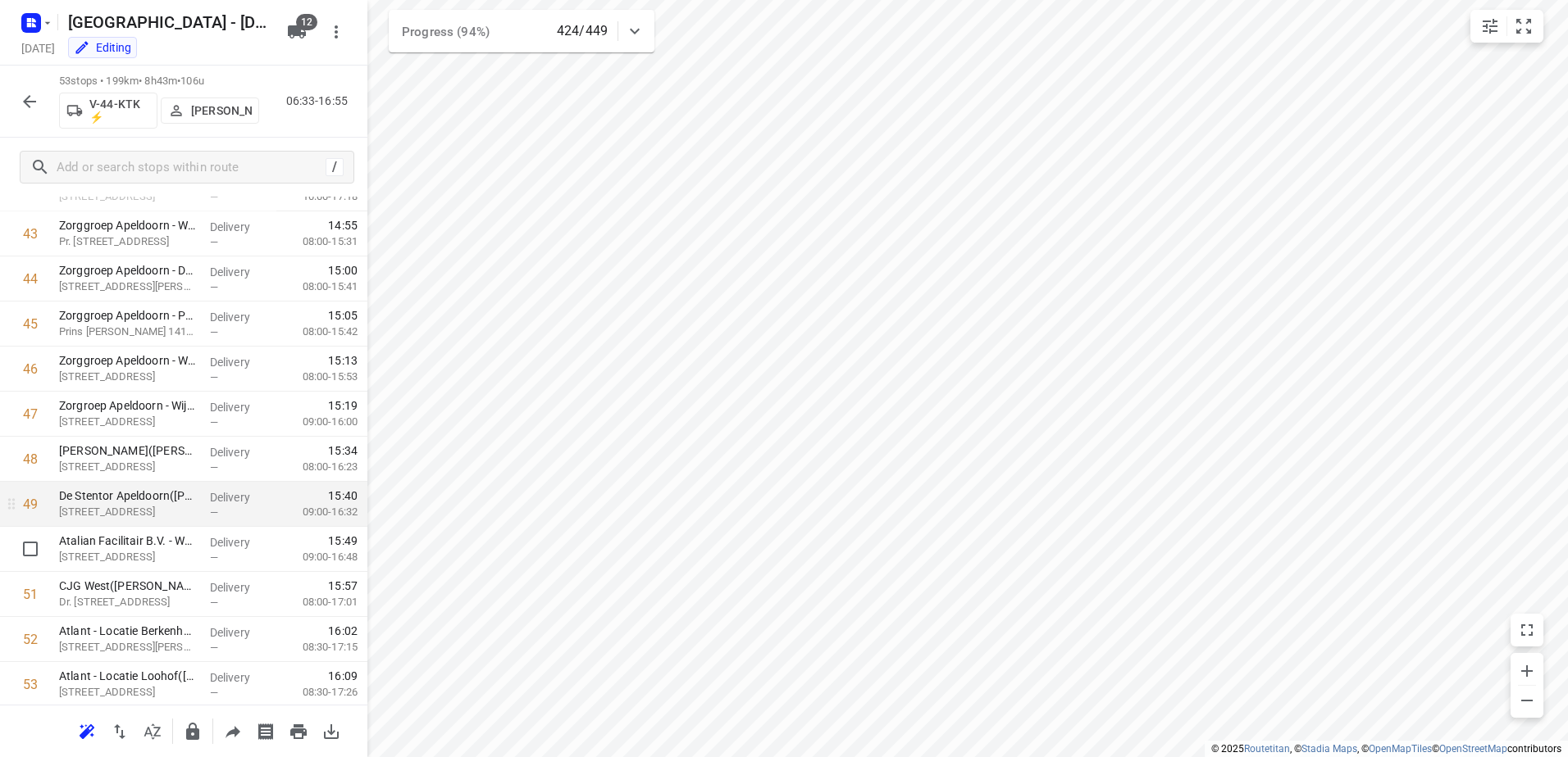
scroll to position [2008, 0]
click at [38, 101] on icon "button" at bounding box center [30, 101] width 20 height 20
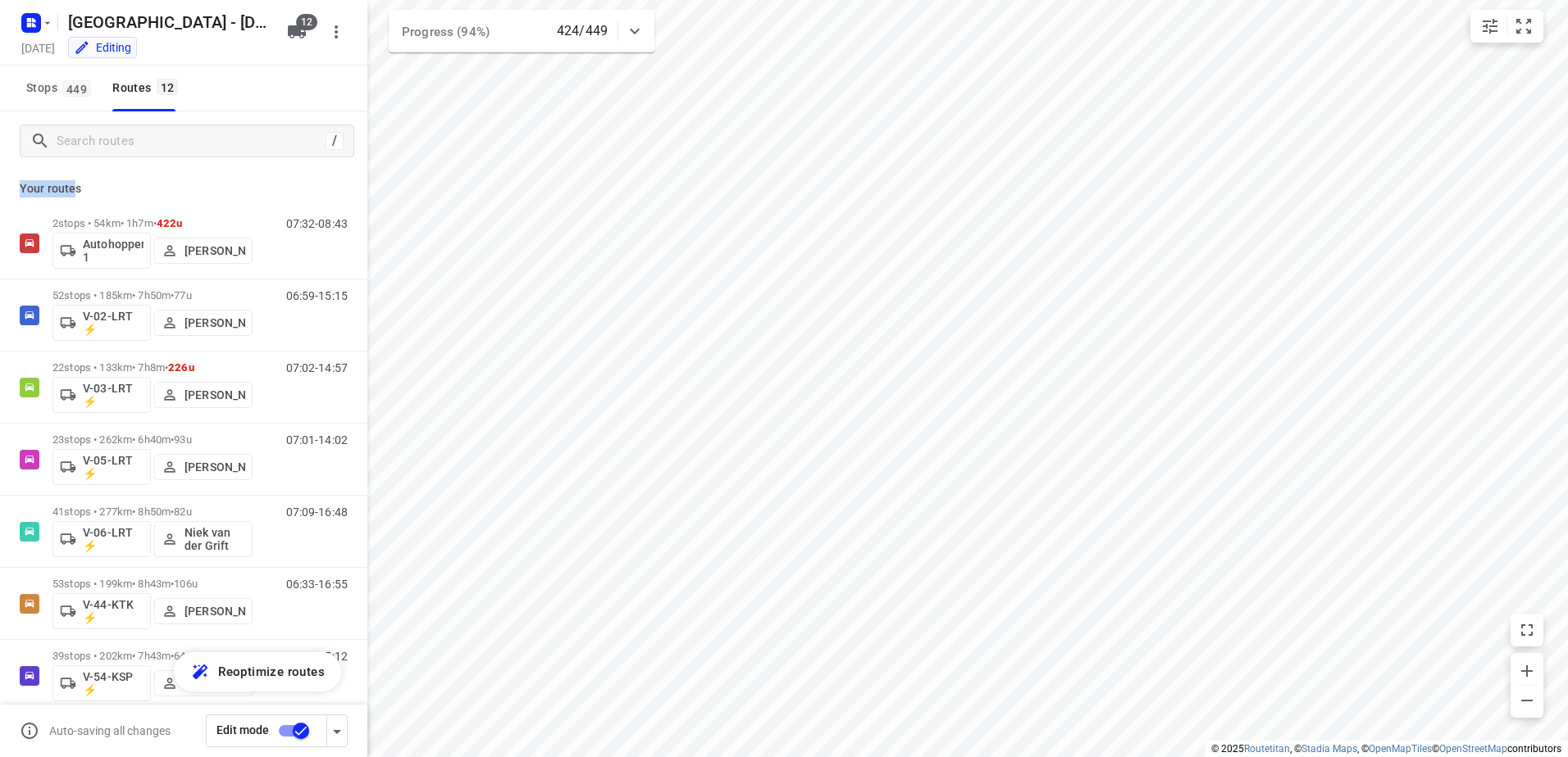
drag, startPoint x: 76, startPoint y: 188, endPoint x: 21, endPoint y: 189, distance: 55.0
click at [21, 189] on p "Your routes" at bounding box center [184, 189] width 328 height 17
drag, startPoint x: 21, startPoint y: 189, endPoint x: 51, endPoint y: 188, distance: 30.0
click at [51, 188] on p "Your routes" at bounding box center [184, 189] width 328 height 17
